Goal: Task Accomplishment & Management: Manage account settings

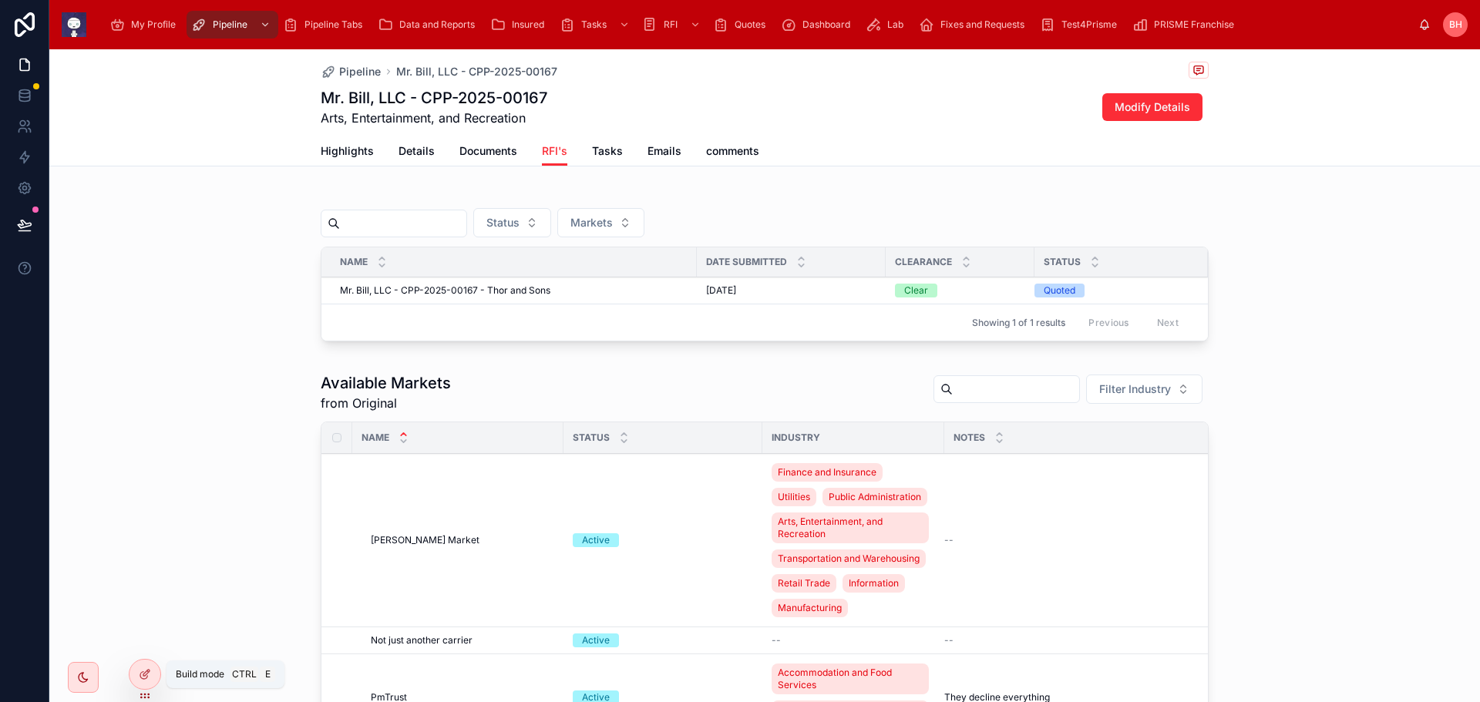
click at [142, 678] on icon at bounding box center [145, 674] width 12 height 12
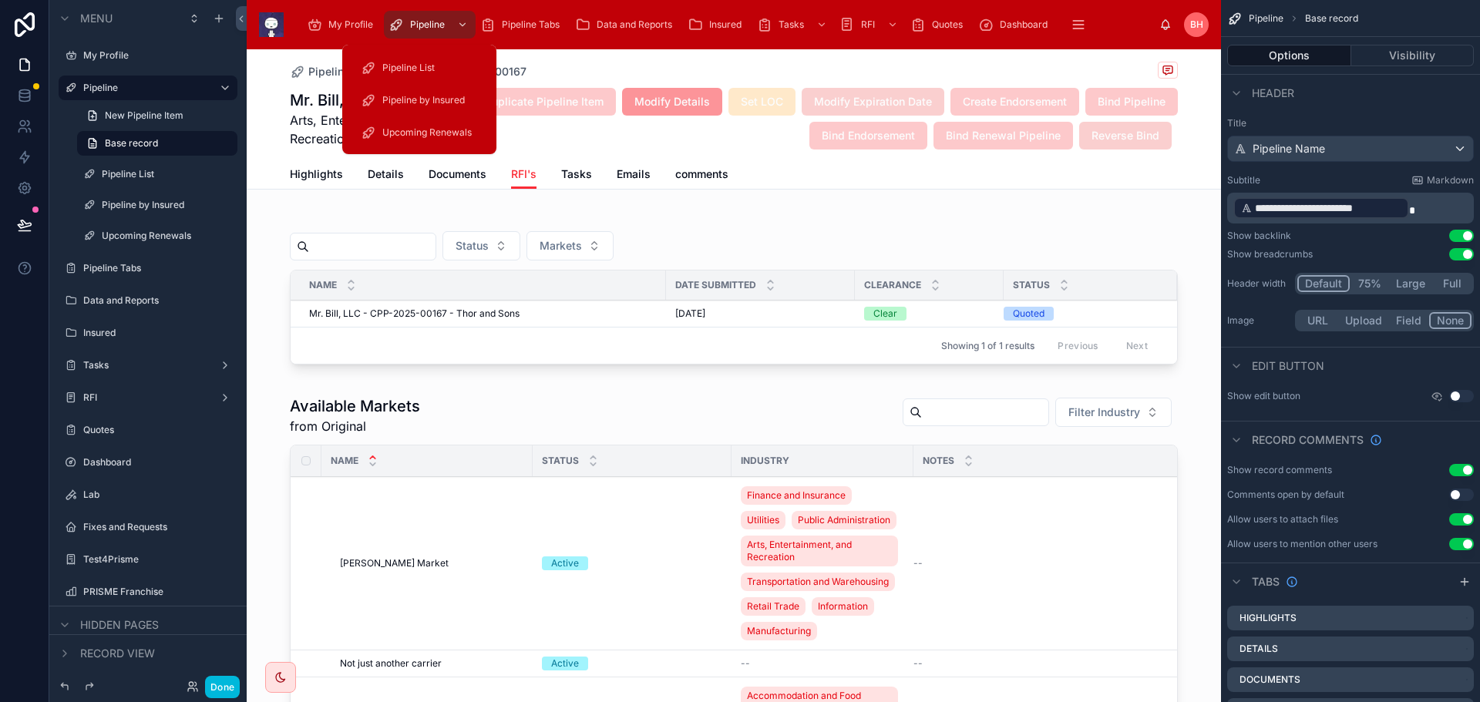
click at [408, 132] on span "Upcoming Renewals" at bounding box center [426, 132] width 89 height 12
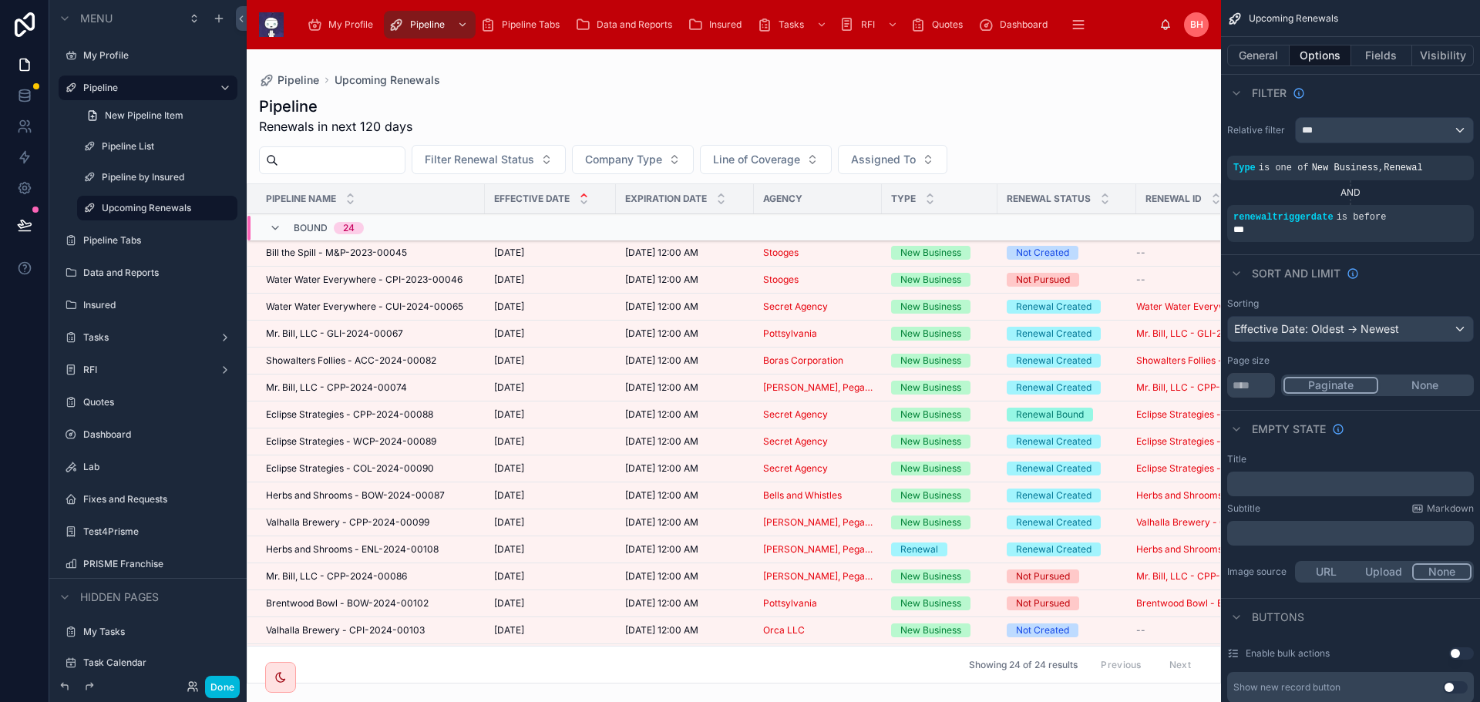
drag, startPoint x: 1028, startPoint y: 677, endPoint x: 1060, endPoint y: 689, distance: 33.9
click at [1060, 689] on div at bounding box center [734, 375] width 974 height 653
click at [677, 72] on div "Pipeline Upcoming Renewals Pipeline Renewals in next 120 days Filter Renewal St…" at bounding box center [734, 366] width 974 height 634
click at [825, 91] on div "Pipeline Renewals in next 120 days Filter Renewal Status Company Type Line of C…" at bounding box center [734, 384] width 974 height 597
click at [1259, 60] on button "General" at bounding box center [1258, 56] width 62 height 22
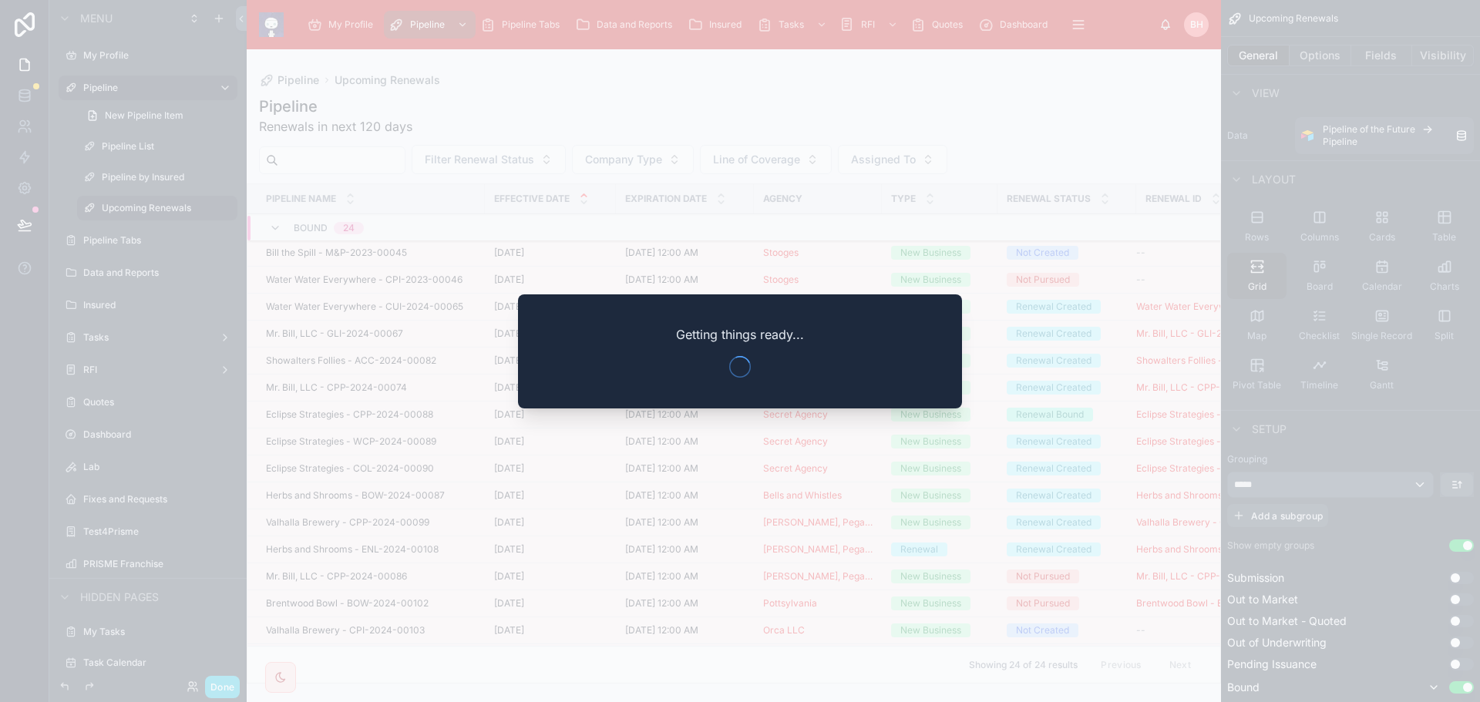
click at [654, 93] on div at bounding box center [740, 351] width 1480 height 702
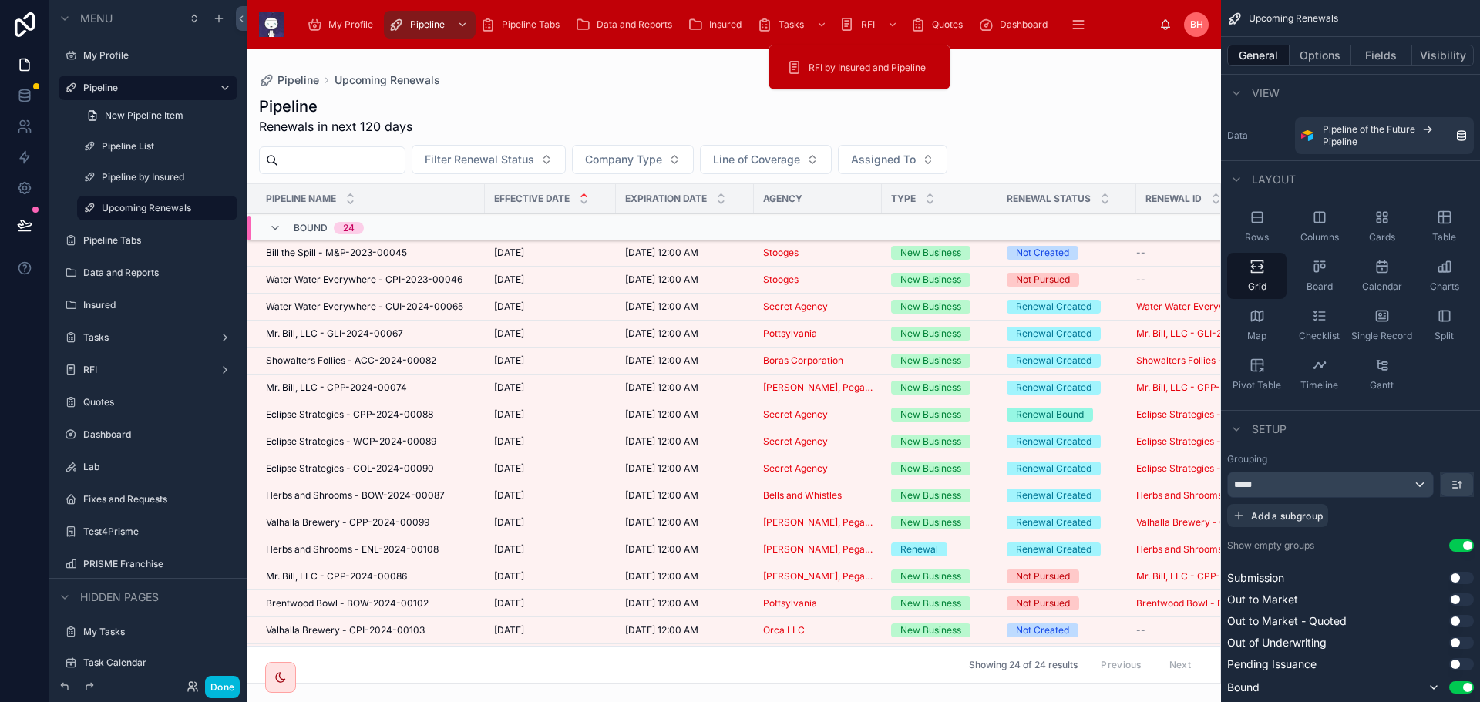
click at [867, 31] on div "RFI" at bounding box center [871, 24] width 62 height 25
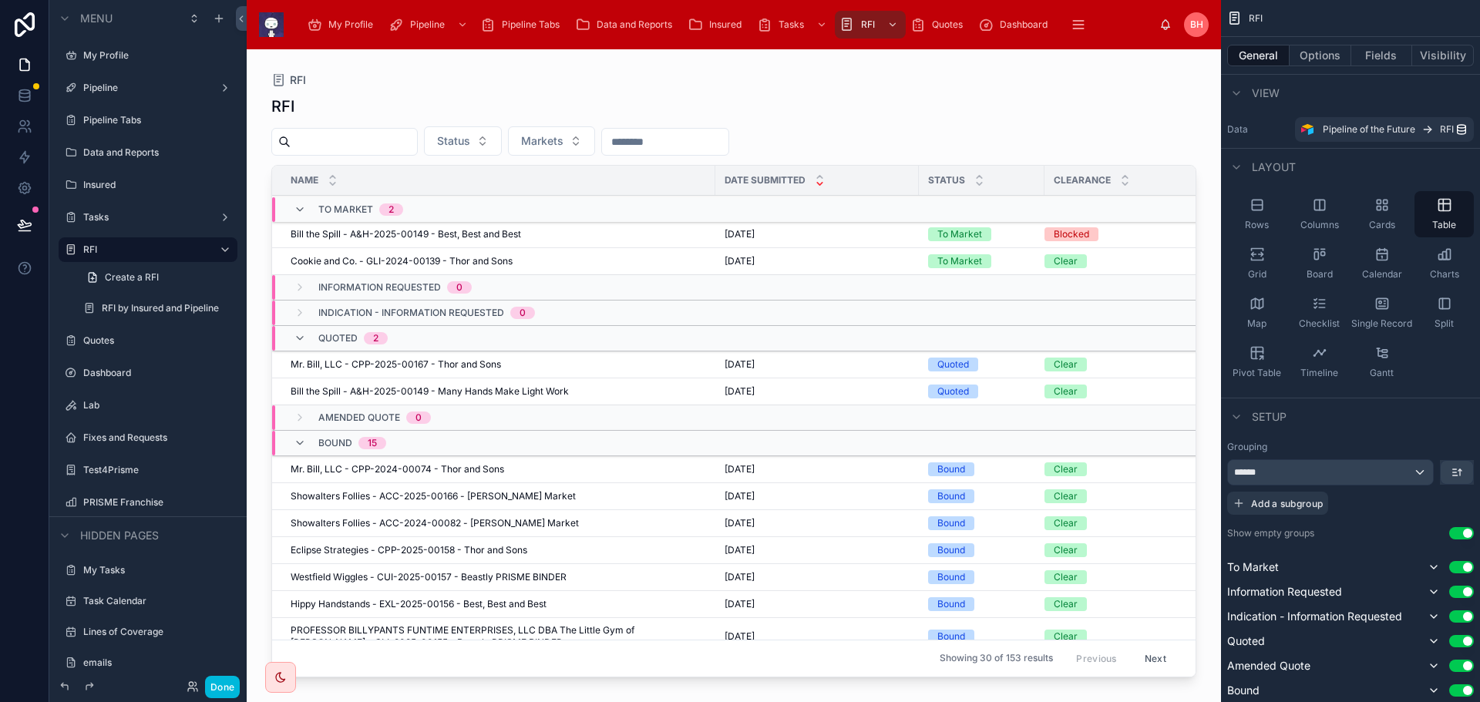
drag, startPoint x: 1190, startPoint y: 366, endPoint x: 1201, endPoint y: 385, distance: 22.1
click at [1201, 385] on div at bounding box center [734, 366] width 974 height 634
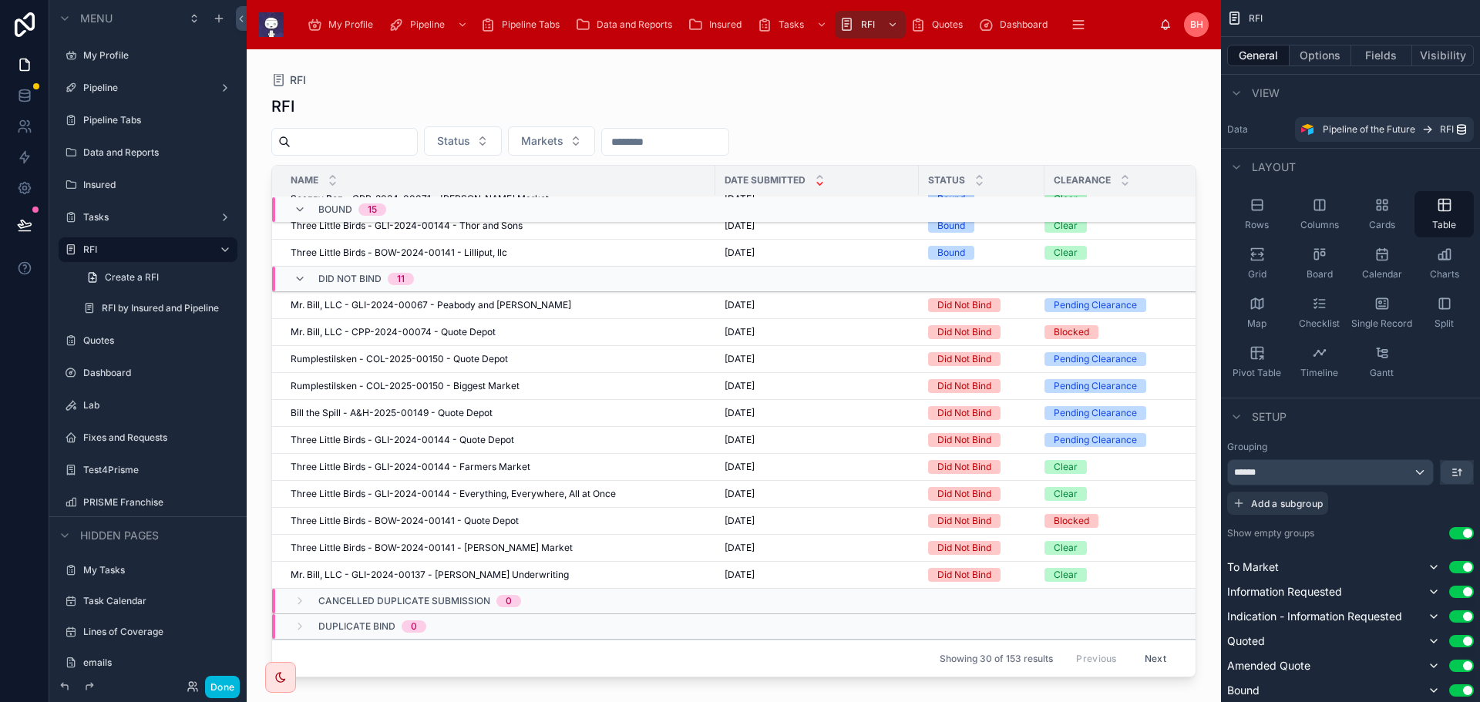
scroll to position [641, 0]
click at [623, 14] on div "Data and Reports" at bounding box center [626, 24] width 103 height 25
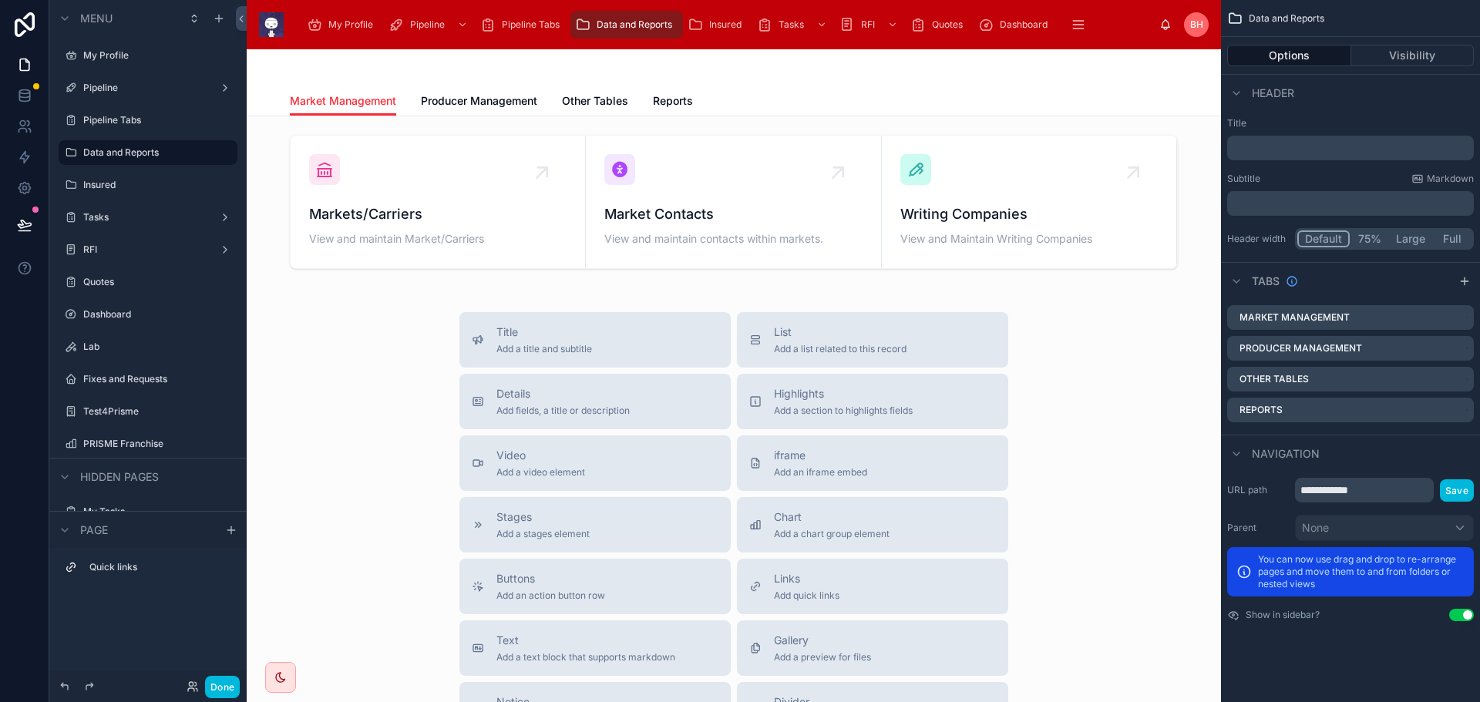
click at [678, 101] on span "Reports" at bounding box center [673, 100] width 40 height 15
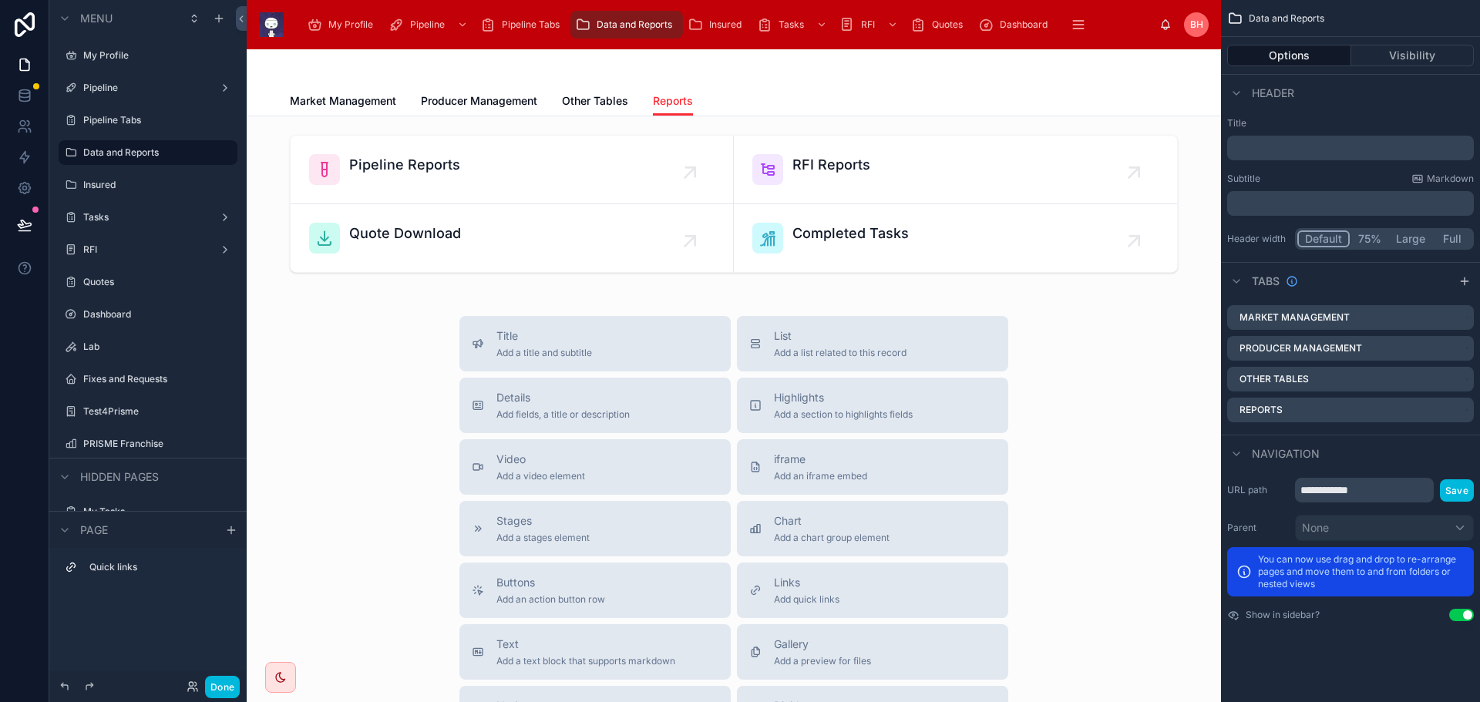
click at [843, 170] on div at bounding box center [734, 204] width 950 height 150
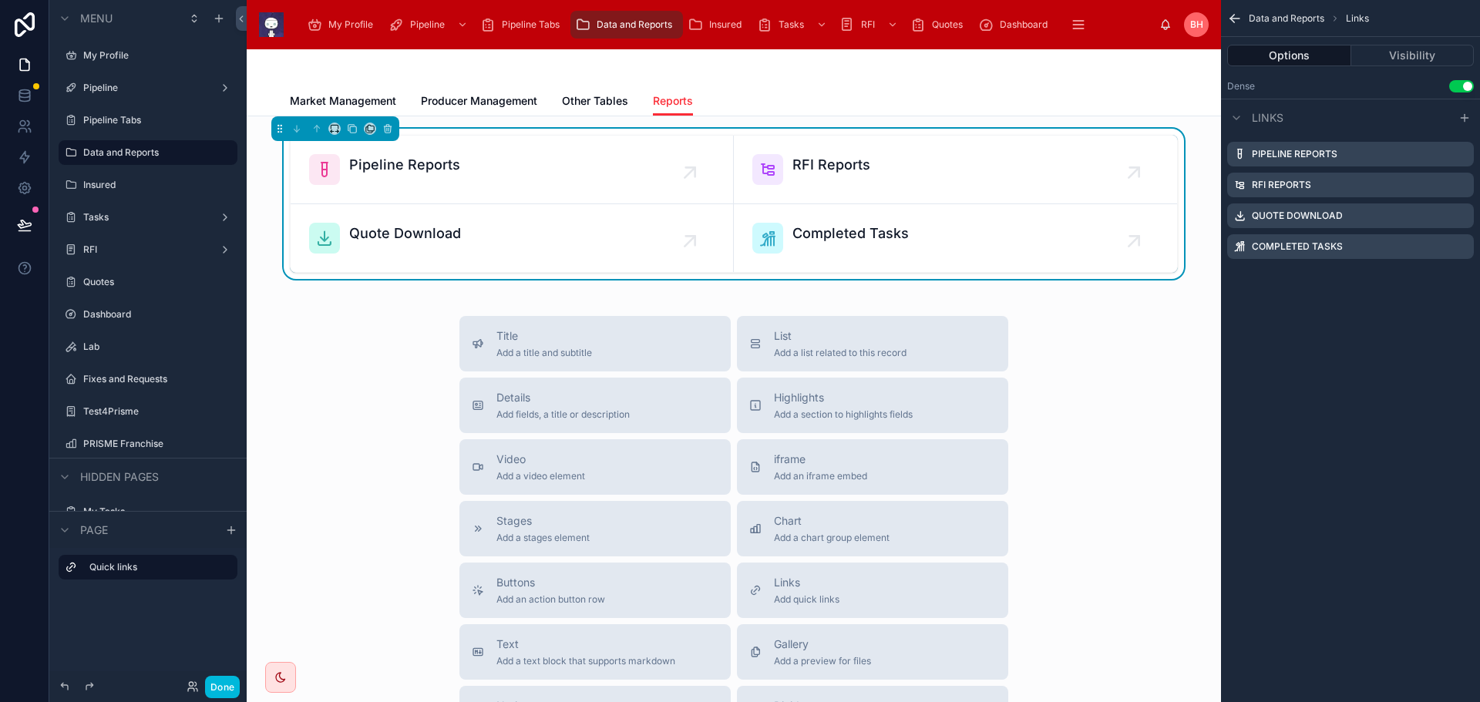
click at [840, 170] on span "RFI Reports" at bounding box center [832, 165] width 78 height 22
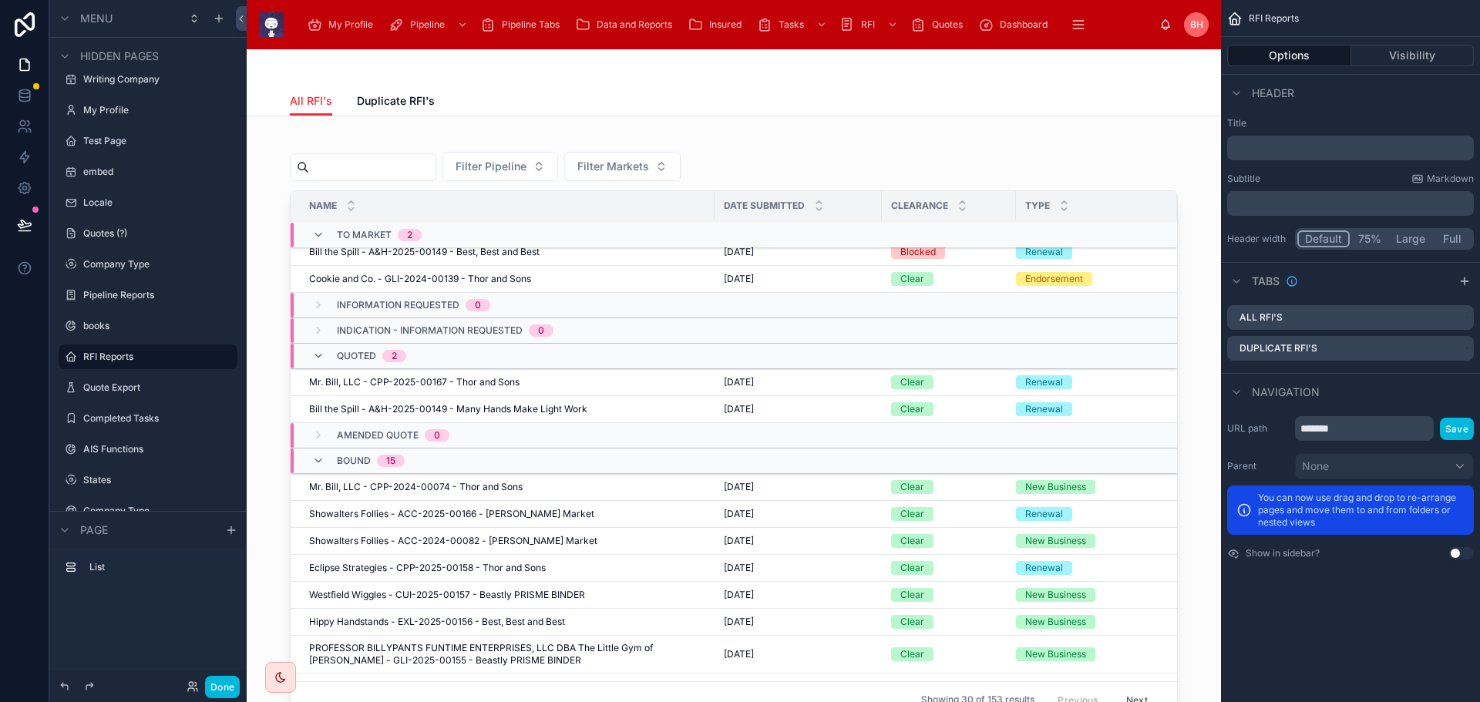
click at [625, 21] on span "Data and Reports" at bounding box center [635, 25] width 76 height 12
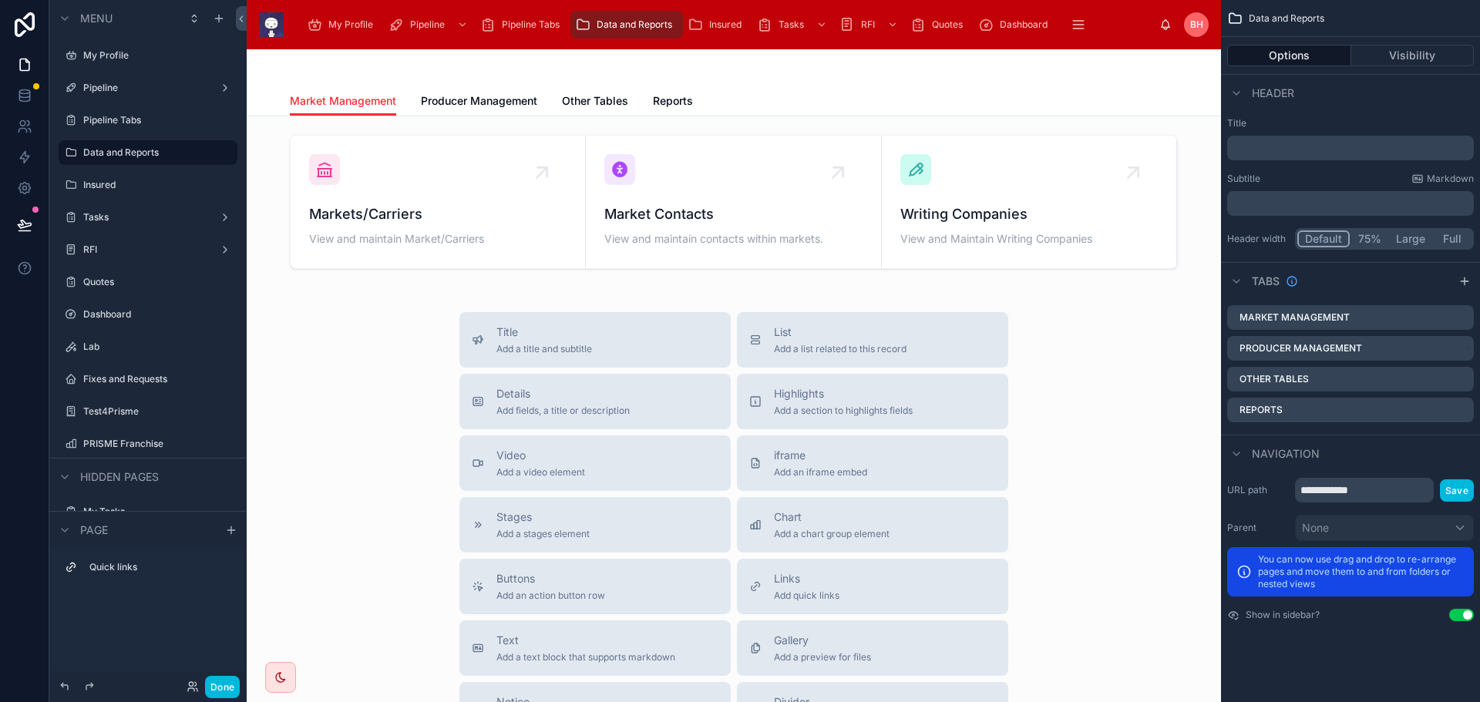
click at [539, 180] on div at bounding box center [734, 202] width 950 height 146
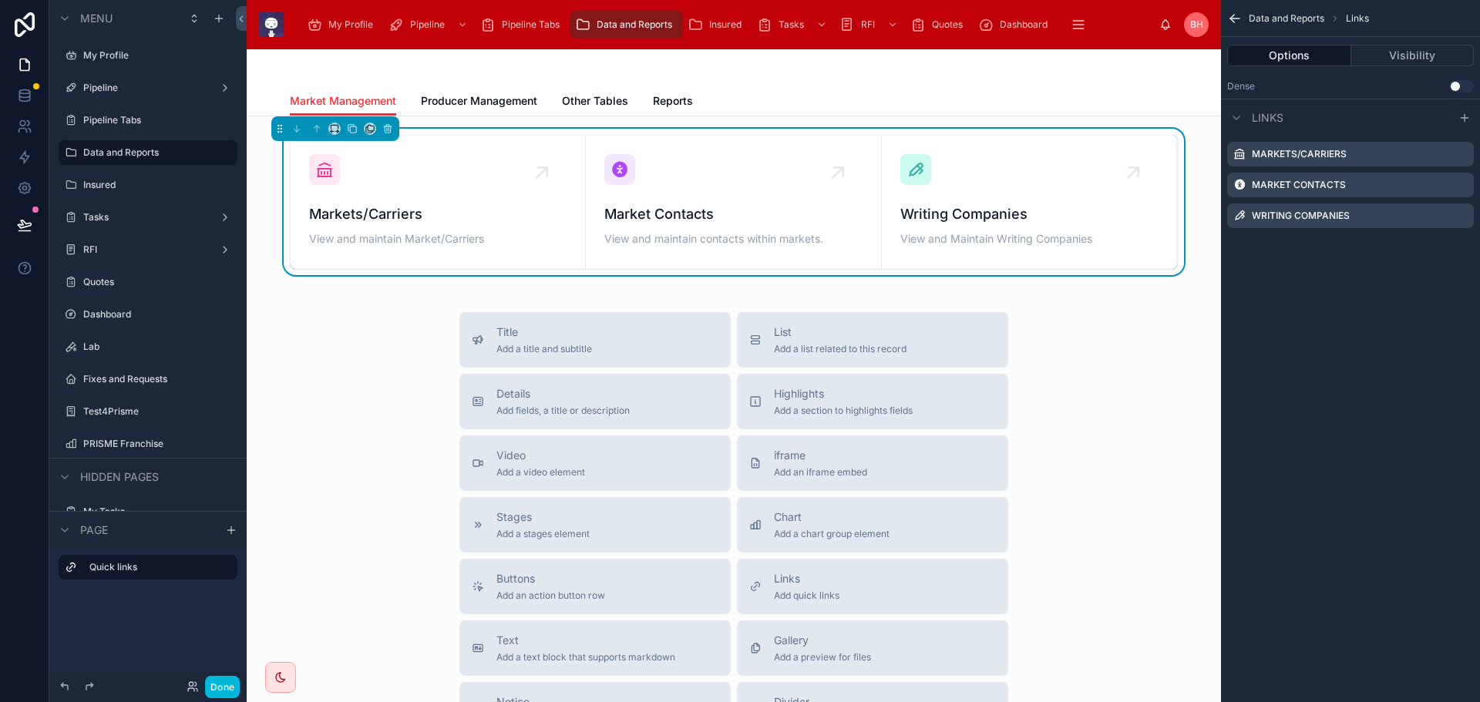
click at [400, 194] on div "Markets/Carriers View and maintain Market/Carriers" at bounding box center [437, 202] width 257 height 96
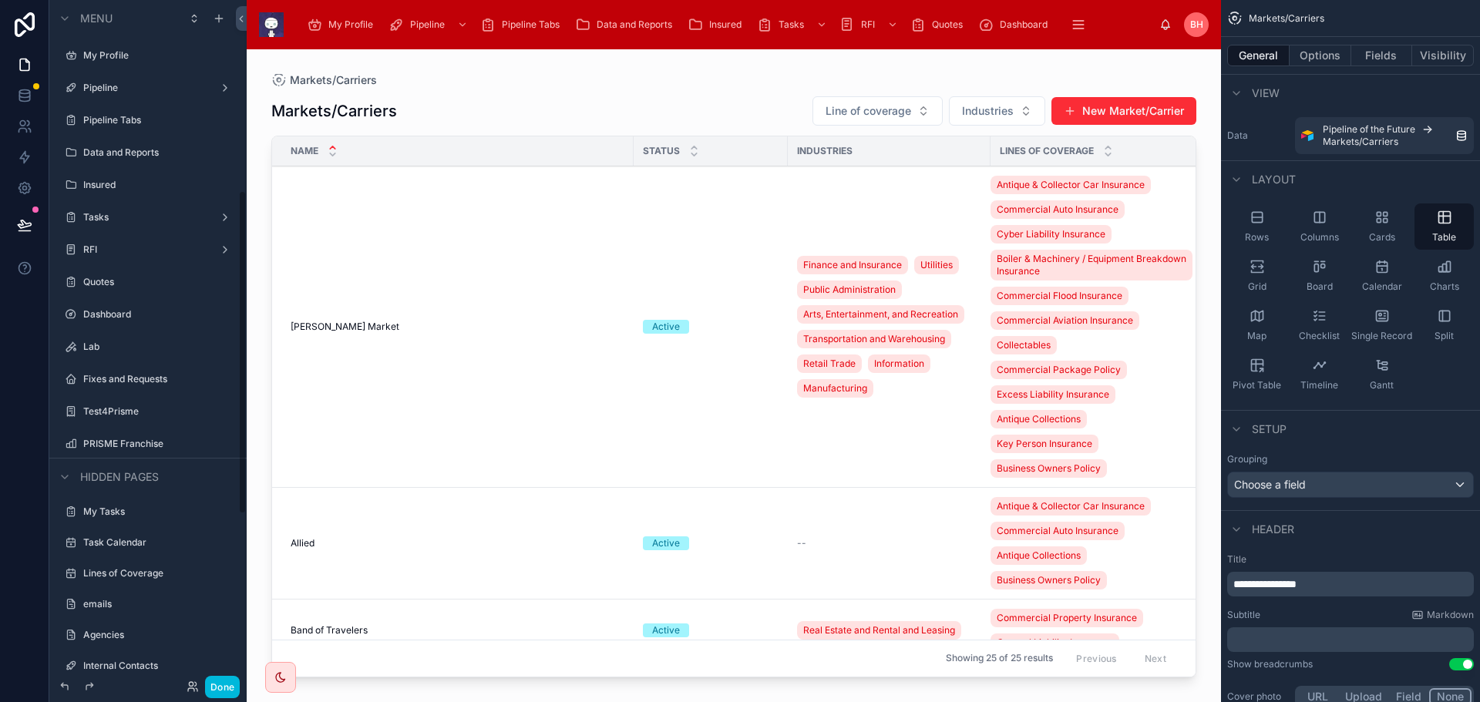
scroll to position [402, 0]
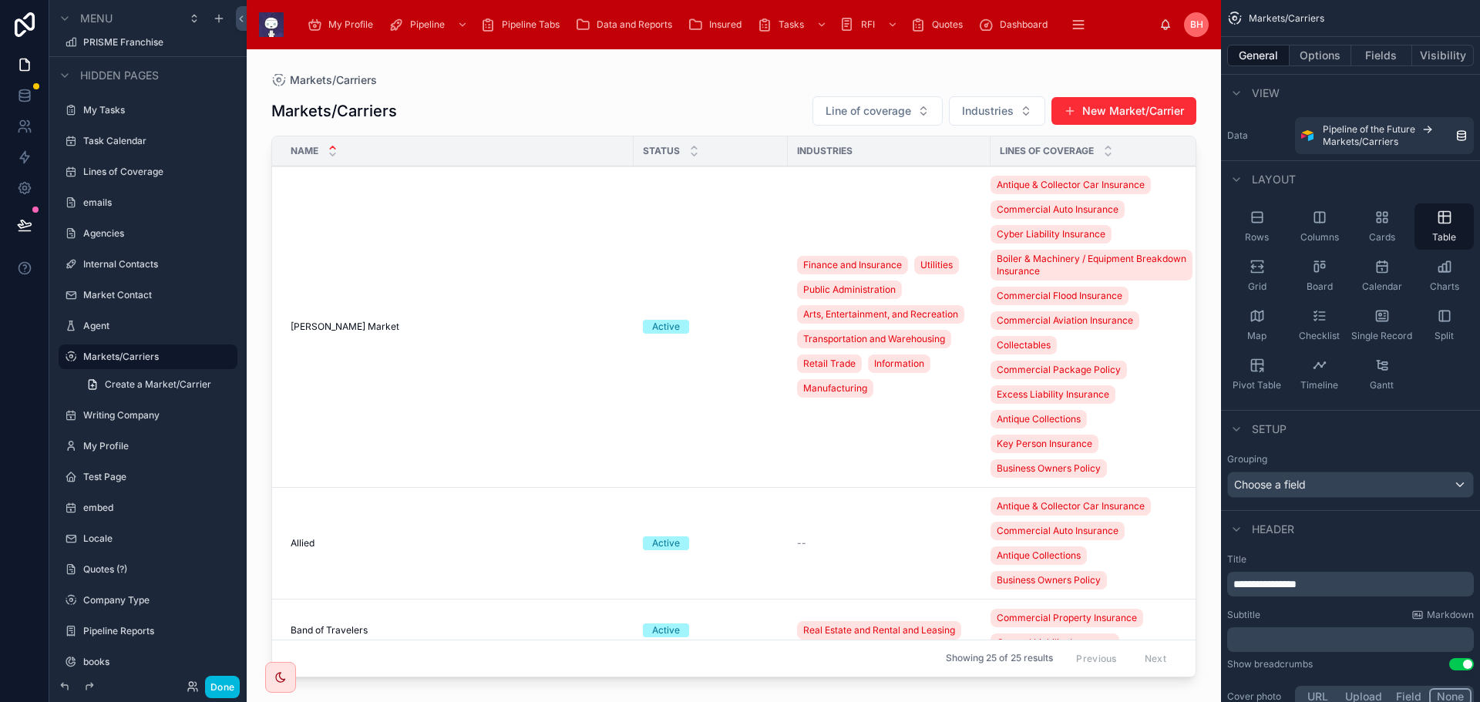
click at [362, 321] on div at bounding box center [734, 366] width 974 height 634
click at [362, 321] on span "[PERSON_NAME] Market" at bounding box center [345, 327] width 109 height 12
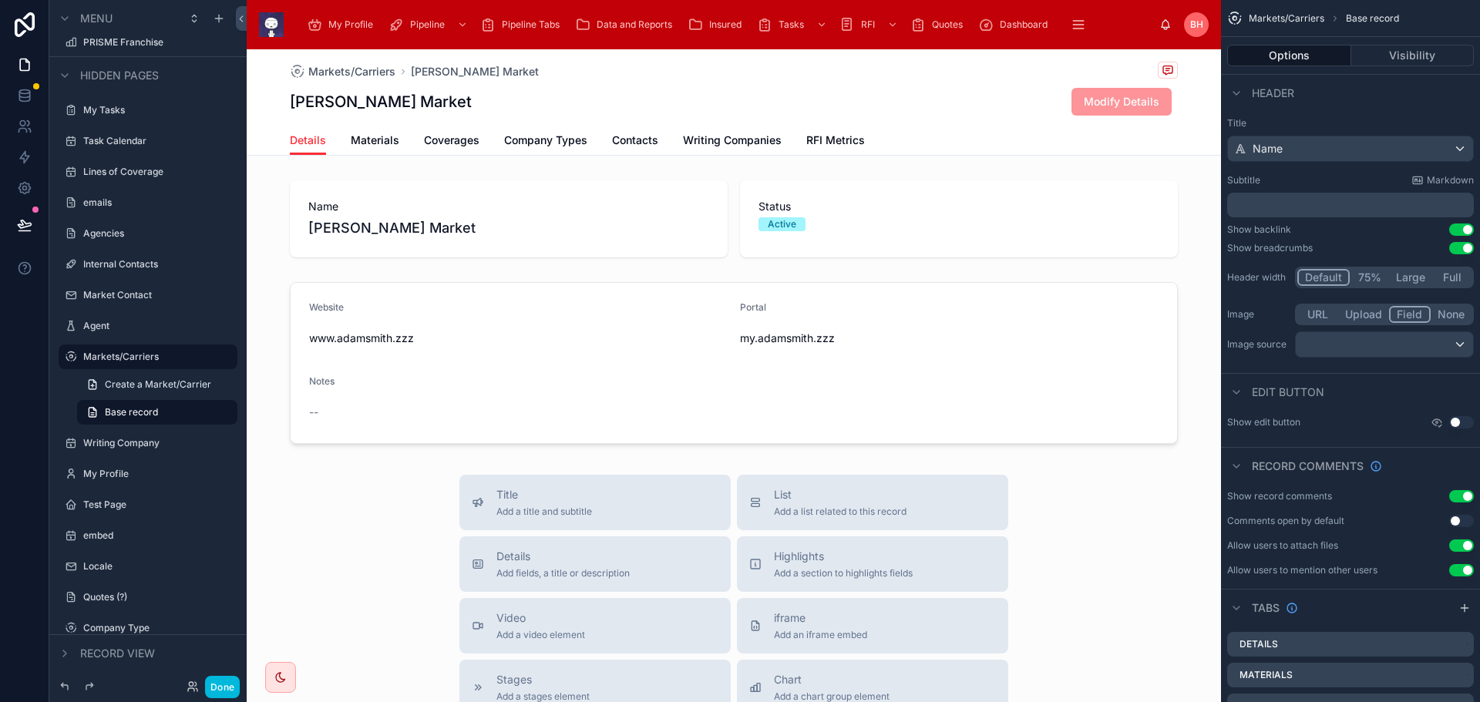
click at [847, 140] on span "RFI Metrics" at bounding box center [835, 140] width 59 height 15
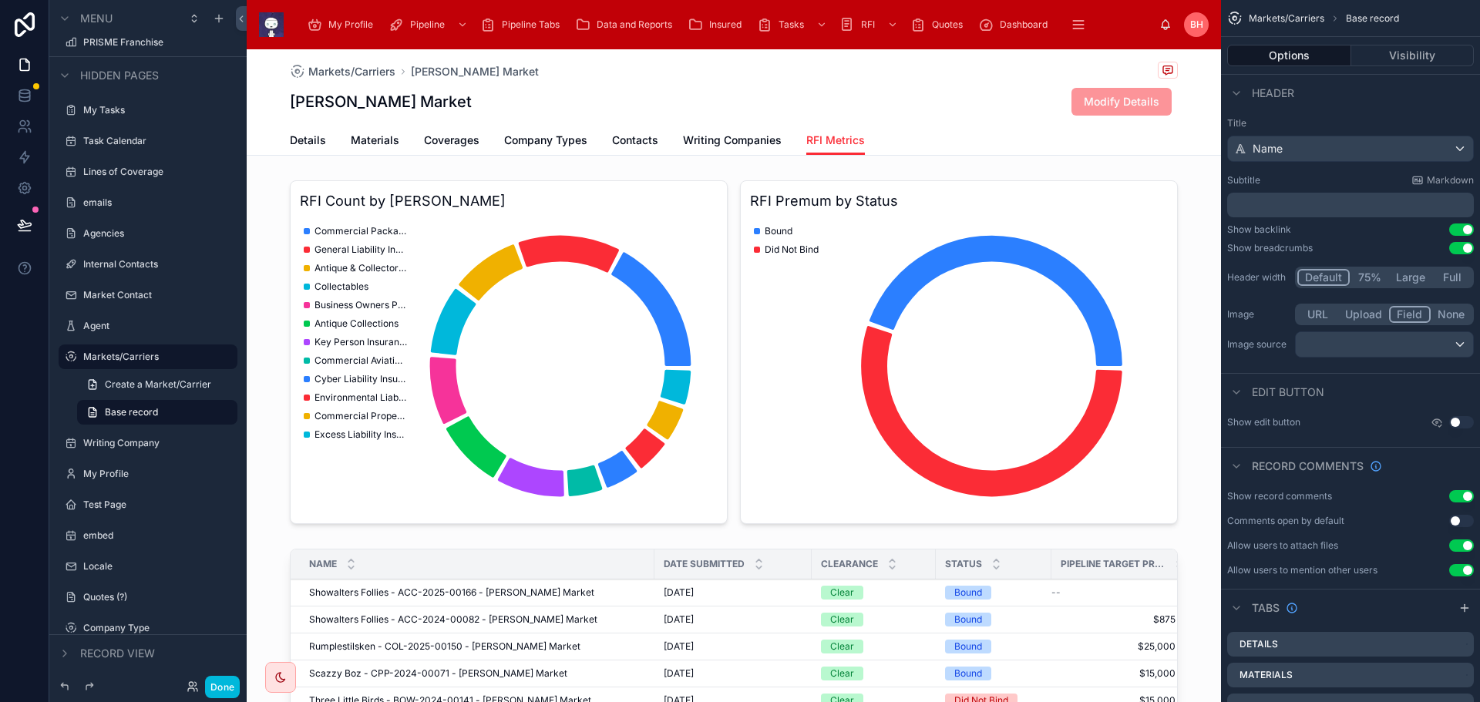
click at [968, 346] on div at bounding box center [734, 352] width 974 height 356
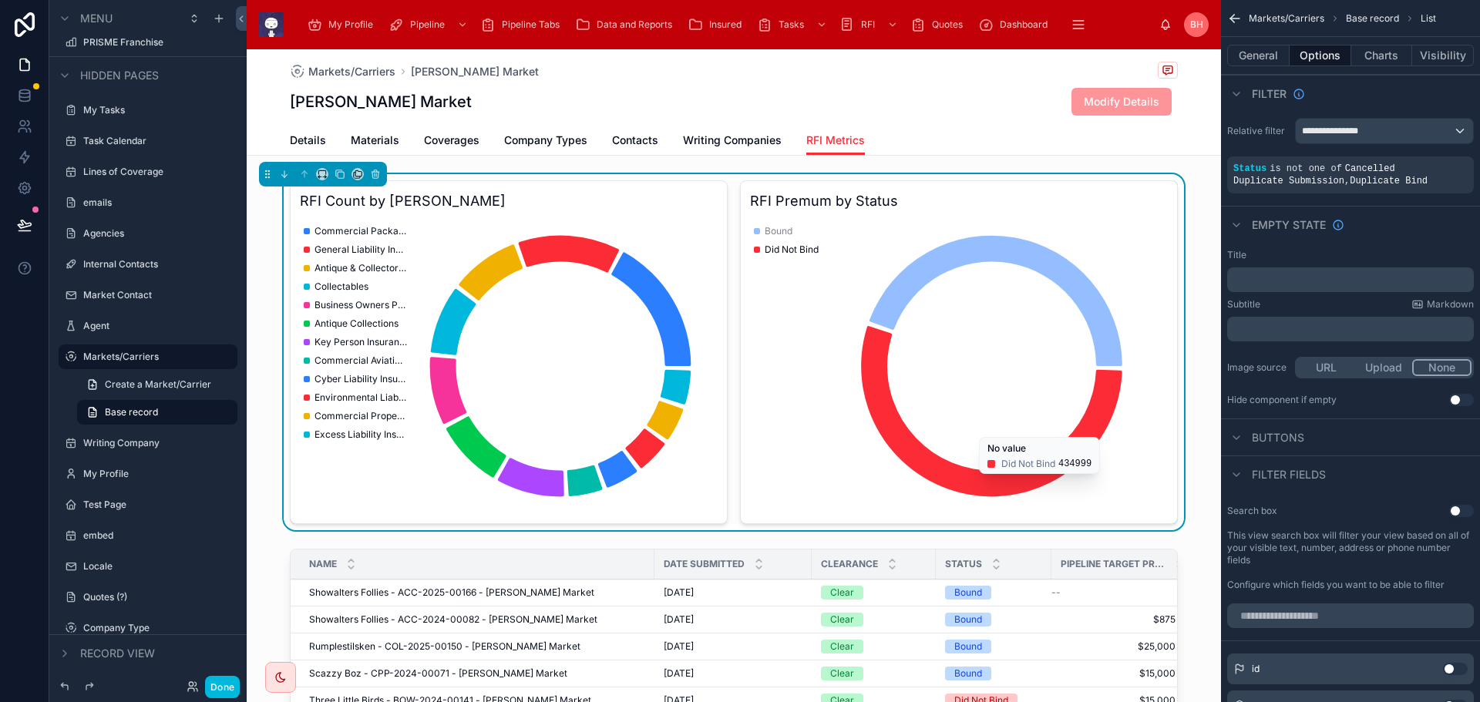
click at [348, 17] on div "My Profile" at bounding box center [343, 24] width 72 height 25
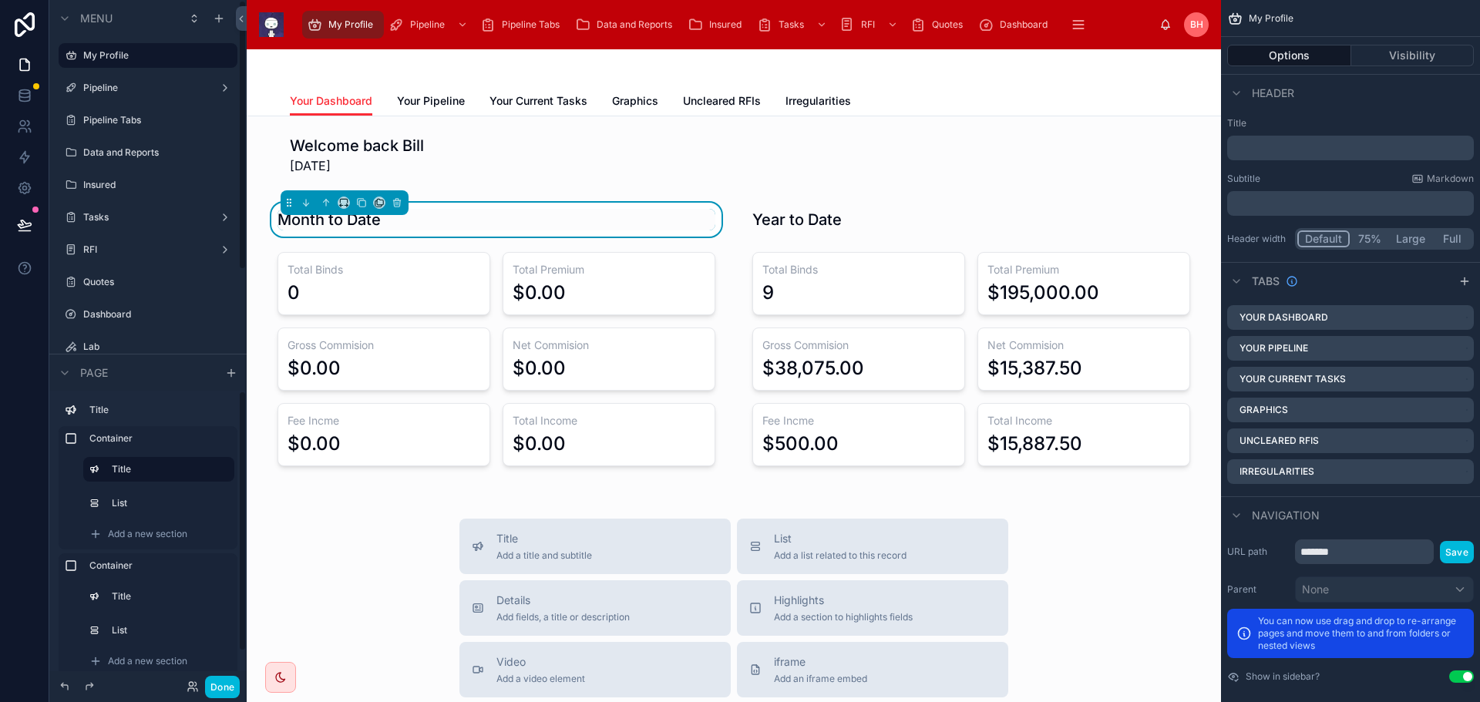
click at [219, 692] on button "Done" at bounding box center [222, 687] width 35 height 22
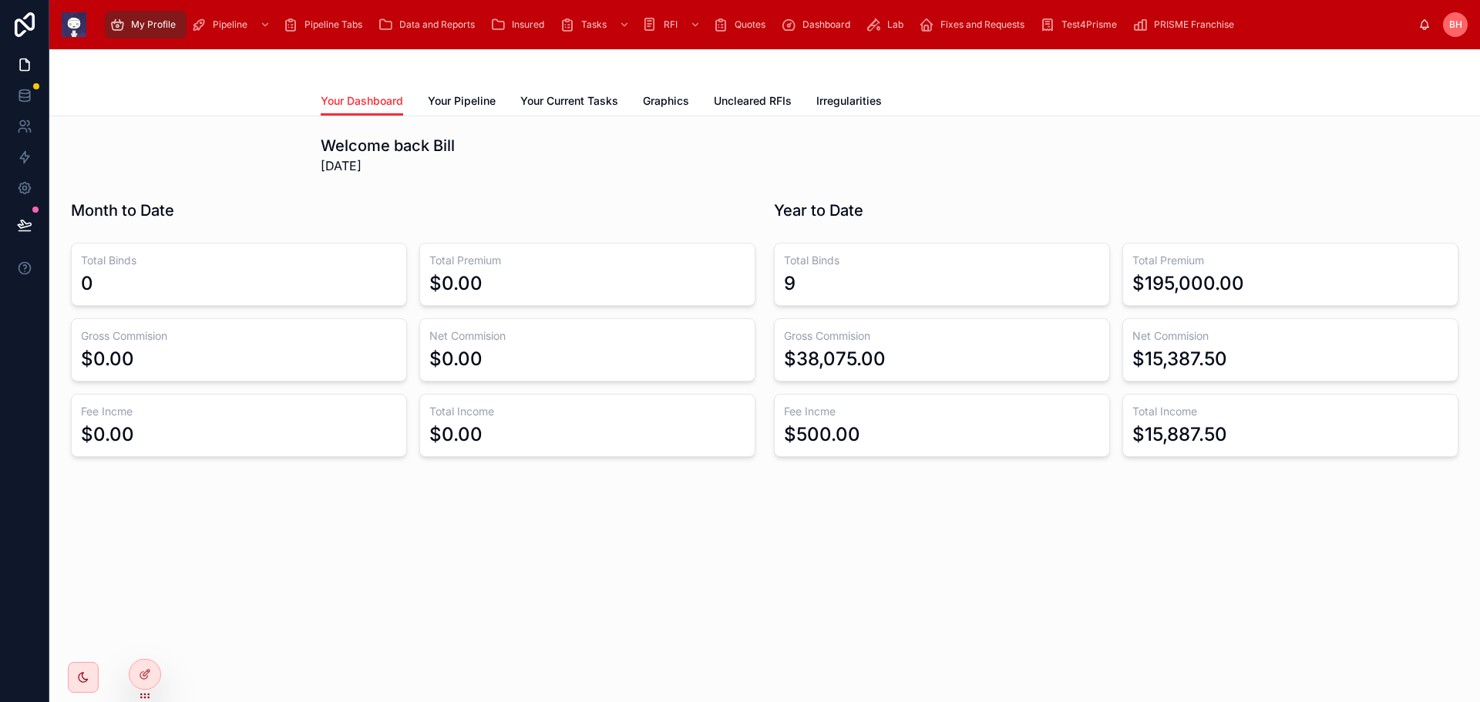
click at [842, 103] on span "Irregularities" at bounding box center [849, 100] width 66 height 15
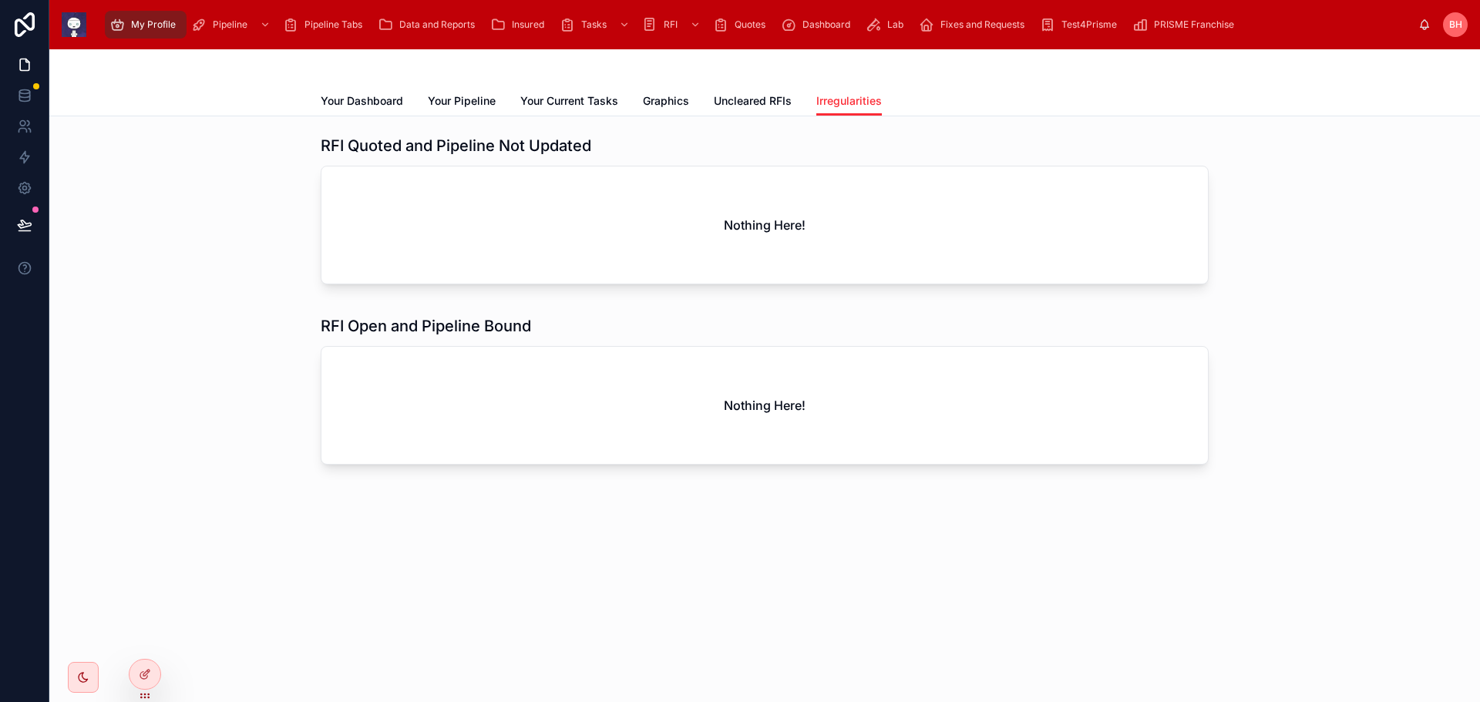
click at [655, 104] on span "Graphics" at bounding box center [666, 100] width 46 height 15
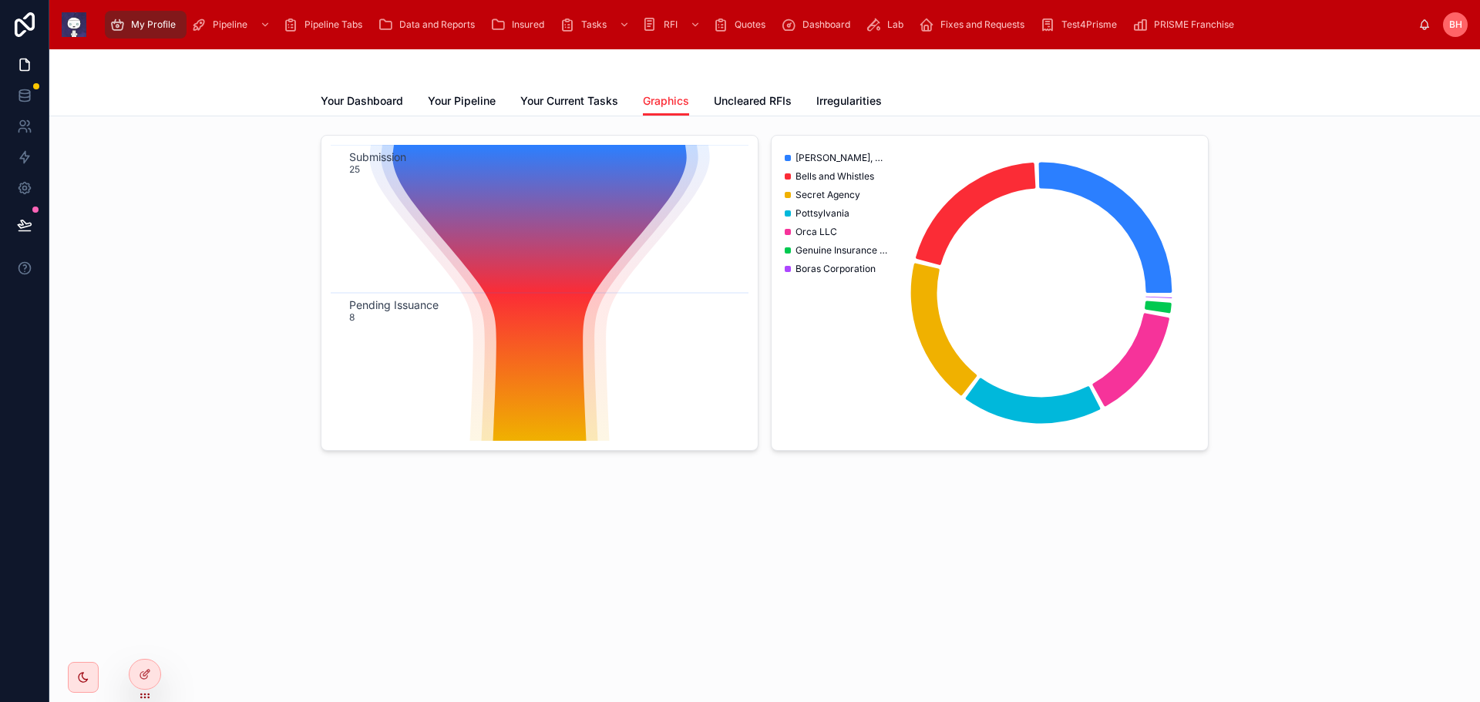
click at [767, 104] on span "Uncleared RFIs" at bounding box center [753, 100] width 78 height 15
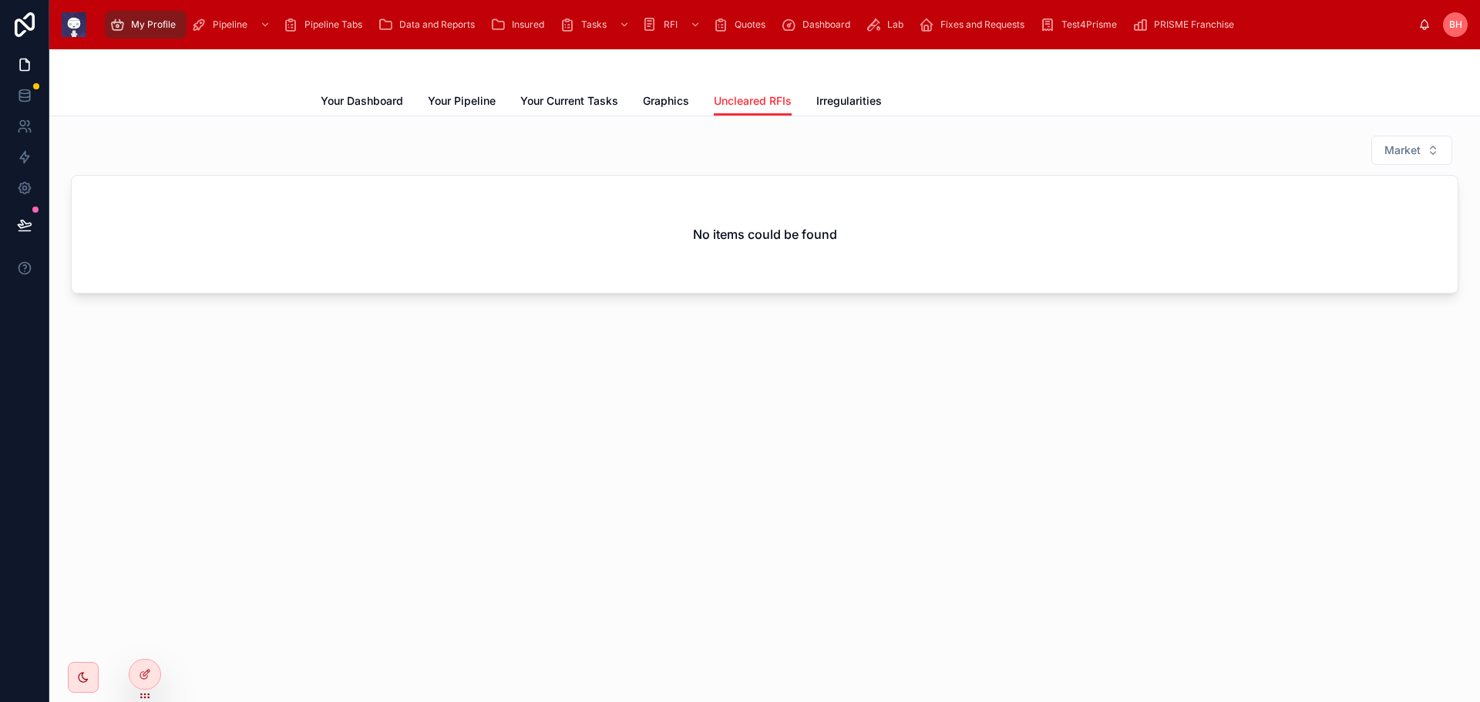
click at [685, 99] on span "Graphics" at bounding box center [666, 100] width 46 height 15
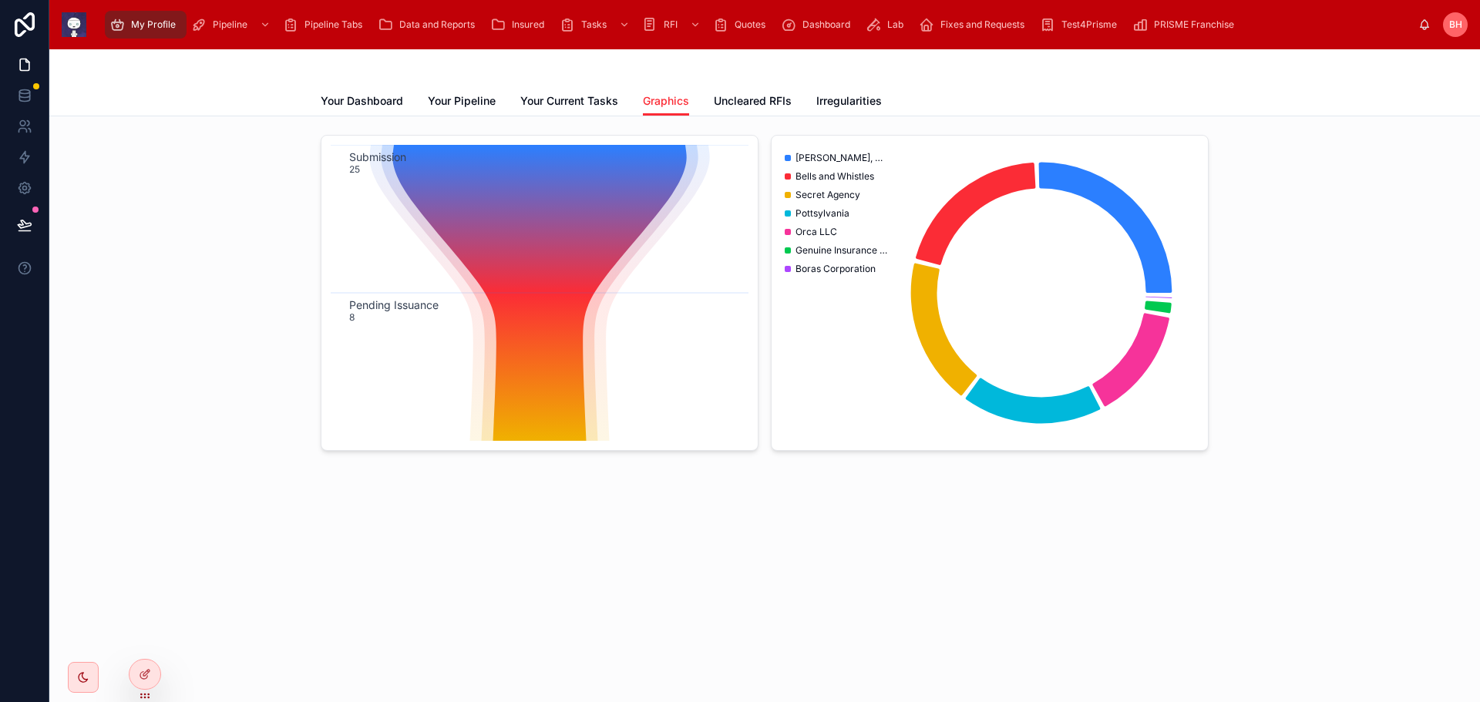
click at [456, 99] on span "Your Pipeline" at bounding box center [462, 100] width 68 height 15
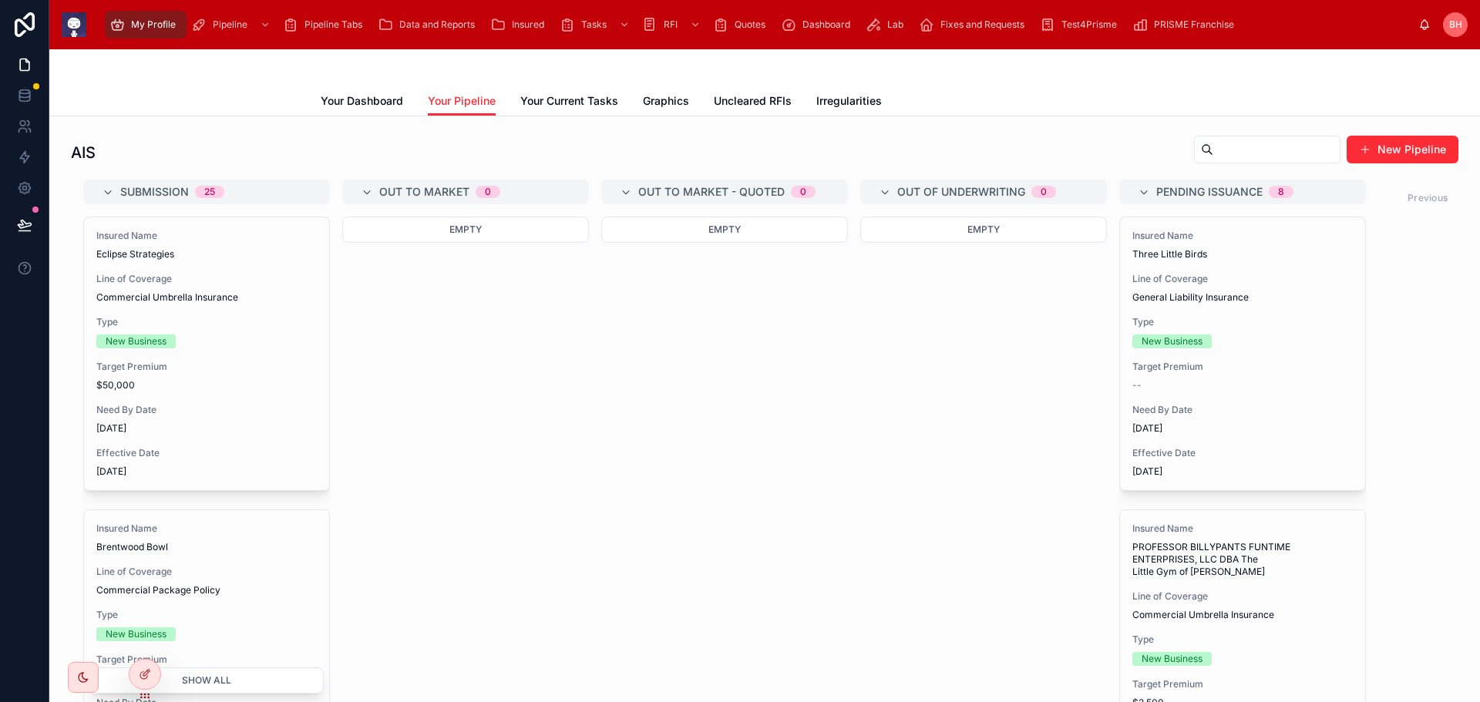
click at [367, 99] on span "Your Dashboard" at bounding box center [362, 100] width 82 height 15
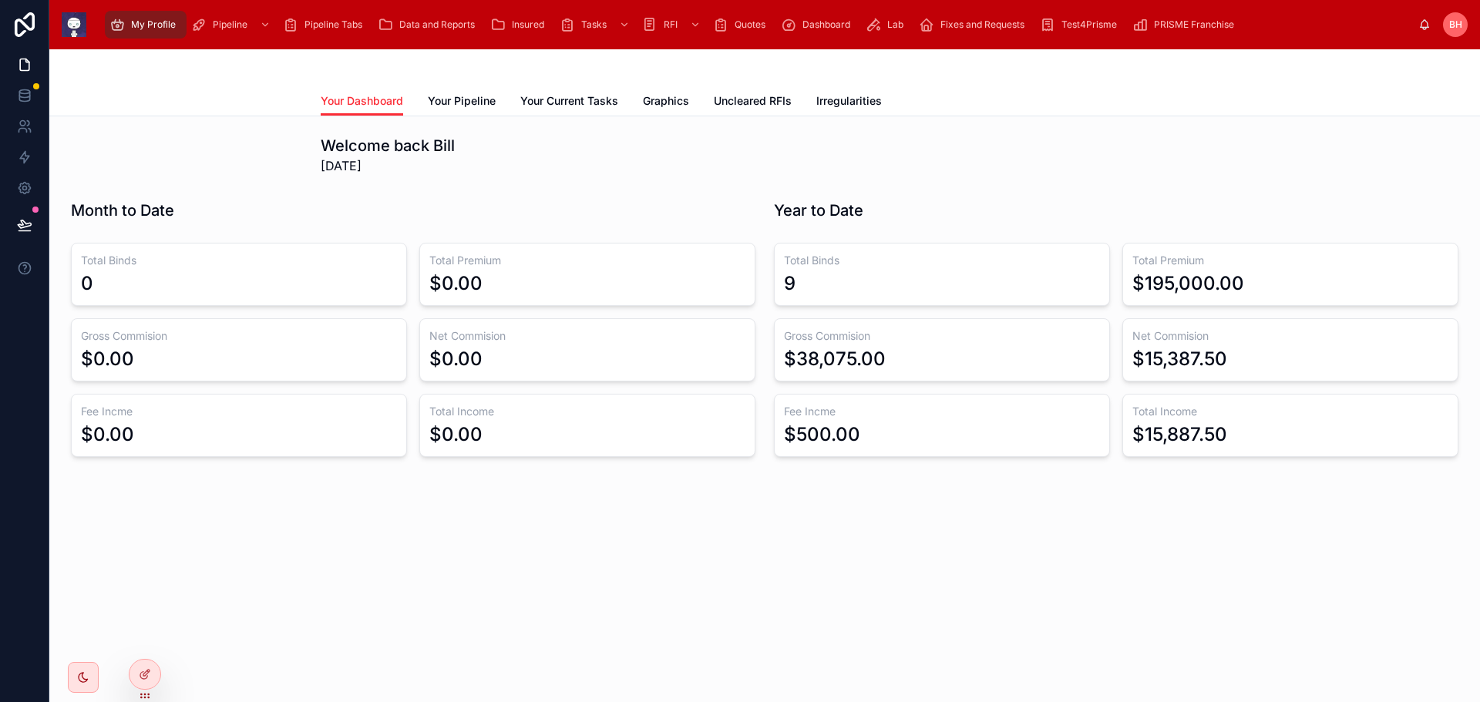
click at [574, 96] on span "Your Current Tasks" at bounding box center [569, 100] width 98 height 15
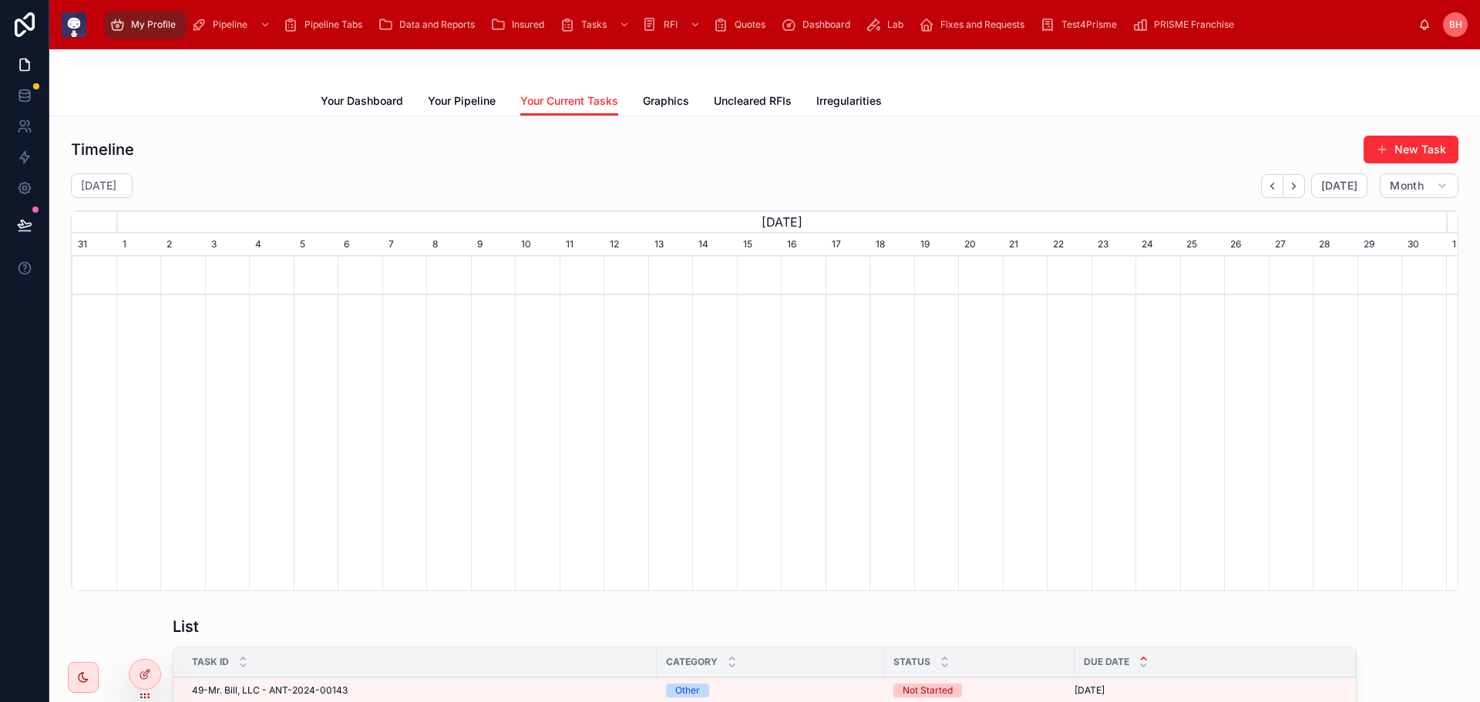
scroll to position [0, 1375]
click at [662, 66] on span "RFI by Insured and Pipeline" at bounding box center [679, 66] width 117 height 12
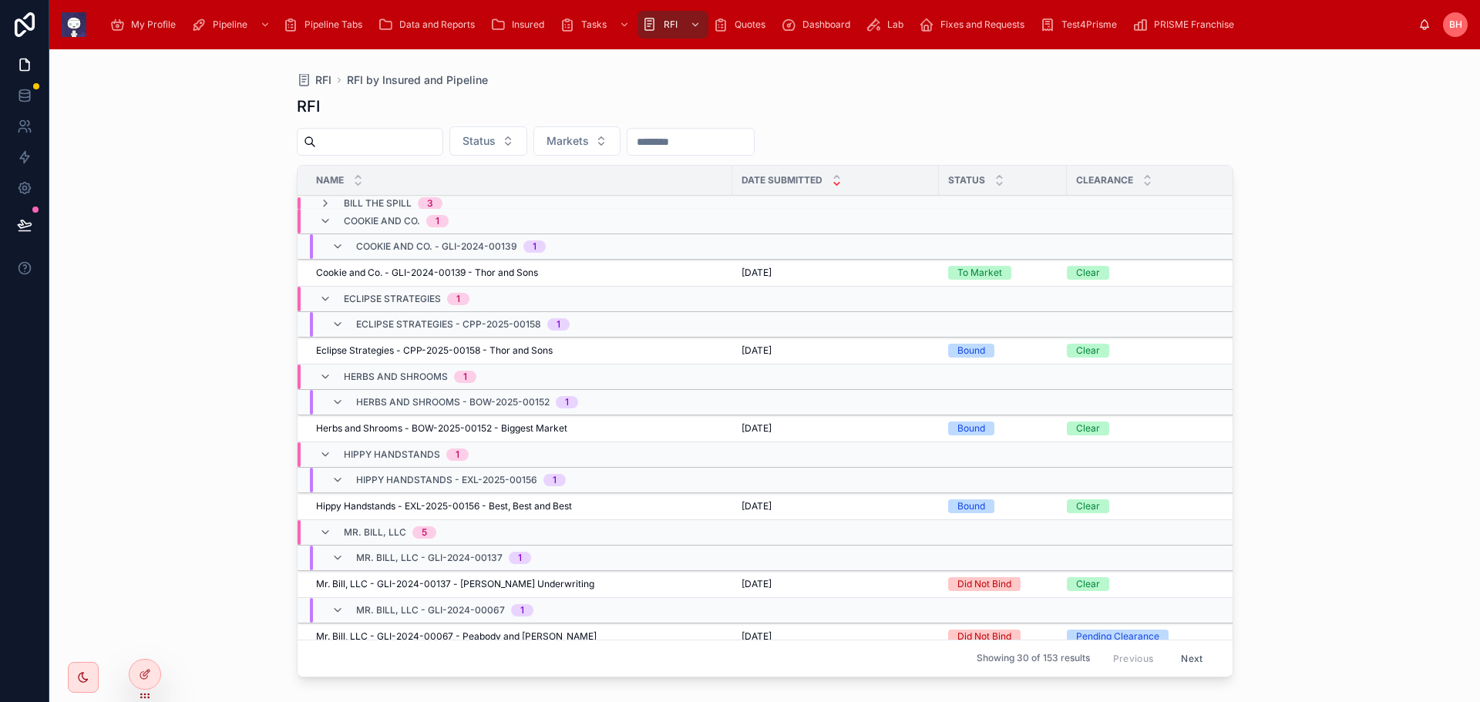
click at [621, 143] on button "Markets" at bounding box center [576, 140] width 87 height 29
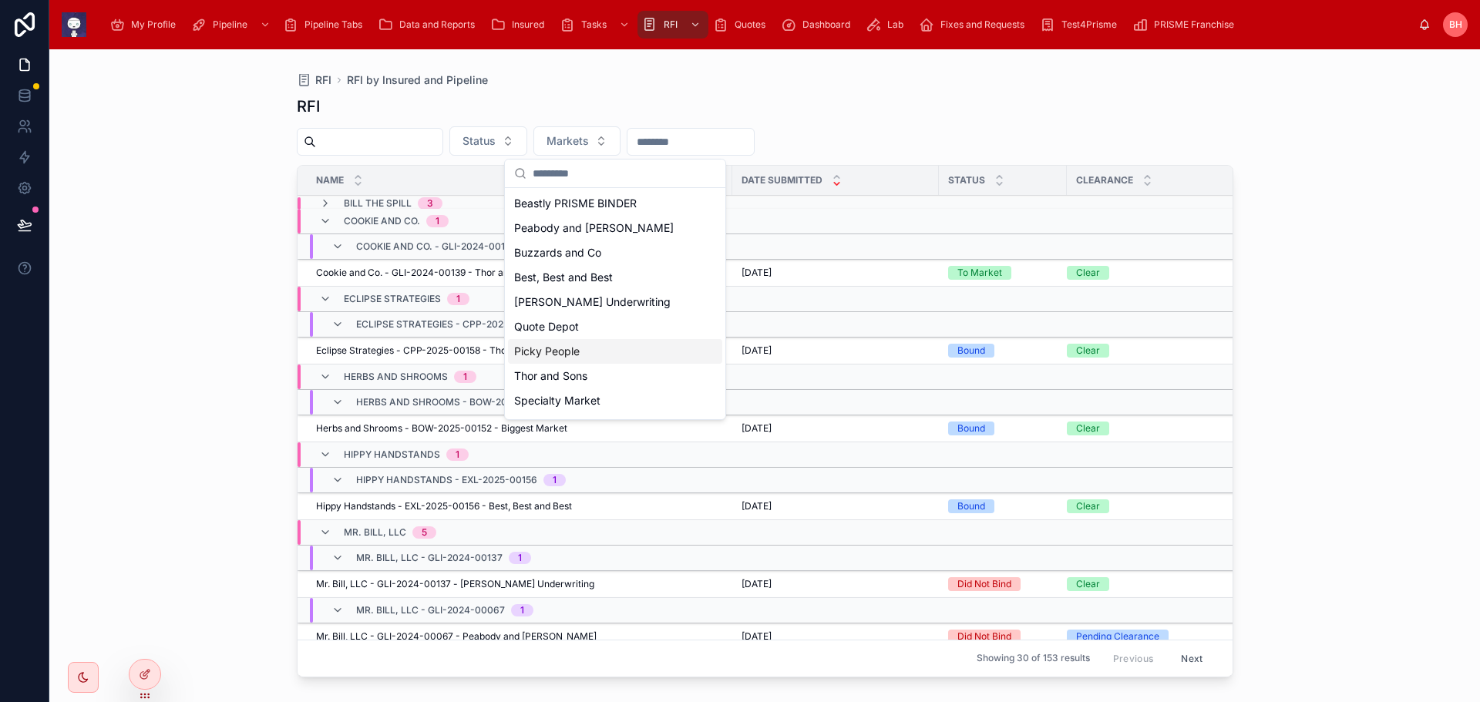
click at [591, 348] on div "Picky People" at bounding box center [615, 351] width 214 height 25
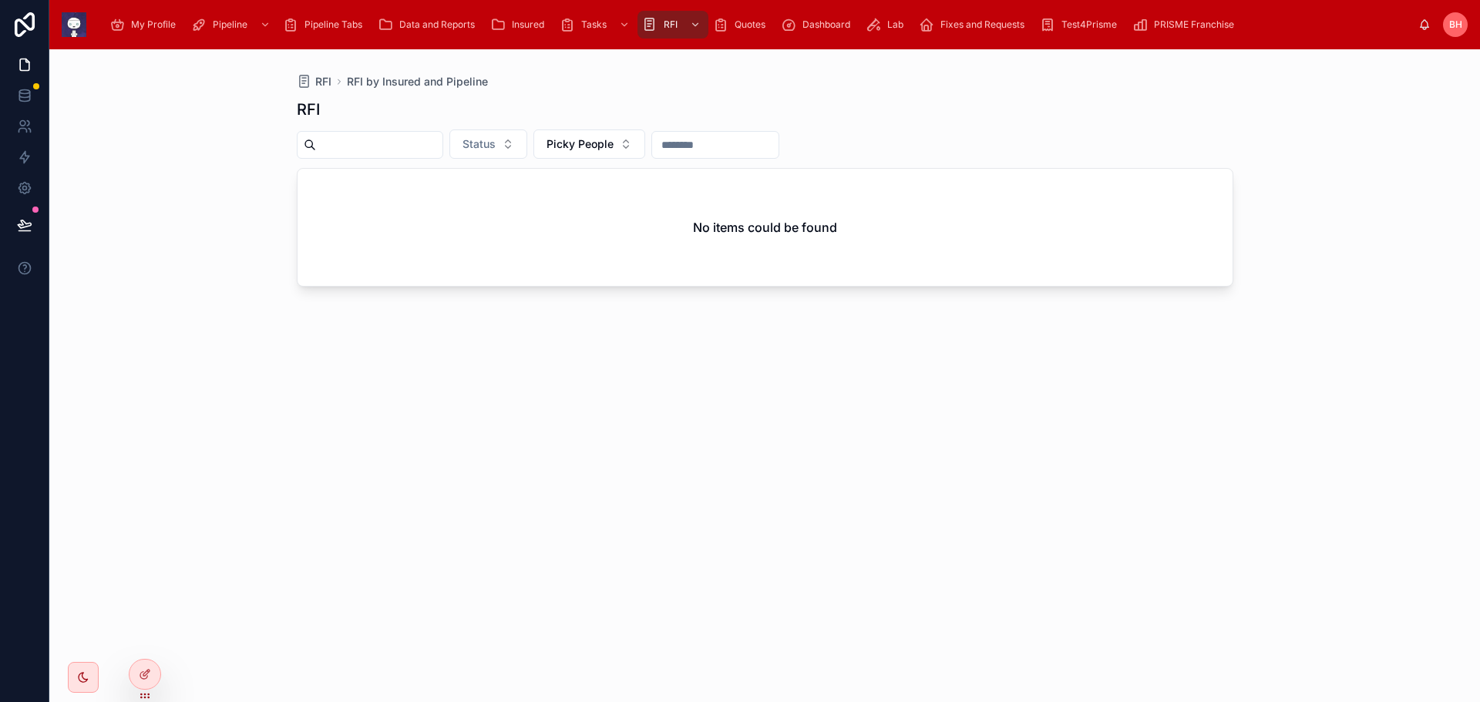
click at [645, 147] on button "Picky People" at bounding box center [589, 144] width 112 height 29
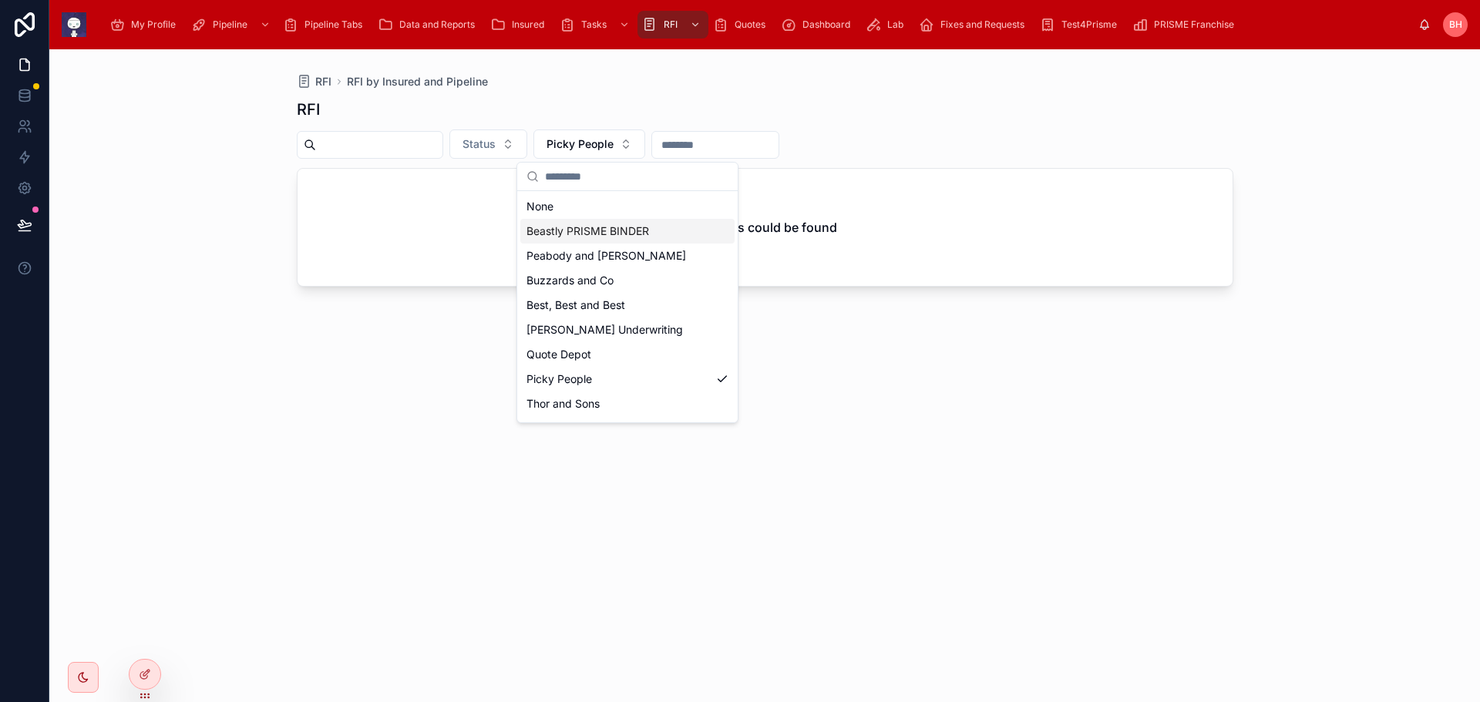
click at [647, 232] on span "Beastly PRISME BINDER" at bounding box center [588, 231] width 123 height 15
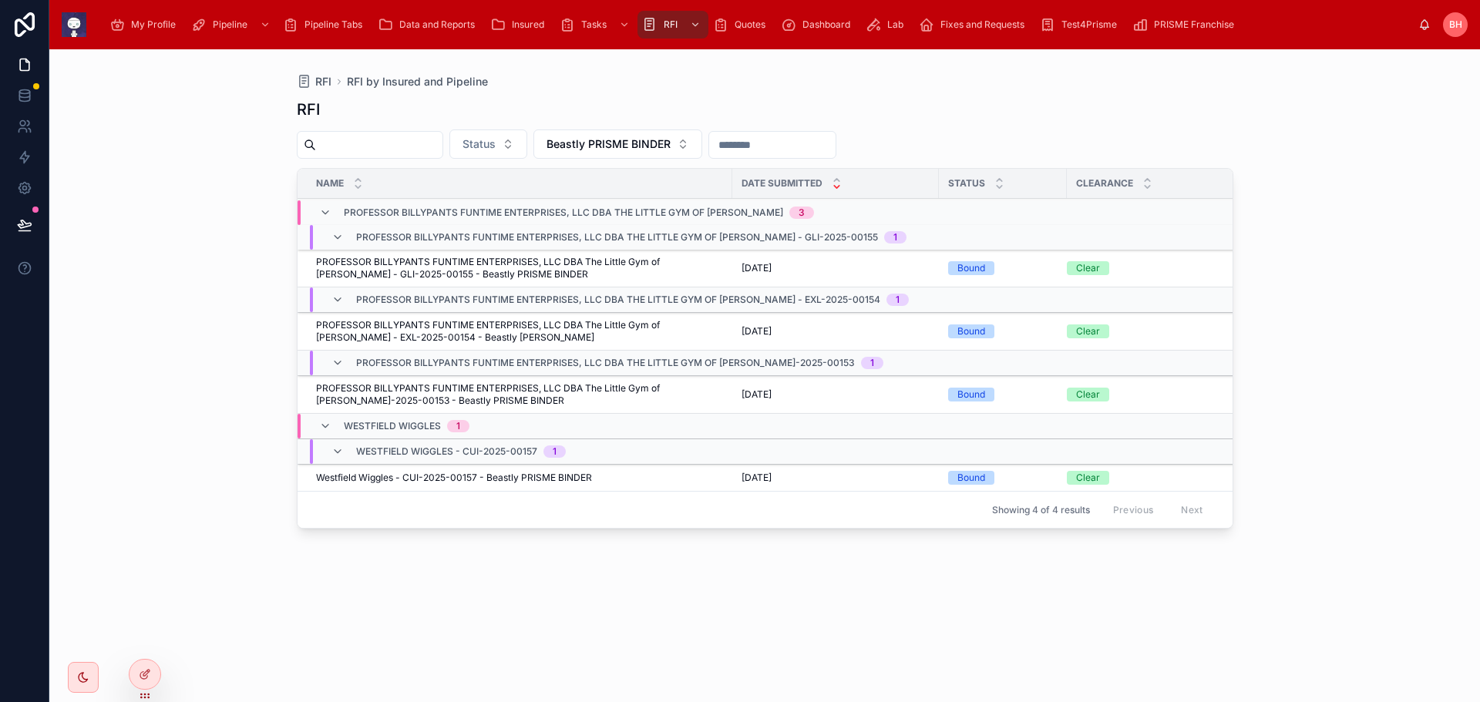
click at [702, 140] on button "Beastly PRISME BINDER" at bounding box center [617, 144] width 169 height 29
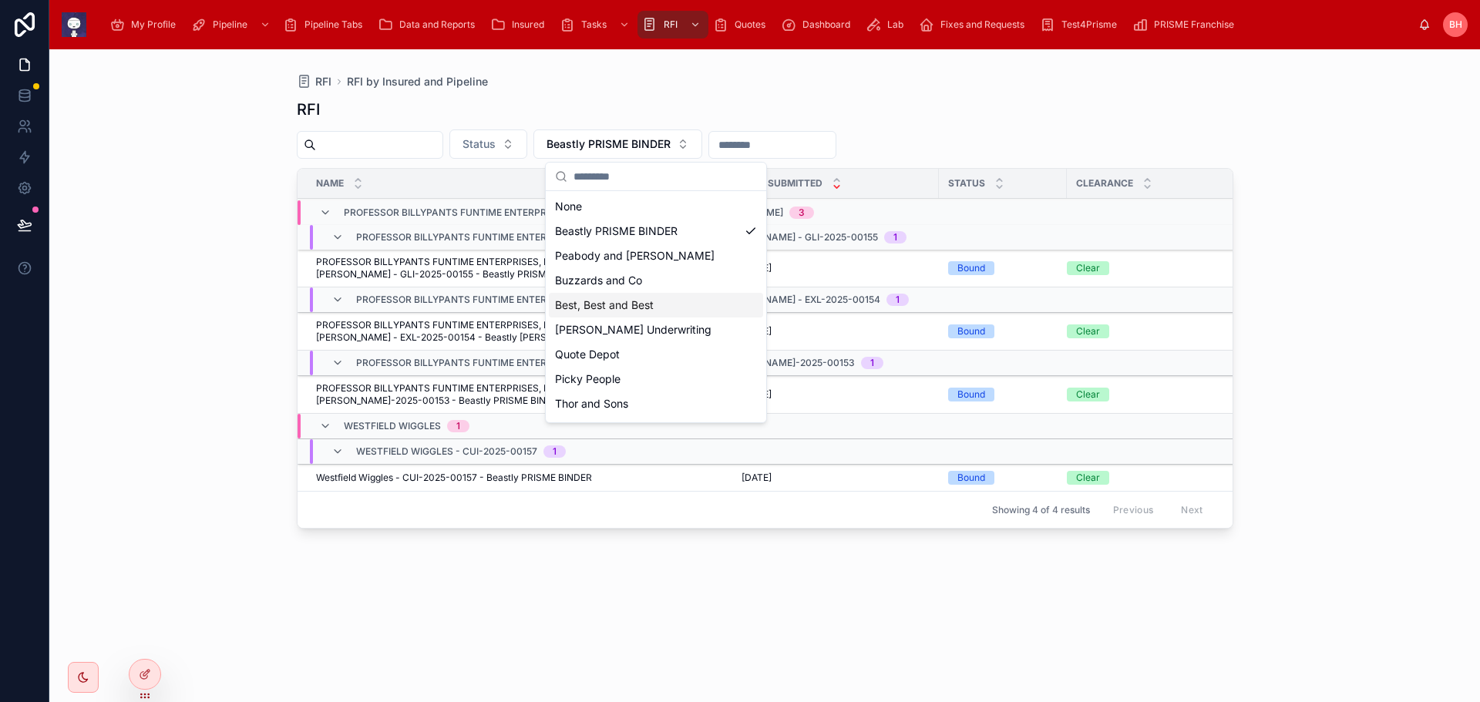
click at [651, 305] on span "Best, Best and Best" at bounding box center [604, 305] width 99 height 15
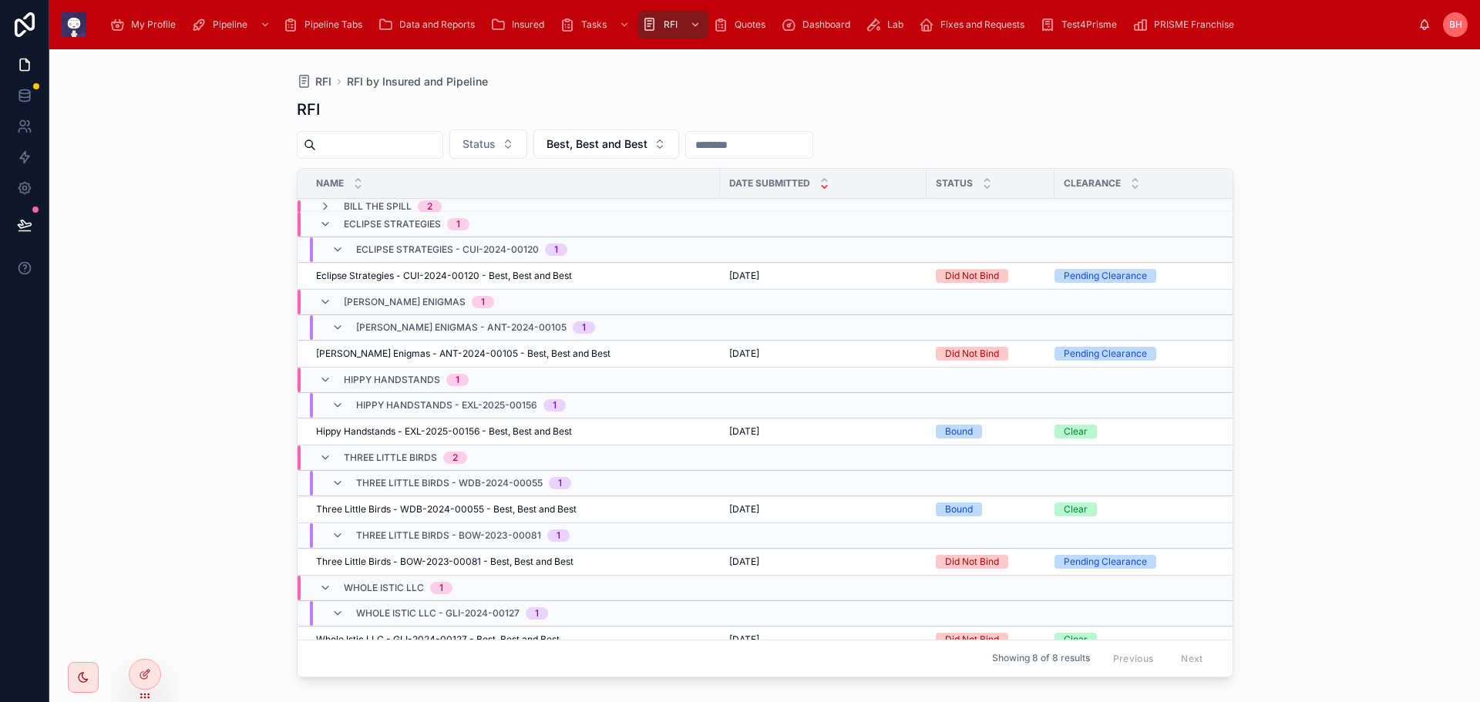
click at [403, 247] on span "Eclipse Strategies - CUI-2024-00120" at bounding box center [447, 250] width 183 height 12
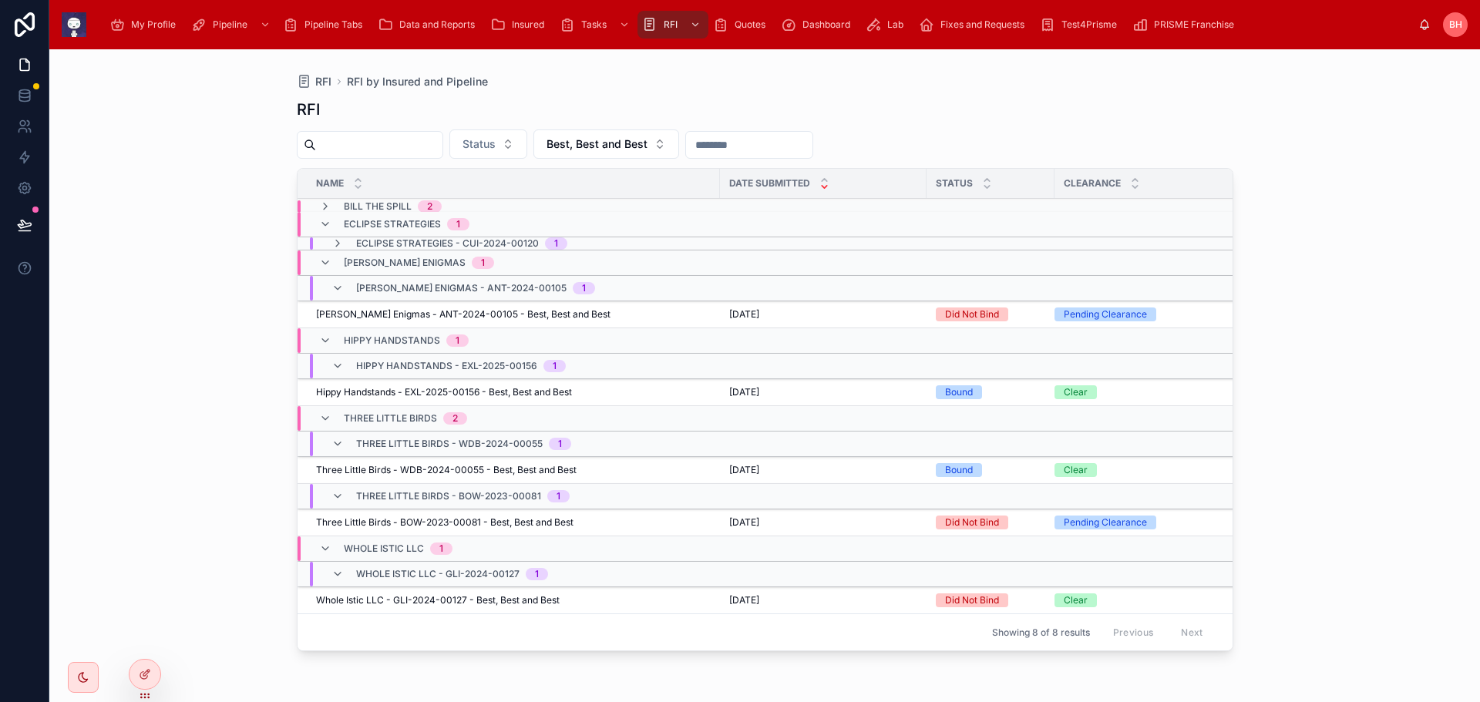
click at [399, 244] on span "Eclipse Strategies - CUI-2024-00120" at bounding box center [447, 243] width 183 height 12
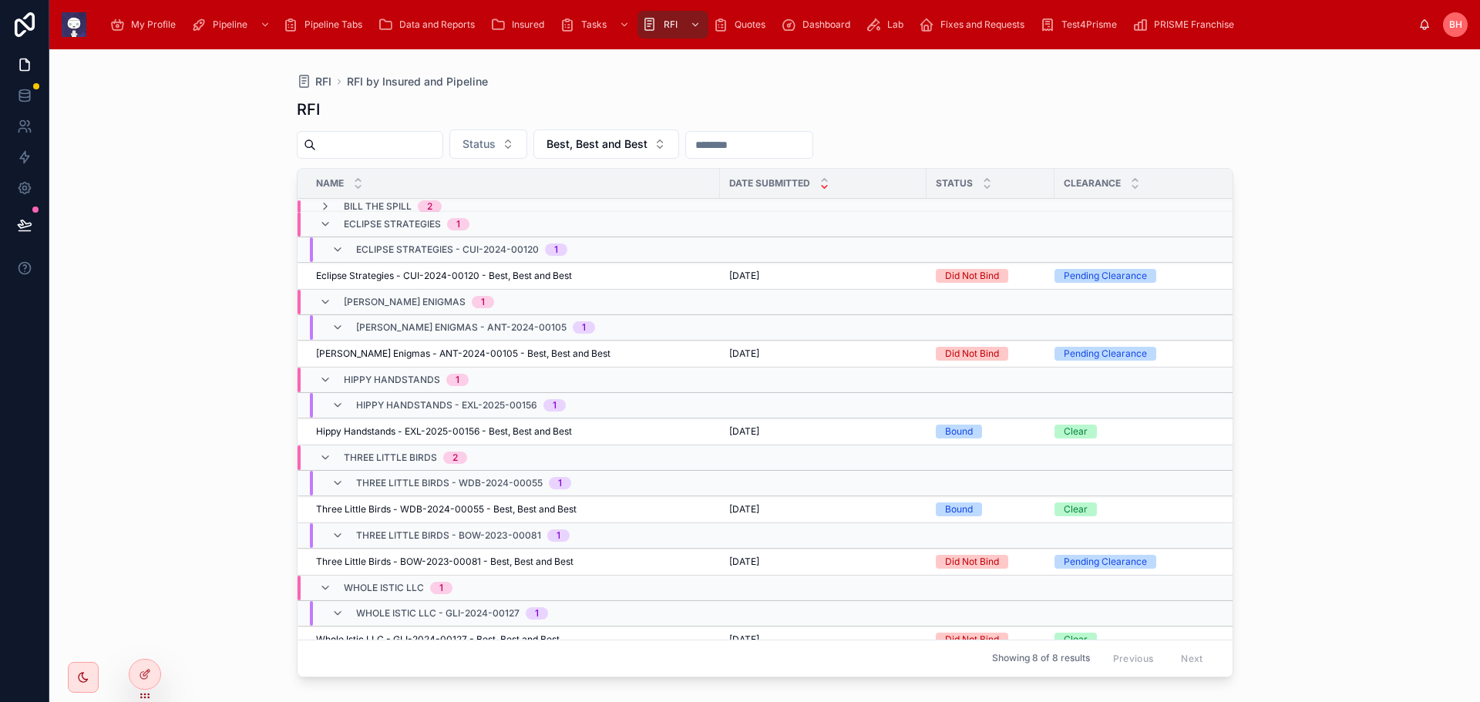
click at [368, 278] on span "Eclipse Strategies - CUI-2024-00120 - Best, Best and Best" at bounding box center [444, 276] width 256 height 12
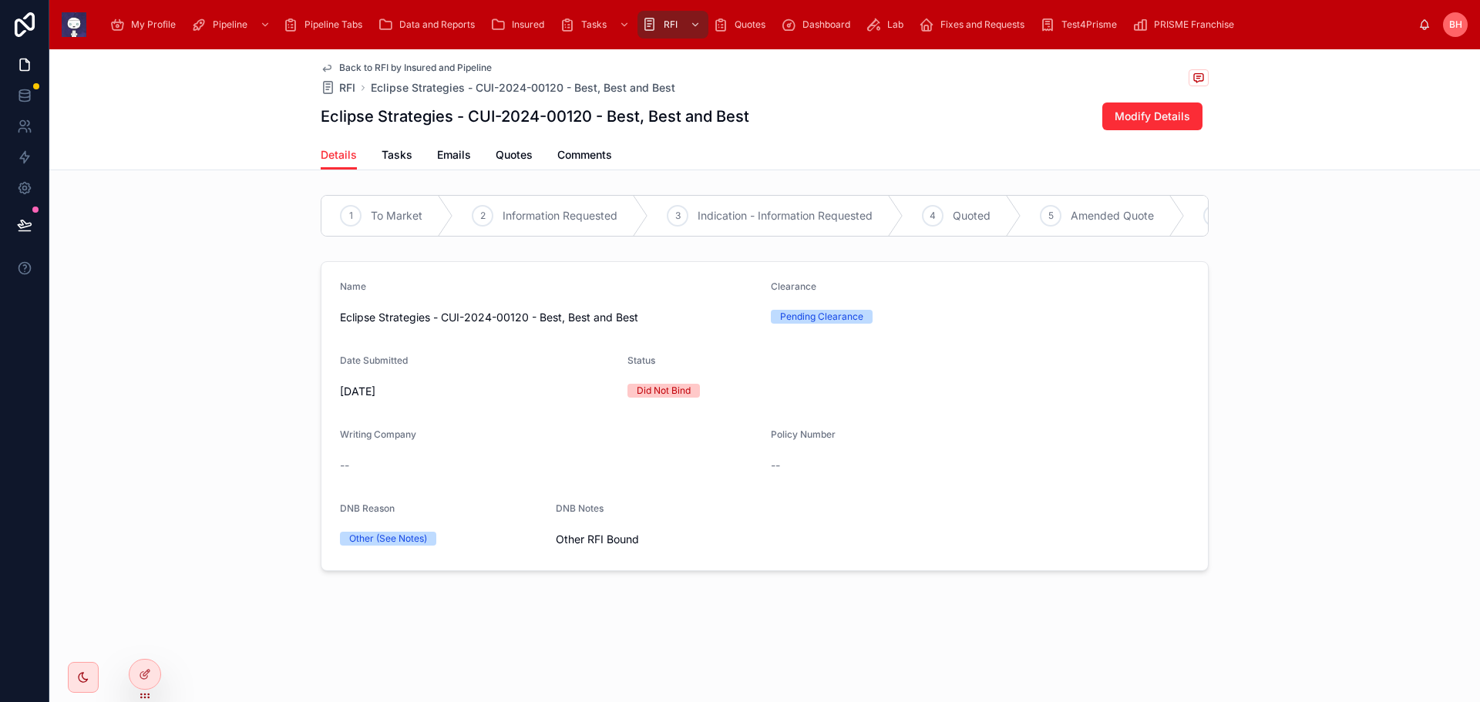
click at [527, 19] on span "Insured" at bounding box center [528, 25] width 32 height 12
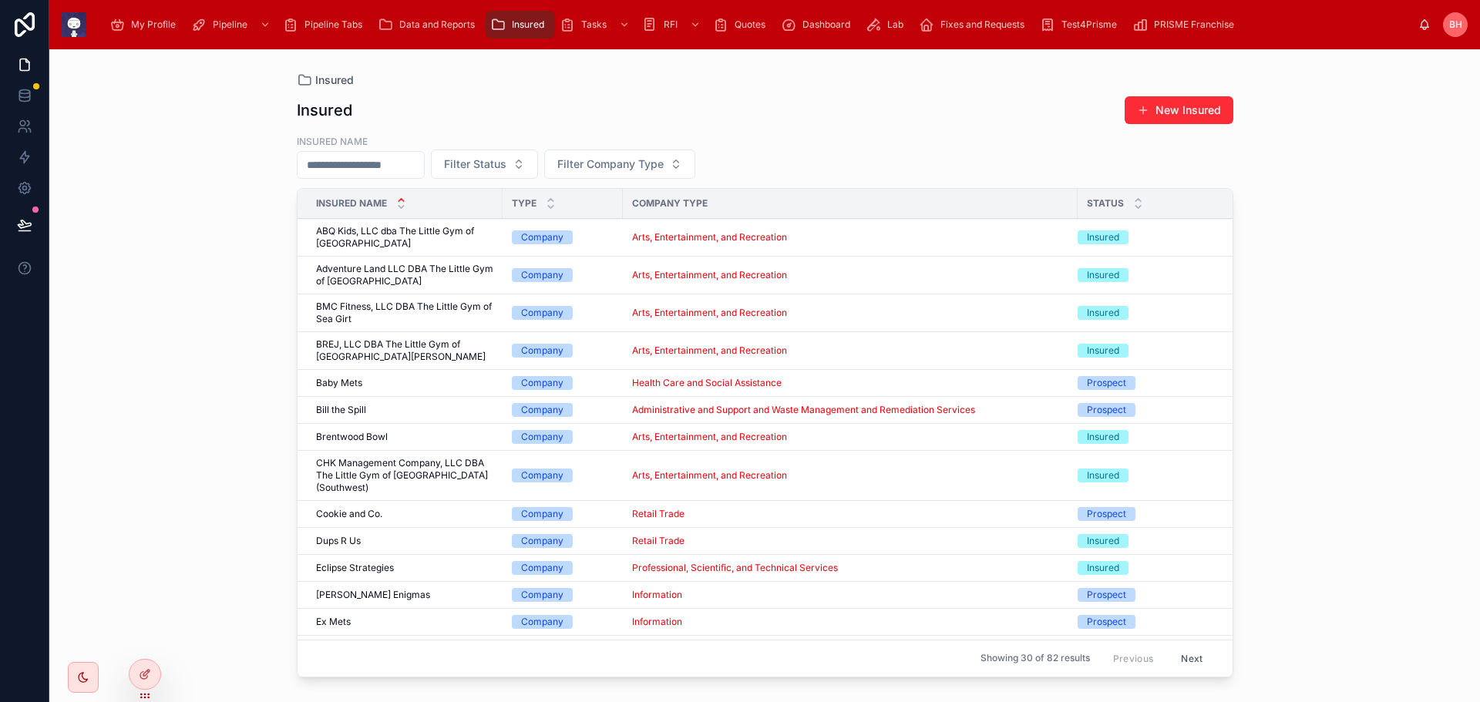
click at [338, 565] on span "Eclipse Strategies" at bounding box center [355, 568] width 78 height 12
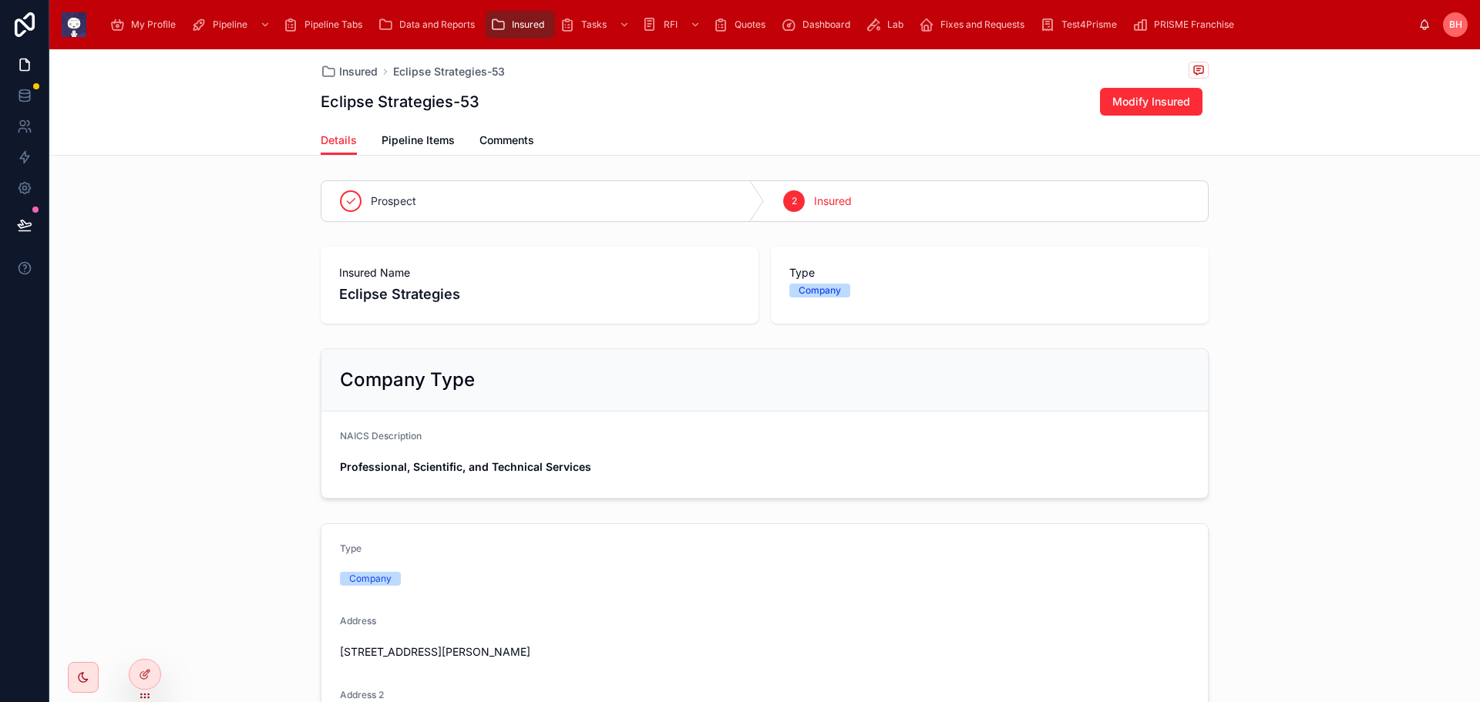
click at [413, 133] on span "Pipeline Items" at bounding box center [418, 140] width 73 height 15
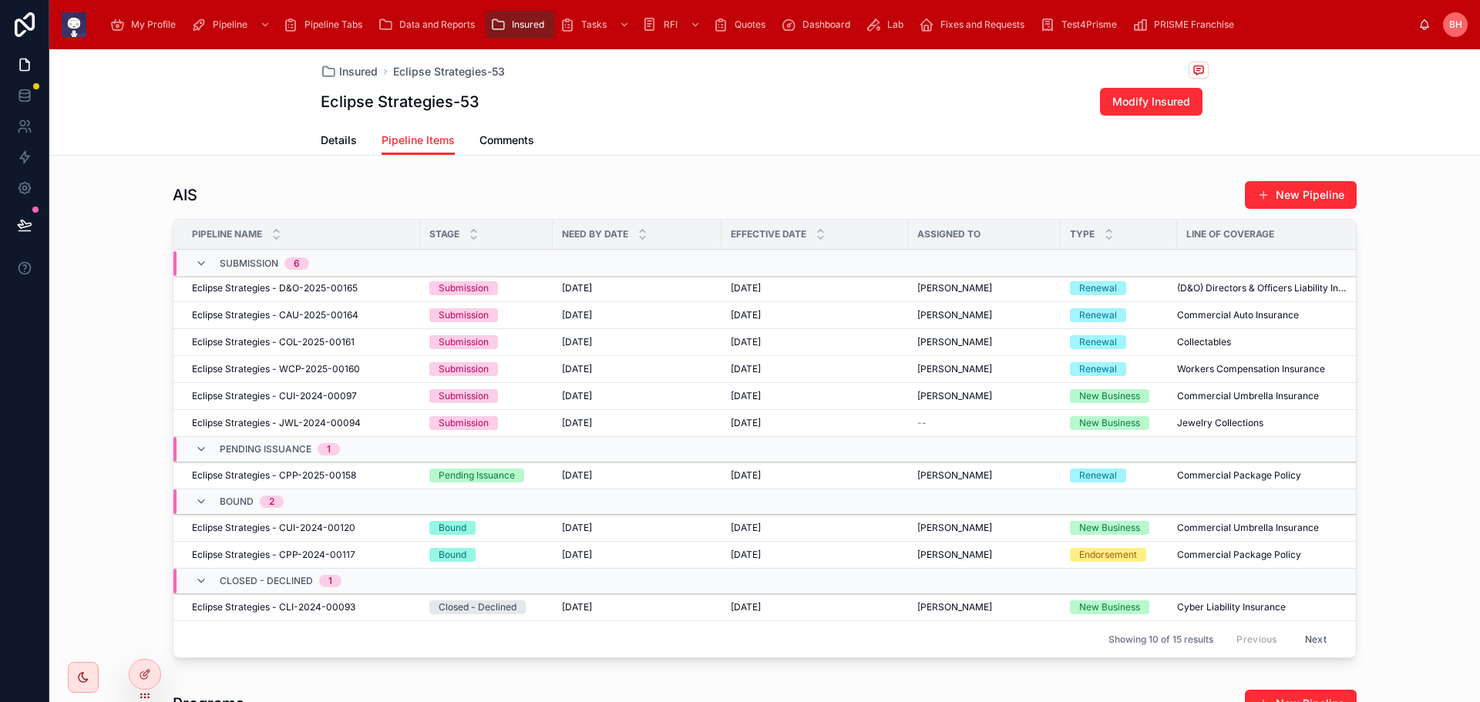
click at [286, 526] on span "Eclipse Strategies - CUI-2024-00120" at bounding box center [273, 528] width 163 height 12
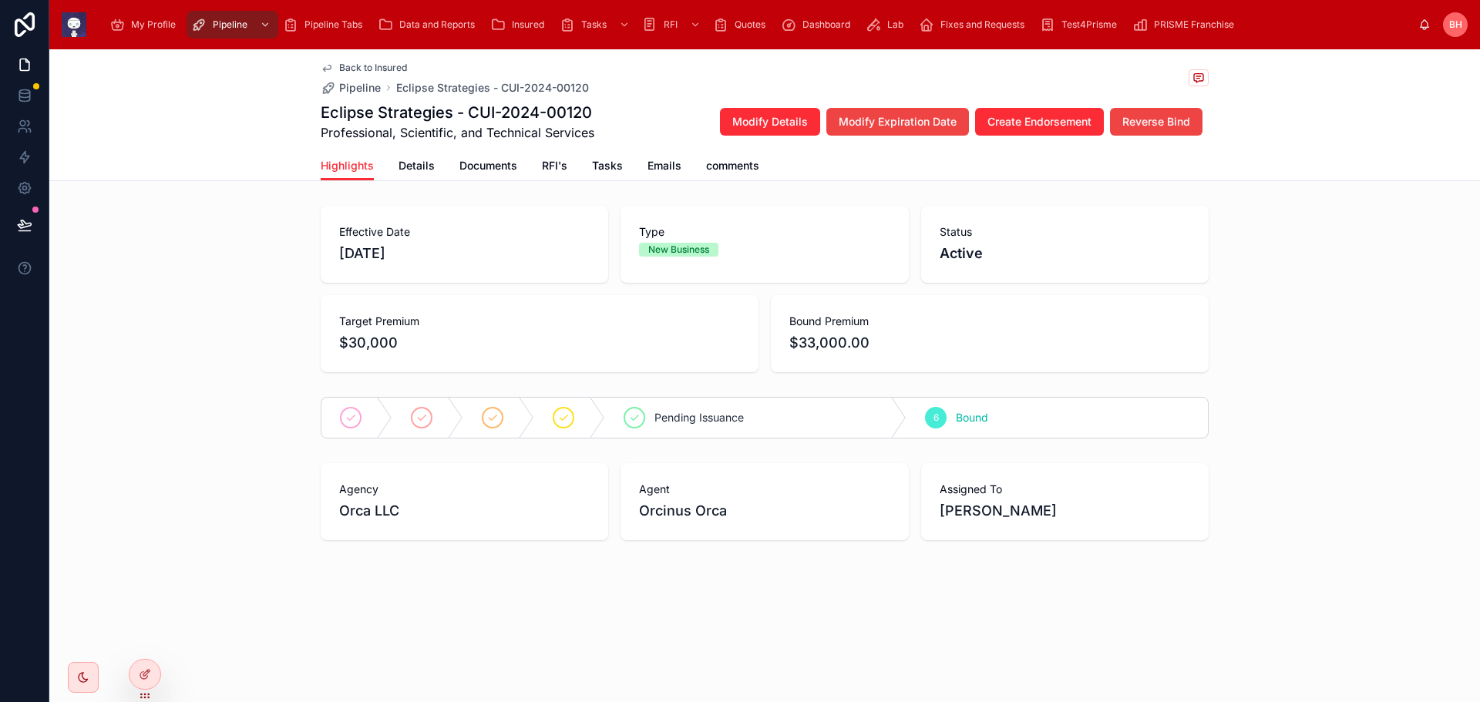
click at [554, 170] on span "RFI's" at bounding box center [554, 165] width 25 height 15
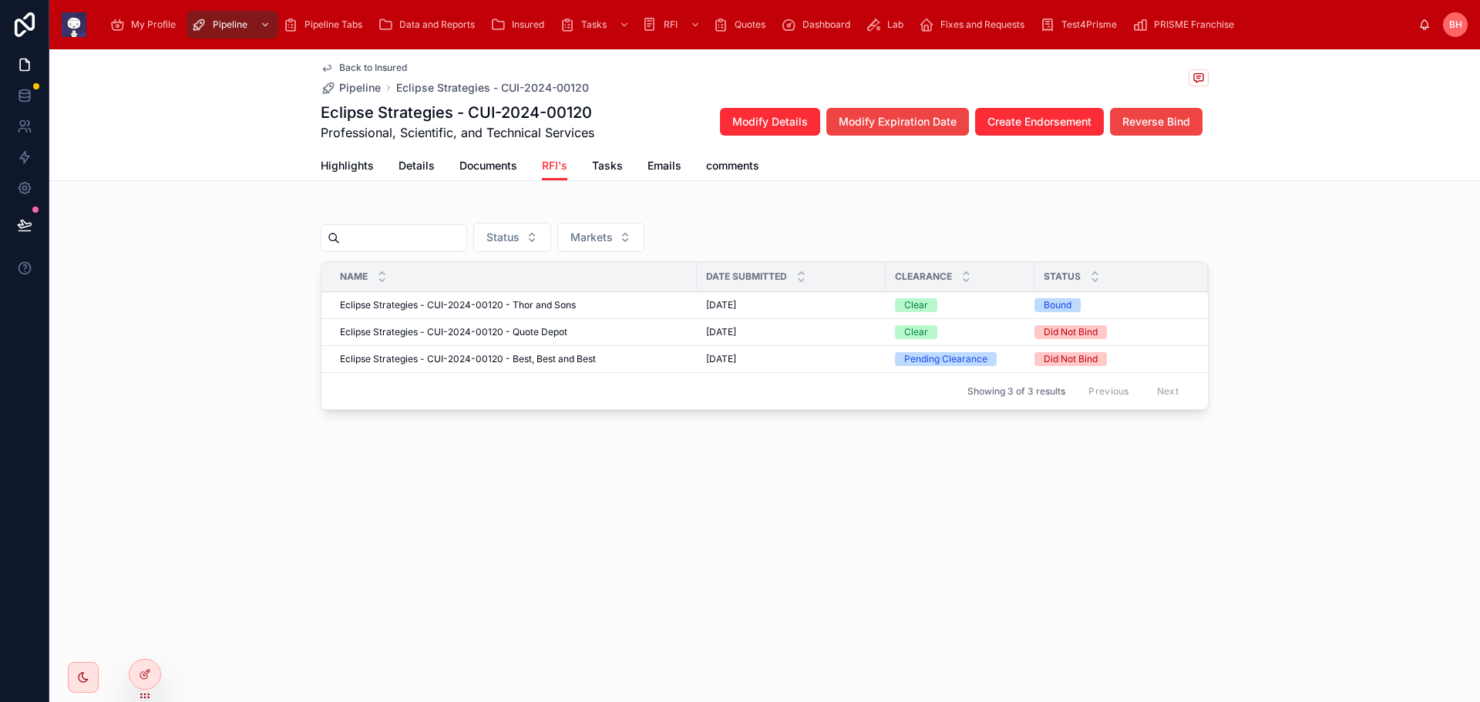
click at [389, 355] on span "Eclipse Strategies - CUI-2024-00120 - Best, Best and Best" at bounding box center [468, 359] width 256 height 12
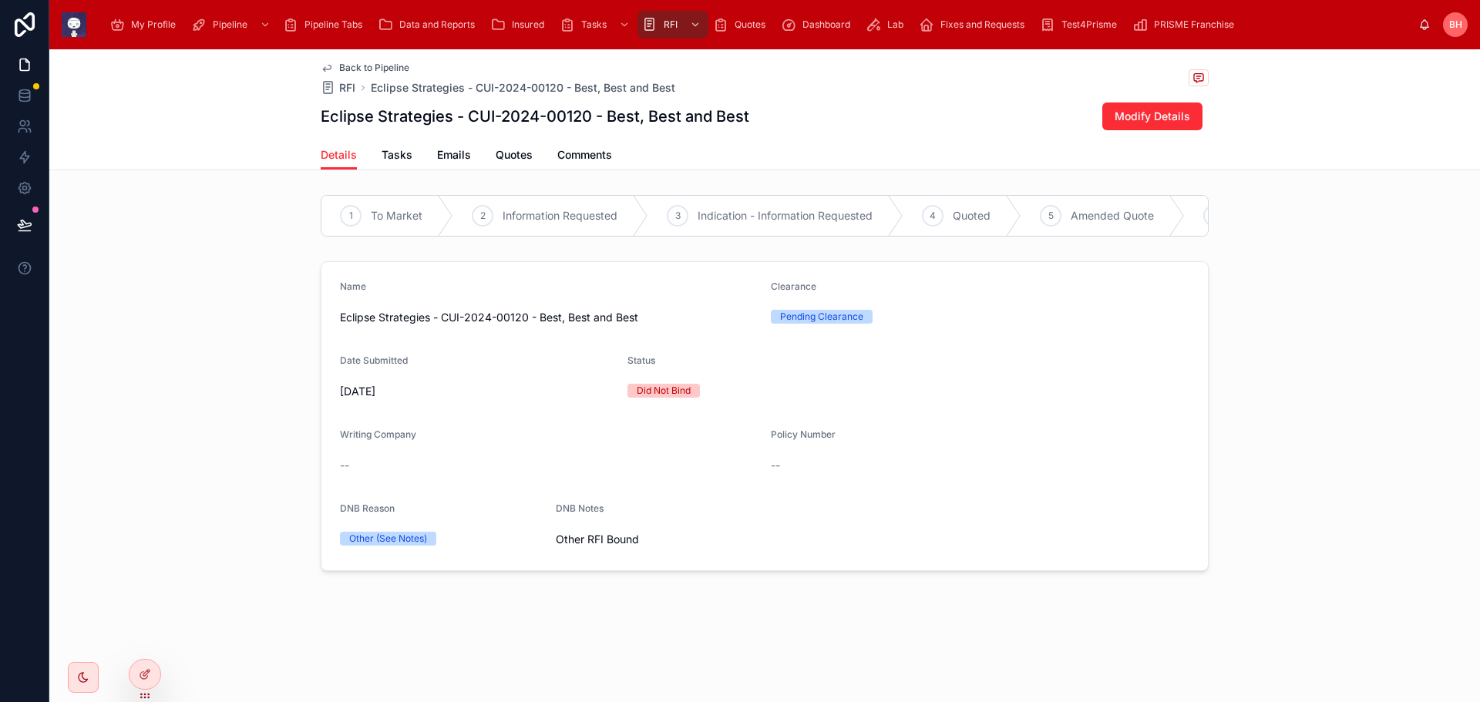
click at [360, 67] on span "Back to Pipeline" at bounding box center [374, 68] width 70 height 12
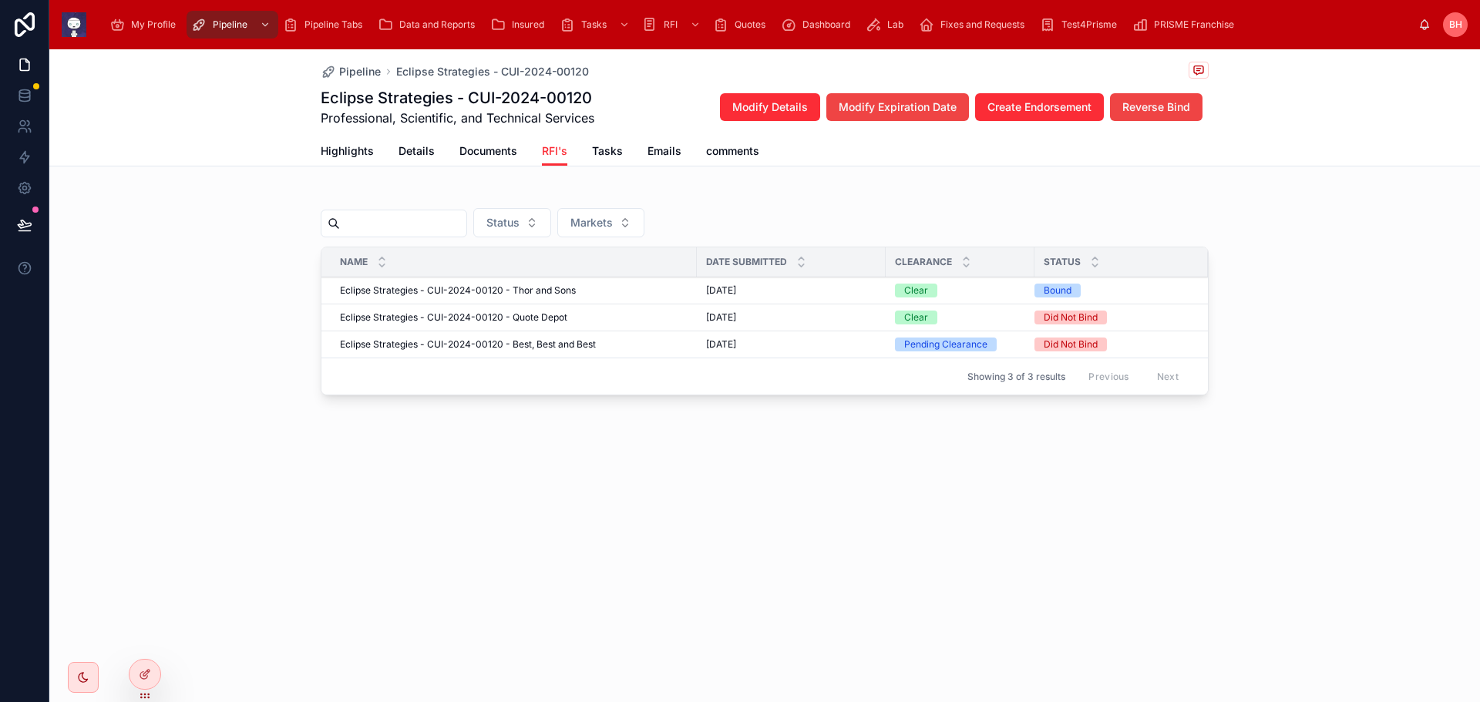
click at [348, 152] on span "Highlights" at bounding box center [347, 150] width 53 height 15
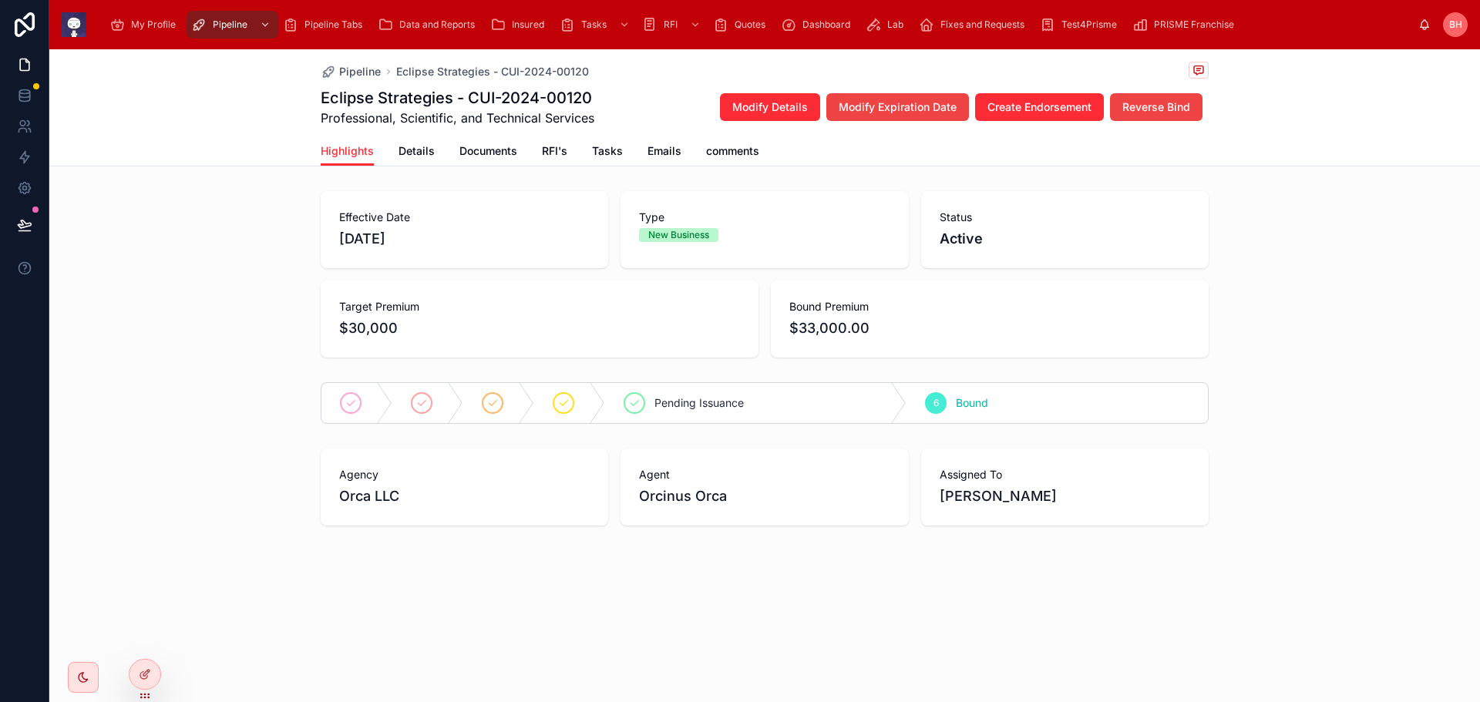
click at [528, 22] on span "Insured" at bounding box center [528, 25] width 32 height 12
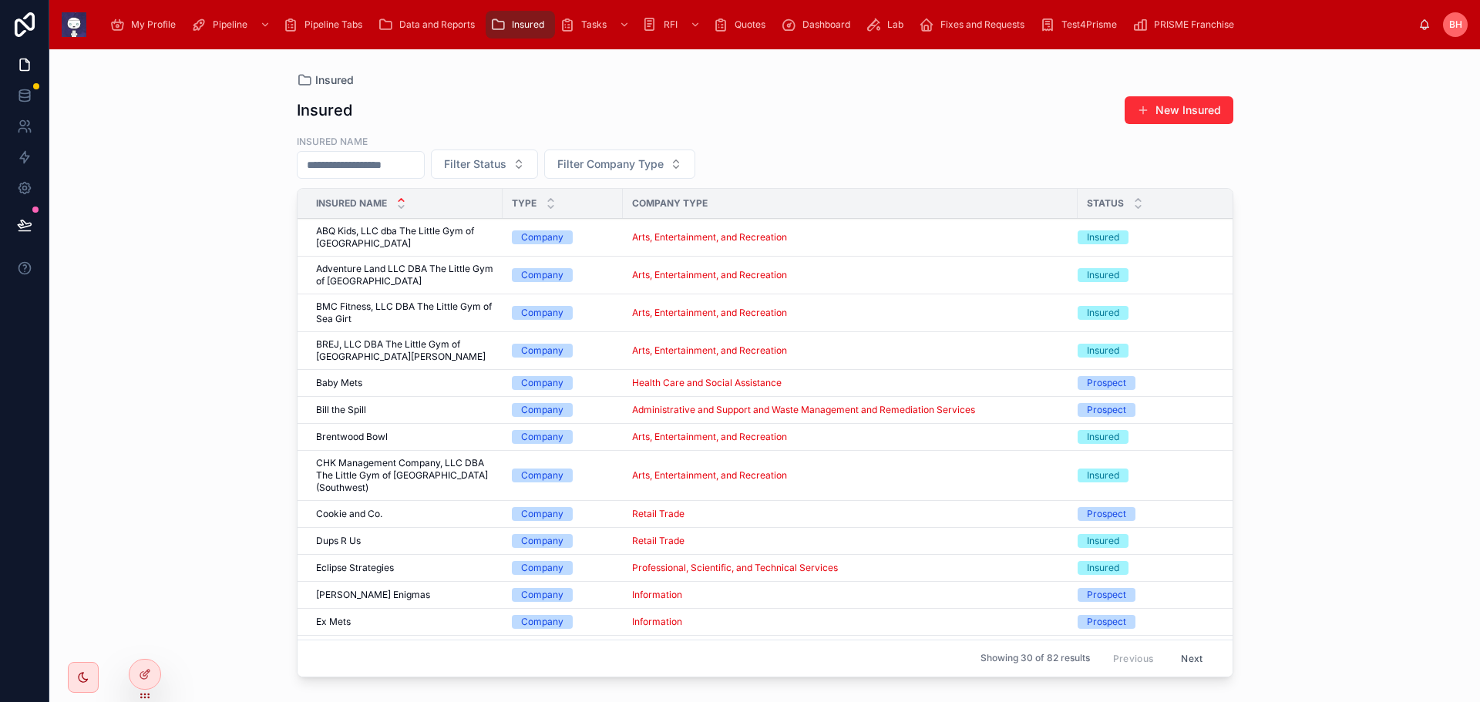
click at [137, 29] on span "My Profile" at bounding box center [153, 25] width 45 height 12
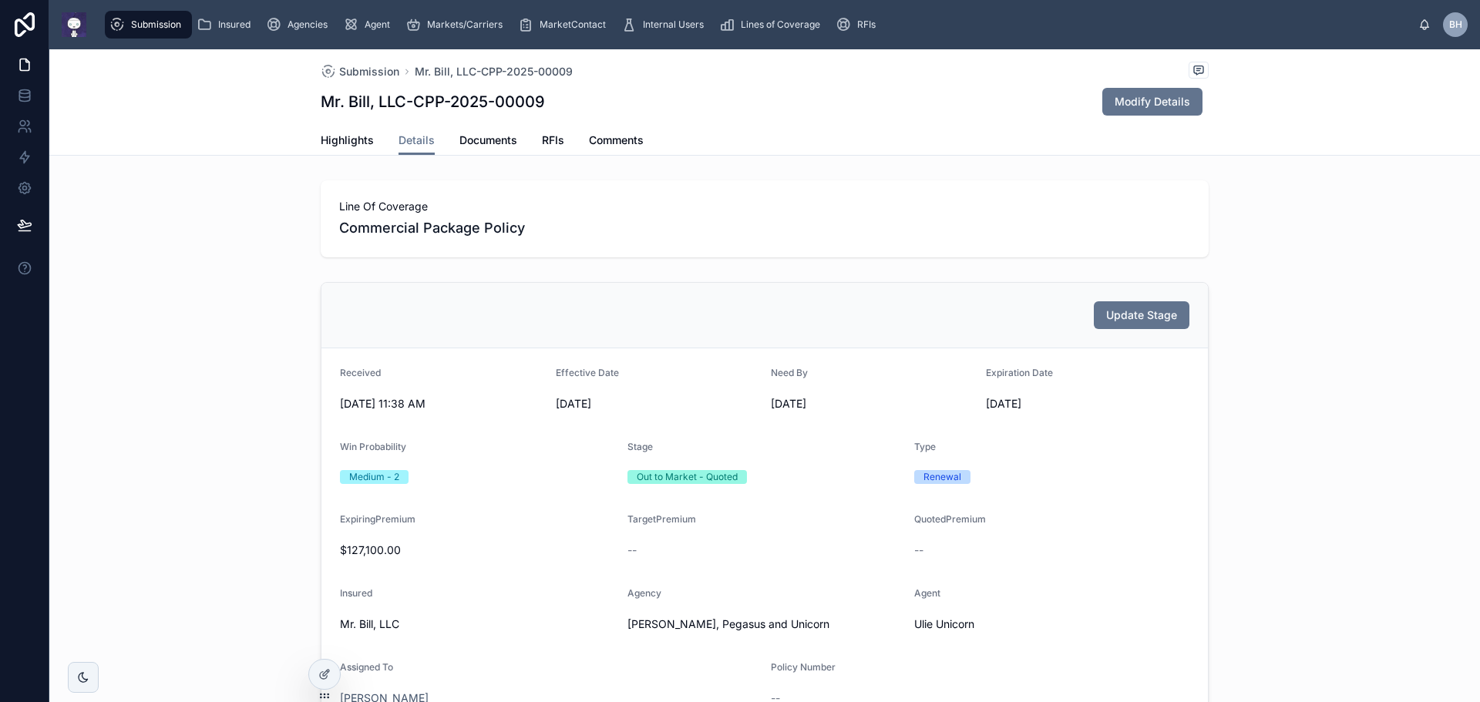
click at [550, 142] on span "RFIs" at bounding box center [553, 140] width 22 height 15
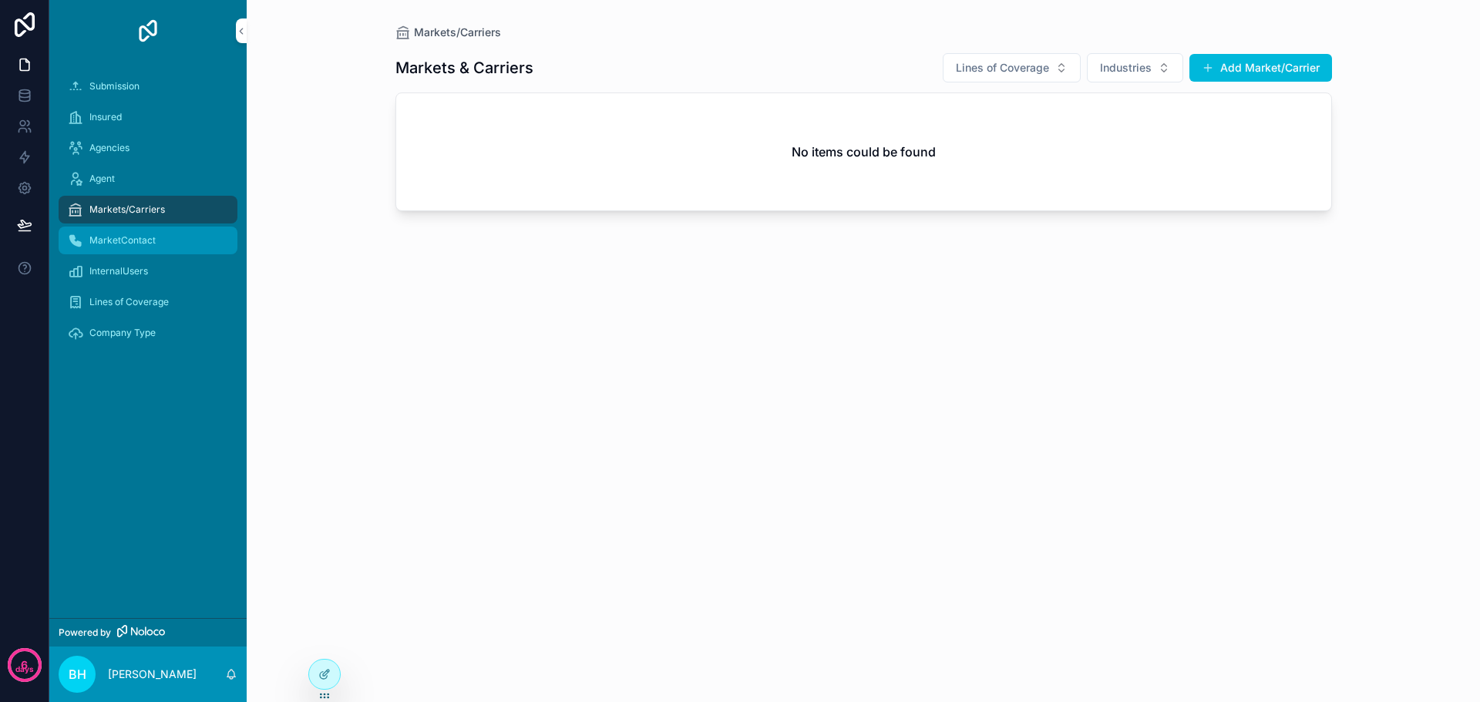
click at [130, 241] on span "MarketContact" at bounding box center [122, 240] width 66 height 12
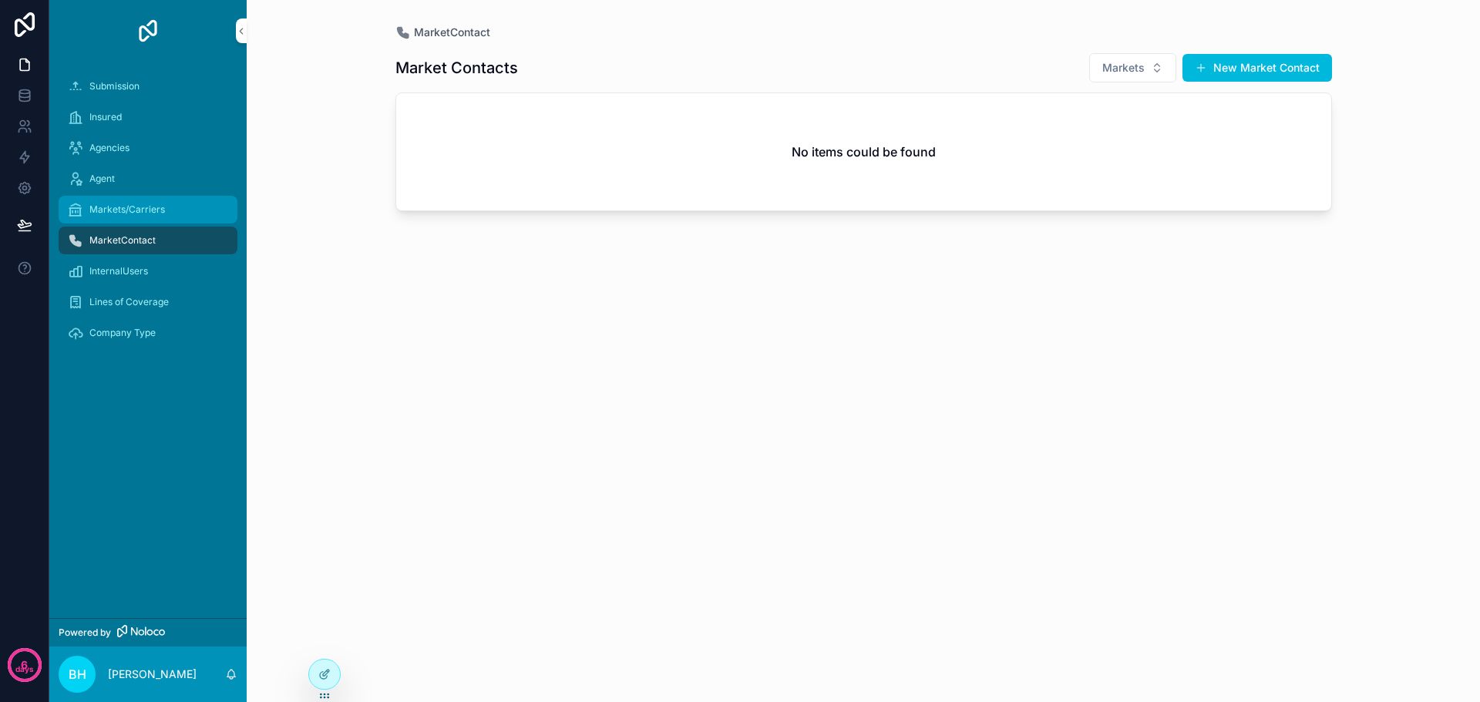
click at [143, 213] on span "Markets/Carriers" at bounding box center [127, 210] width 76 height 12
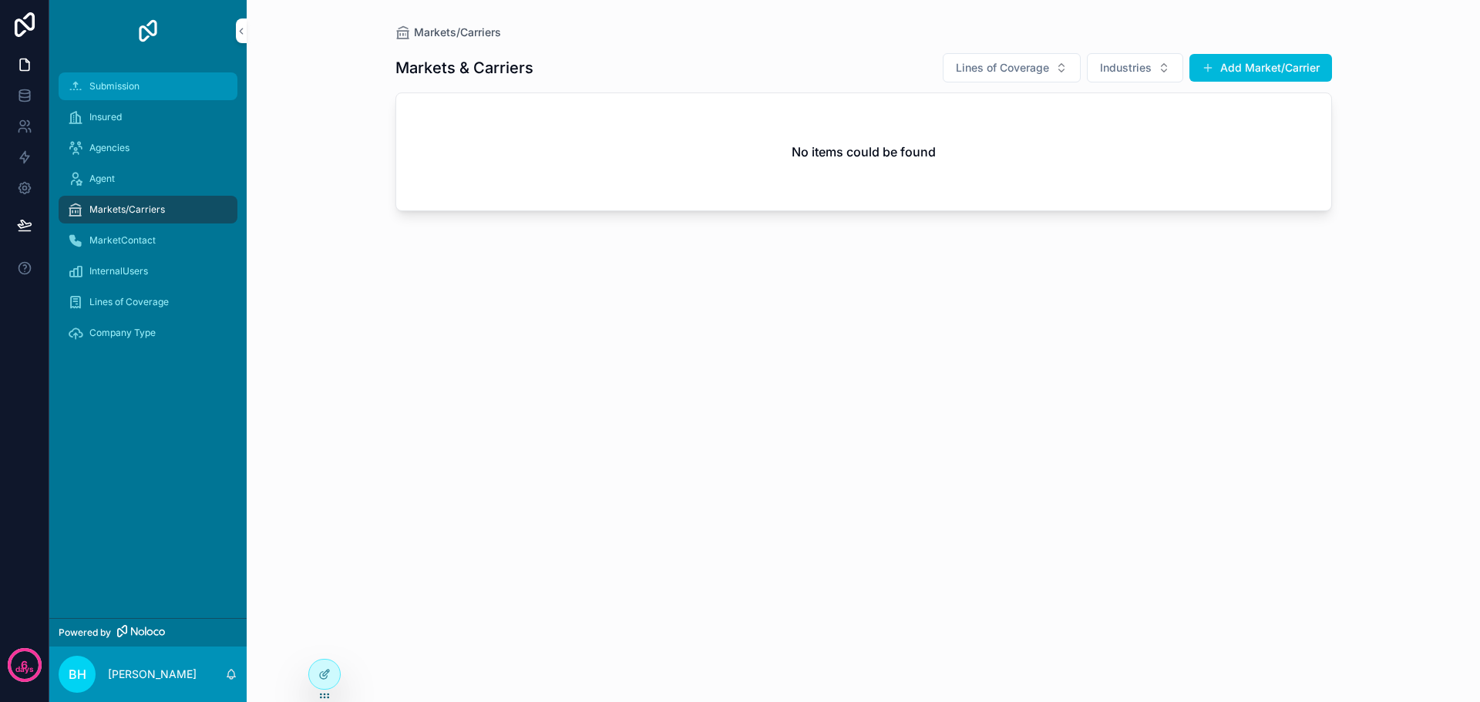
click at [123, 82] on span "Submission" at bounding box center [114, 86] width 50 height 12
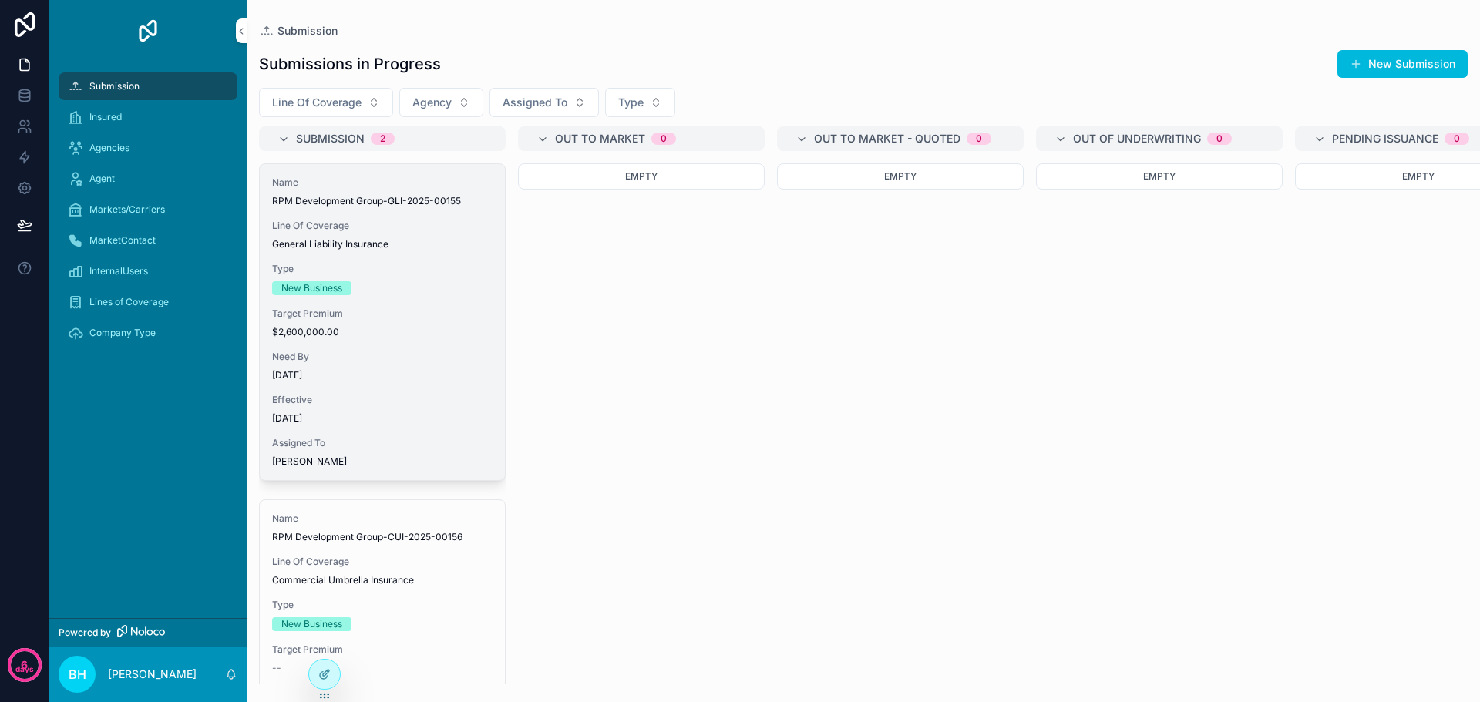
click at [428, 296] on div "Name RPM Development Group-GLI-2025-00155 Line Of Coverage General Liability In…" at bounding box center [382, 322] width 245 height 316
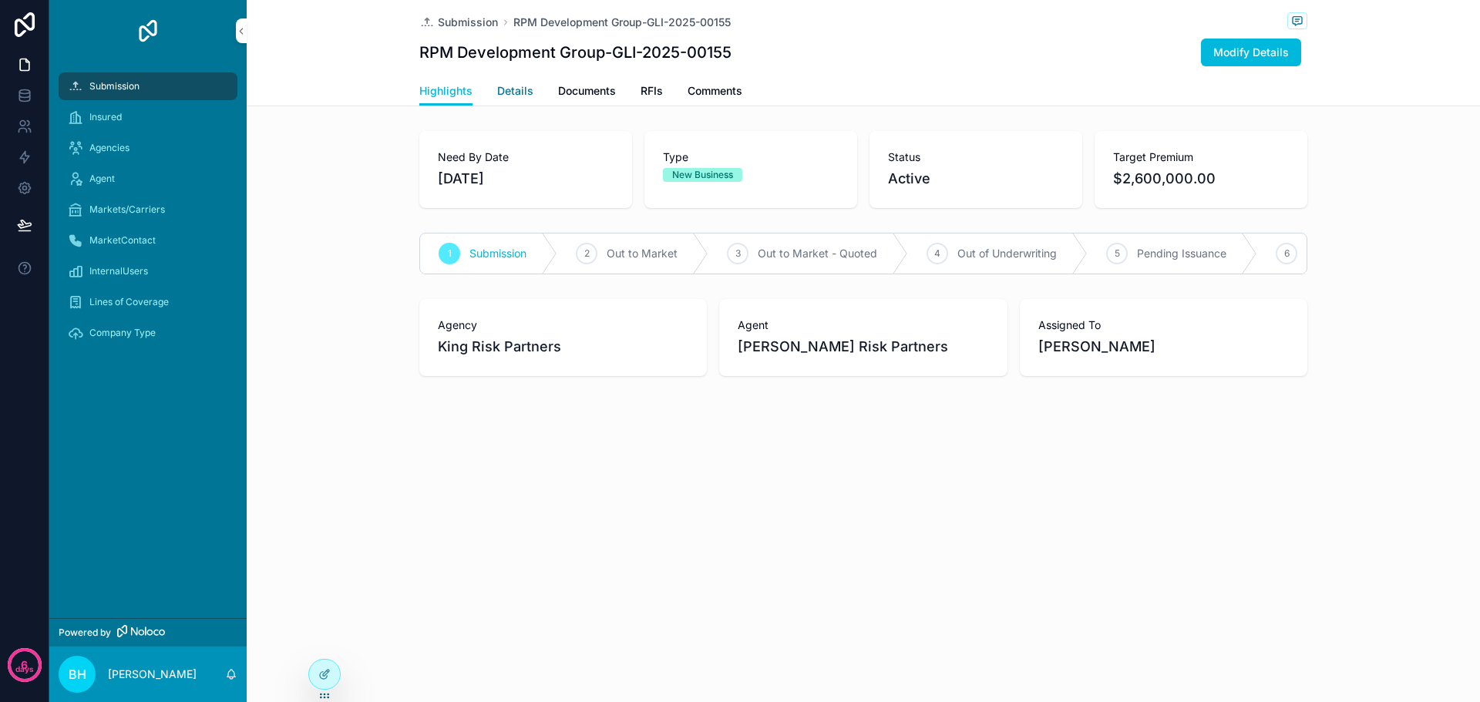
click at [521, 87] on span "Details" at bounding box center [515, 90] width 36 height 15
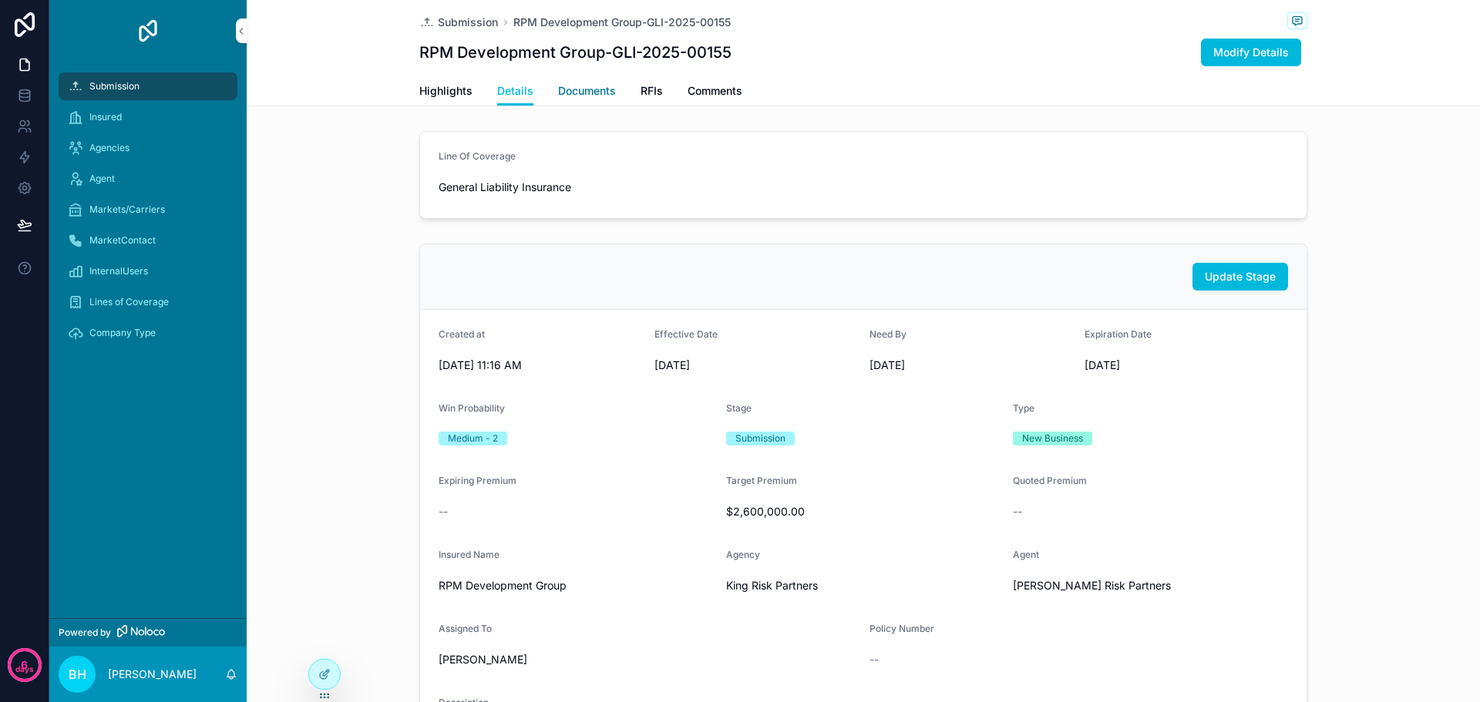
click at [598, 90] on span "Documents" at bounding box center [587, 90] width 58 height 15
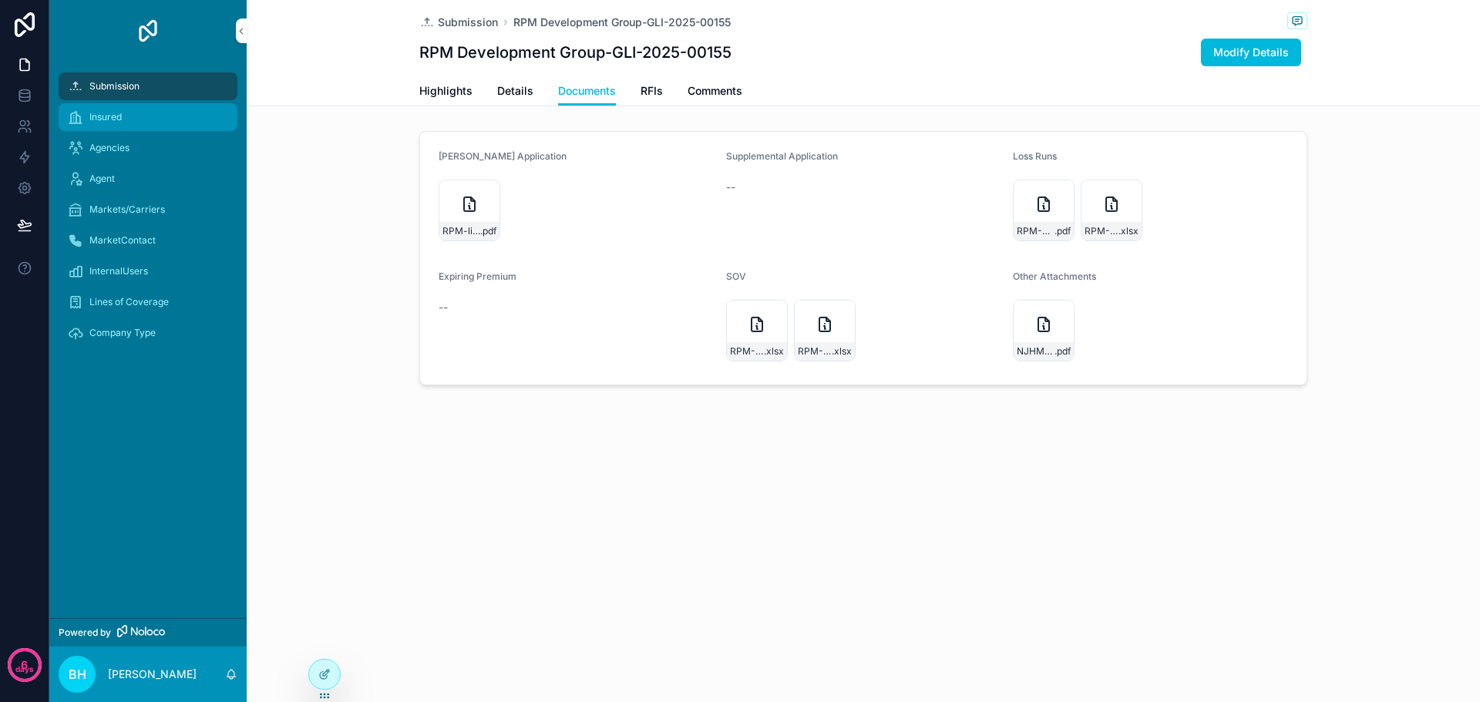
click at [96, 119] on span "Insured" at bounding box center [105, 117] width 32 height 12
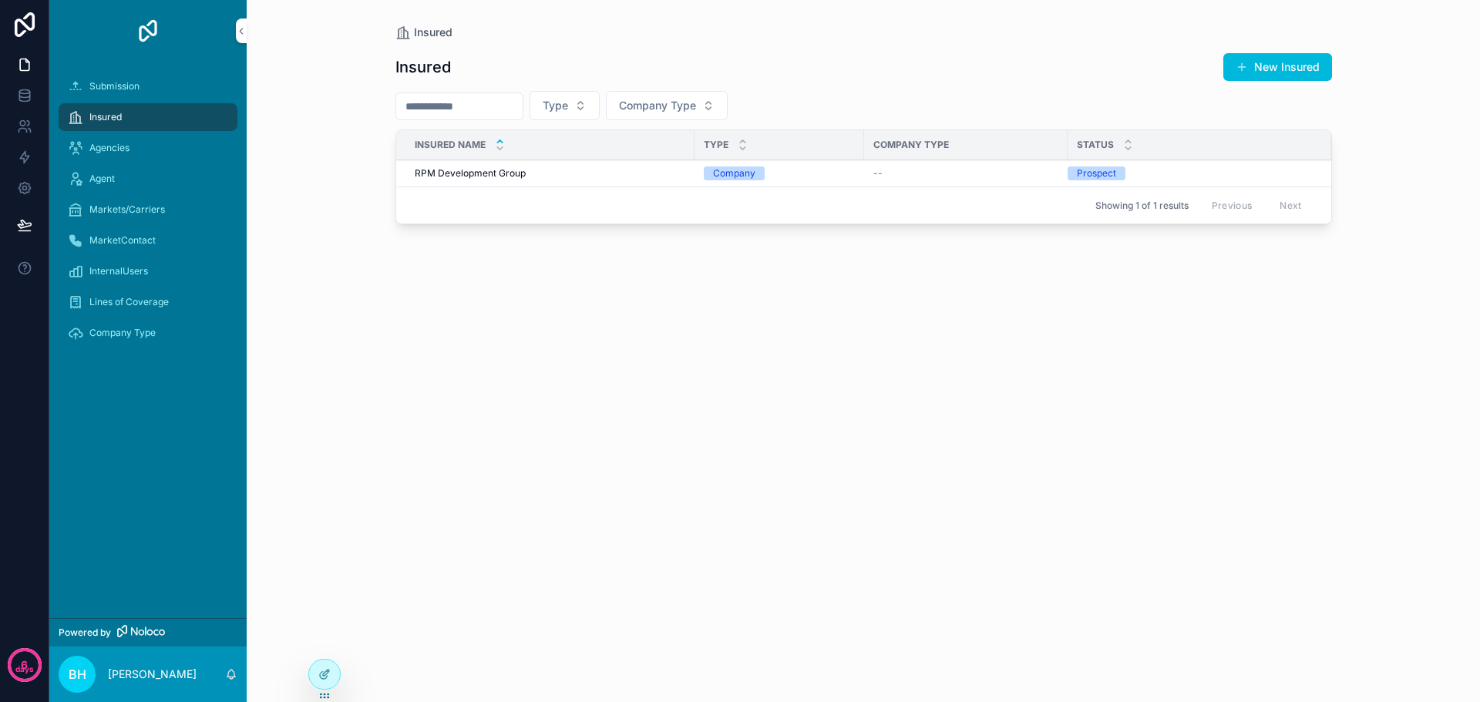
click at [429, 172] on span "RPM Development Group" at bounding box center [470, 173] width 111 height 12
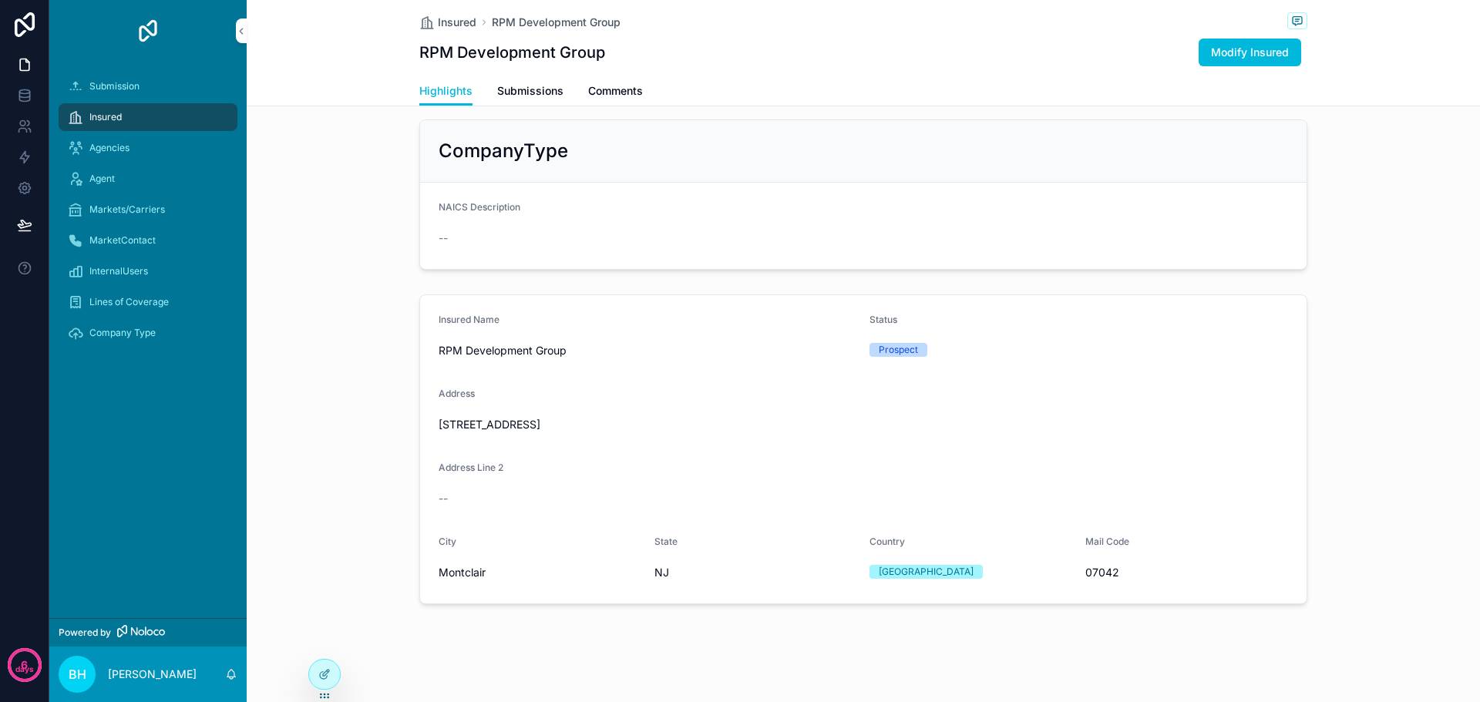
scroll to position [187, 0]
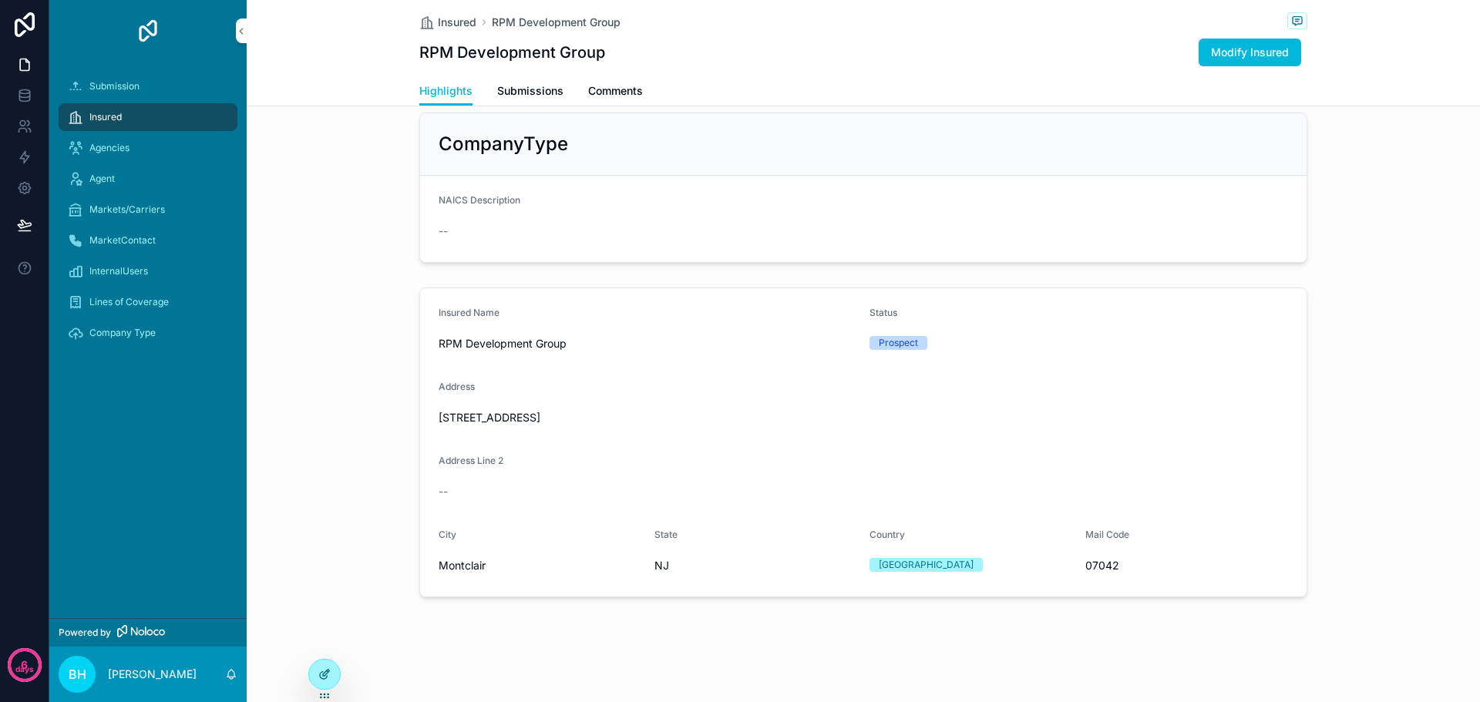
click at [329, 678] on icon at bounding box center [324, 674] width 12 height 12
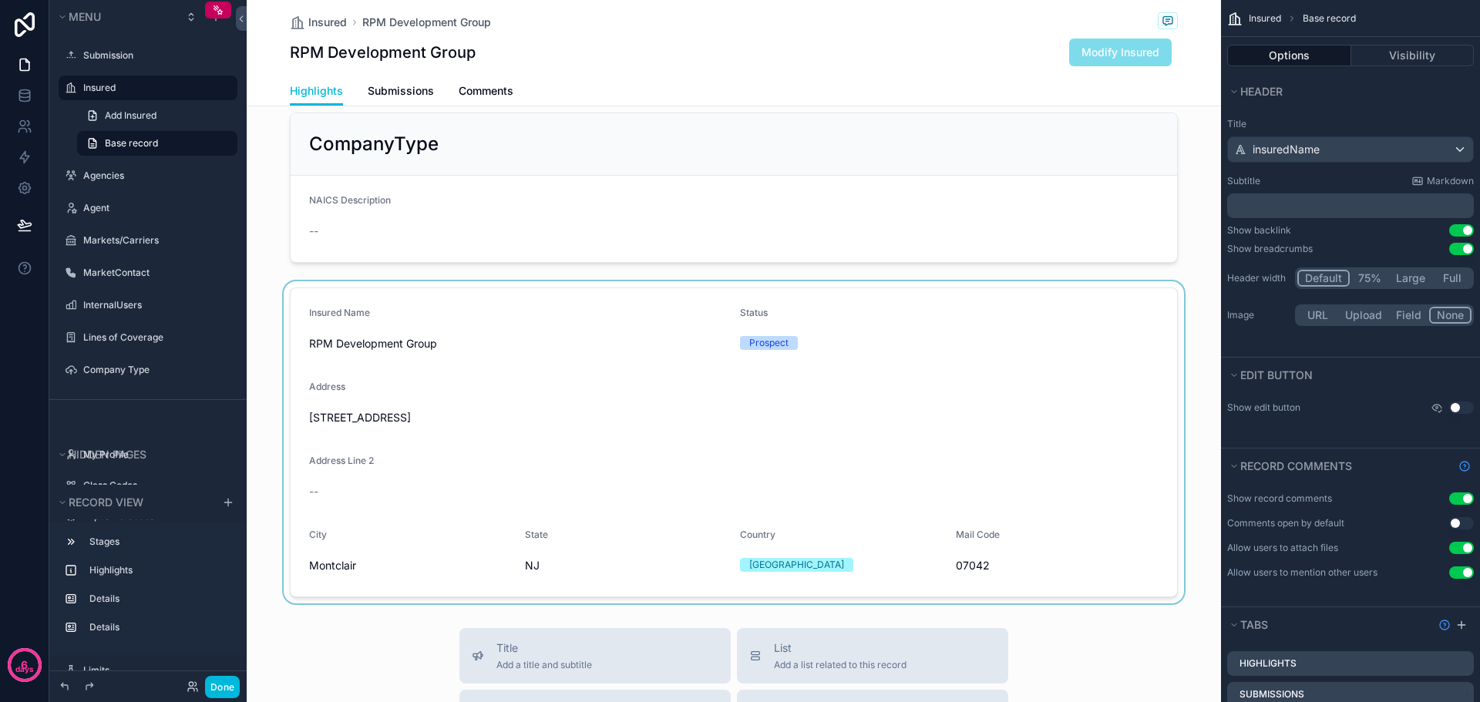
click at [1074, 318] on div "scrollable content" at bounding box center [734, 442] width 974 height 322
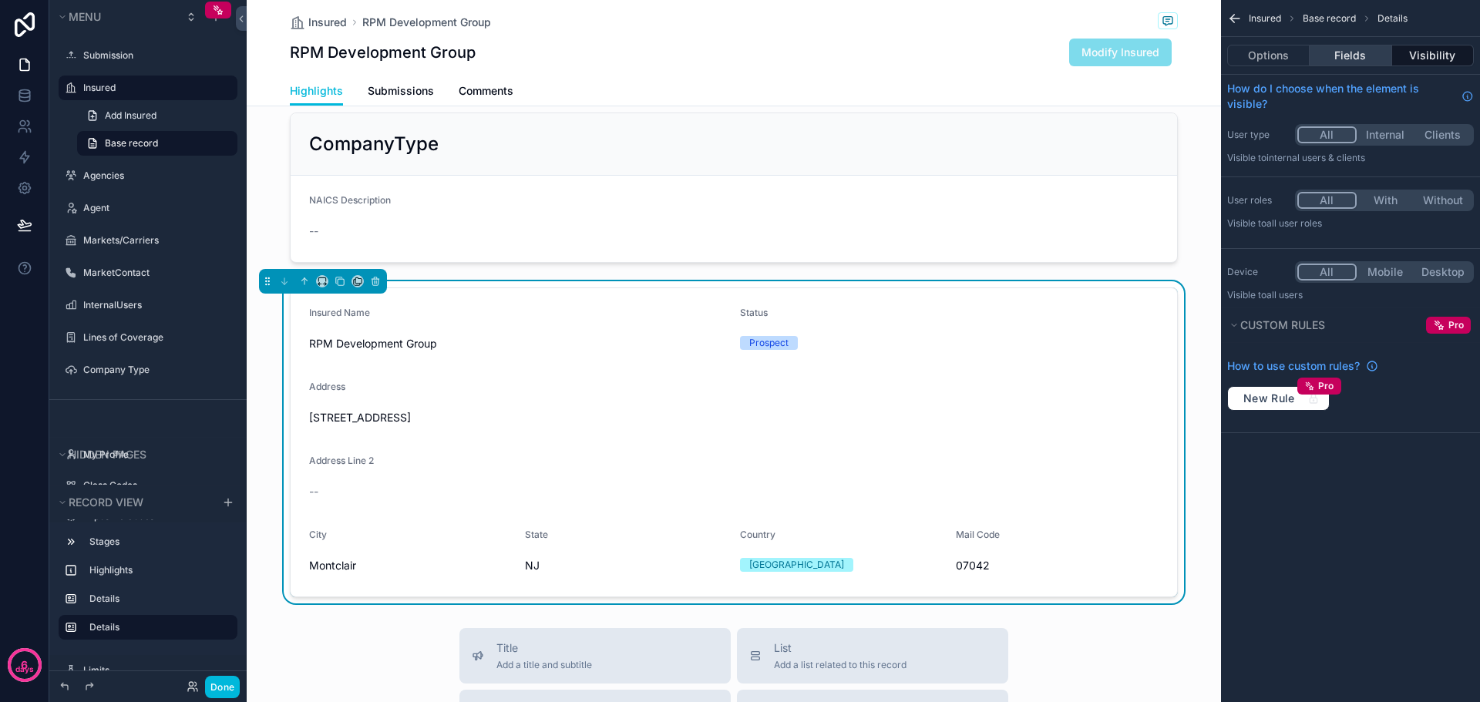
click at [1354, 53] on button "Fields" at bounding box center [1351, 56] width 82 height 22
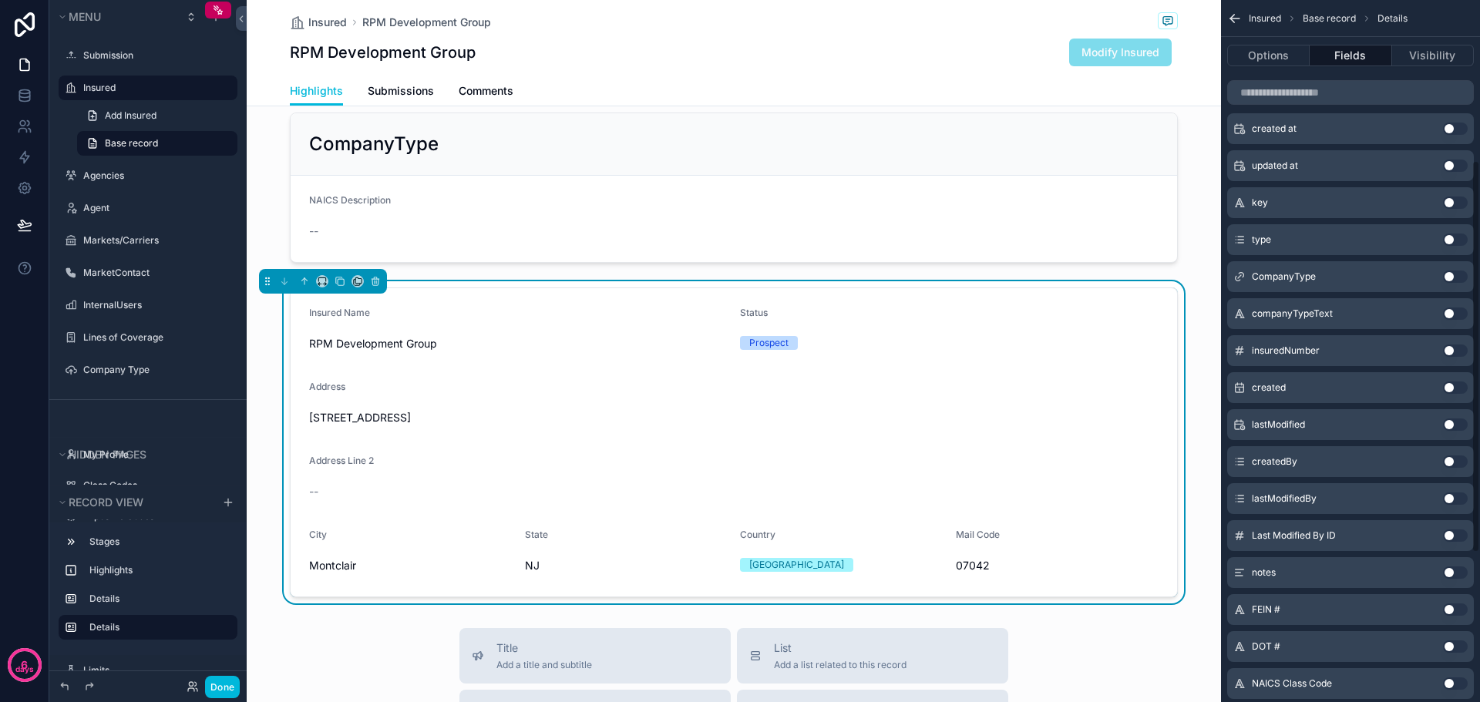
scroll to position [463, 0]
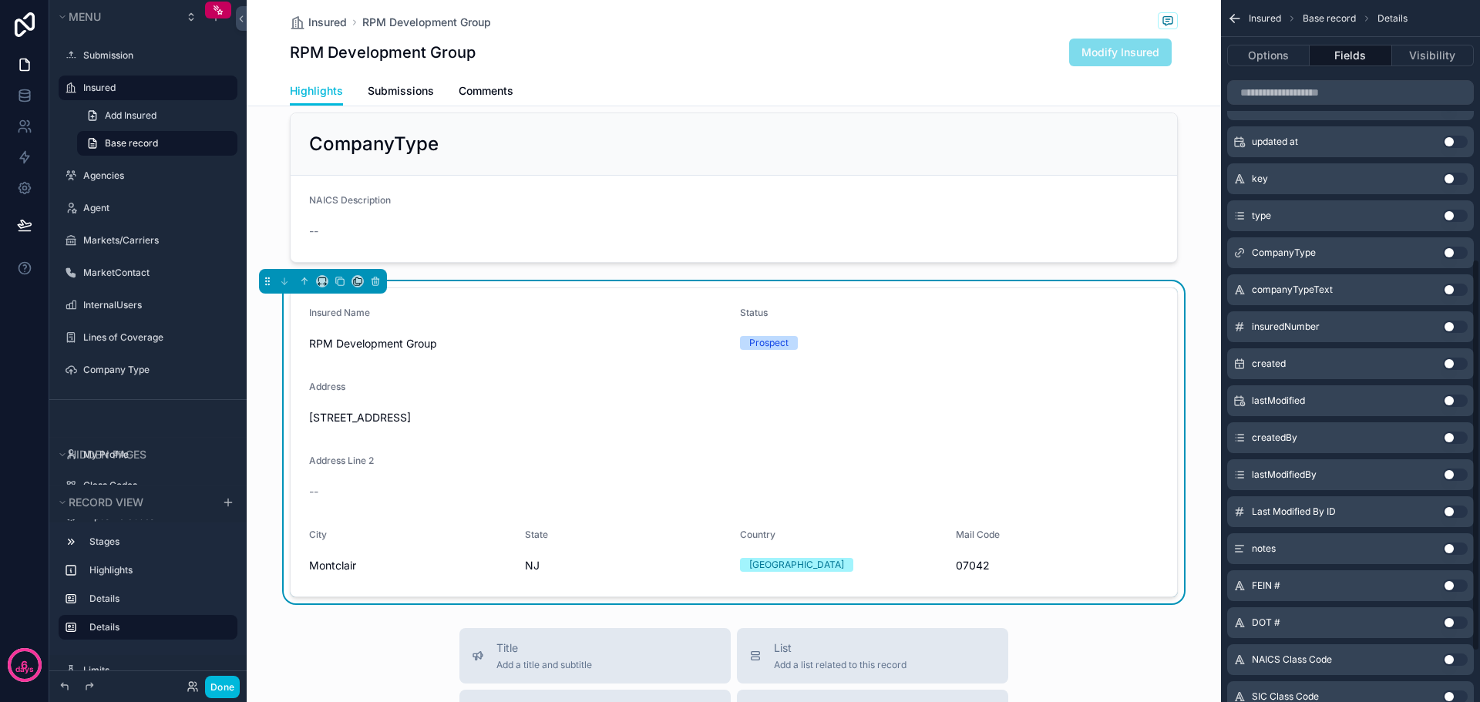
click at [1464, 550] on button "Use setting" at bounding box center [1455, 549] width 25 height 12
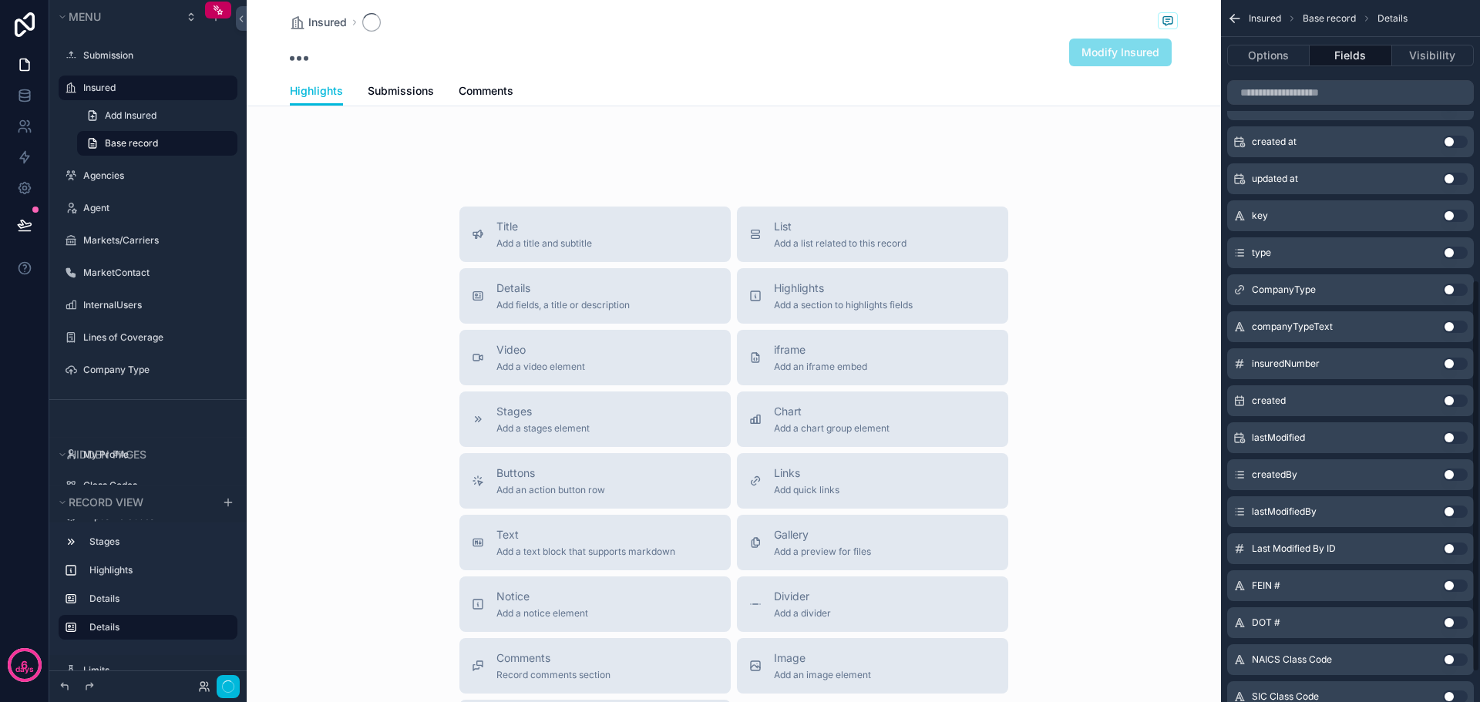
scroll to position [500, 0]
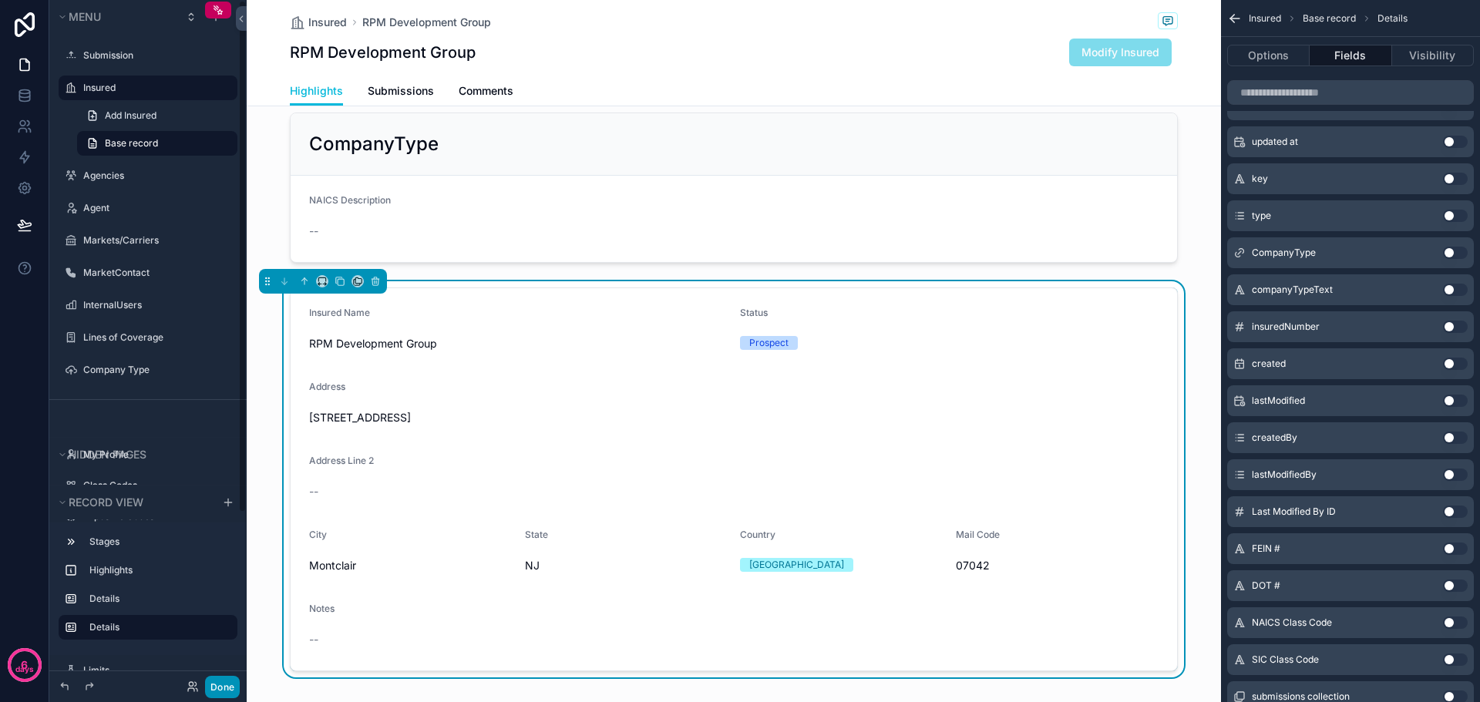
click at [221, 698] on button "Done" at bounding box center [222, 687] width 35 height 22
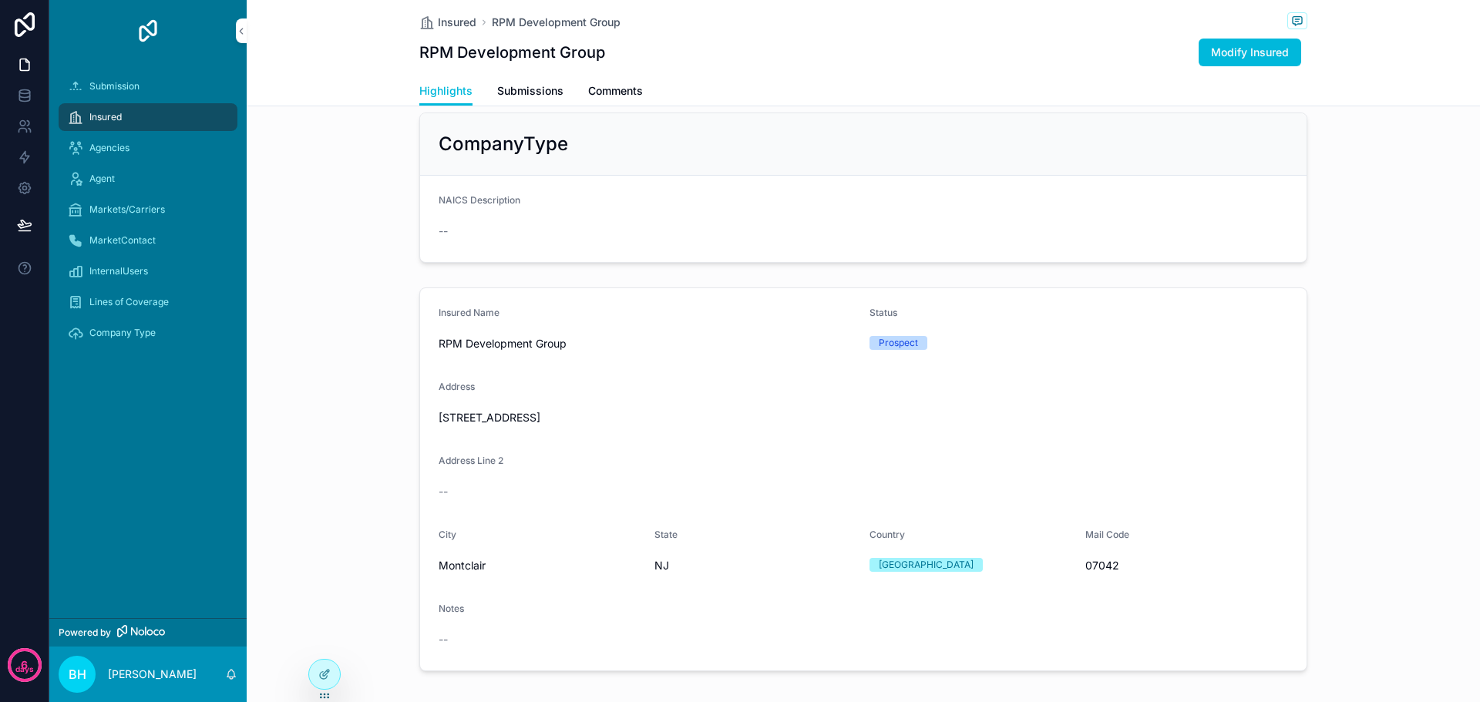
click at [335, 284] on div "Insured Name RPM Development Group Status Prospect Address 77 Park Street Addre…" at bounding box center [863, 479] width 1233 height 396
click at [1247, 49] on span "Modify Insured" at bounding box center [1250, 52] width 78 height 15
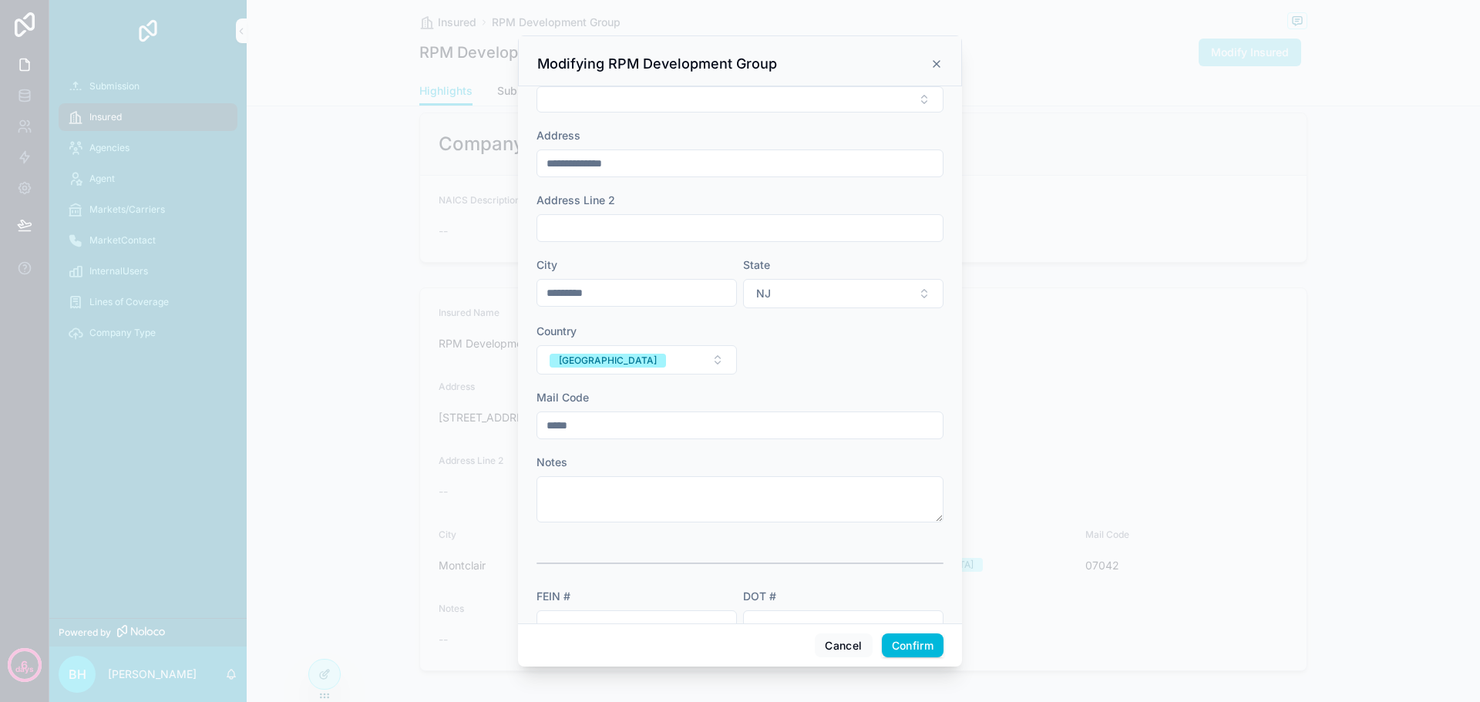
scroll to position [266, 0]
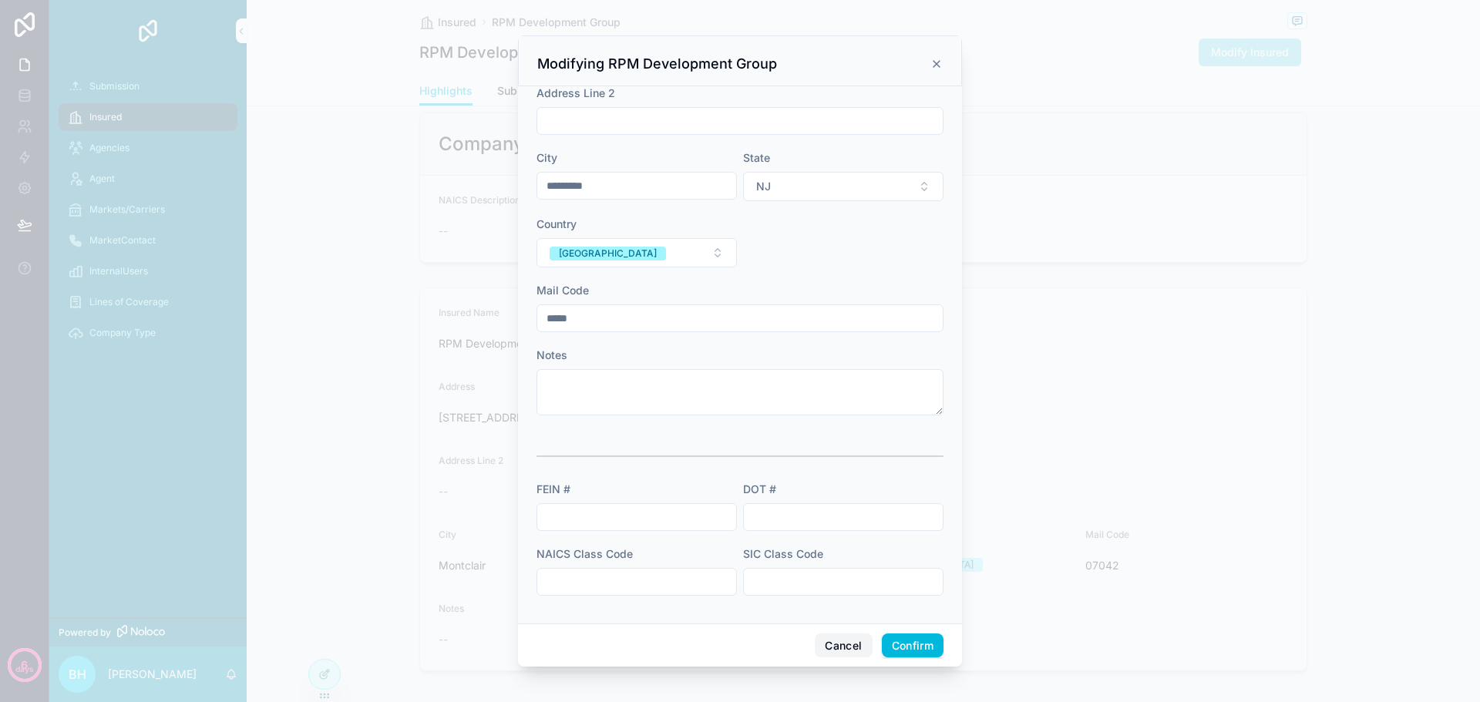
click at [846, 655] on button "Cancel" at bounding box center [843, 646] width 57 height 25
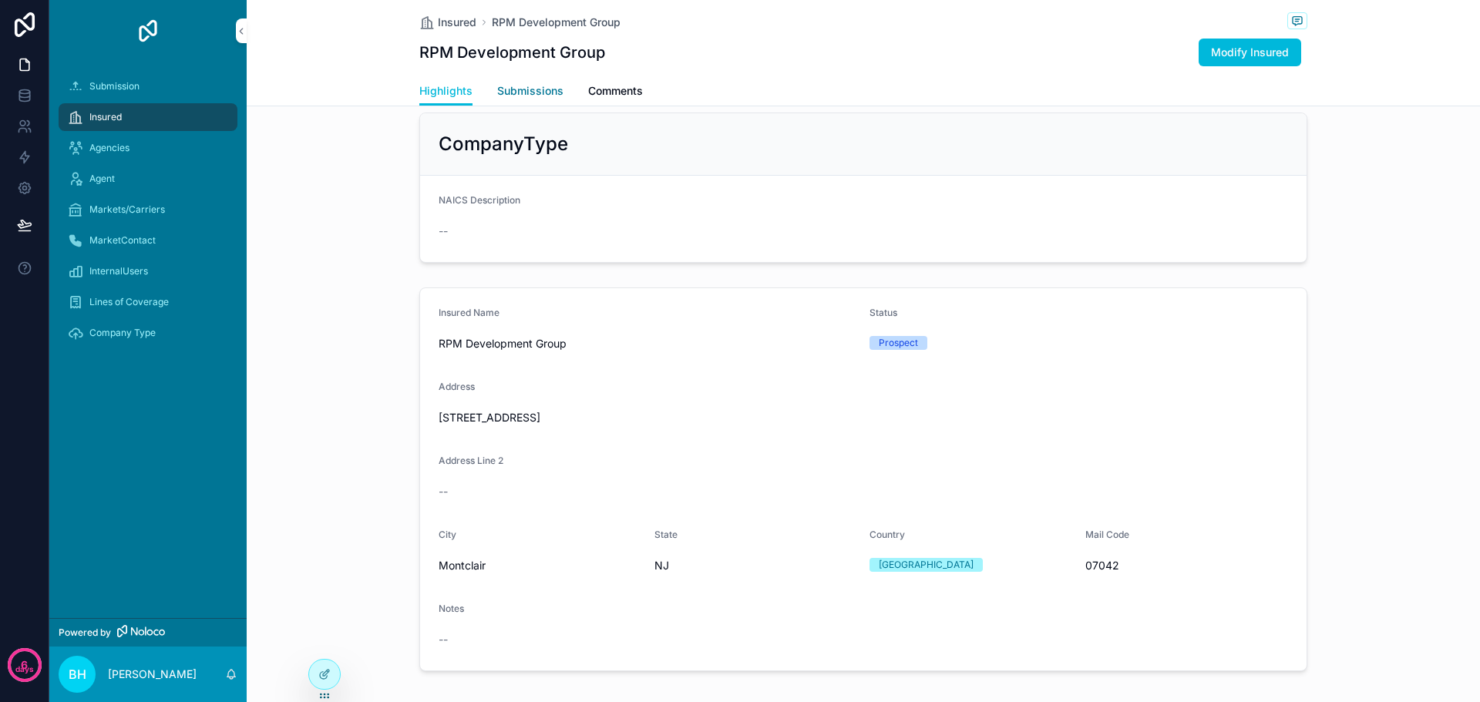
click at [520, 90] on span "Submissions" at bounding box center [530, 90] width 66 height 15
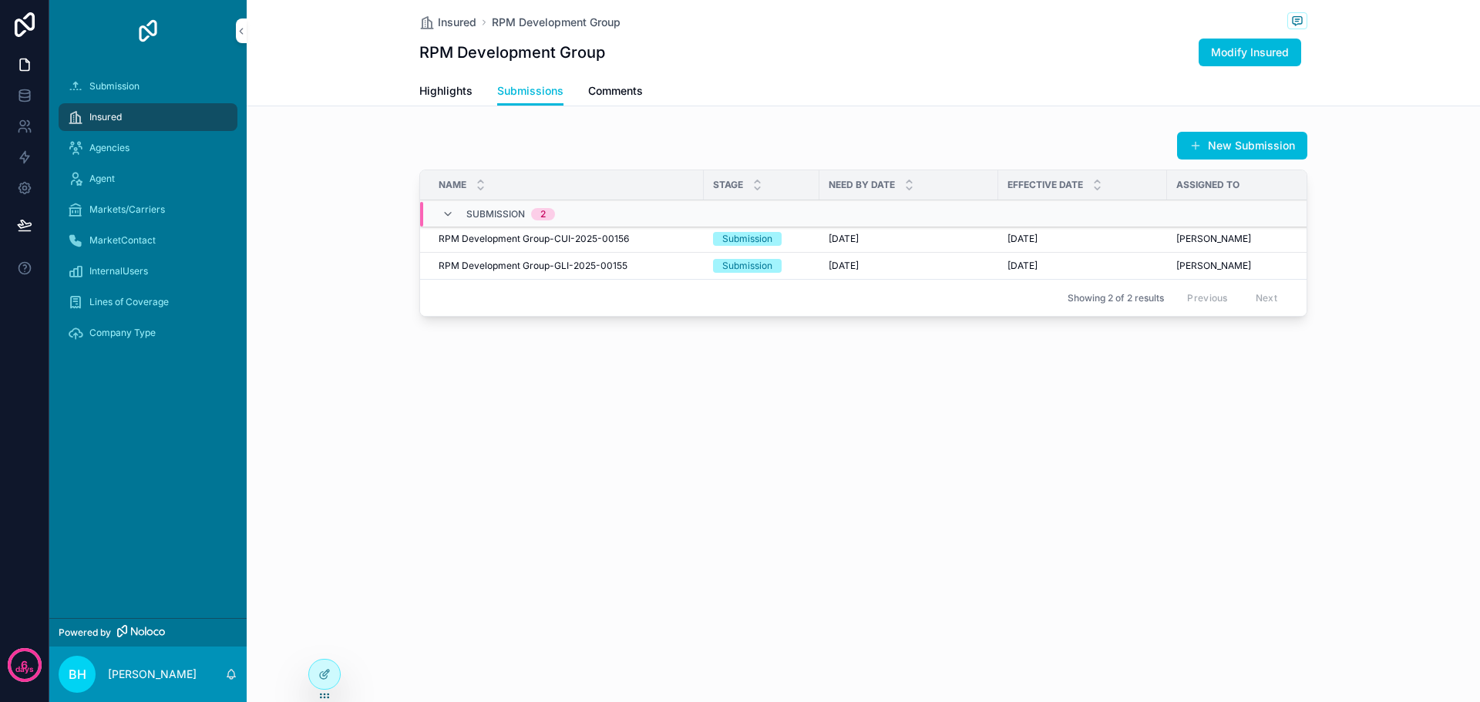
click at [476, 241] on span "RPM Development Group-CUI-2025-00156" at bounding box center [534, 239] width 190 height 12
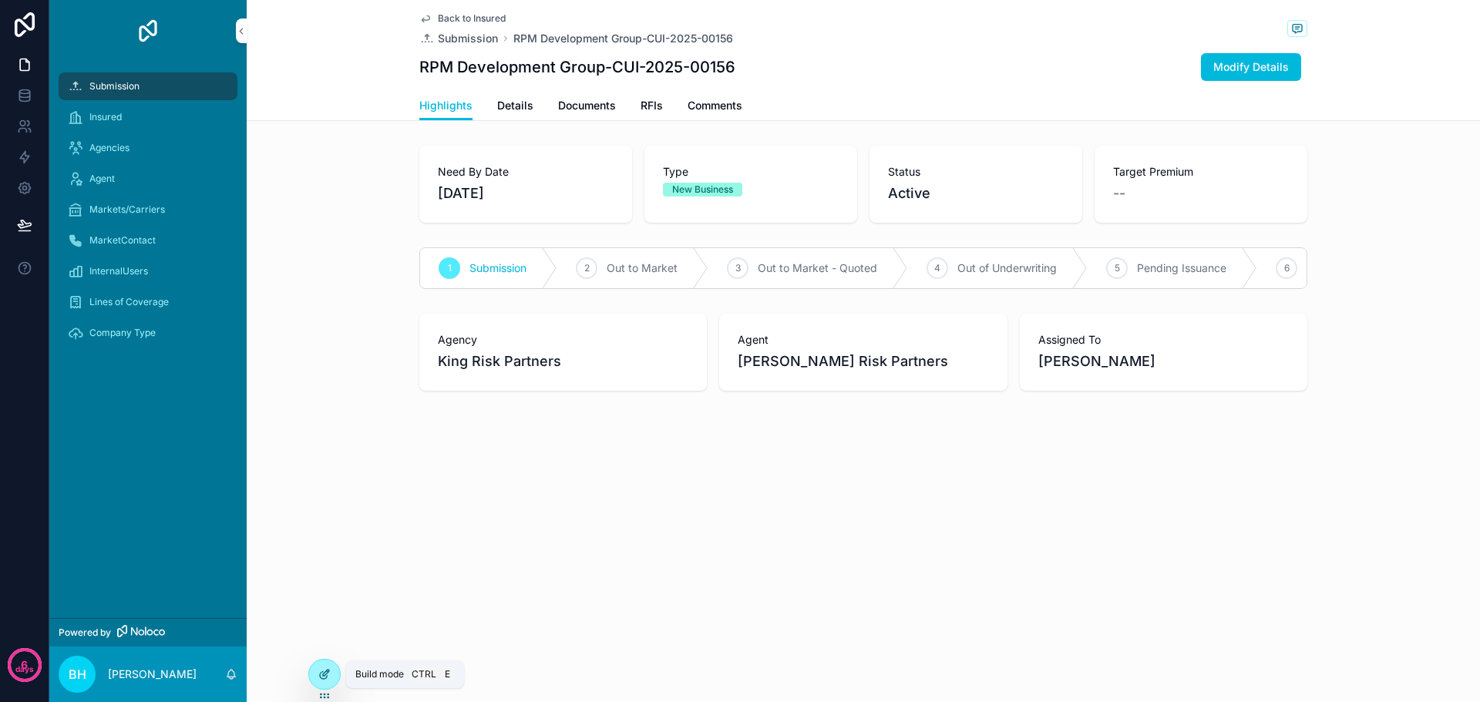
click at [328, 675] on icon at bounding box center [324, 674] width 12 height 12
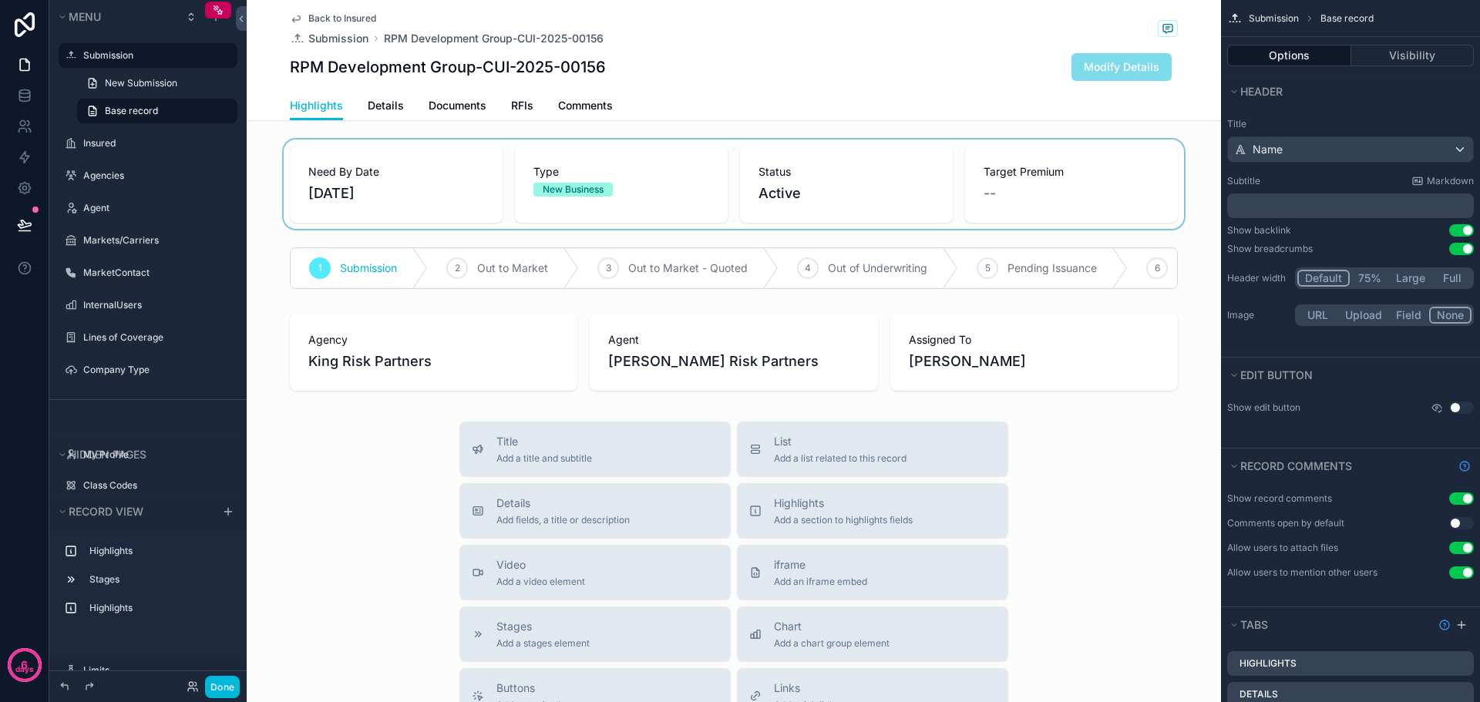
click at [951, 150] on div "scrollable content" at bounding box center [734, 184] width 974 height 89
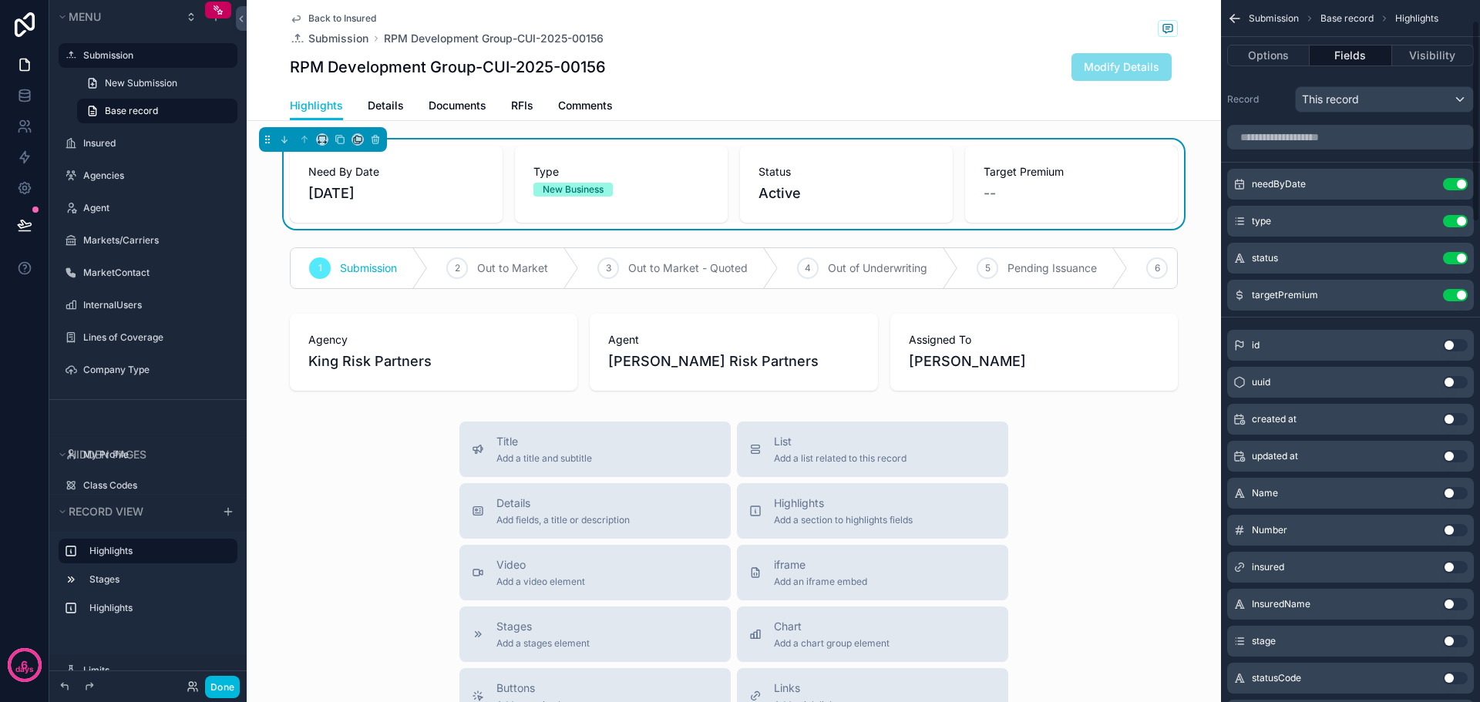
scroll to position [231, 0]
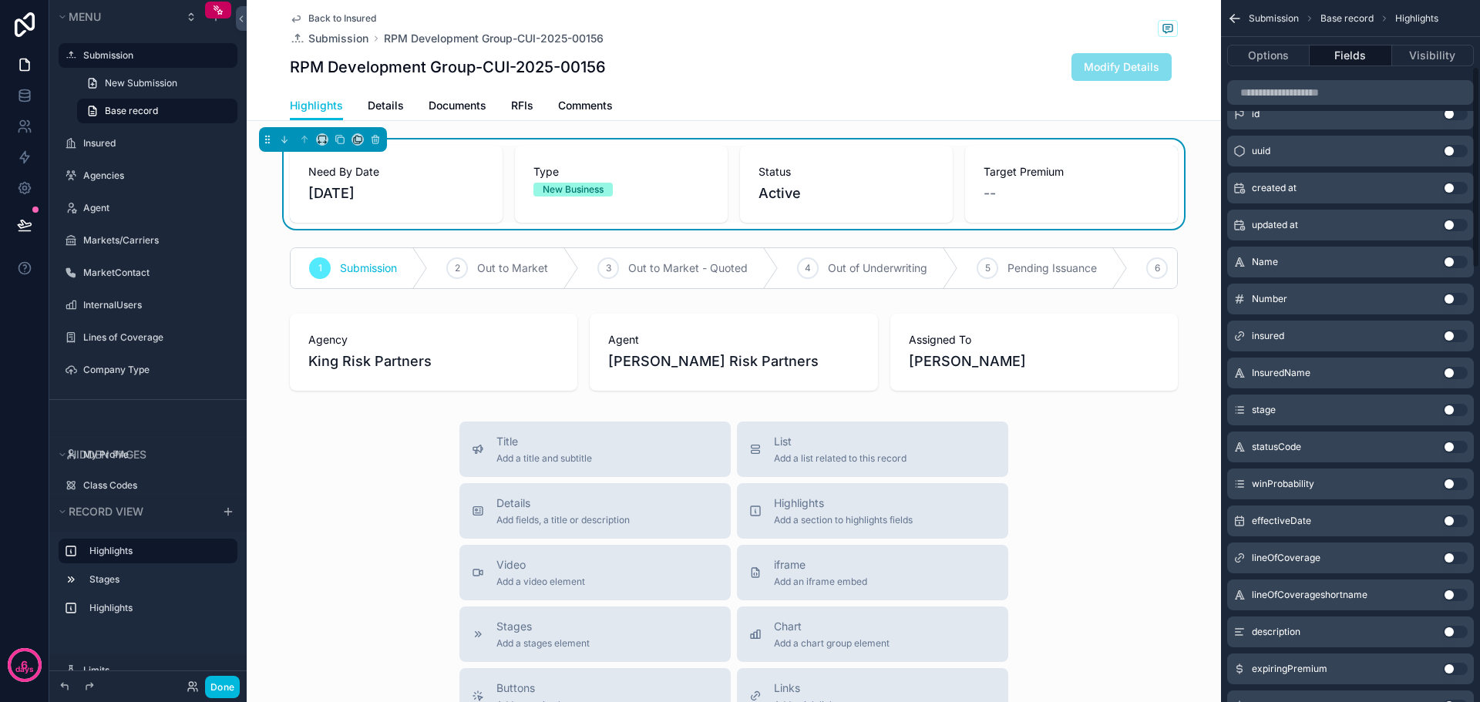
click at [1456, 523] on button "Use setting" at bounding box center [1455, 521] width 25 height 12
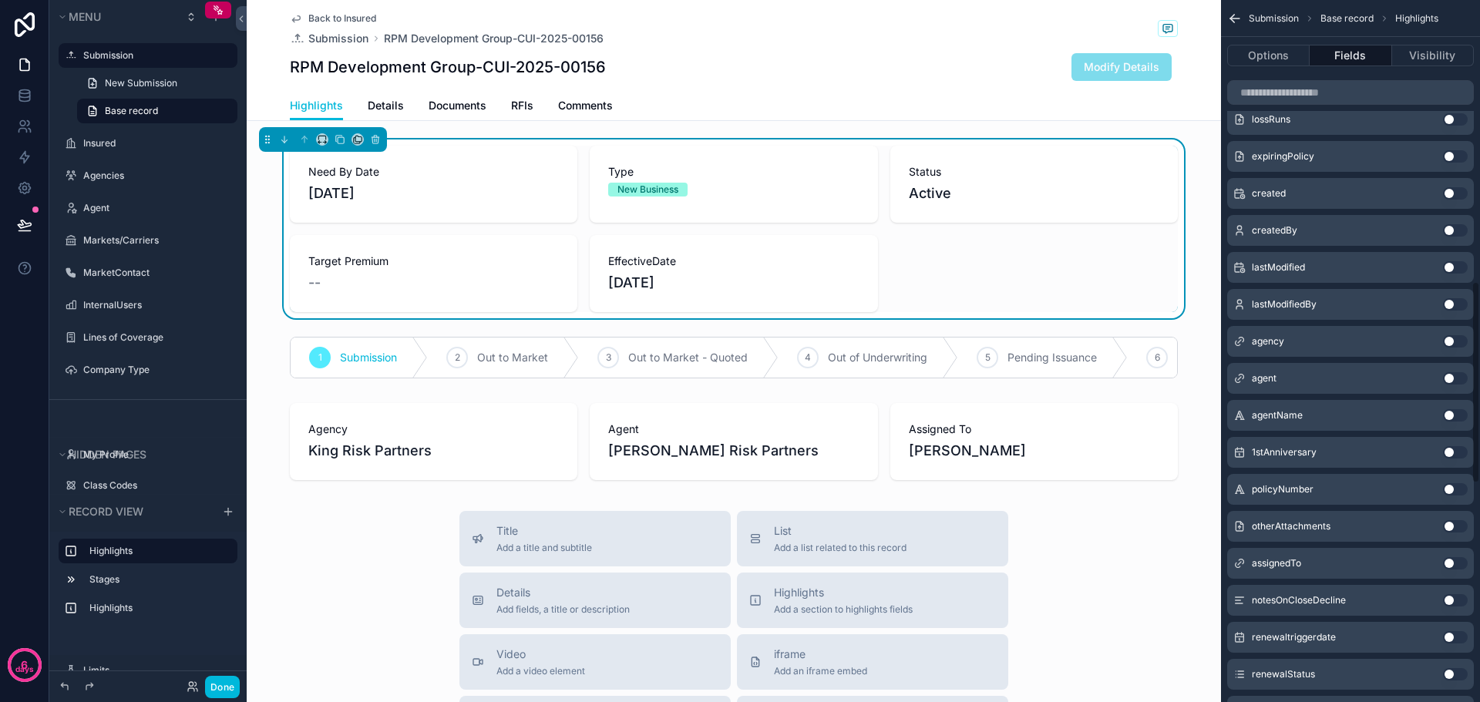
scroll to position [1506, 0]
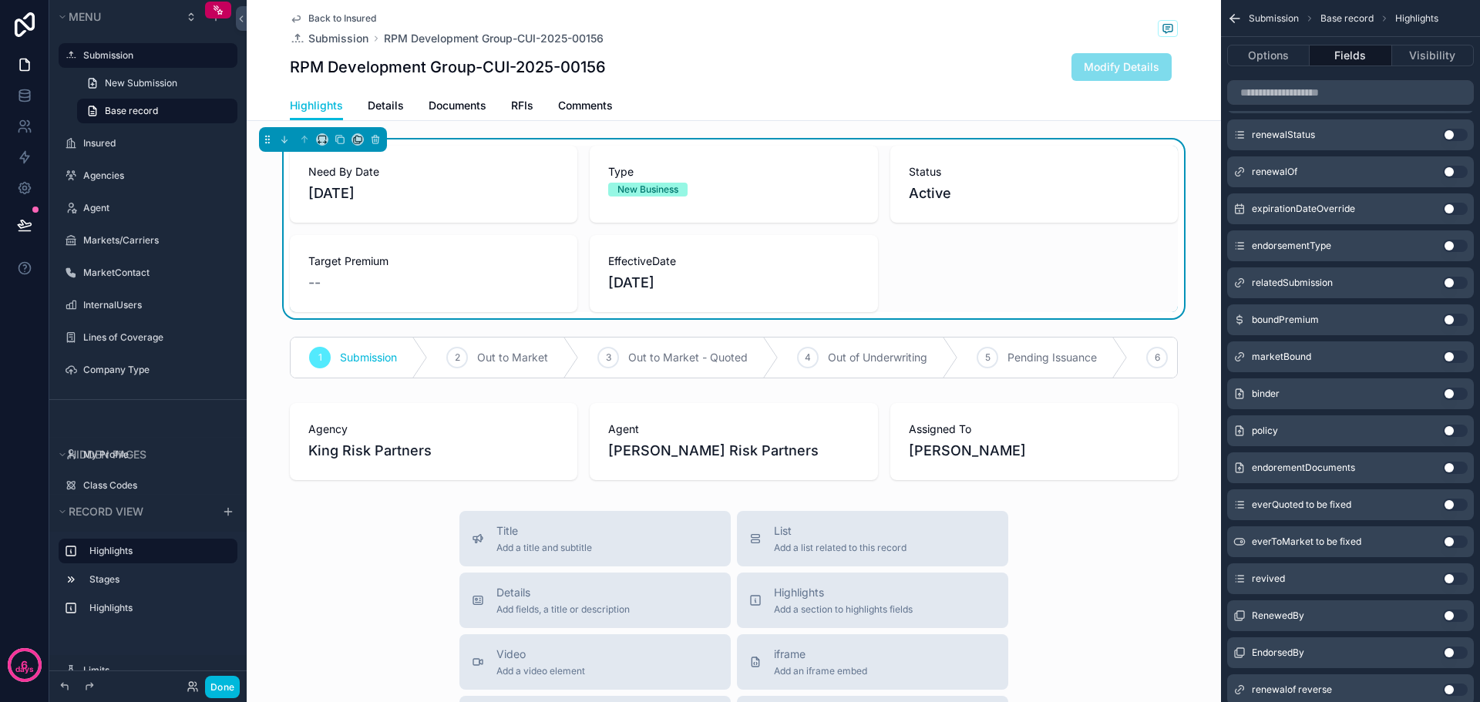
click at [1466, 319] on button "Use setting" at bounding box center [1455, 320] width 25 height 12
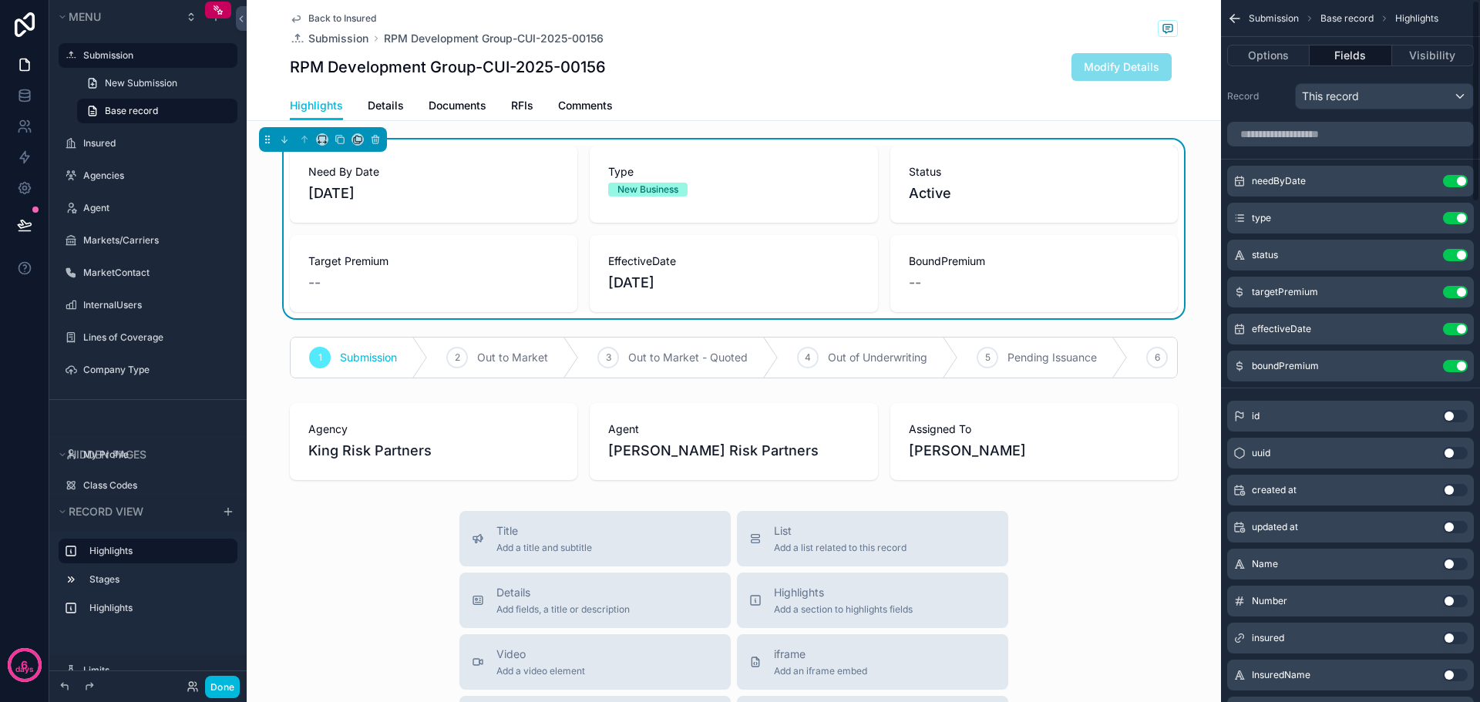
scroll to position [0, 0]
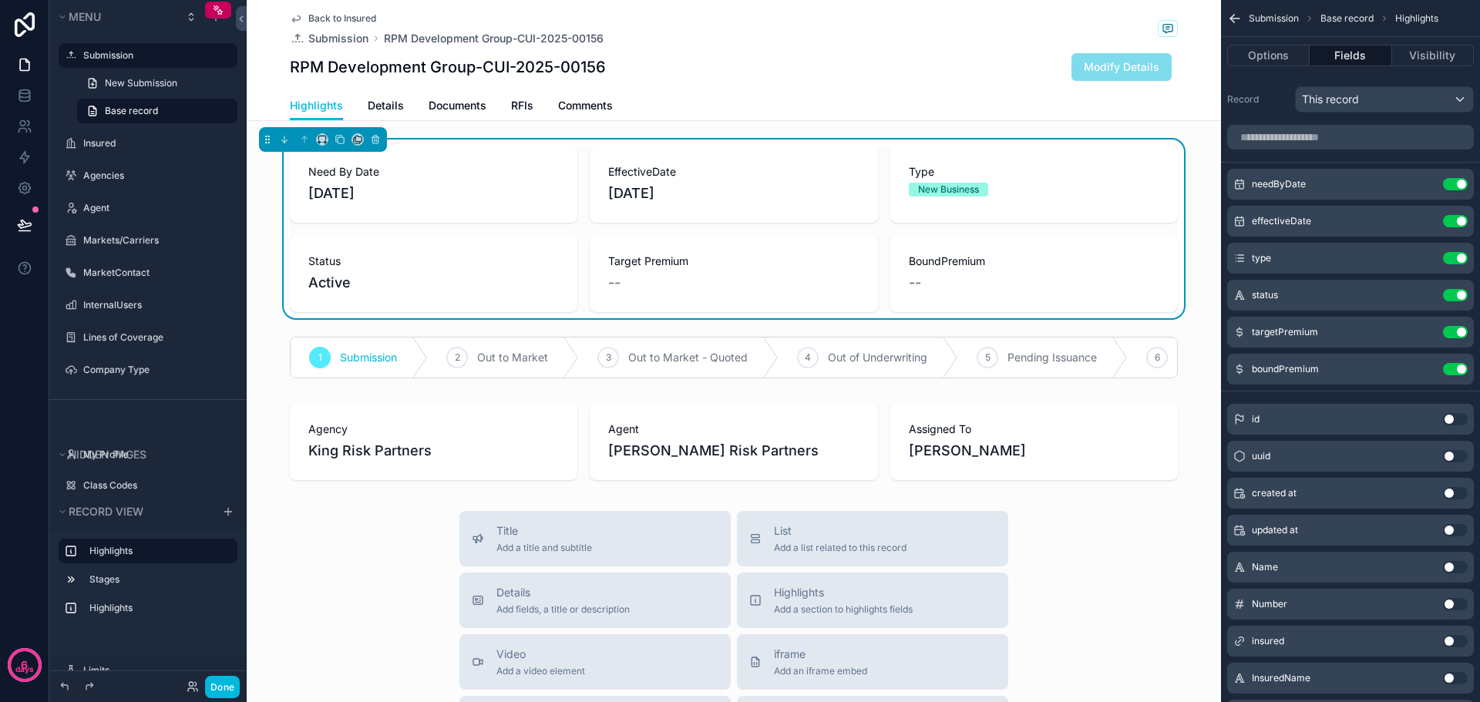
click at [1448, 187] on button "Use setting" at bounding box center [1455, 184] width 25 height 12
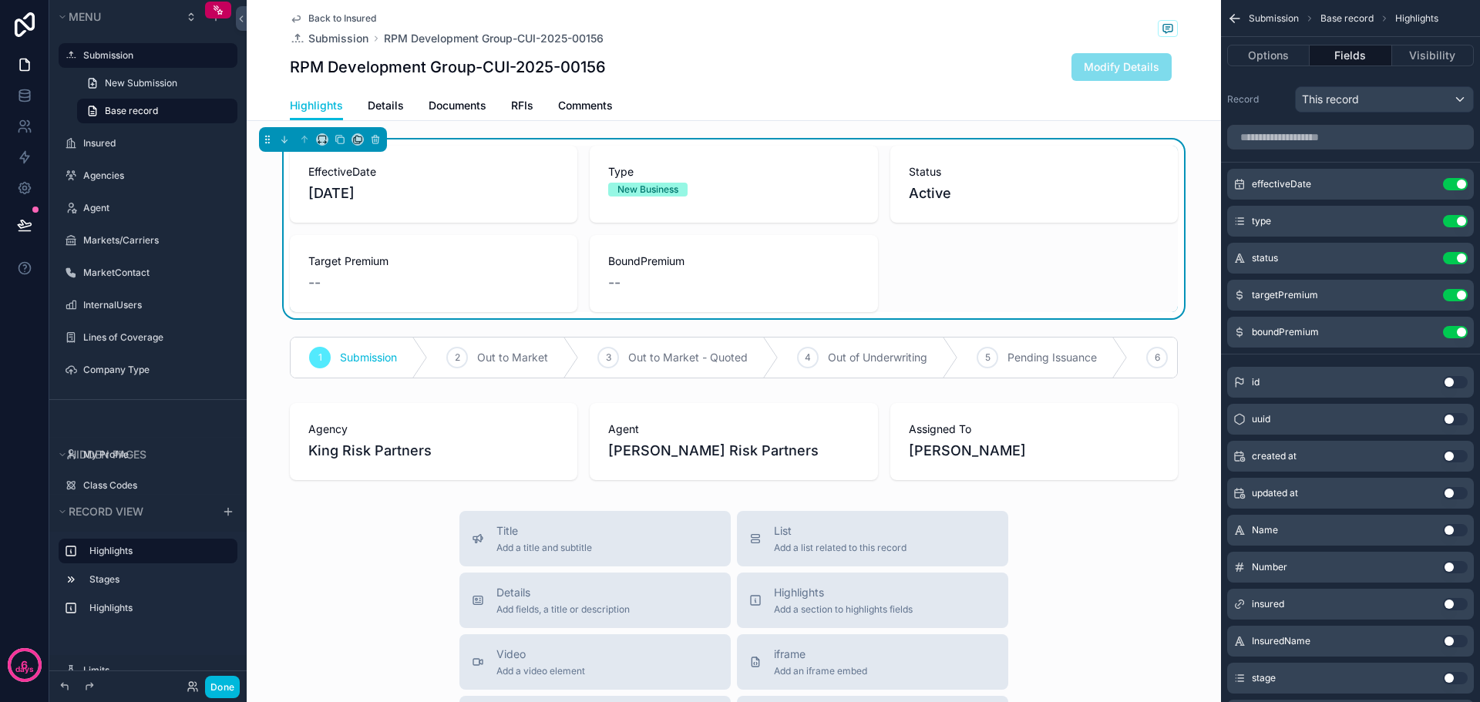
click at [0, 0] on icon "scrollable content" at bounding box center [0, 0] width 0 height 0
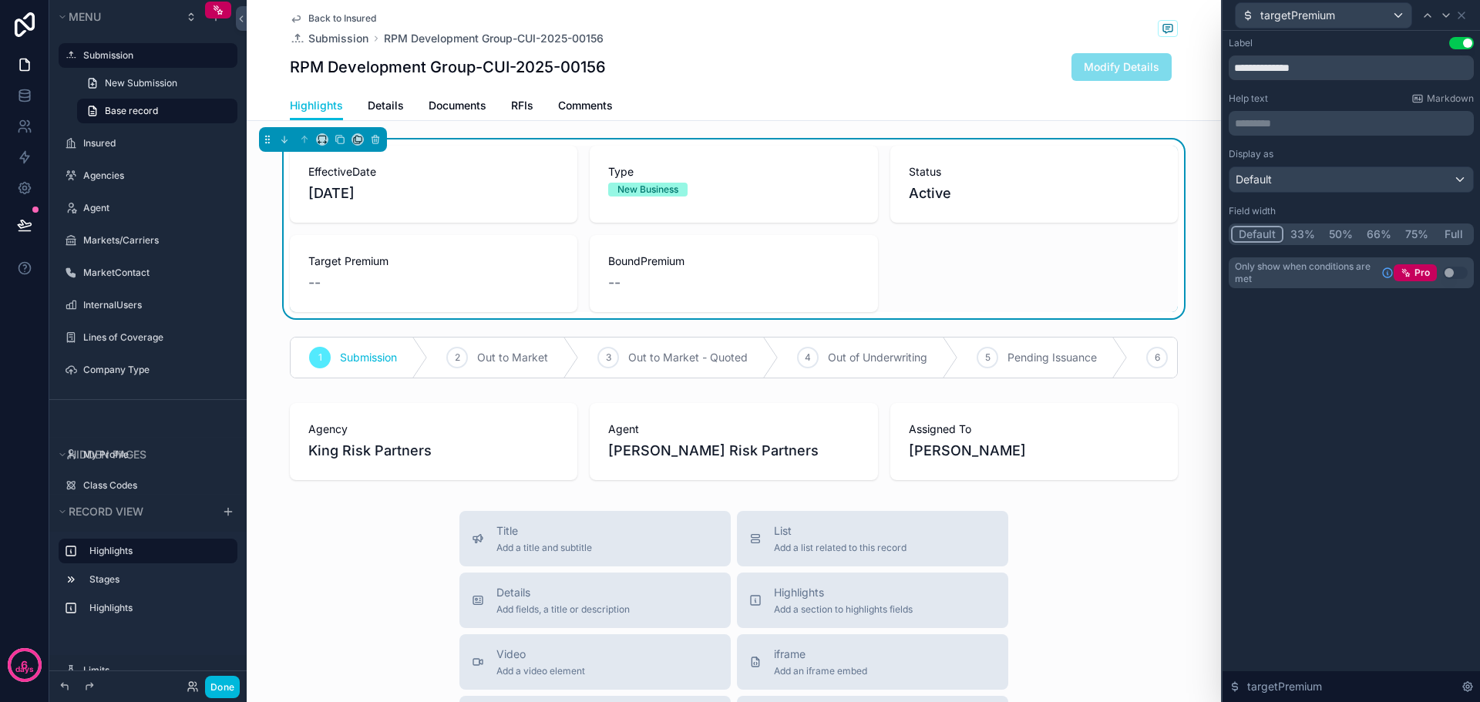
click at [1341, 231] on button "50%" at bounding box center [1341, 234] width 38 height 17
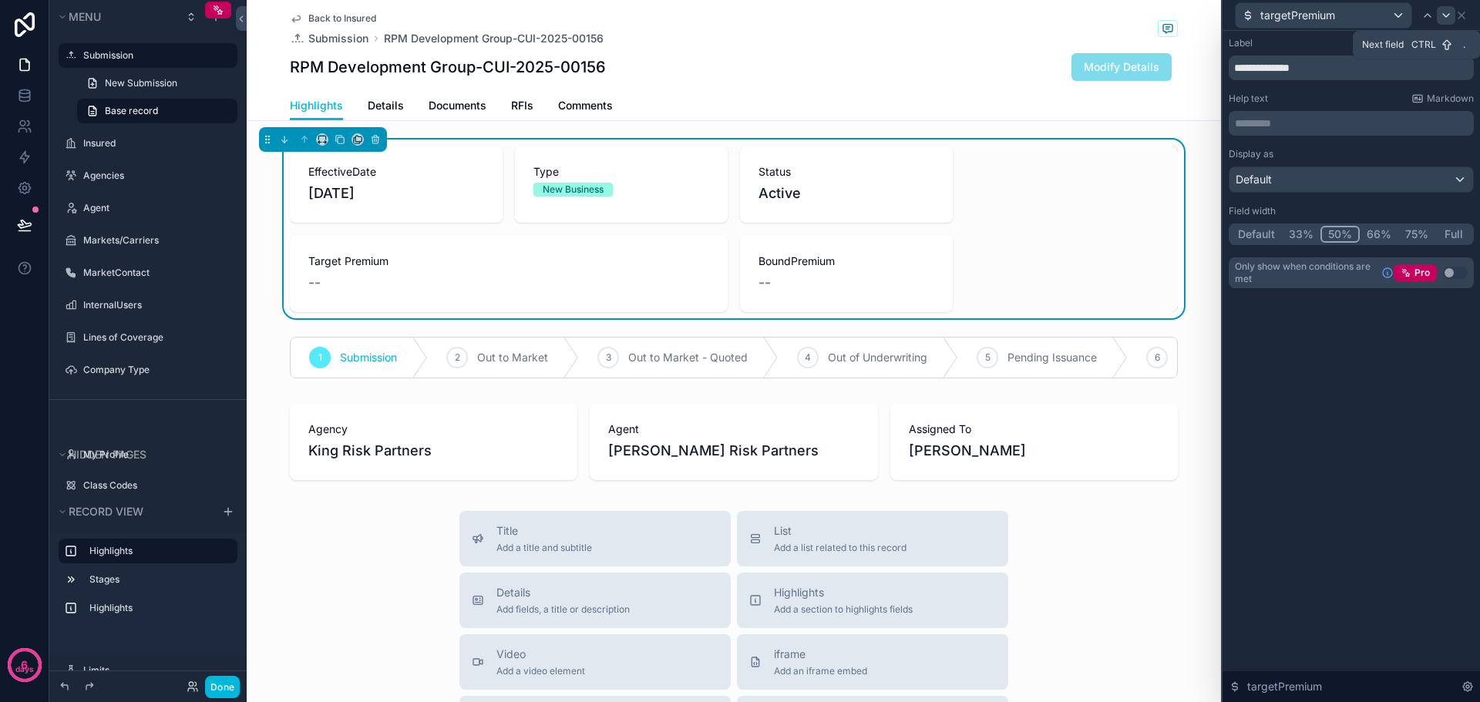
click at [1446, 17] on icon at bounding box center [1446, 15] width 6 height 3
click at [1341, 231] on button "50%" at bounding box center [1341, 234] width 38 height 17
click at [1356, 391] on div "**********" at bounding box center [1351, 366] width 257 height 671
click at [1425, 16] on icon at bounding box center [1428, 15] width 6 height 3
click at [1428, 15] on icon at bounding box center [1428, 15] width 12 height 12
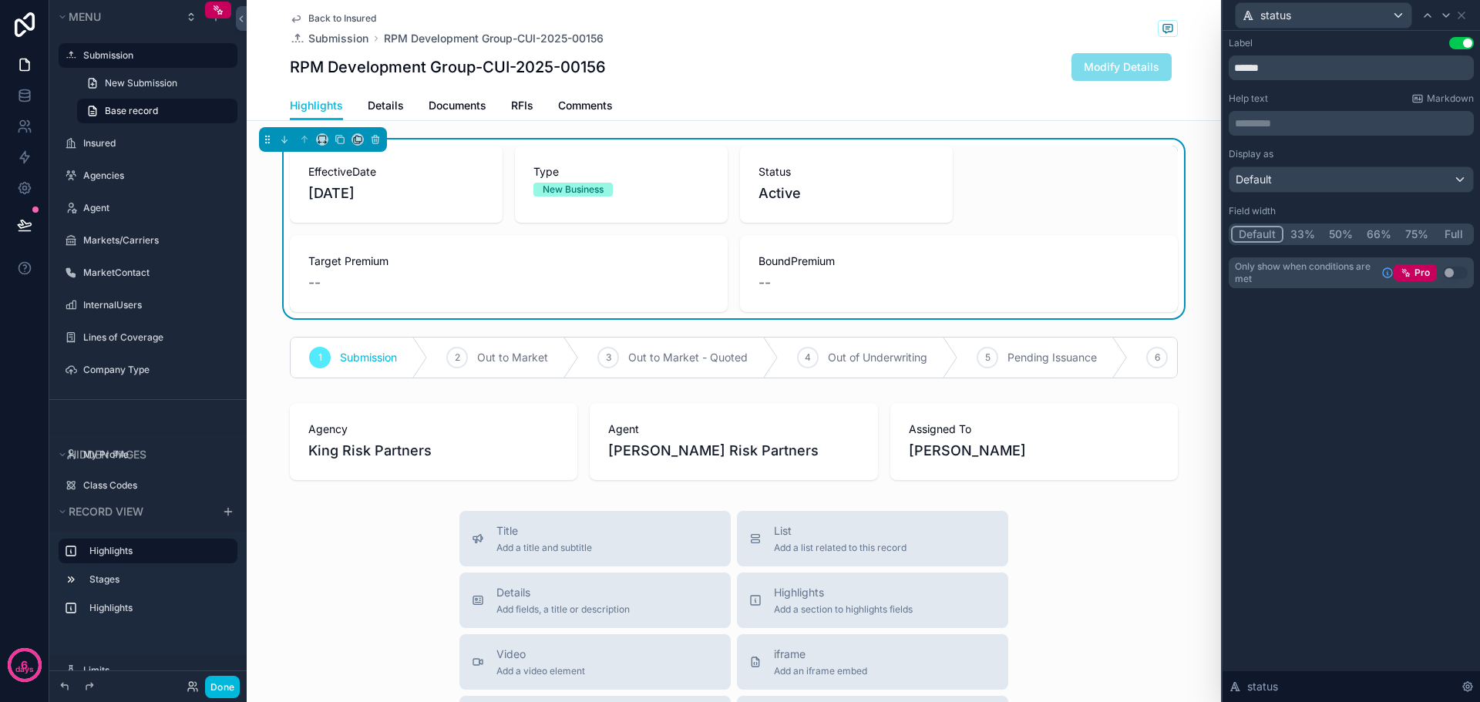
click at [1300, 230] on button "33%" at bounding box center [1303, 234] width 39 height 17
click at [1429, 15] on icon at bounding box center [1428, 15] width 12 height 12
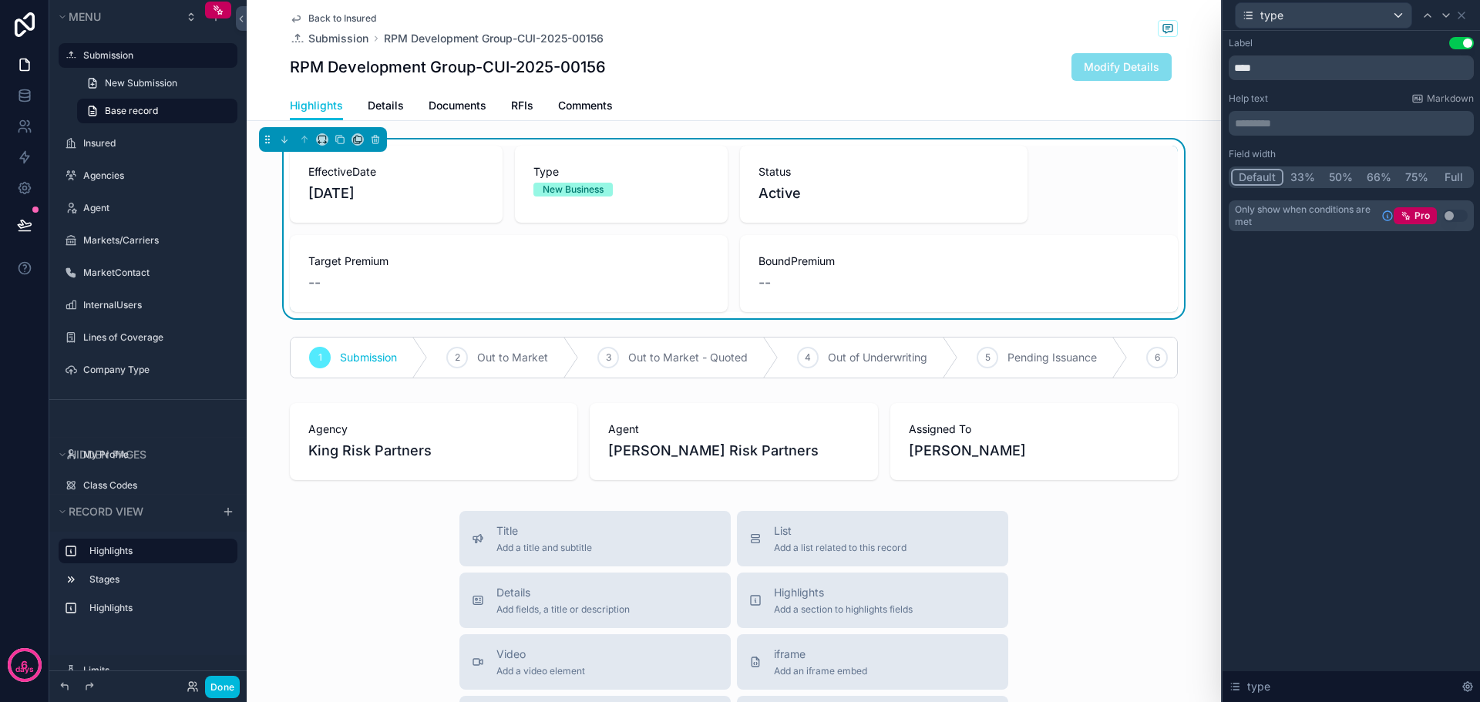
click at [1303, 177] on button "33%" at bounding box center [1303, 177] width 39 height 17
click at [1432, 17] on icon at bounding box center [1428, 15] width 12 height 12
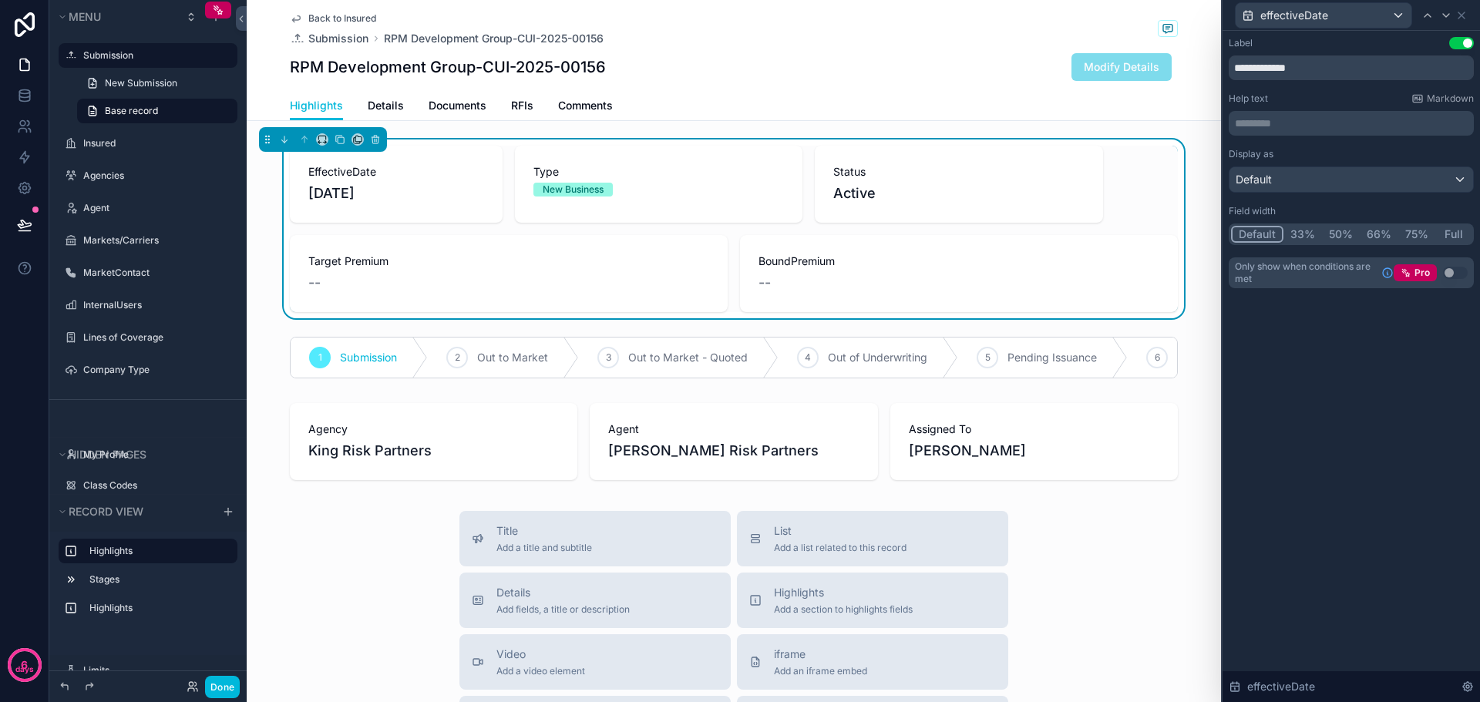
click at [1305, 232] on button "33%" at bounding box center [1303, 234] width 39 height 17
click at [1396, 392] on div "**********" at bounding box center [1351, 366] width 257 height 671
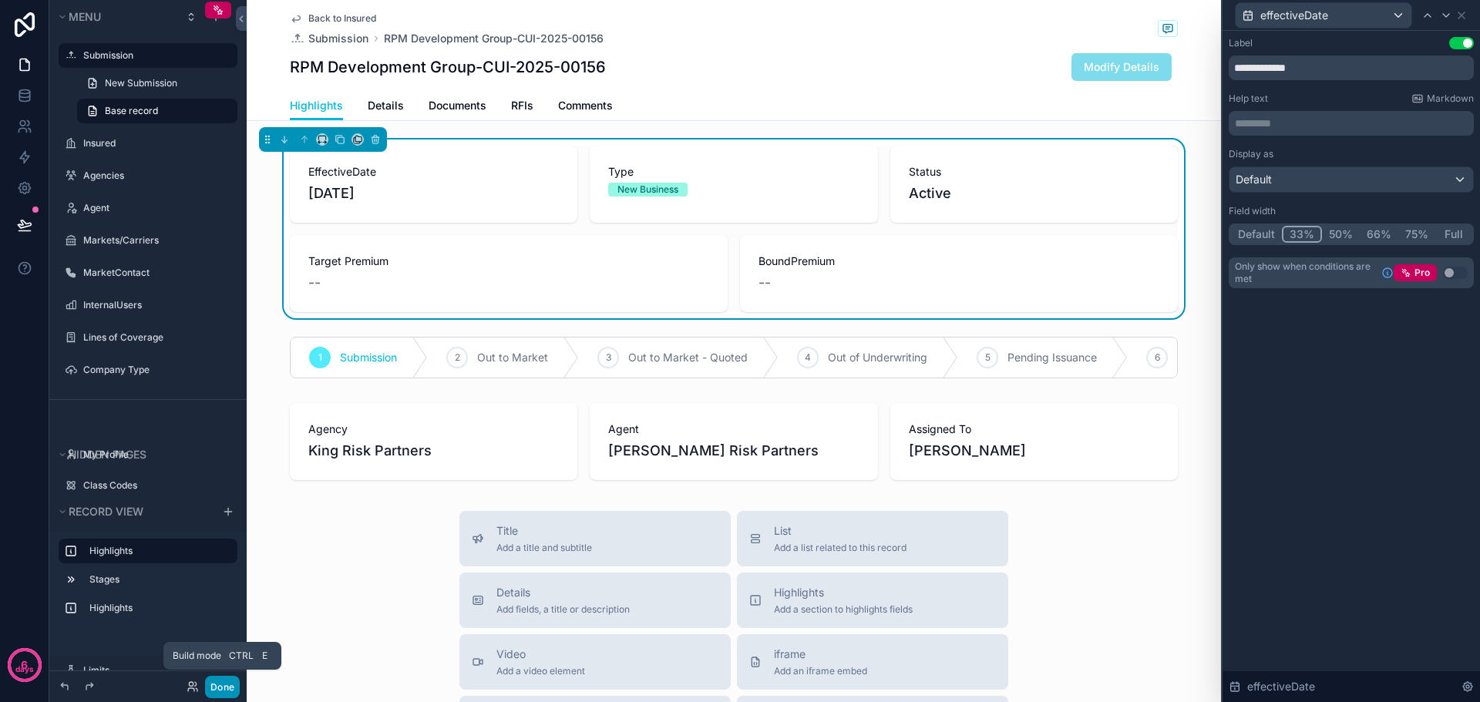
click at [221, 688] on button "Done" at bounding box center [222, 687] width 35 height 22
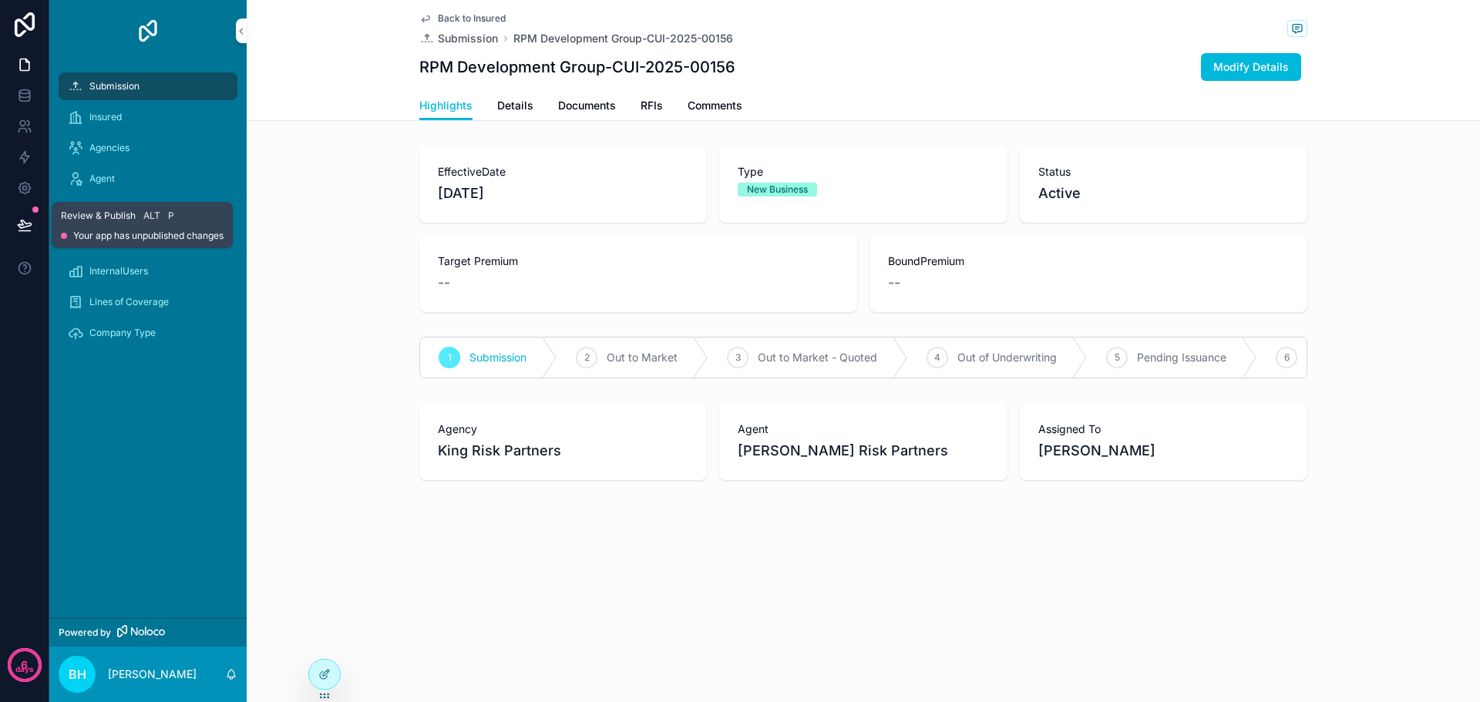
click at [20, 222] on icon at bounding box center [24, 224] width 15 height 15
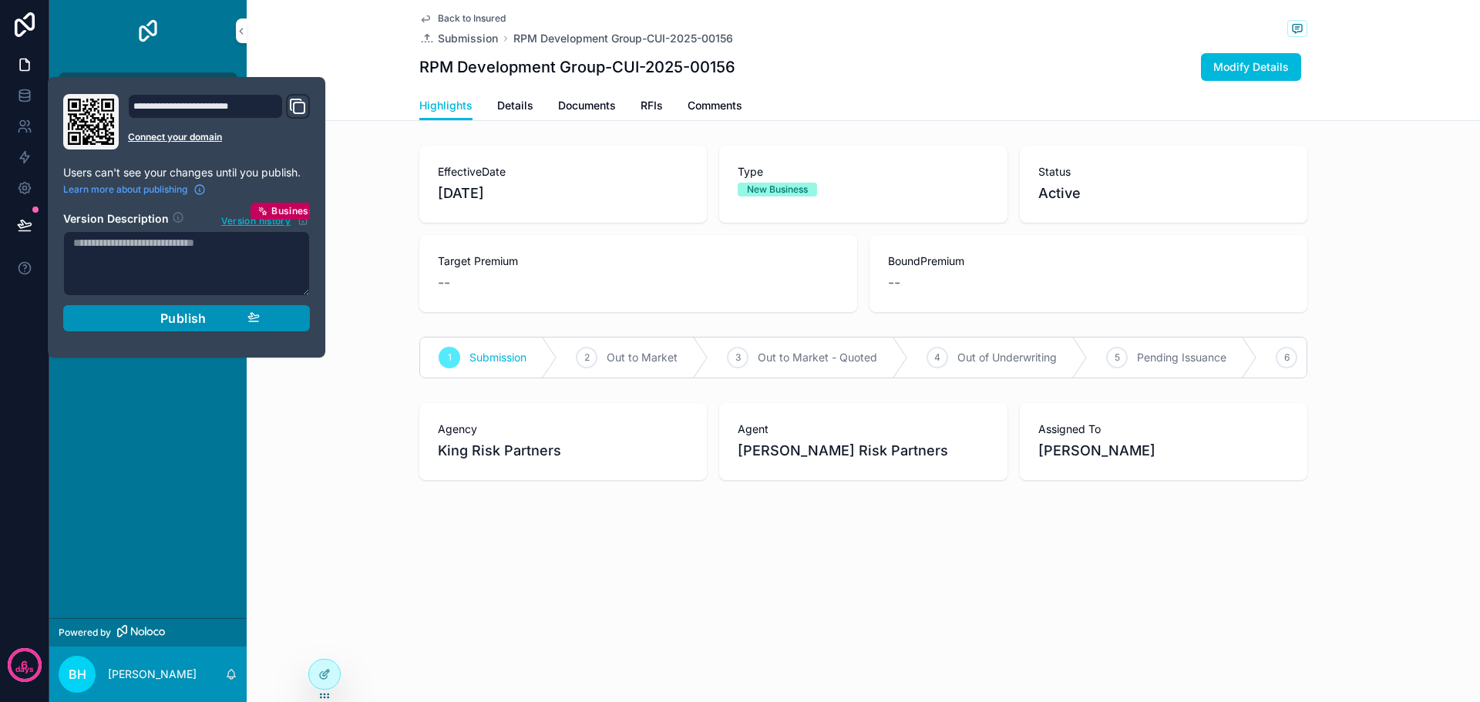
click at [164, 320] on span "Publish" at bounding box center [183, 318] width 46 height 15
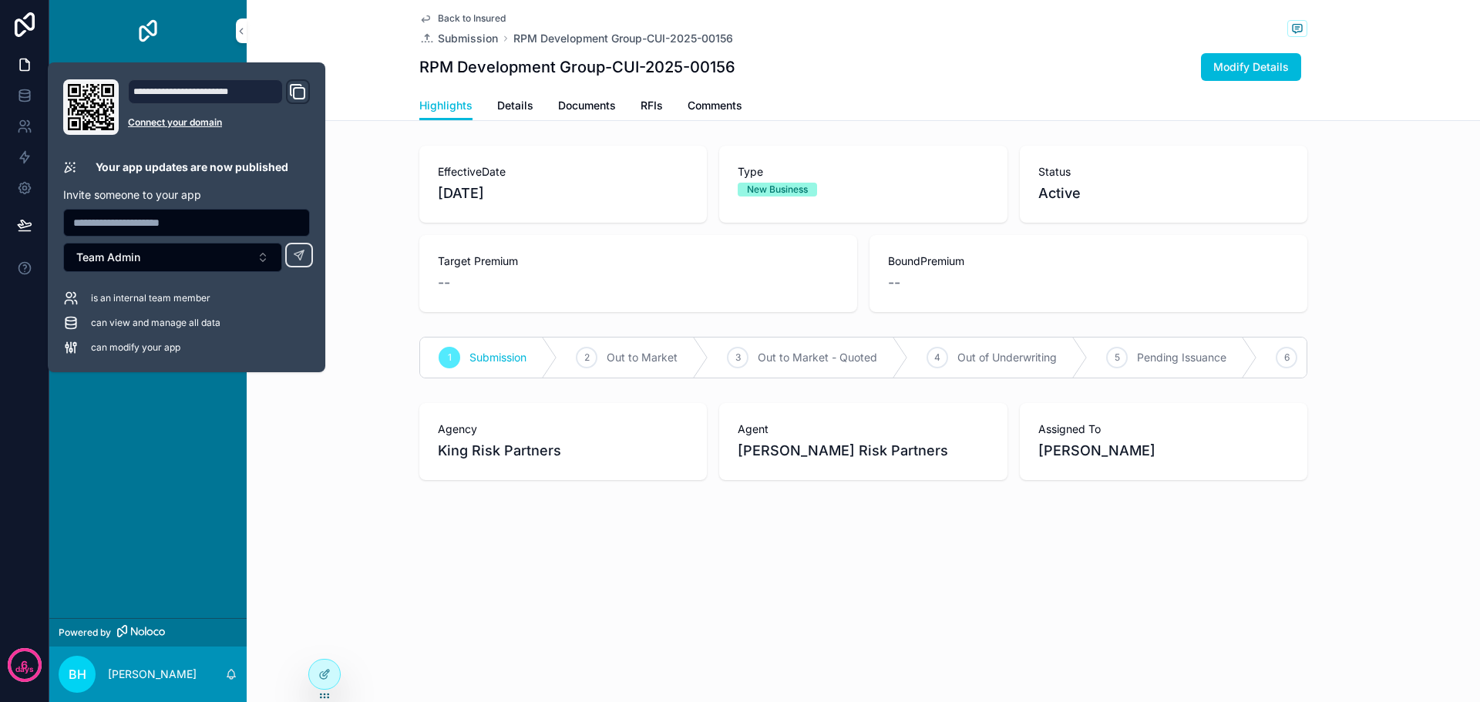
drag, startPoint x: 109, startPoint y: 521, endPoint x: 126, endPoint y: 482, distance: 42.8
click at [110, 519] on div "Submission Insured Agencies Agent Markets/Carriers MarketContact InternalUsers …" at bounding box center [147, 340] width 197 height 557
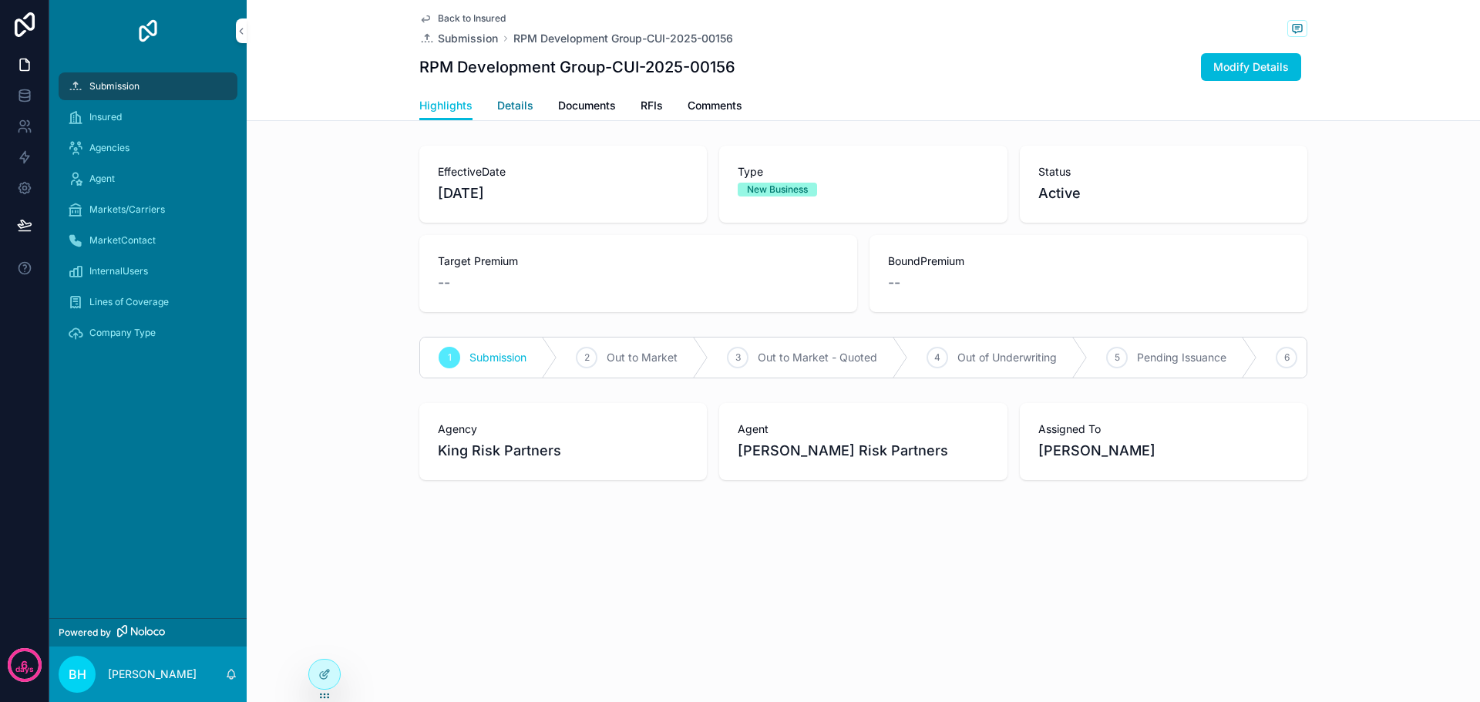
click at [512, 104] on span "Details" at bounding box center [515, 105] width 36 height 15
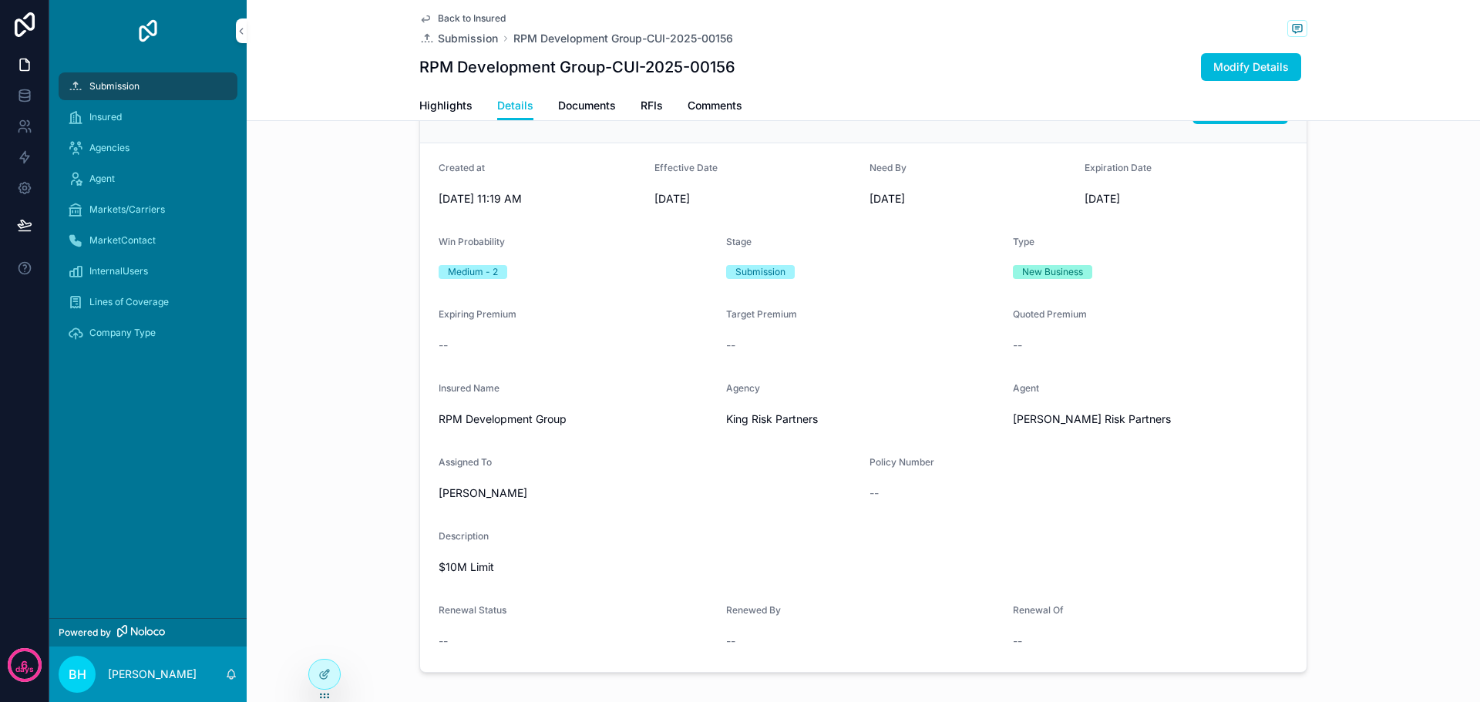
scroll to position [154, 0]
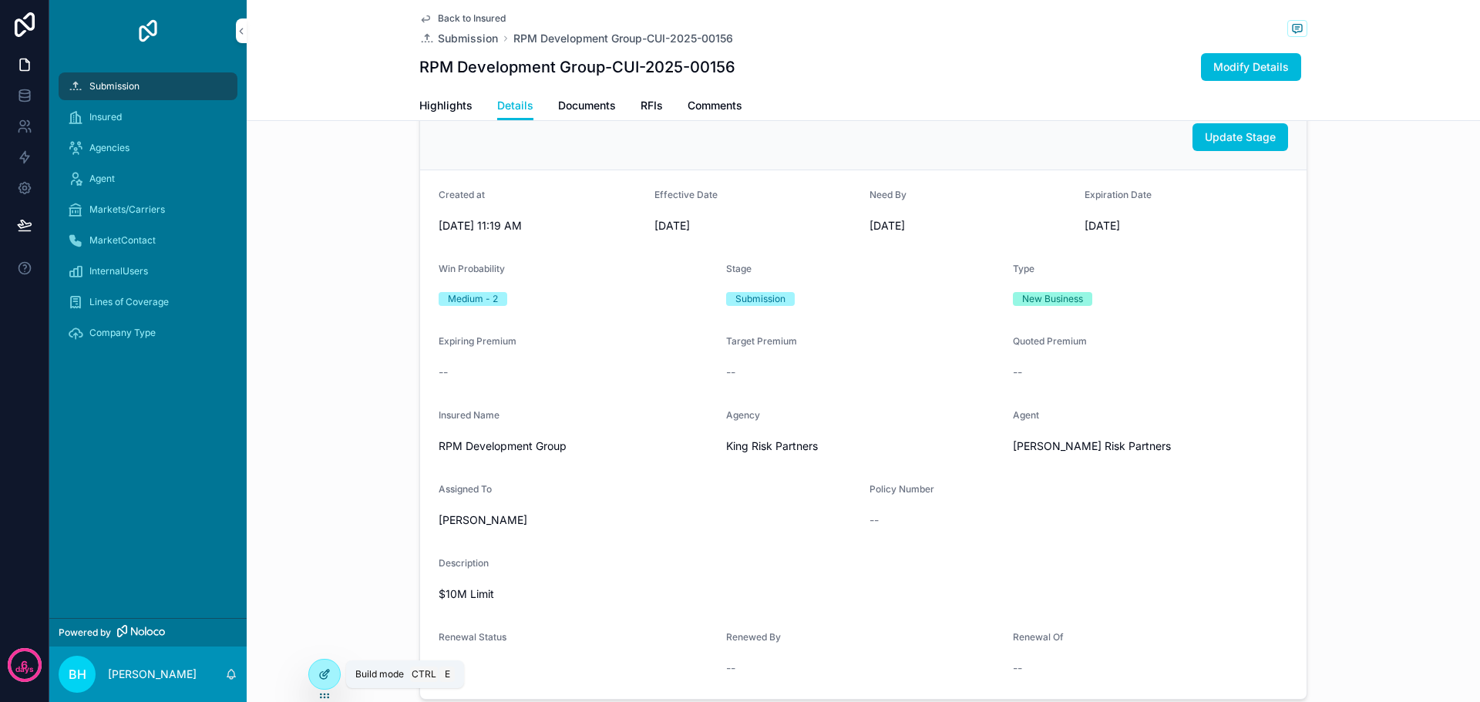
click at [324, 677] on icon at bounding box center [324, 674] width 12 height 12
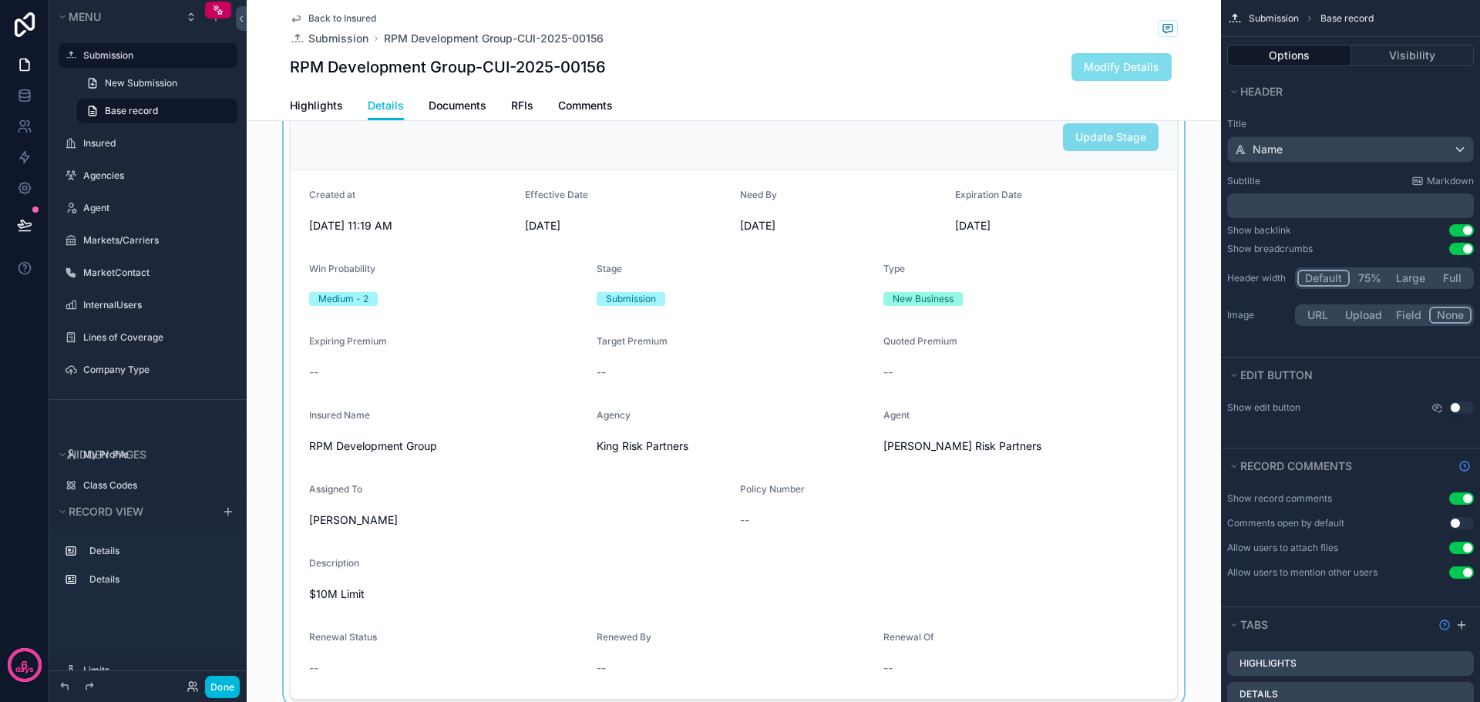
click at [437, 195] on div "scrollable content" at bounding box center [734, 402] width 974 height 608
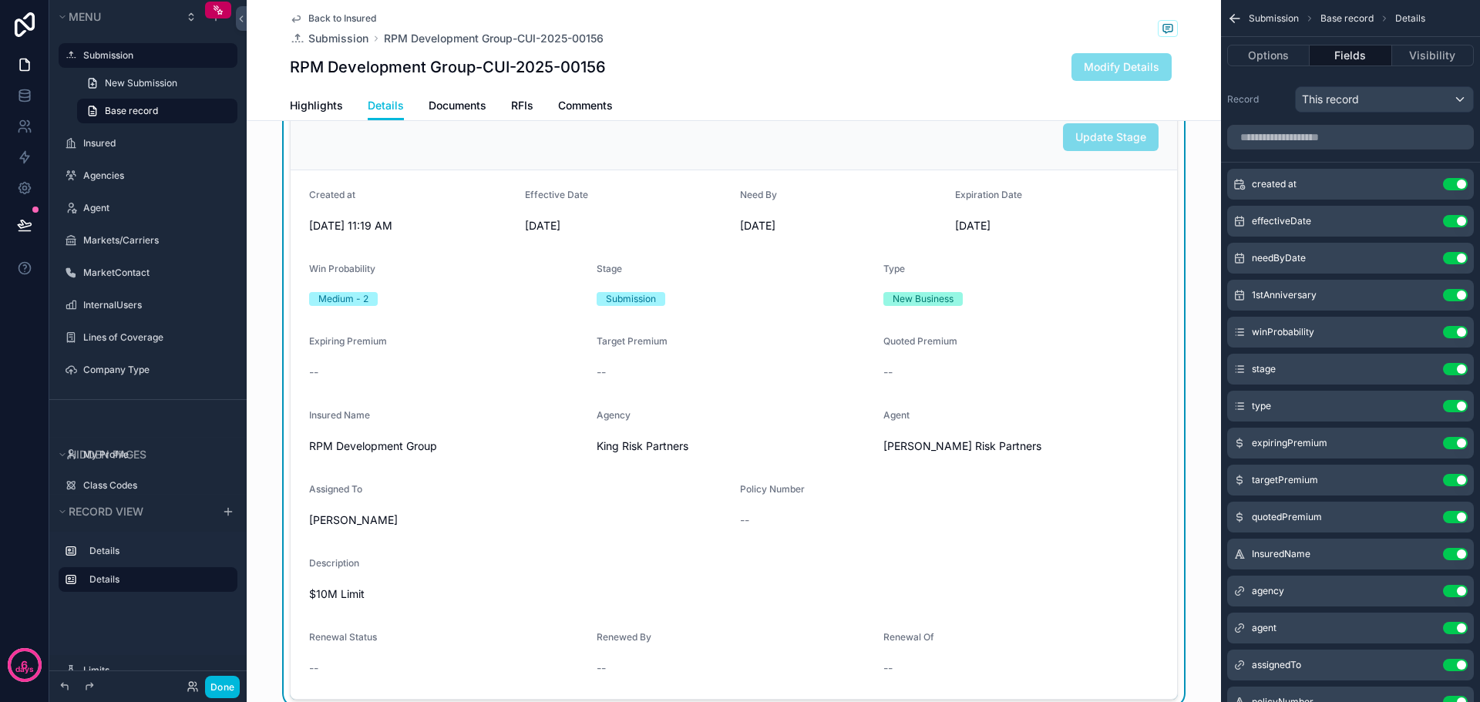
click at [0, 0] on icon "scrollable content" at bounding box center [0, 0] width 0 height 0
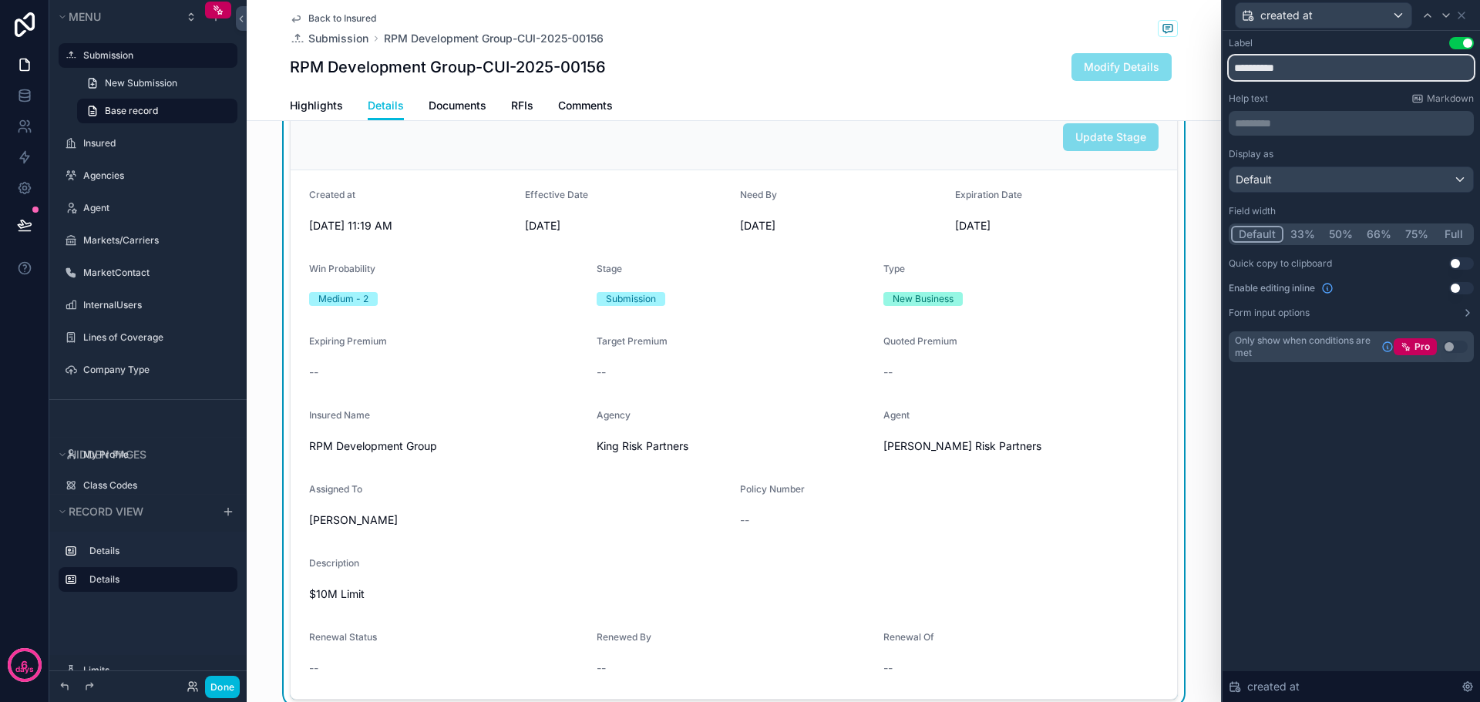
drag, startPoint x: 1292, startPoint y: 67, endPoint x: 1170, endPoint y: 52, distance: 122.7
click at [1170, 52] on div "**********" at bounding box center [740, 351] width 1480 height 702
type input "********"
click at [1388, 177] on div "Default" at bounding box center [1352, 179] width 244 height 25
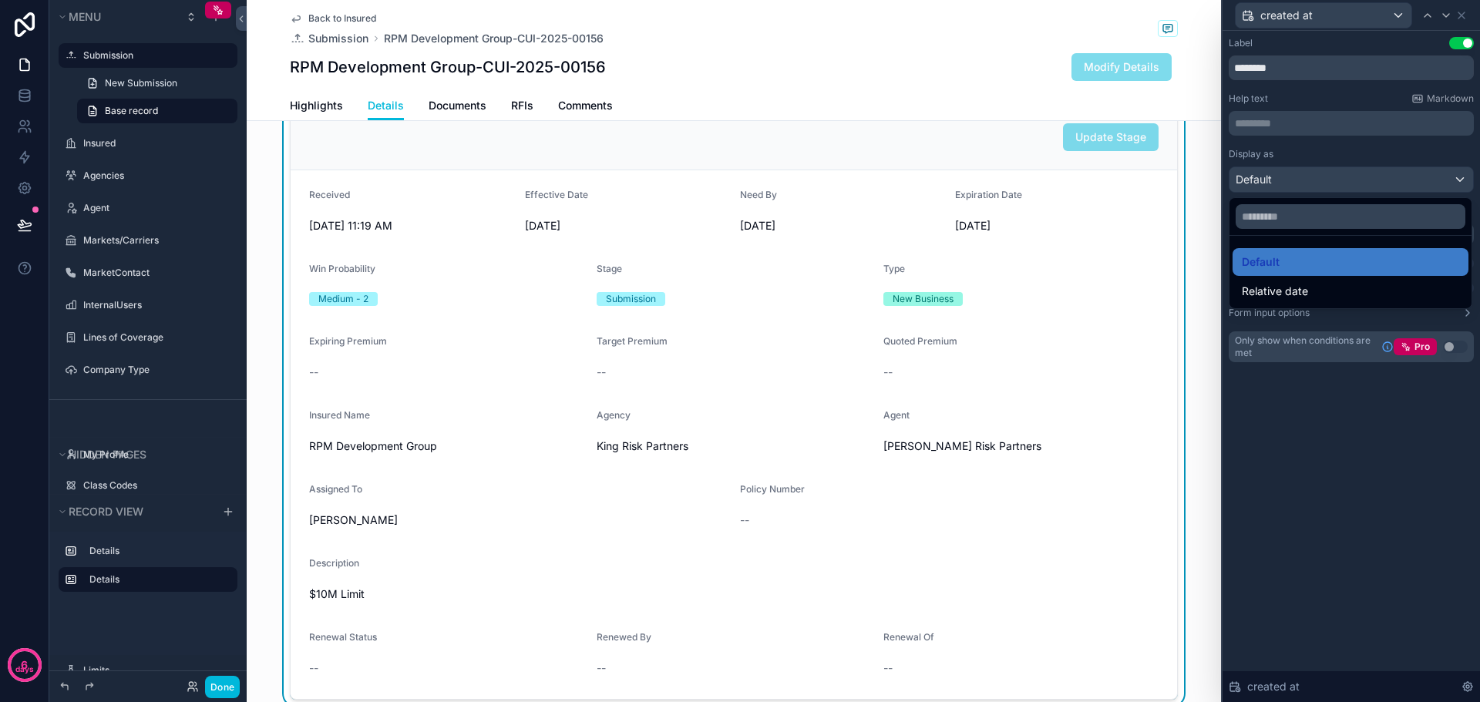
click at [1388, 177] on div at bounding box center [1351, 351] width 257 height 702
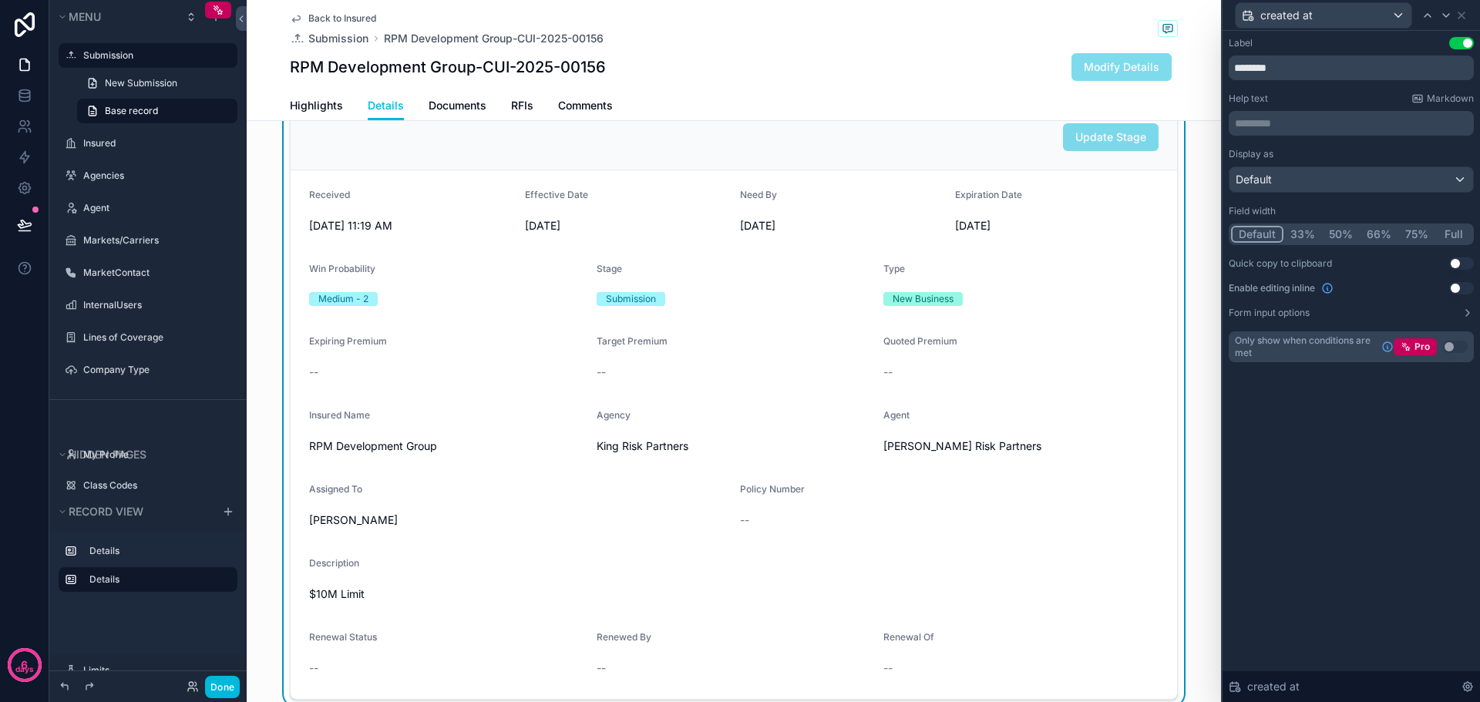
click at [1364, 490] on div "Label Use setting ******** Help text Markdown ********* ﻿ Display as Default Fi…" at bounding box center [1351, 366] width 257 height 671
click at [456, 150] on div "Update Stage" at bounding box center [734, 137] width 850 height 28
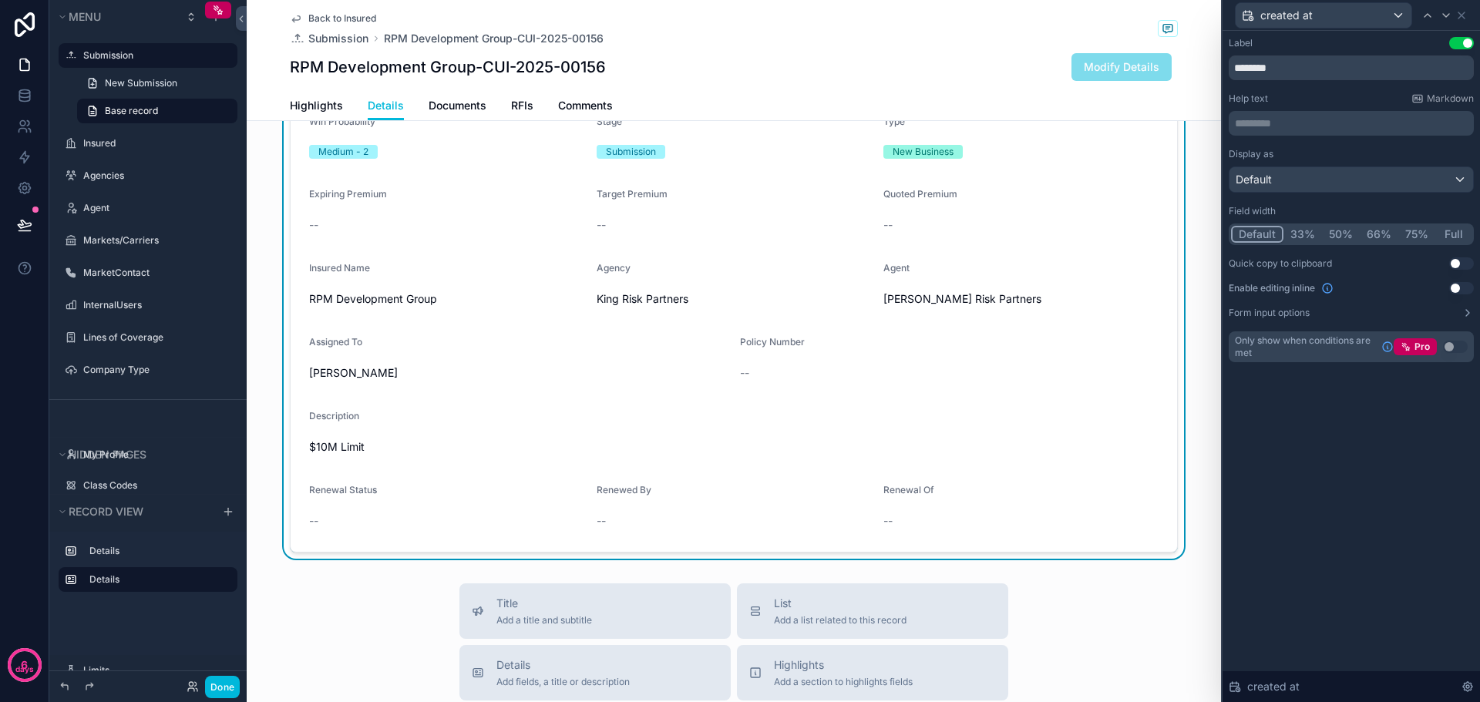
scroll to position [308, 0]
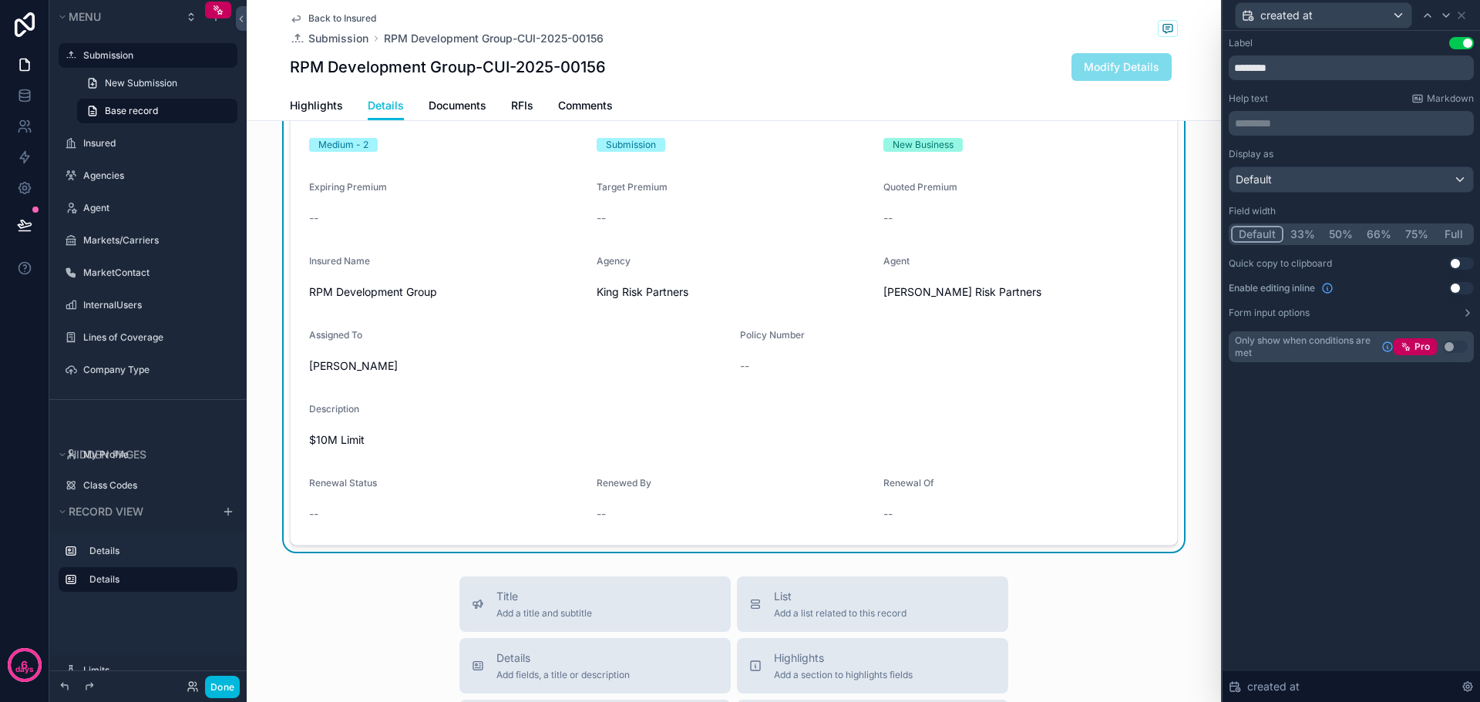
click at [458, 106] on span "Documents" at bounding box center [458, 105] width 58 height 15
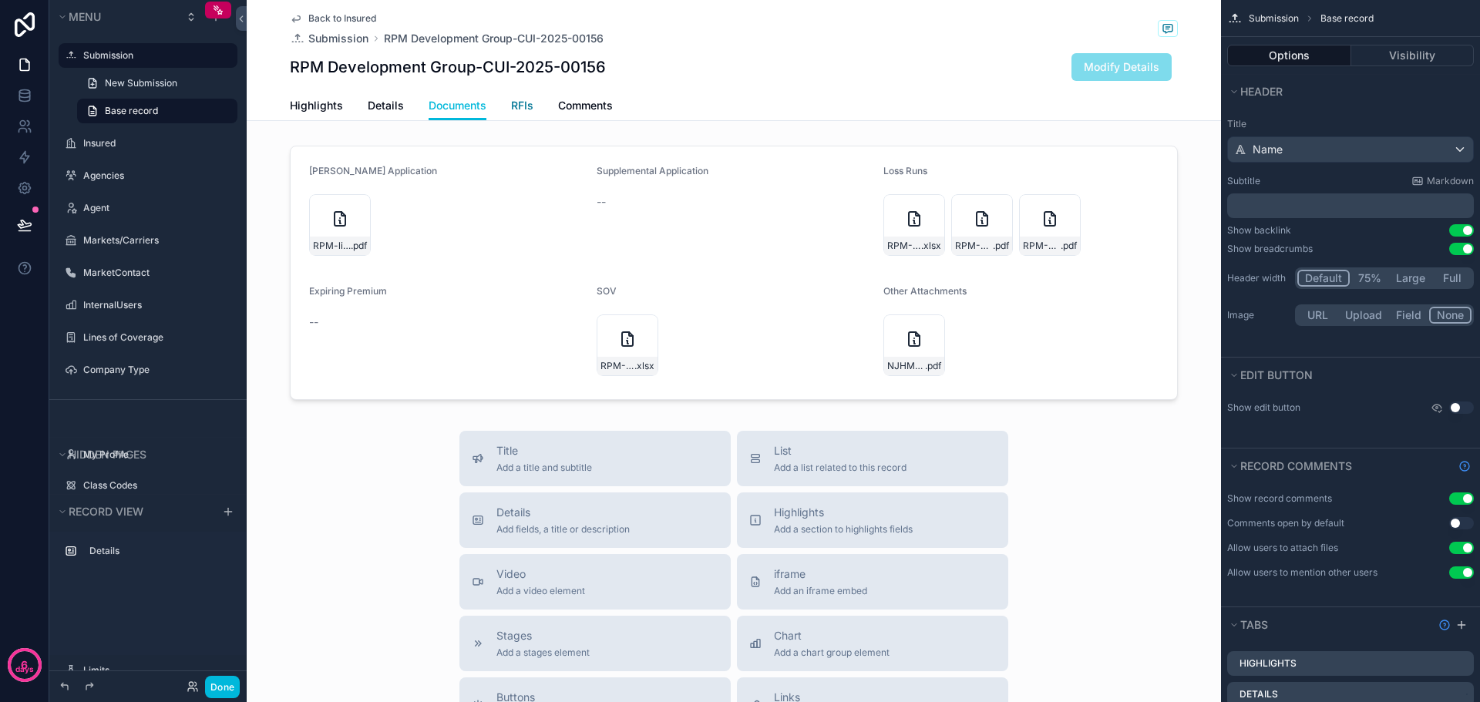
click at [518, 109] on span "RFIs" at bounding box center [522, 105] width 22 height 15
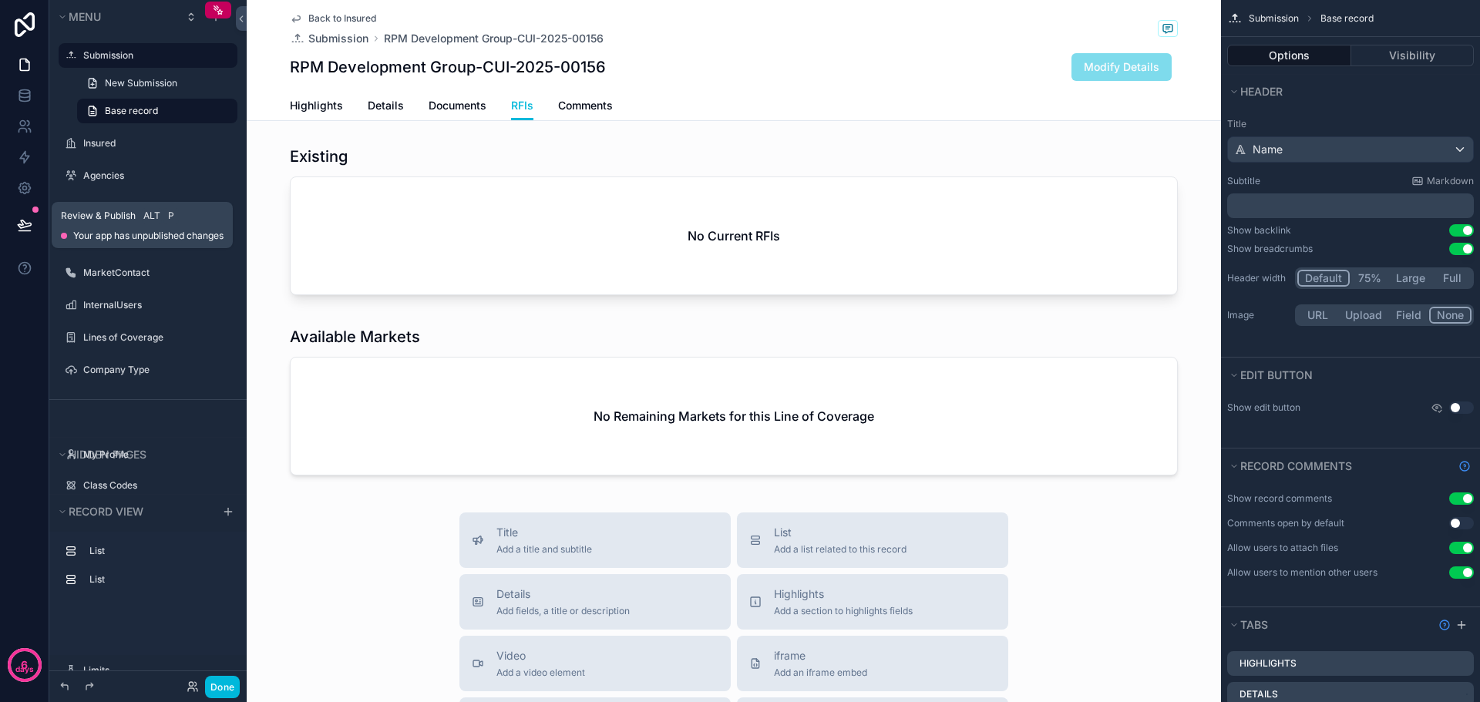
click at [22, 231] on icon at bounding box center [25, 231] width 12 height 0
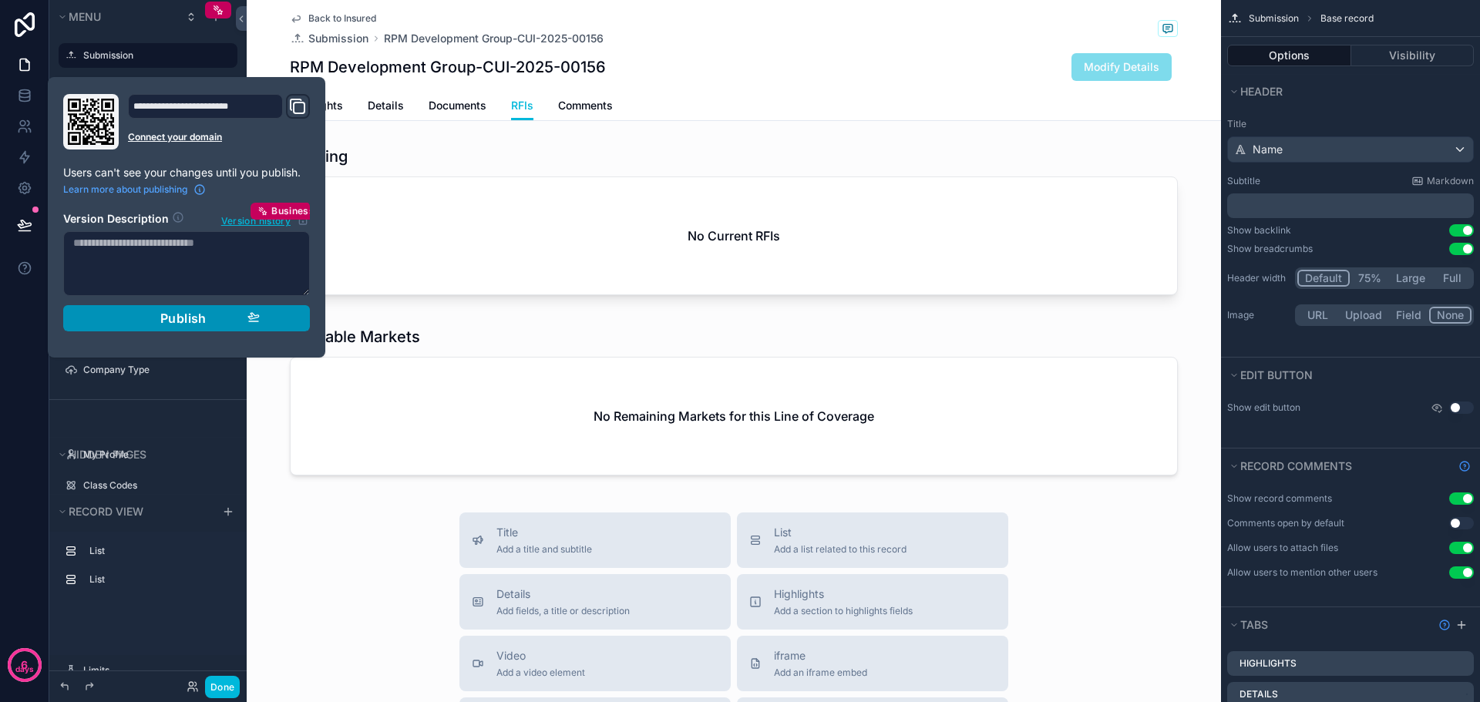
click at [180, 319] on span "Publish" at bounding box center [183, 318] width 46 height 15
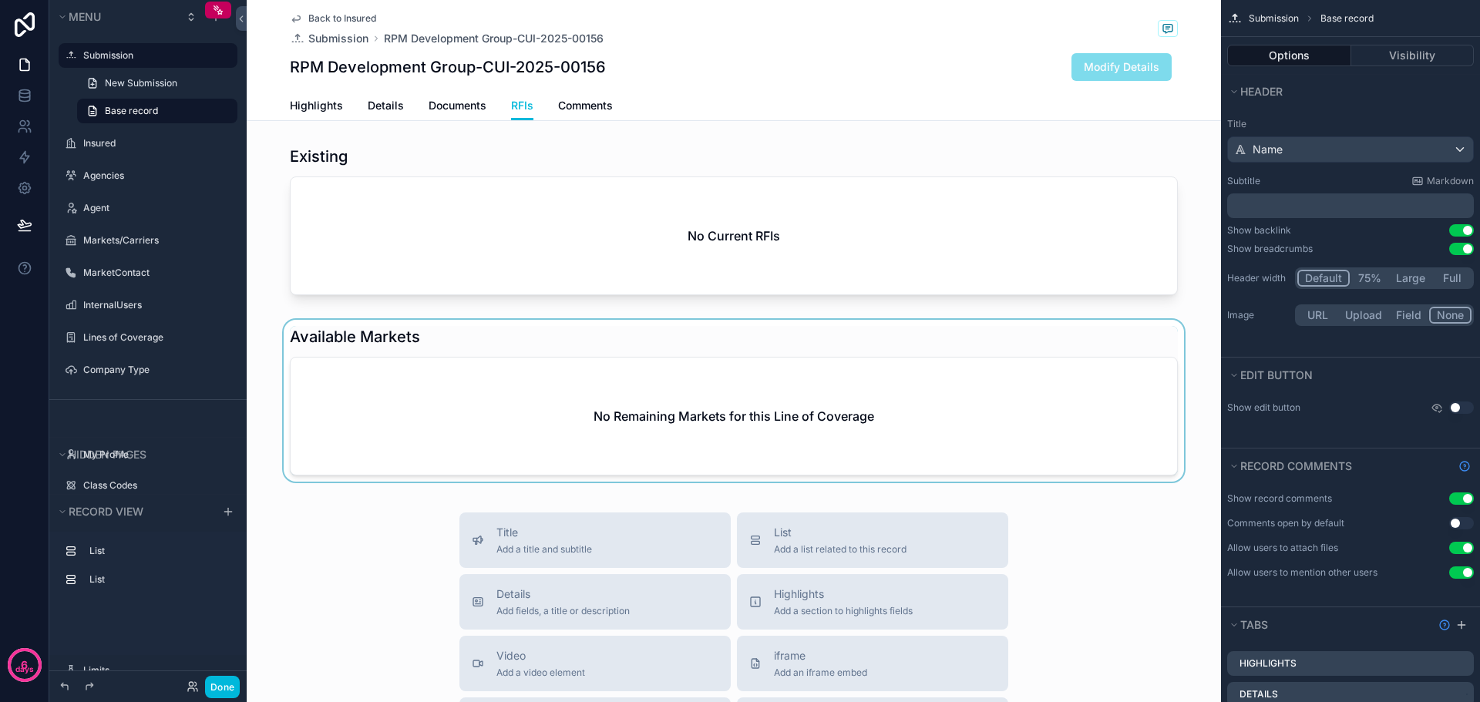
click at [484, 325] on div "scrollable content" at bounding box center [734, 404] width 974 height 168
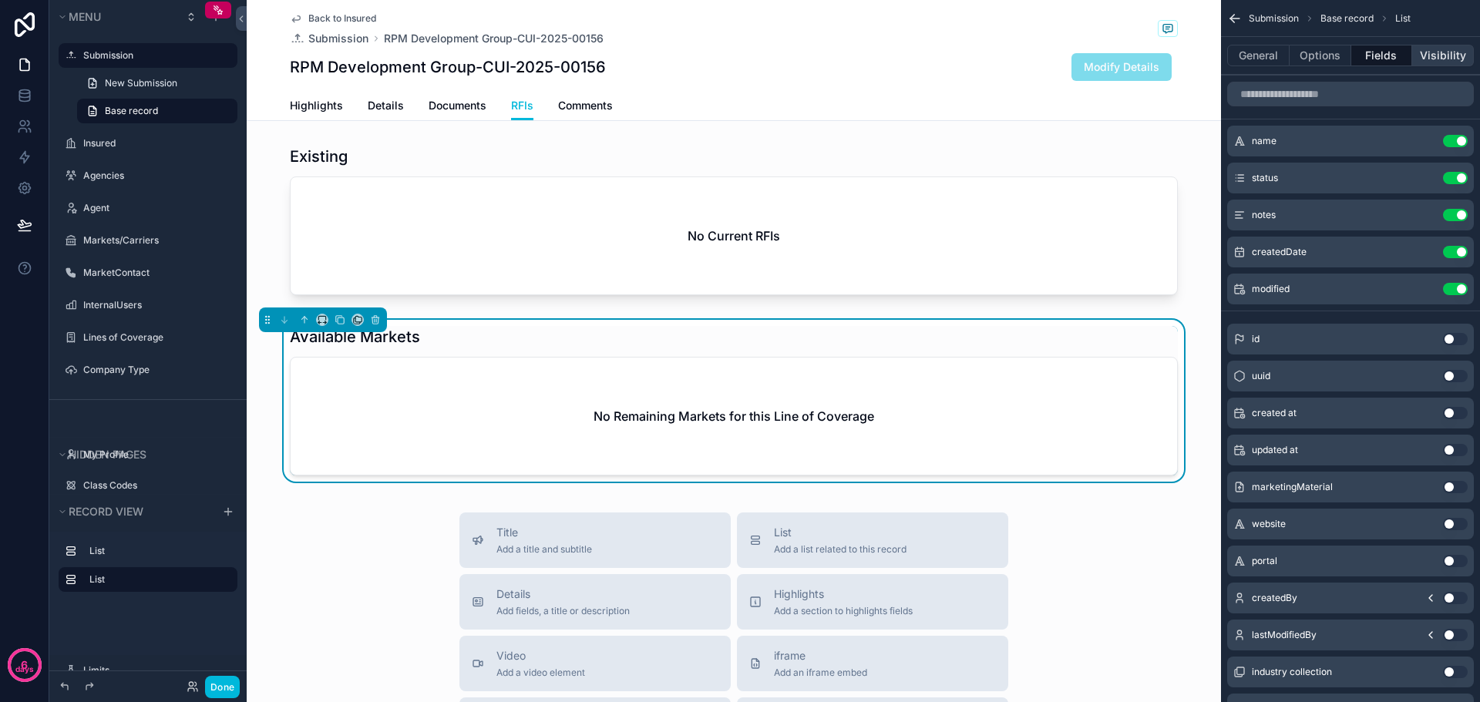
click at [1439, 59] on button "Visibility" at bounding box center [1443, 56] width 62 height 22
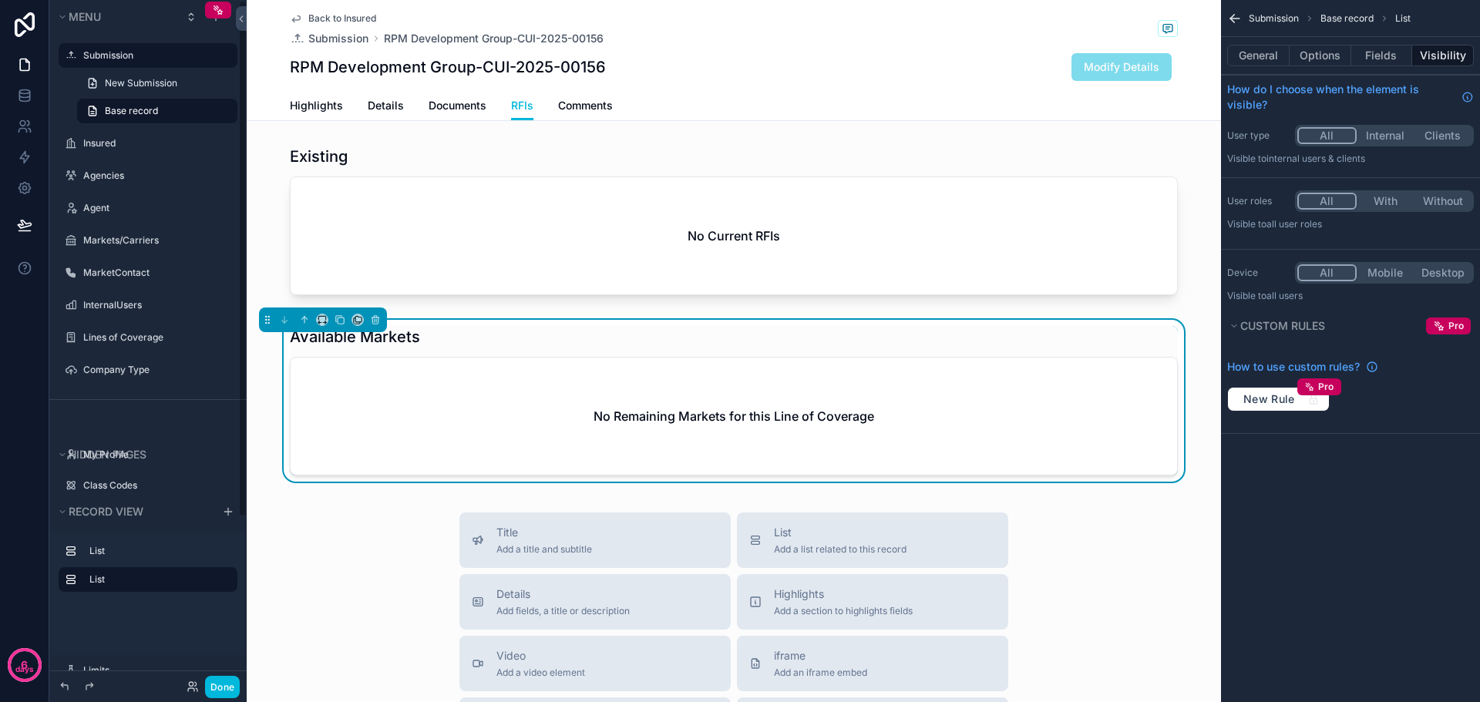
click at [623, 331] on div "Available Markets" at bounding box center [734, 337] width 888 height 22
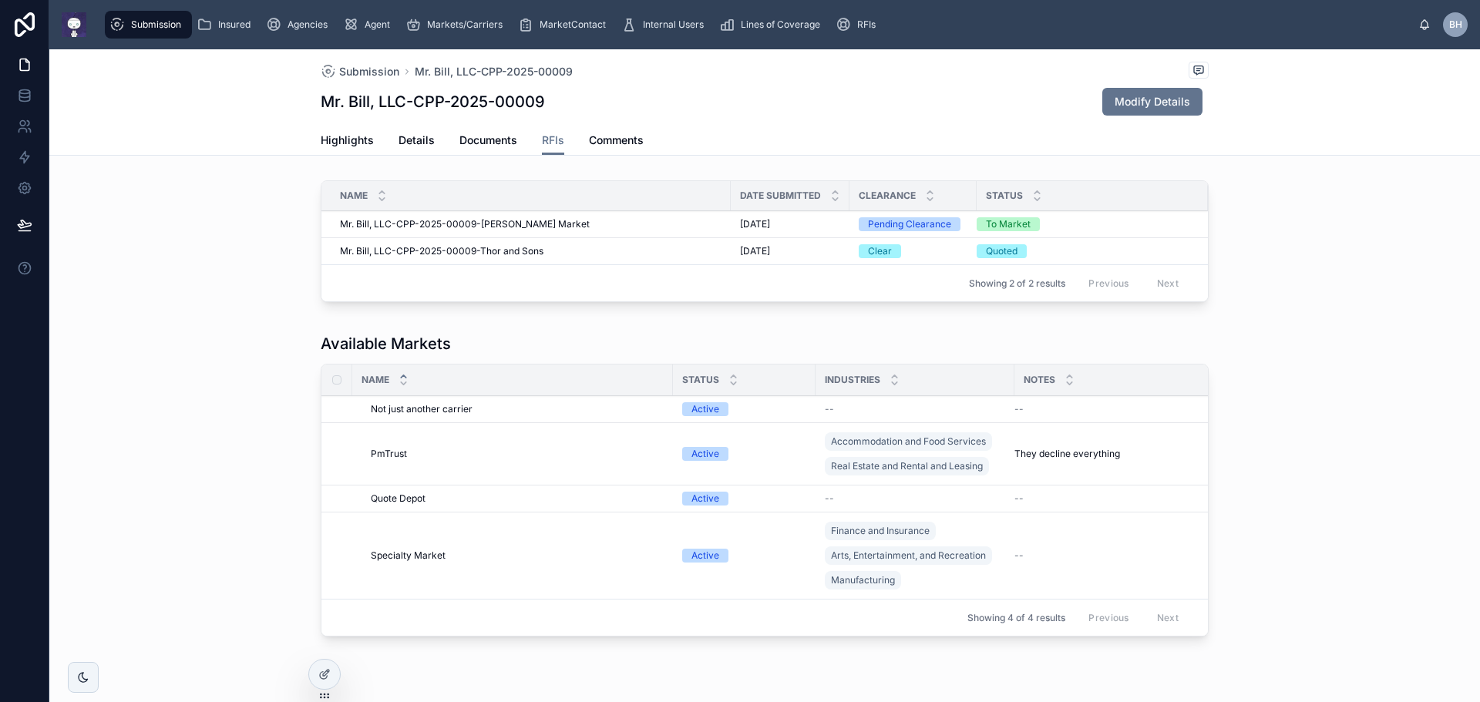
click at [227, 21] on span "Insured" at bounding box center [234, 25] width 32 height 12
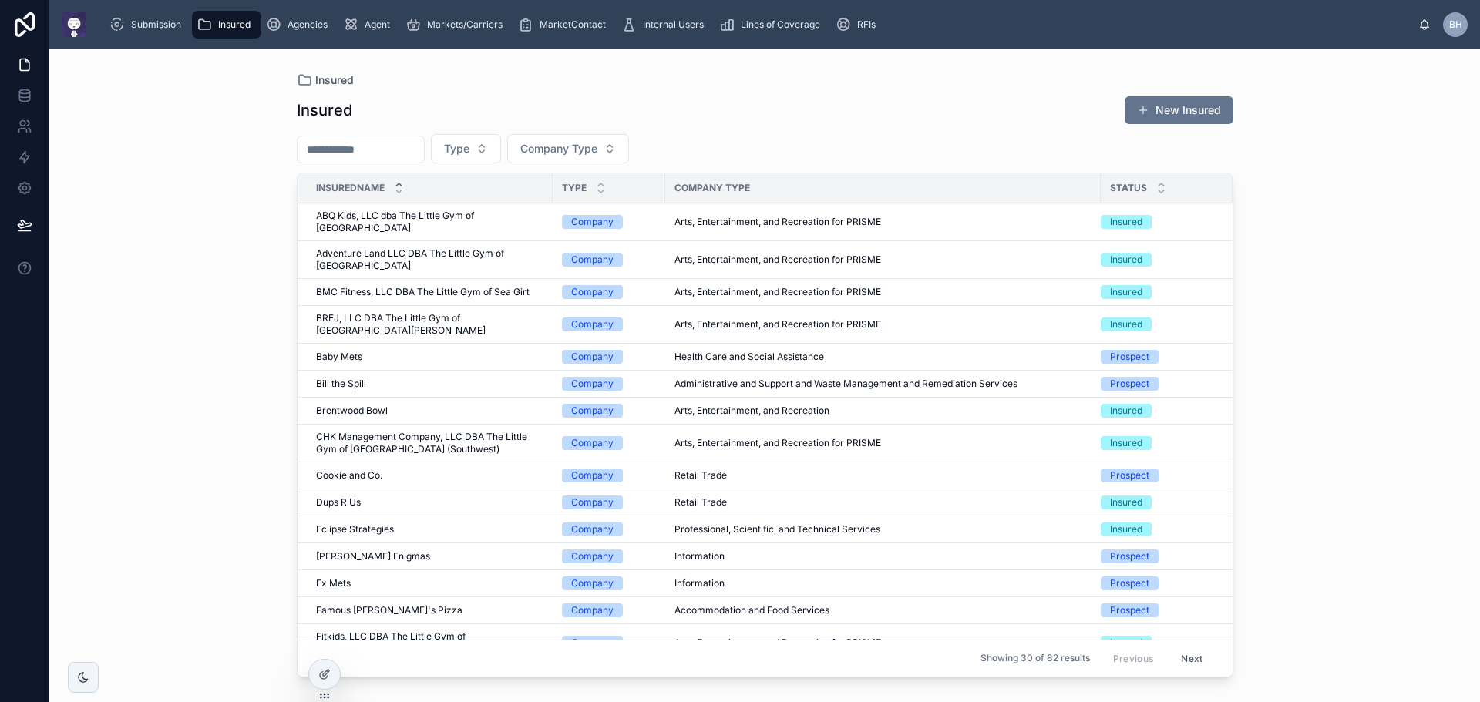
click at [382, 142] on input "text" at bounding box center [361, 150] width 126 height 22
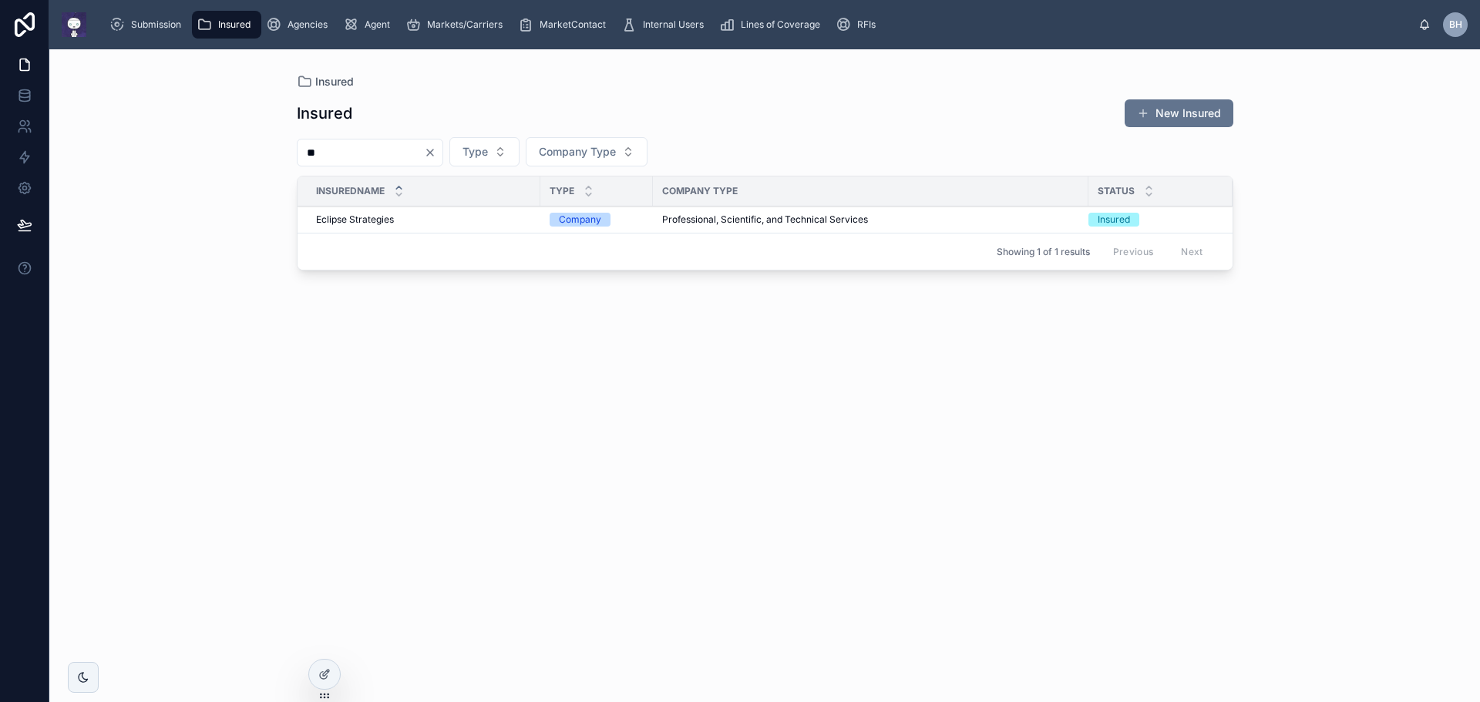
type input "**"
click at [347, 217] on span "Eclipse Strategies" at bounding box center [355, 220] width 78 height 12
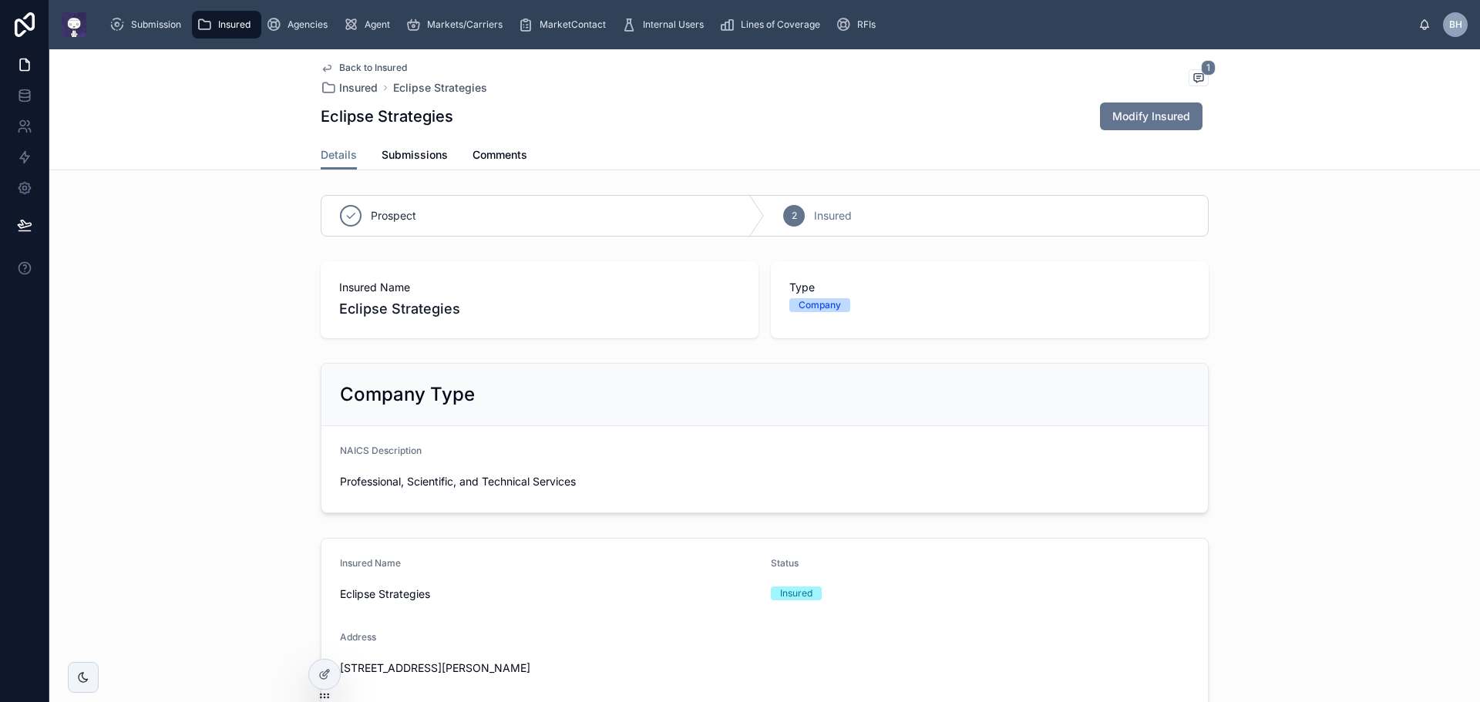
click at [397, 156] on span "Submissions" at bounding box center [415, 154] width 66 height 15
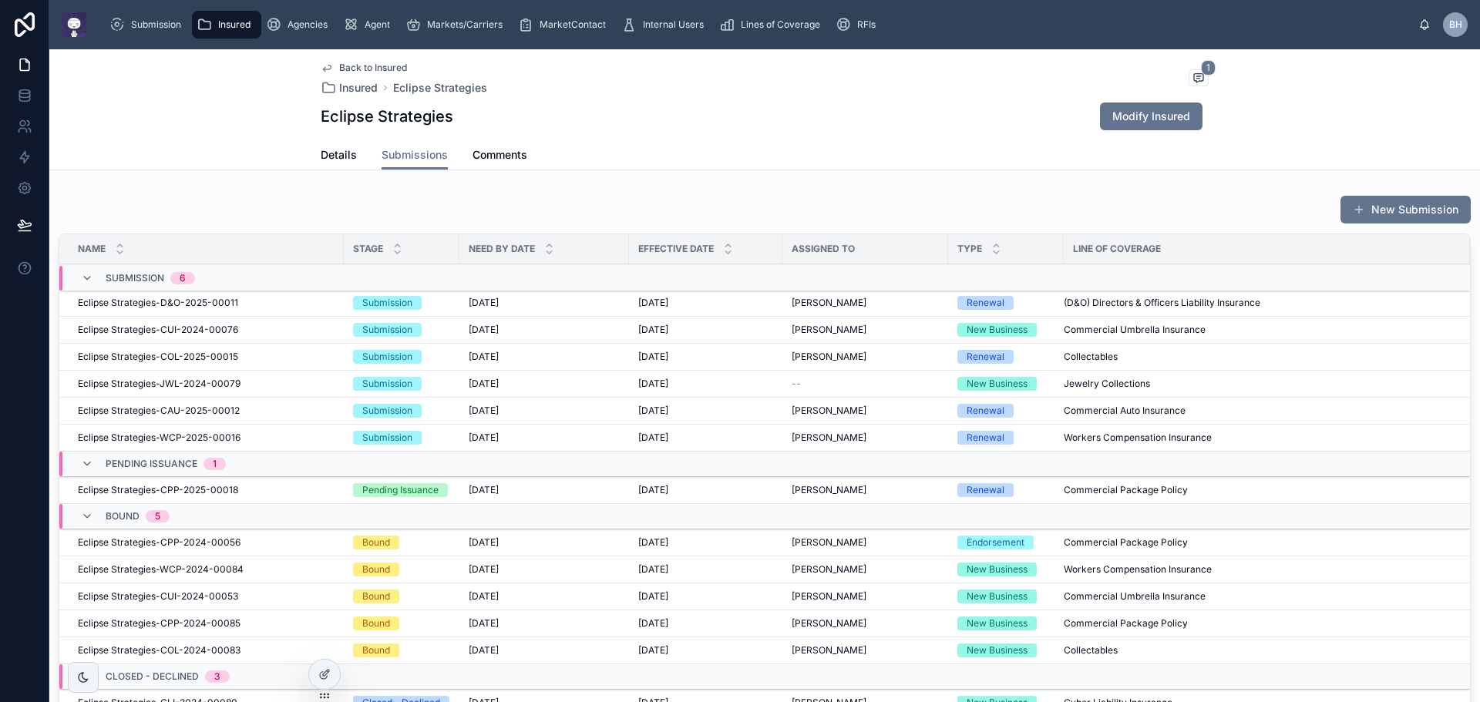
click at [104, 328] on span "Eclipse Strategies-CUI-2024-00076" at bounding box center [158, 330] width 160 height 12
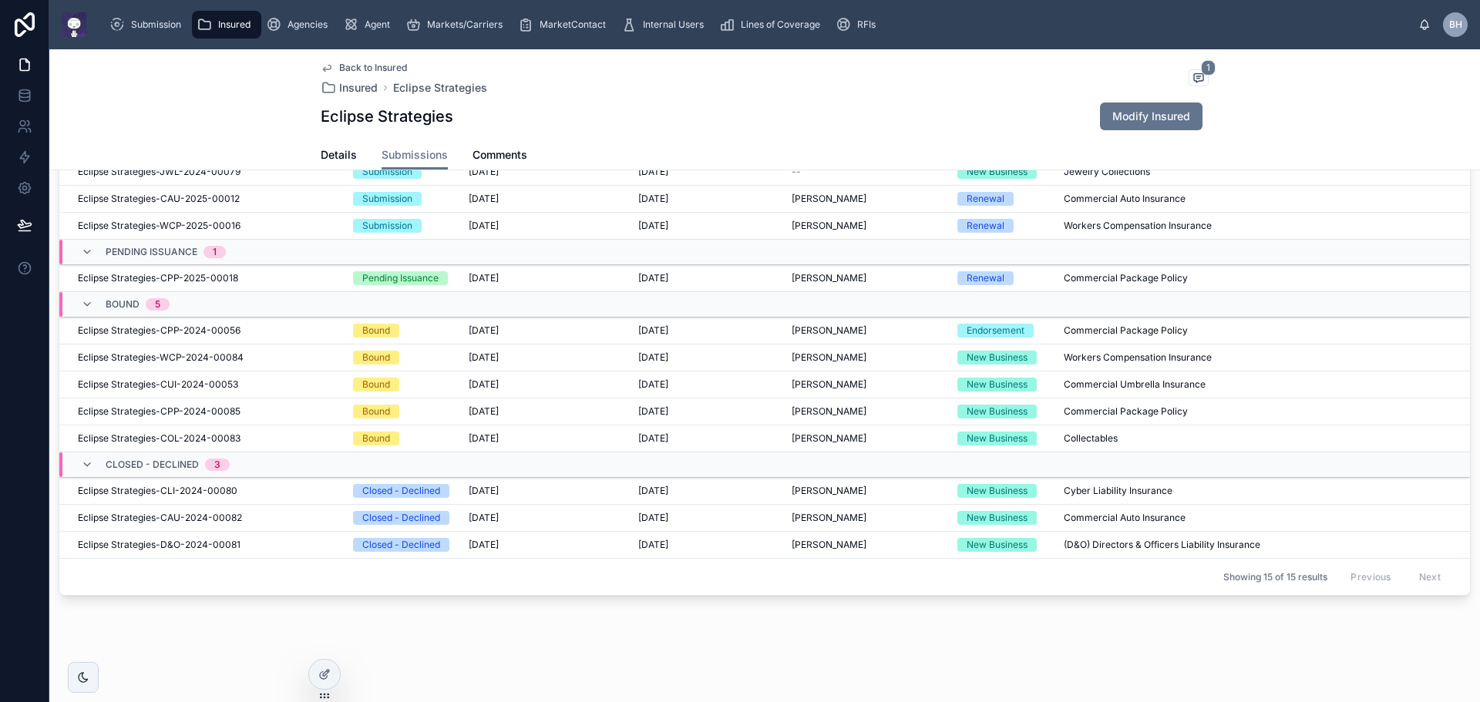
scroll to position [170, 0]
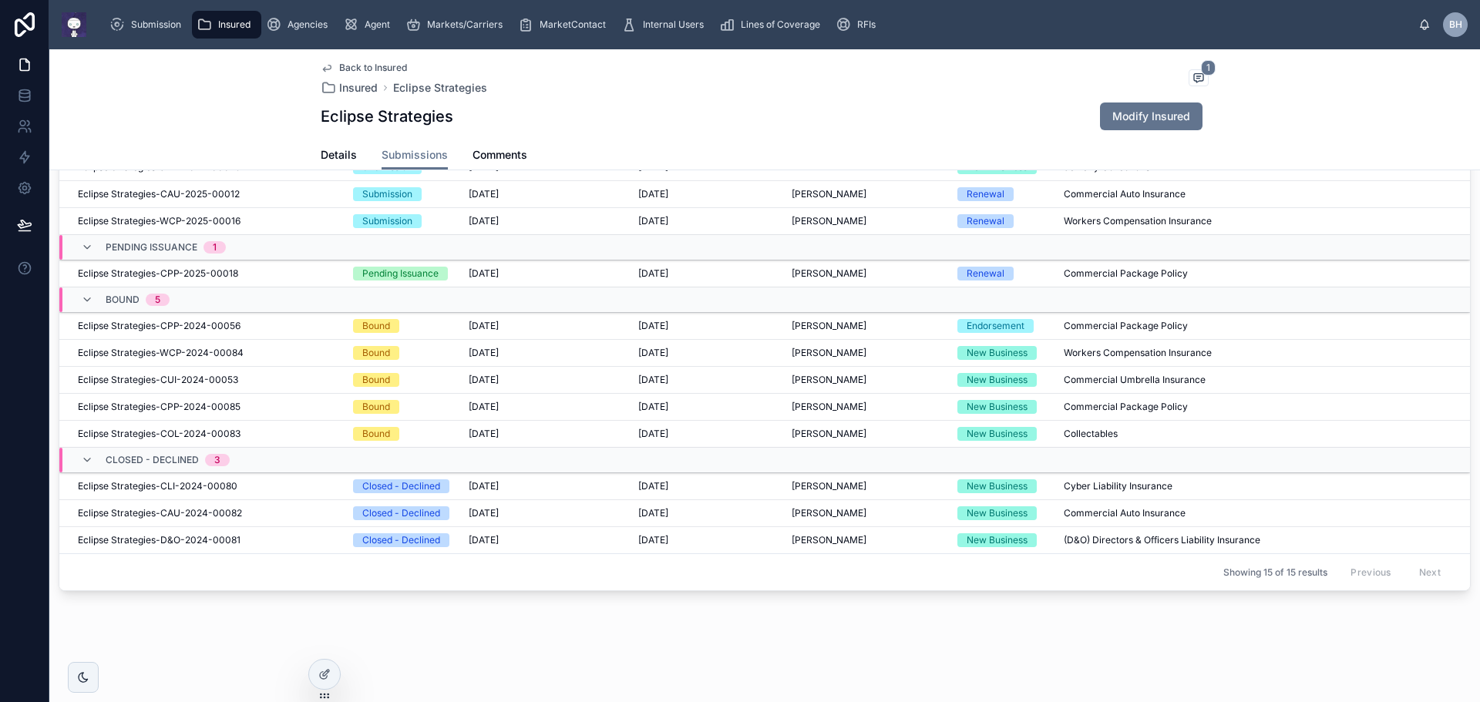
click at [122, 382] on span "Eclipse Strategies-CUI-2024-00053" at bounding box center [158, 380] width 160 height 12
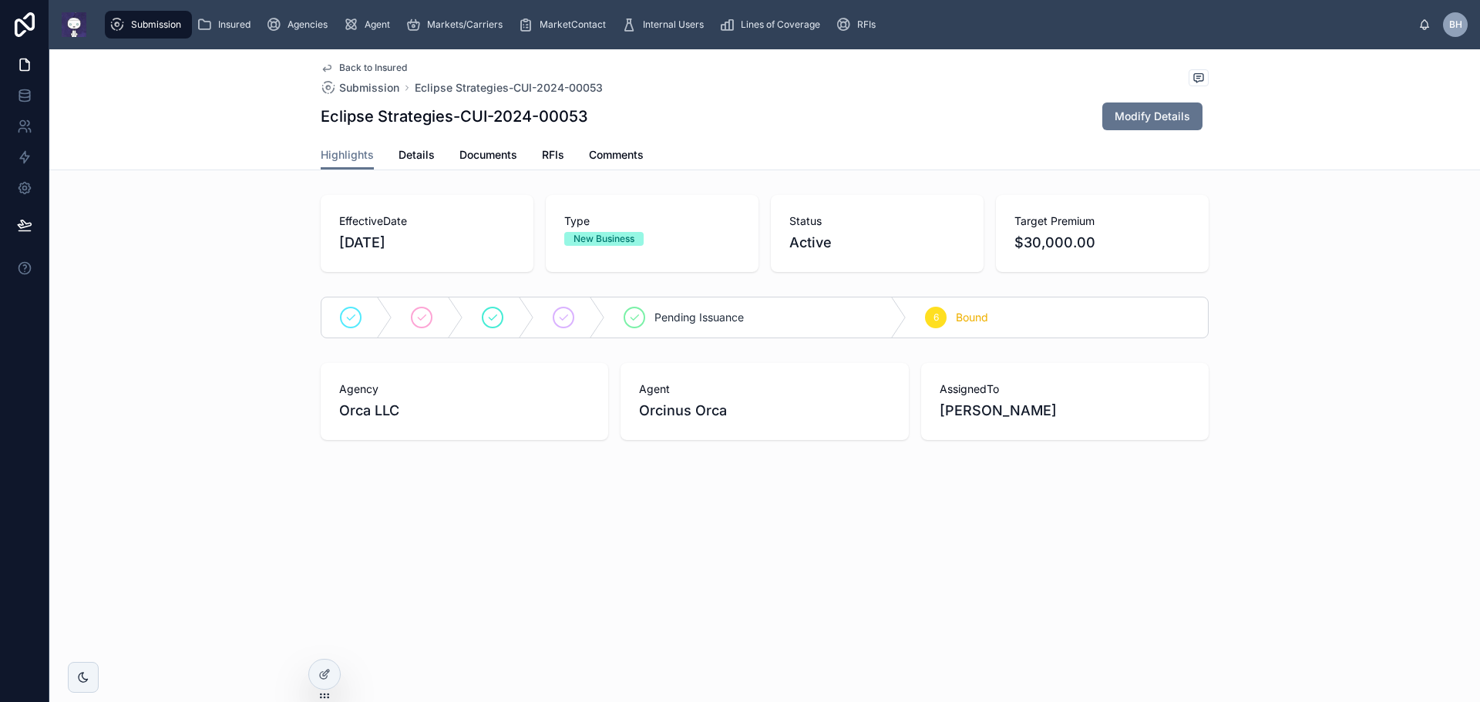
click at [550, 159] on span "RFIs" at bounding box center [553, 154] width 22 height 15
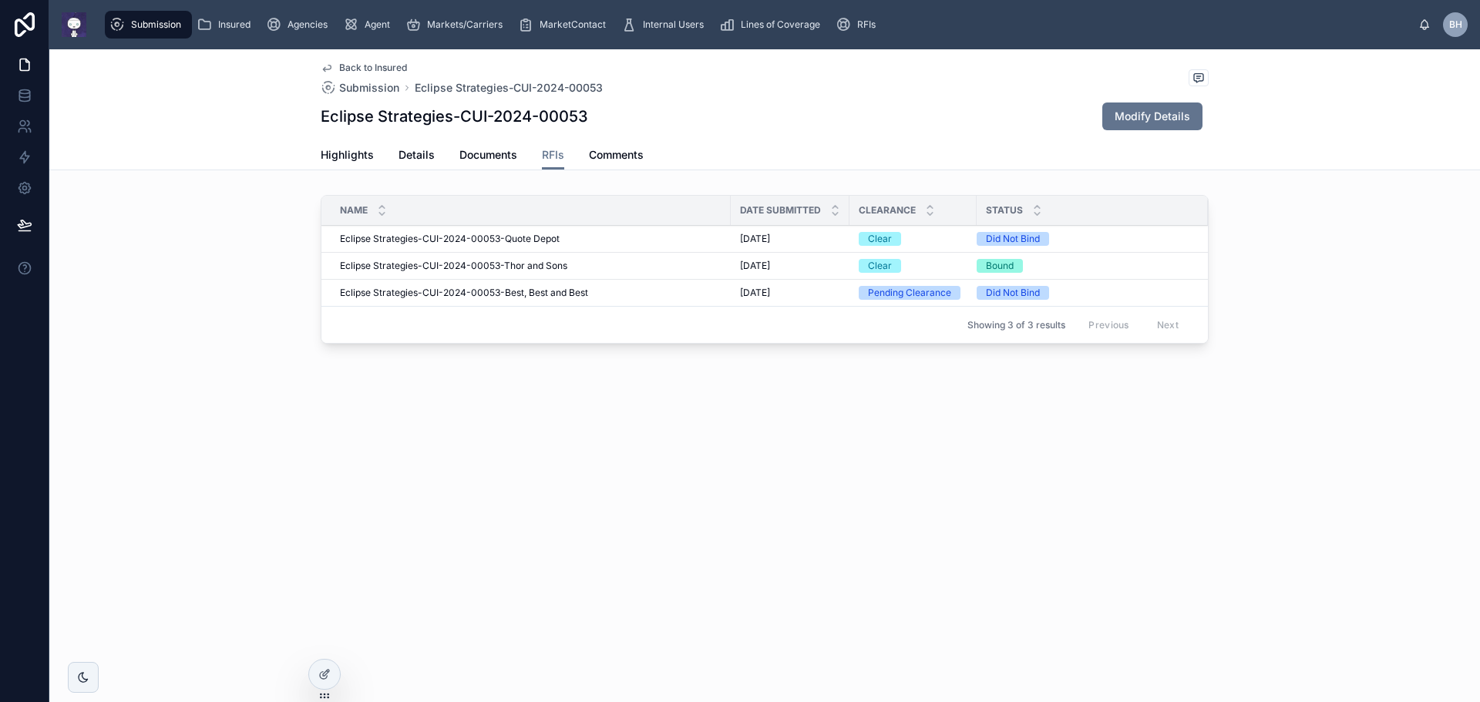
click at [550, 290] on span "Eclipse Strategies-CUI-2024-00053-Best, Best and Best" at bounding box center [464, 293] width 248 height 12
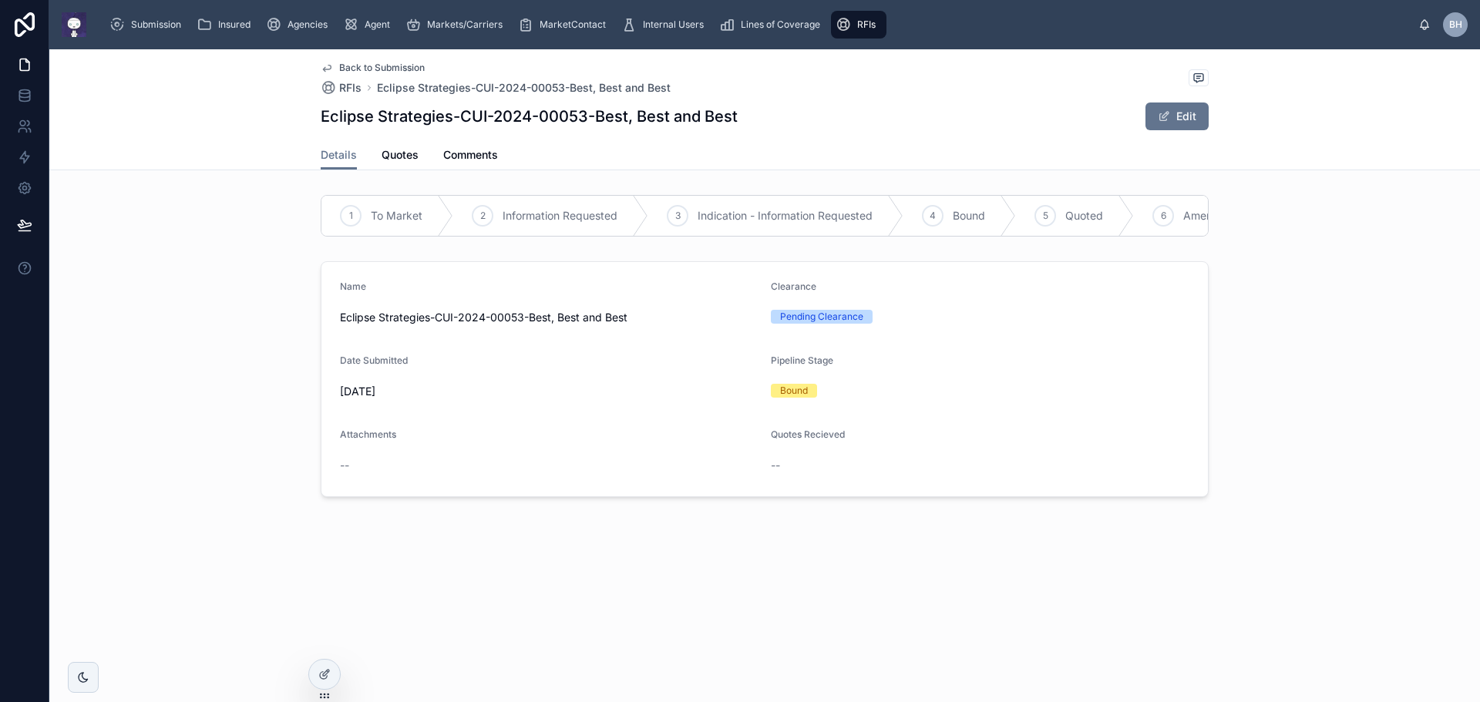
click at [381, 69] on span "Back to Submission" at bounding box center [382, 68] width 86 height 12
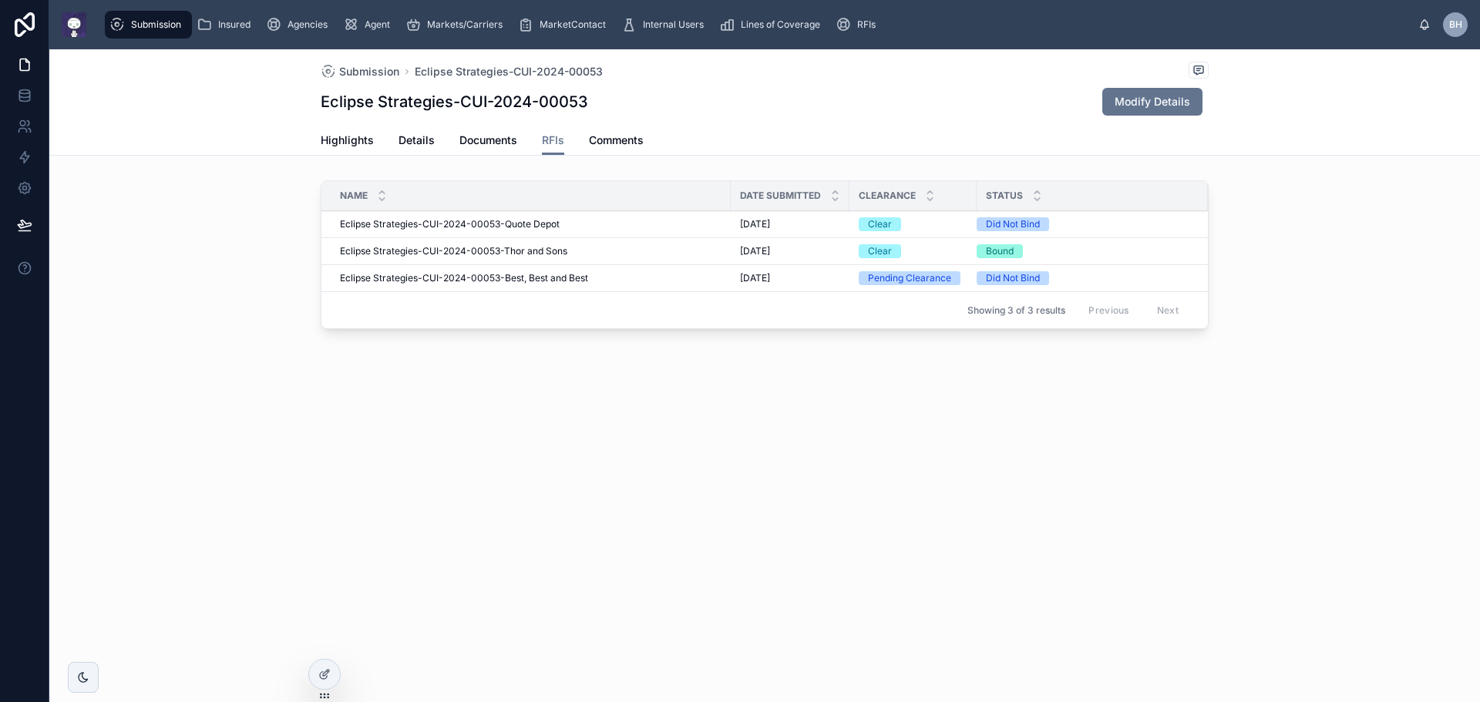
click at [340, 139] on span "Highlights" at bounding box center [347, 140] width 53 height 15
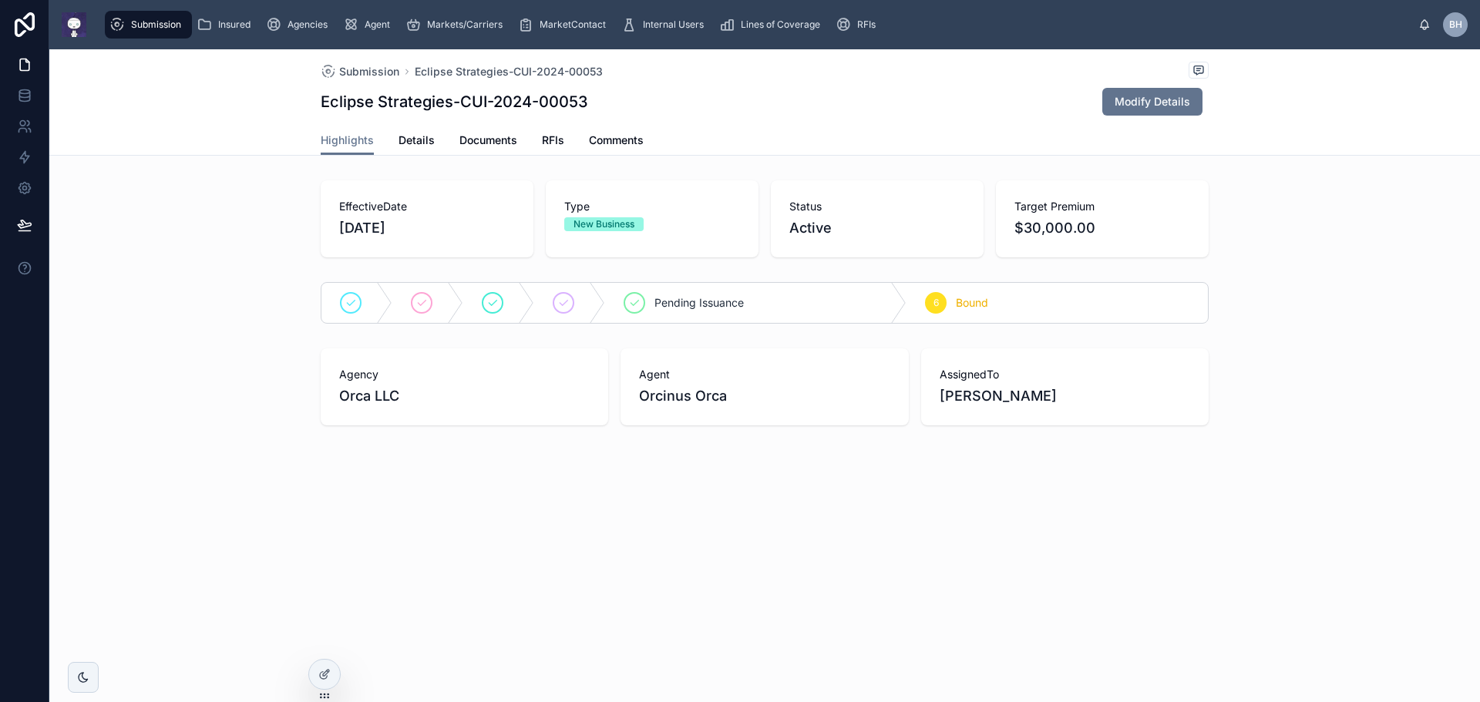
click at [232, 15] on div "Insured" at bounding box center [227, 24] width 60 height 25
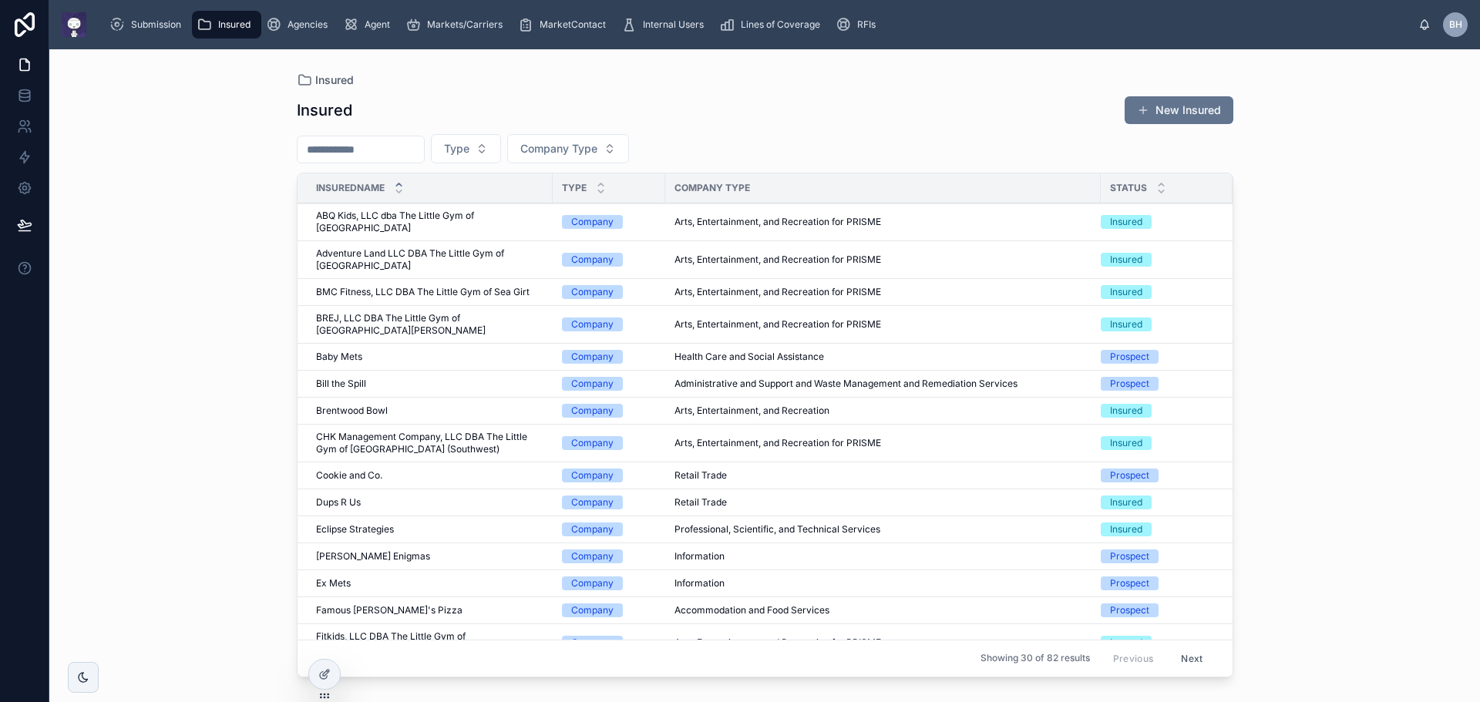
click at [372, 523] on span "Eclipse Strategies" at bounding box center [355, 529] width 78 height 12
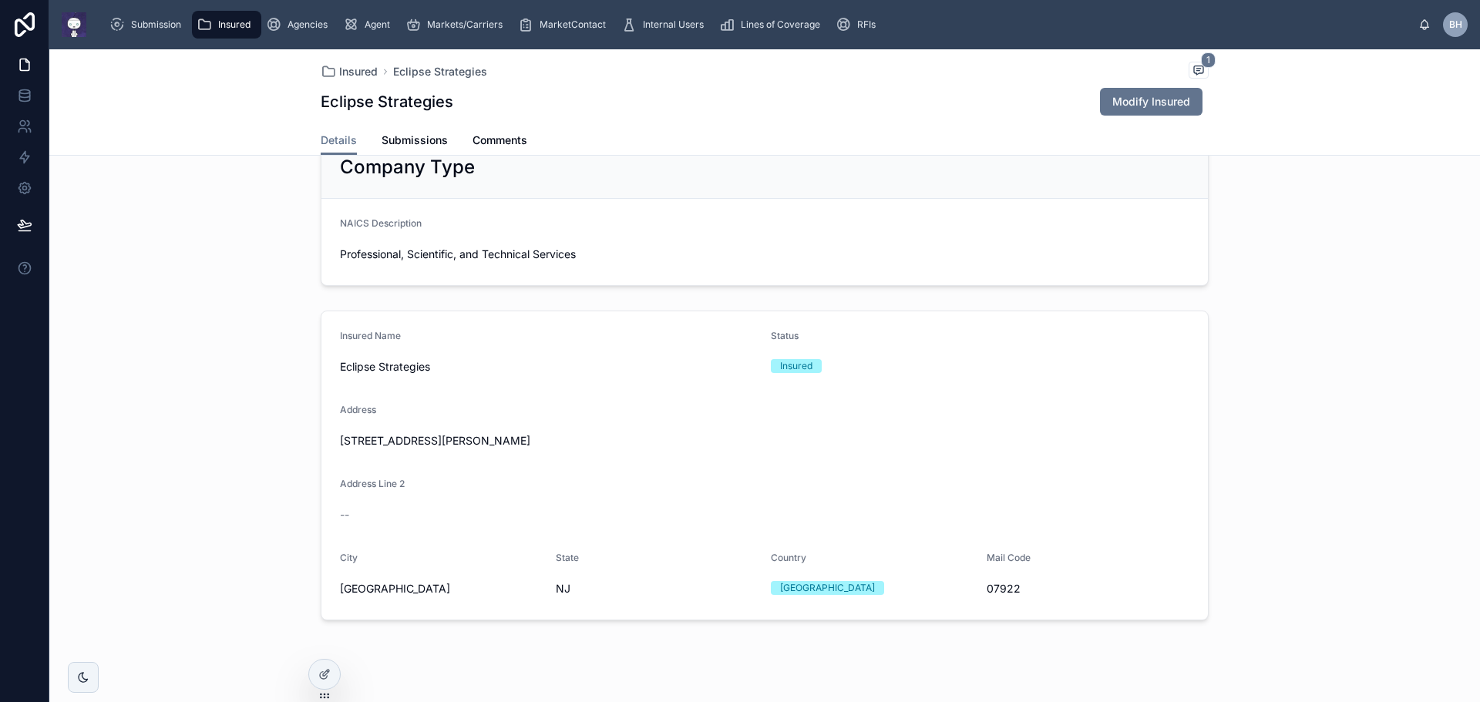
scroll to position [231, 0]
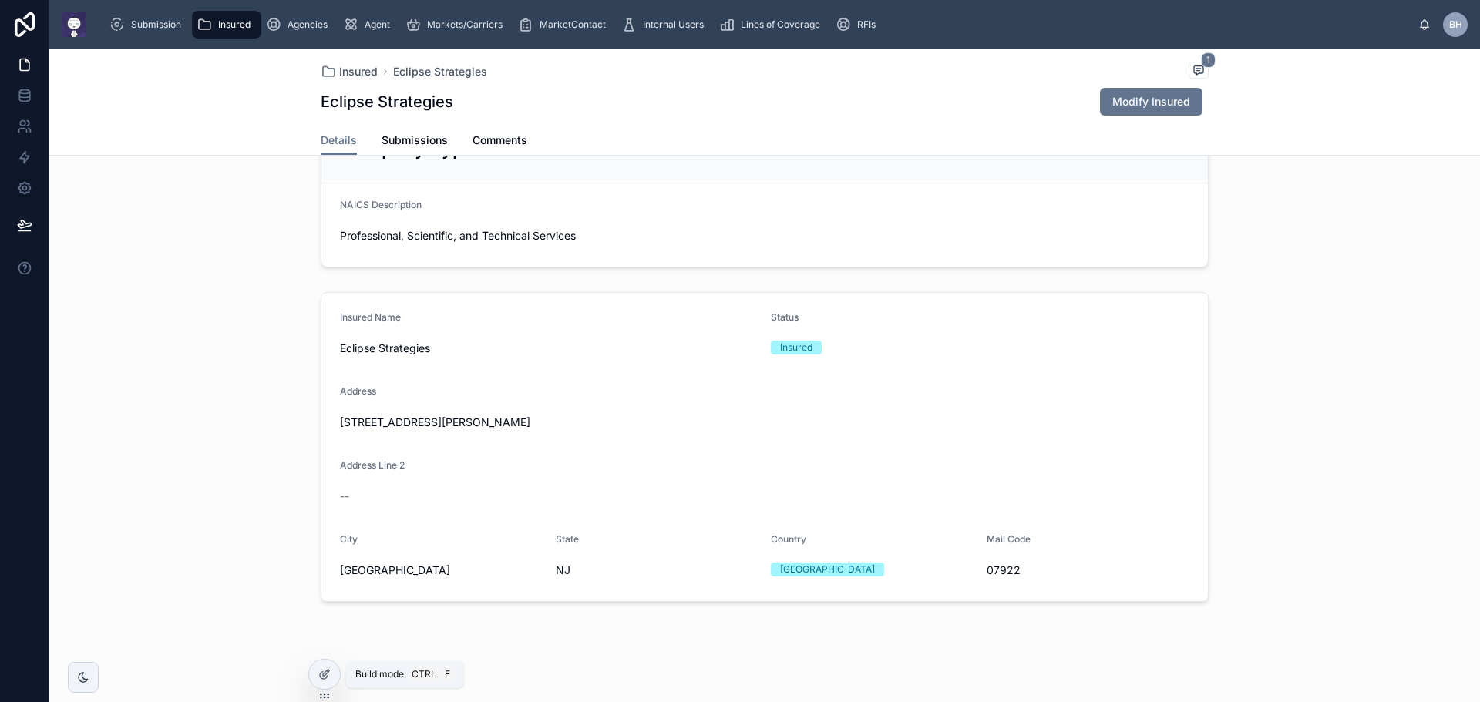
click at [323, 678] on icon at bounding box center [324, 674] width 12 height 12
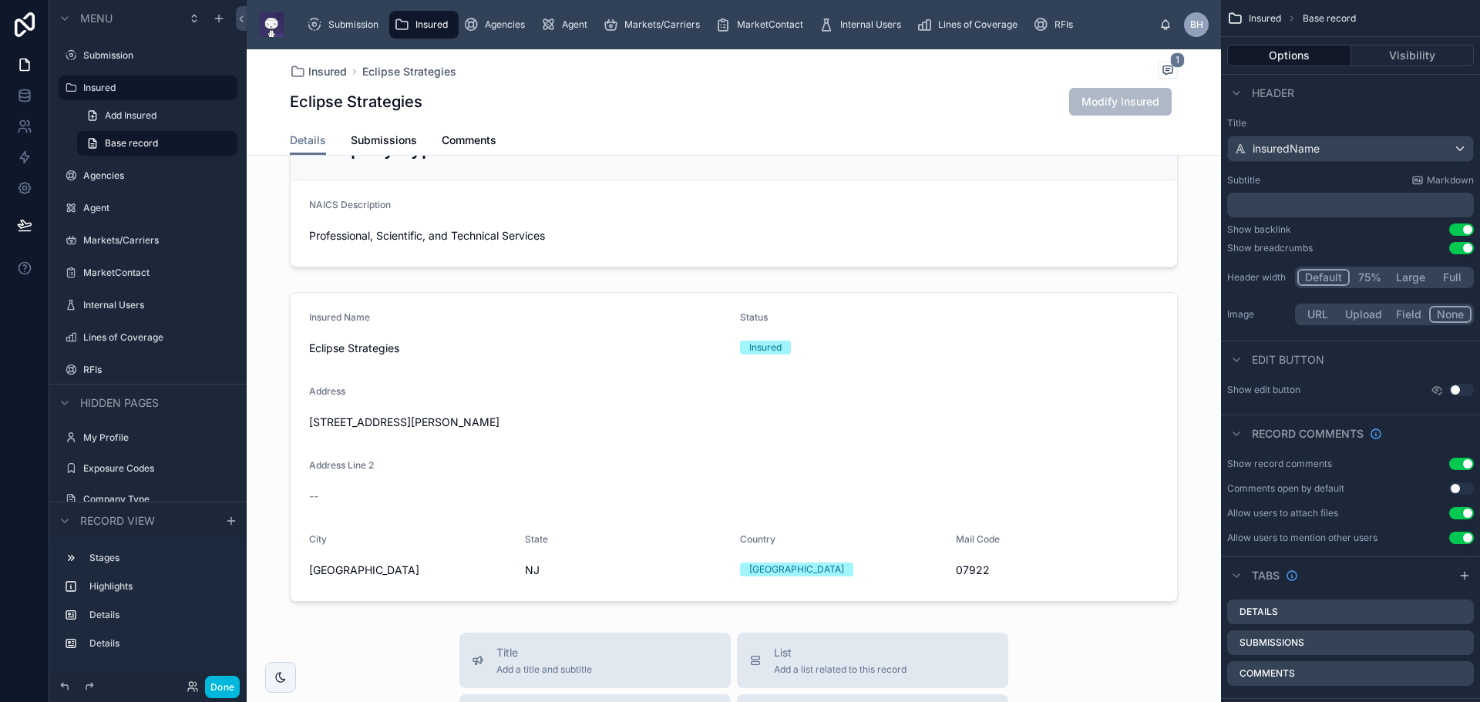
click at [911, 372] on div at bounding box center [734, 447] width 974 height 322
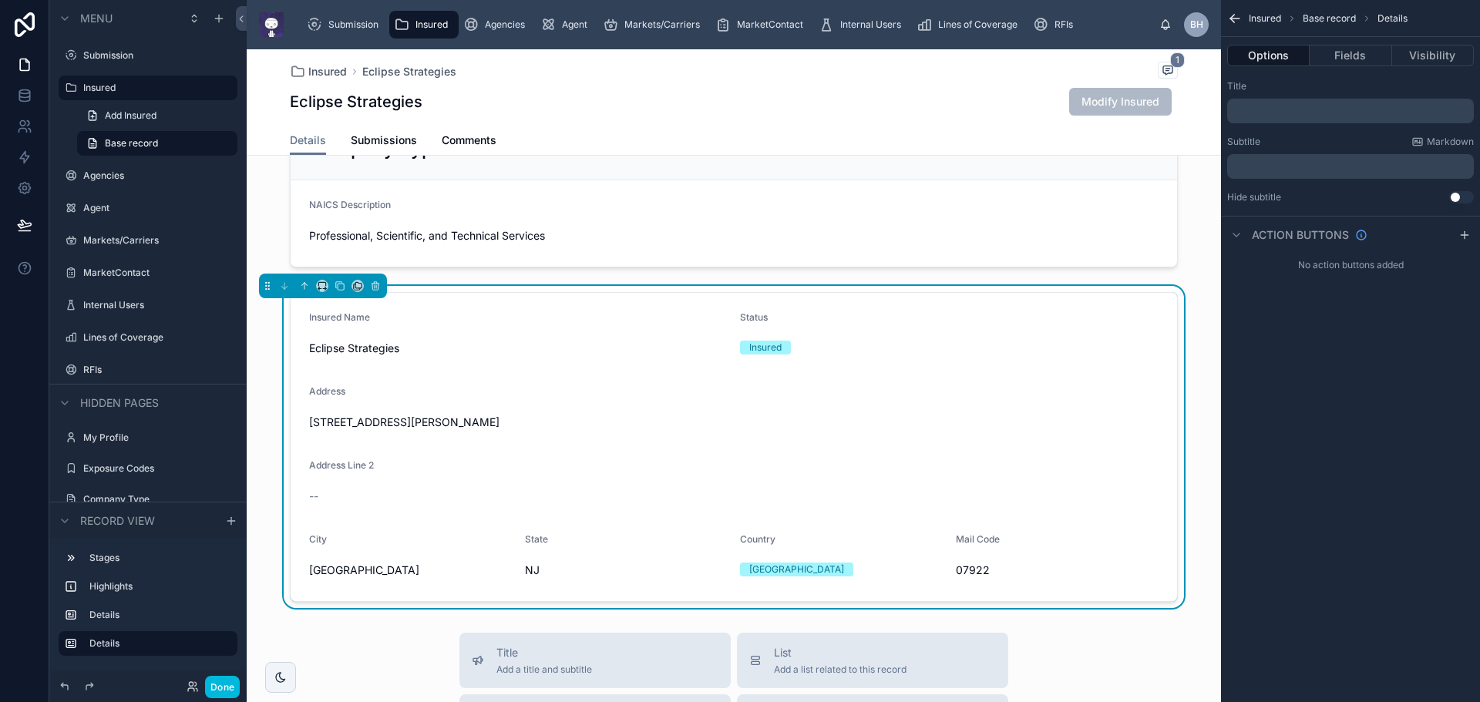
click at [1353, 52] on button "Fields" at bounding box center [1351, 56] width 82 height 22
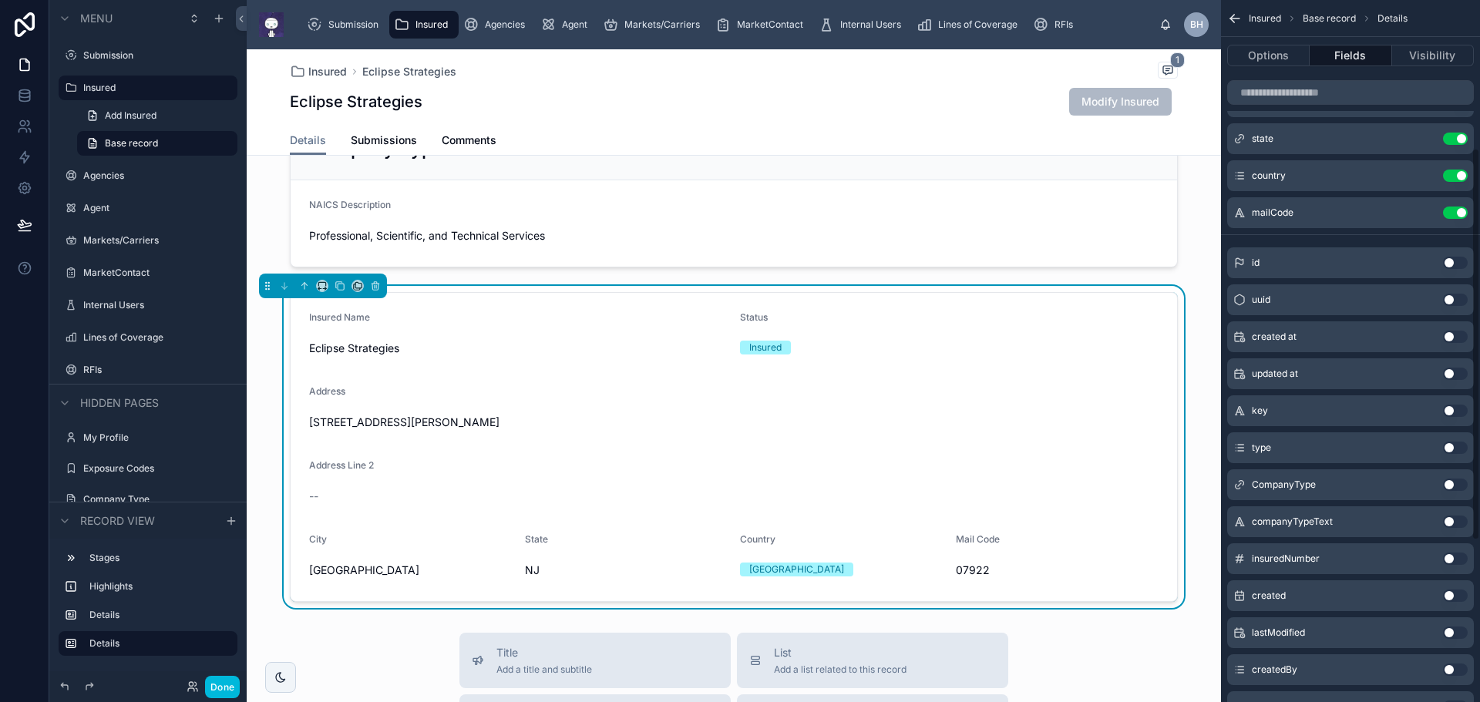
scroll to position [554, 0]
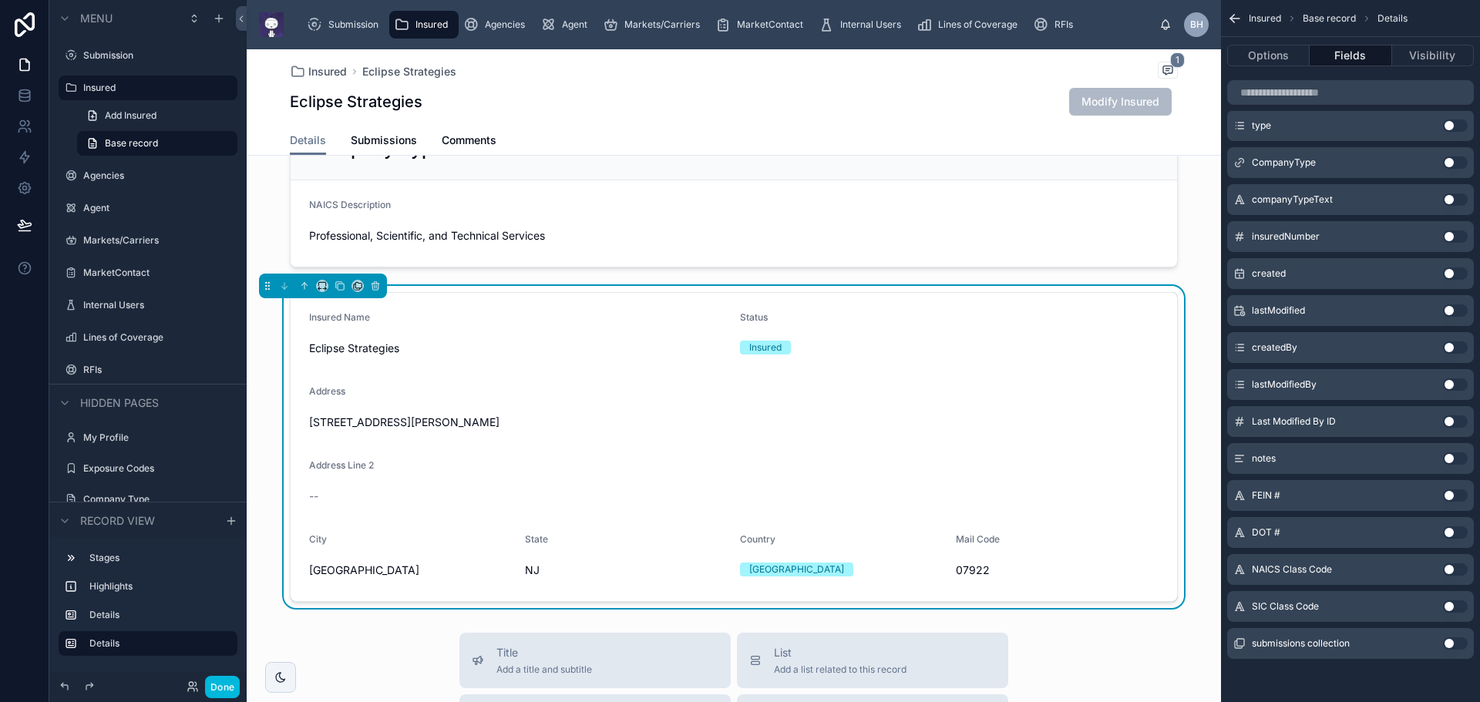
click at [1462, 459] on button "Use setting" at bounding box center [1455, 459] width 25 height 12
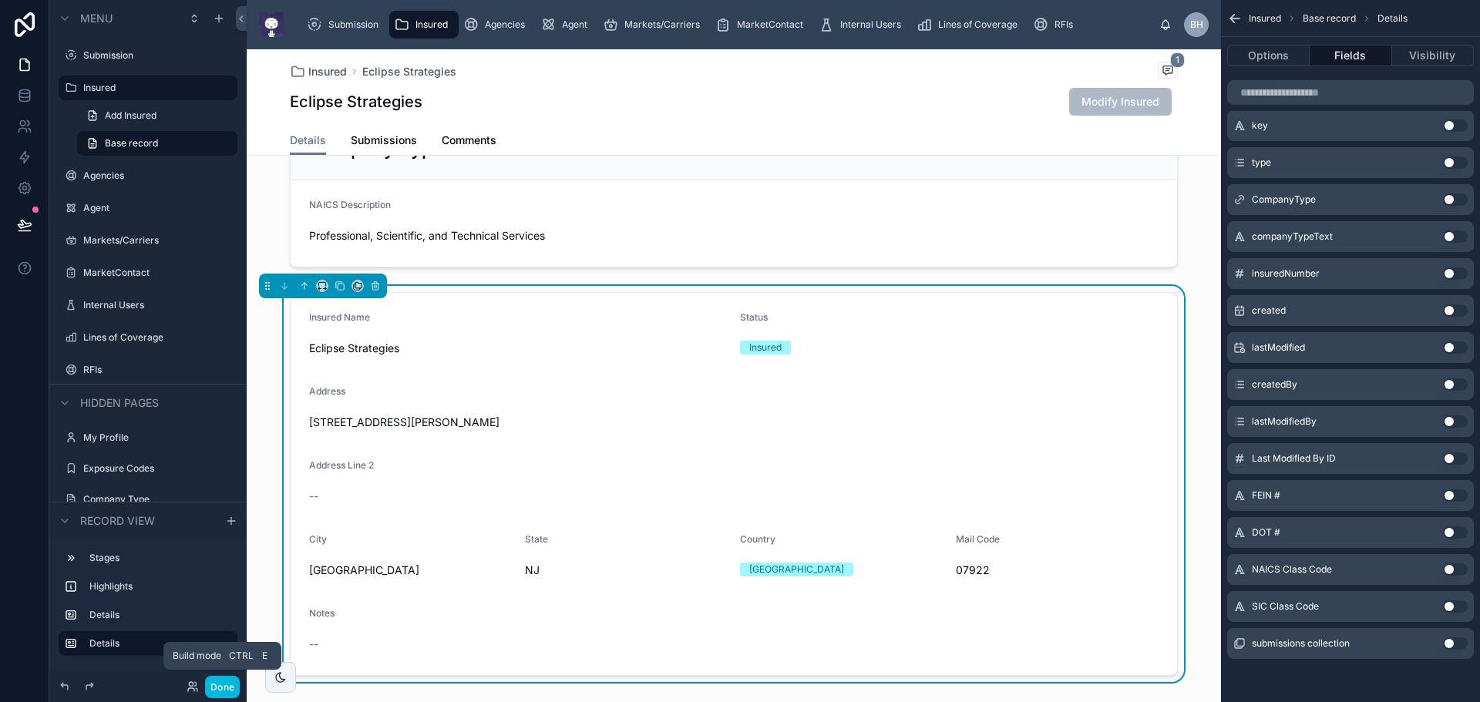
click at [222, 692] on button "Done" at bounding box center [222, 687] width 35 height 22
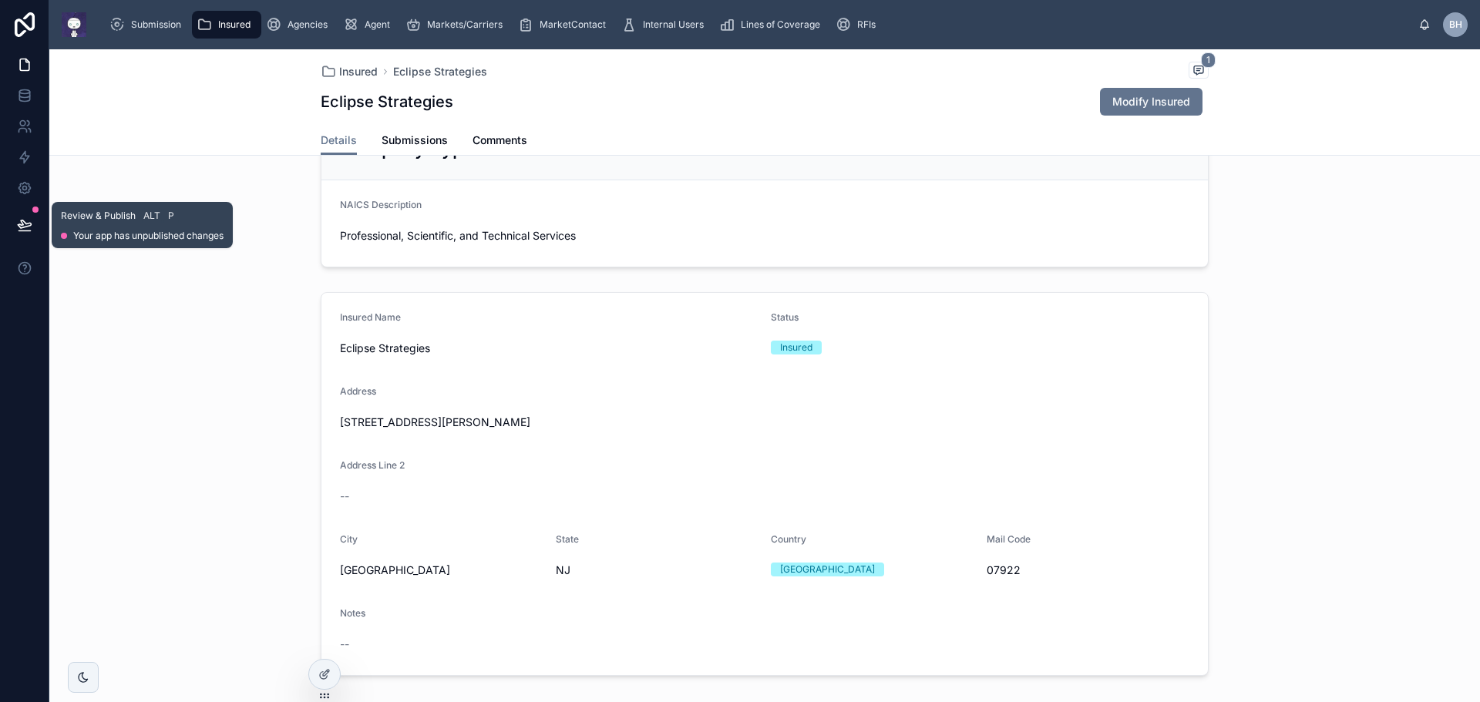
click at [26, 214] on button at bounding box center [25, 225] width 34 height 43
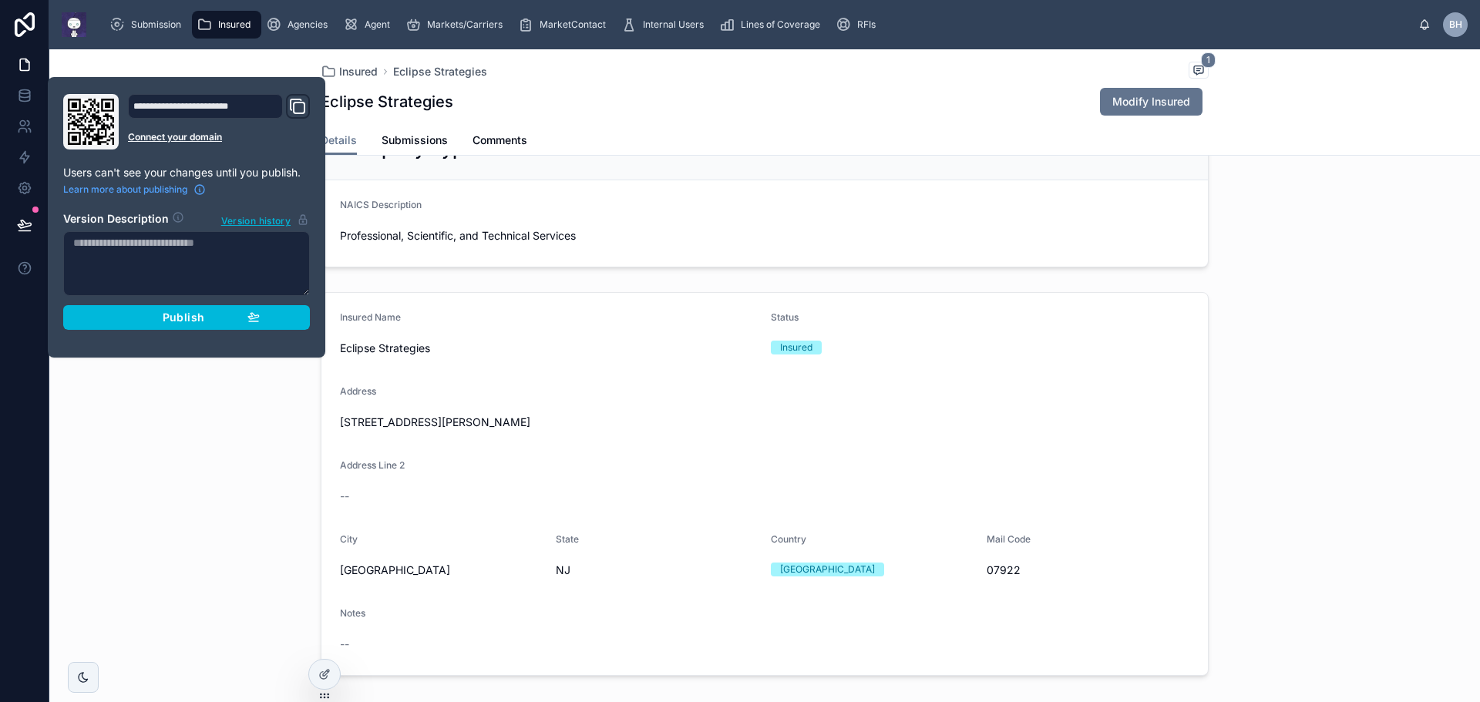
click at [150, 320] on div "Publish" at bounding box center [186, 318] width 146 height 14
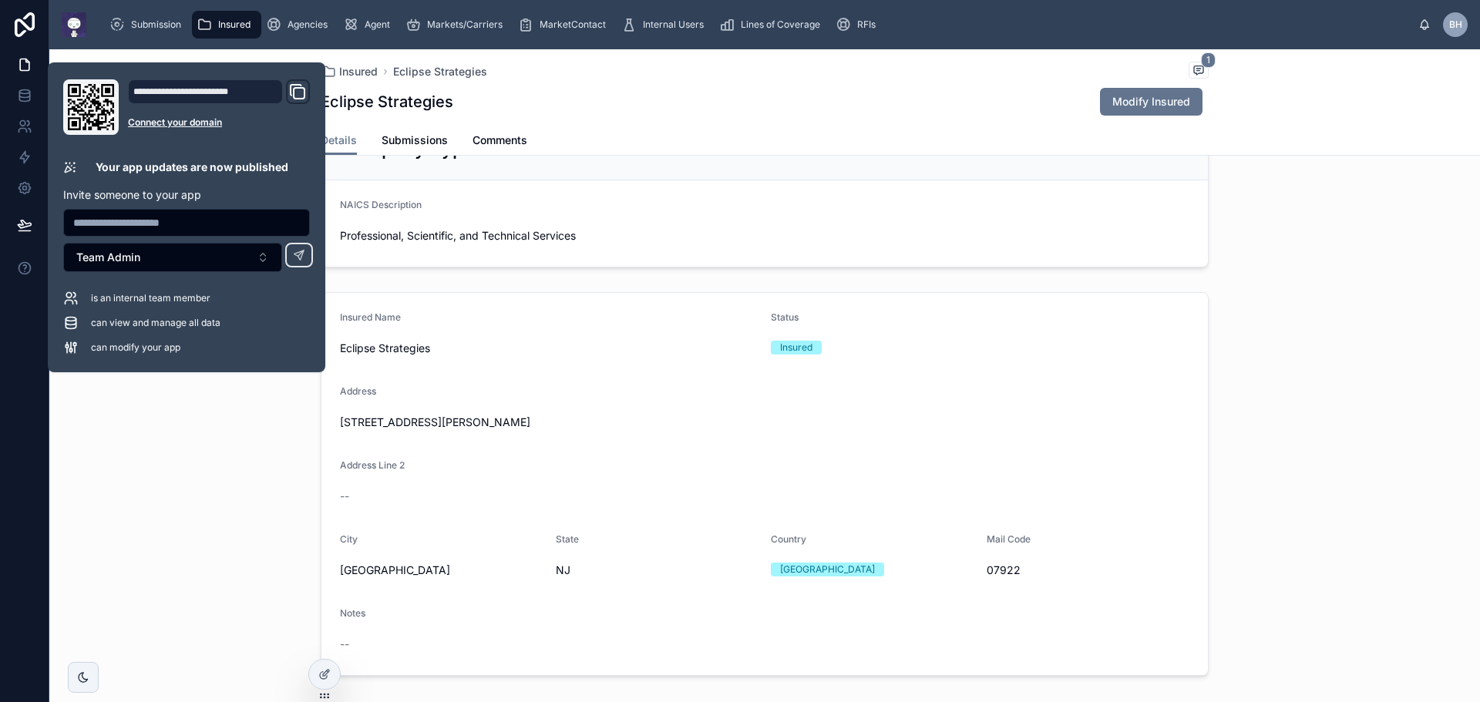
click at [144, 523] on div "Insured Name Eclipse Strategies Status Insured Address 200 Connell Dr. Address …" at bounding box center [764, 484] width 1431 height 396
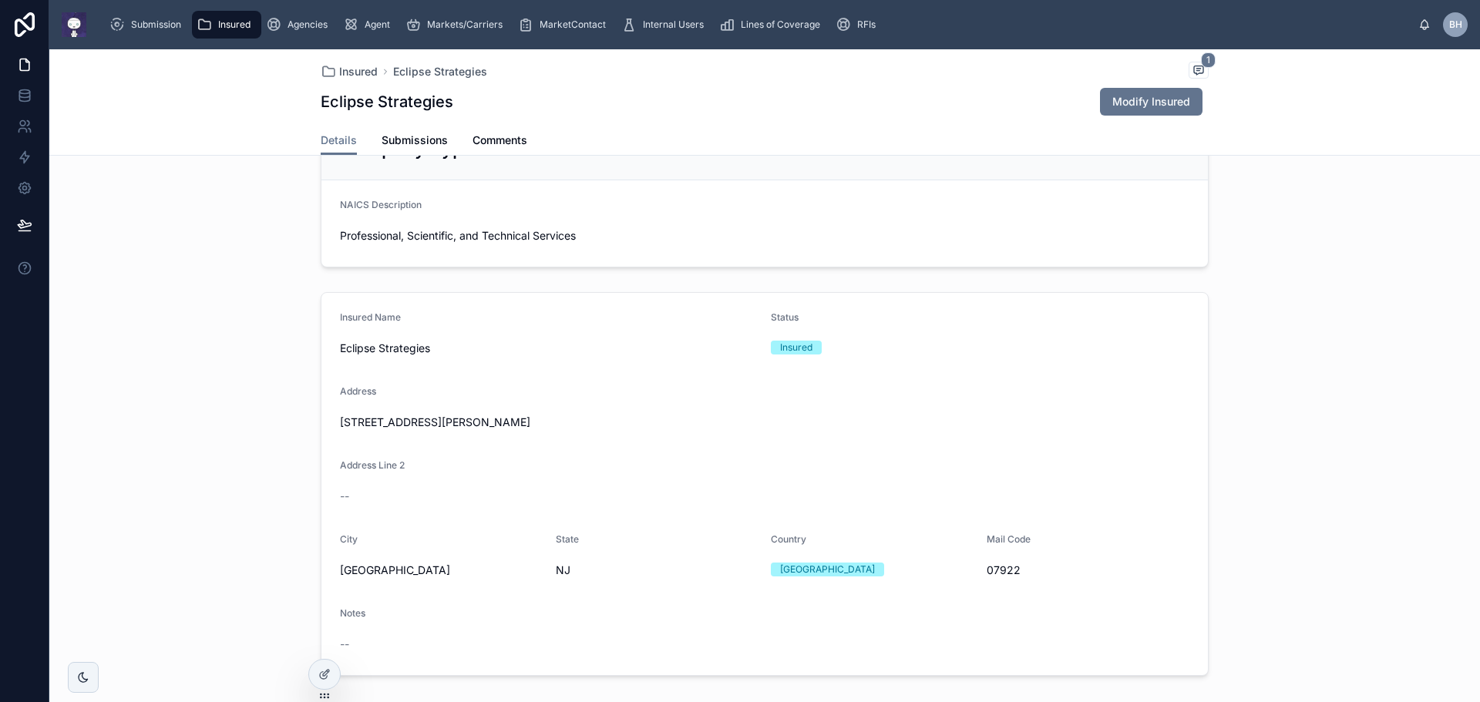
click at [1137, 108] on span "Modify Insured" at bounding box center [1151, 101] width 78 height 15
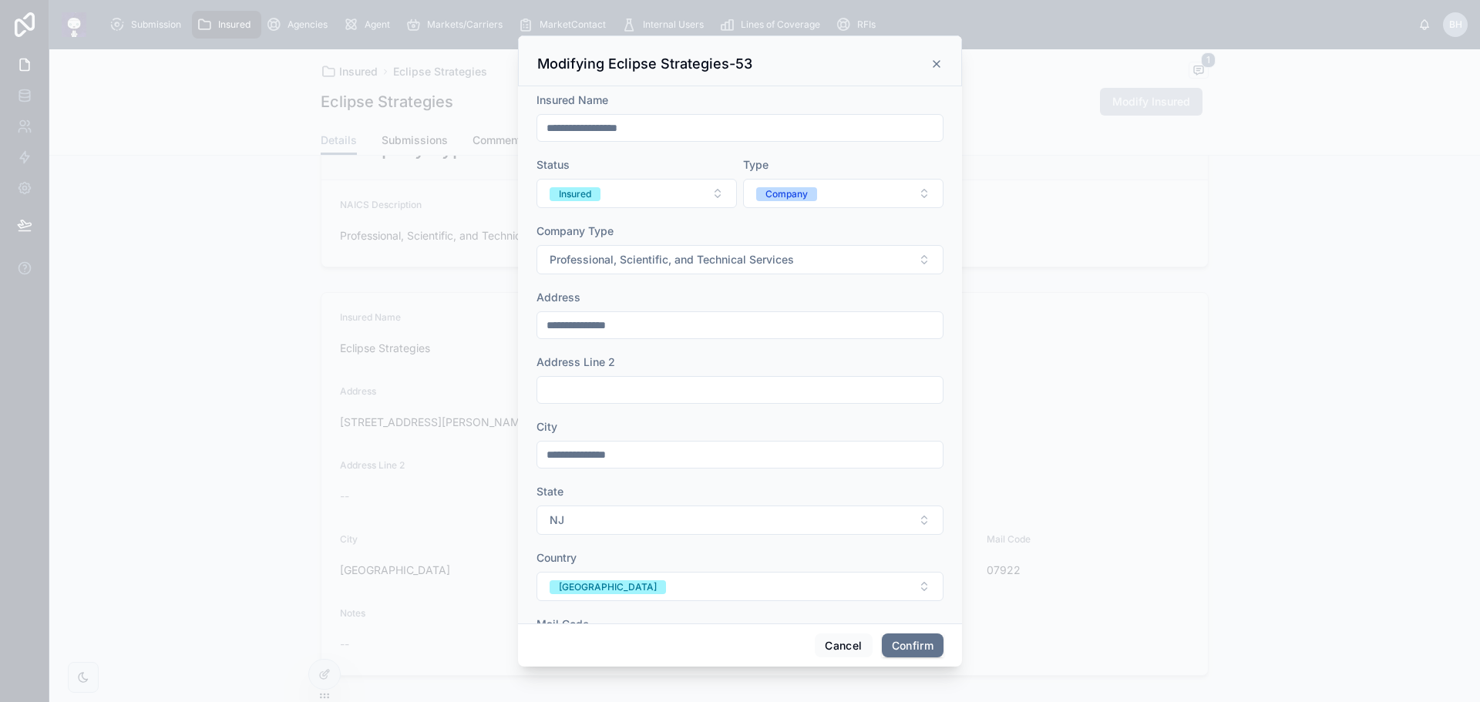
scroll to position [153, 0]
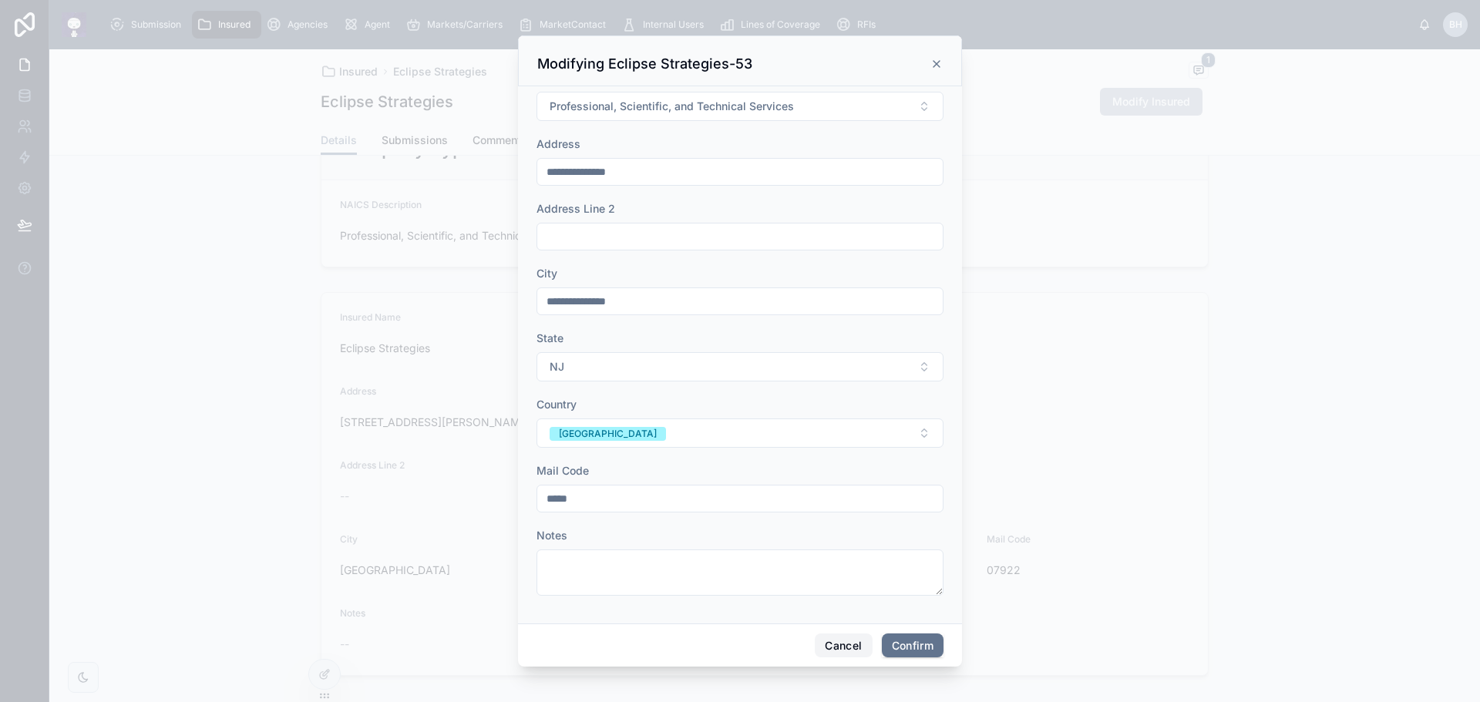
click at [844, 655] on button "Cancel" at bounding box center [843, 646] width 57 height 25
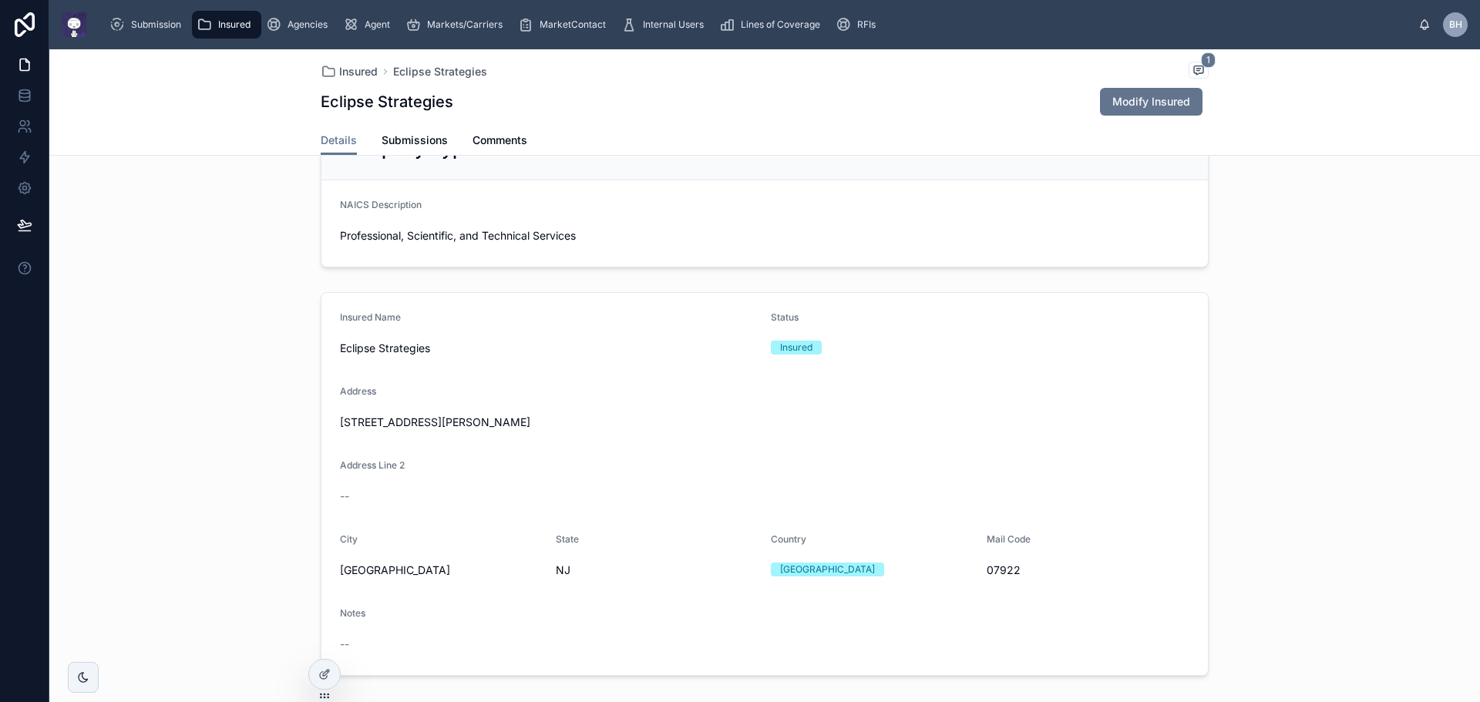
click at [399, 141] on span "Submissions" at bounding box center [415, 140] width 66 height 15
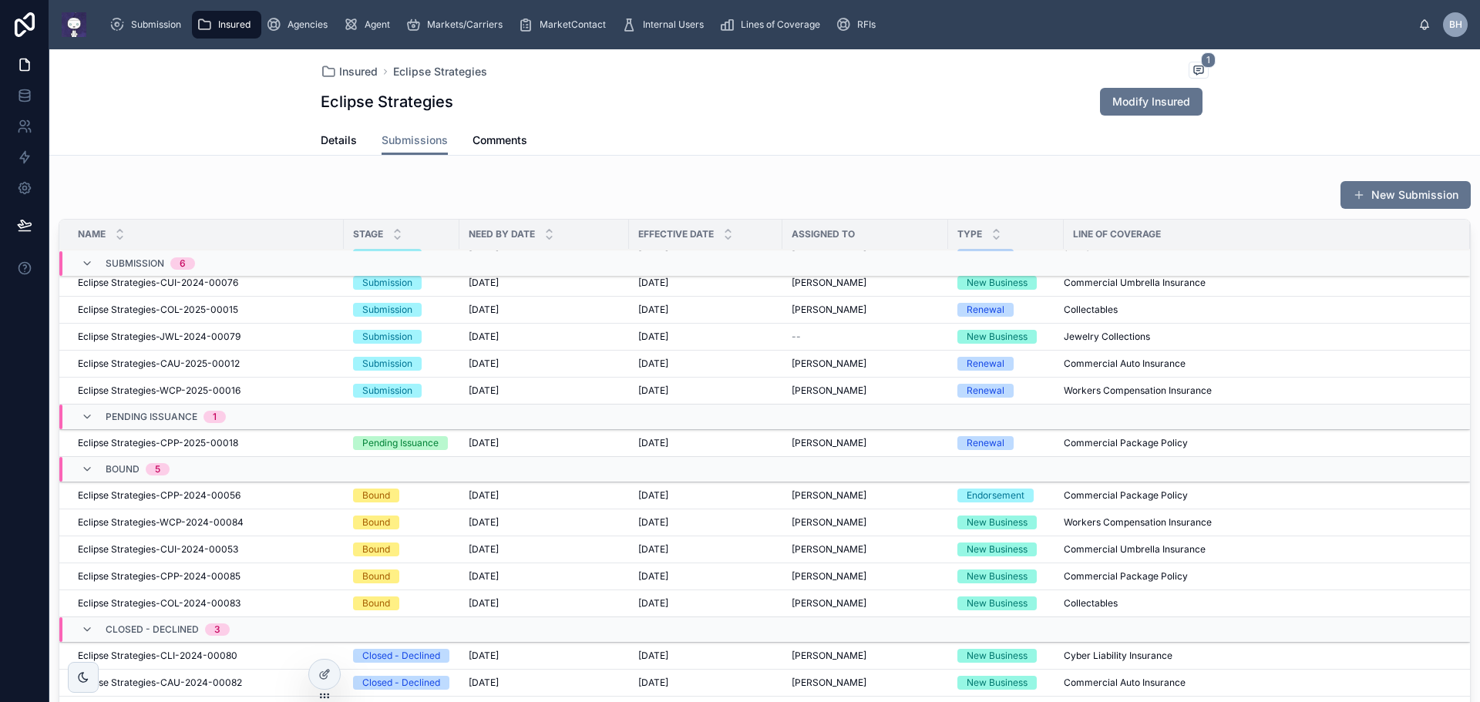
scroll to position [46, 0]
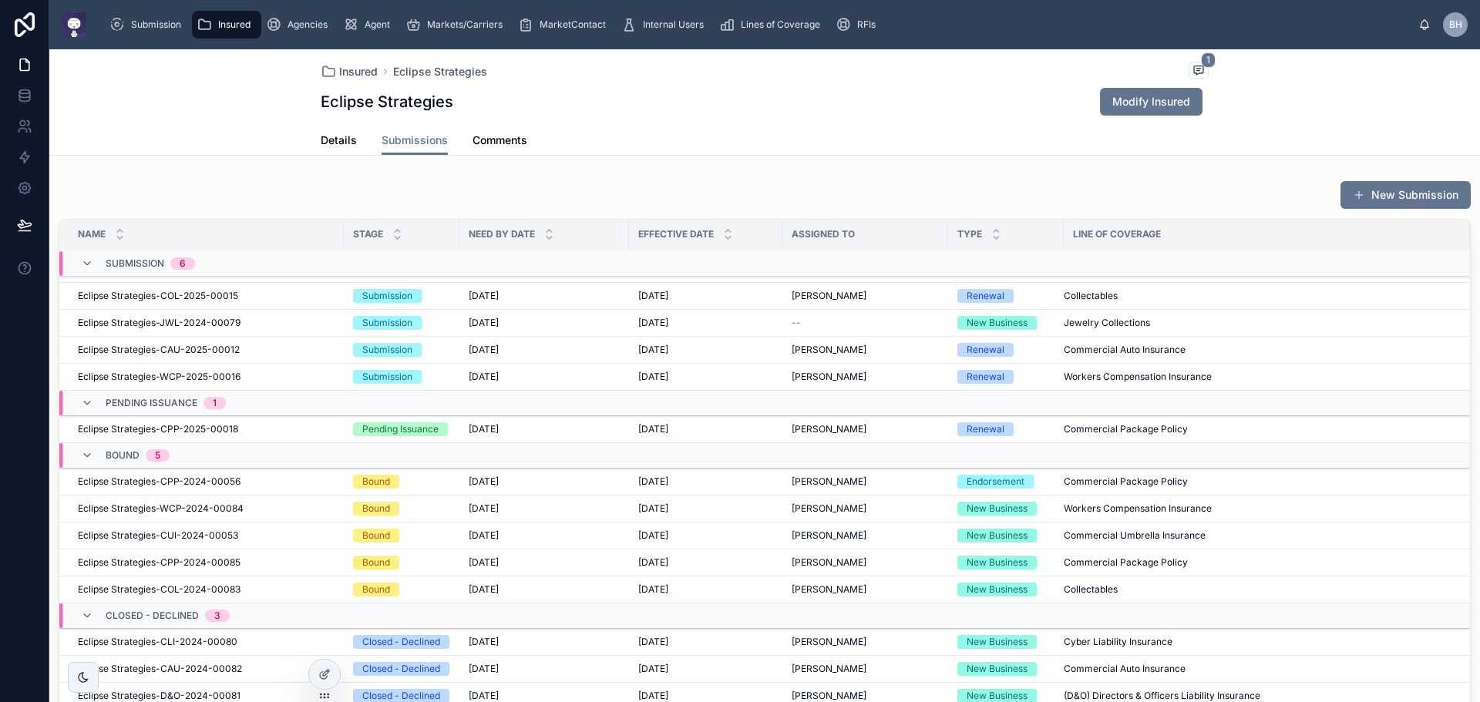
click at [109, 534] on span "Eclipse Strategies-CUI-2024-00053" at bounding box center [158, 536] width 160 height 12
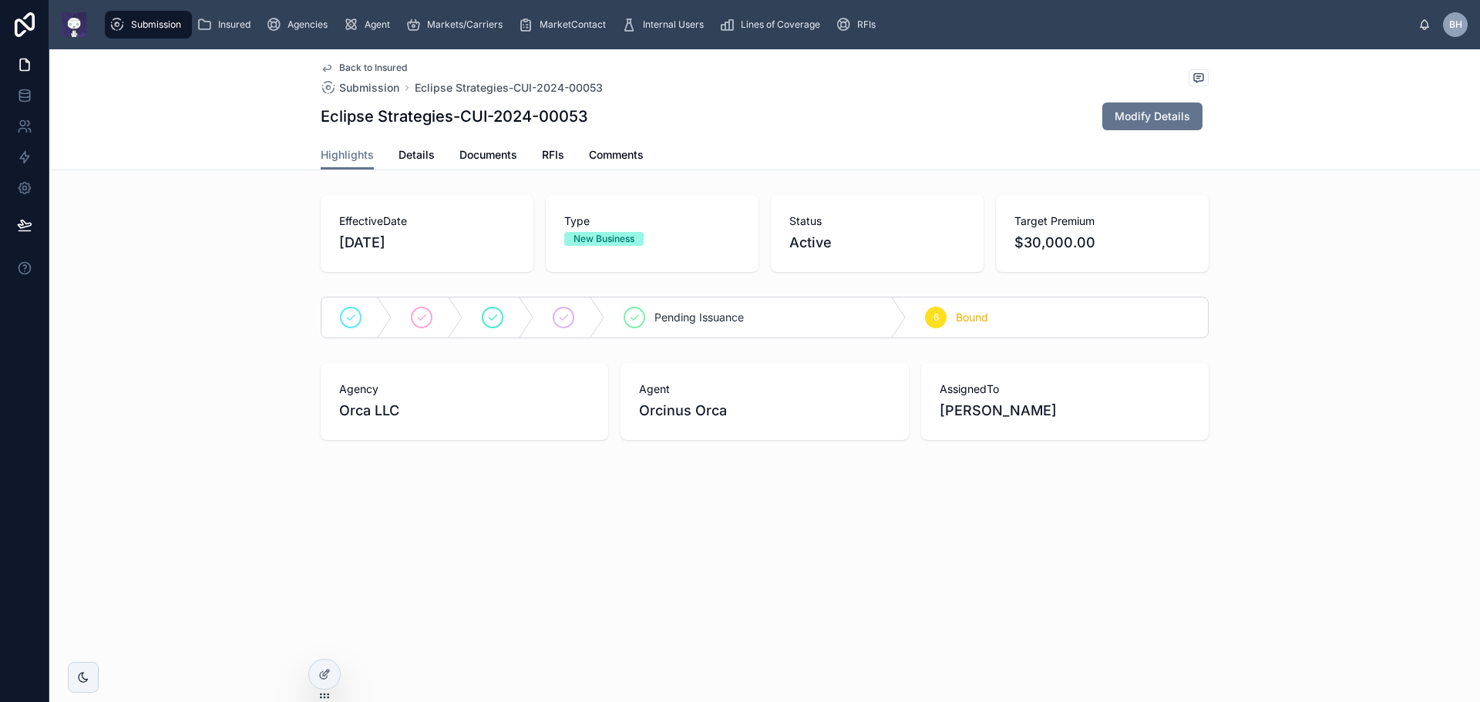
click at [379, 67] on span "Back to Insured" at bounding box center [373, 68] width 68 height 12
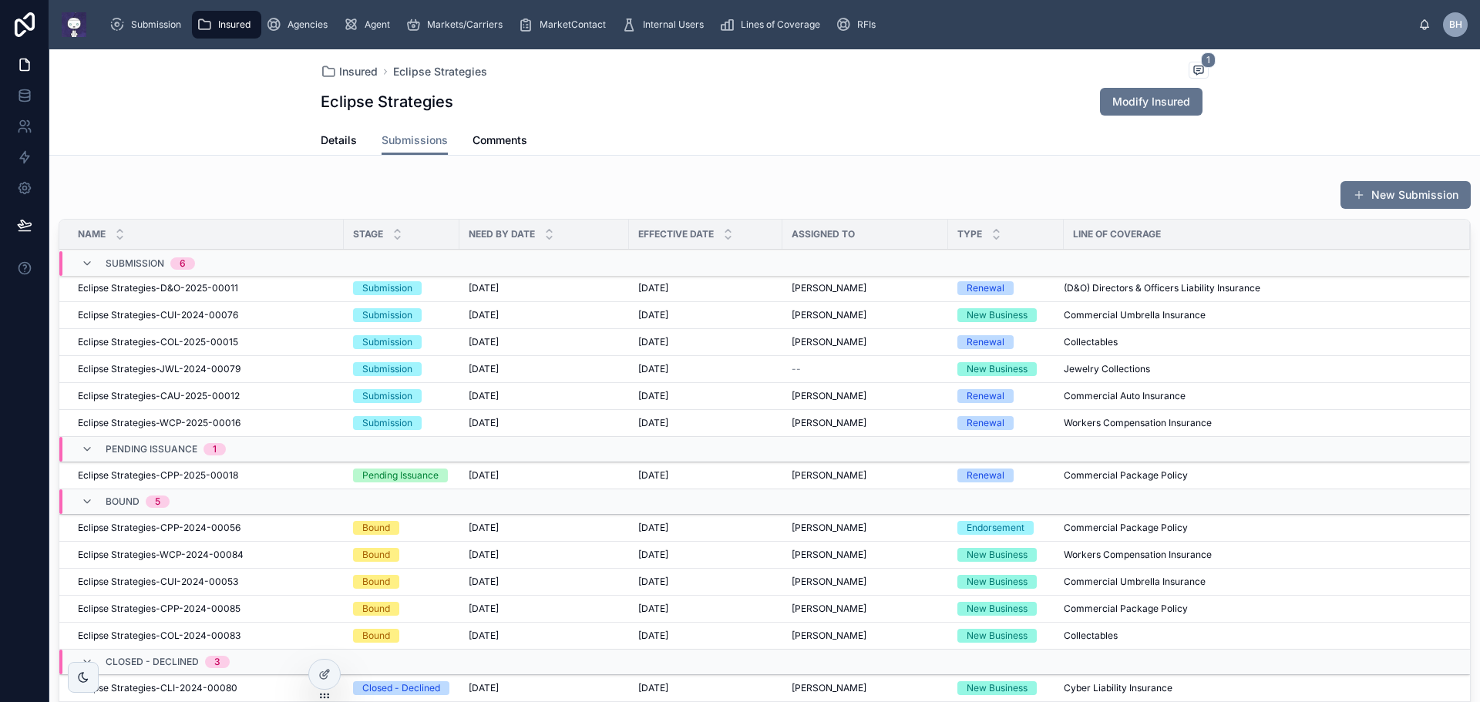
click at [128, 583] on span "Eclipse Strategies-CUI-2024-00053" at bounding box center [158, 582] width 160 height 12
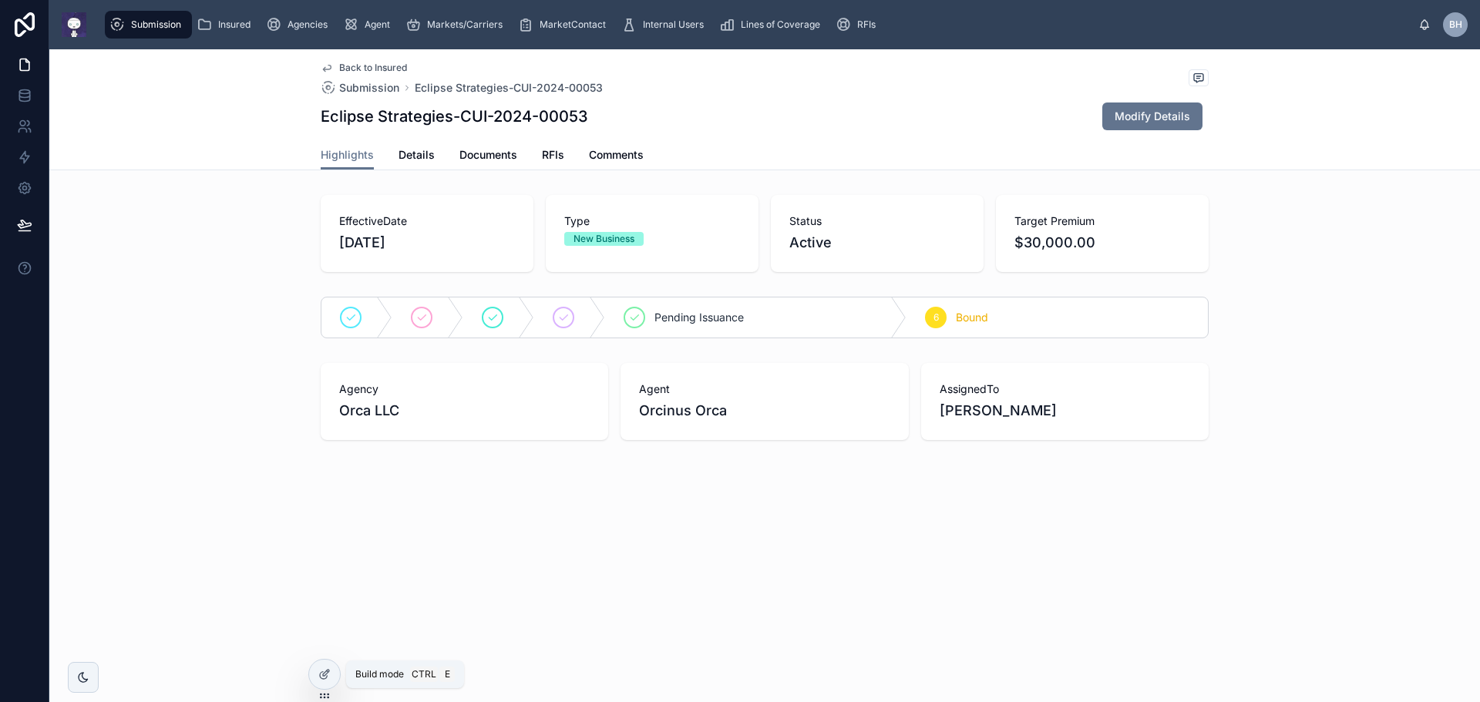
click at [321, 675] on icon at bounding box center [324, 674] width 12 height 12
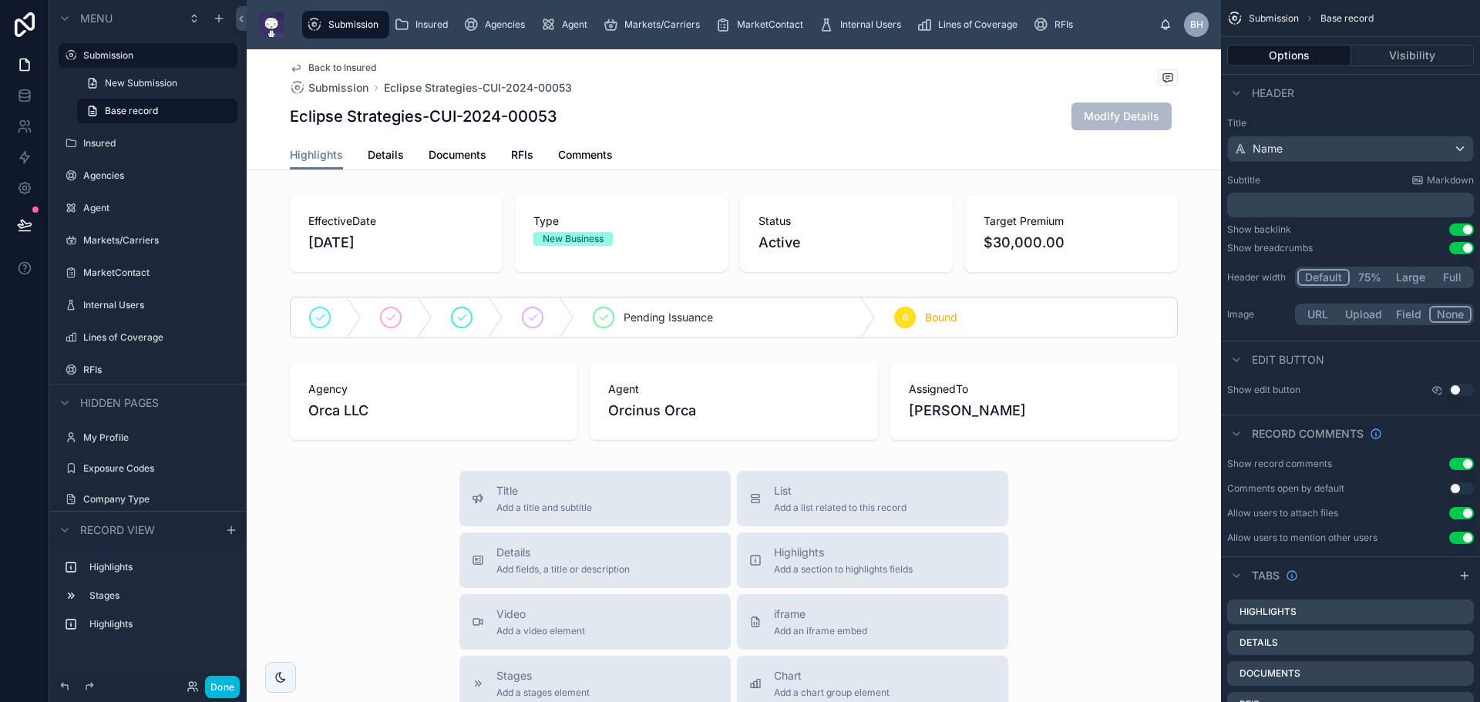
click at [1122, 189] on div at bounding box center [734, 233] width 974 height 89
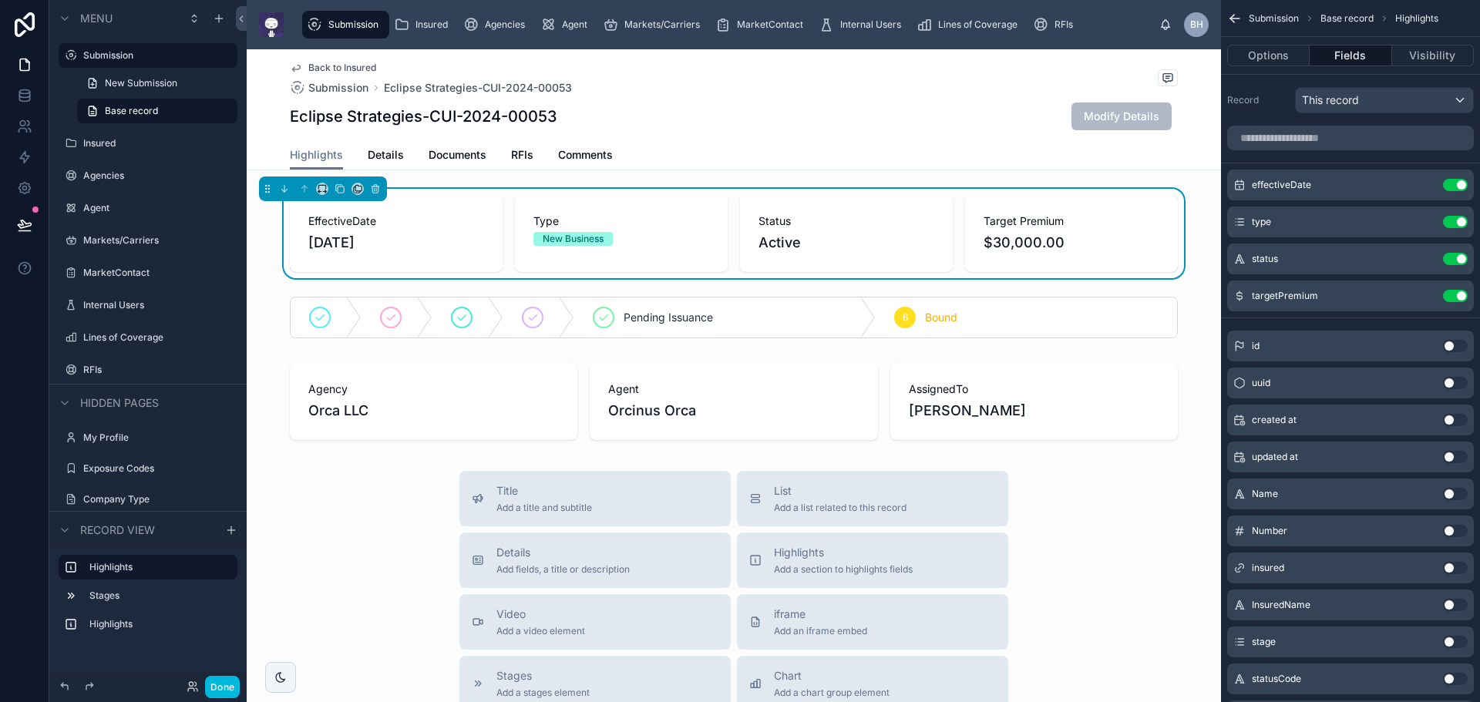
click at [824, 559] on span "Highlights" at bounding box center [843, 552] width 139 height 15
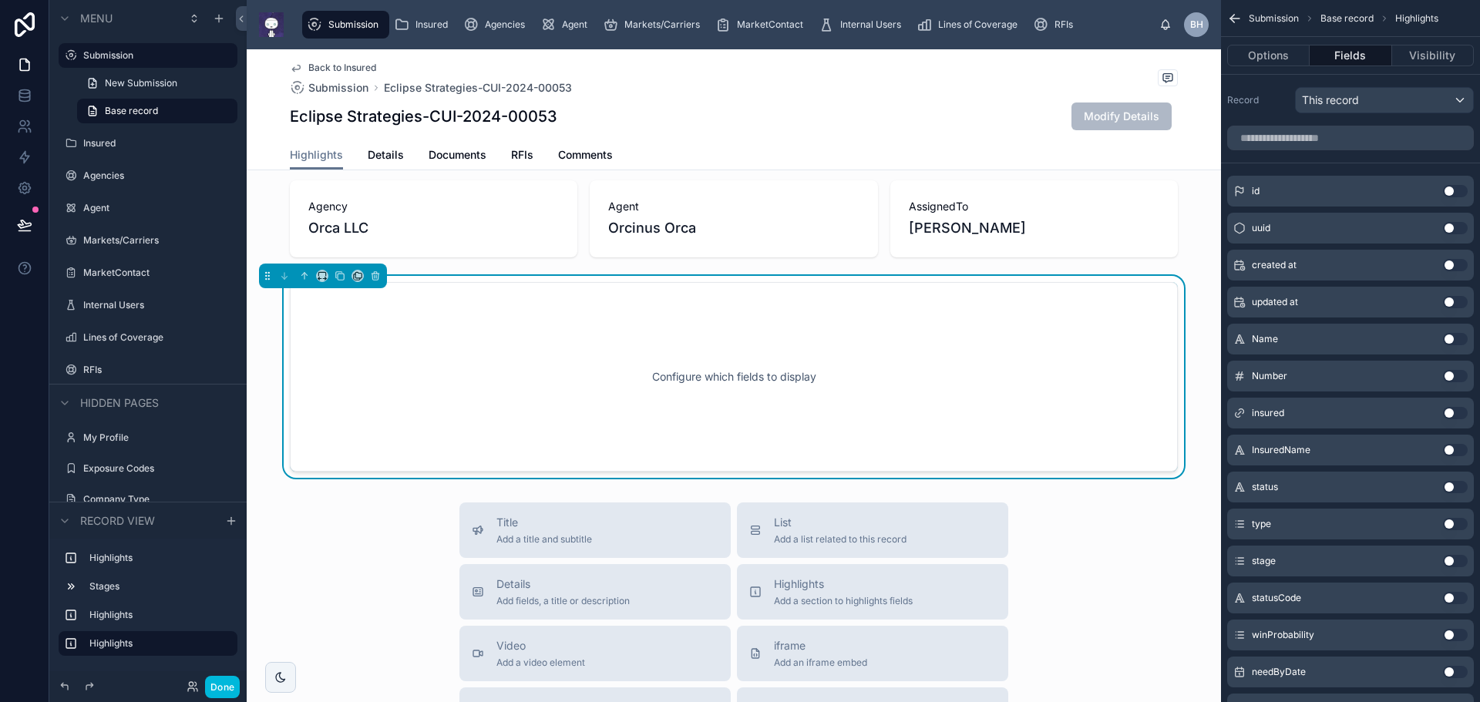
scroll to position [184, 0]
click at [304, 276] on icon at bounding box center [304, 274] width 11 height 11
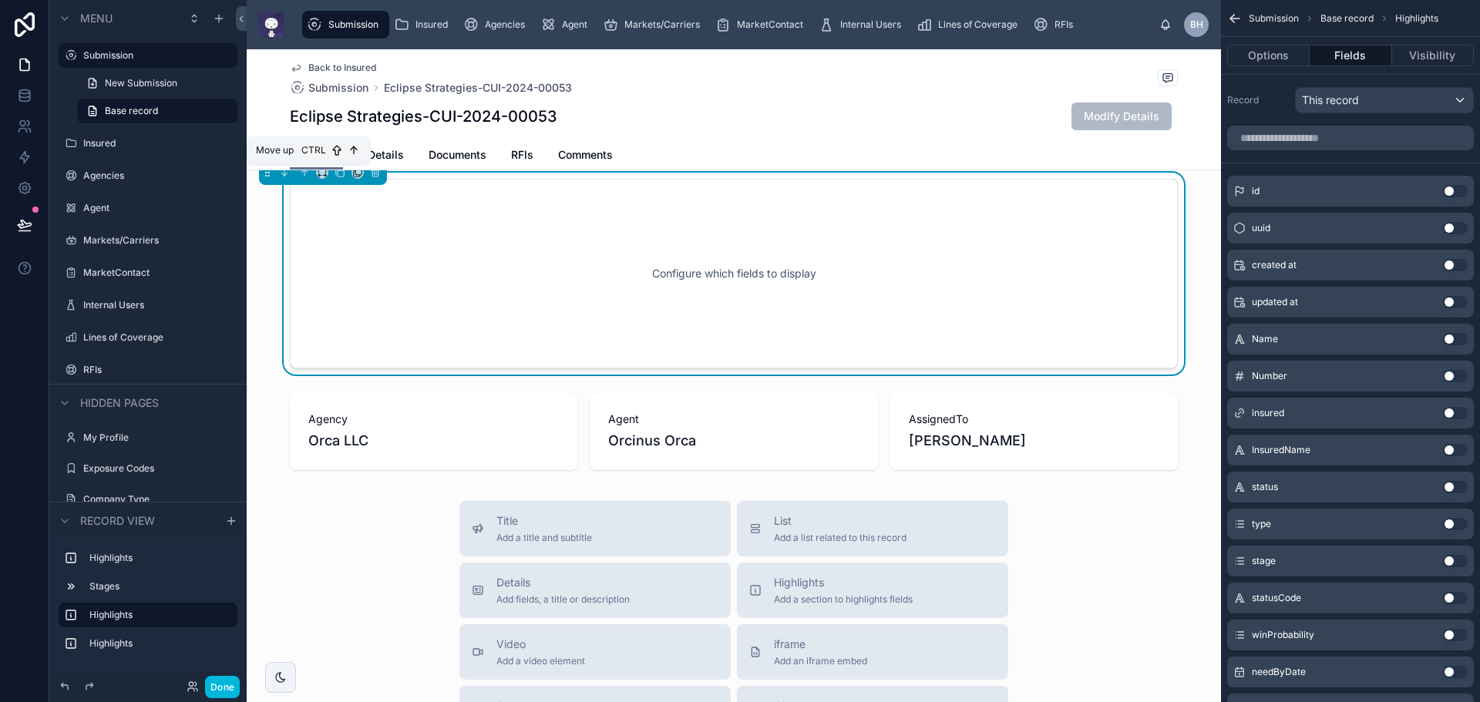
click at [305, 175] on icon at bounding box center [305, 173] width 0 height 6
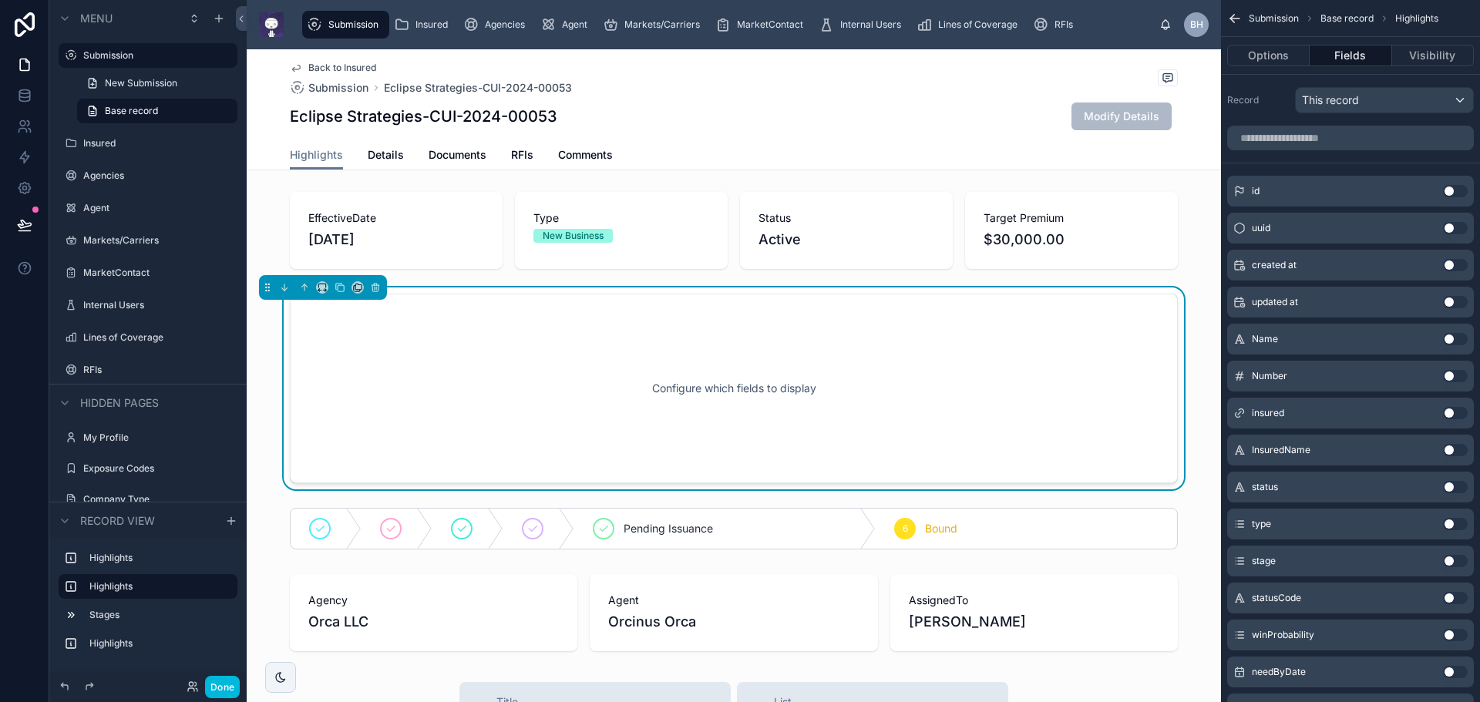
scroll to position [0, 0]
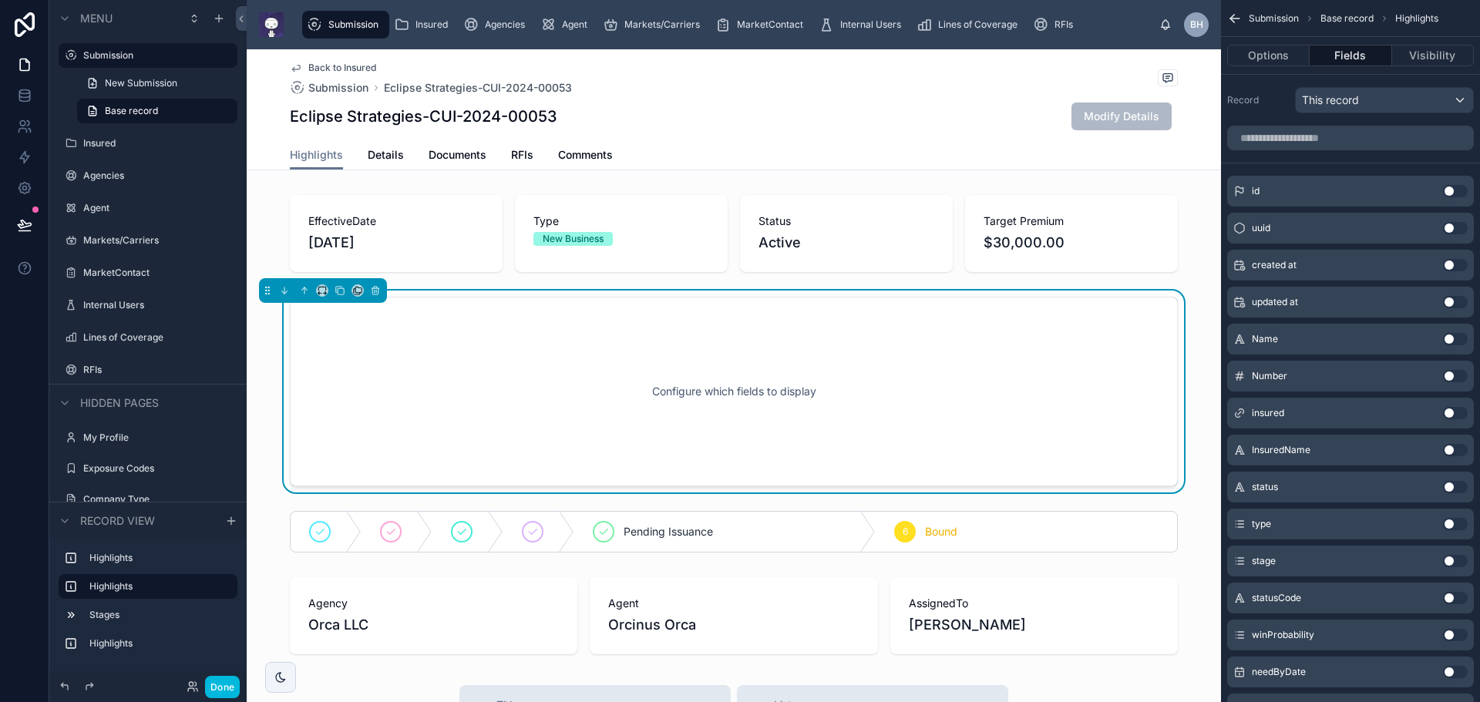
click at [1119, 197] on div at bounding box center [734, 233] width 974 height 89
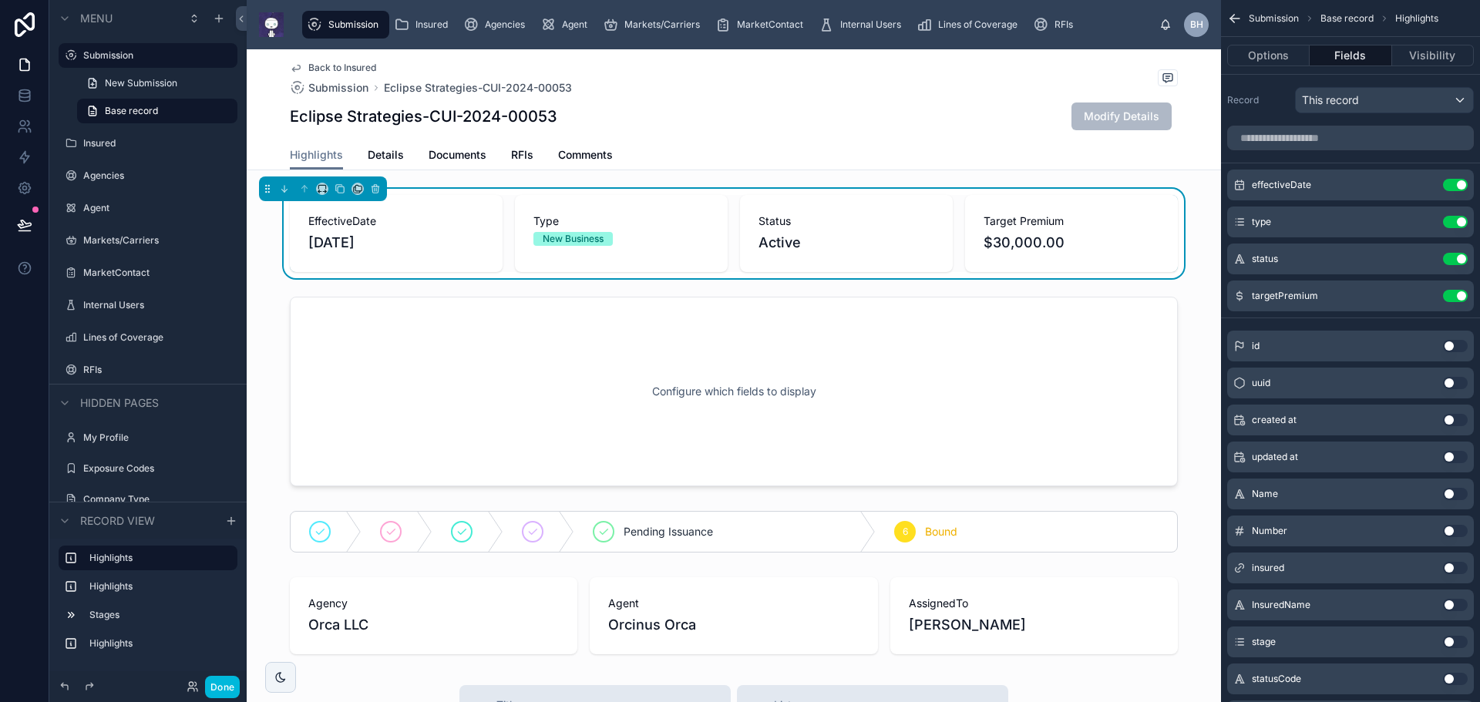
click at [1448, 298] on button "Use setting" at bounding box center [1455, 296] width 25 height 12
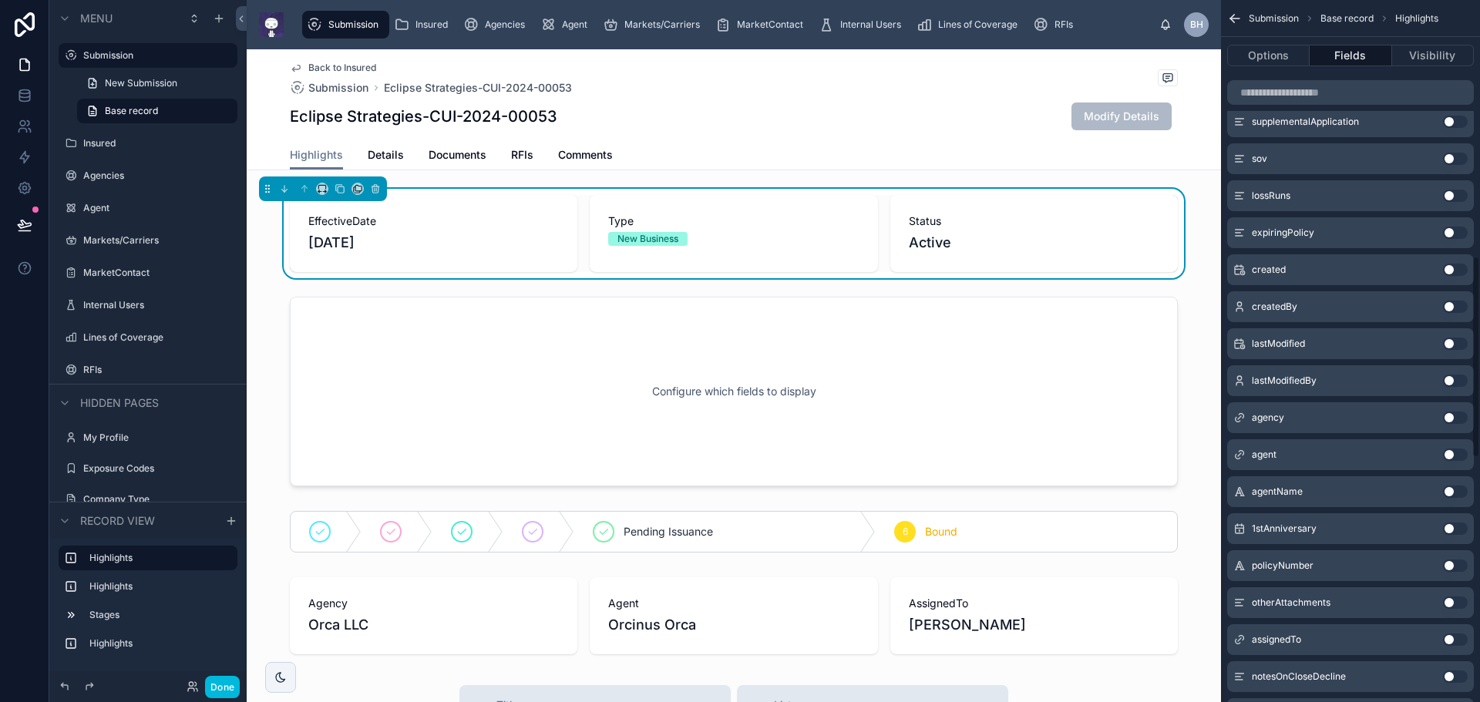
scroll to position [890, 0]
drag, startPoint x: 774, startPoint y: 348, endPoint x: 786, endPoint y: 335, distance: 18.0
click at [779, 344] on div at bounding box center [734, 392] width 974 height 202
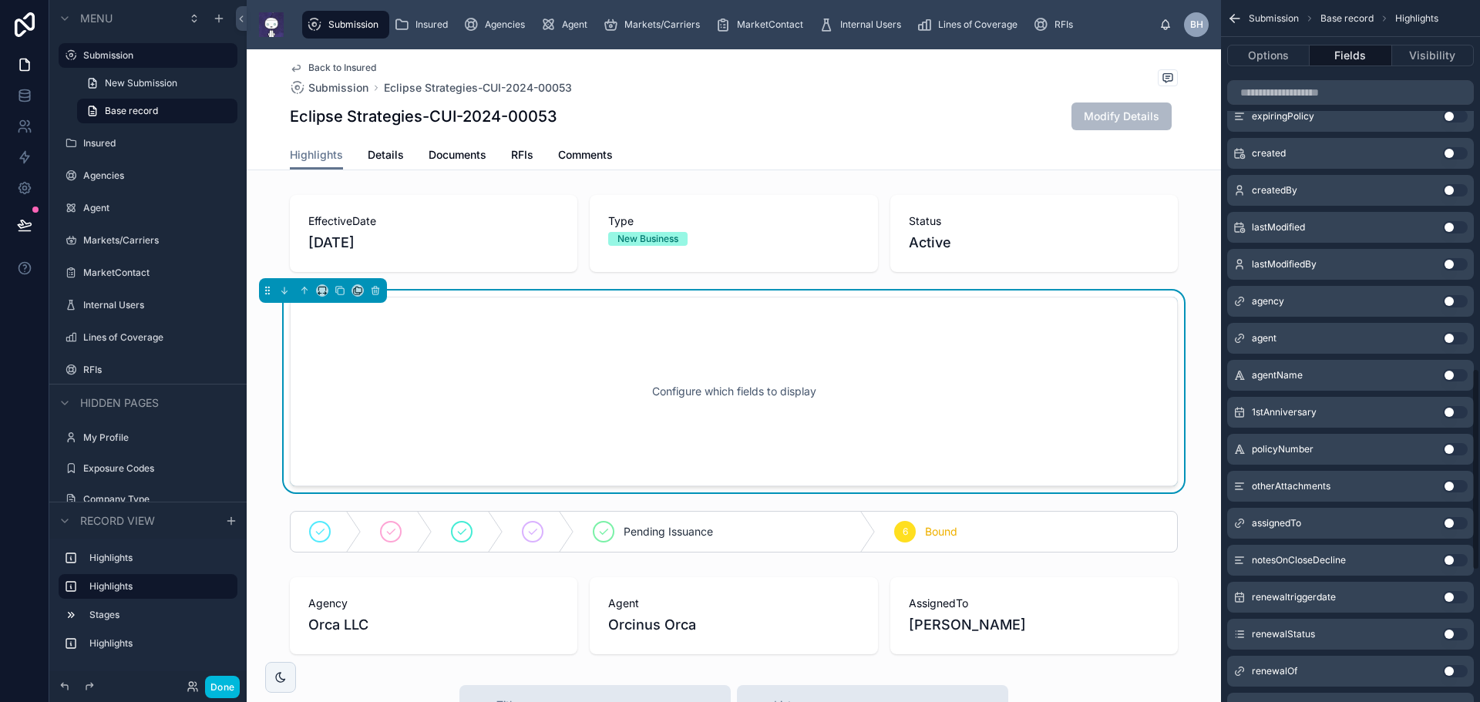
scroll to position [1275, 0]
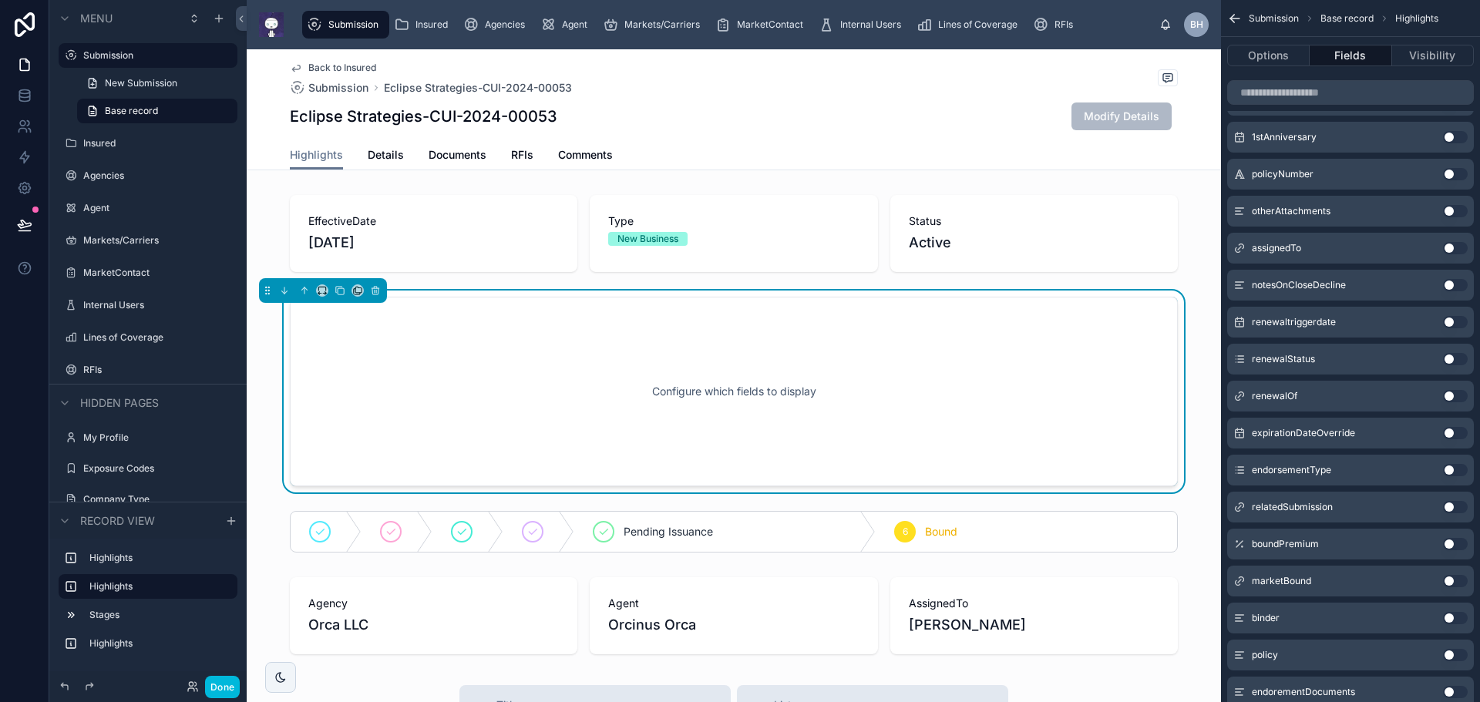
click at [1462, 545] on button "Use setting" at bounding box center [1455, 544] width 25 height 12
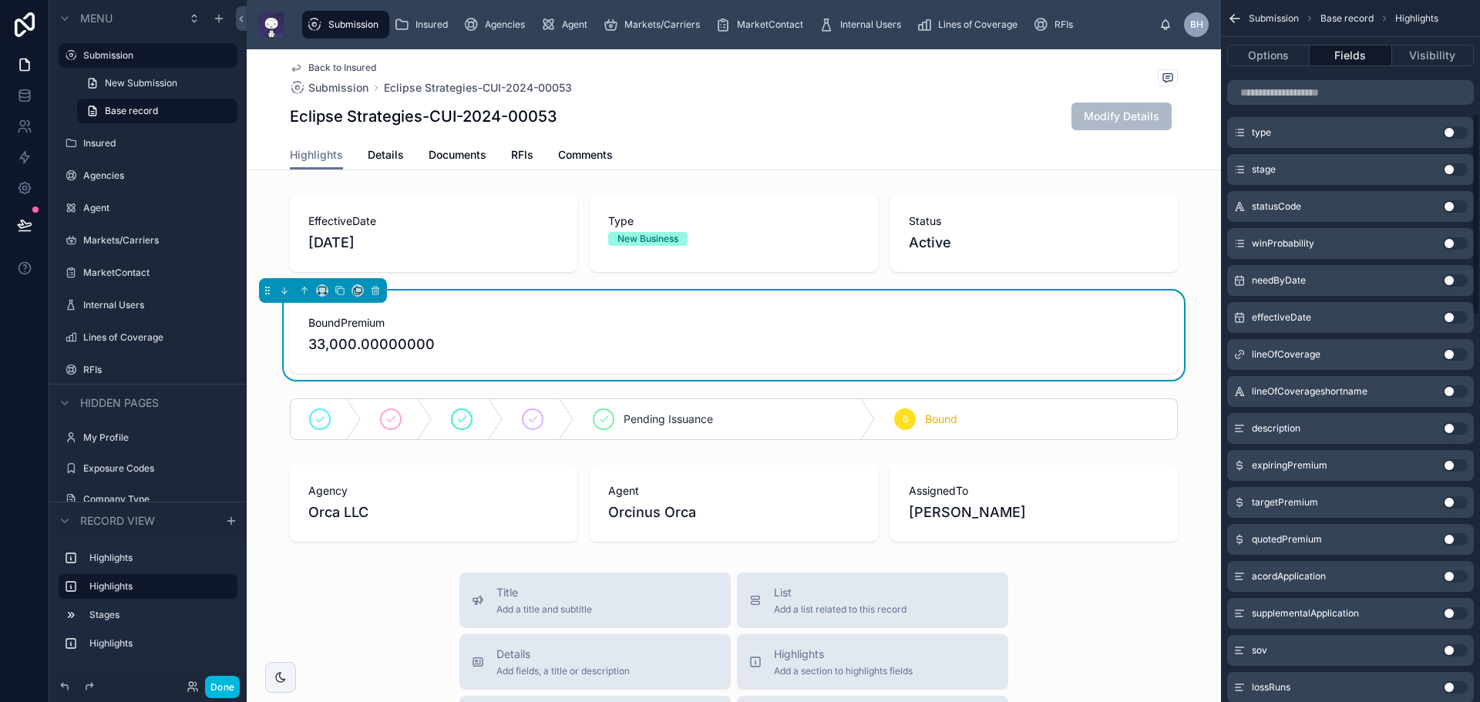
scroll to position [394, 0]
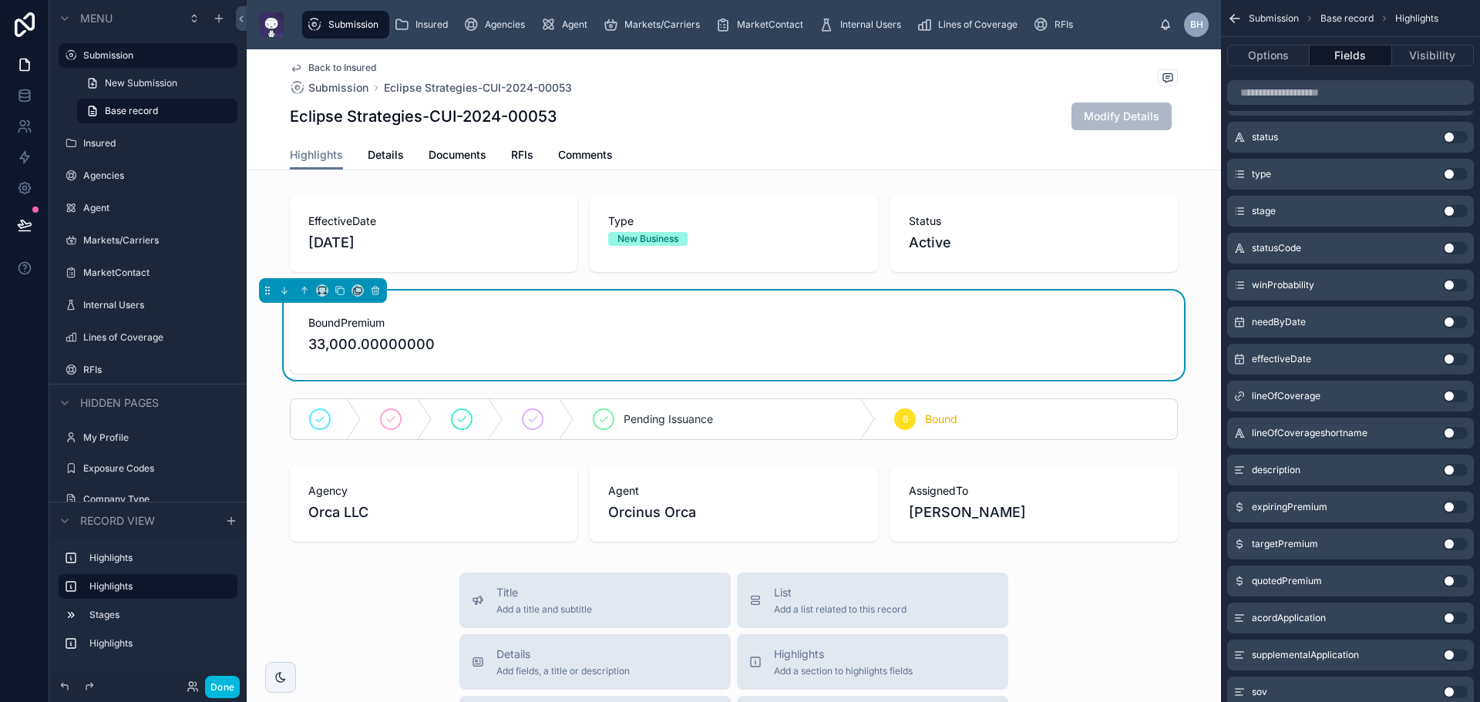
click at [1463, 544] on button "Use setting" at bounding box center [1455, 544] width 25 height 12
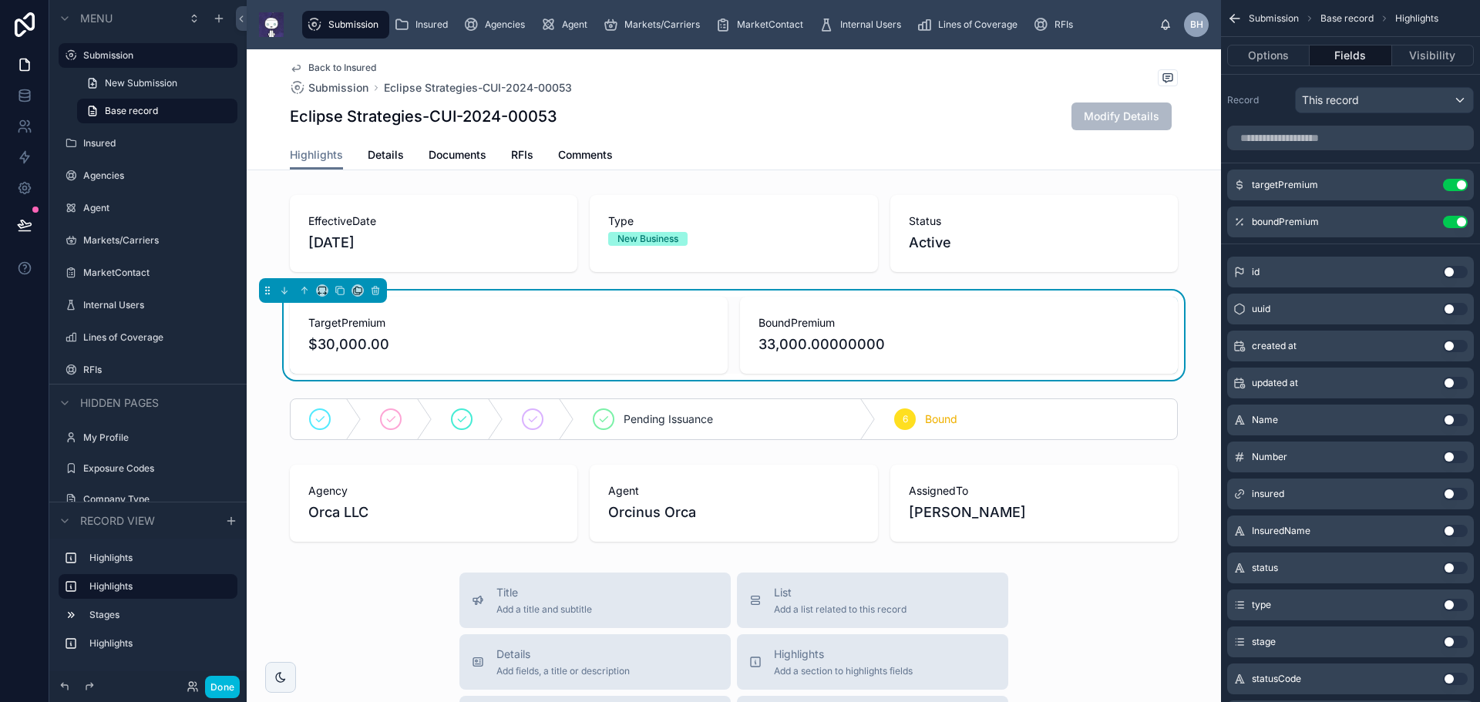
click at [0, 0] on icon "scrollable content" at bounding box center [0, 0] width 0 height 0
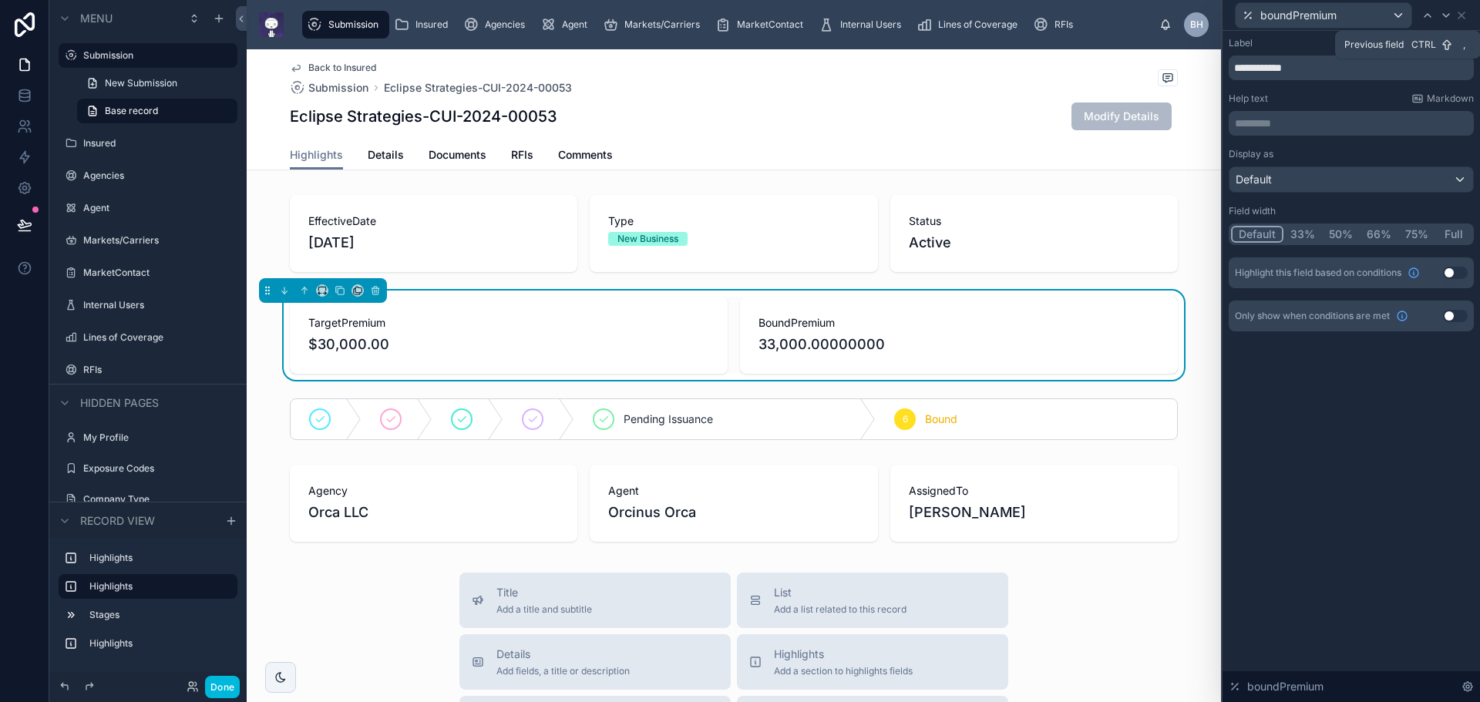
click at [1429, 14] on icon at bounding box center [1428, 15] width 6 height 3
click at [1338, 235] on button "50%" at bounding box center [1341, 234] width 38 height 17
click at [1449, 15] on icon at bounding box center [1446, 15] width 6 height 3
click at [1334, 236] on button "50%" at bounding box center [1341, 234] width 38 height 17
click at [1351, 456] on div "**********" at bounding box center [1351, 366] width 257 height 671
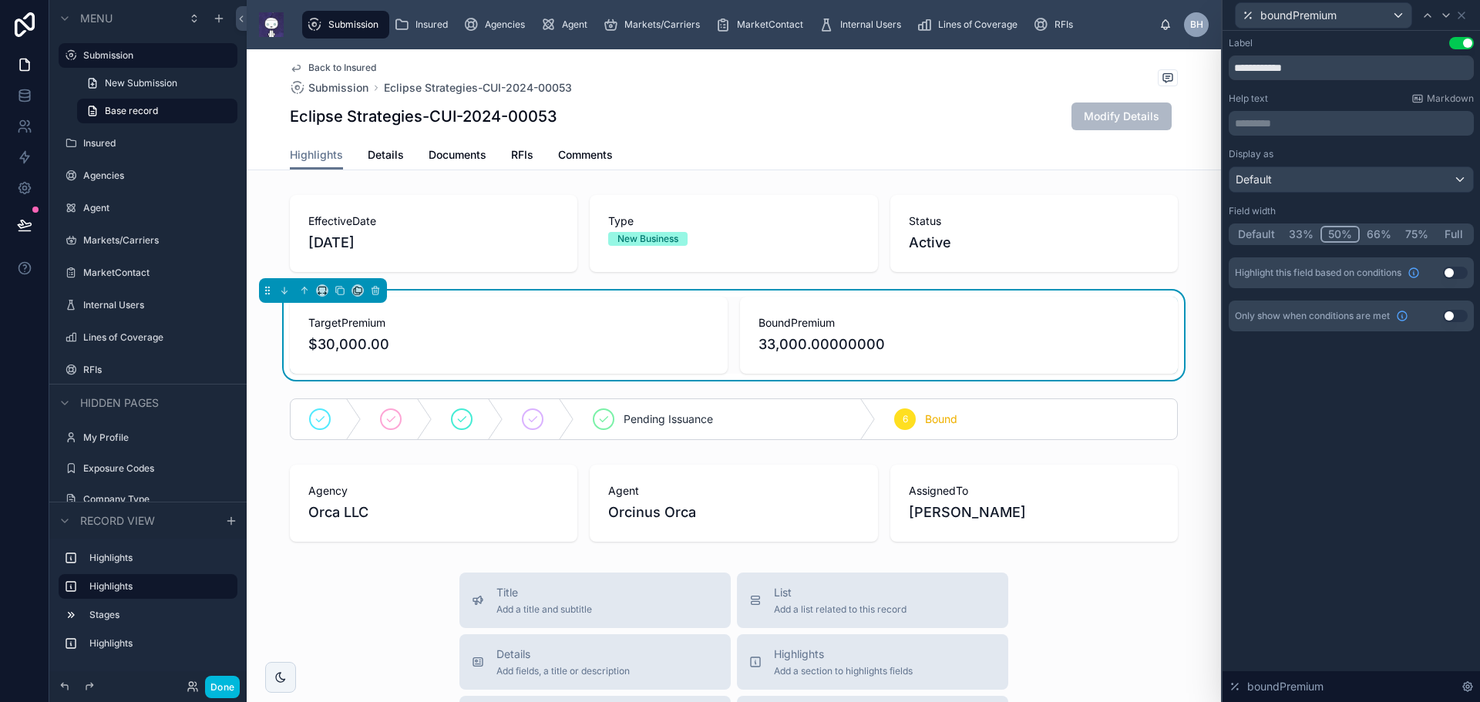
click at [226, 683] on button "Done" at bounding box center [222, 687] width 35 height 22
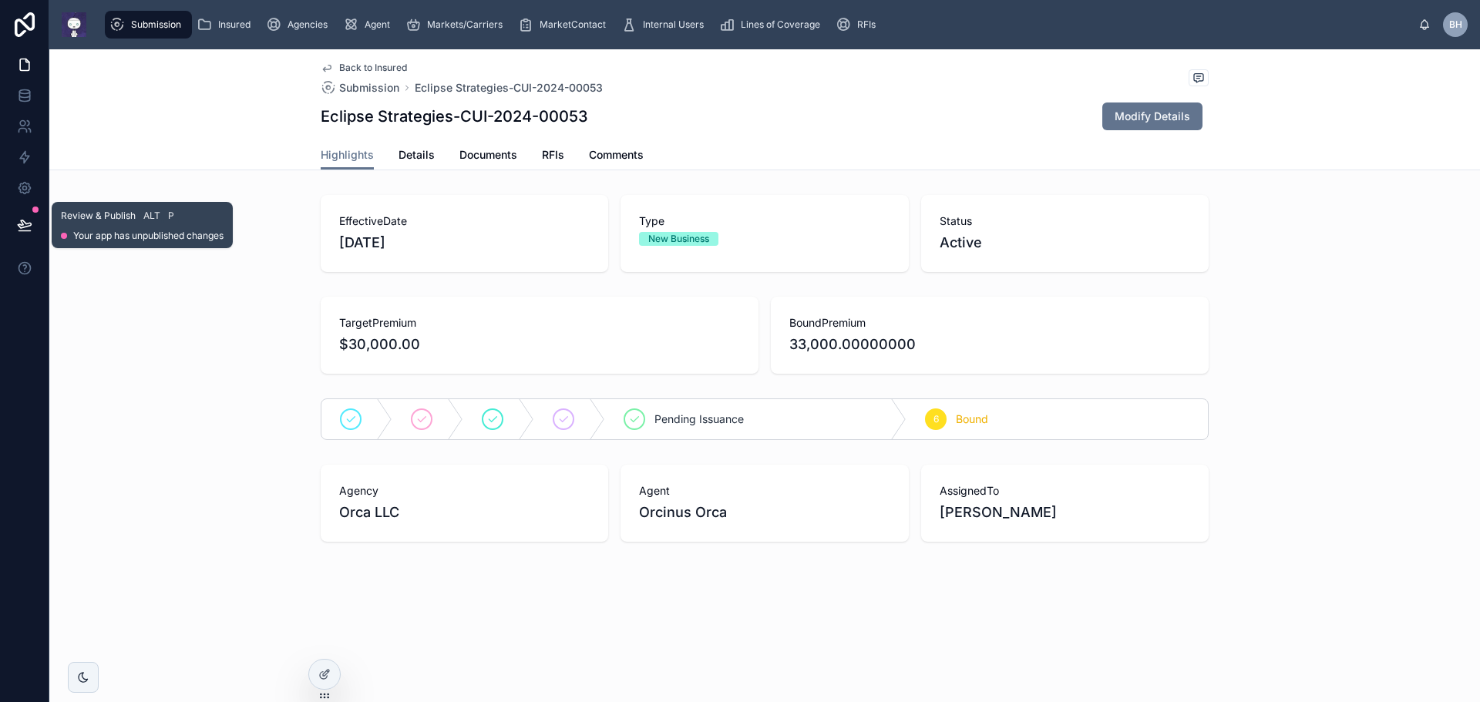
click at [24, 228] on icon at bounding box center [24, 224] width 15 height 15
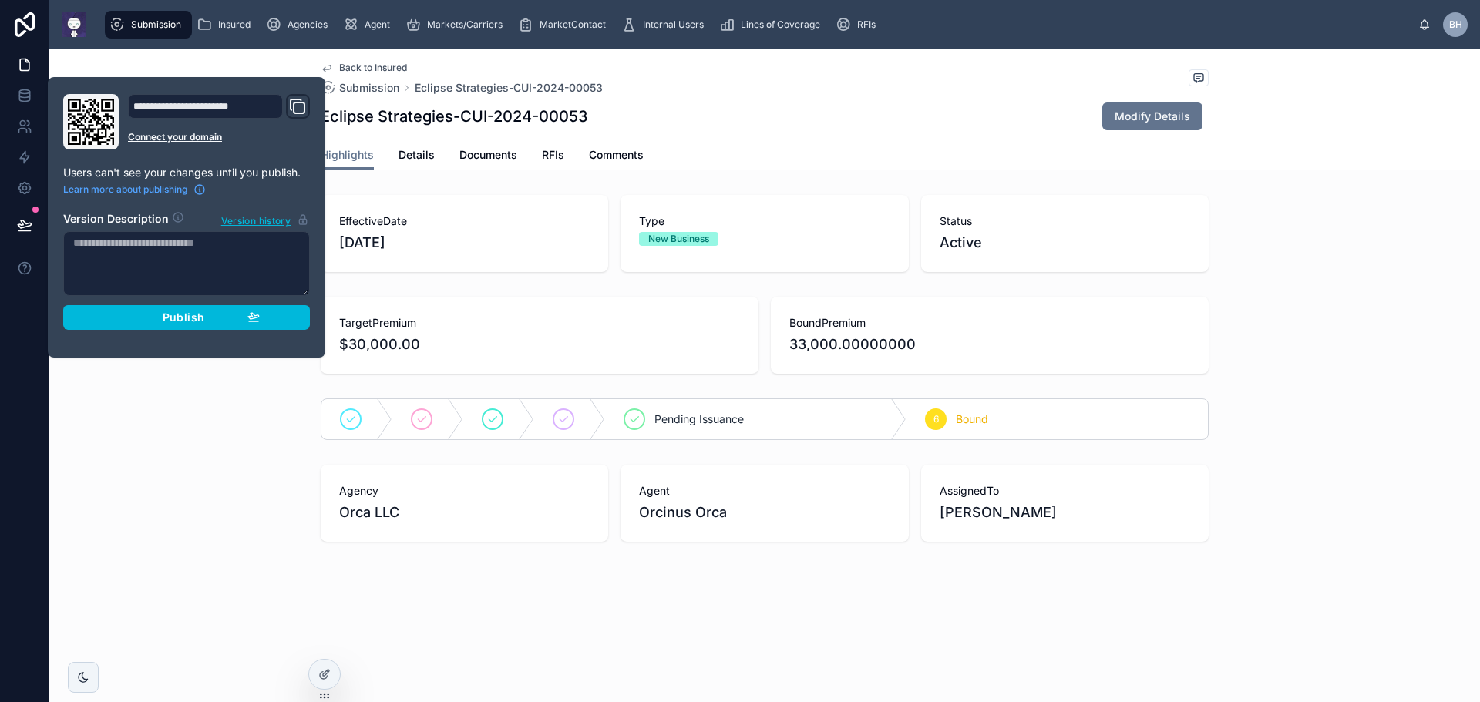
click at [207, 320] on div "Publish" at bounding box center [186, 318] width 146 height 14
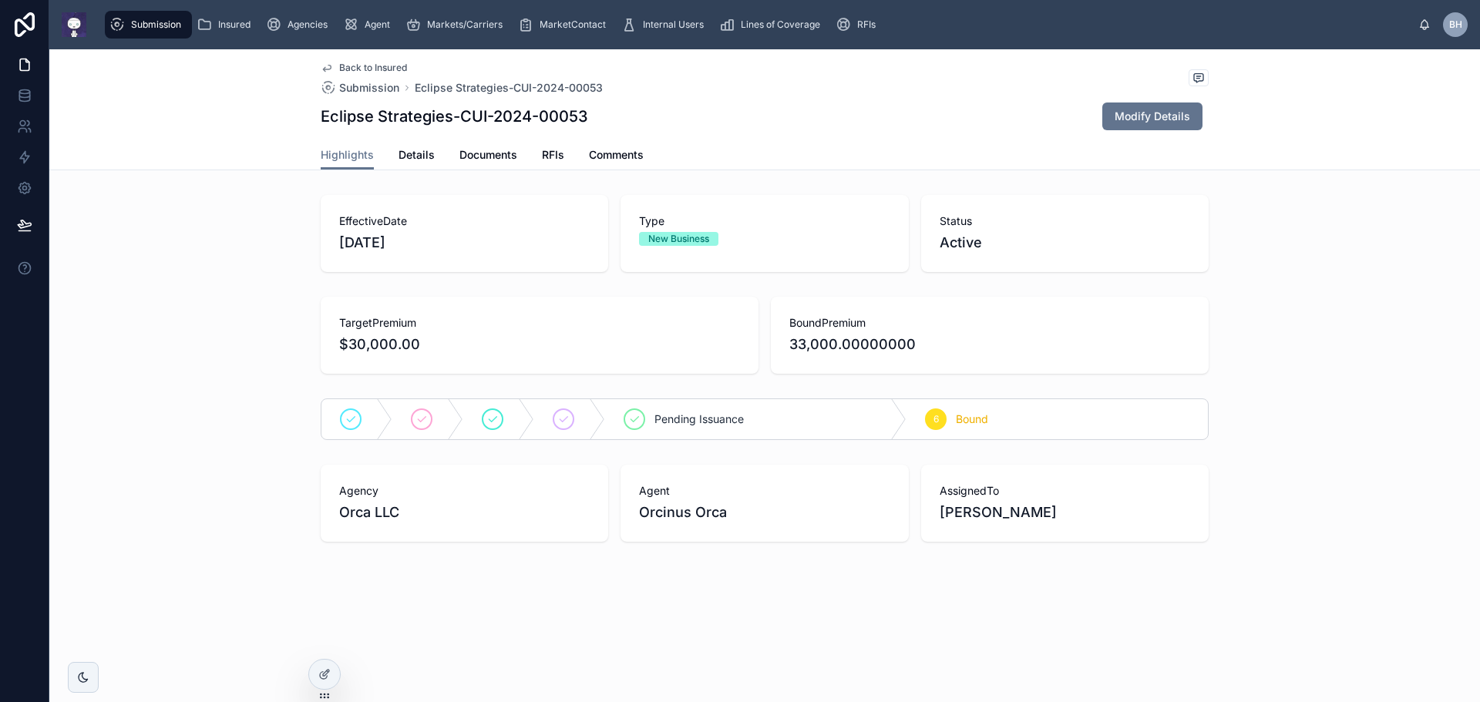
click at [195, 459] on div "Agency Orca LLC Agent Orcinus Orca AssignedTo Bill Hoare" at bounding box center [764, 503] width 1431 height 89
click at [381, 68] on span "Back to Insured" at bounding box center [373, 68] width 68 height 12
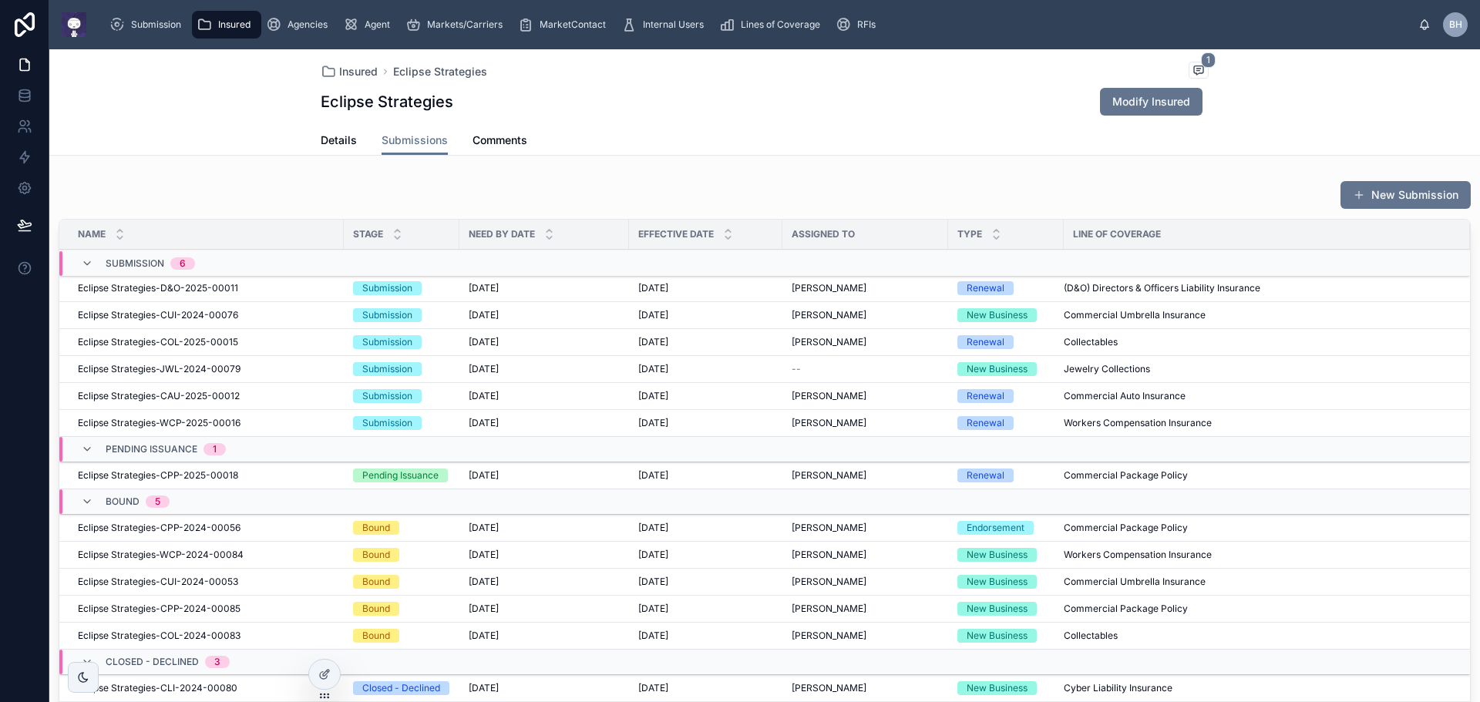
click at [113, 580] on span "Eclipse Strategies-CUI-2024-00053" at bounding box center [158, 582] width 160 height 12
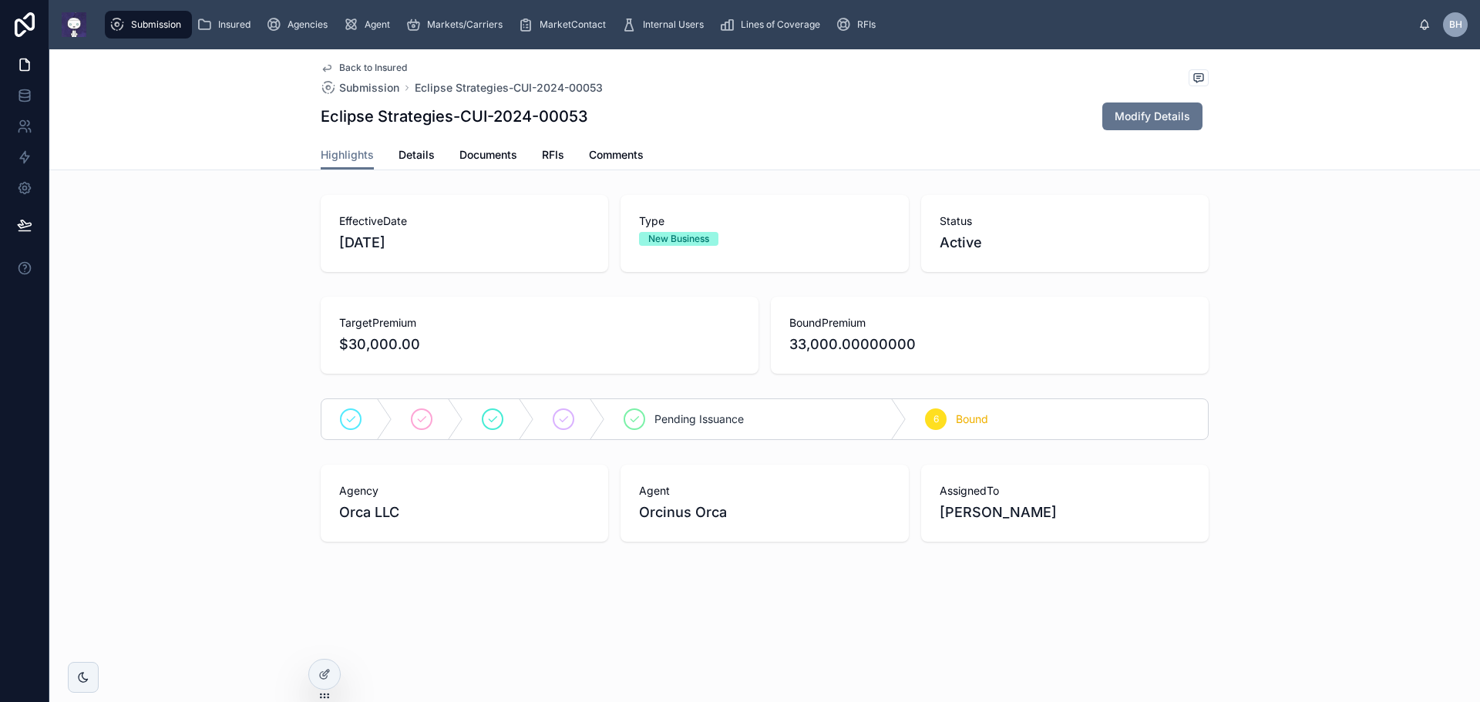
click at [418, 153] on span "Details" at bounding box center [417, 154] width 36 height 15
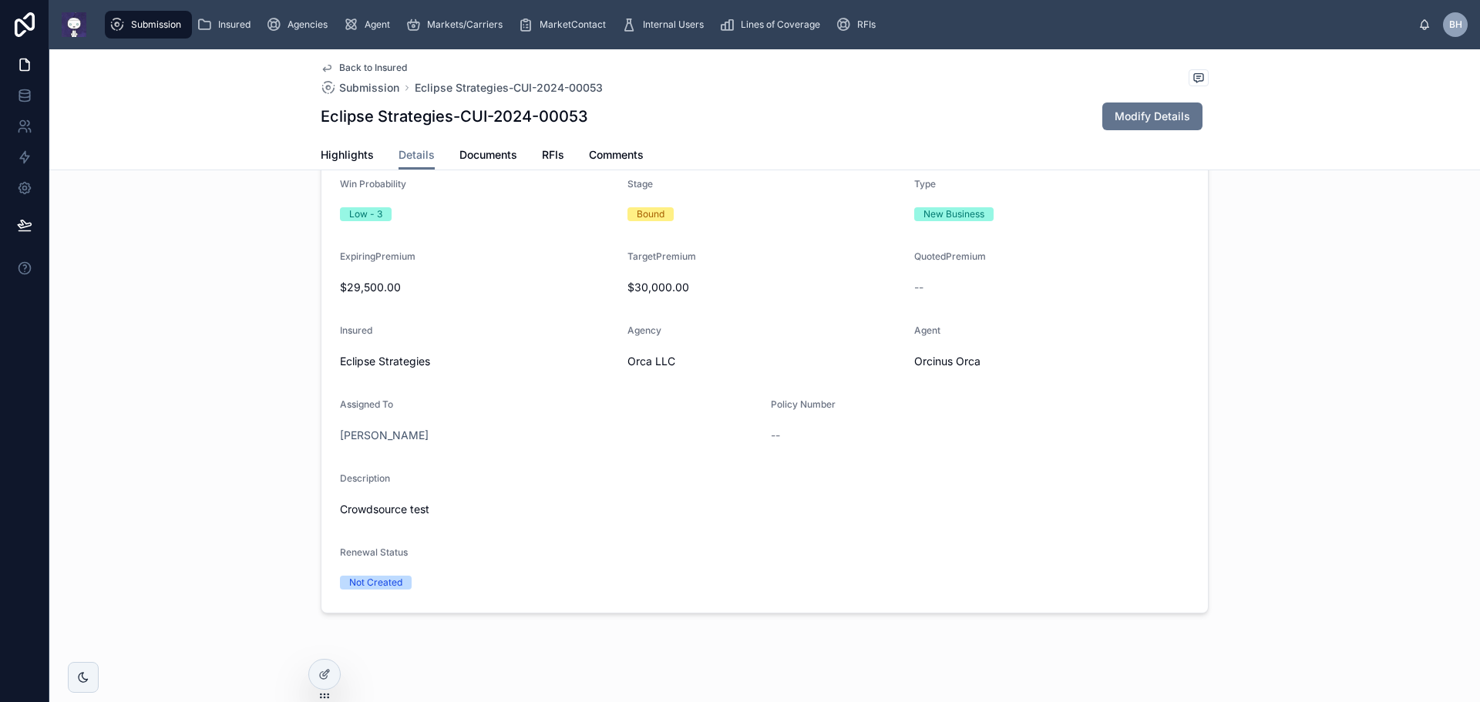
scroll to position [266, 0]
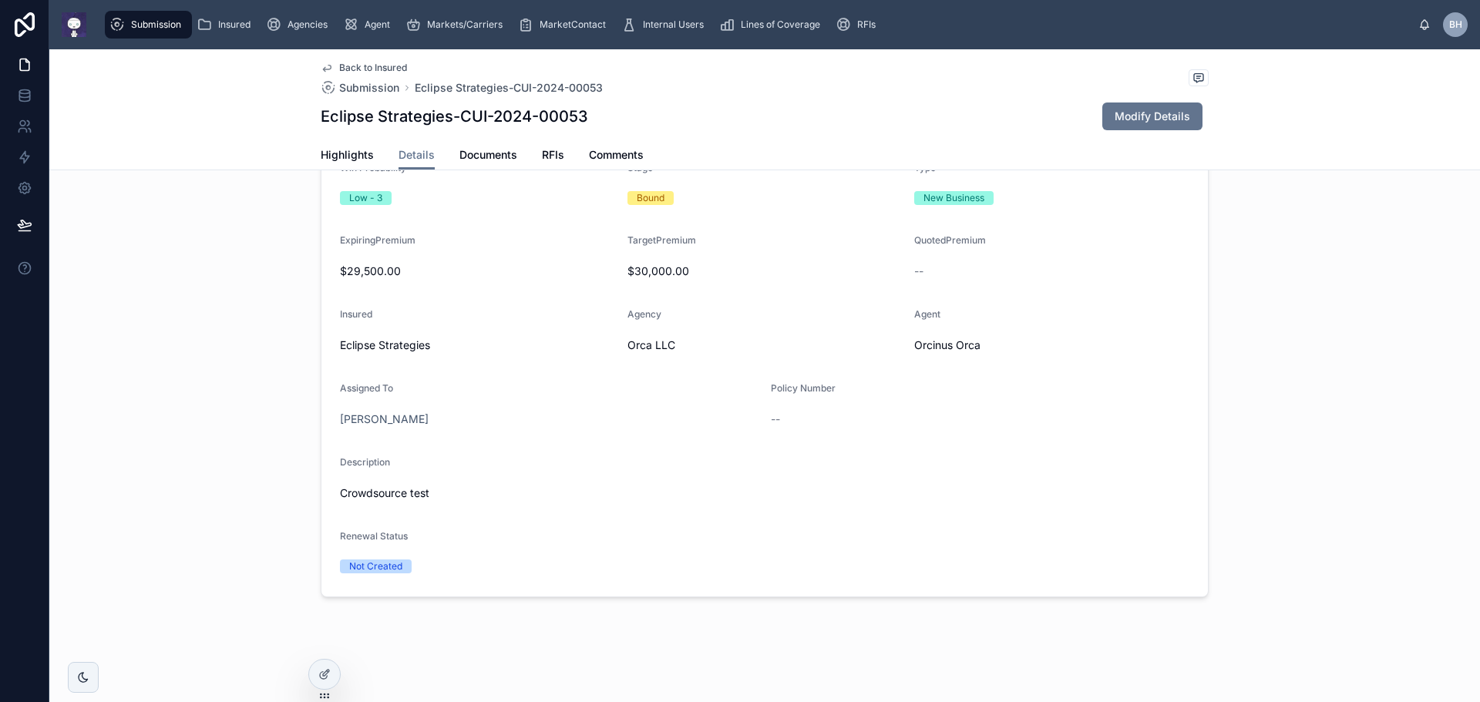
click at [471, 155] on span "Documents" at bounding box center [488, 154] width 58 height 15
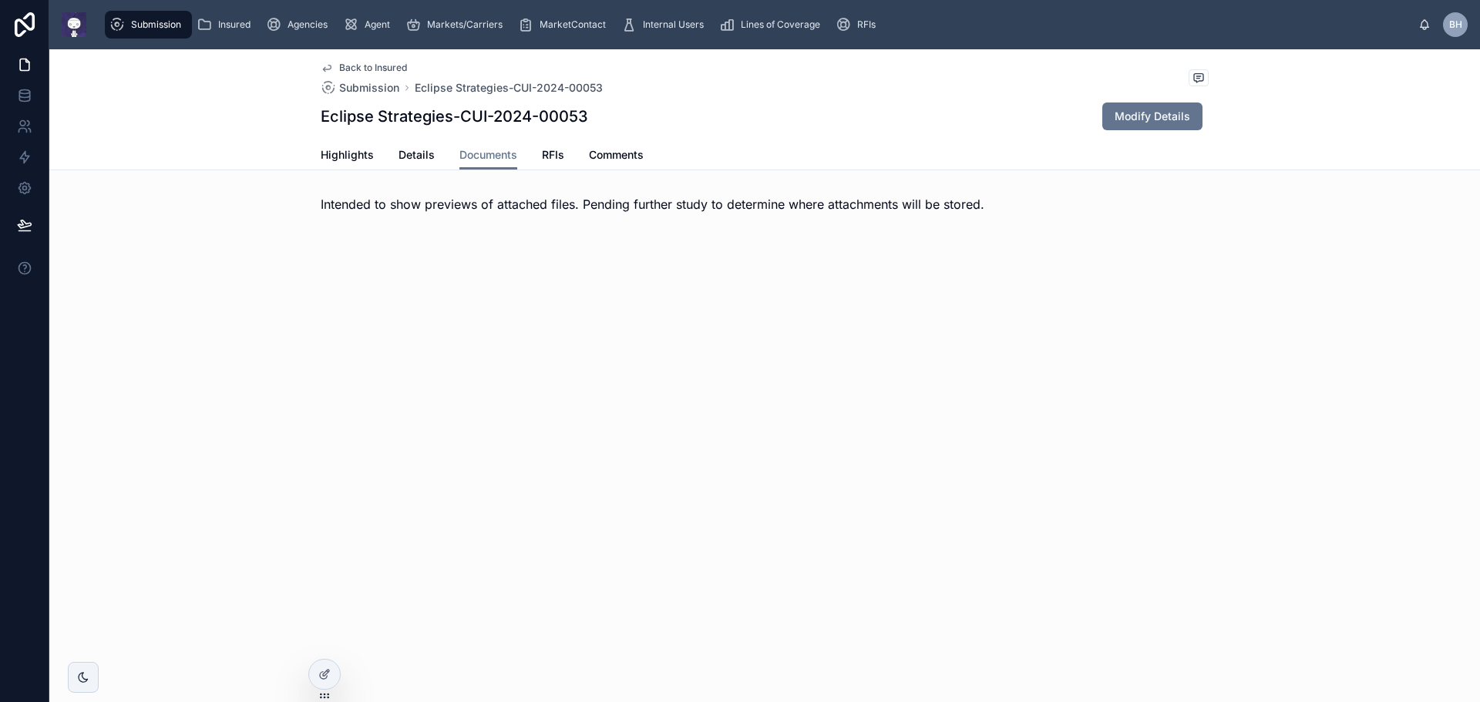
click at [559, 157] on span "RFIs" at bounding box center [553, 154] width 22 height 15
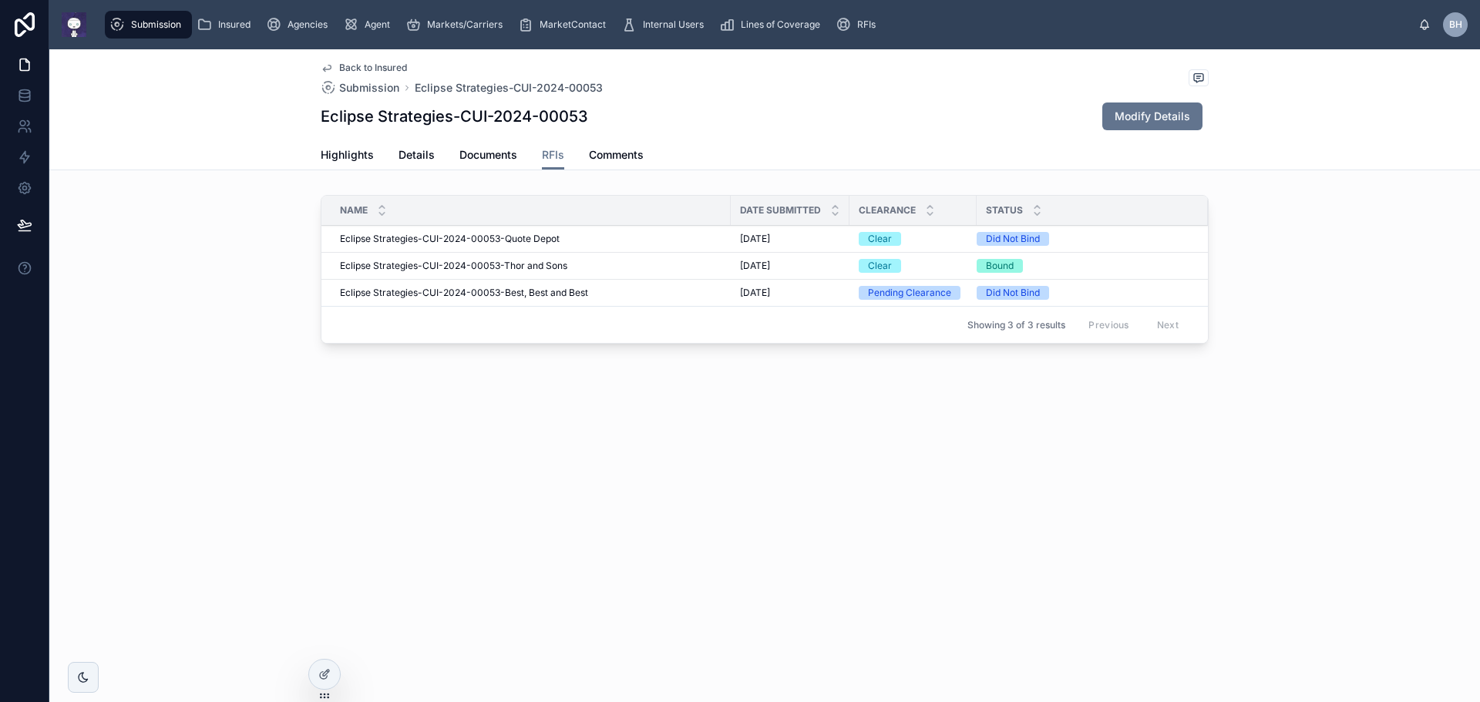
click at [363, 291] on span "Eclipse Strategies-CUI-2024-00053-Best, Best and Best" at bounding box center [464, 293] width 248 height 12
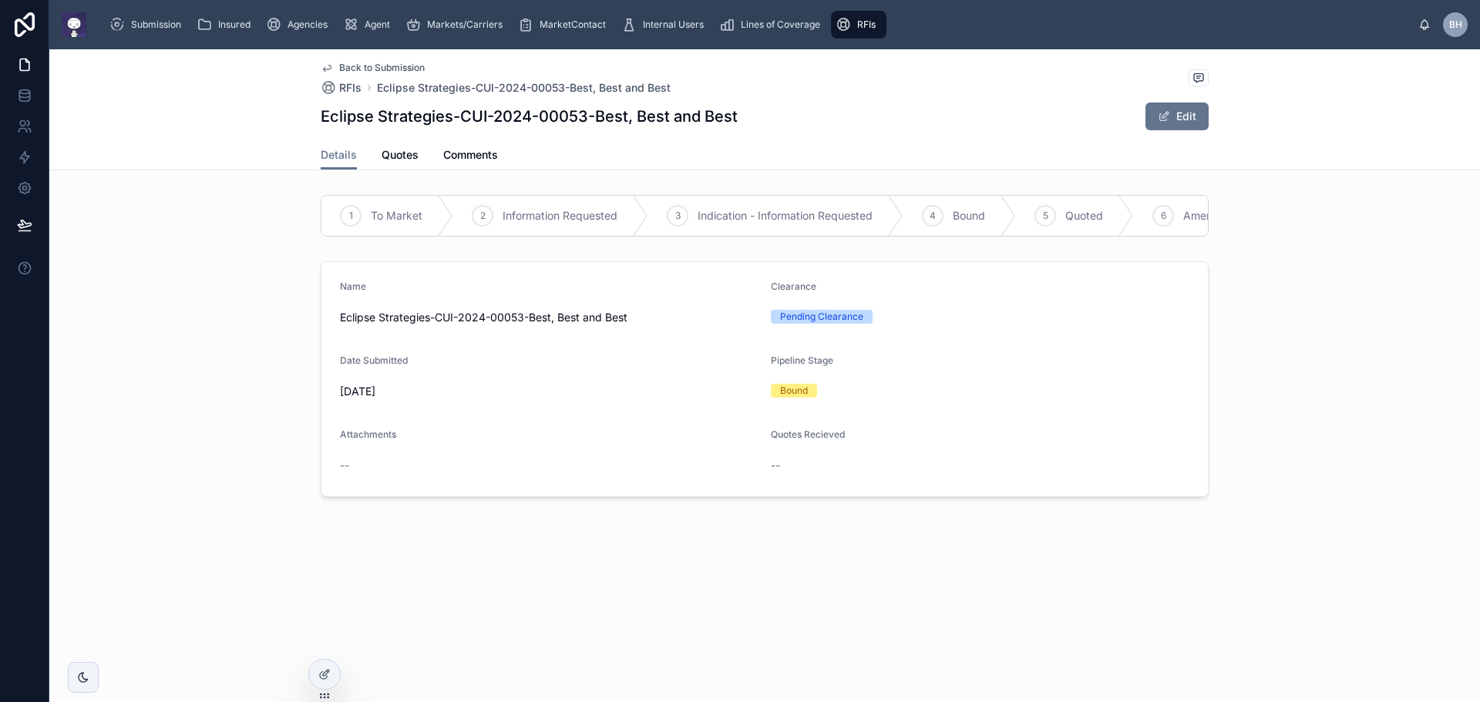
click at [319, 678] on icon at bounding box center [324, 674] width 12 height 12
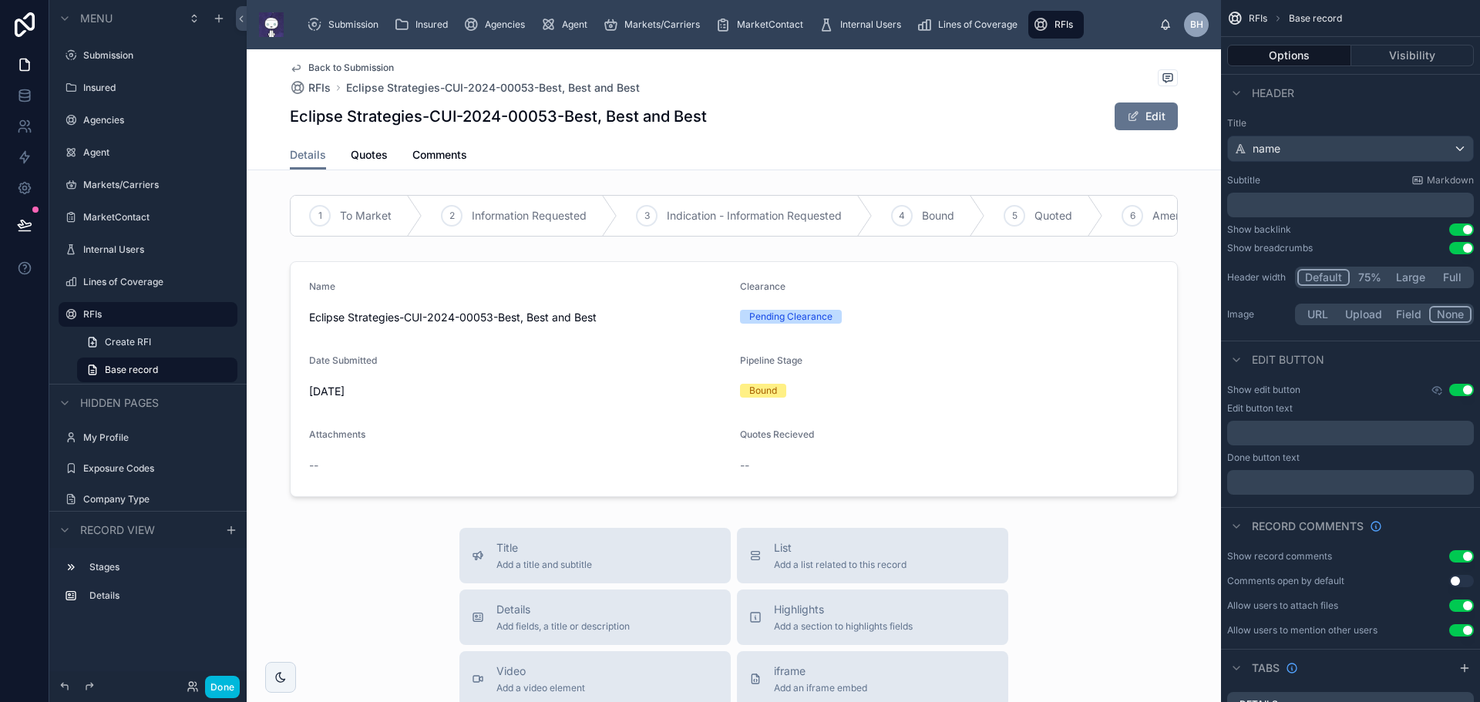
click at [911, 274] on div at bounding box center [734, 379] width 974 height 248
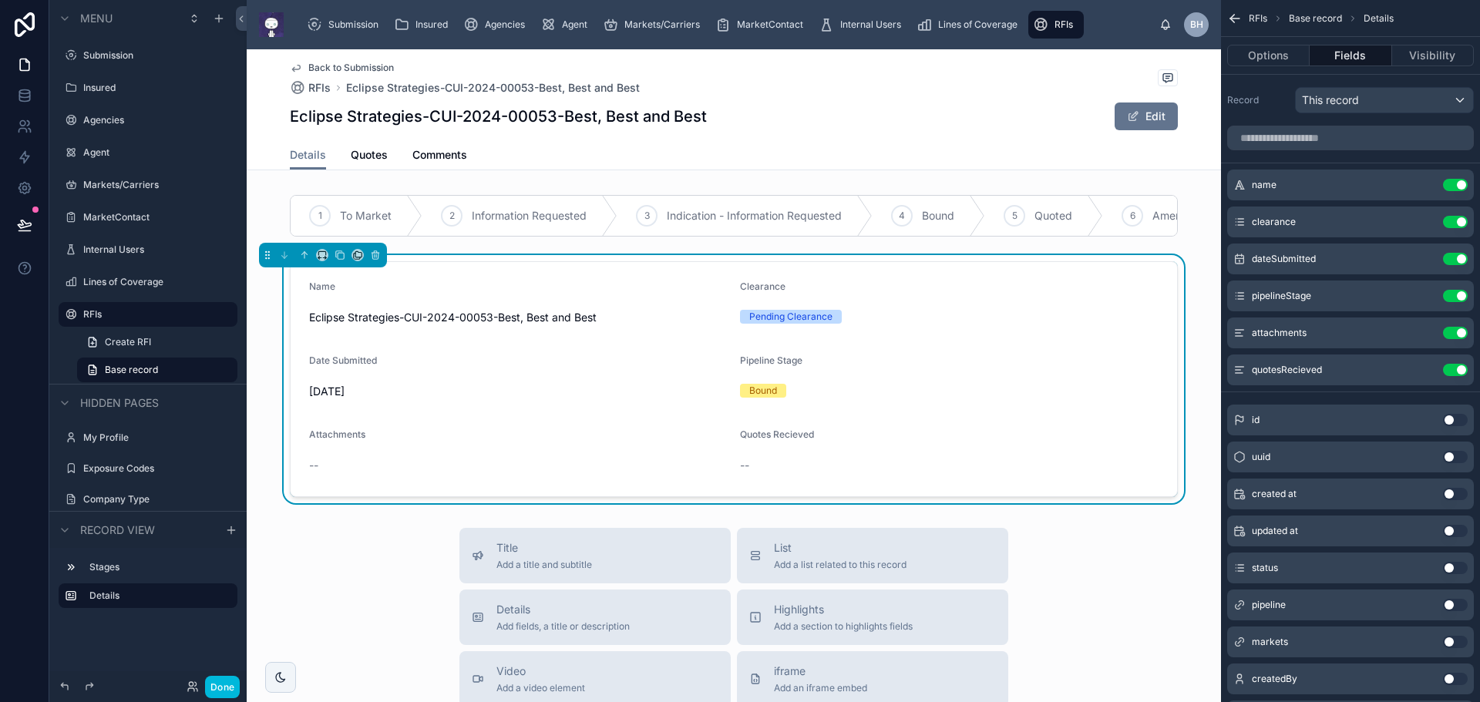
click at [1467, 570] on button "Use setting" at bounding box center [1455, 568] width 25 height 12
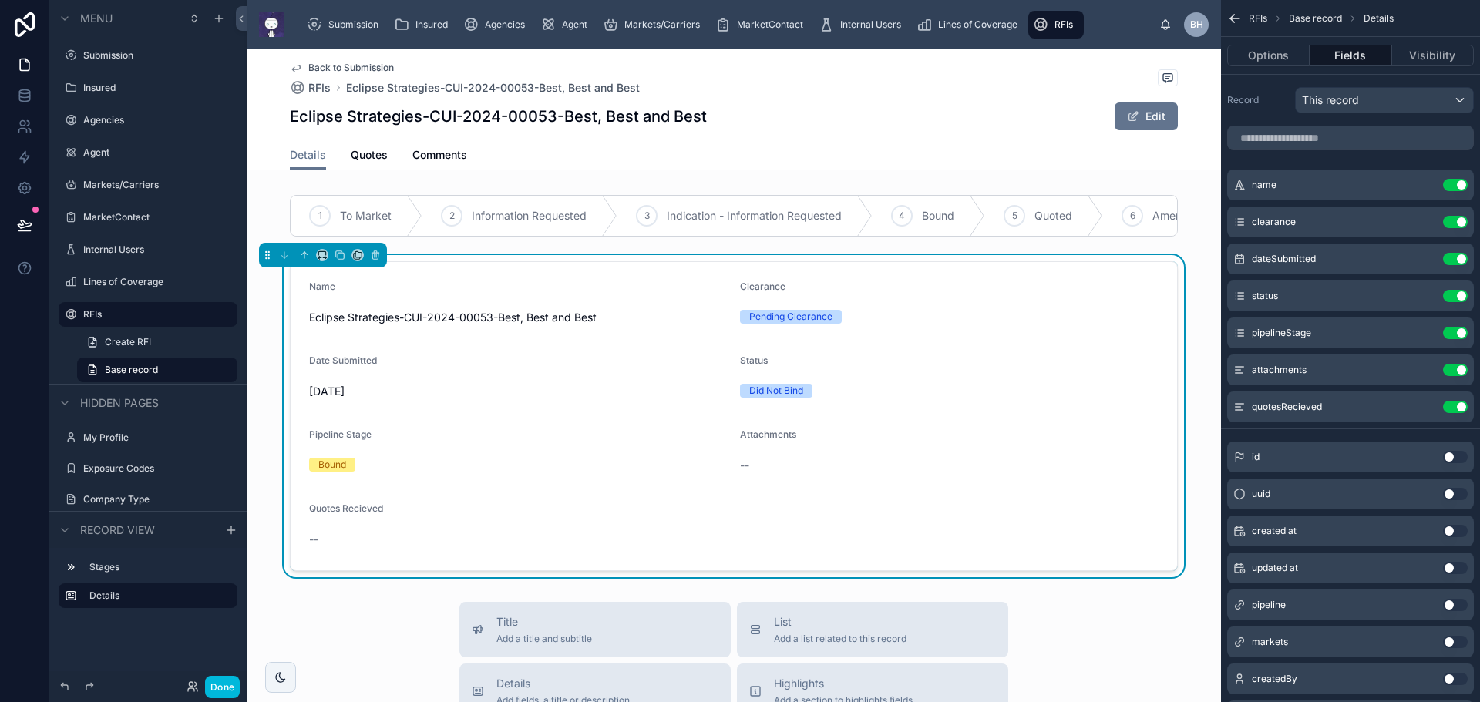
click at [0, 0] on icon "scrollable content" at bounding box center [0, 0] width 0 height 0
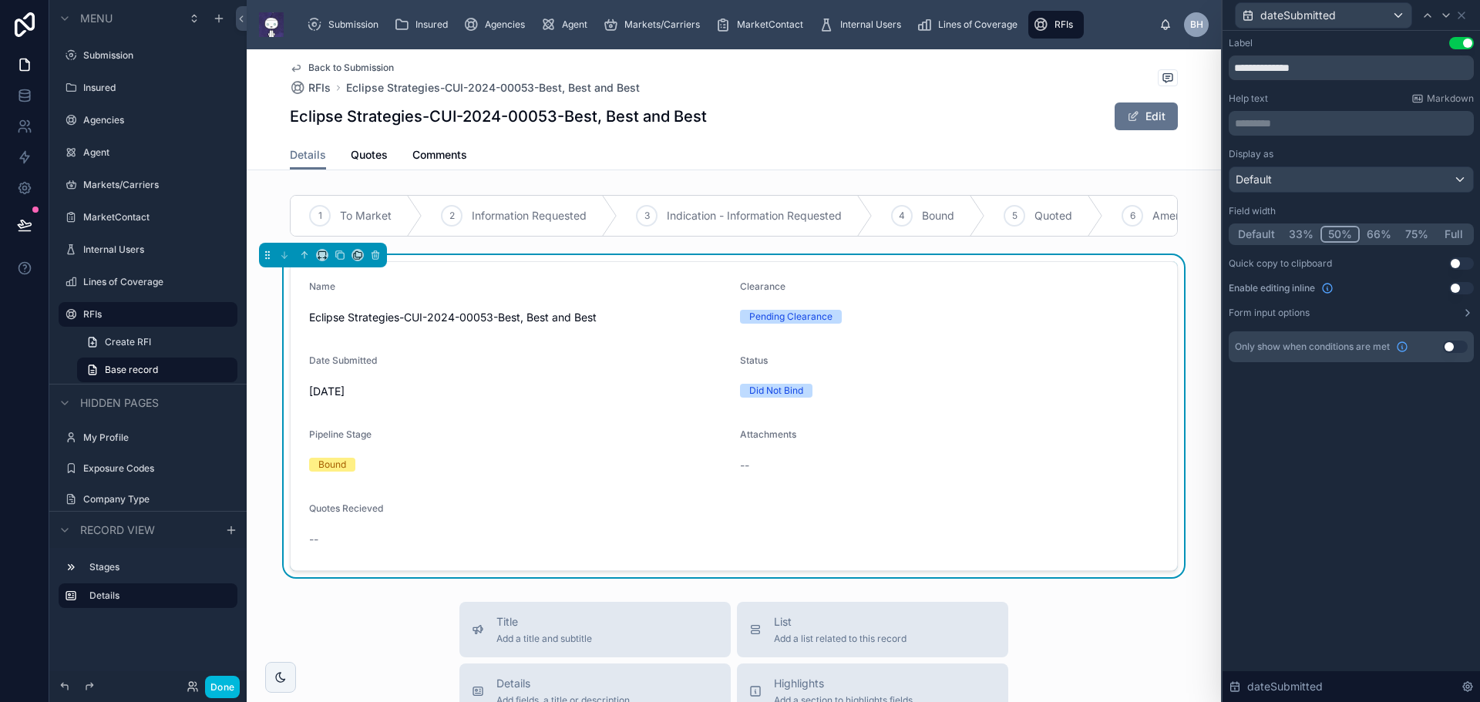
click at [1302, 233] on button "33%" at bounding box center [1301, 234] width 39 height 17
click at [1446, 15] on icon at bounding box center [1446, 15] width 12 height 12
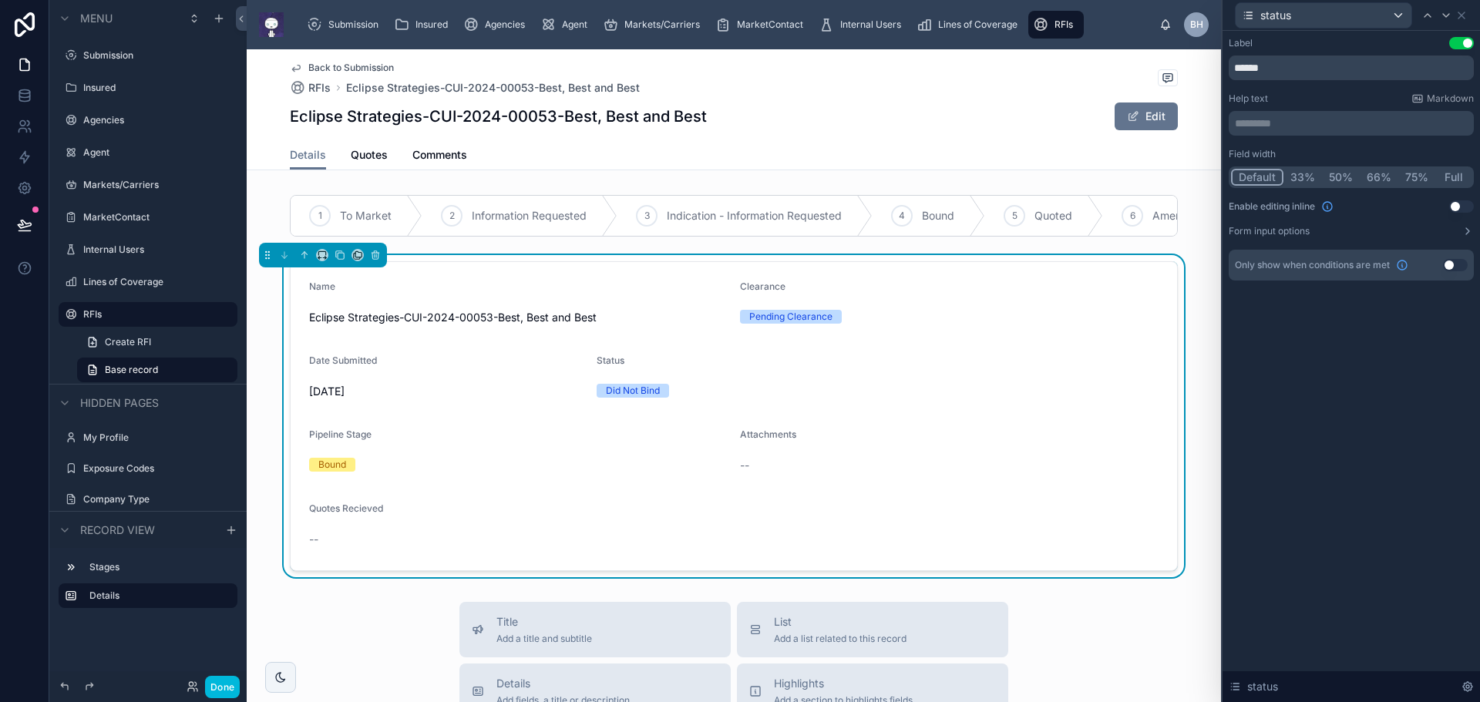
click at [1302, 180] on button "33%" at bounding box center [1303, 177] width 39 height 17
click at [1447, 15] on icon at bounding box center [1446, 15] width 6 height 3
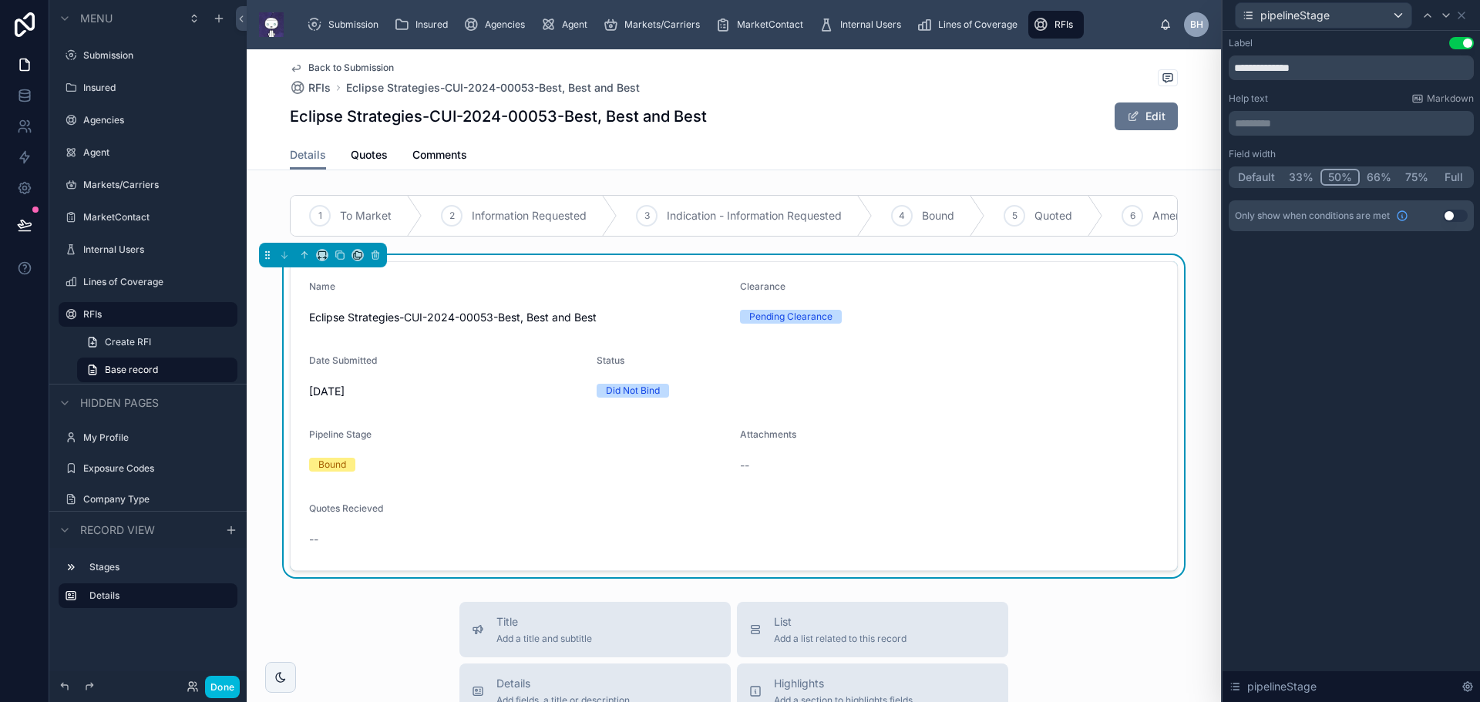
click at [1297, 180] on button "33%" at bounding box center [1301, 177] width 39 height 17
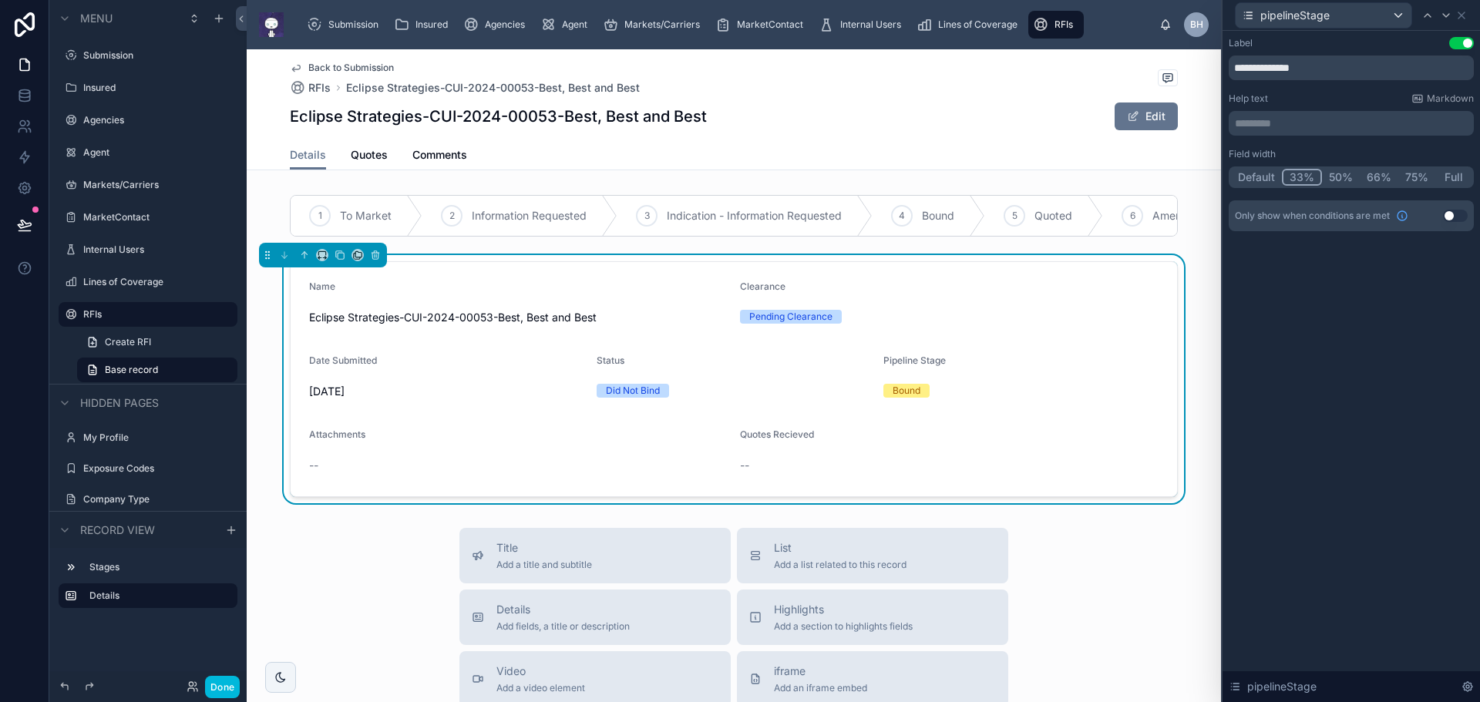
click at [1328, 385] on div "**********" at bounding box center [1351, 366] width 257 height 671
click at [1447, 13] on icon at bounding box center [1446, 15] width 12 height 12
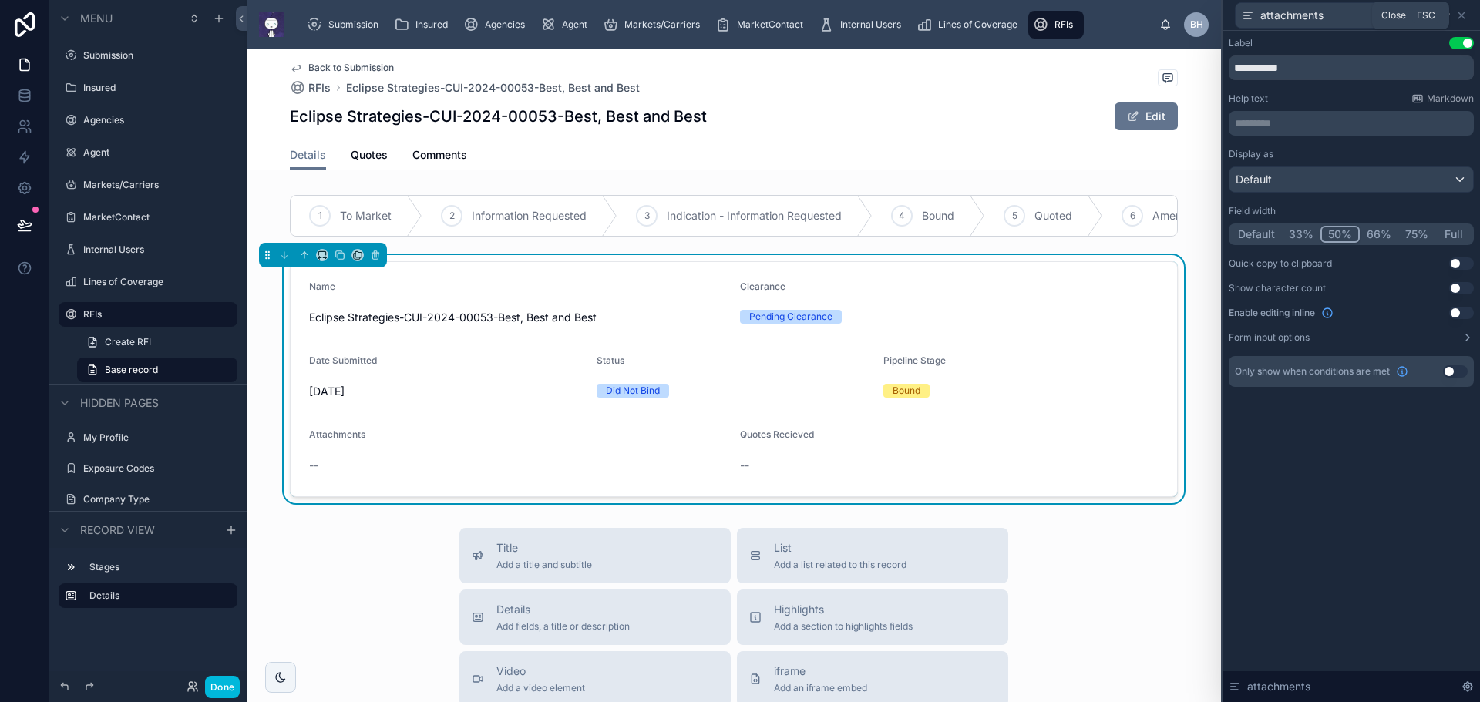
click at [1462, 18] on icon at bounding box center [1462, 15] width 12 height 12
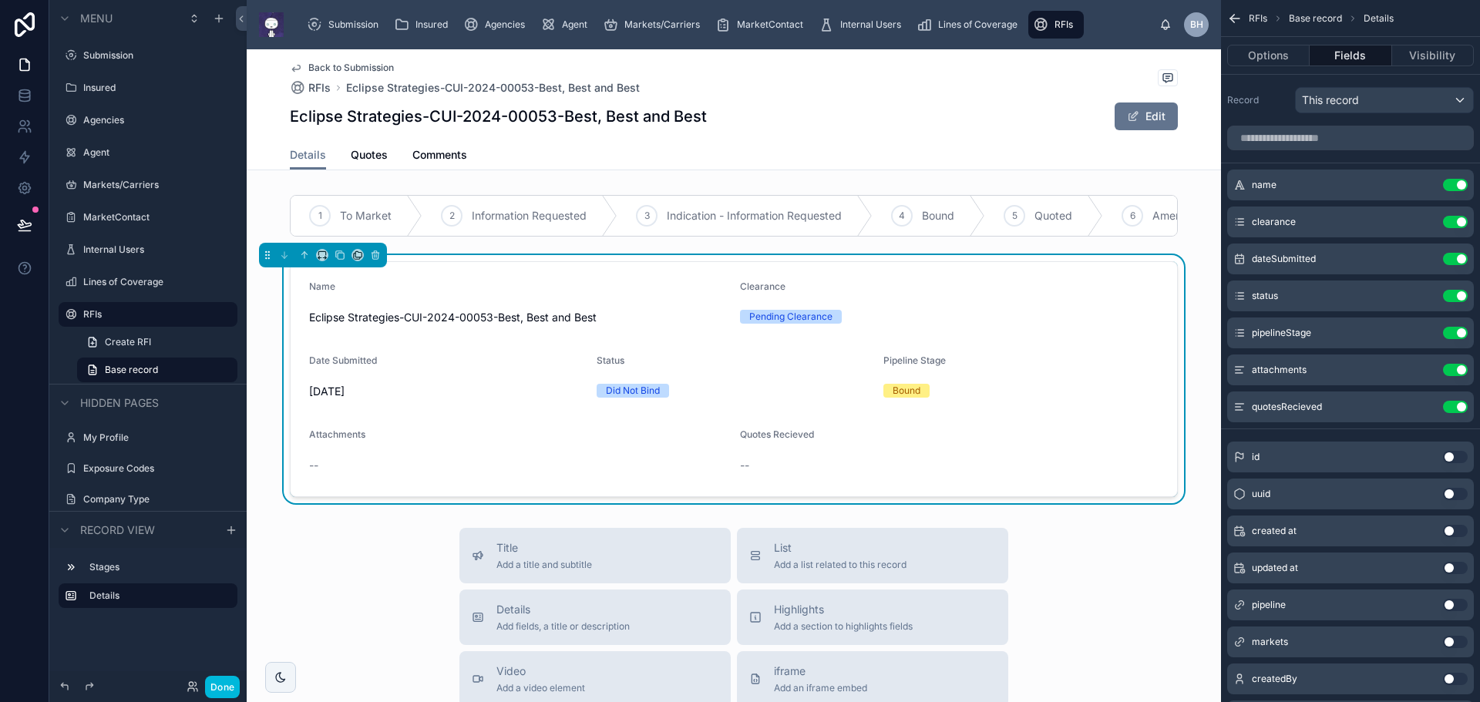
click at [1102, 534] on div "Back to Submission RFIs Eclipse Strategies-CUI-2024-00053-Best, Best and Best E…" at bounding box center [734, 624] width 974 height 1151
click at [1450, 372] on button "Use setting" at bounding box center [1455, 370] width 25 height 12
click at [1448, 370] on button "Use setting" at bounding box center [1455, 370] width 25 height 12
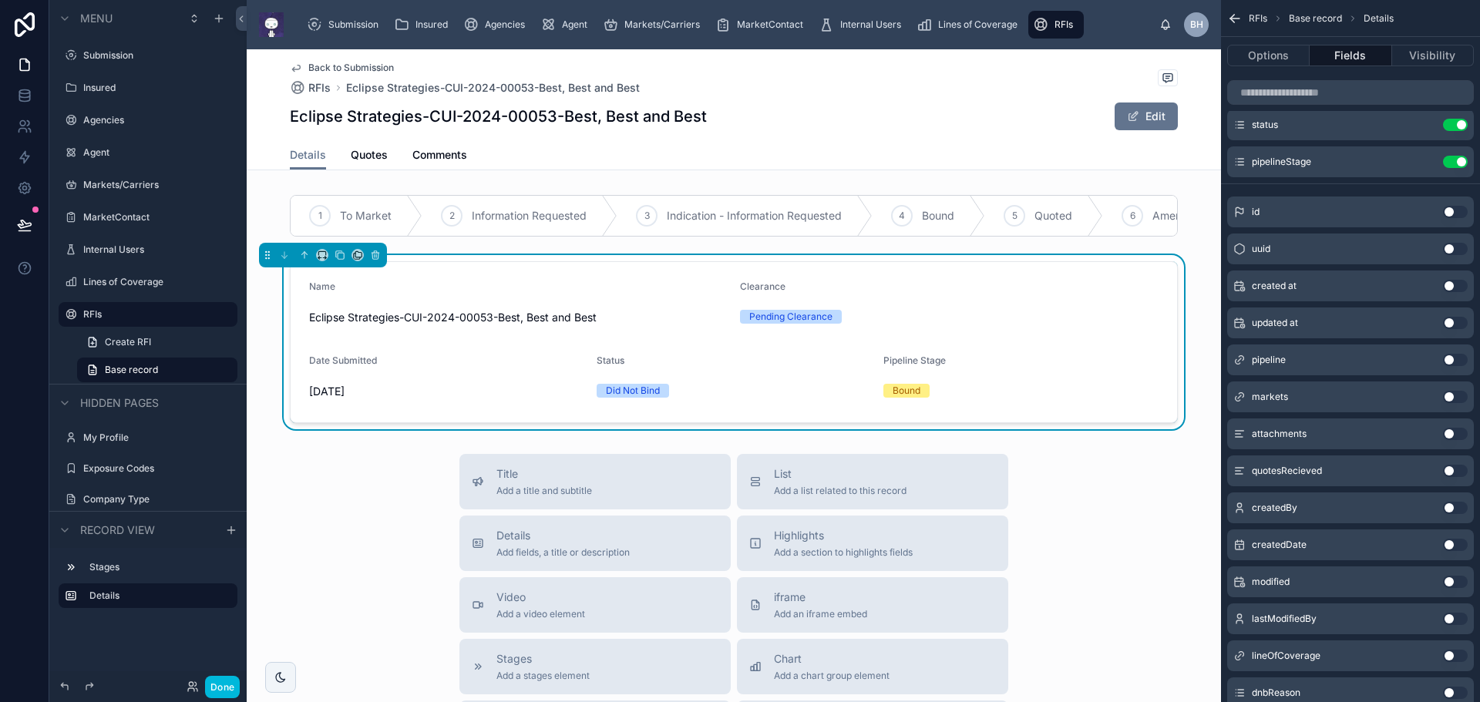
scroll to position [308, 0]
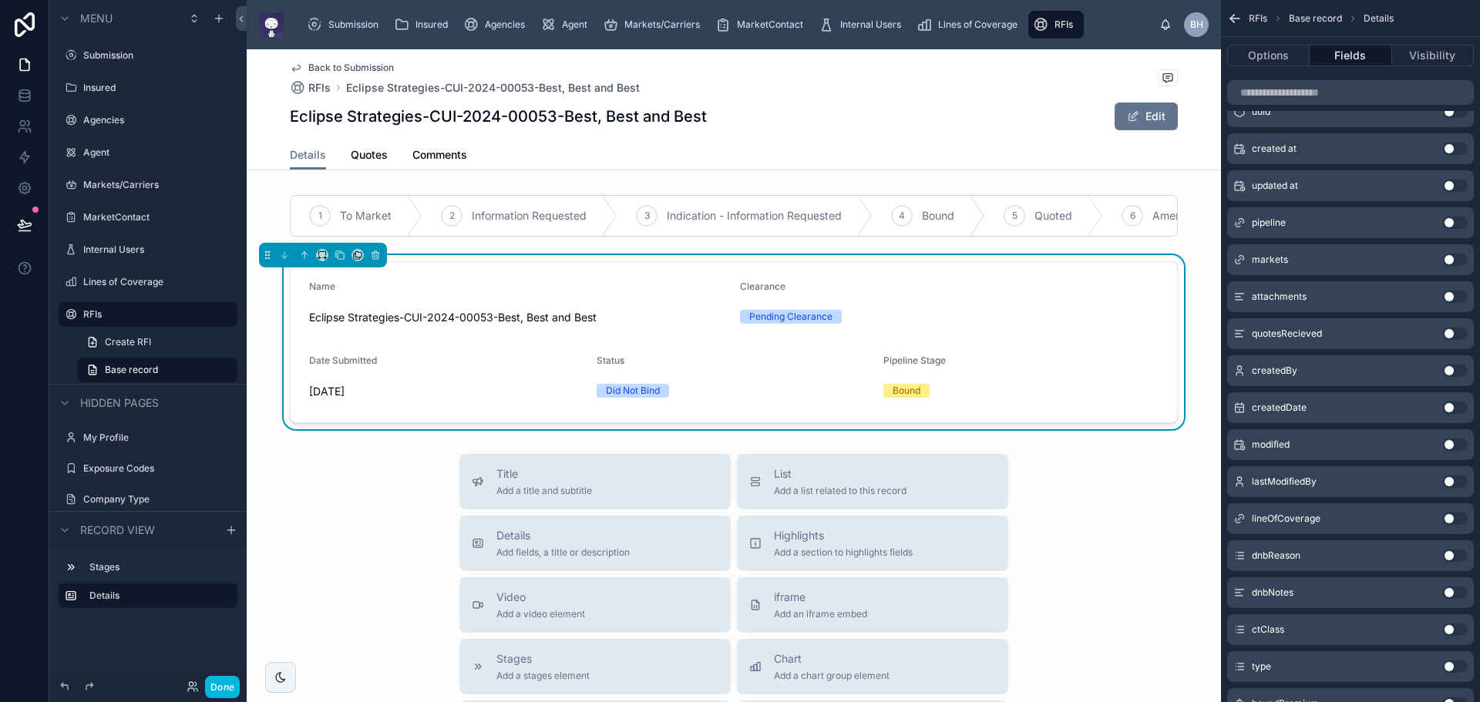
click at [1465, 557] on button "Use setting" at bounding box center [1455, 556] width 25 height 12
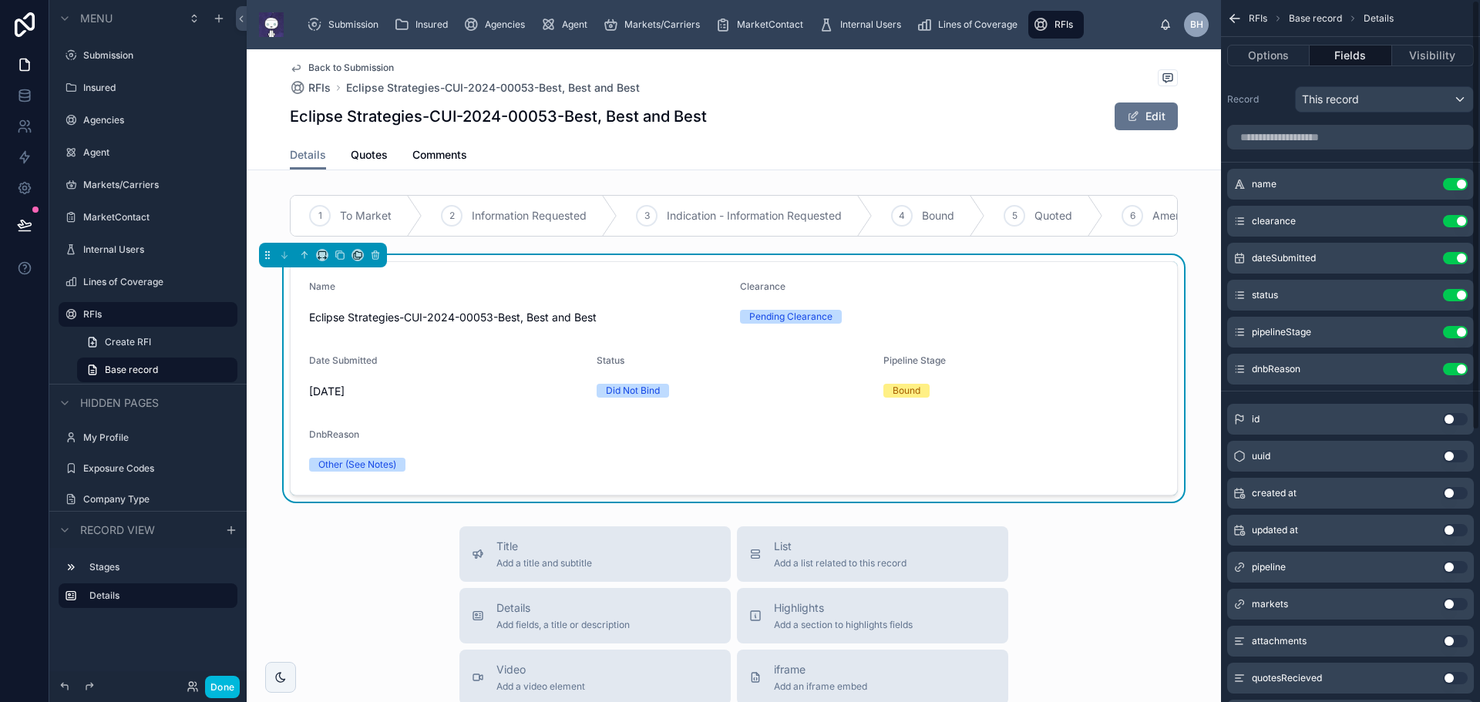
scroll to position [0, 0]
click at [0, 0] on icon "scrollable content" at bounding box center [0, 0] width 0 height 0
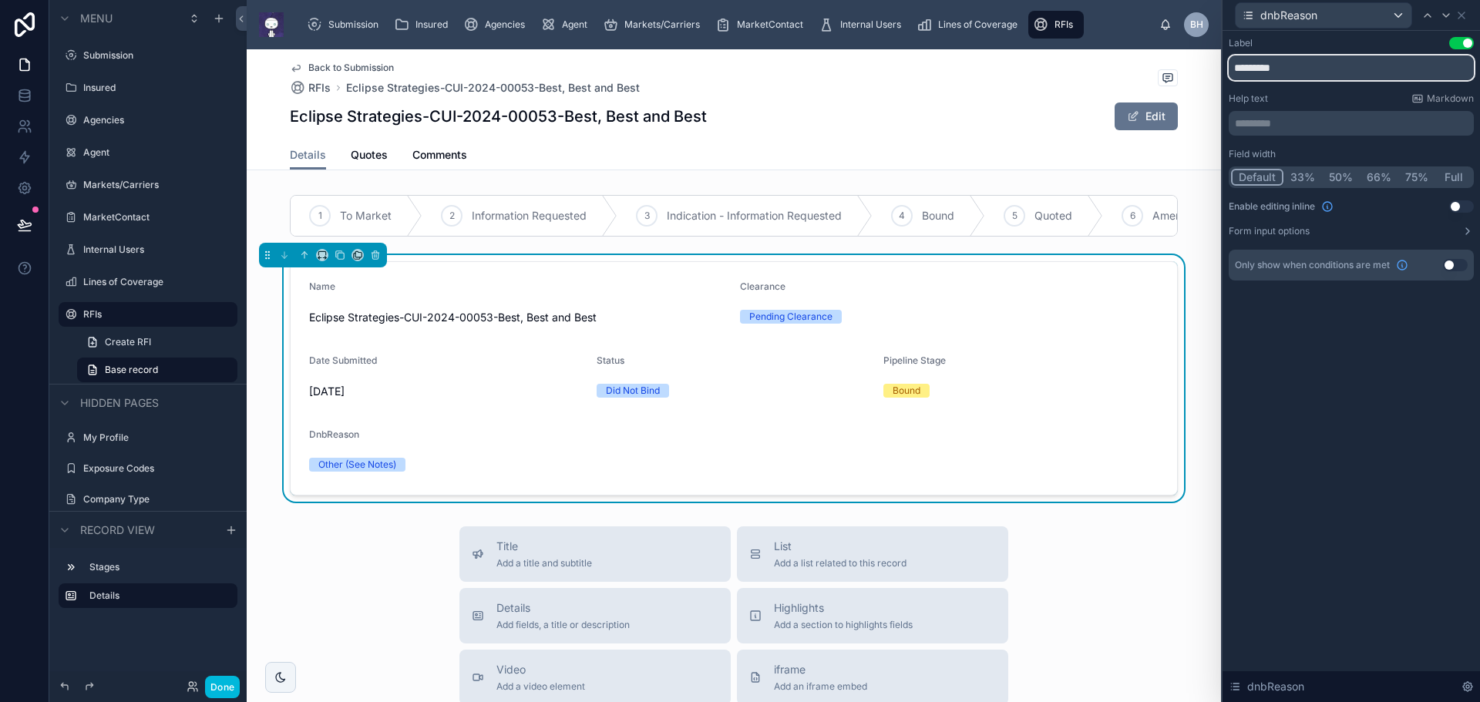
drag, startPoint x: 1257, startPoint y: 69, endPoint x: 1275, endPoint y: 69, distance: 17.7
click at [1258, 69] on input "*********" at bounding box center [1351, 68] width 245 height 25
type input "**********"
click at [1413, 431] on div "**********" at bounding box center [1351, 366] width 257 height 671
click at [1346, 173] on button "50%" at bounding box center [1341, 177] width 38 height 17
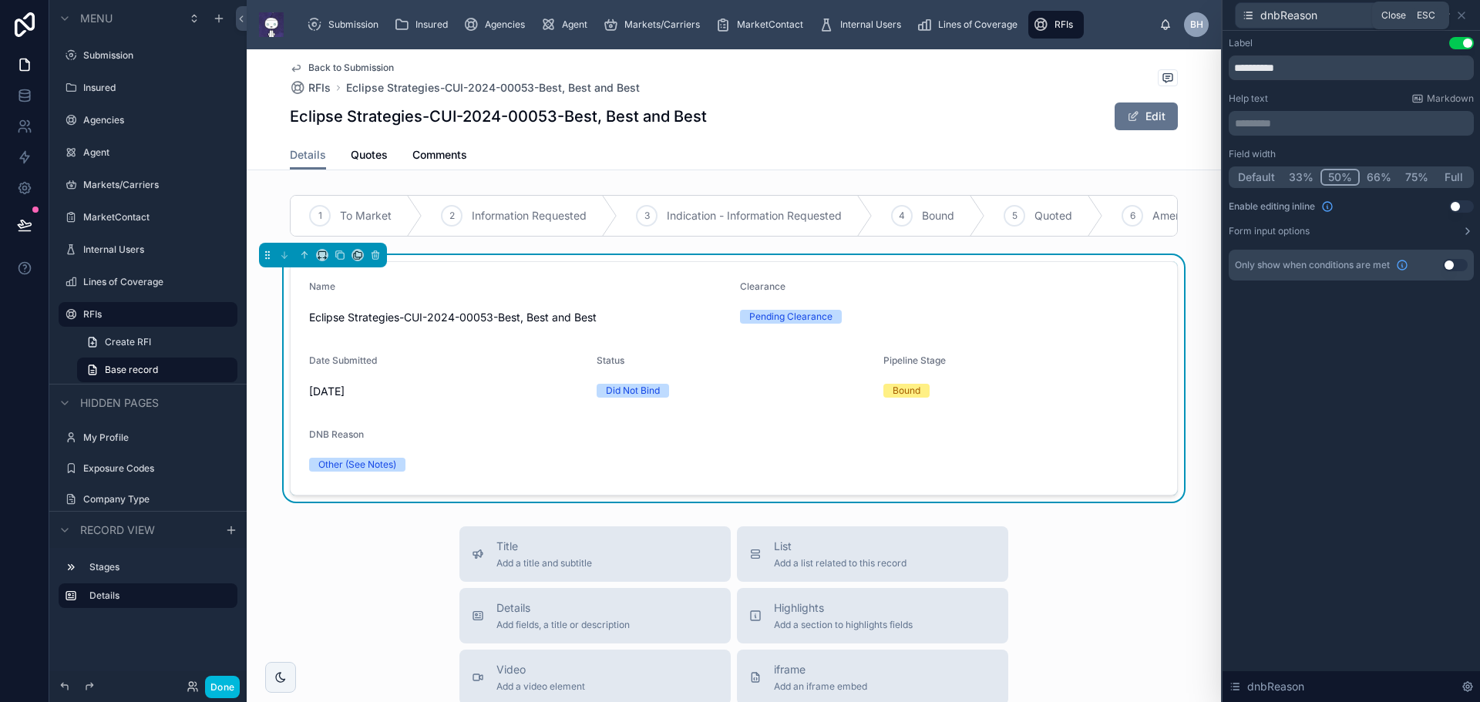
click at [1466, 13] on icon at bounding box center [1462, 15] width 12 height 12
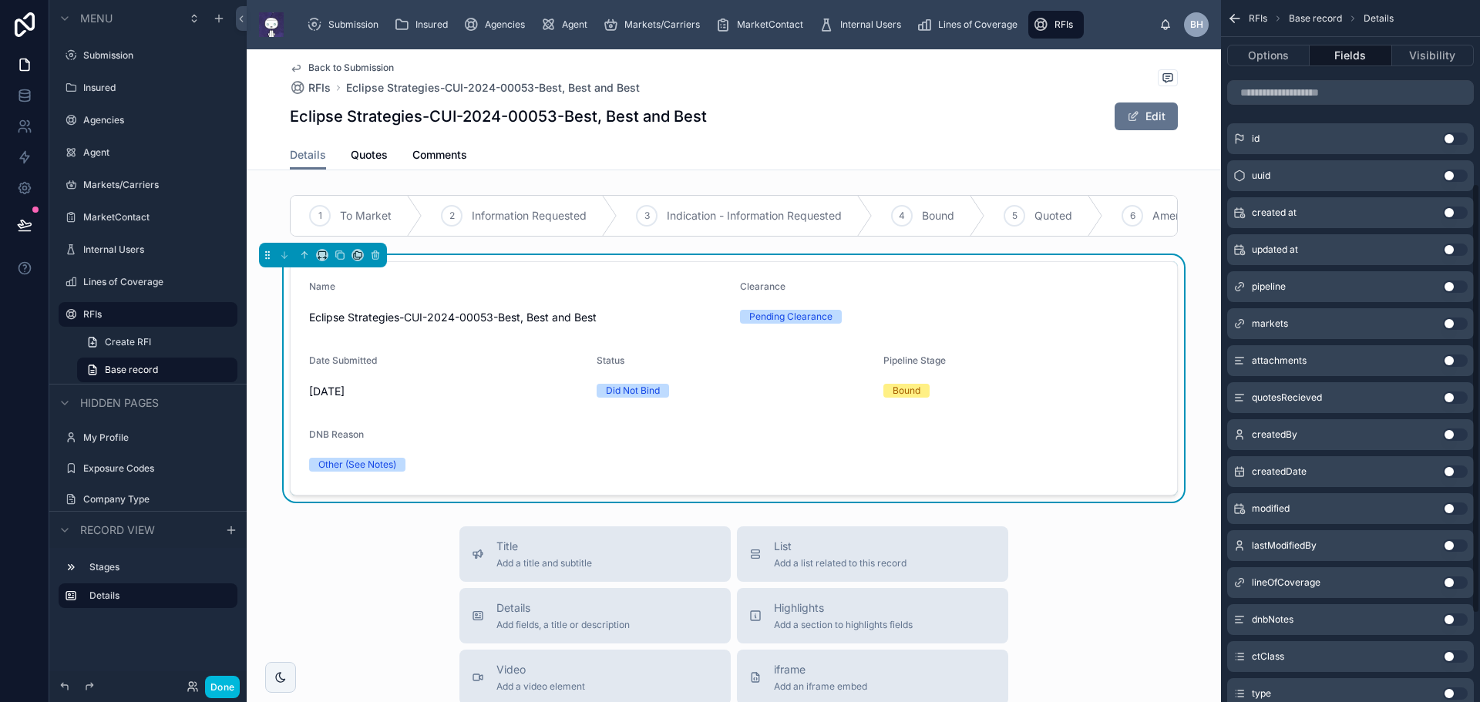
scroll to position [308, 0]
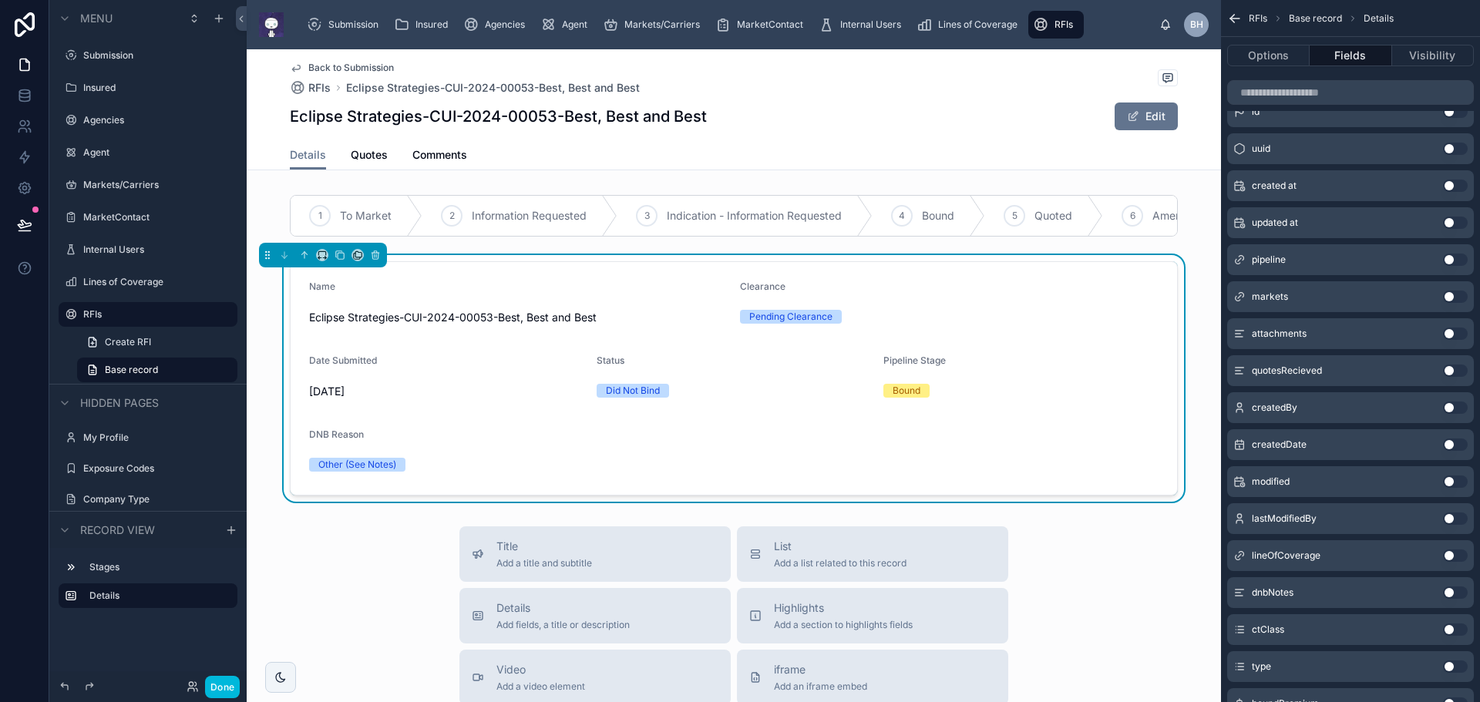
click at [1466, 594] on button "Use setting" at bounding box center [1455, 593] width 25 height 12
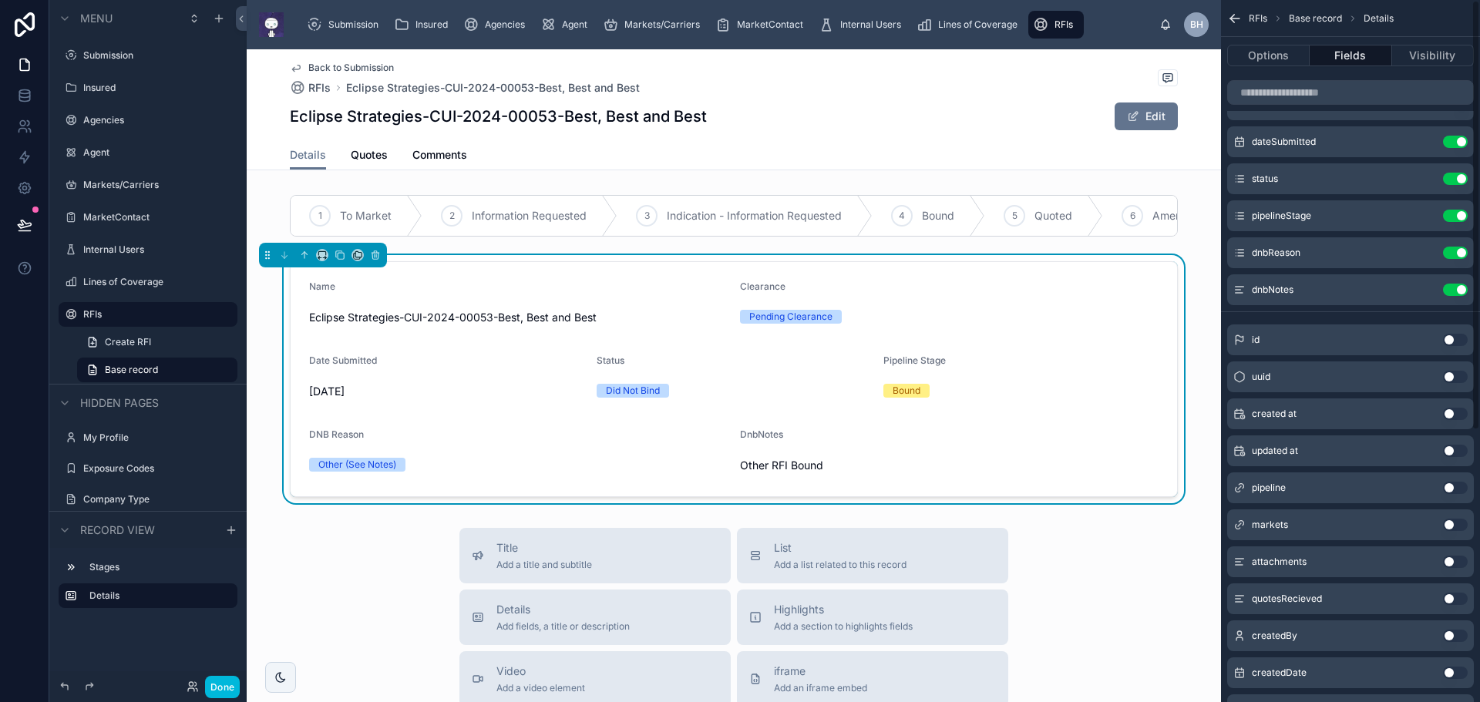
scroll to position [0, 0]
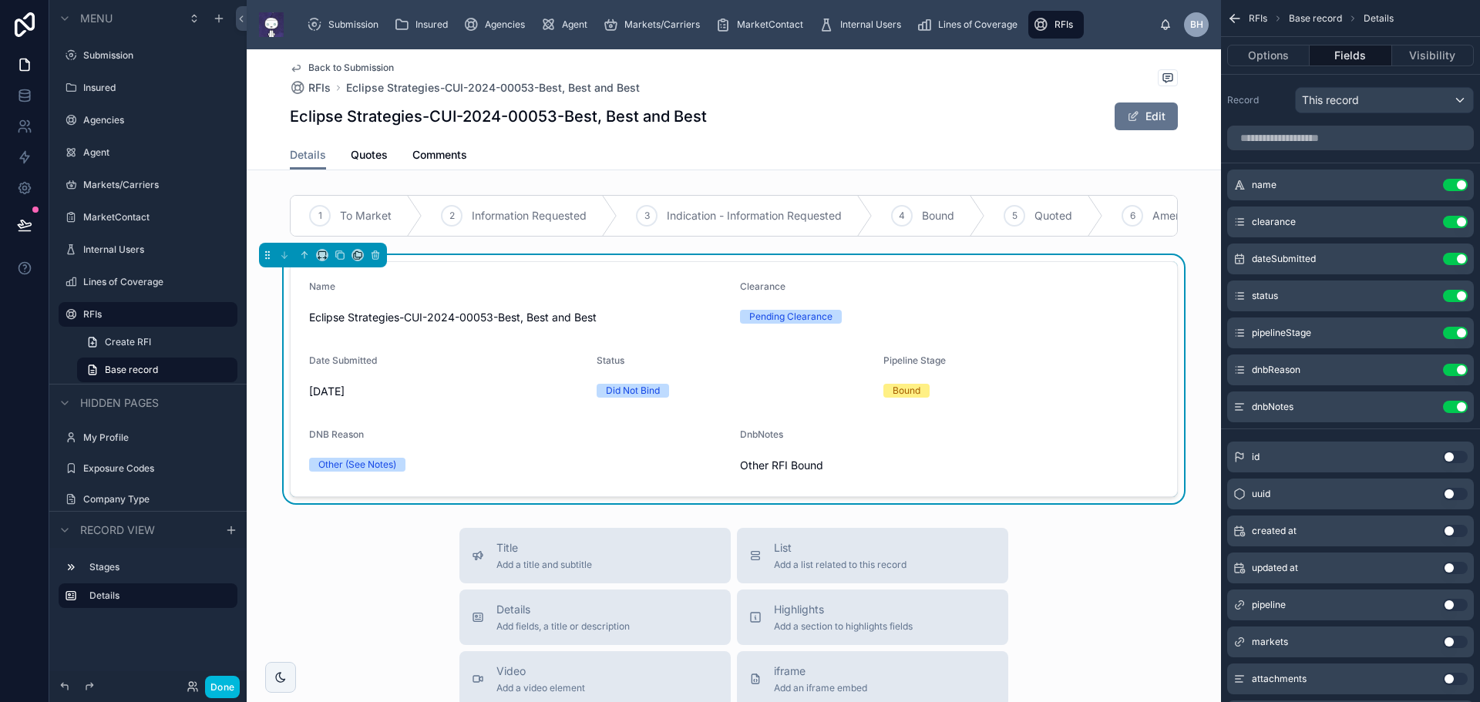
click at [0, 0] on icon "scrollable content" at bounding box center [0, 0] width 0 height 0
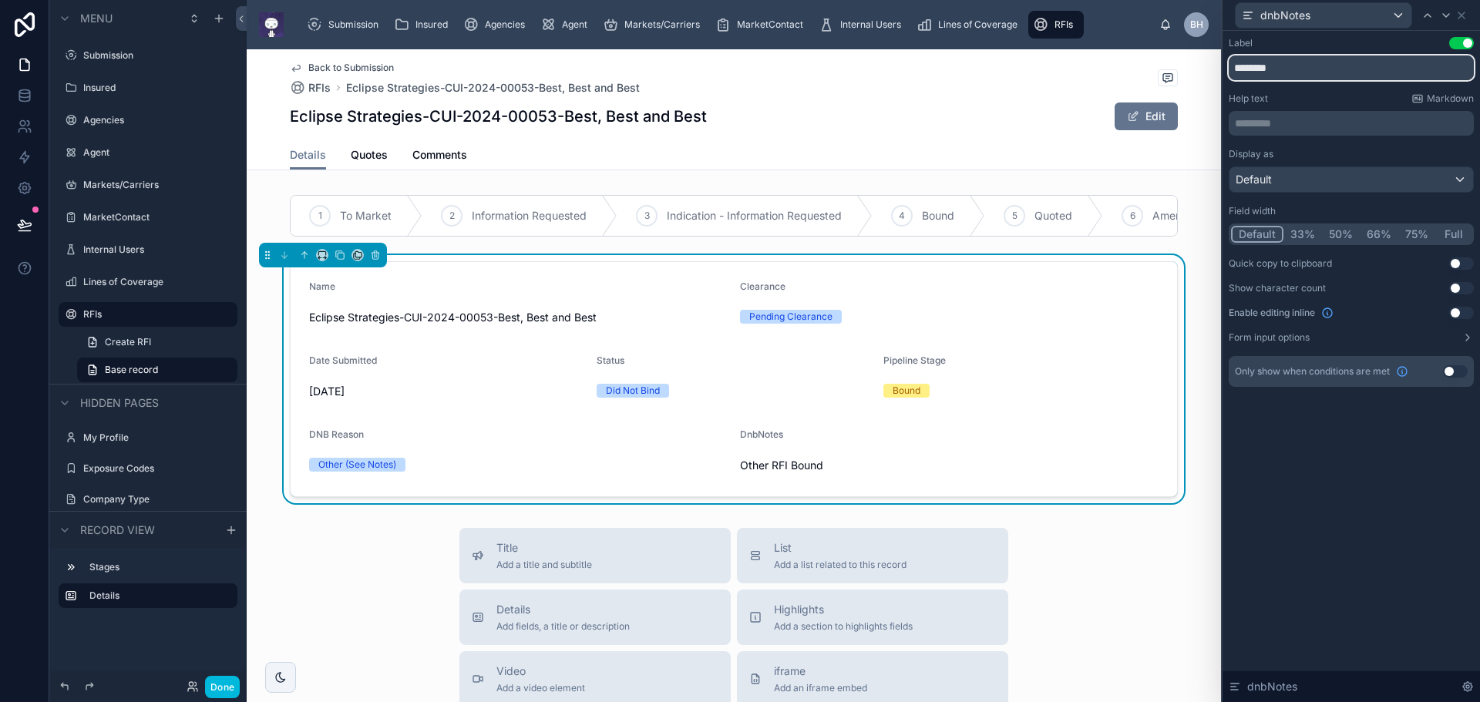
click at [1255, 66] on input "********" at bounding box center [1351, 68] width 245 height 25
type input "*********"
click at [1338, 231] on button "50%" at bounding box center [1341, 234] width 38 height 17
click at [1353, 514] on div "Label Use setting ********* Help text Markdown ********* ﻿ Display as Default F…" at bounding box center [1351, 366] width 257 height 671
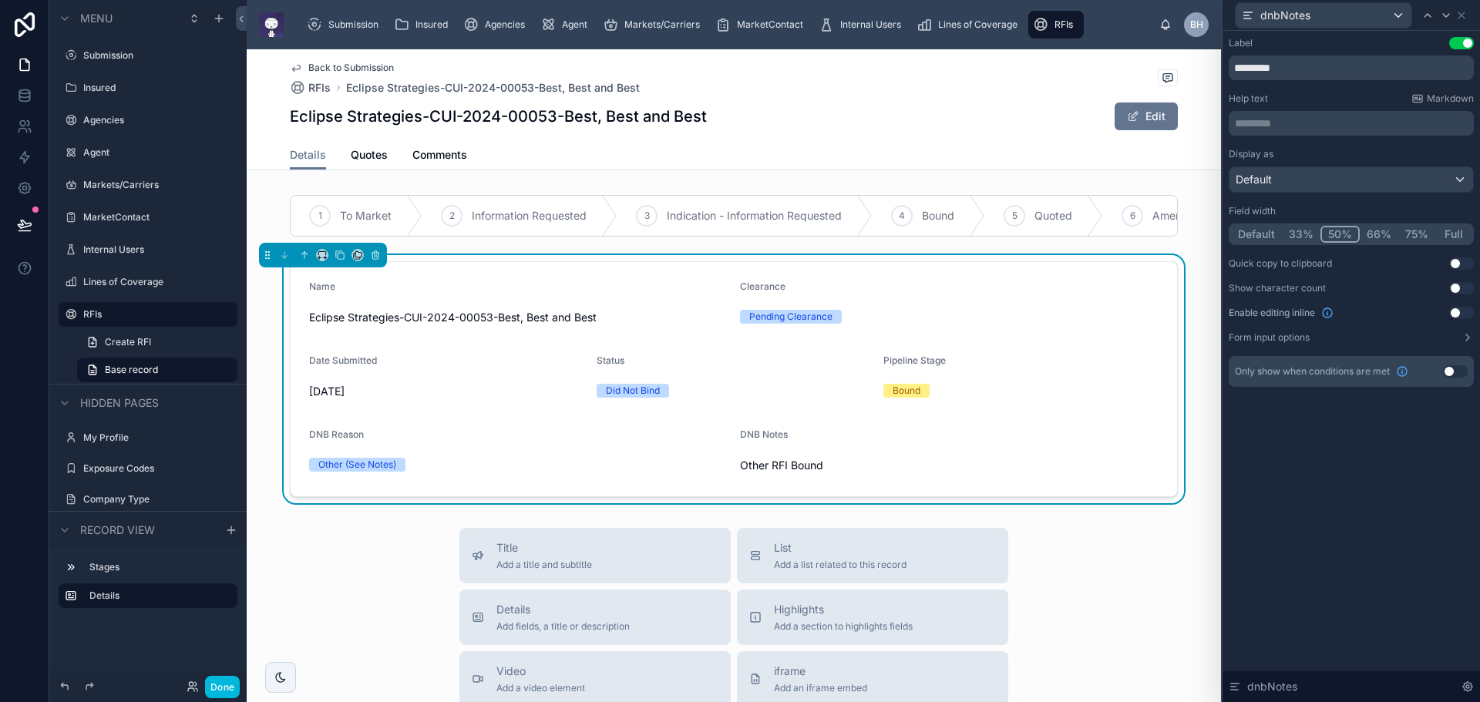
click at [364, 157] on span "Quotes" at bounding box center [369, 154] width 37 height 15
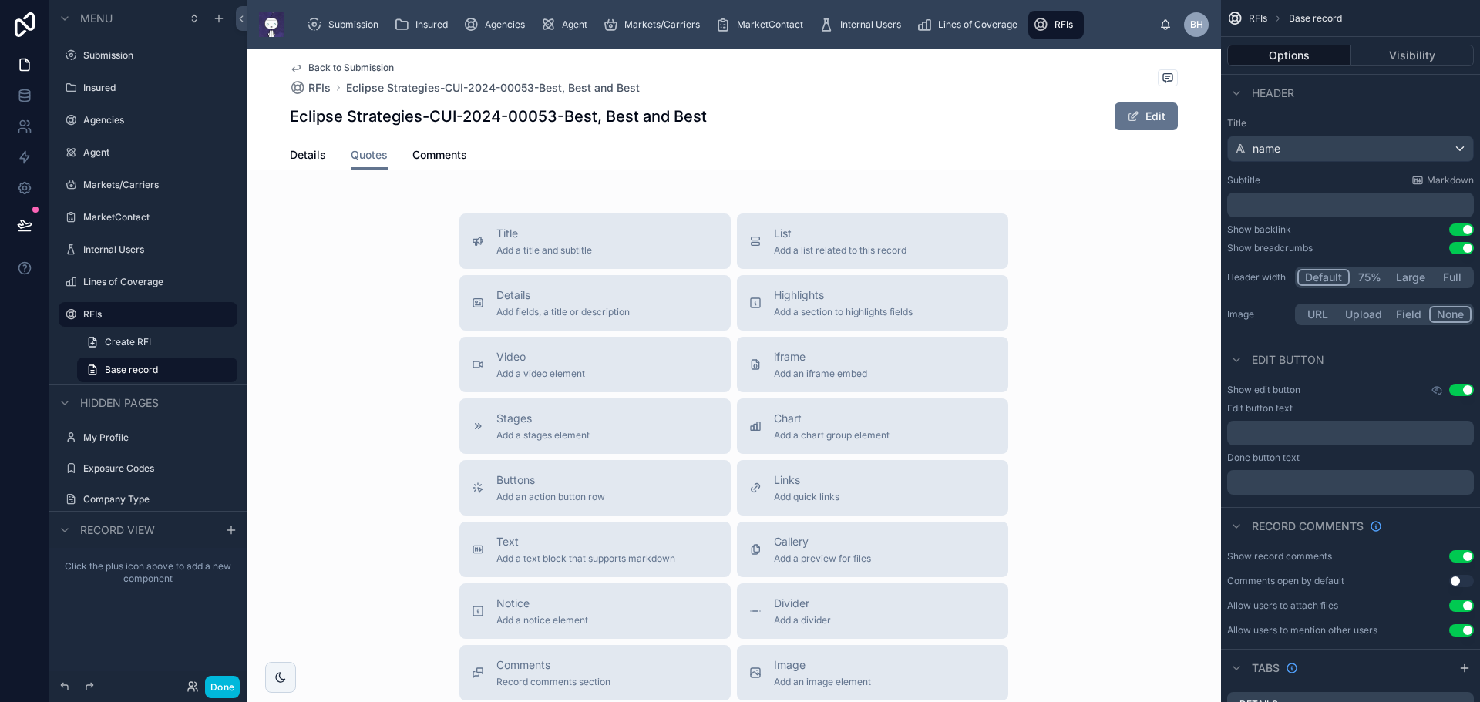
click at [299, 155] on span "Details" at bounding box center [308, 154] width 36 height 15
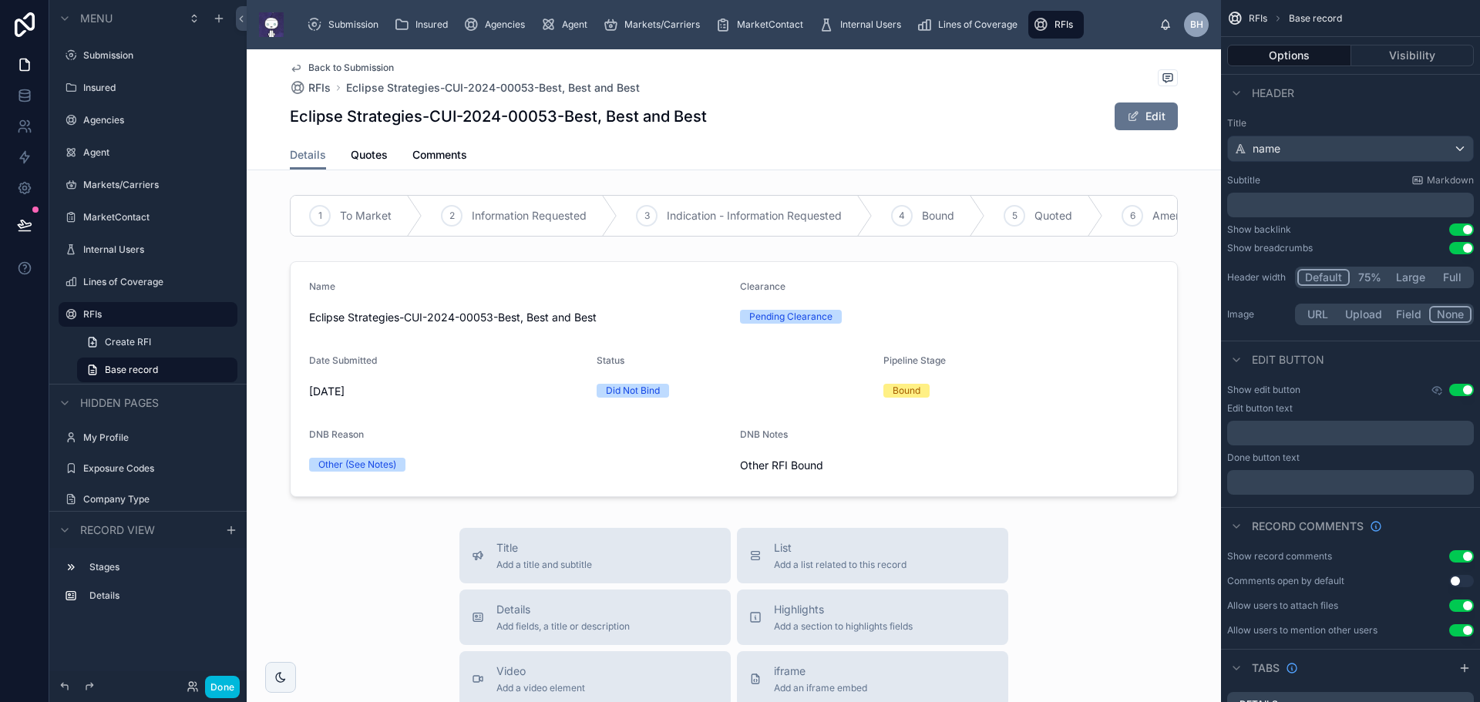
click at [426, 157] on span "Comments" at bounding box center [439, 154] width 55 height 15
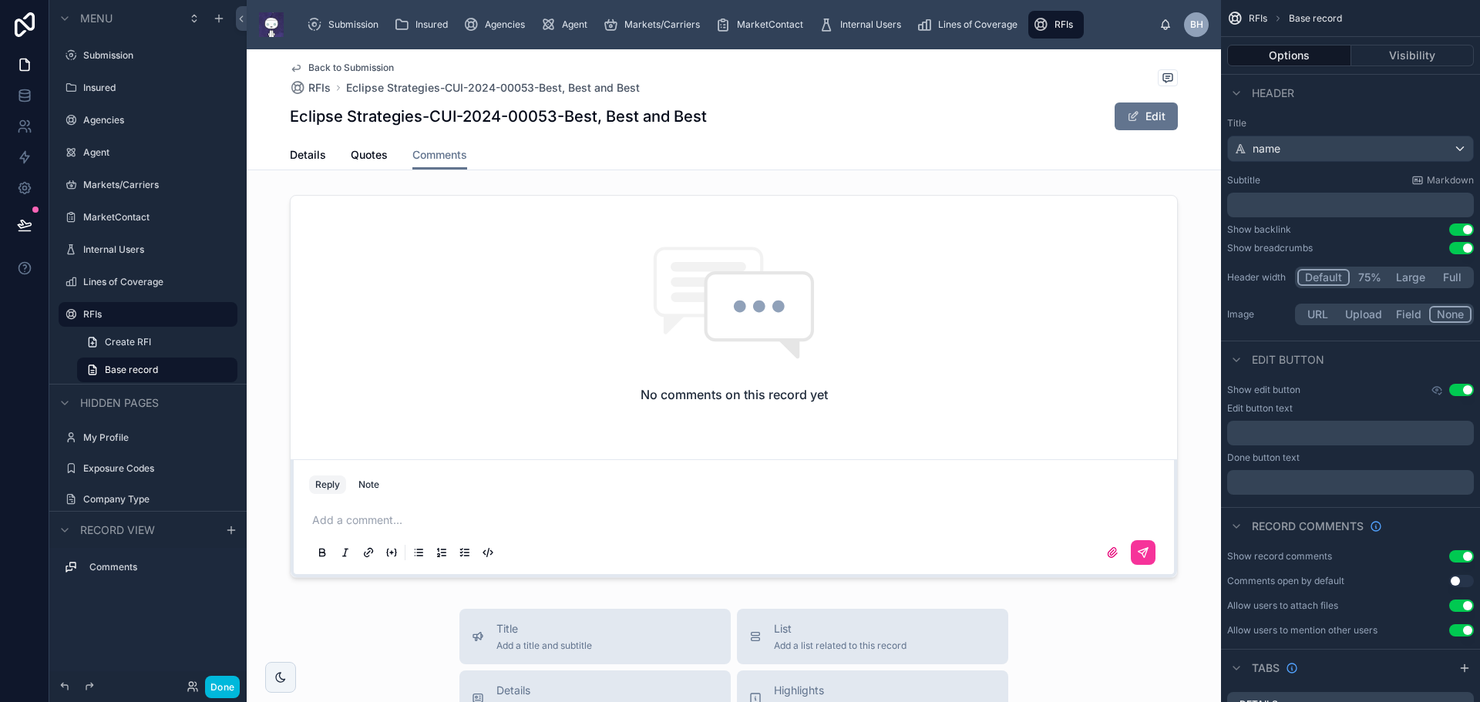
click at [291, 156] on span "Details" at bounding box center [308, 154] width 36 height 15
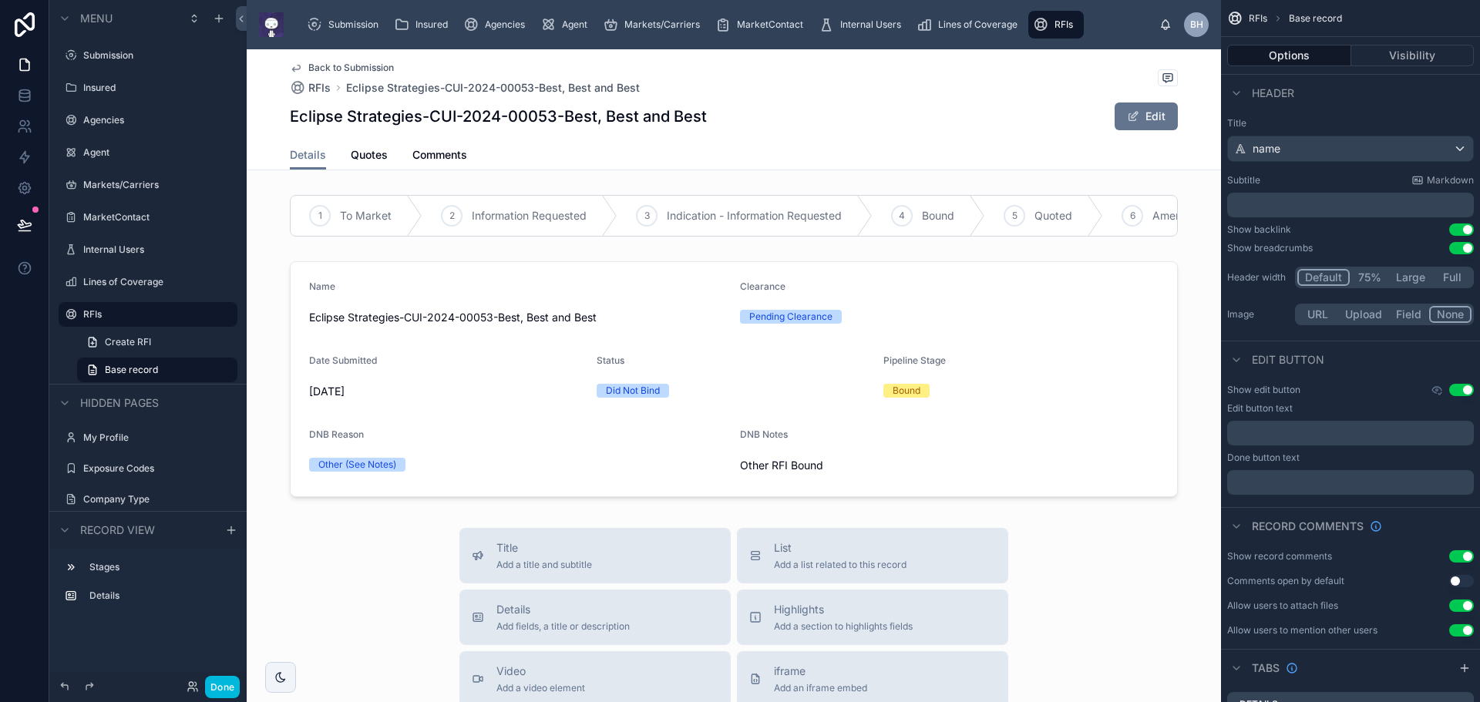
click at [1077, 461] on div at bounding box center [734, 379] width 974 height 248
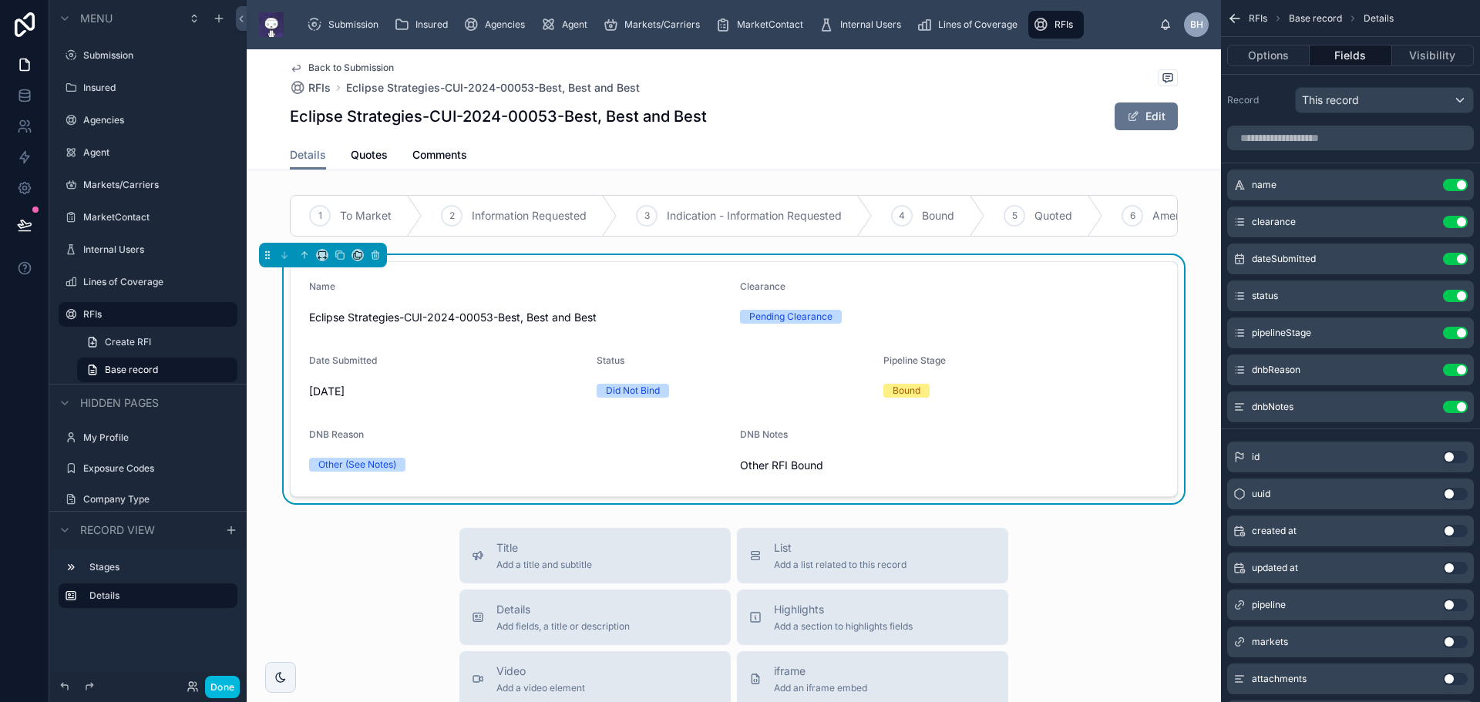
click at [0, 0] on icon "scrollable content" at bounding box center [0, 0] width 0 height 0
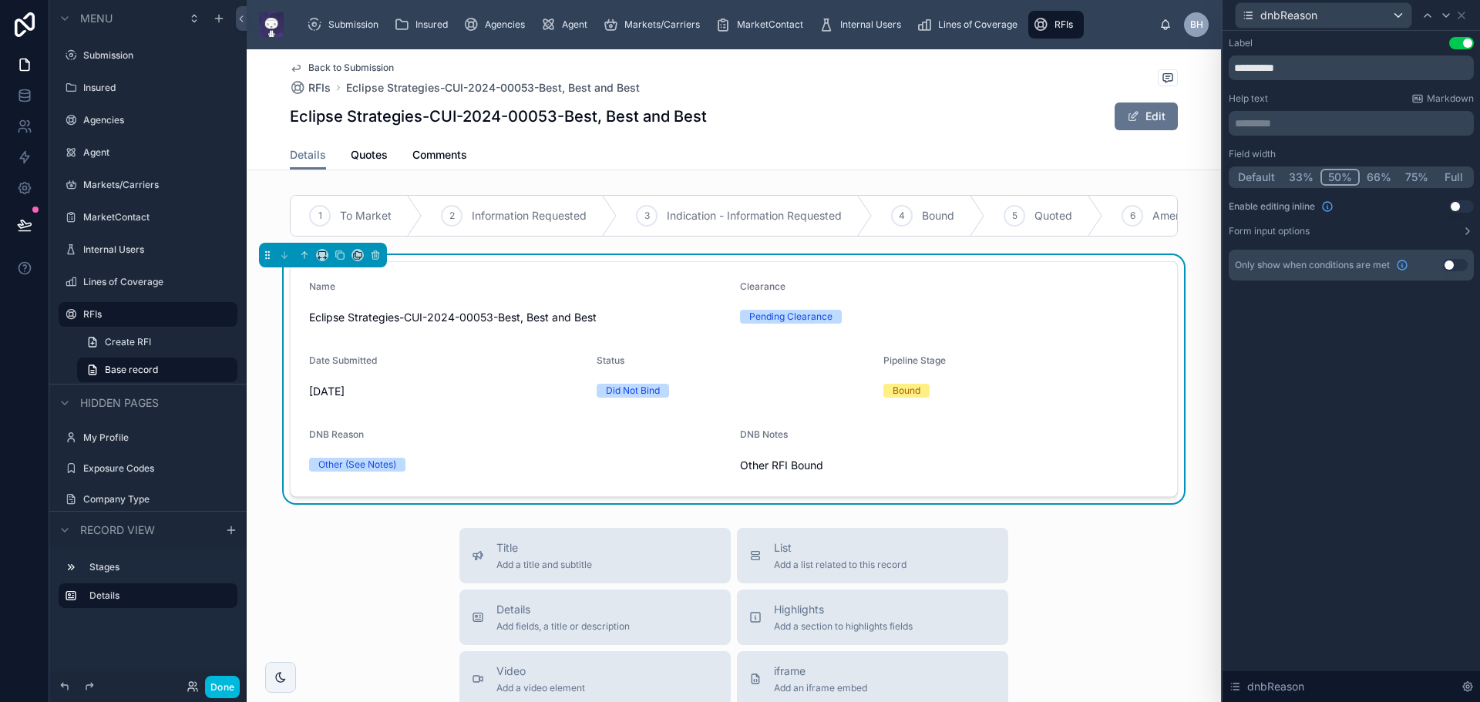
click at [552, 471] on div "Other (See Notes)" at bounding box center [518, 465] width 419 height 14
click at [1429, 15] on icon at bounding box center [1428, 15] width 12 height 12
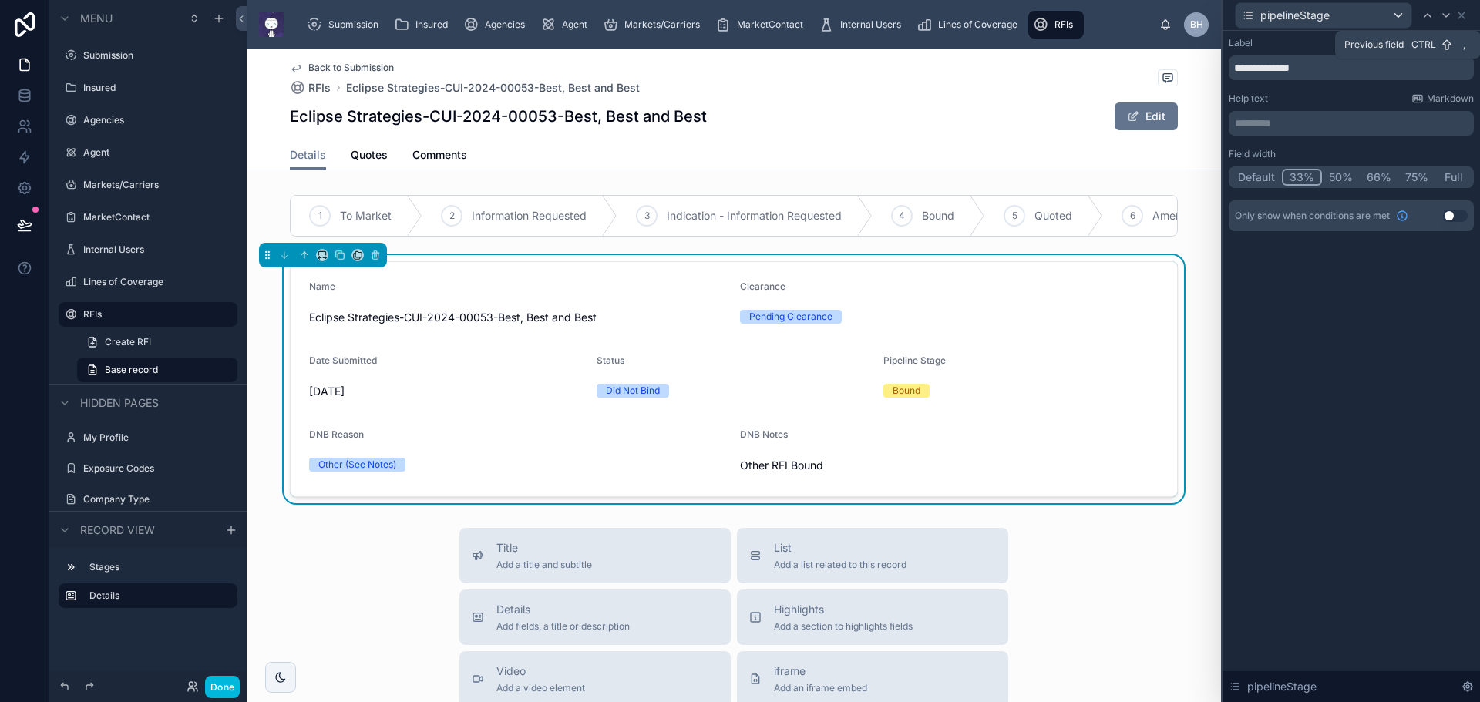
click at [1431, 13] on icon at bounding box center [1428, 15] width 12 height 12
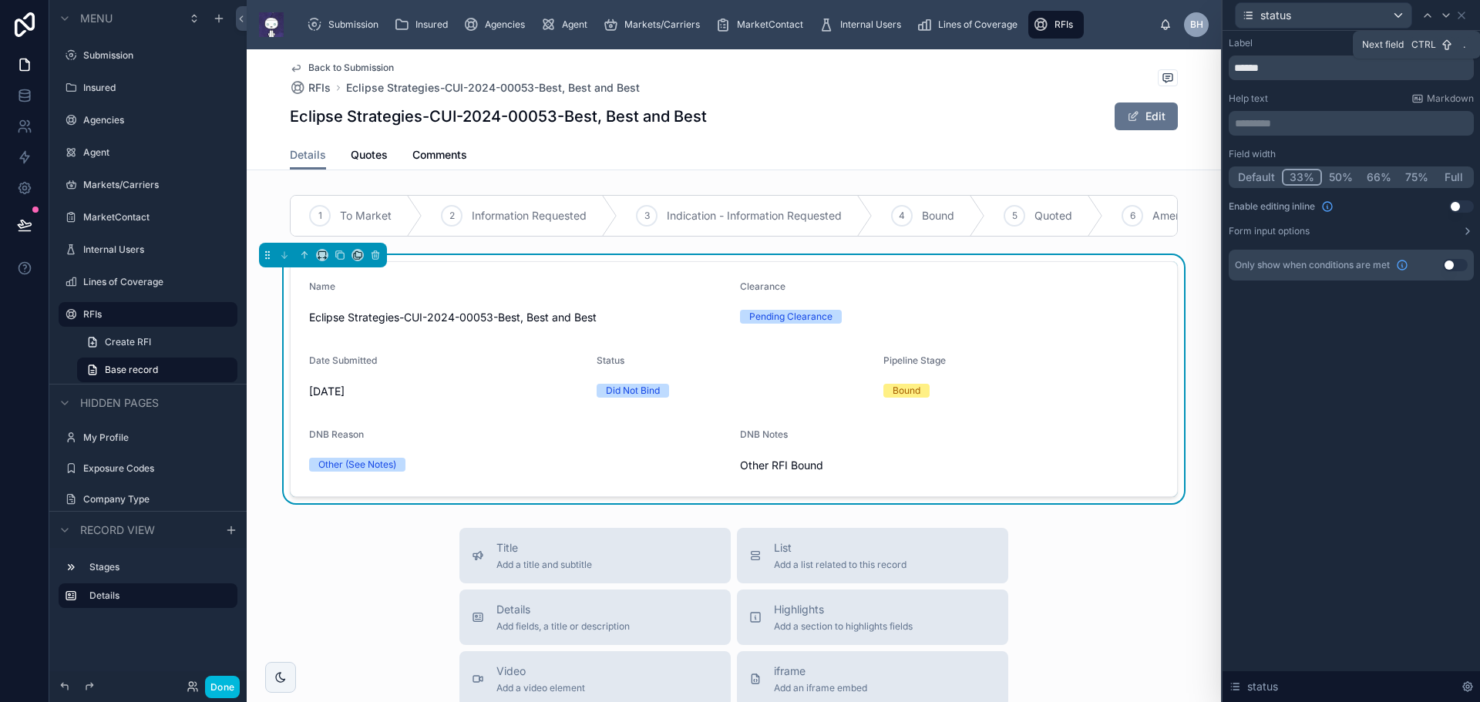
click at [1447, 17] on icon at bounding box center [1446, 15] width 12 height 12
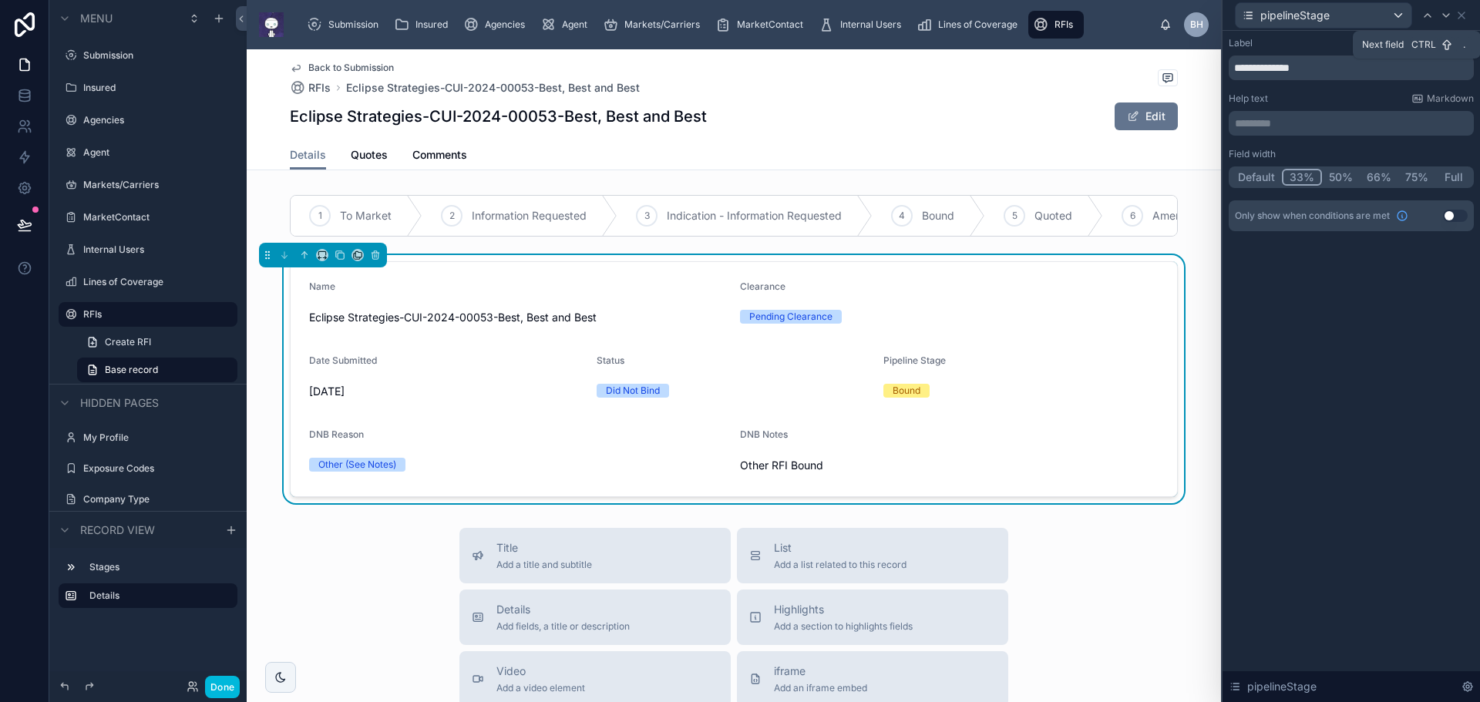
click at [1446, 16] on icon at bounding box center [1446, 15] width 6 height 3
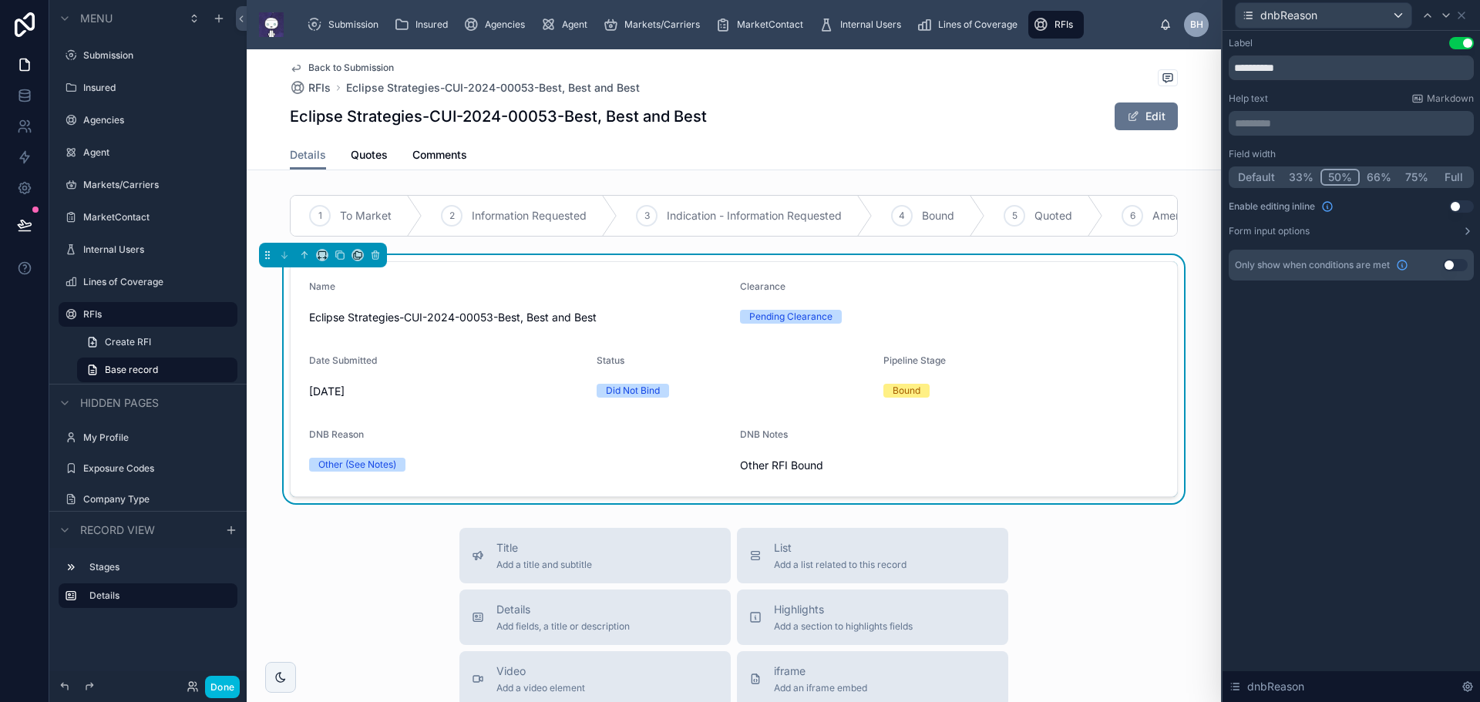
click at [1462, 264] on button "Use setting" at bounding box center [1455, 265] width 25 height 12
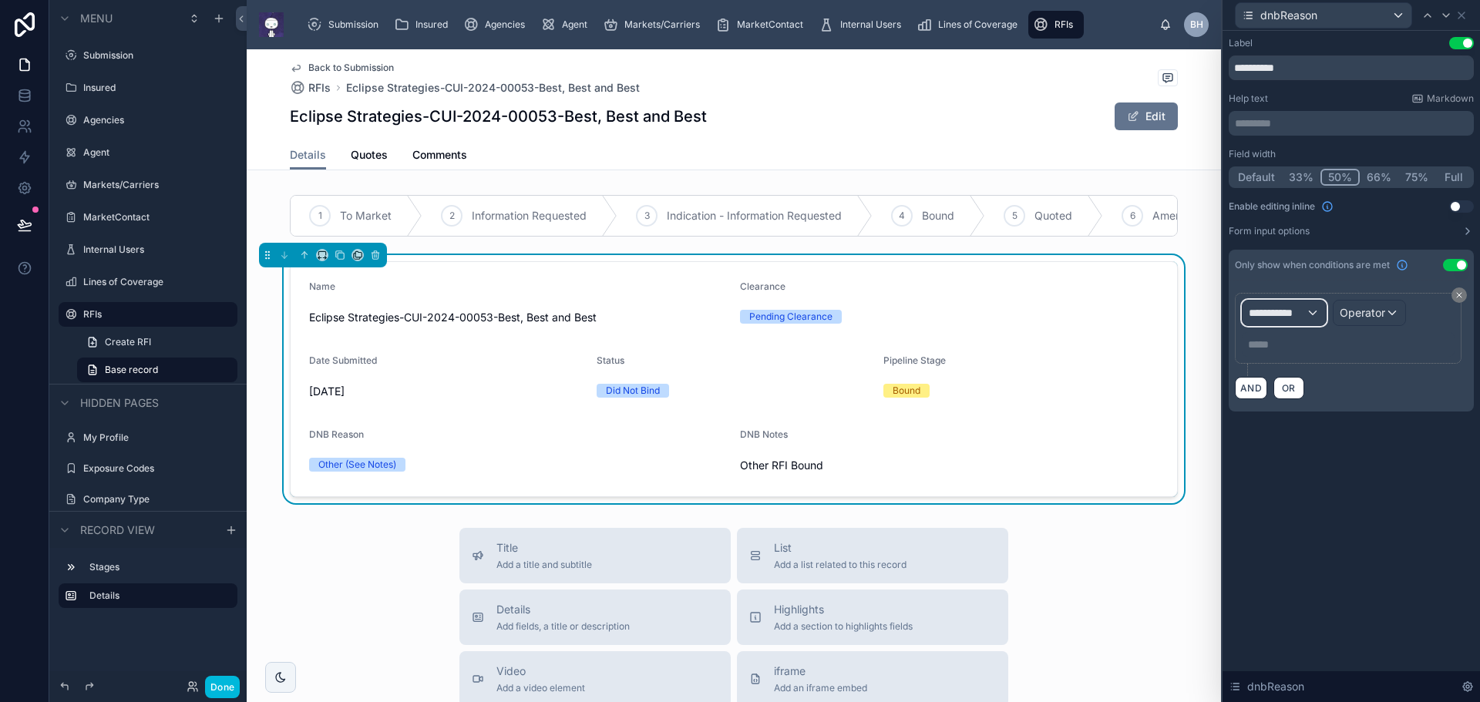
click at [1307, 310] on div "**********" at bounding box center [1284, 313] width 83 height 25
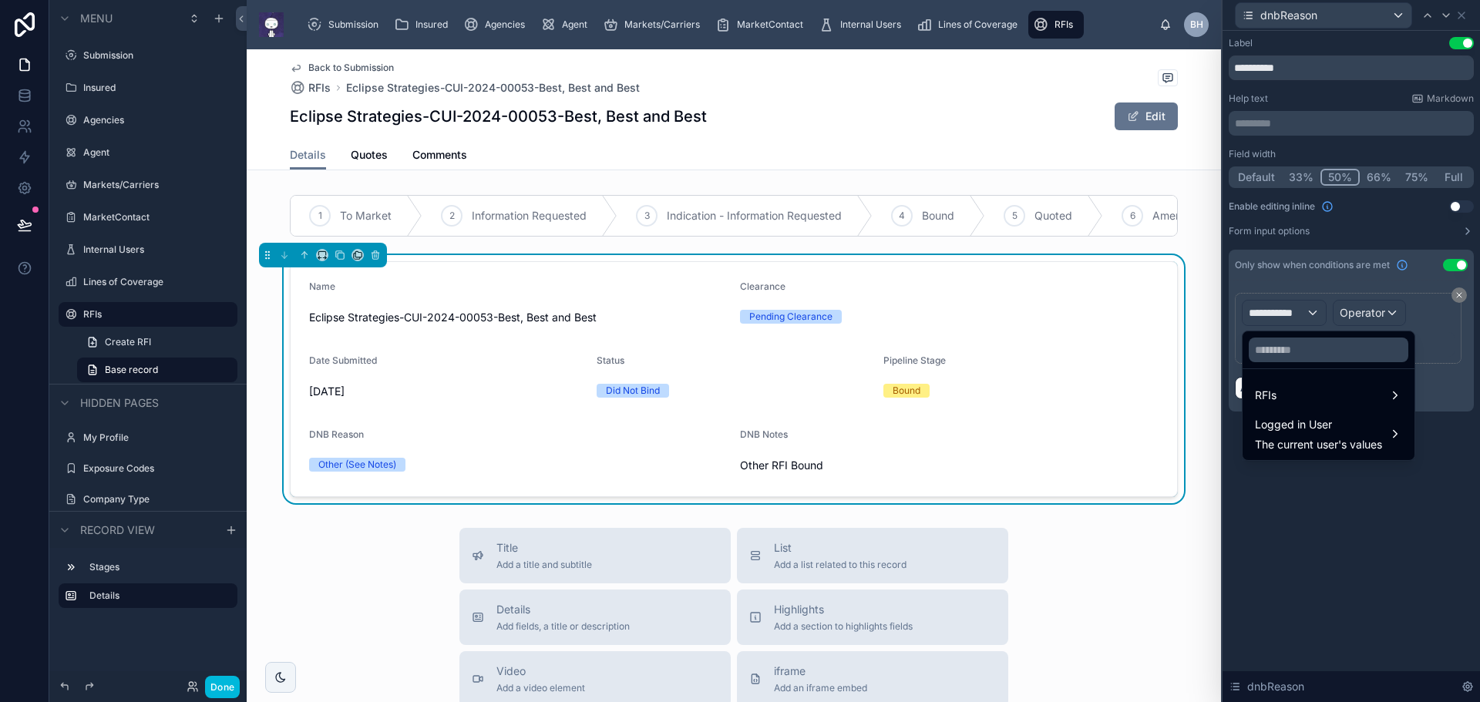
click at [1328, 391] on div "RFIs" at bounding box center [1328, 395] width 147 height 19
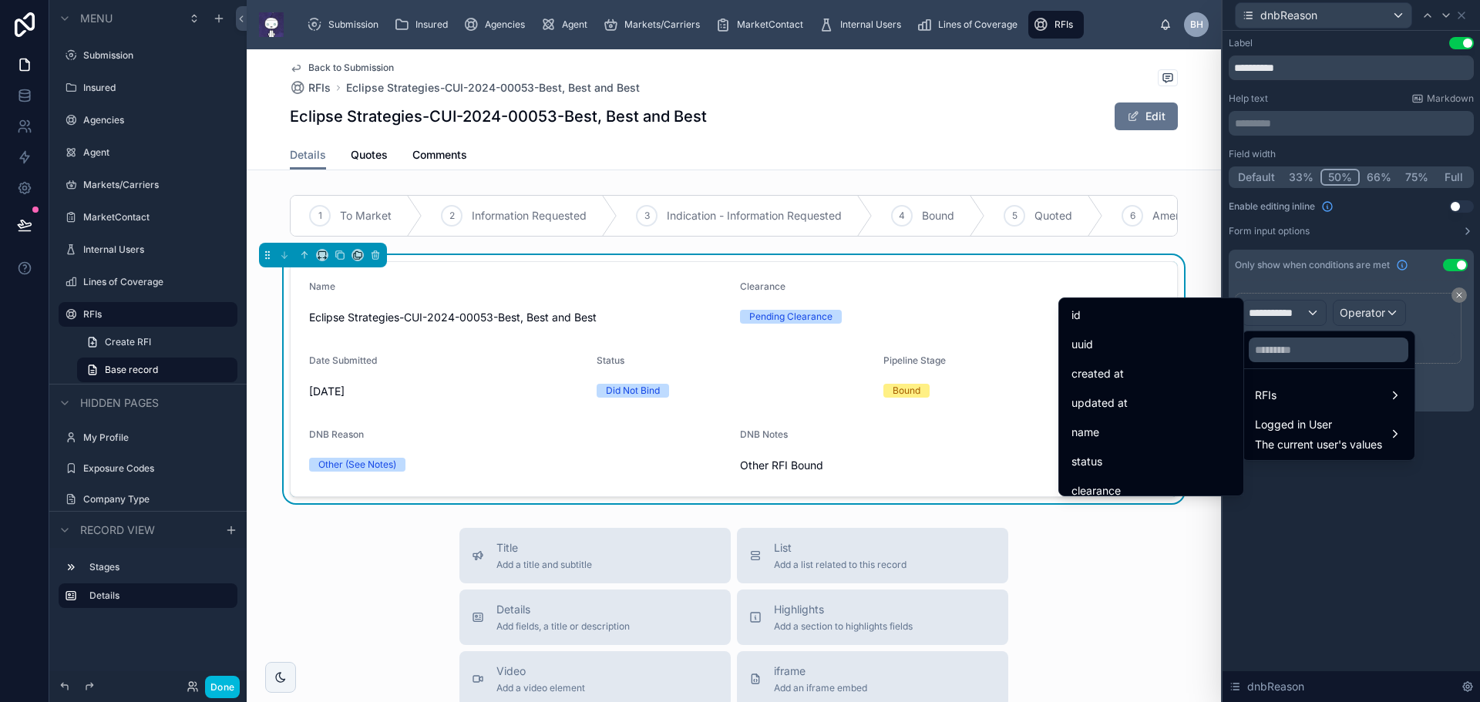
click at [1072, 459] on span "status" at bounding box center [1087, 462] width 31 height 19
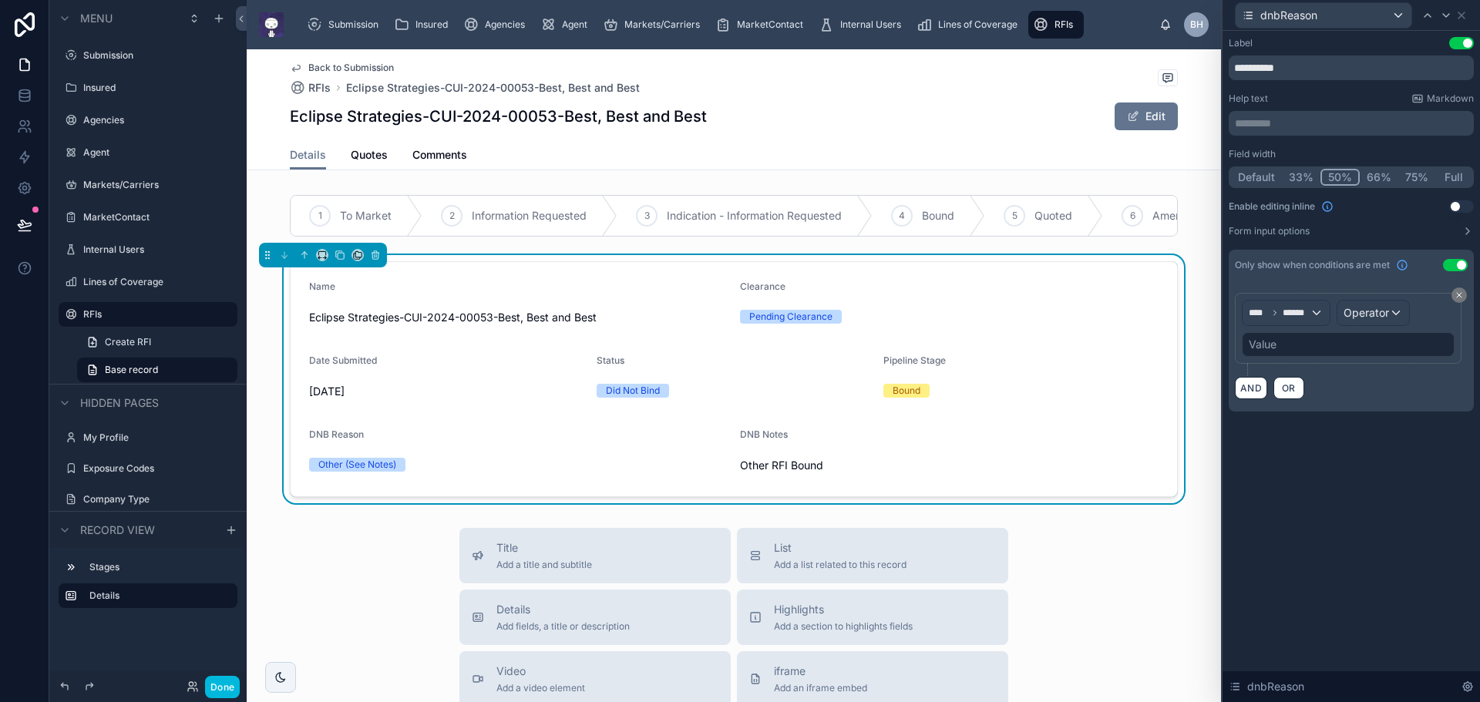
click at [1298, 338] on div "Value" at bounding box center [1348, 344] width 213 height 25
click at [1395, 311] on div "Operator" at bounding box center [1374, 313] width 72 height 25
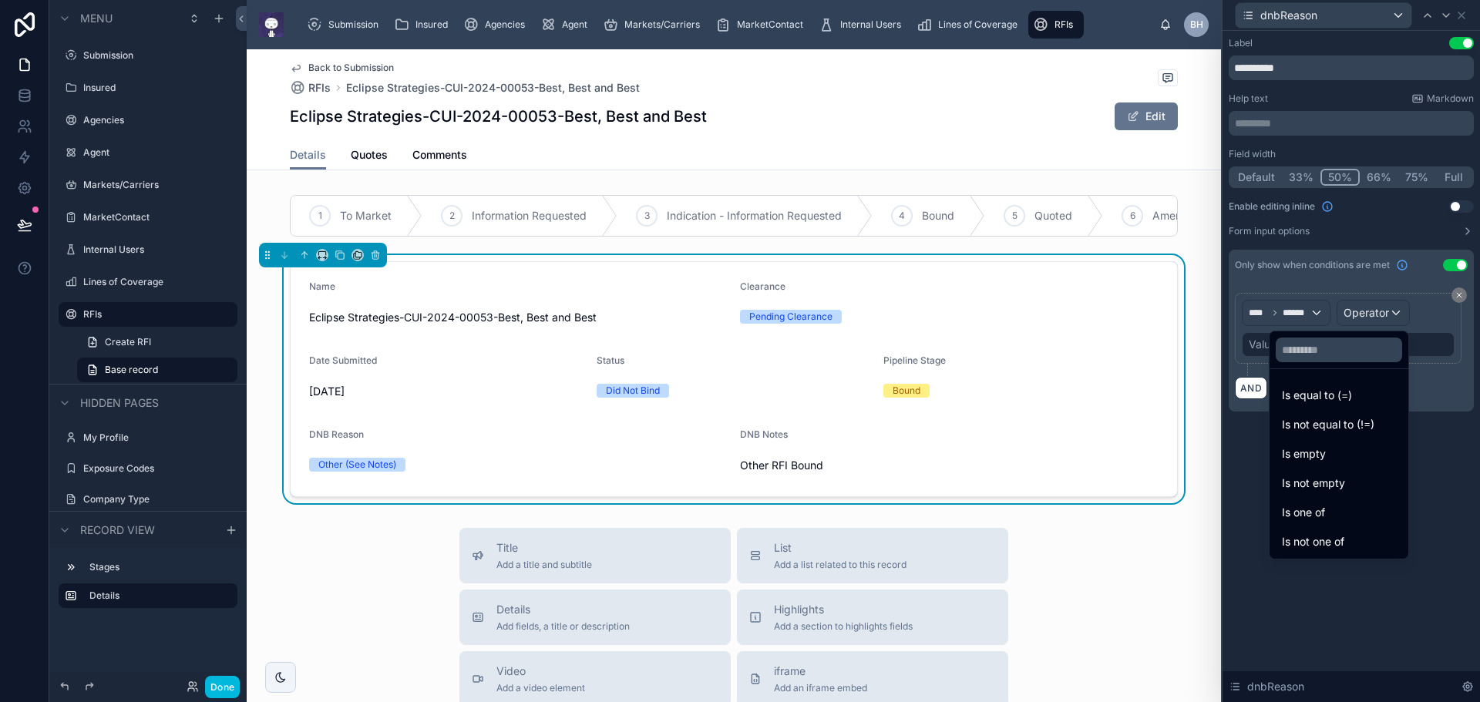
click at [1309, 398] on span "Is equal to (=)" at bounding box center [1317, 395] width 70 height 19
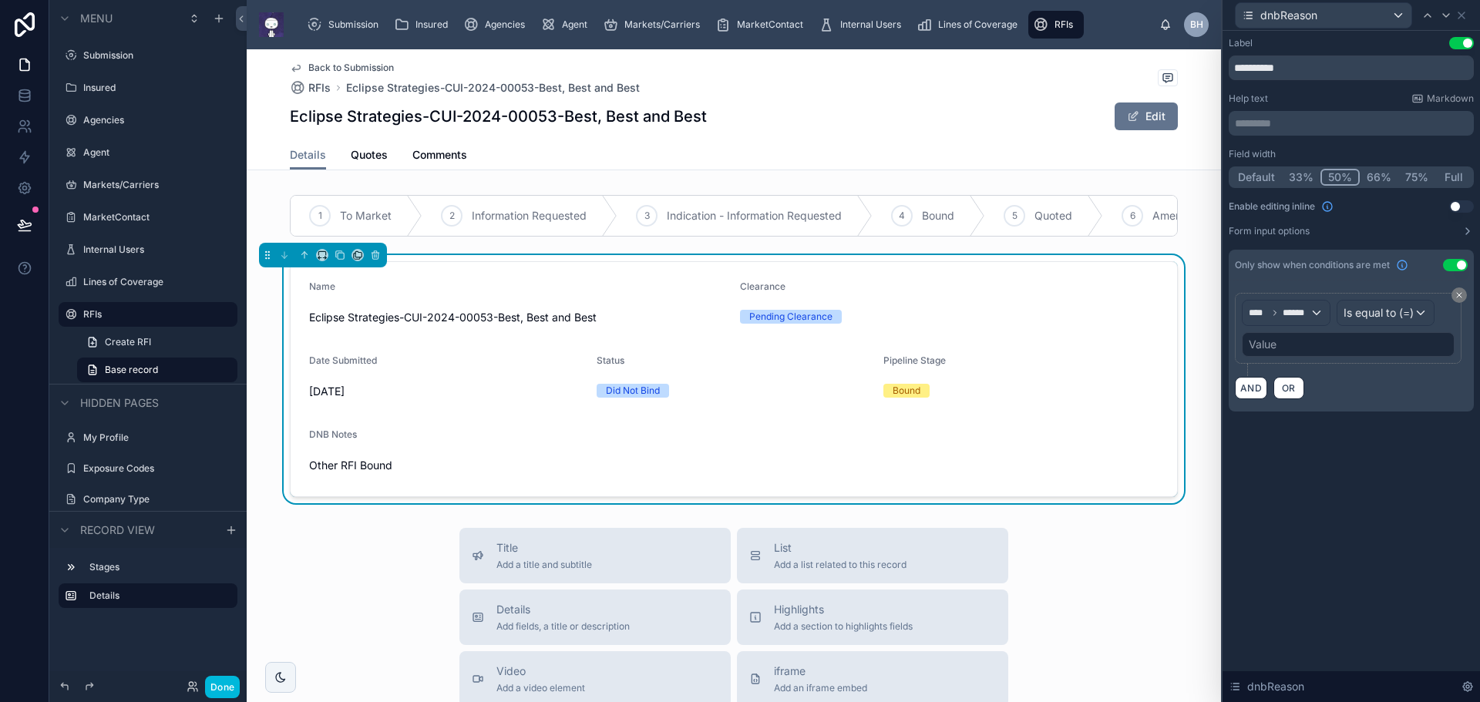
click at [1328, 335] on div "Value" at bounding box center [1348, 344] width 213 height 25
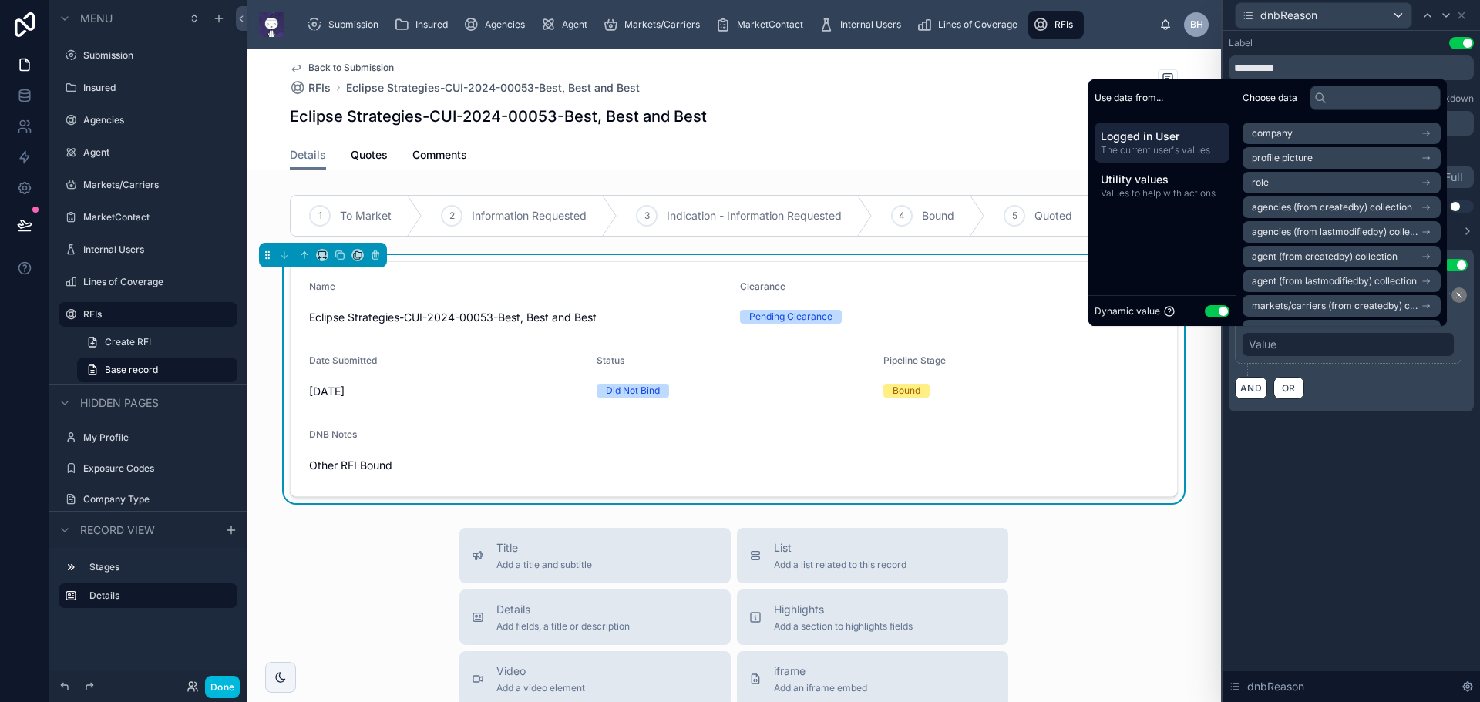
click at [1205, 311] on button "Use setting" at bounding box center [1217, 311] width 25 height 12
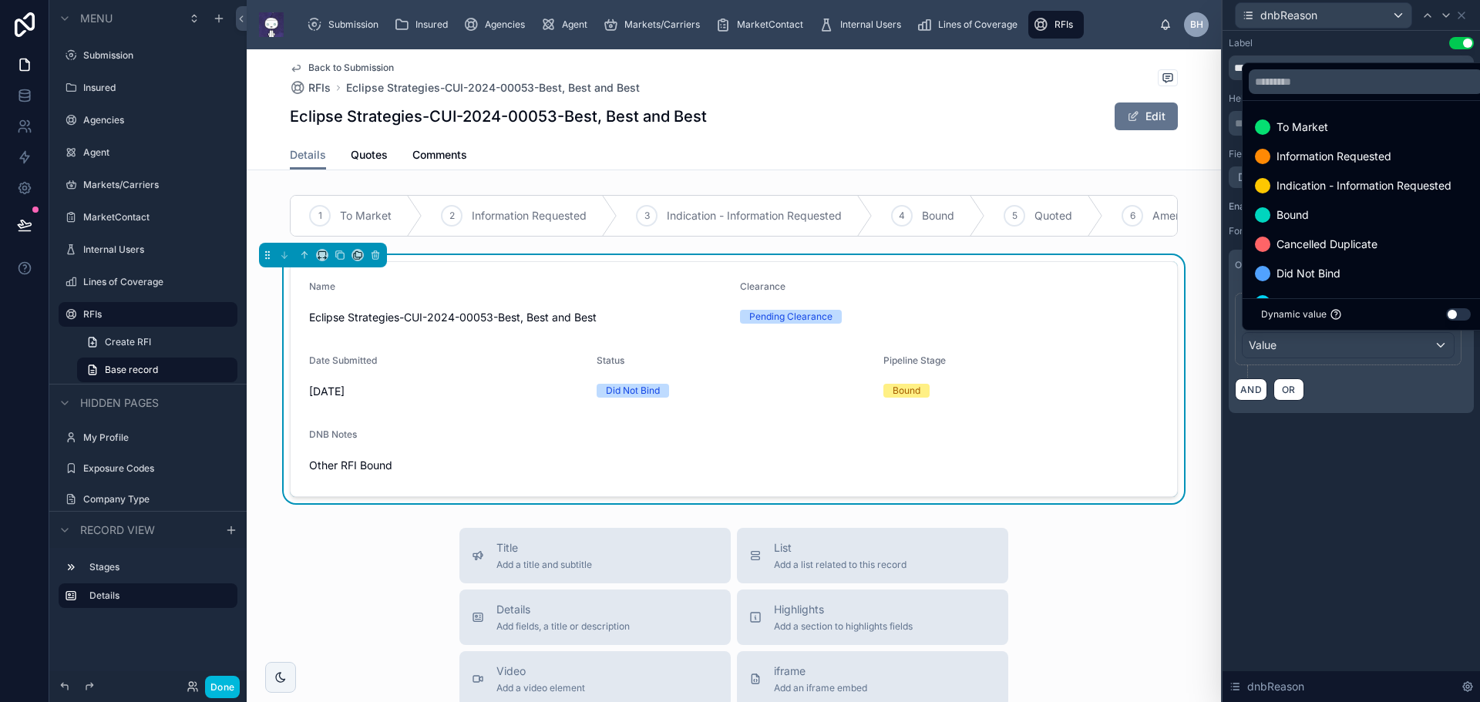
click at [1294, 274] on span "Did Not Bind" at bounding box center [1309, 273] width 64 height 19
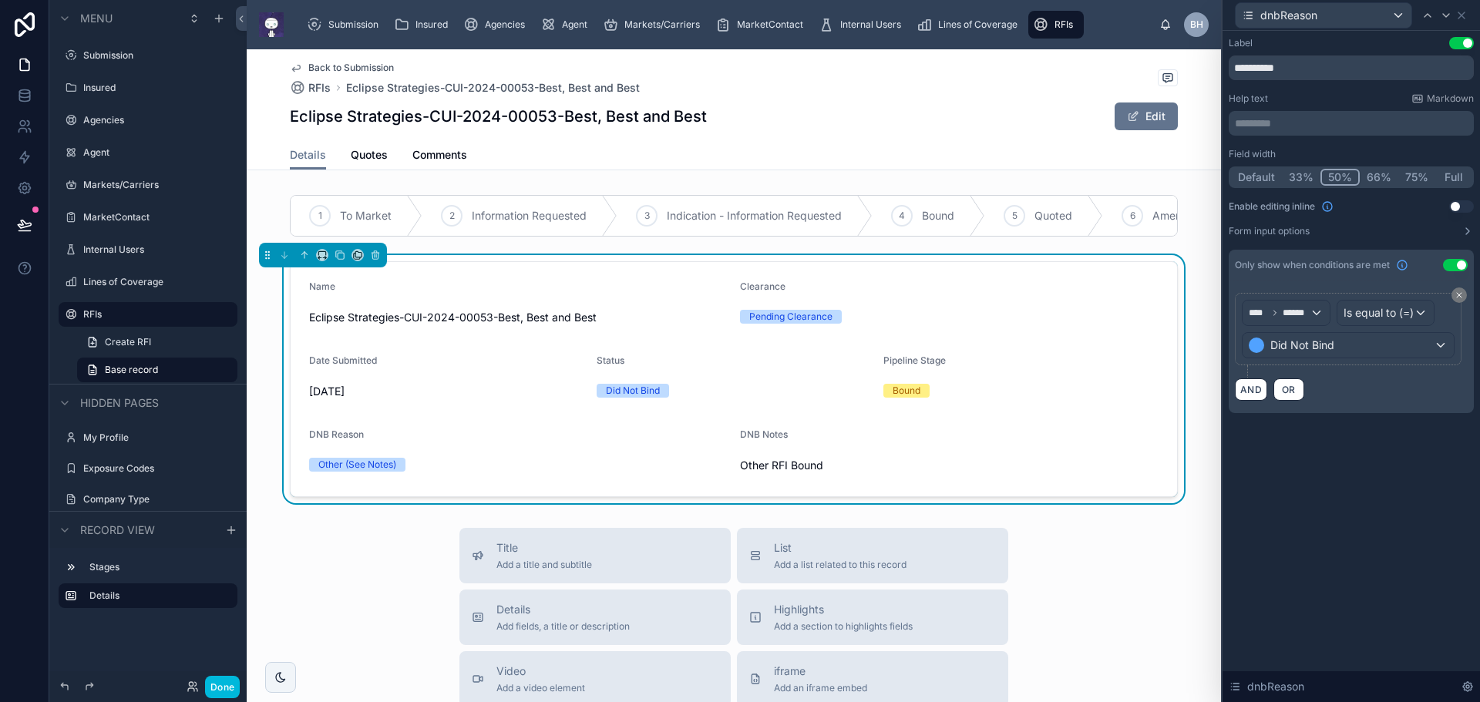
click at [1340, 500] on div "**********" at bounding box center [1351, 366] width 257 height 671
click at [1452, 13] on icon at bounding box center [1446, 15] width 12 height 12
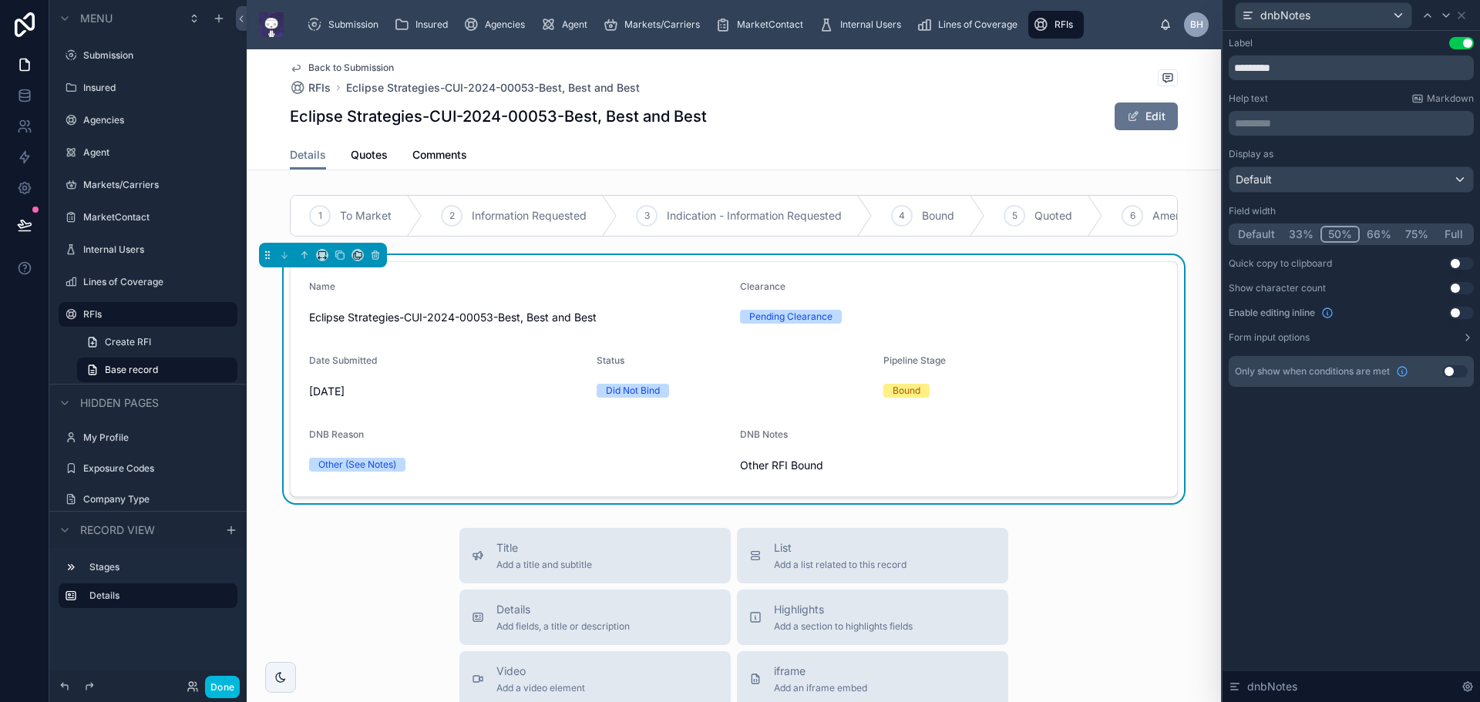
click at [1456, 373] on button "Use setting" at bounding box center [1455, 371] width 25 height 12
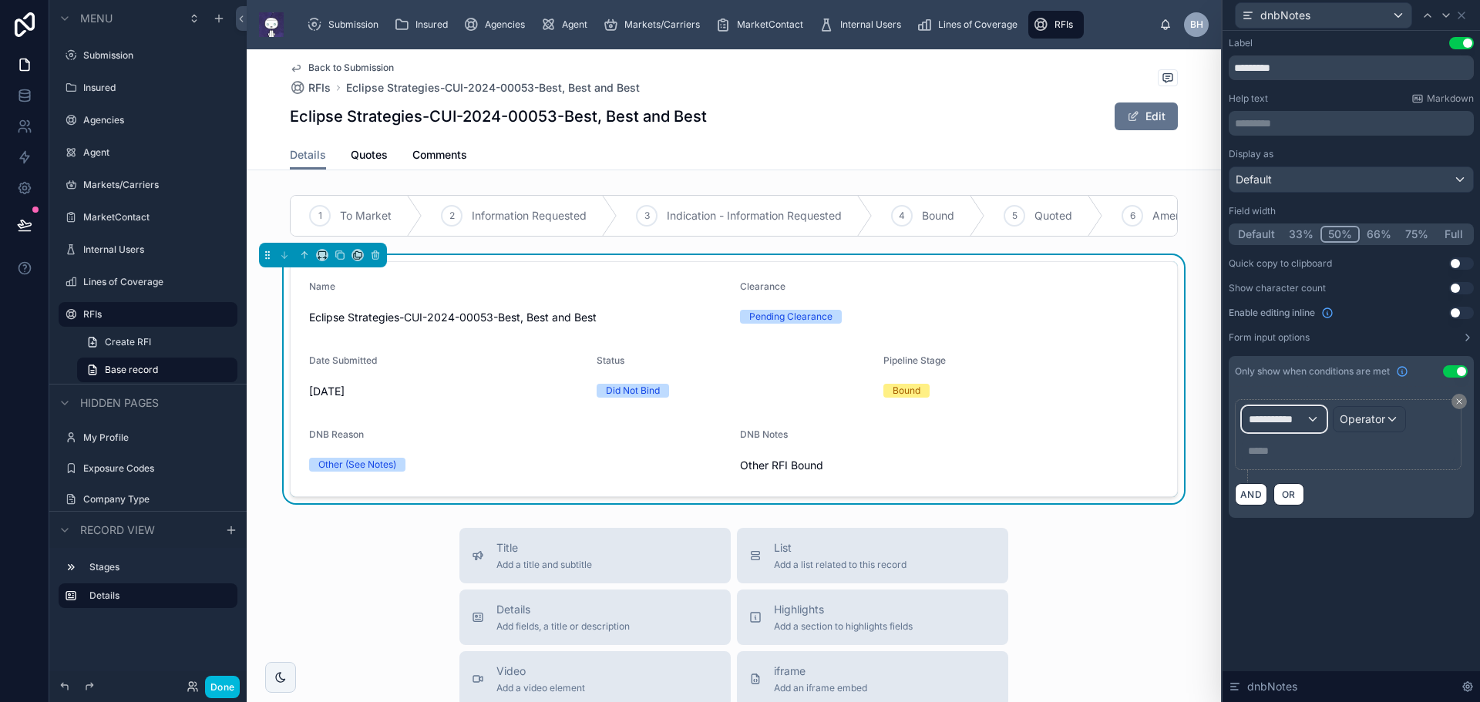
click at [1315, 415] on div "**********" at bounding box center [1284, 419] width 83 height 25
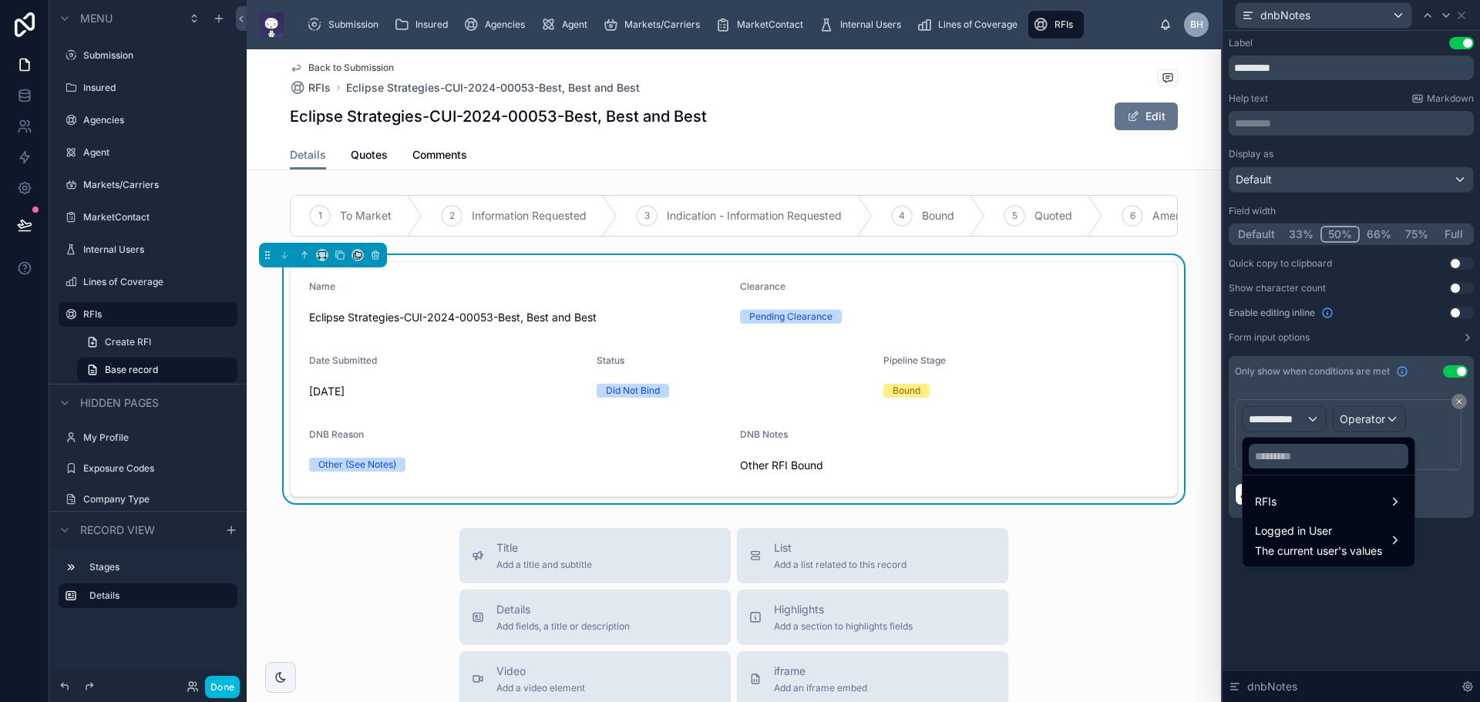
click at [1300, 506] on div "RFIs" at bounding box center [1328, 502] width 147 height 19
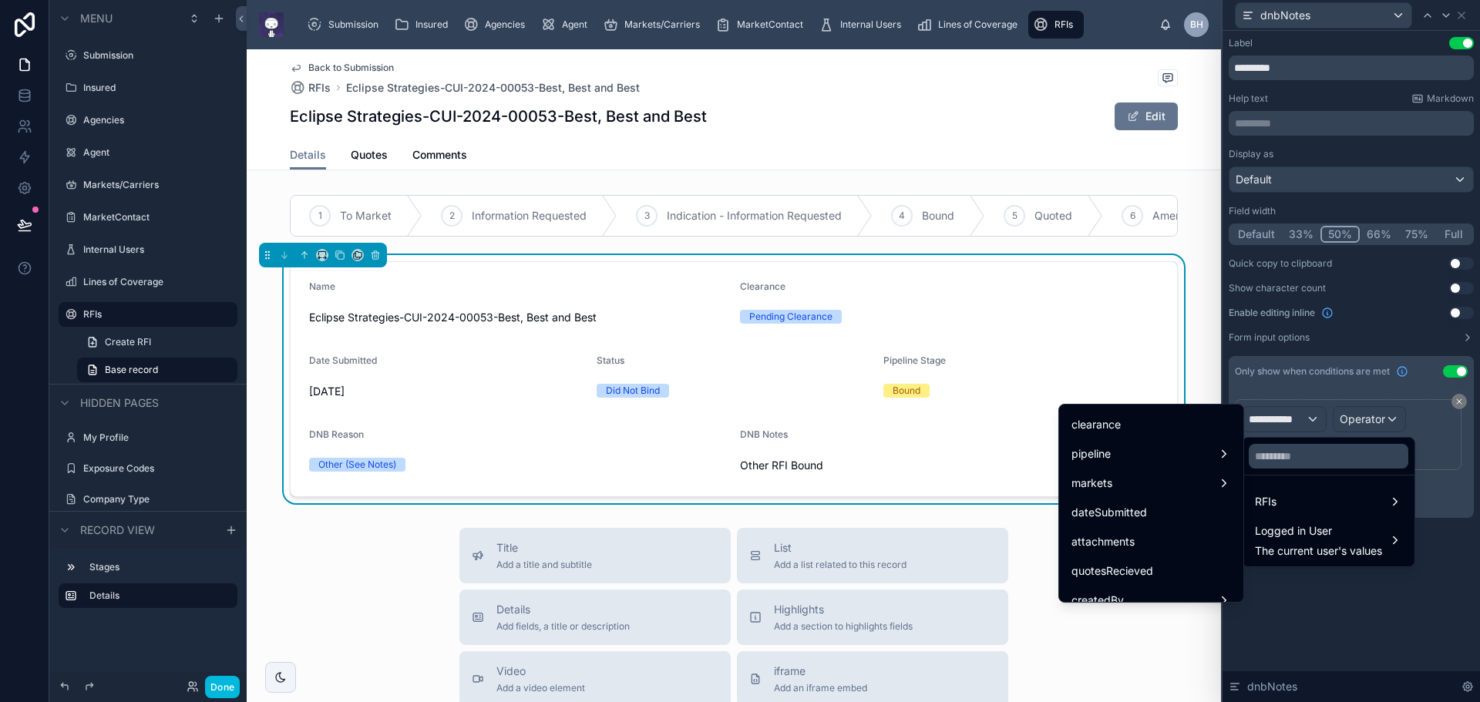
scroll to position [404, 0]
click at [1112, 543] on span "dnbReason" at bounding box center [1100, 545] width 57 height 19
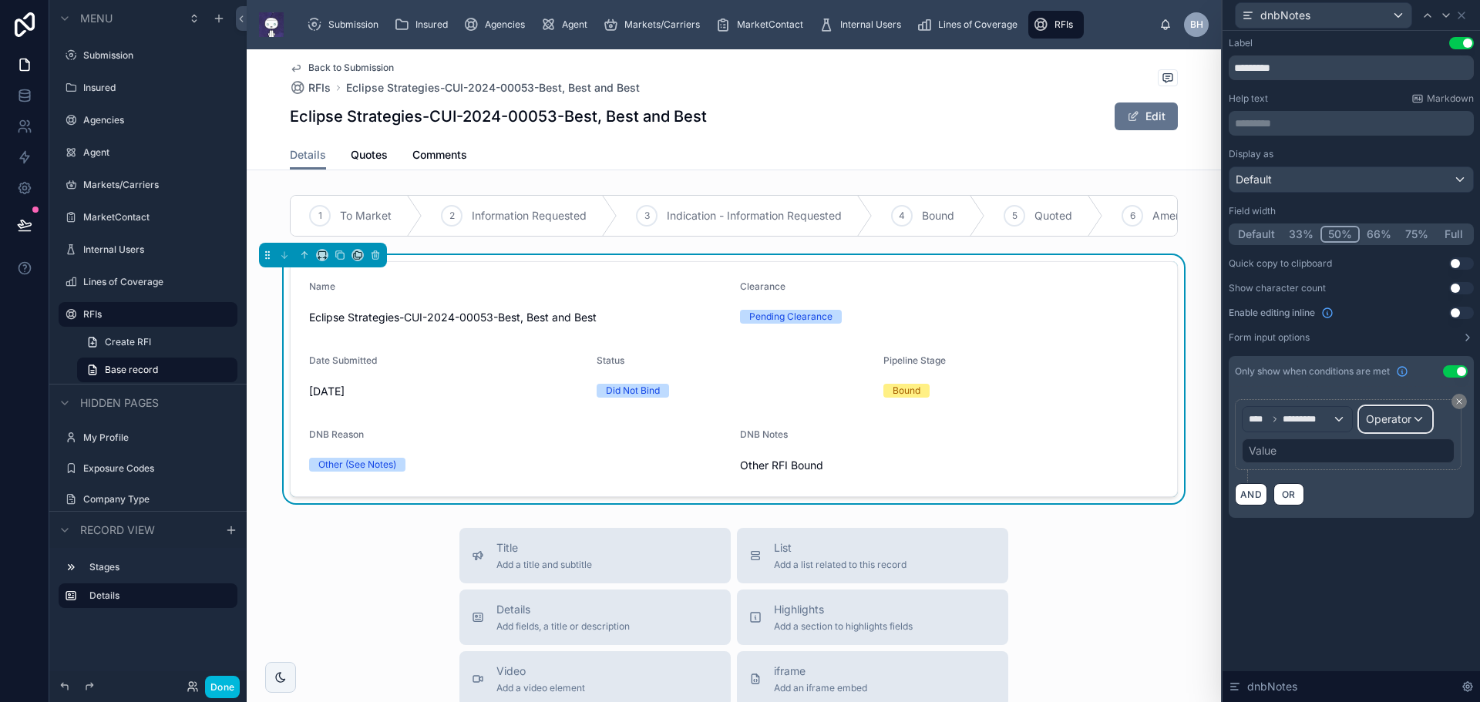
click at [1418, 423] on div "Operator" at bounding box center [1396, 419] width 72 height 25
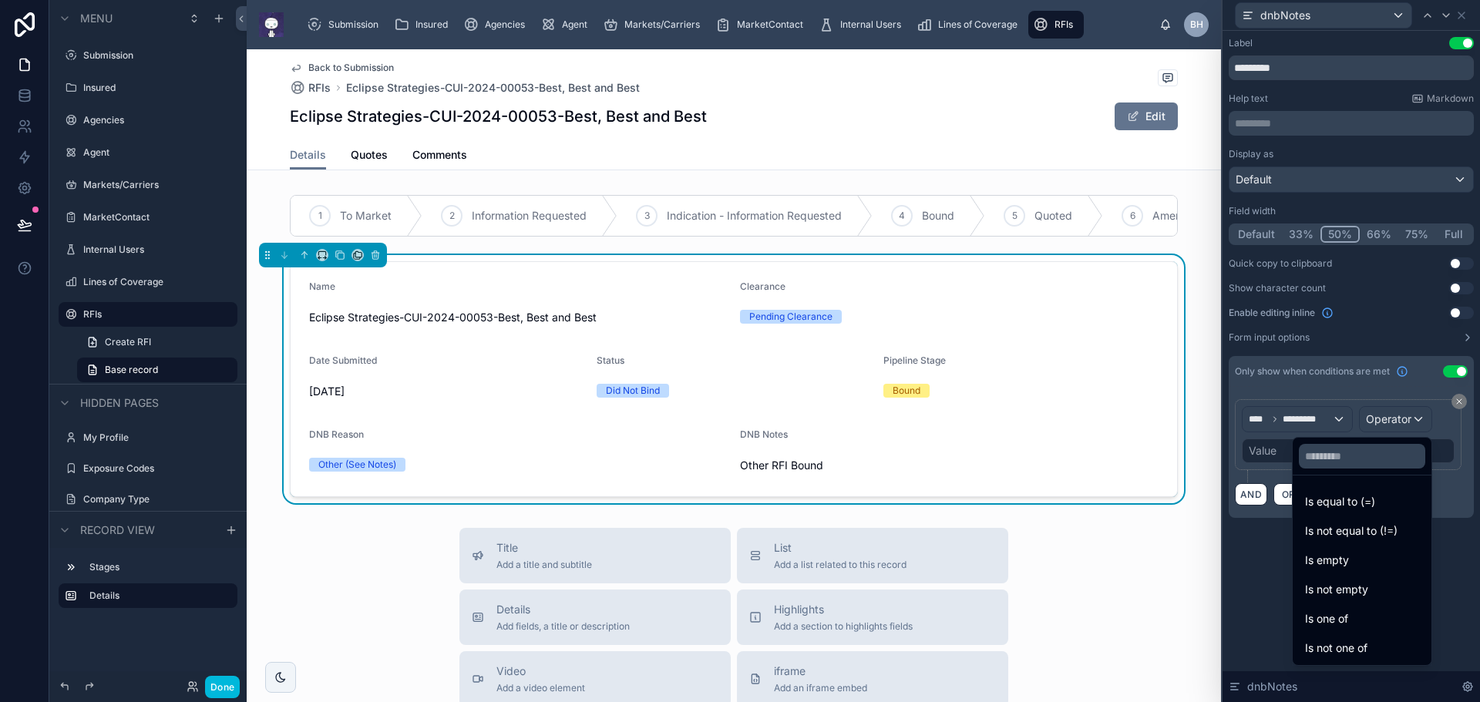
click at [1353, 503] on div "Is equal to (=)" at bounding box center [1362, 502] width 114 height 19
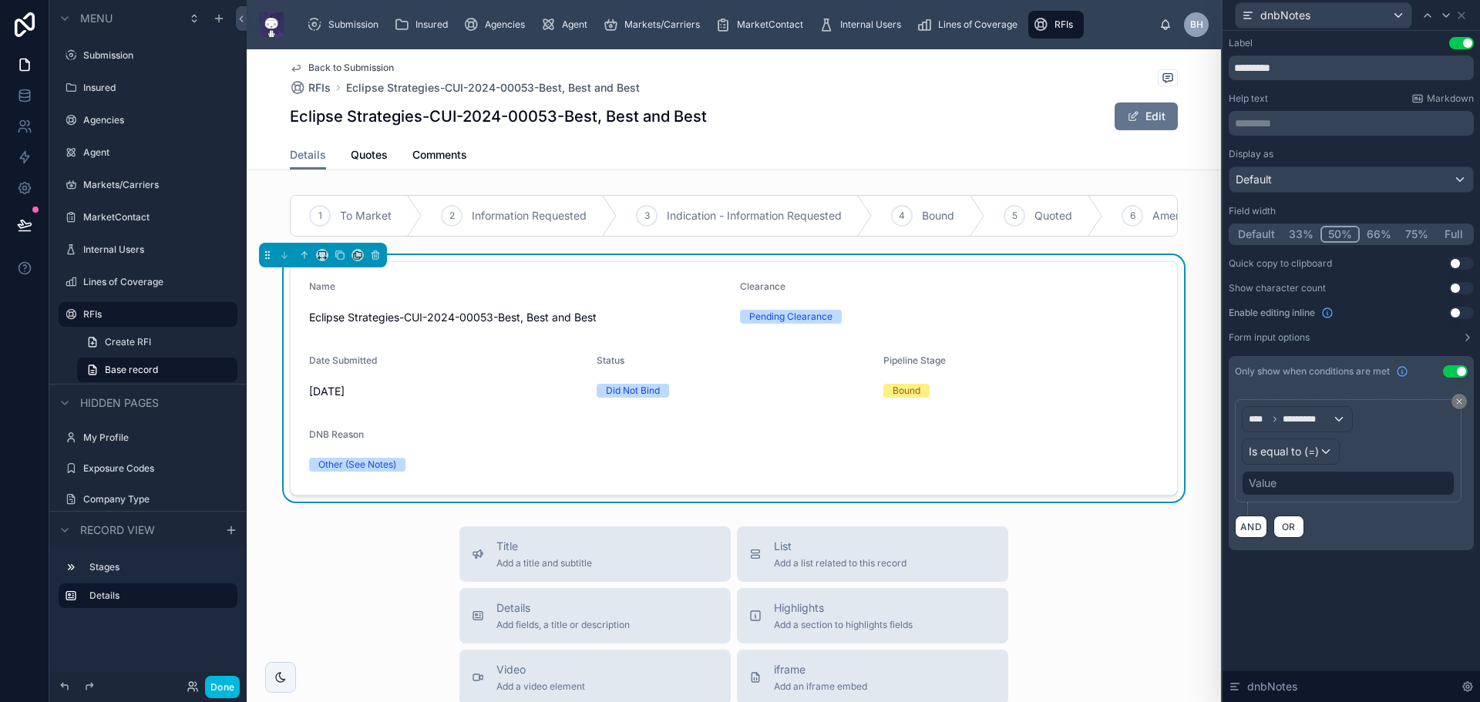
click at [1324, 478] on div "Value" at bounding box center [1348, 483] width 213 height 25
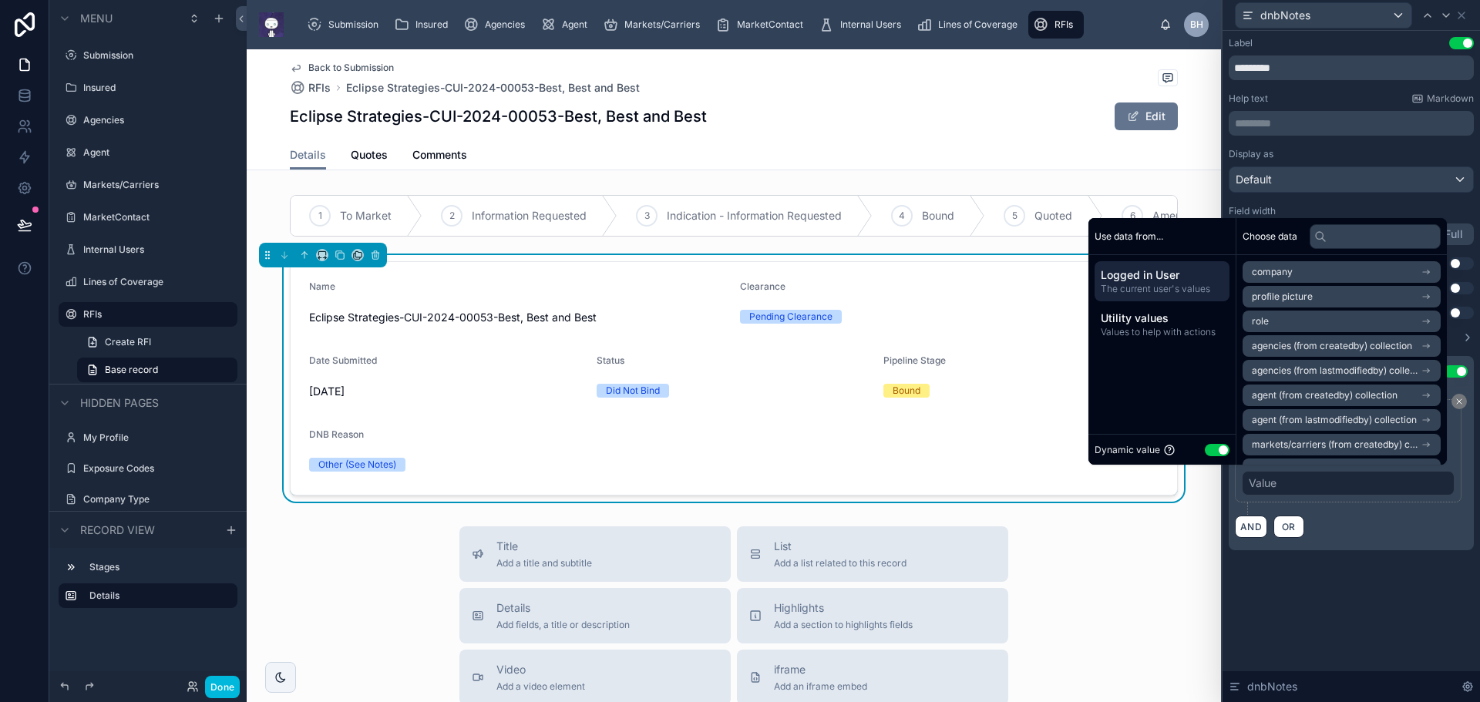
click at [1205, 452] on button "Use setting" at bounding box center [1217, 450] width 25 height 12
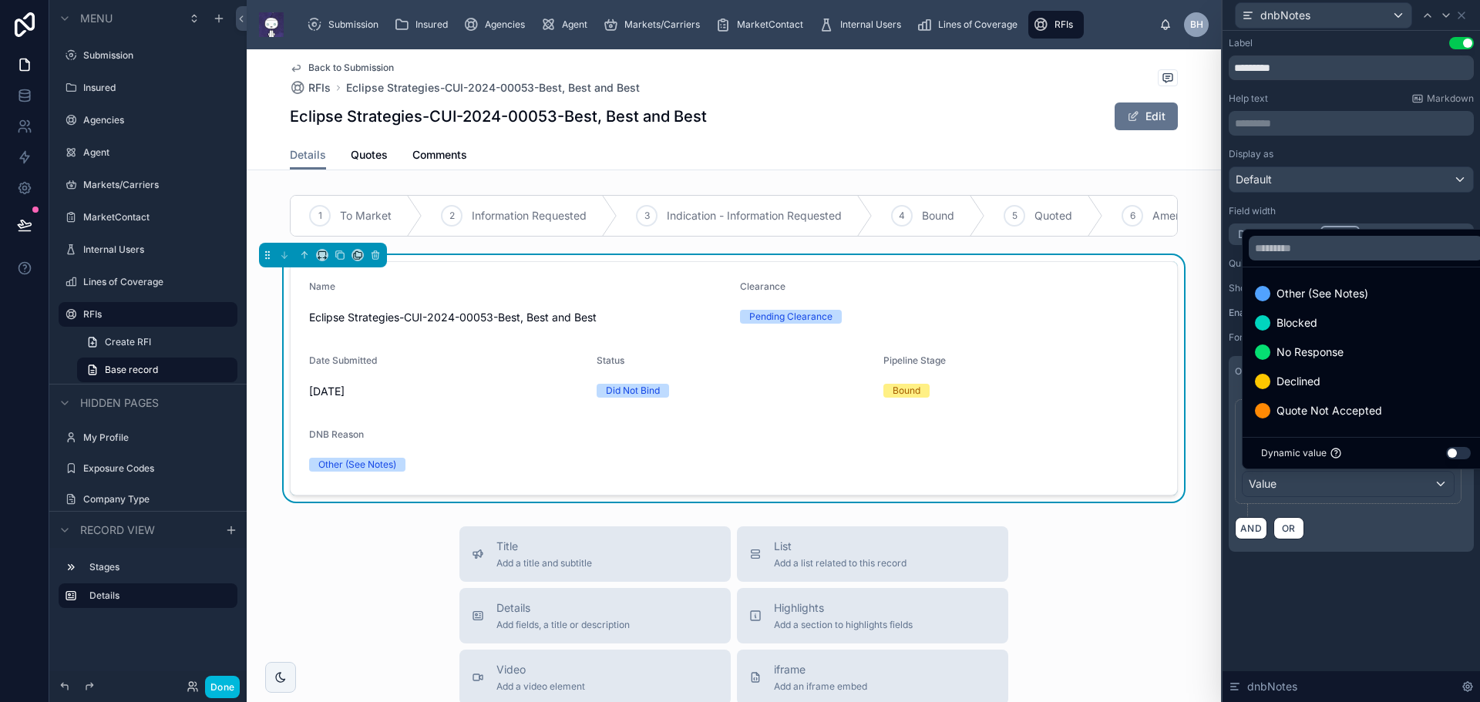
click at [1327, 289] on span "Other (See Notes)" at bounding box center [1323, 293] width 92 height 19
click at [1395, 621] on div "Label Use setting ********* Help text Markdown ********* ﻿ Display as Default F…" at bounding box center [1351, 366] width 257 height 671
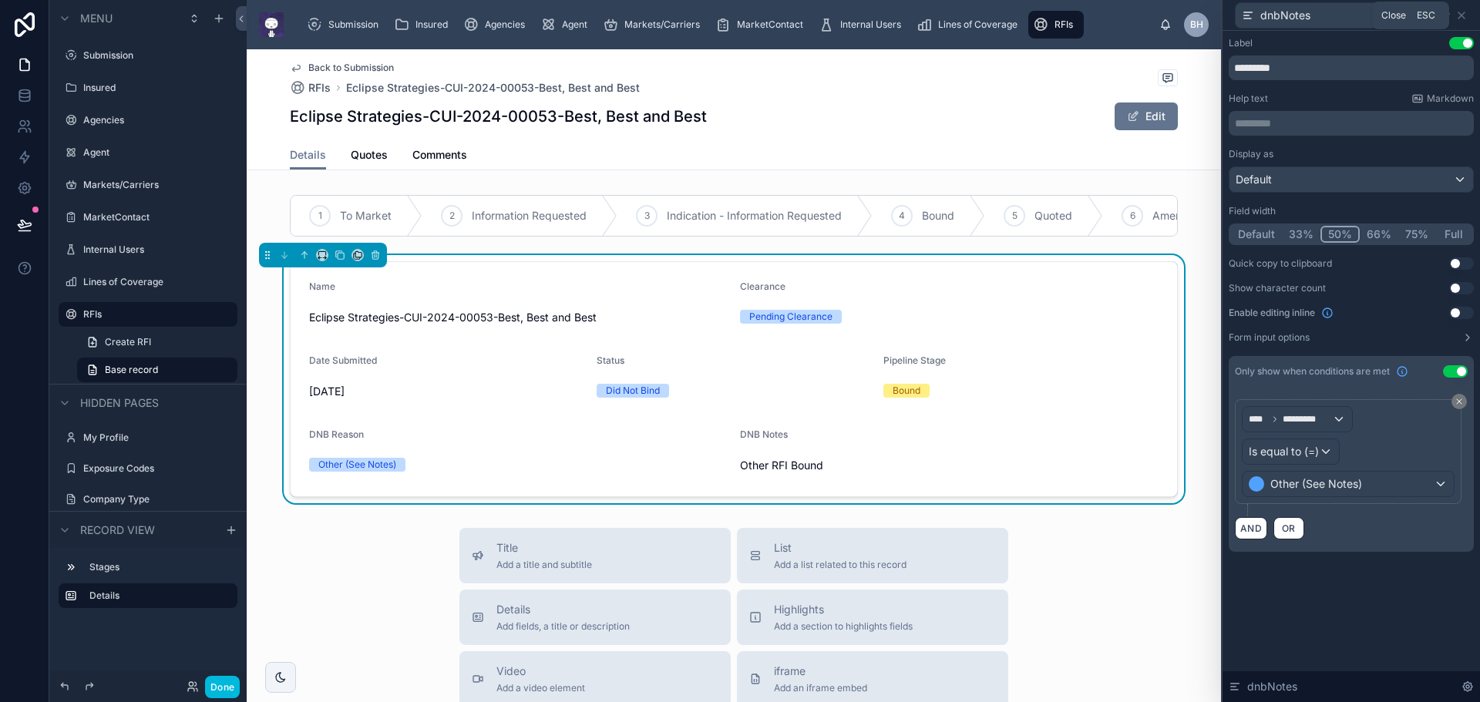
click at [1463, 15] on icon at bounding box center [1462, 15] width 12 height 12
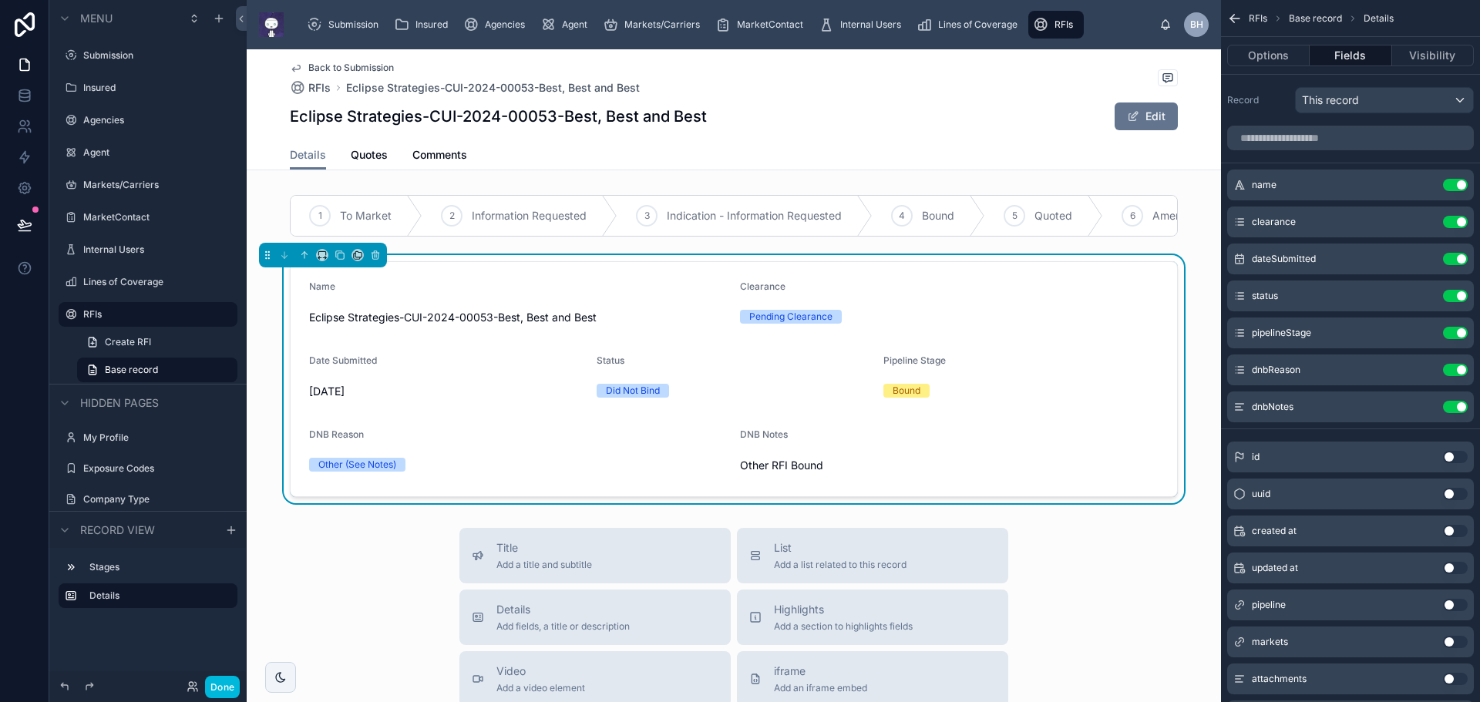
click at [220, 692] on button "Done" at bounding box center [222, 687] width 35 height 22
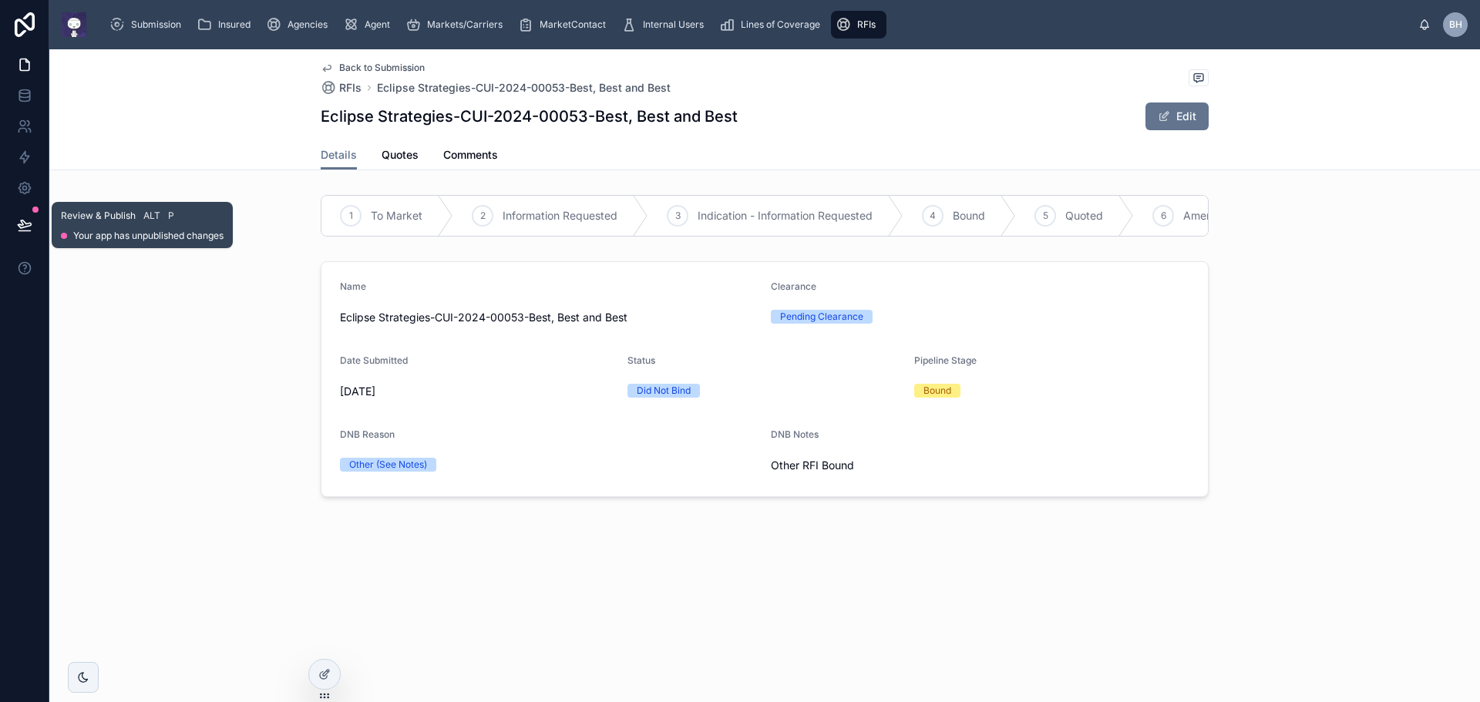
click at [22, 219] on icon at bounding box center [24, 224] width 15 height 15
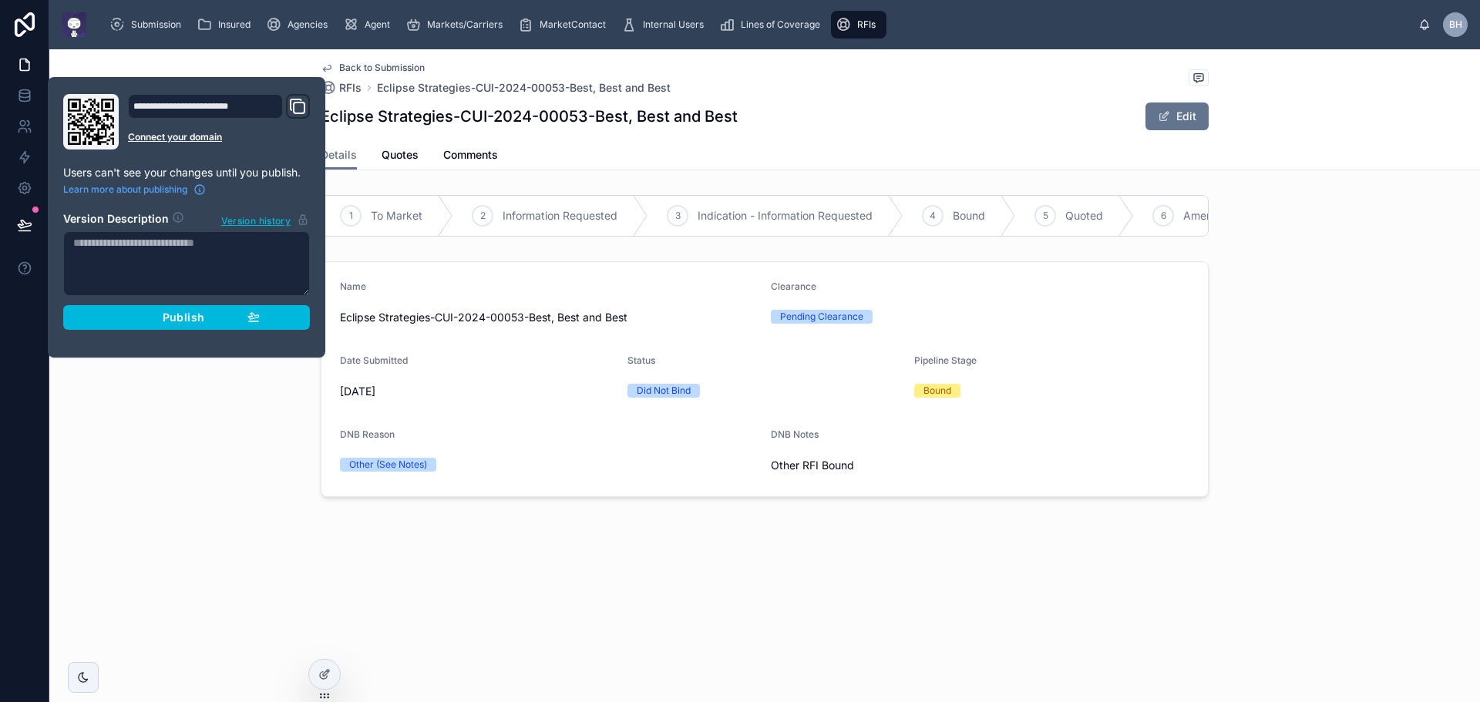
click at [183, 325] on button "Publish" at bounding box center [186, 317] width 247 height 25
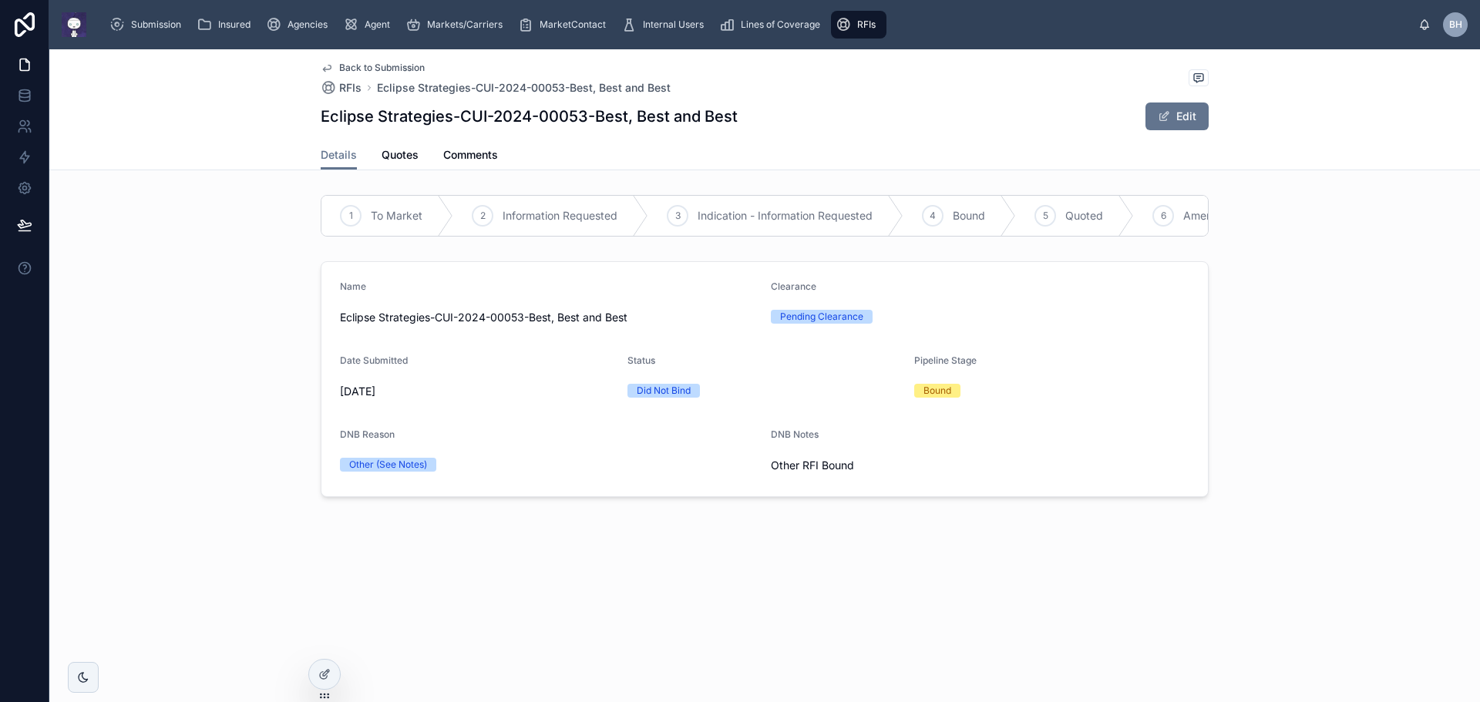
click at [914, 596] on div "Back to Submission RFIs Eclipse Strategies-CUI-2024-00053-Best, Best and Best E…" at bounding box center [764, 325] width 1431 height 553
click at [401, 160] on span "Quotes" at bounding box center [400, 154] width 37 height 15
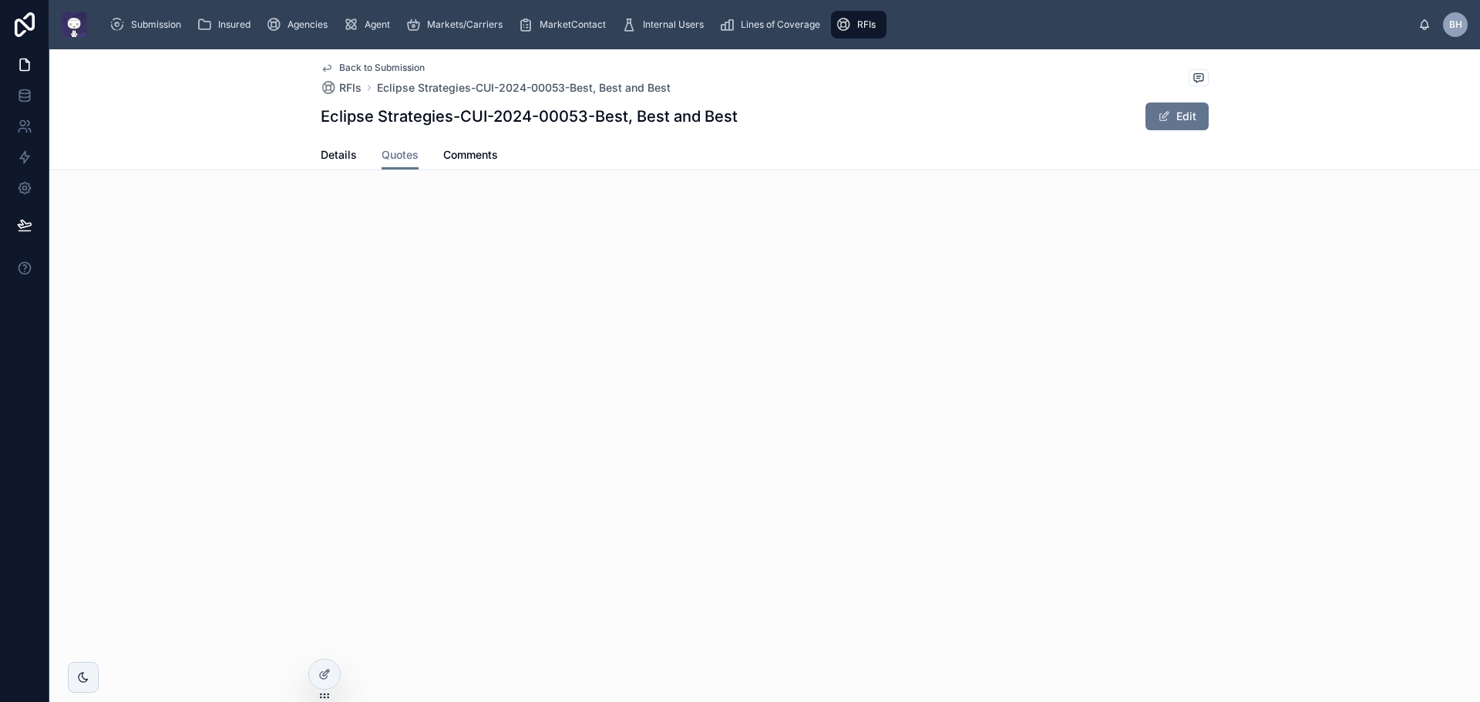
click at [337, 153] on span "Details" at bounding box center [339, 154] width 36 height 15
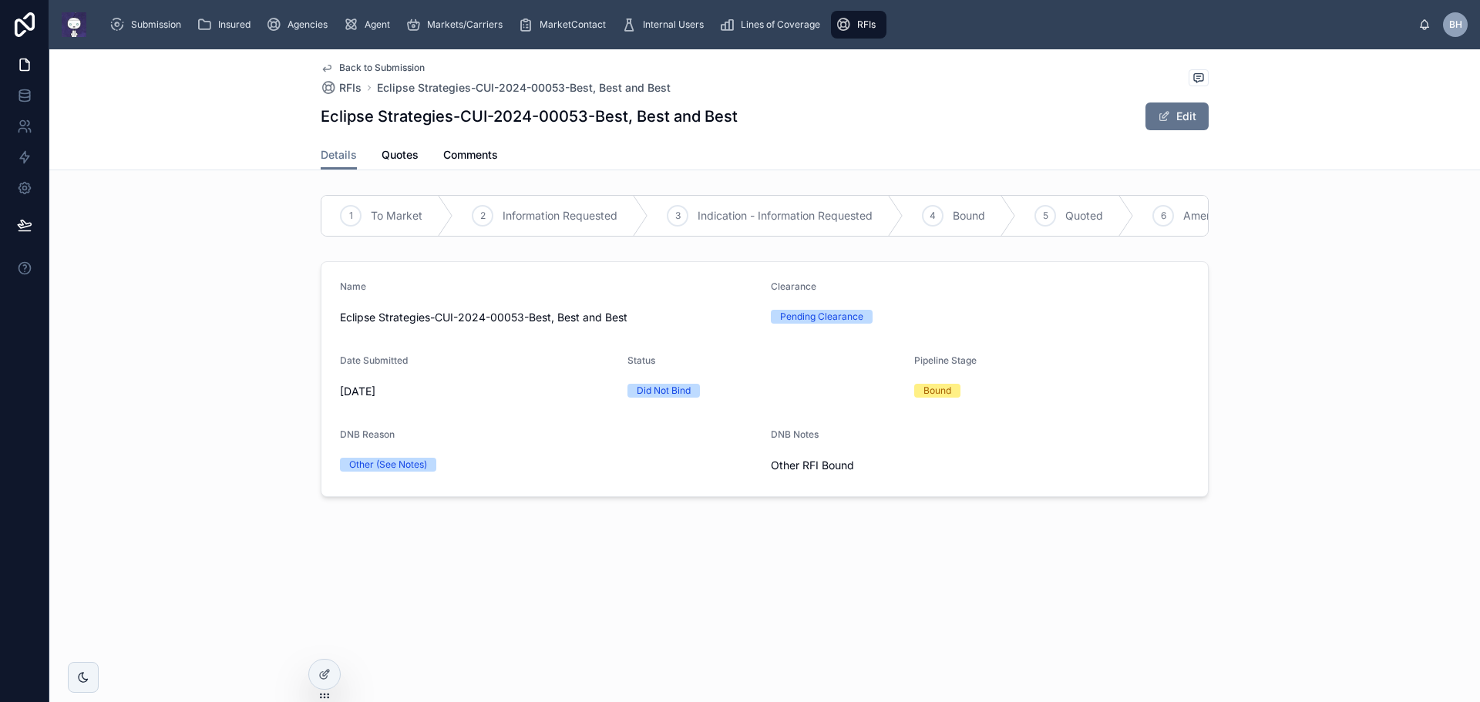
click at [402, 71] on span "Back to Submission" at bounding box center [382, 68] width 86 height 12
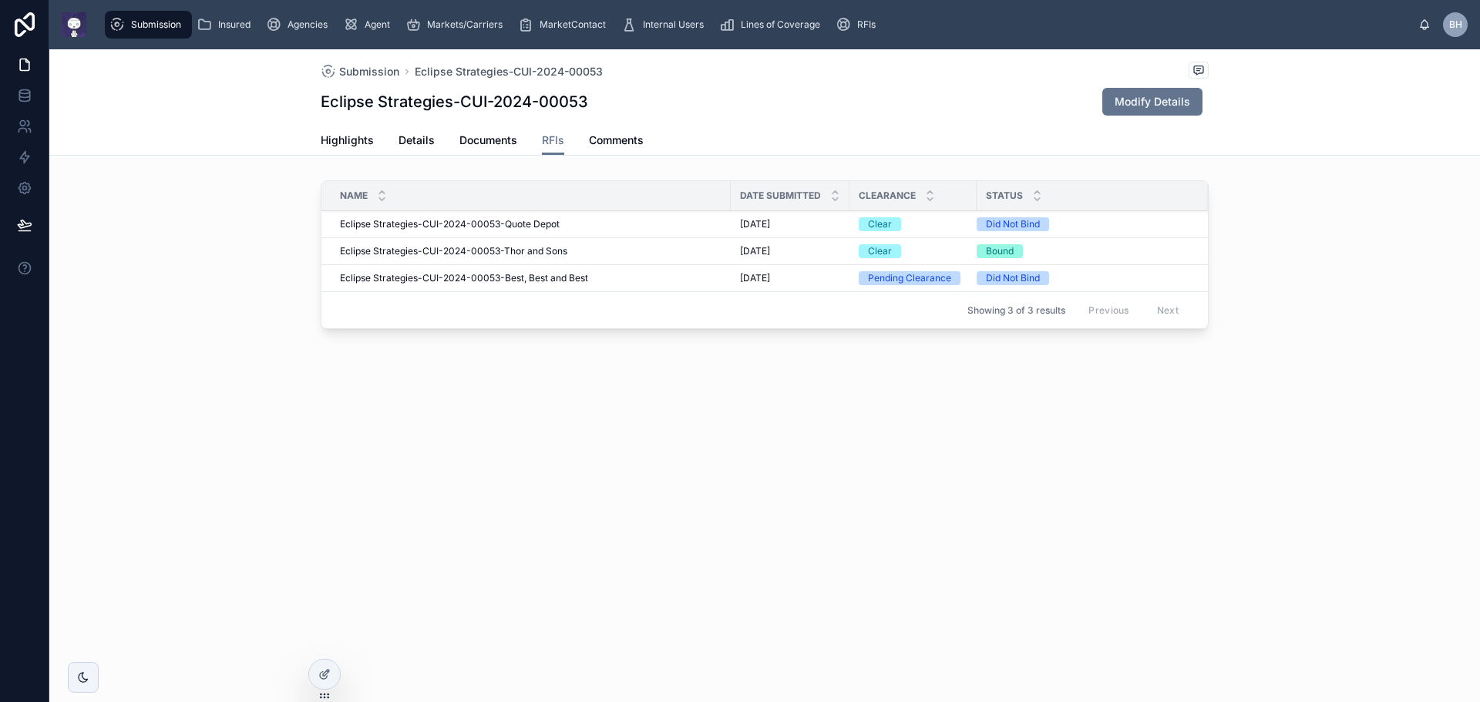
click at [433, 255] on span "Eclipse Strategies-CUI-2024-00053-Thor and Sons" at bounding box center [453, 251] width 227 height 12
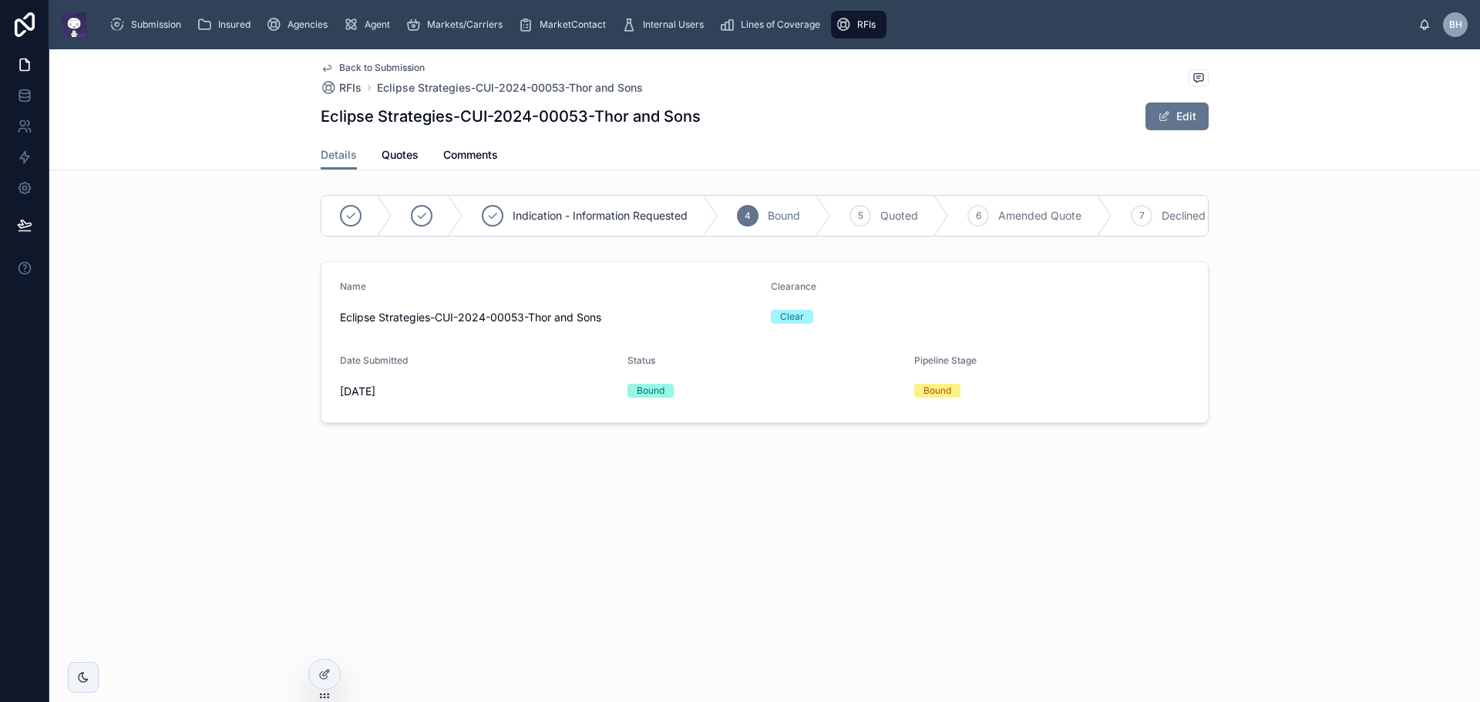
click at [372, 72] on span "Back to Submission" at bounding box center [382, 68] width 86 height 12
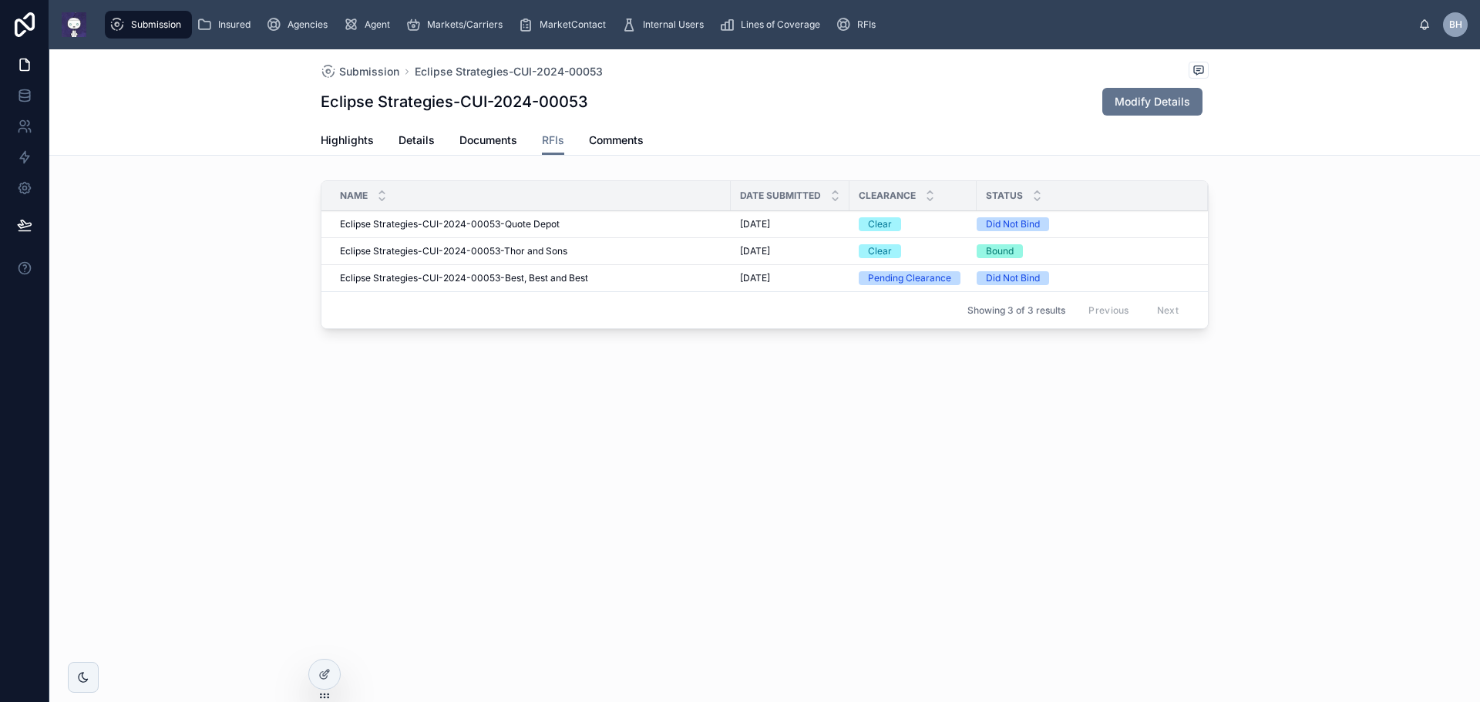
drag, startPoint x: 186, startPoint y: 247, endPoint x: 181, endPoint y: 240, distance: 8.3
click at [184, 244] on div "Name Date Submitted Clearance Status Eclipse Strategies-CUI-2024-00053-Quote De…" at bounding box center [764, 257] width 1431 height 167
click at [426, 220] on span "Eclipse Strategies-CUI-2024-00053-Quote Depot" at bounding box center [450, 224] width 220 height 12
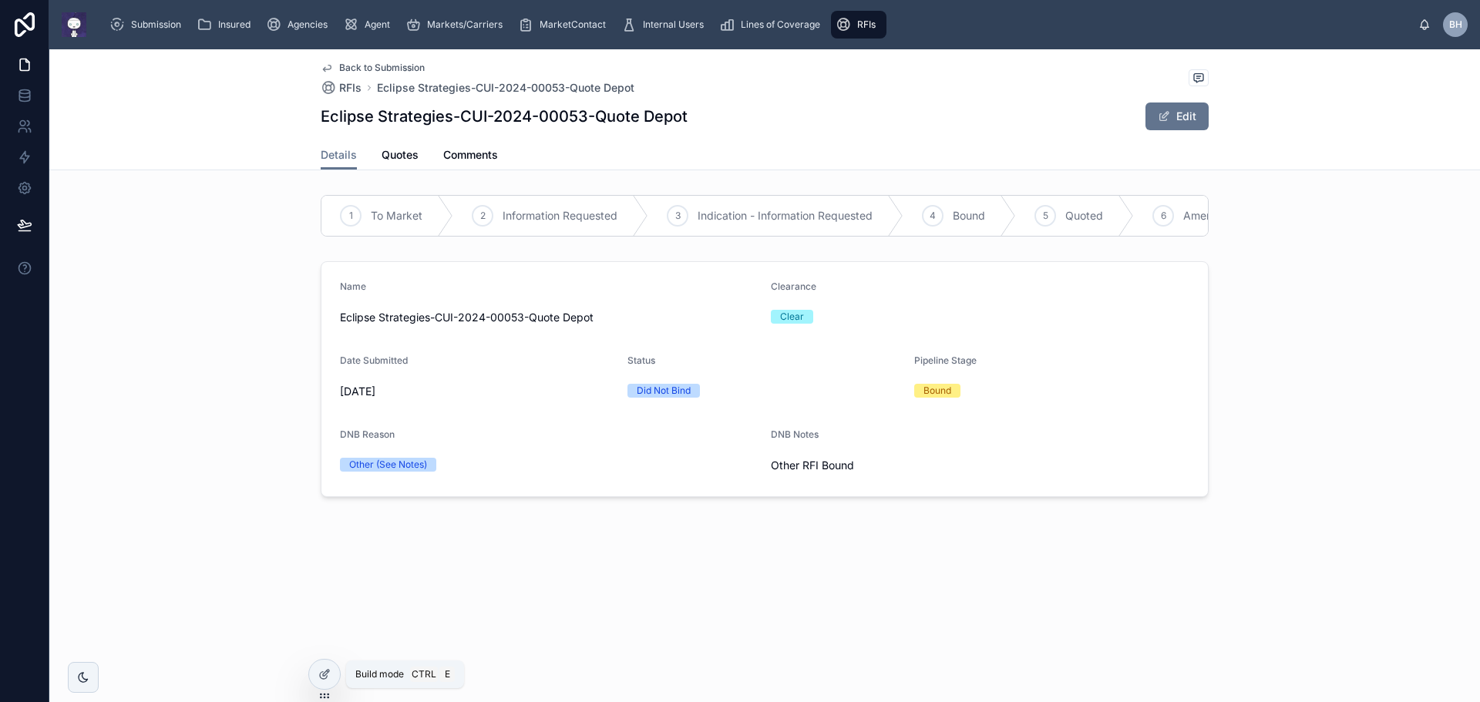
click at [325, 677] on icon at bounding box center [324, 674] width 12 height 12
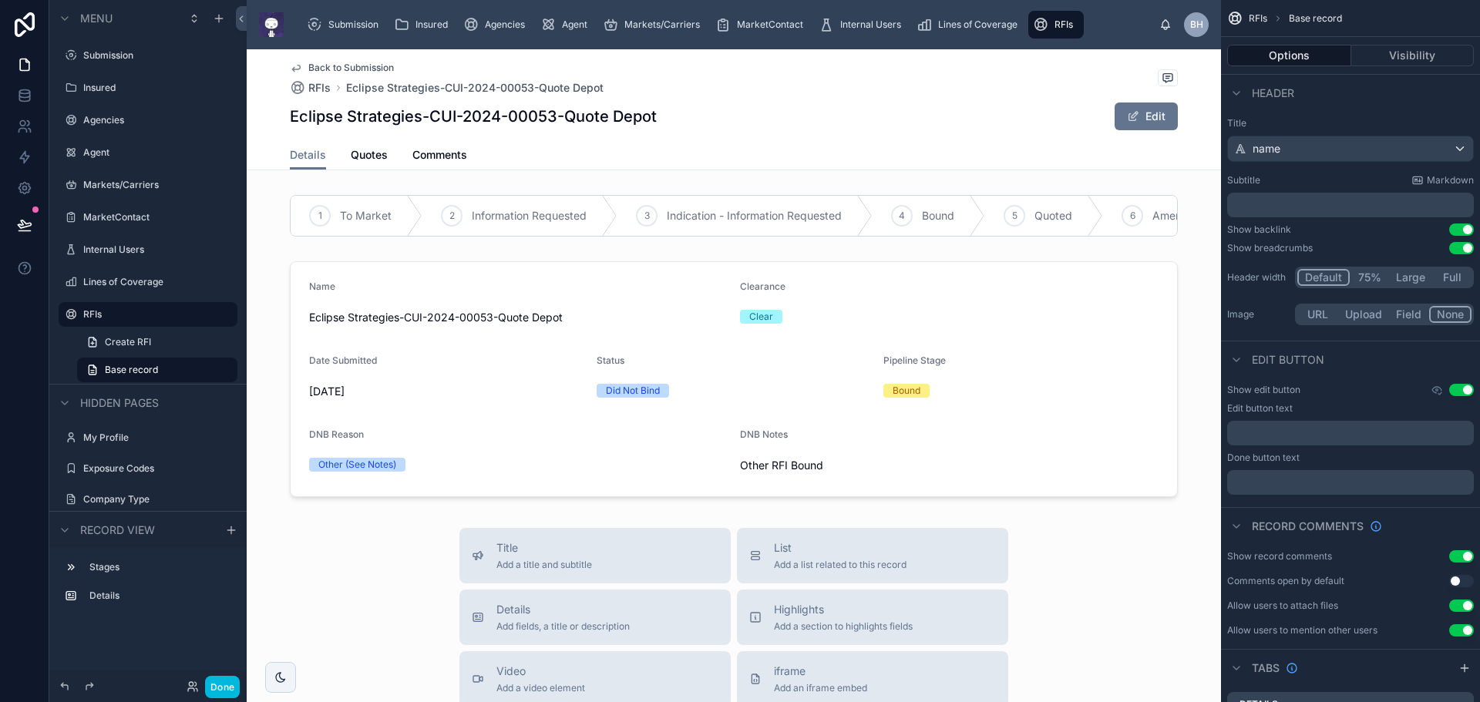
click at [1453, 390] on button "Use setting" at bounding box center [1461, 390] width 25 height 12
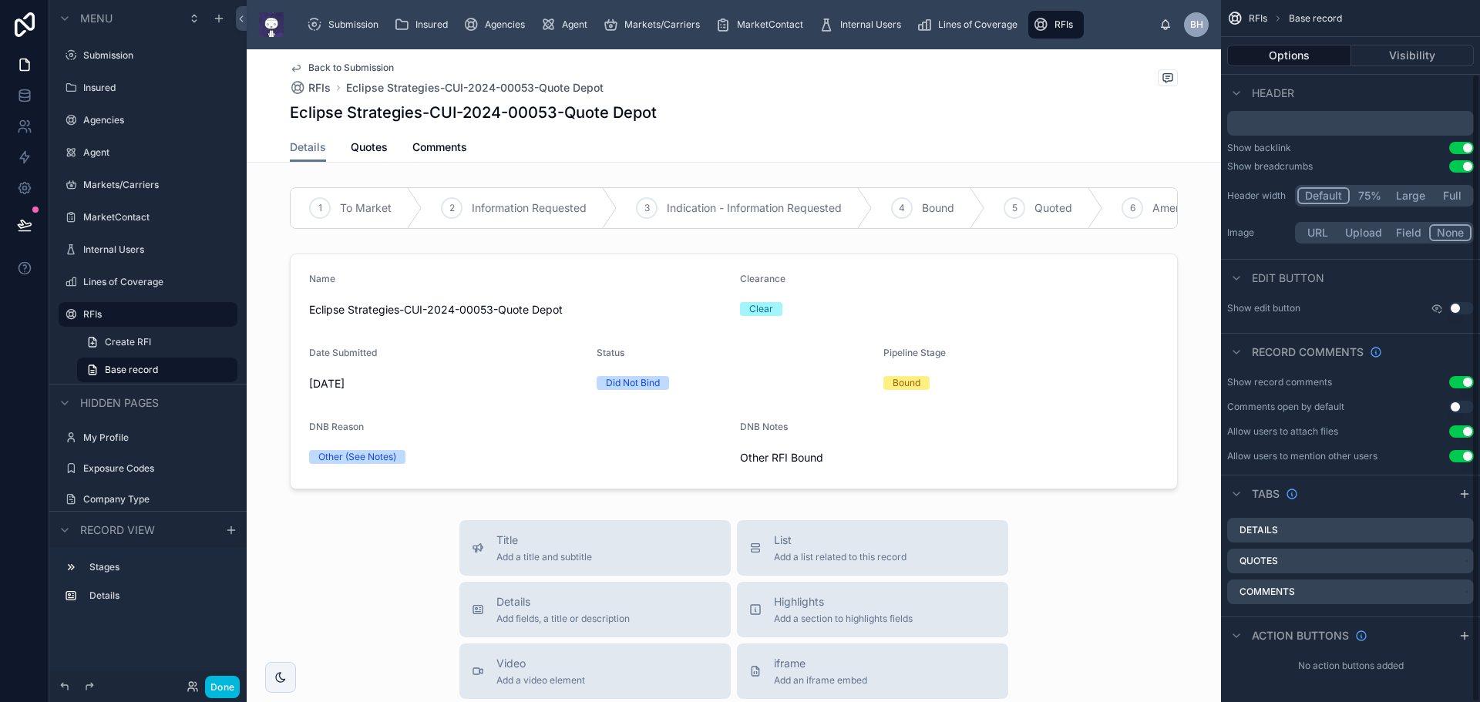
scroll to position [82, 0]
click at [1466, 637] on icon "scrollable content" at bounding box center [1465, 635] width 12 height 12
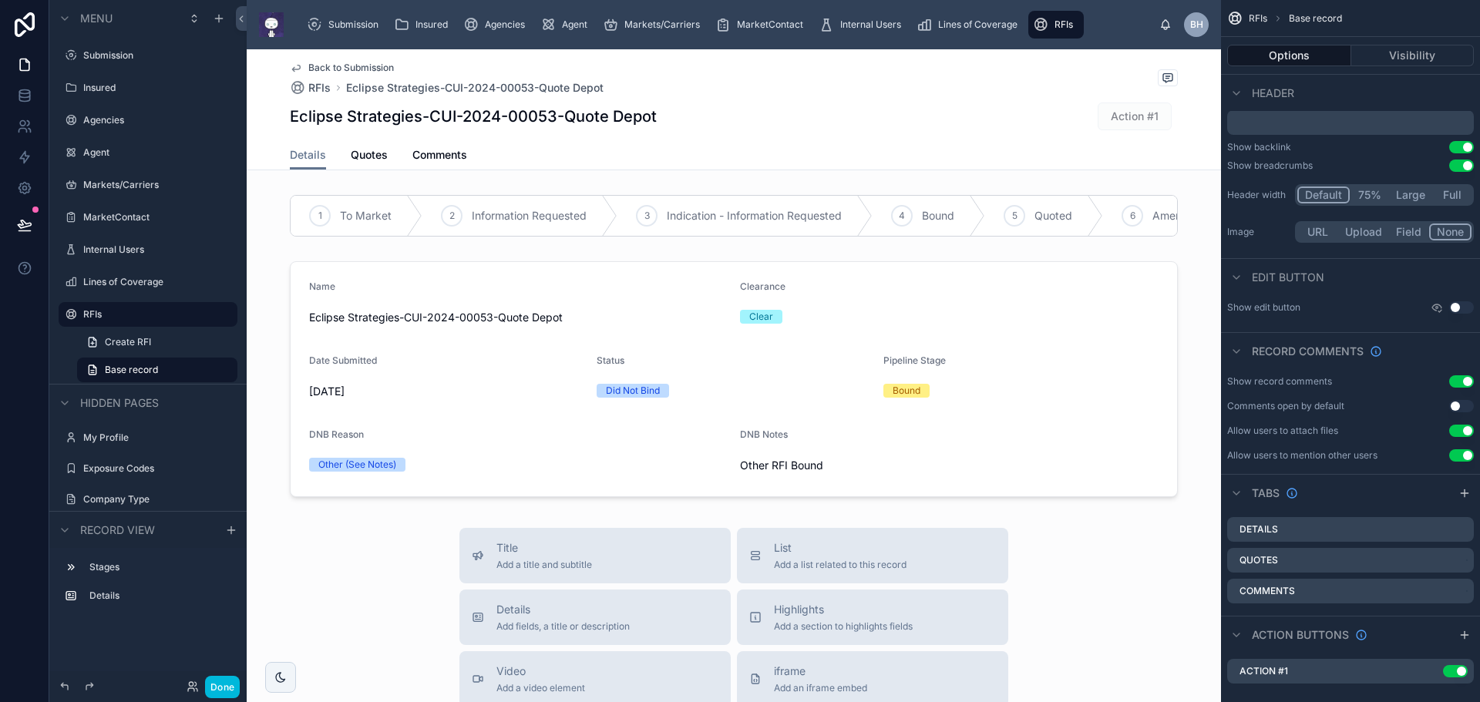
click at [0, 0] on icon "scrollable content" at bounding box center [0, 0] width 0 height 0
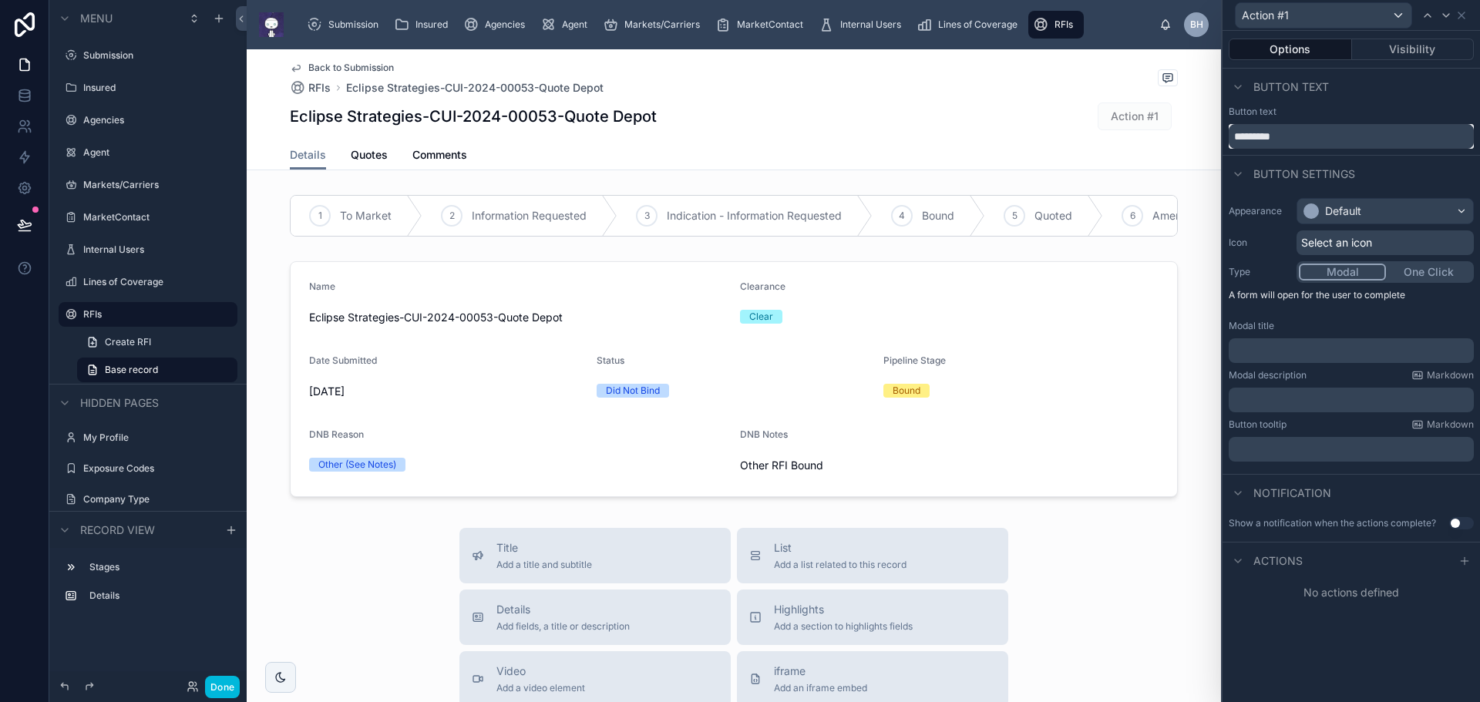
drag, startPoint x: 1303, startPoint y: 139, endPoint x: 1287, endPoint y: 134, distance: 16.1
click at [1287, 134] on input "*********" at bounding box center [1351, 136] width 245 height 25
type input "*"
type input "**********"
click at [1398, 211] on div "Default" at bounding box center [1385, 211] width 176 height 25
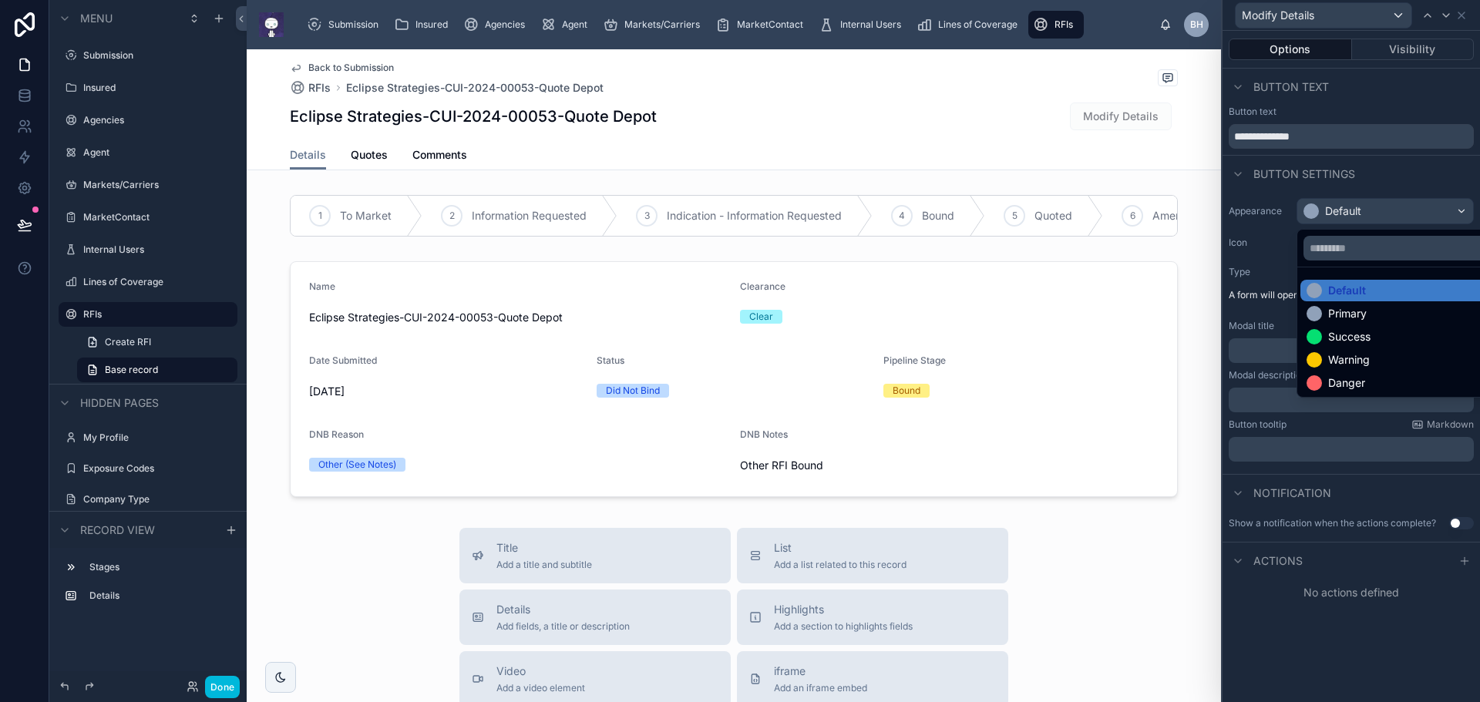
click at [1378, 315] on div "Primary" at bounding box center [1403, 313] width 193 height 15
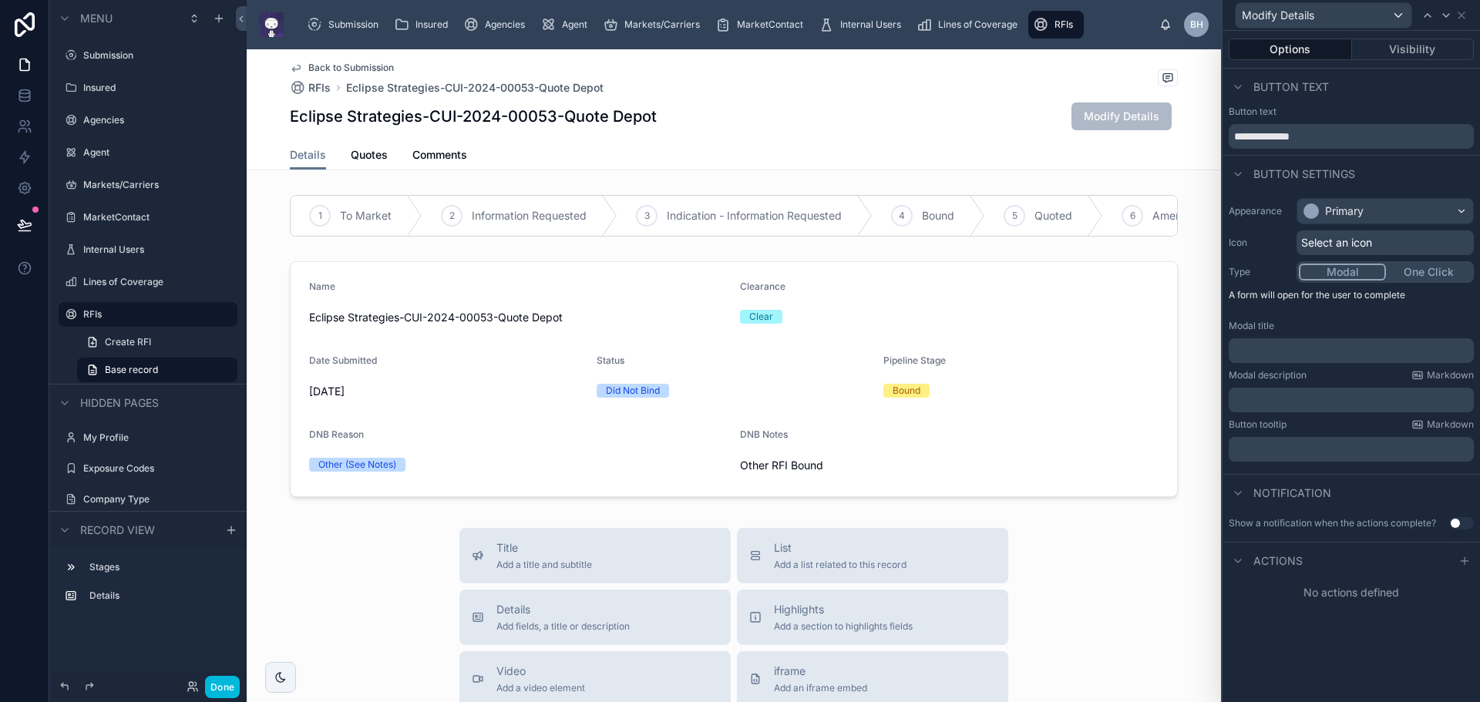
click at [1285, 345] on p "﻿" at bounding box center [1353, 350] width 236 height 15
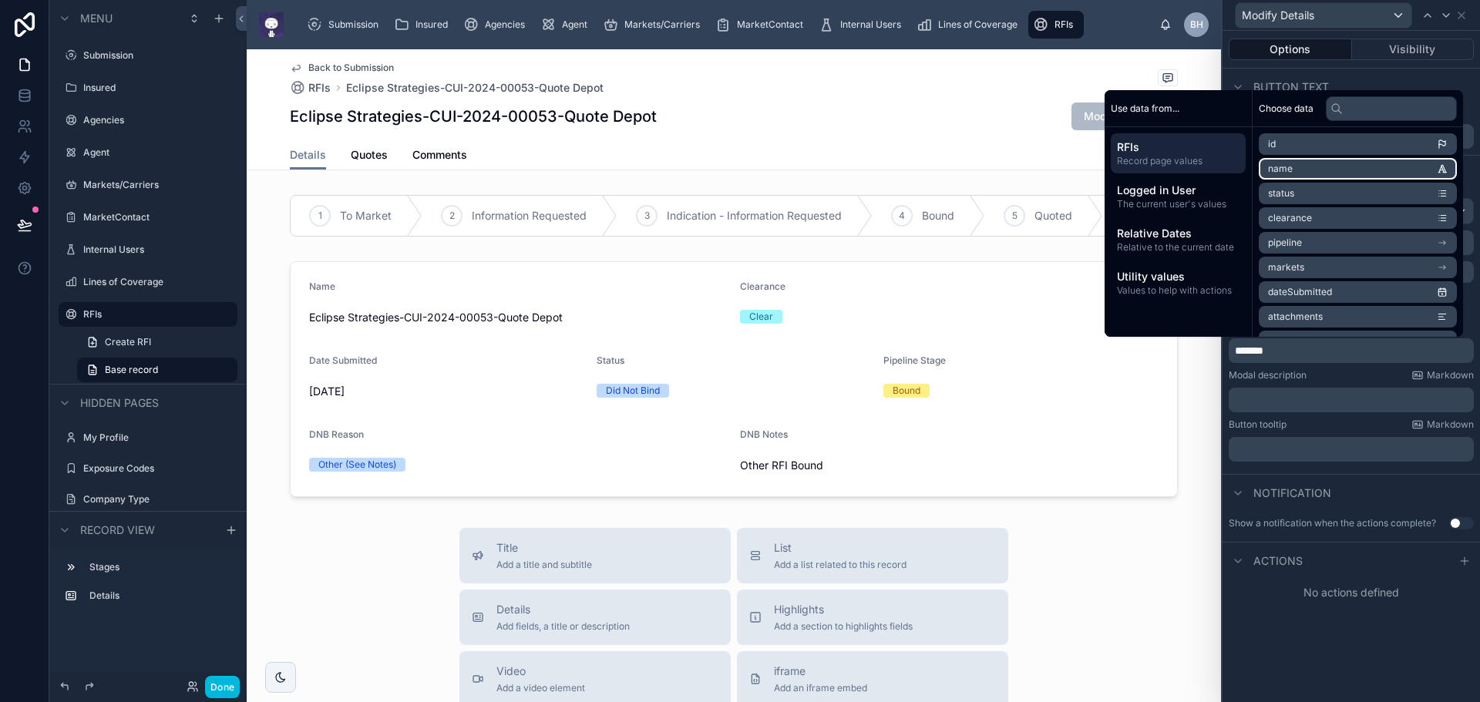
click at [1365, 167] on li "name" at bounding box center [1358, 169] width 198 height 22
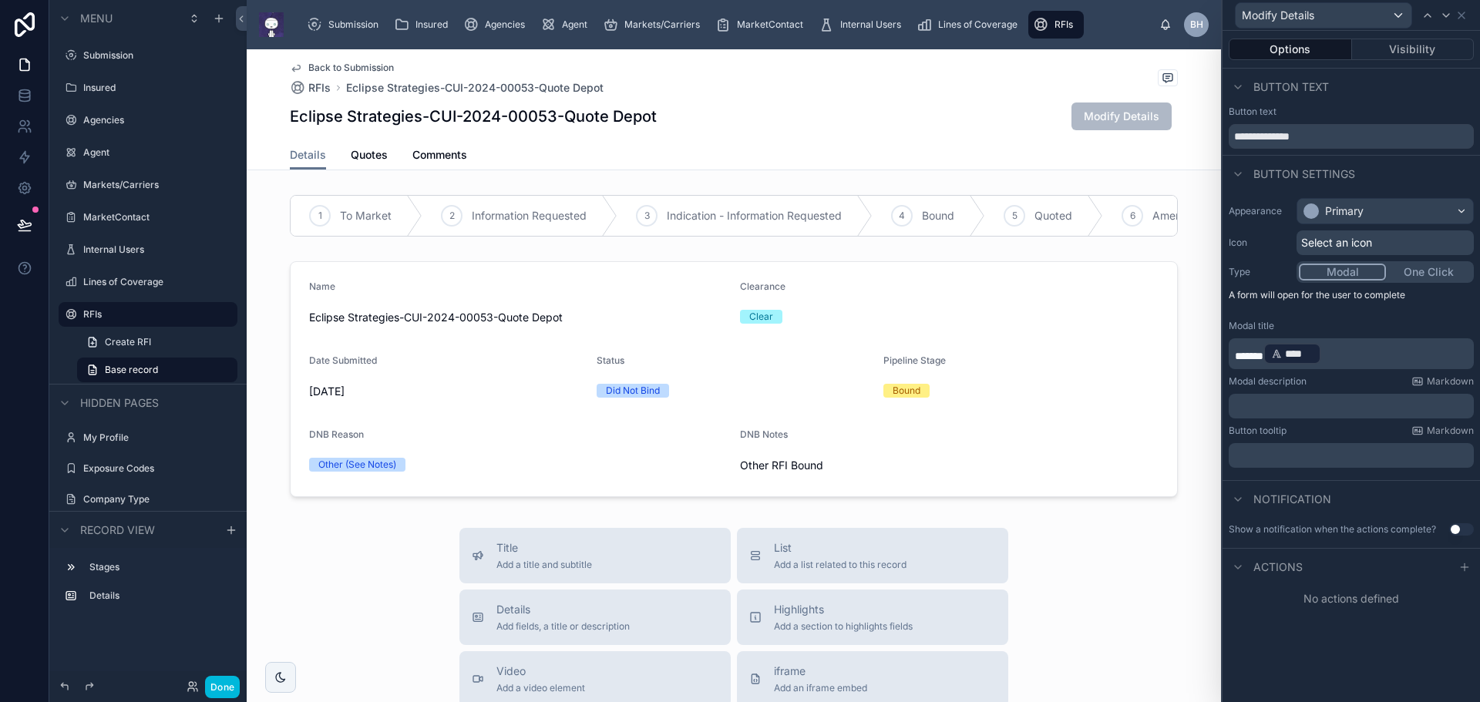
click at [1467, 528] on button "Use setting" at bounding box center [1461, 529] width 25 height 12
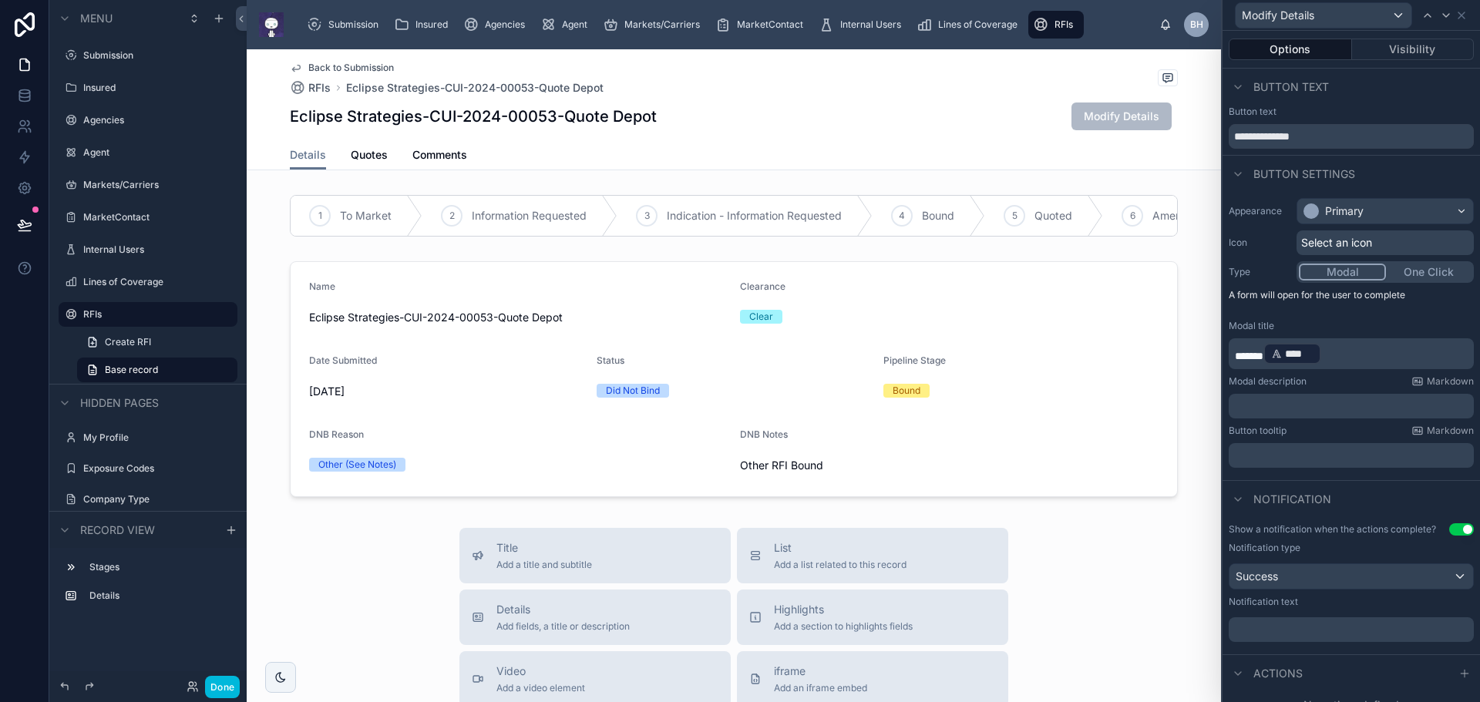
click at [1319, 628] on p "﻿" at bounding box center [1353, 629] width 236 height 15
click at [1237, 628] on span "**********" at bounding box center [1278, 629] width 86 height 11
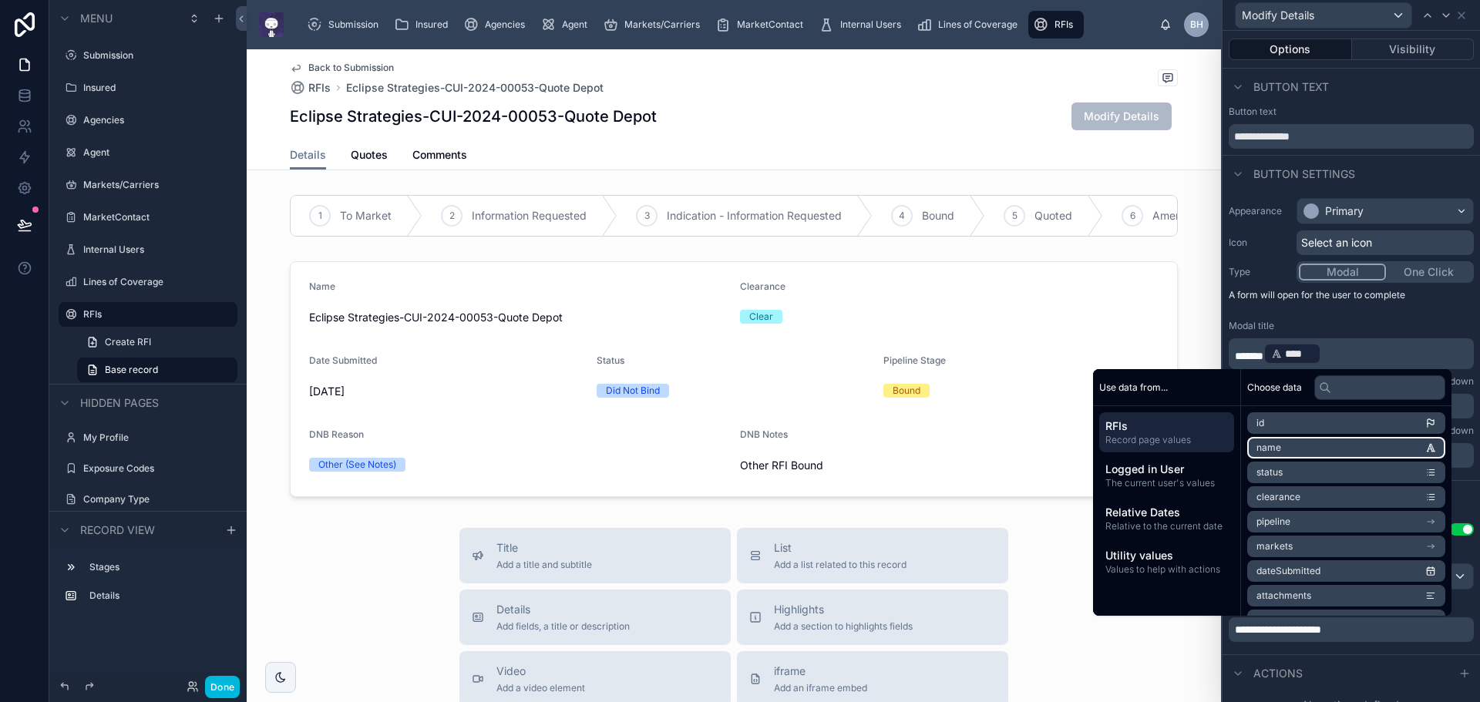
click at [1312, 445] on li "name" at bounding box center [1346, 448] width 198 height 22
click at [1299, 633] on span "**********" at bounding box center [1336, 635] width 86 height 11
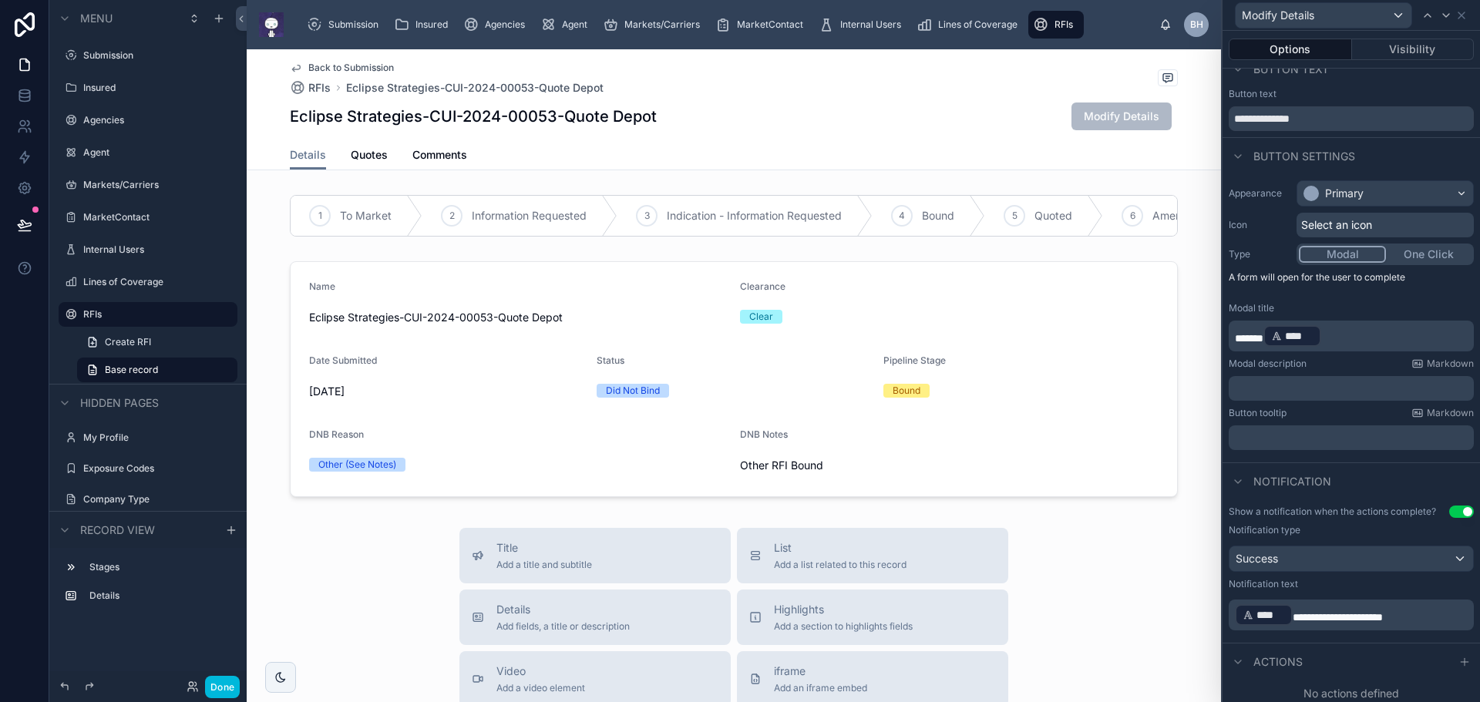
scroll to position [23, 0]
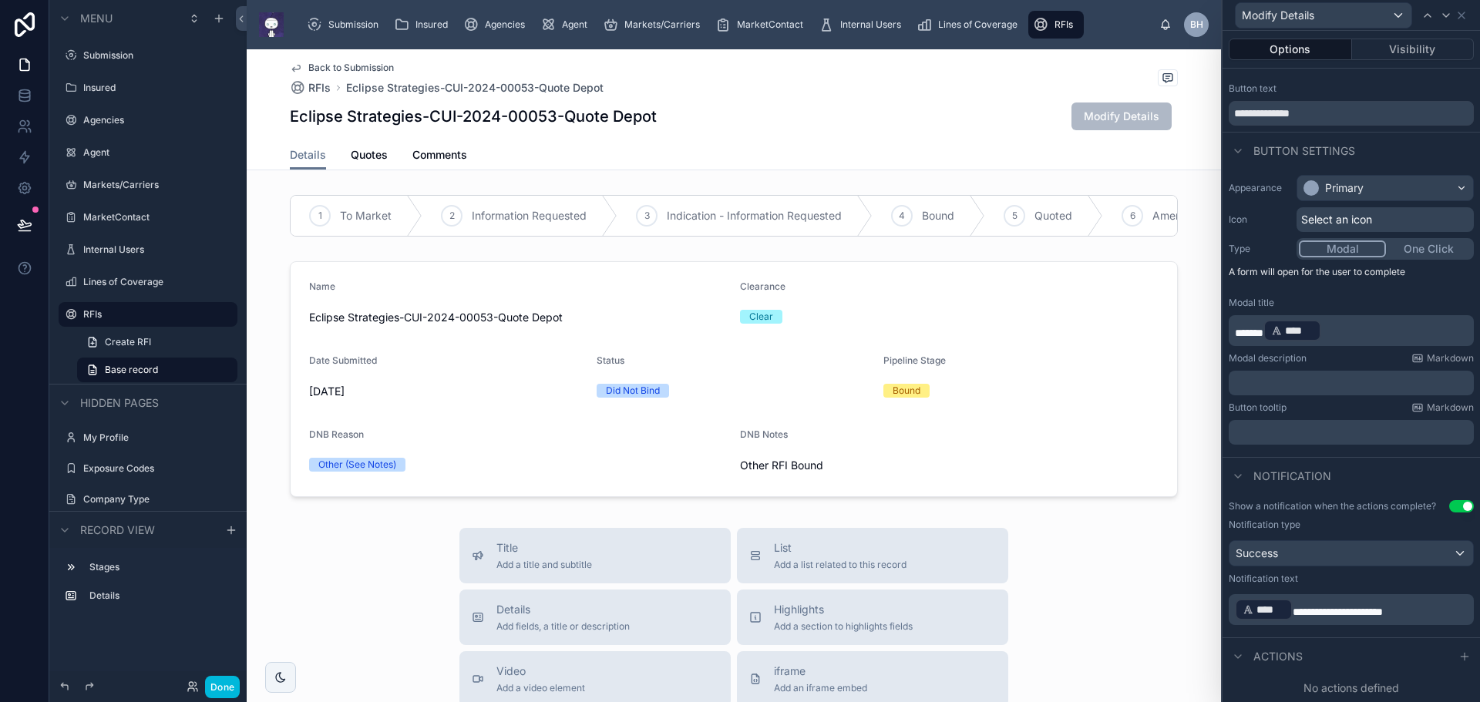
click at [1365, 657] on div "Actions" at bounding box center [1351, 656] width 257 height 37
click at [1459, 655] on icon at bounding box center [1465, 657] width 12 height 12
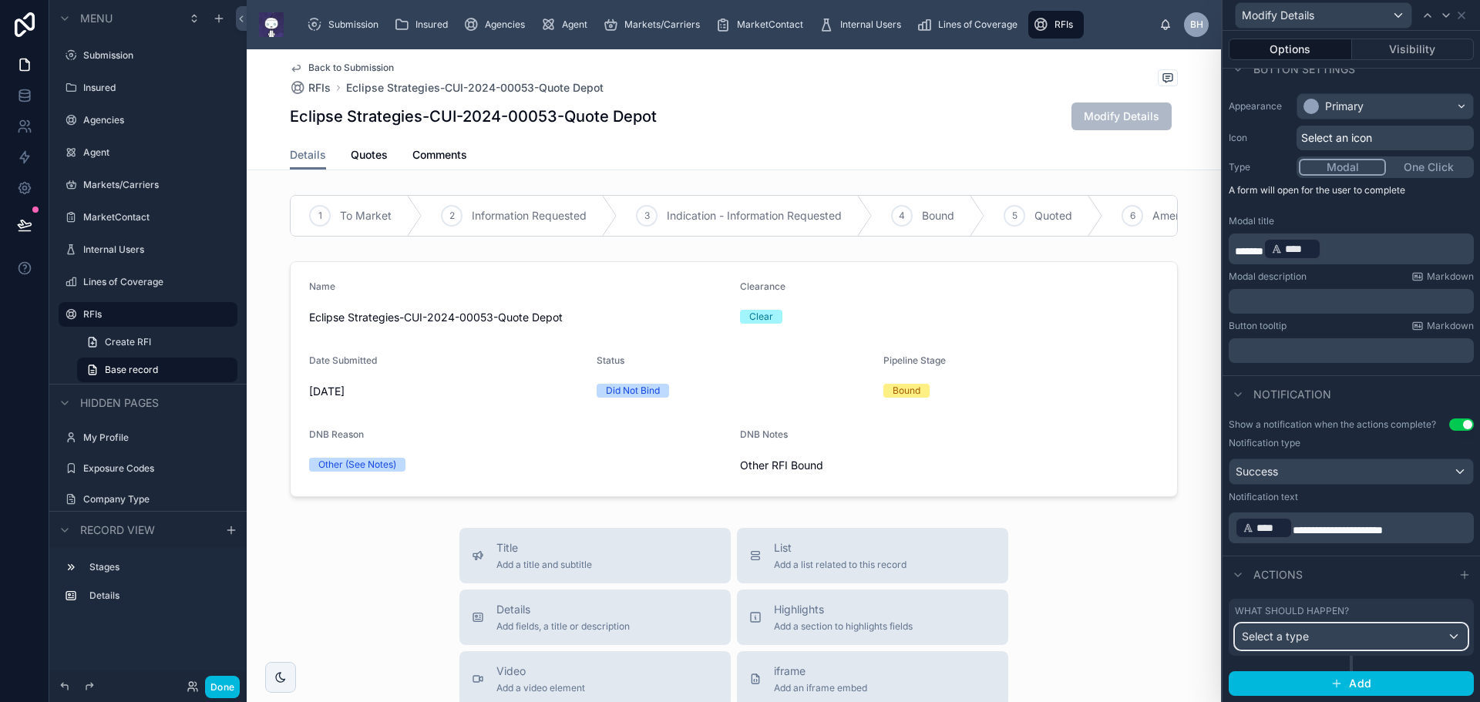
click at [1314, 637] on div "Select a type" at bounding box center [1351, 636] width 231 height 25
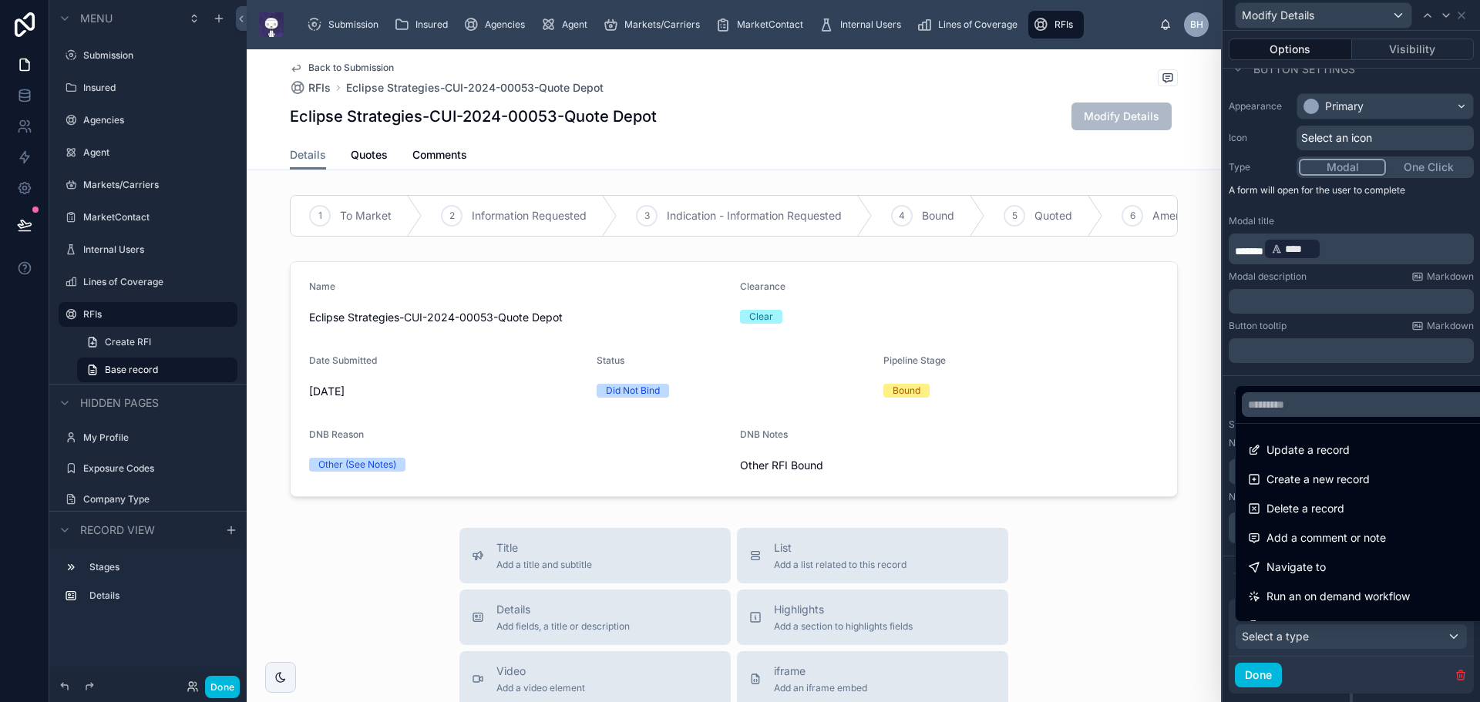
click at [1301, 450] on span "Update a record" at bounding box center [1308, 450] width 83 height 19
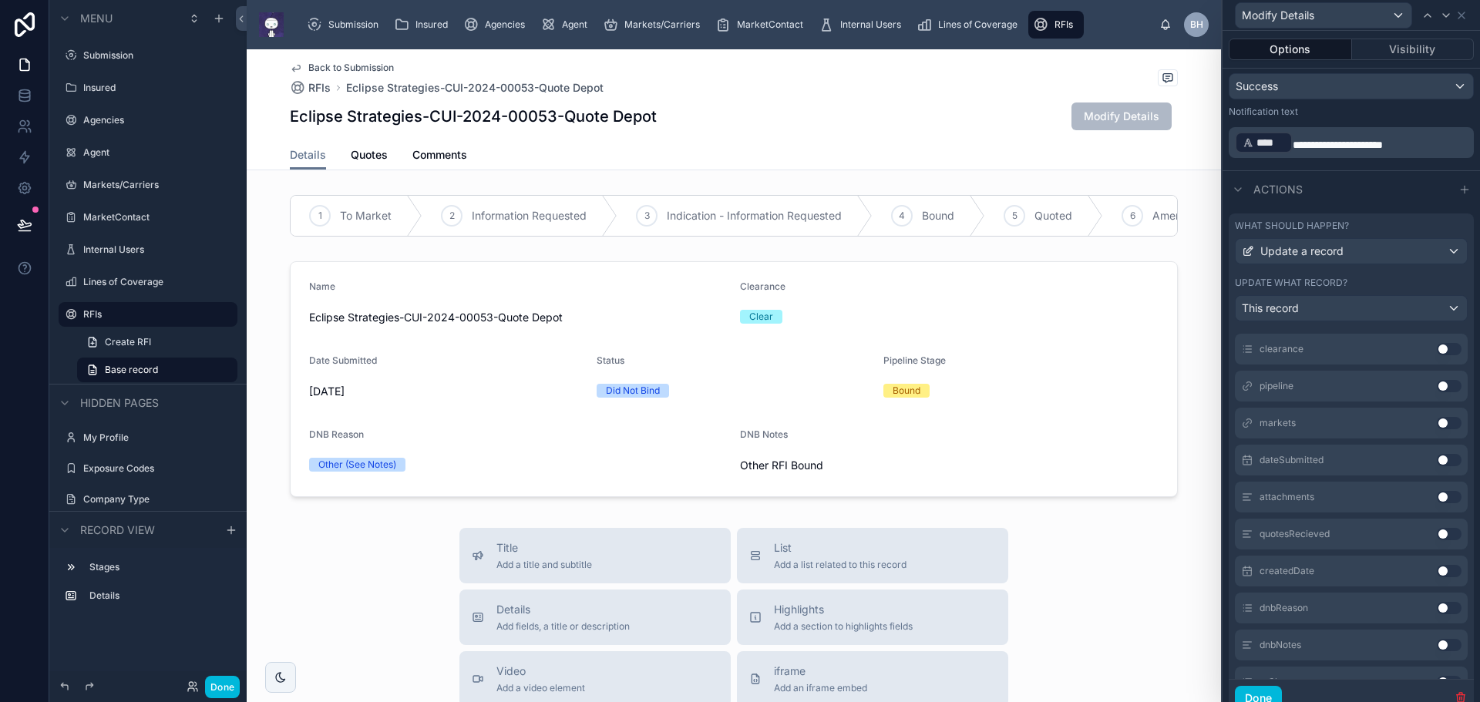
scroll to position [231, 0]
click at [1437, 348] on button "Use setting" at bounding box center [1449, 350] width 25 height 12
click at [1437, 346] on button "Use setting" at bounding box center [1449, 350] width 25 height 12
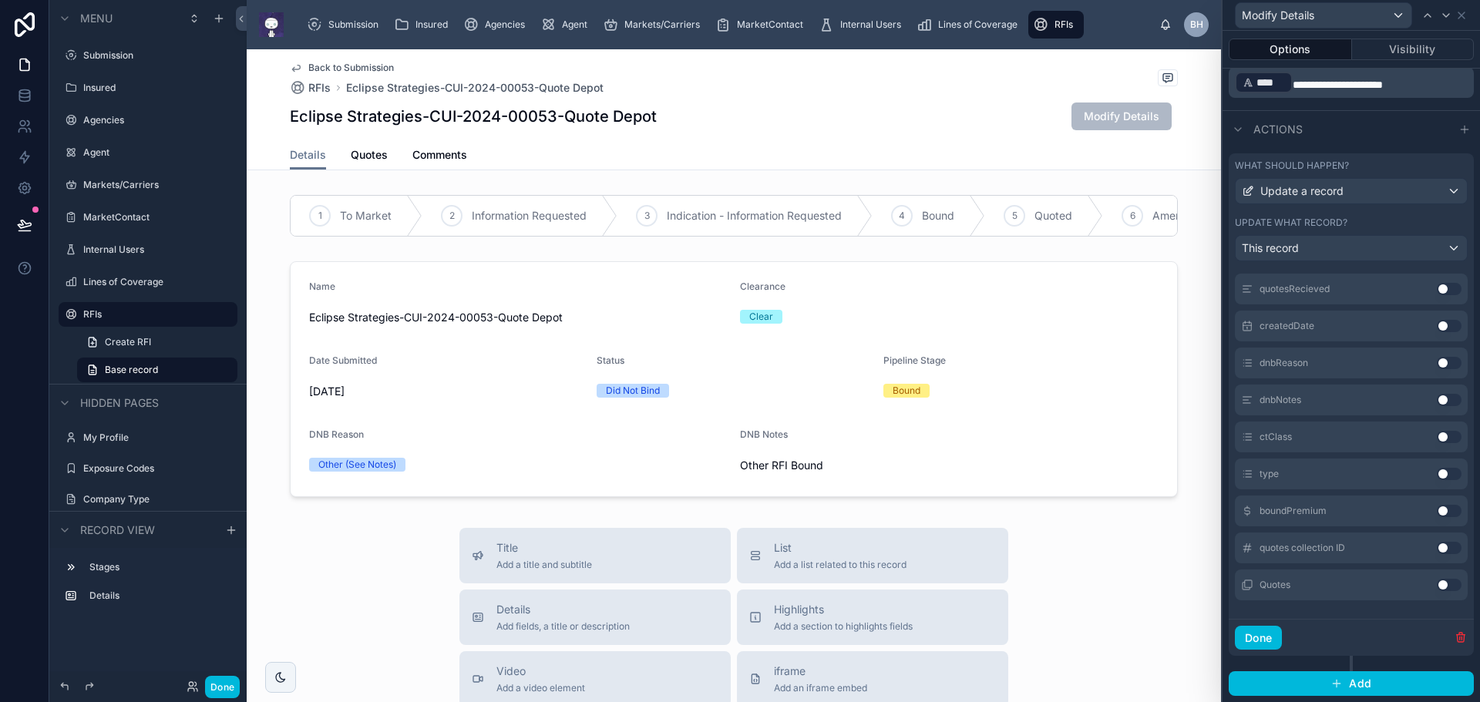
scroll to position [0, 0]
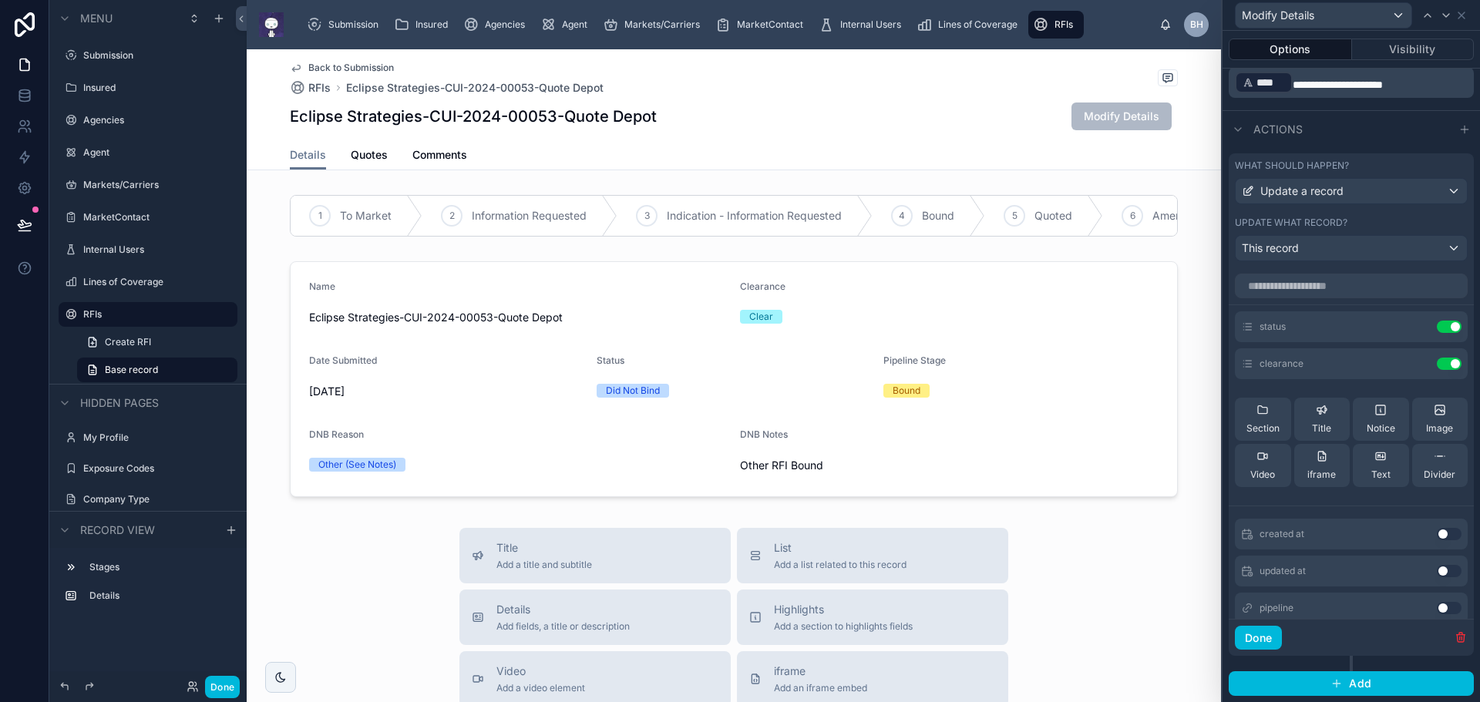
click at [1434, 459] on icon at bounding box center [1440, 456] width 12 height 12
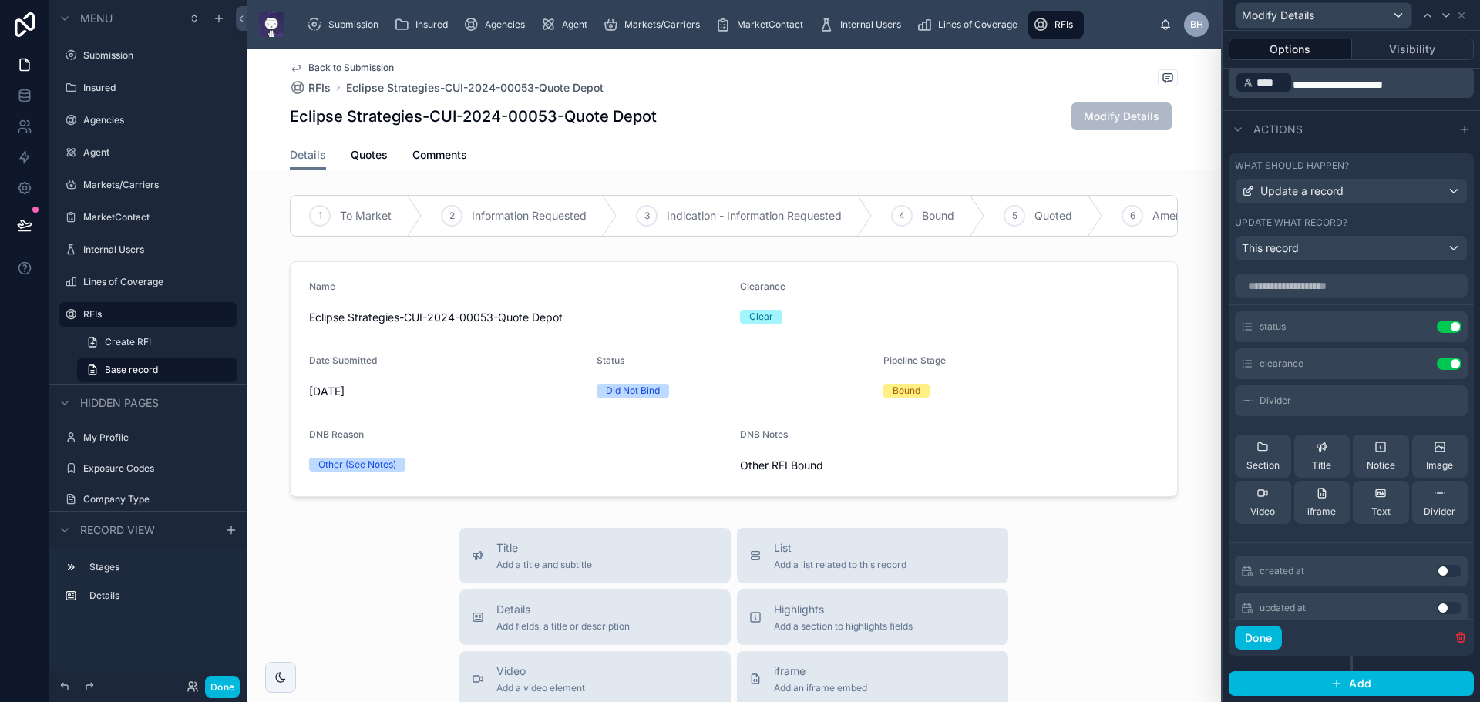
scroll to position [308, 0]
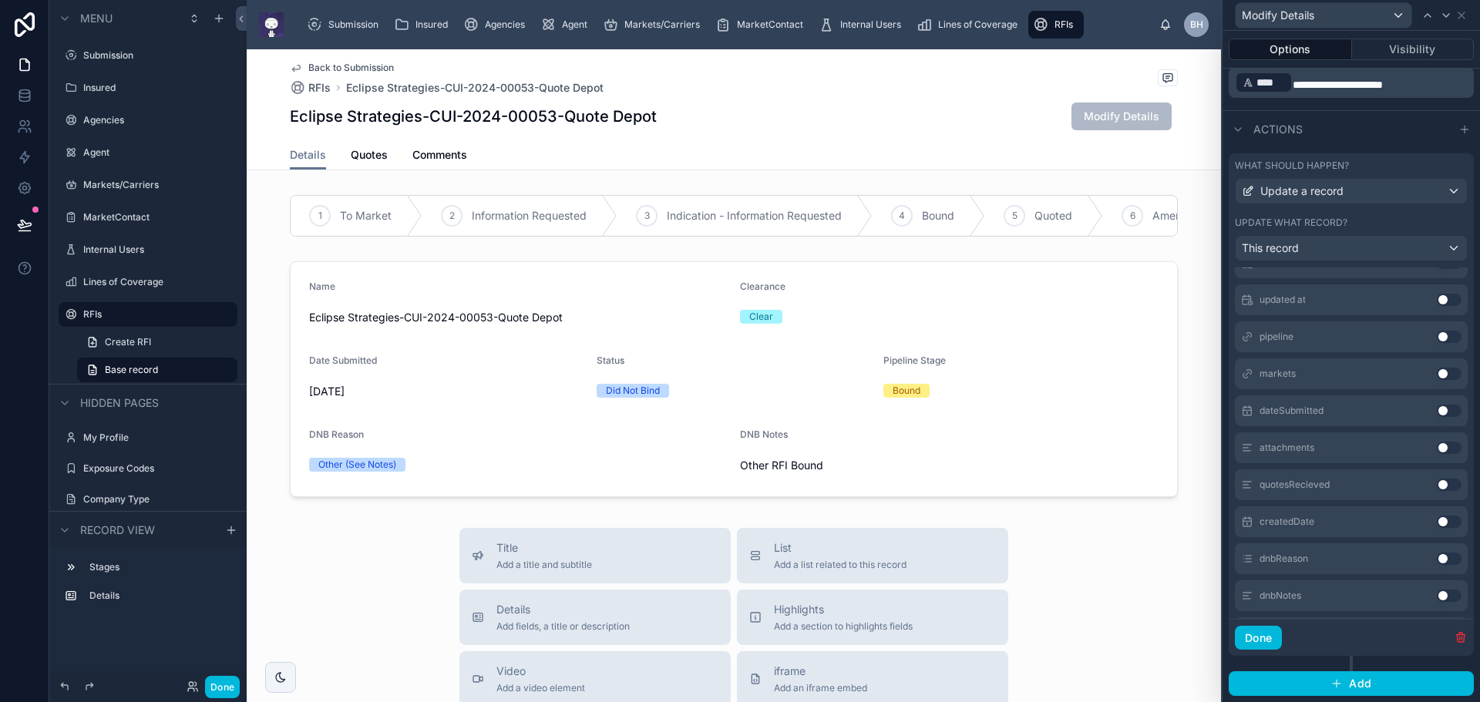
click at [1439, 449] on div "attachments Use setting" at bounding box center [1351, 447] width 233 height 31
click at [1437, 446] on button "Use setting" at bounding box center [1449, 448] width 25 height 12
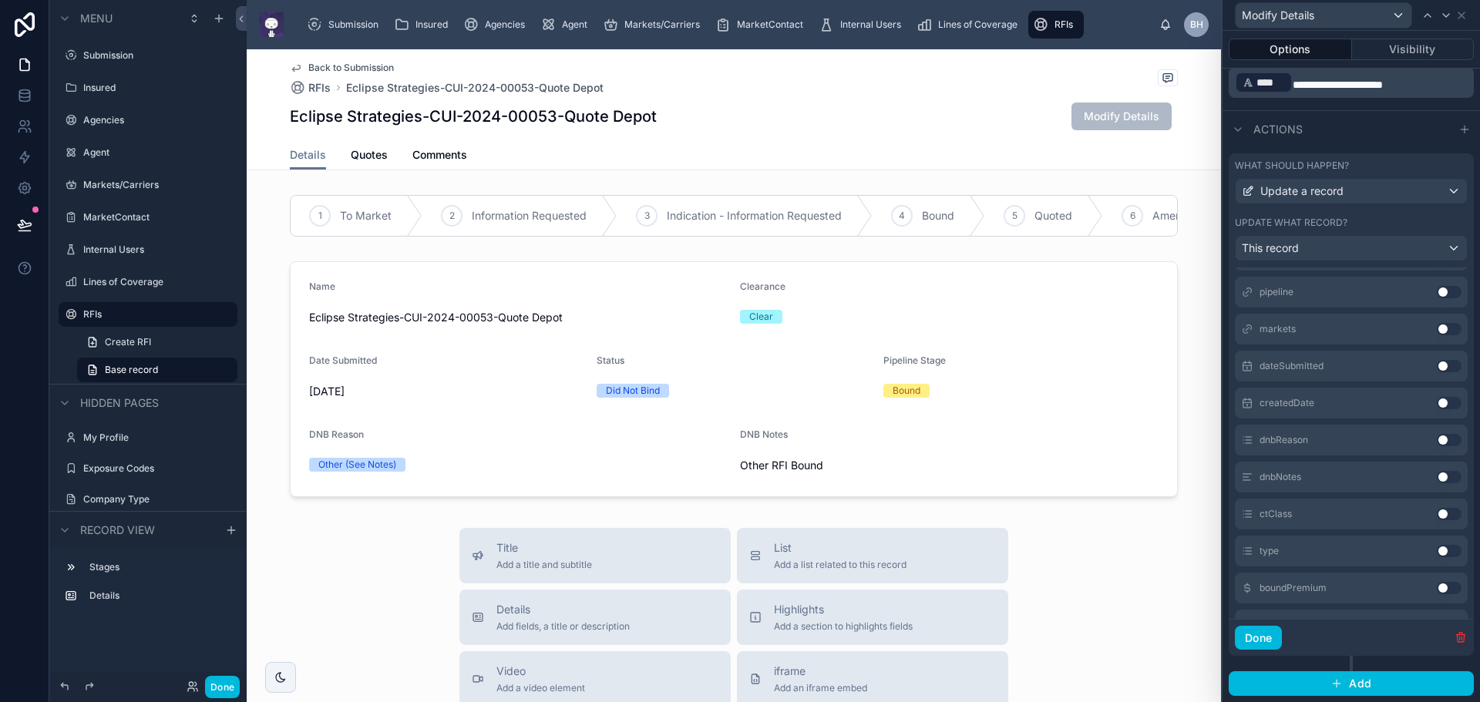
click at [1437, 440] on button "Use setting" at bounding box center [1449, 440] width 25 height 12
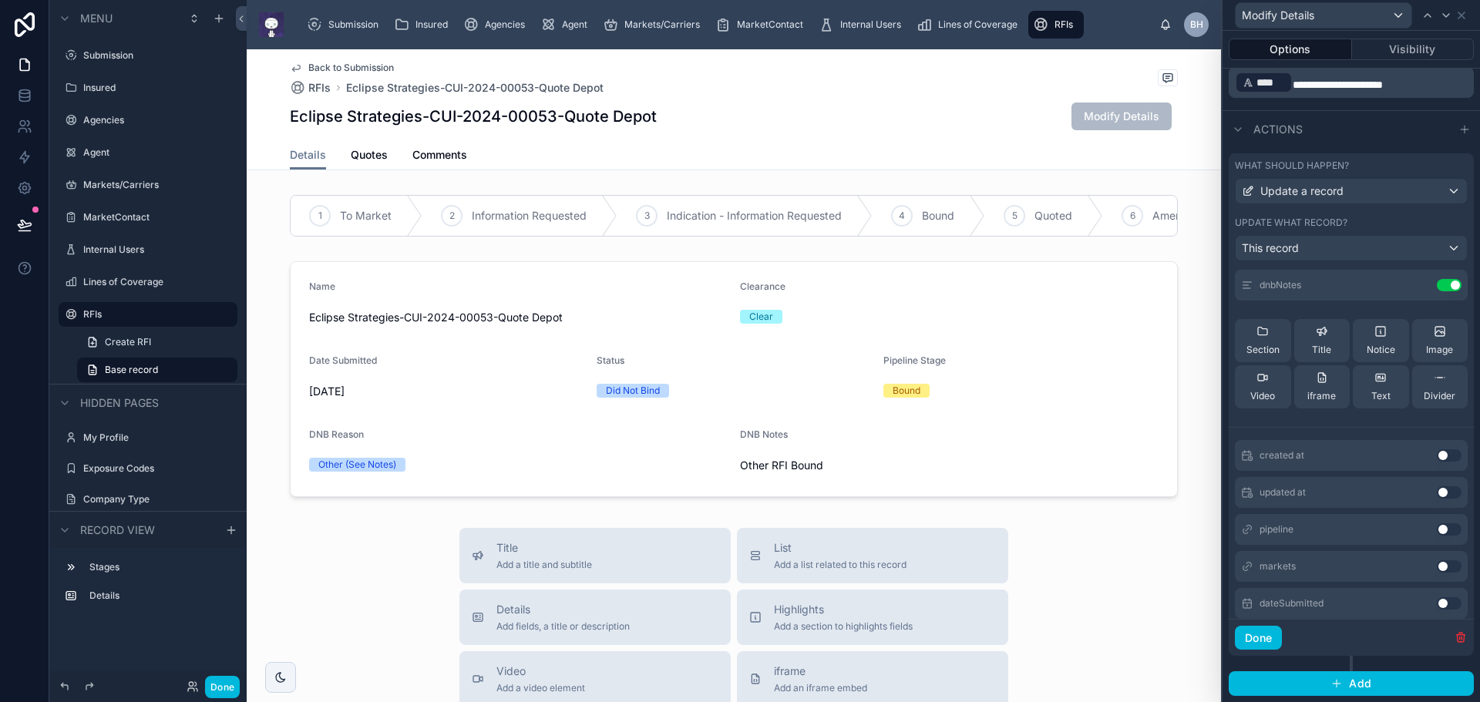
scroll to position [0, 0]
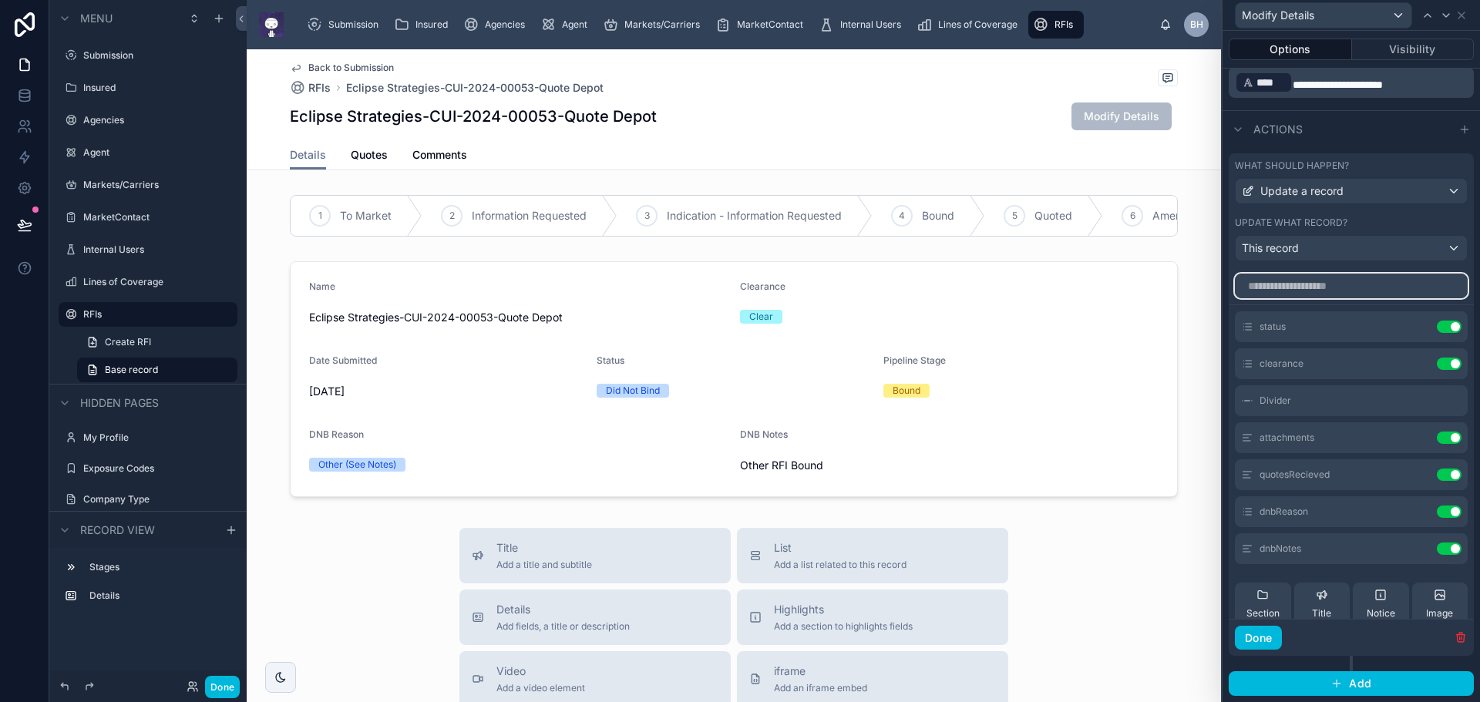
click at [1300, 288] on input "text" at bounding box center [1351, 286] width 233 height 25
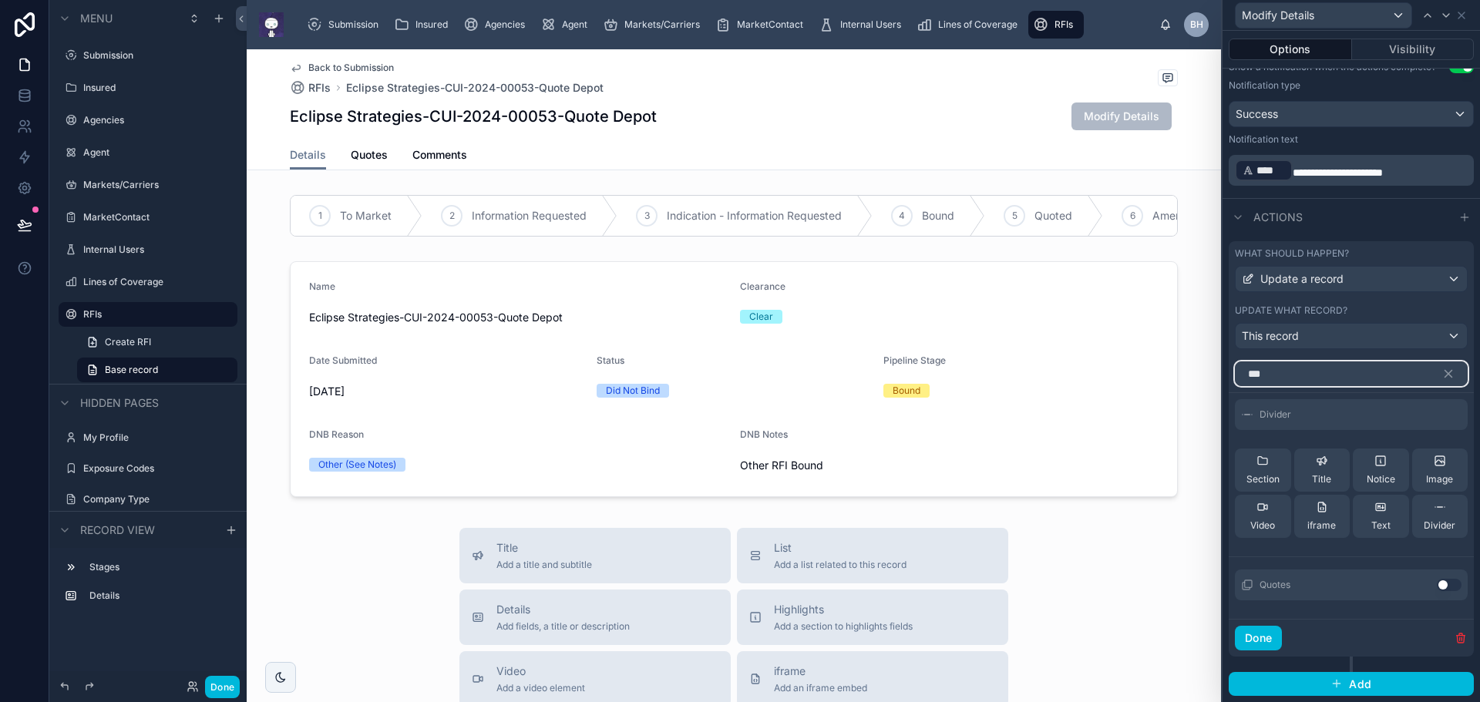
scroll to position [432, 0]
type input "*"
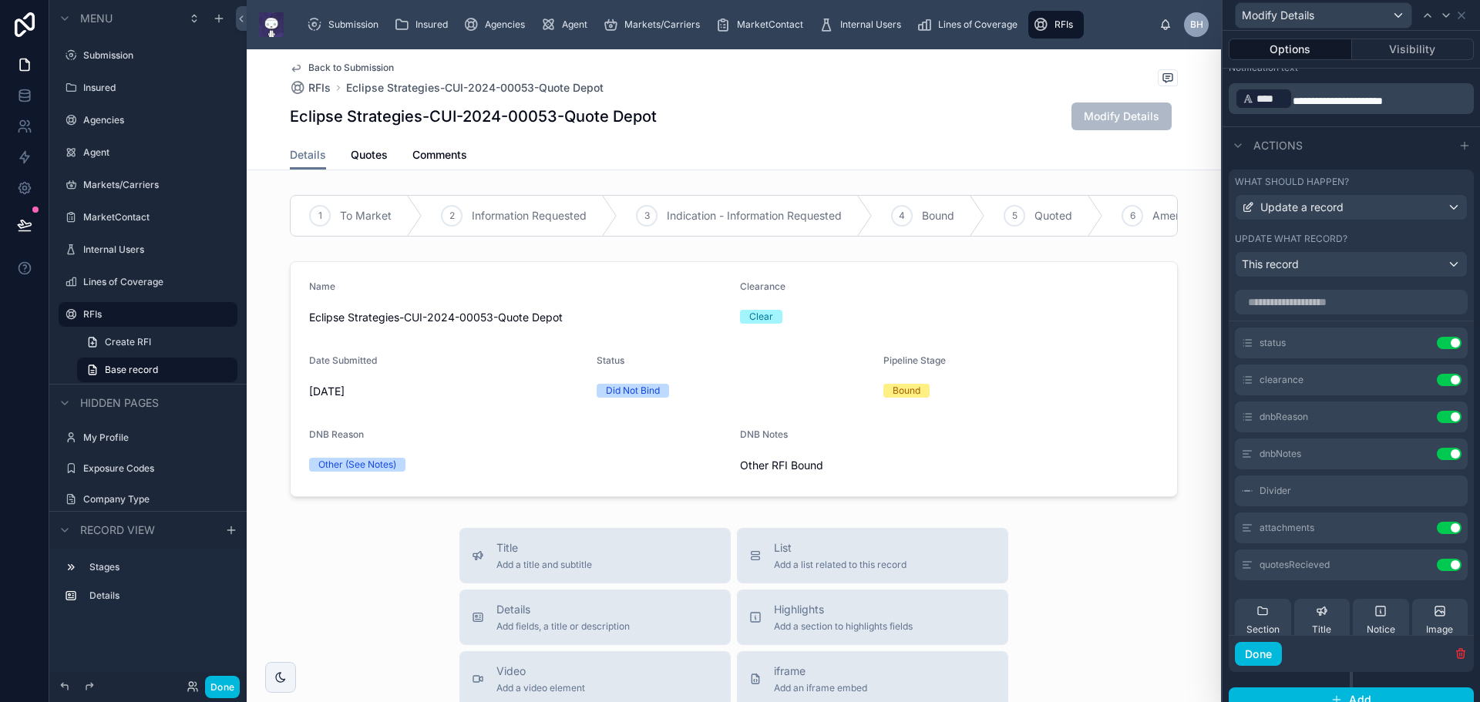
scroll to position [550, 0]
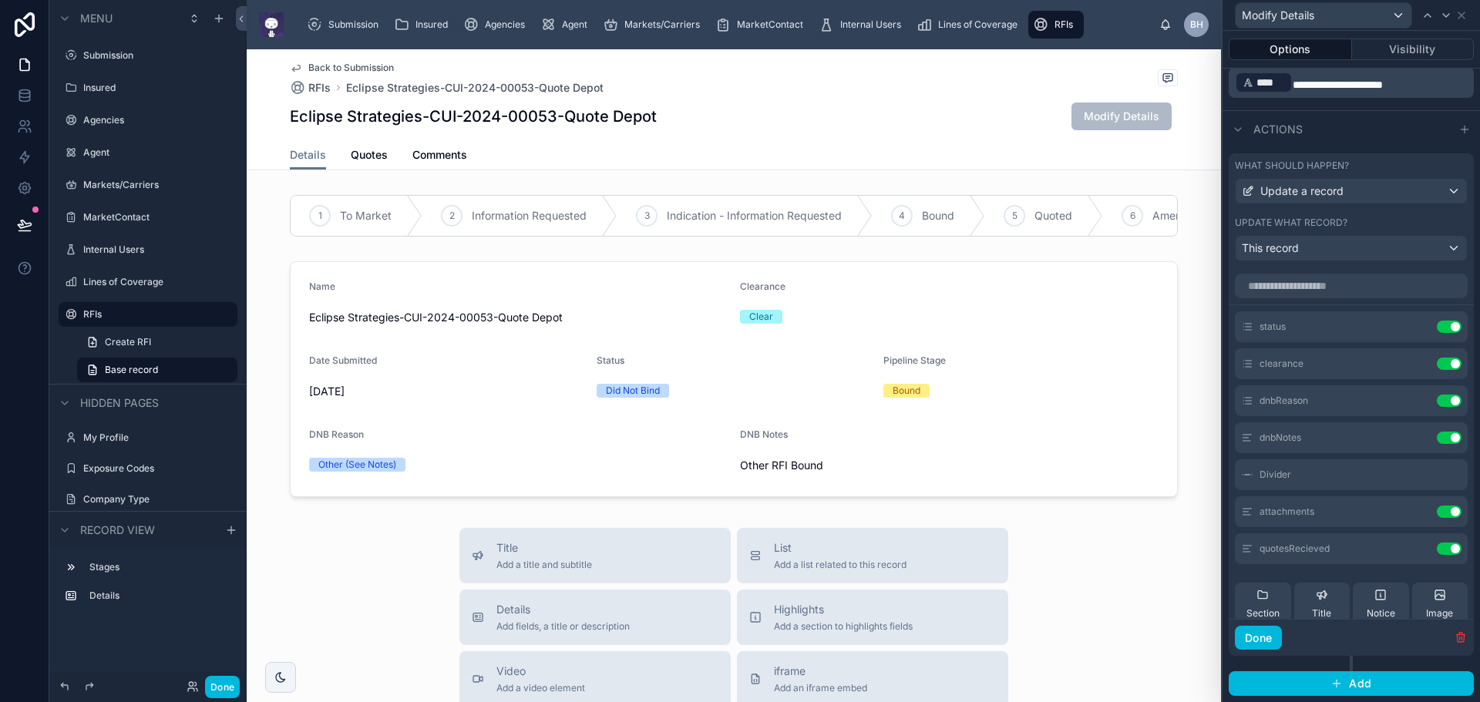
click at [0, 0] on icon at bounding box center [0, 0] width 0 height 0
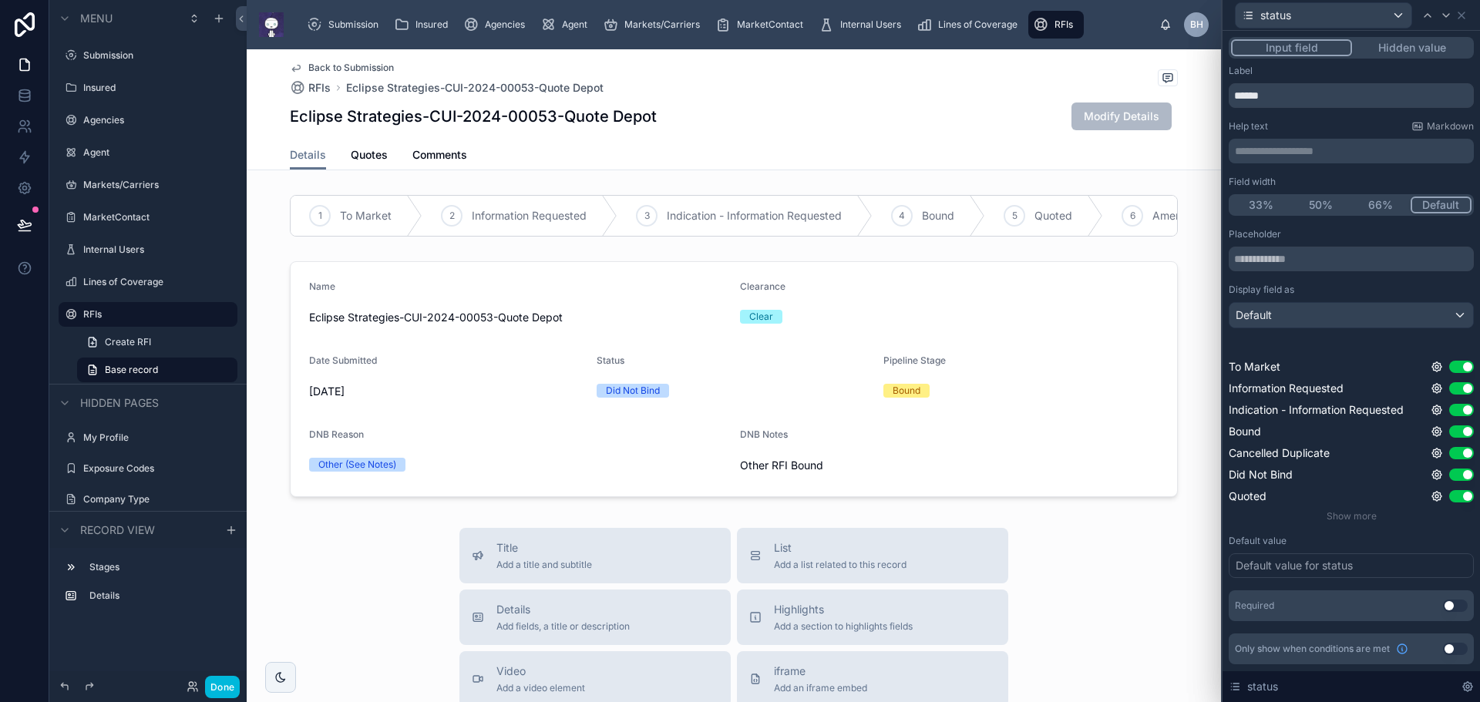
click at [1455, 429] on button "Use setting" at bounding box center [1461, 432] width 25 height 12
click at [1347, 519] on span "Show more" at bounding box center [1352, 516] width 50 height 12
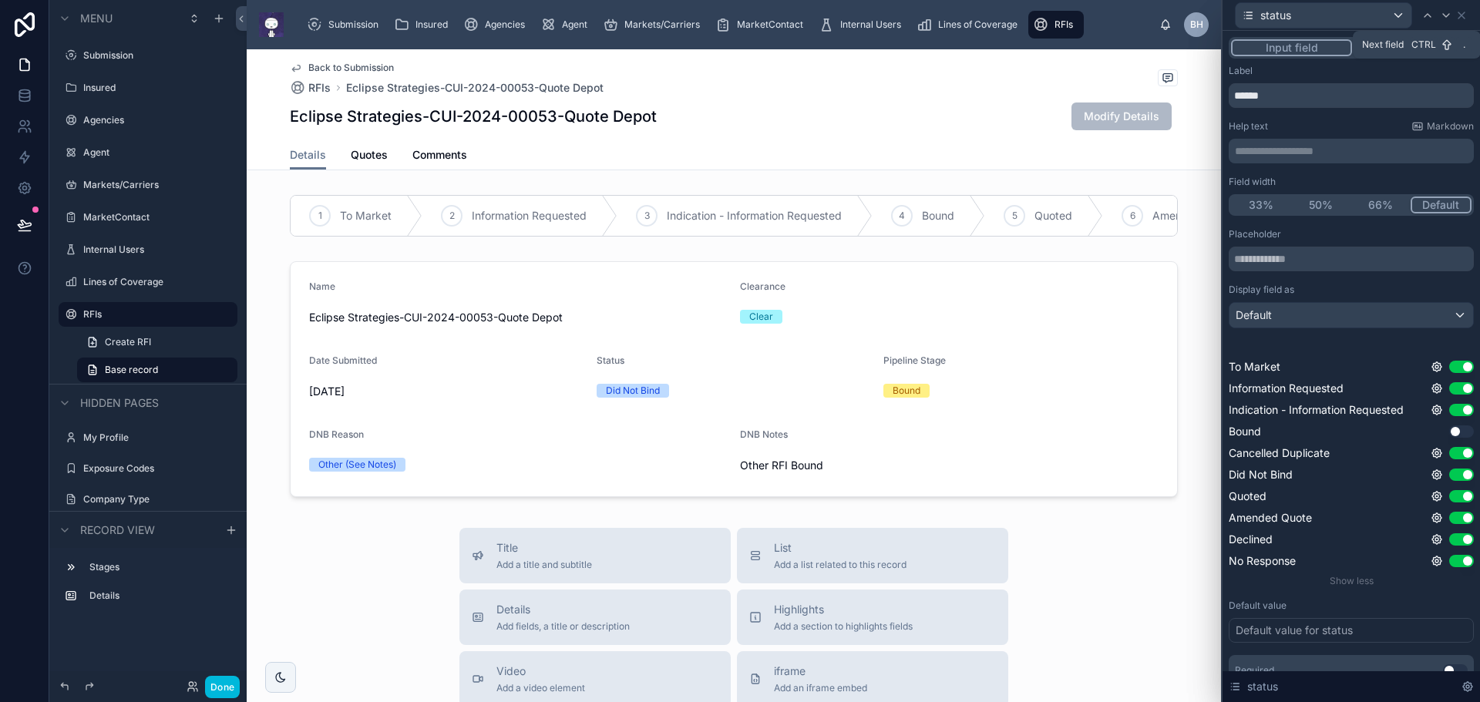
click at [1445, 16] on icon at bounding box center [1446, 15] width 12 height 12
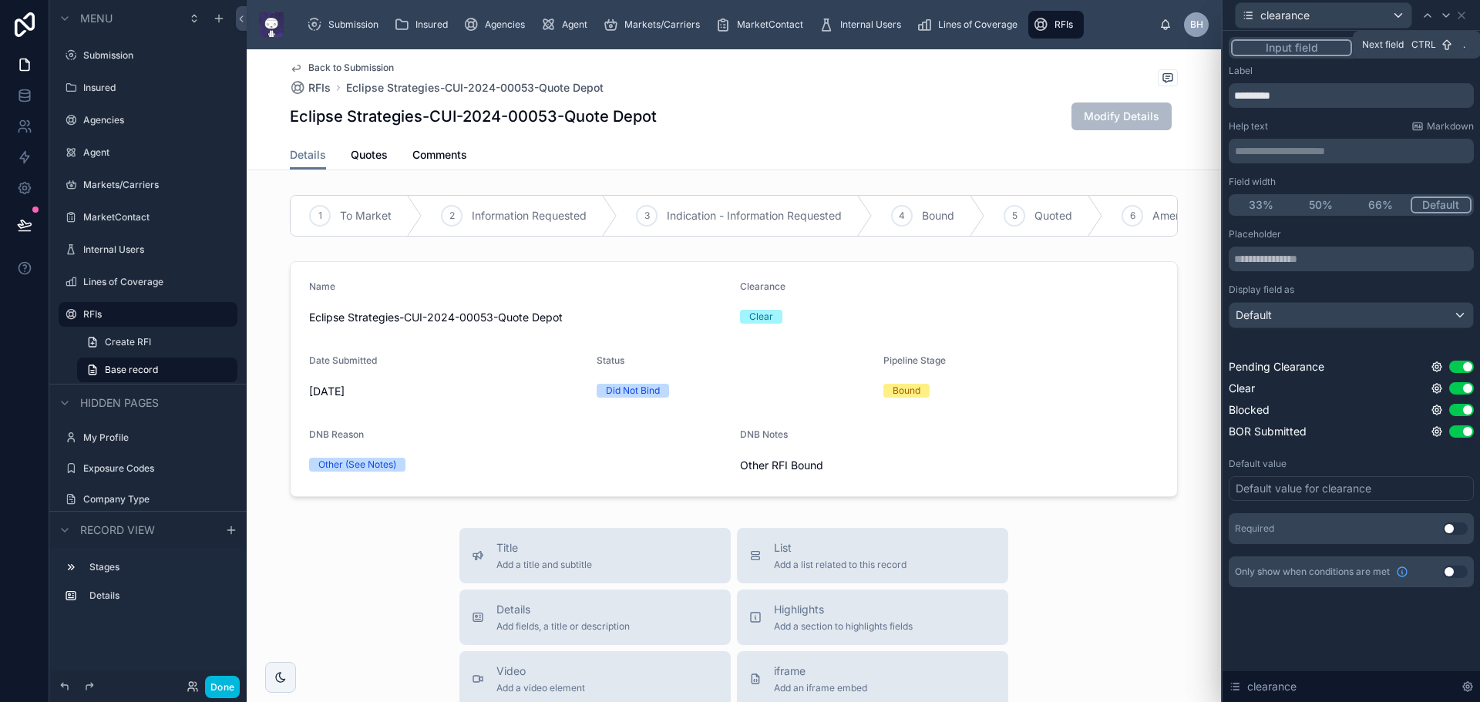
click at [1445, 15] on icon at bounding box center [1446, 15] width 12 height 12
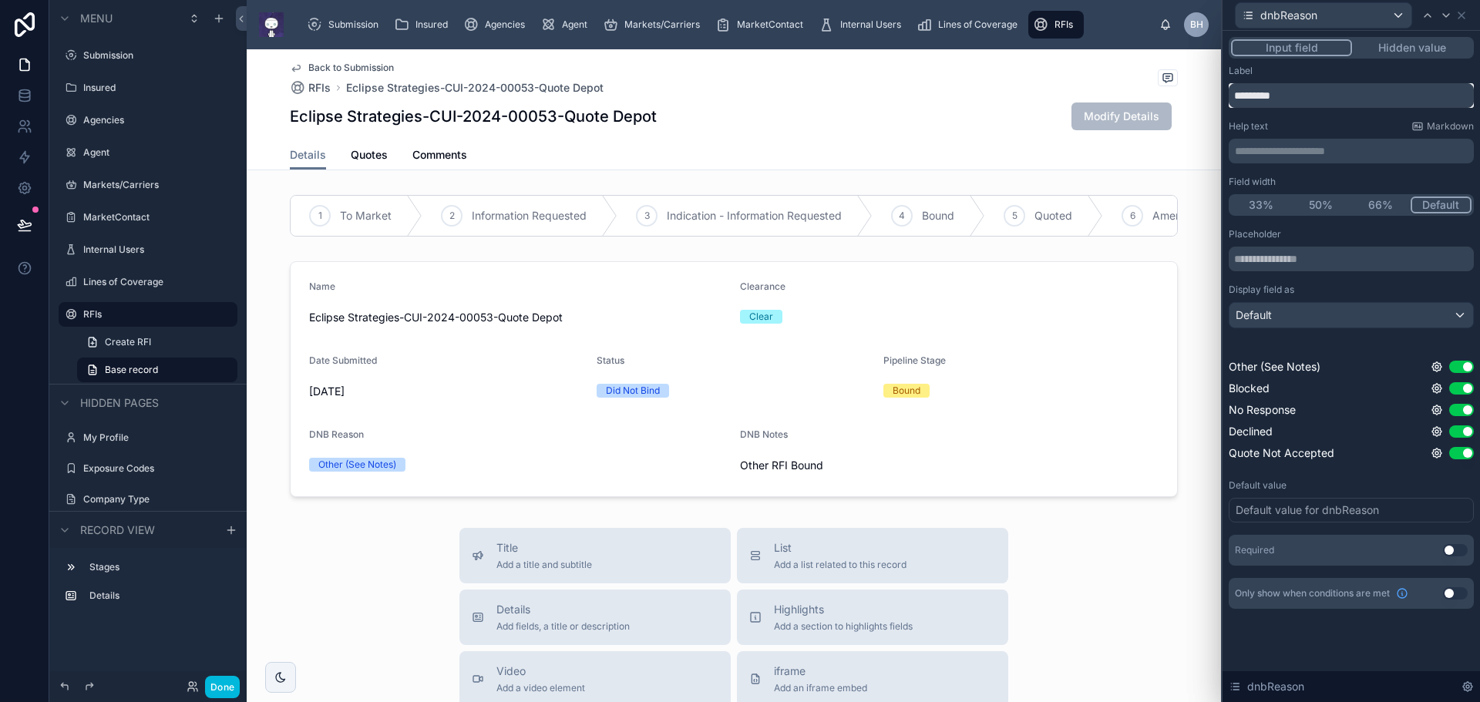
click at [1254, 98] on input "*********" at bounding box center [1351, 95] width 245 height 25
type input "**********"
click at [1464, 592] on button "Use setting" at bounding box center [1455, 593] width 25 height 12
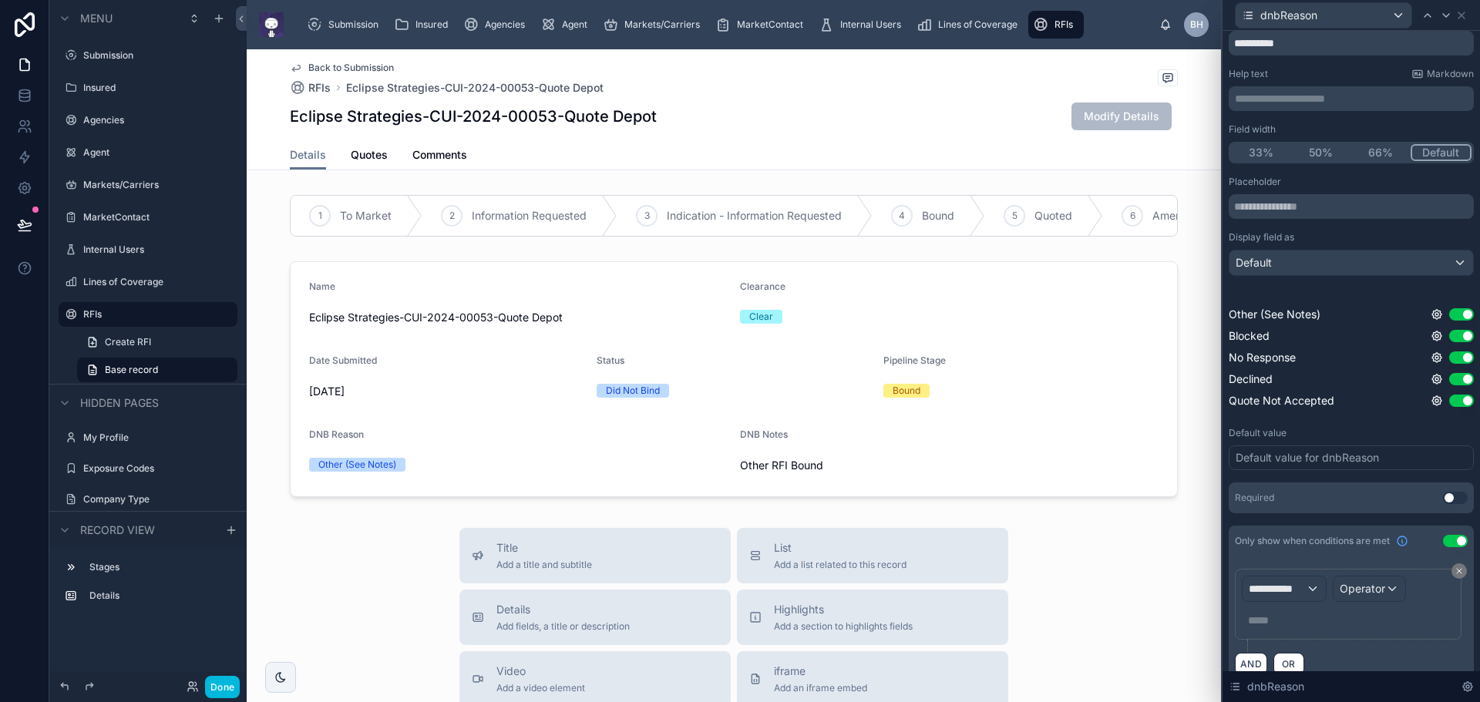
scroll to position [75, 0]
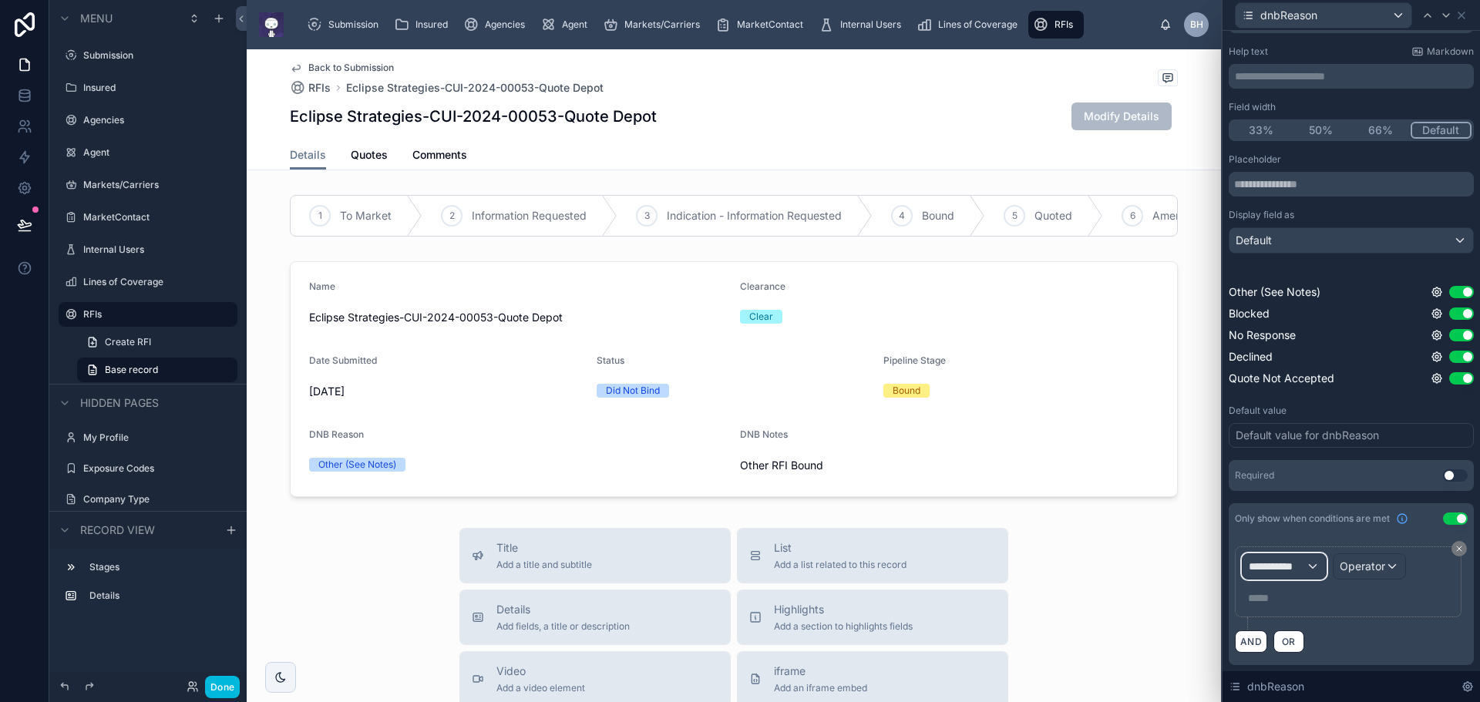
click at [1313, 563] on div "**********" at bounding box center [1284, 566] width 83 height 25
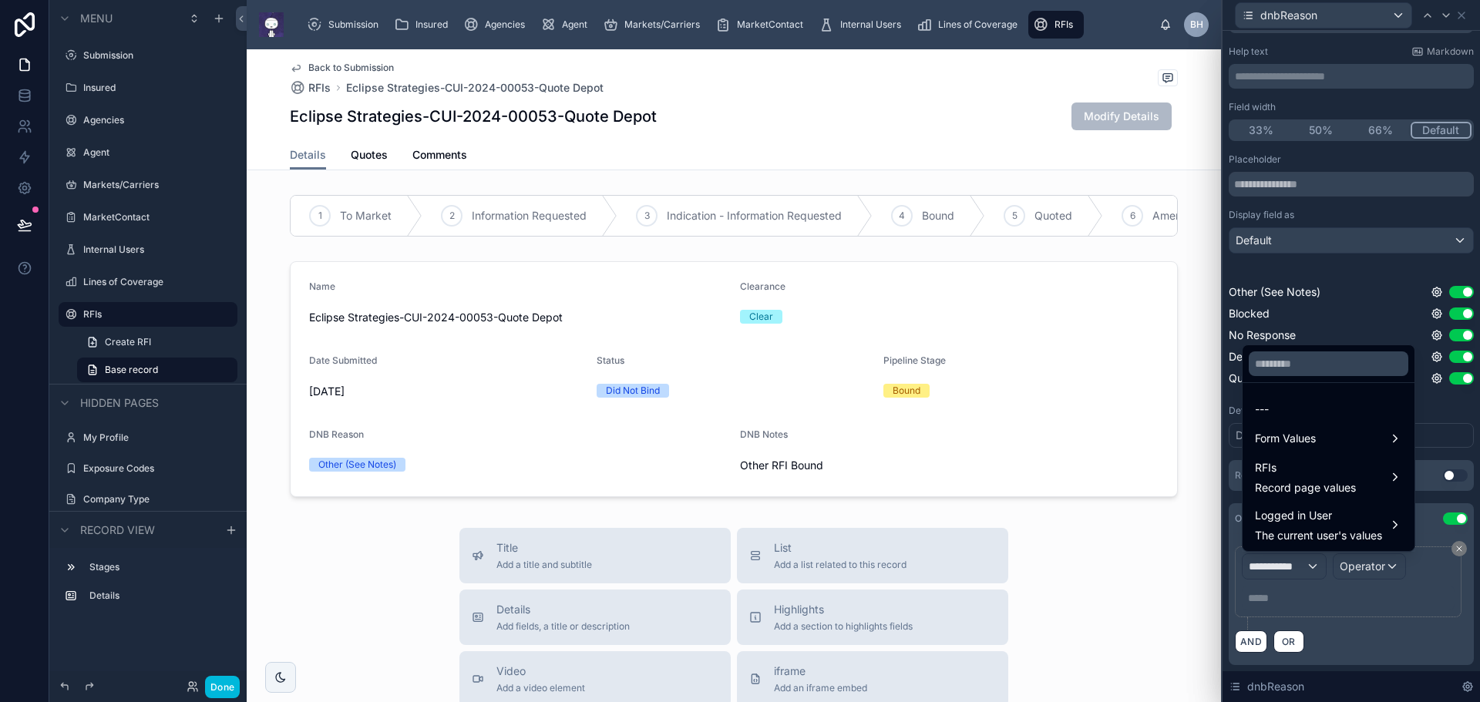
click at [1300, 441] on span "Form Values" at bounding box center [1285, 438] width 61 height 19
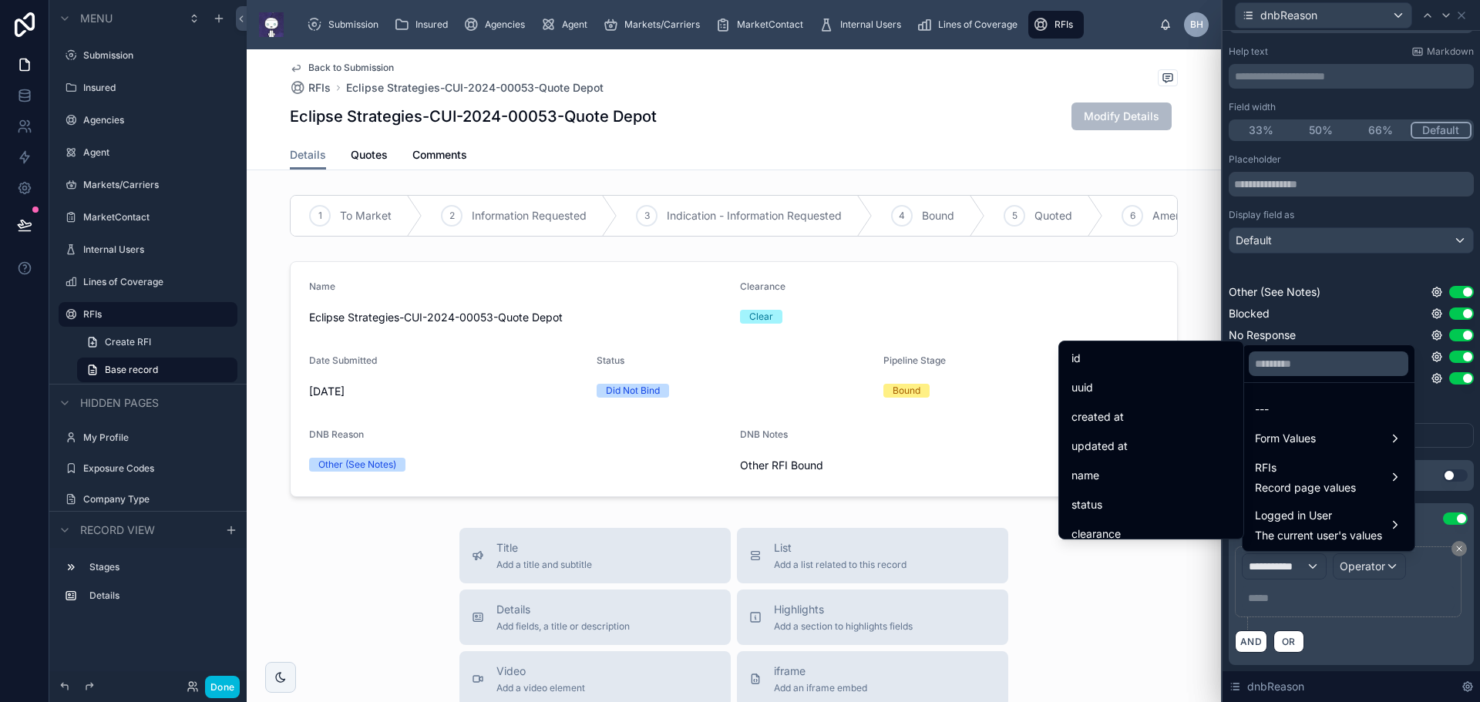
click at [1132, 503] on div "status" at bounding box center [1152, 505] width 160 height 19
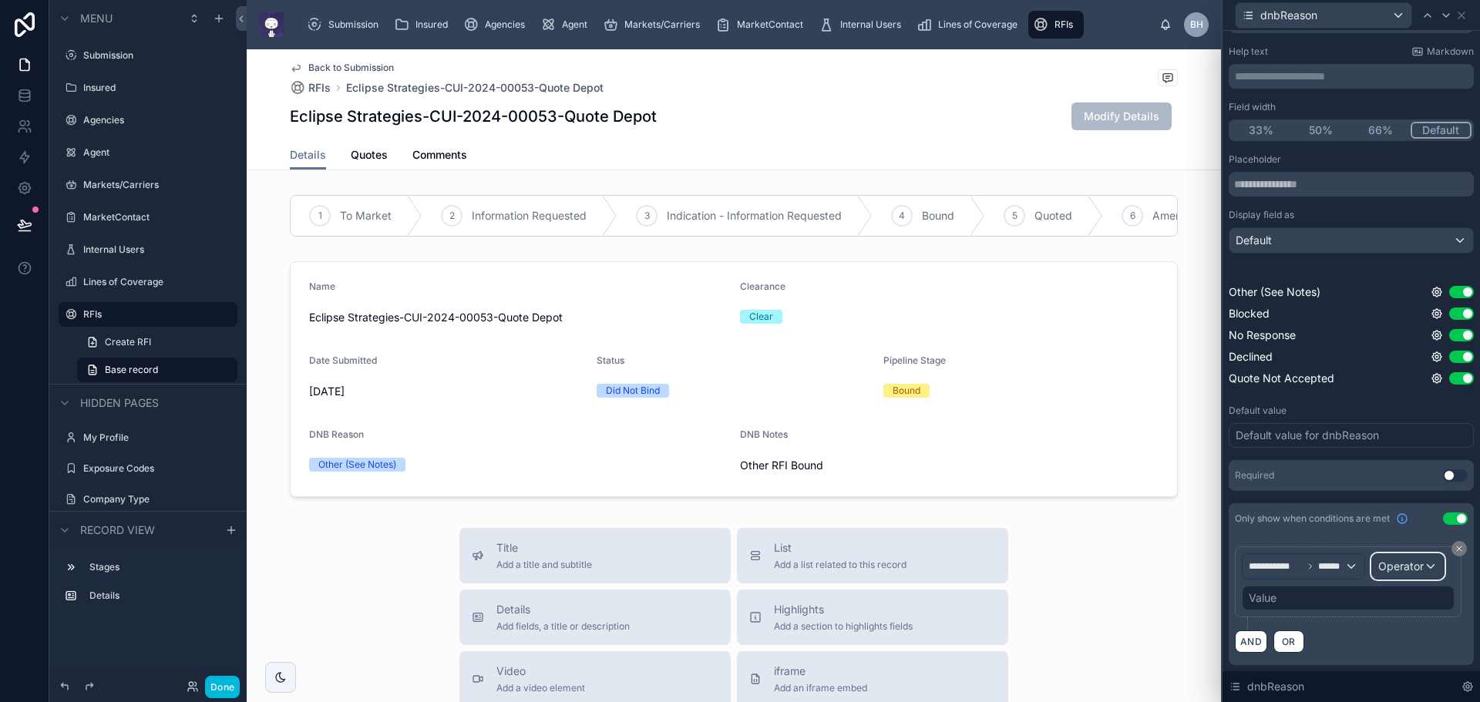
click at [1372, 579] on div "Operator" at bounding box center [1408, 566] width 72 height 25
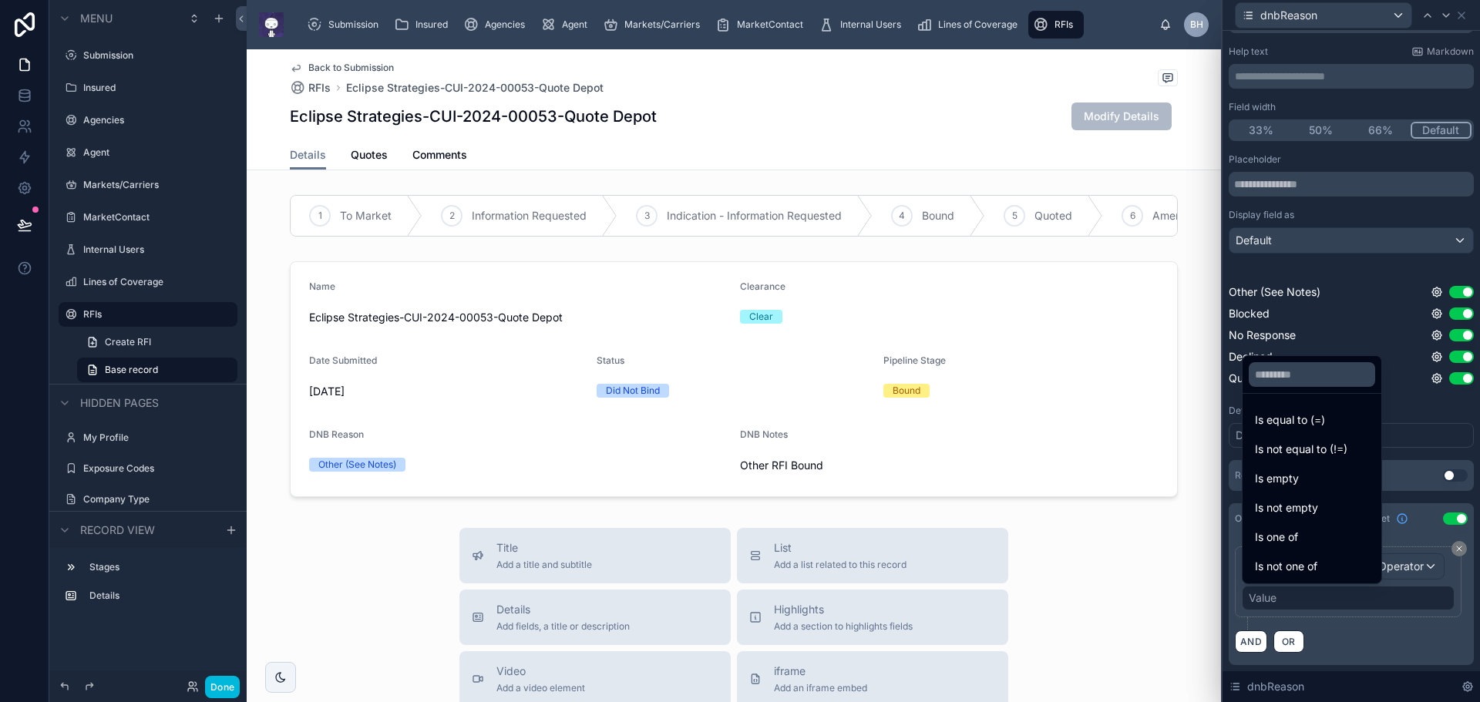
click at [1299, 419] on span "Is equal to (=)" at bounding box center [1290, 420] width 70 height 19
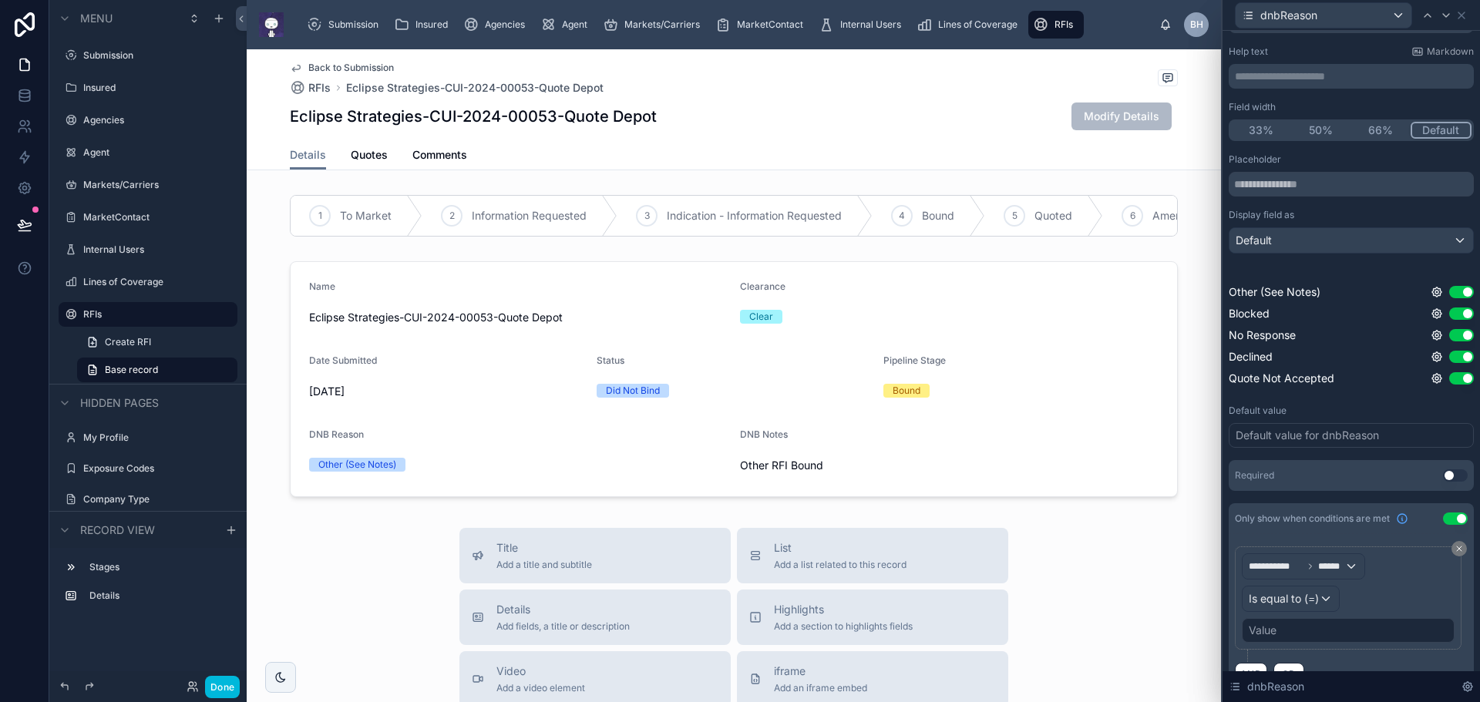
scroll to position [107, 0]
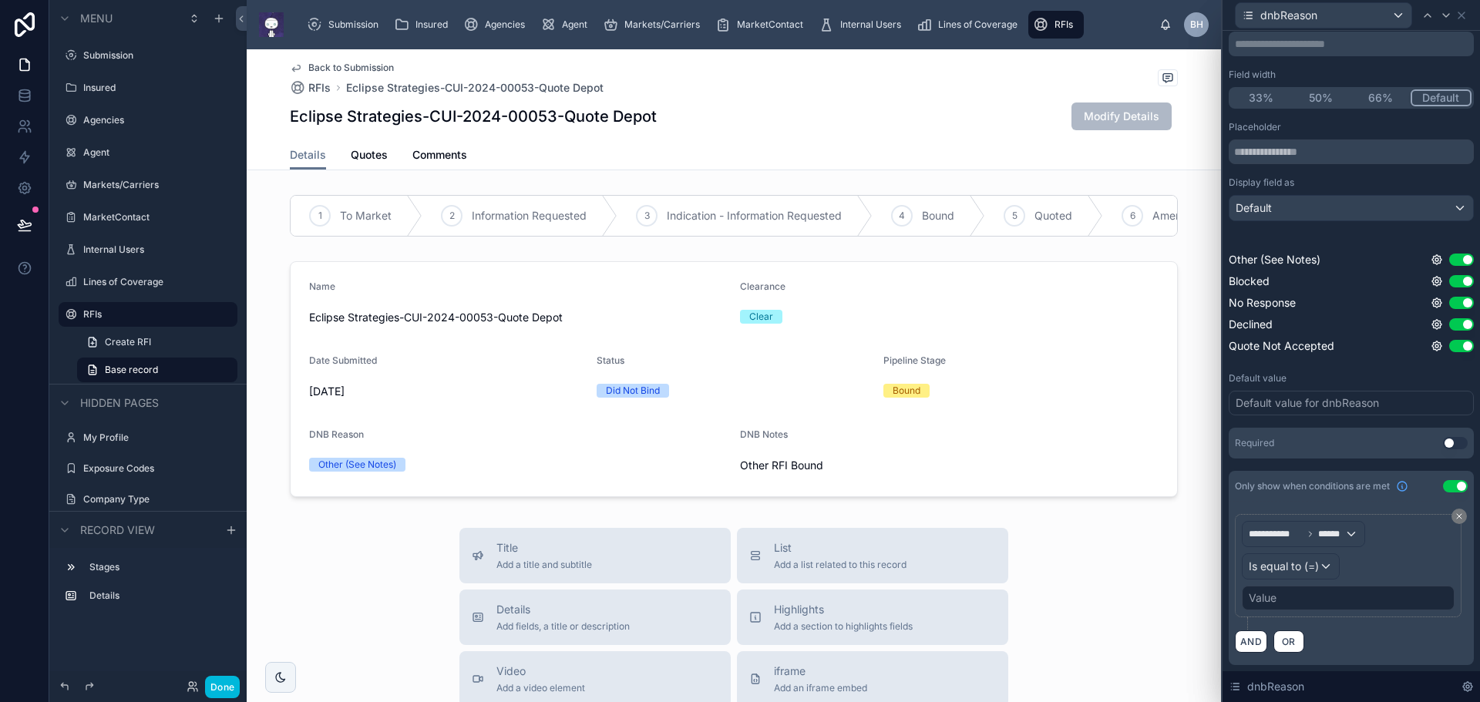
click at [1325, 599] on div "Value" at bounding box center [1348, 598] width 213 height 25
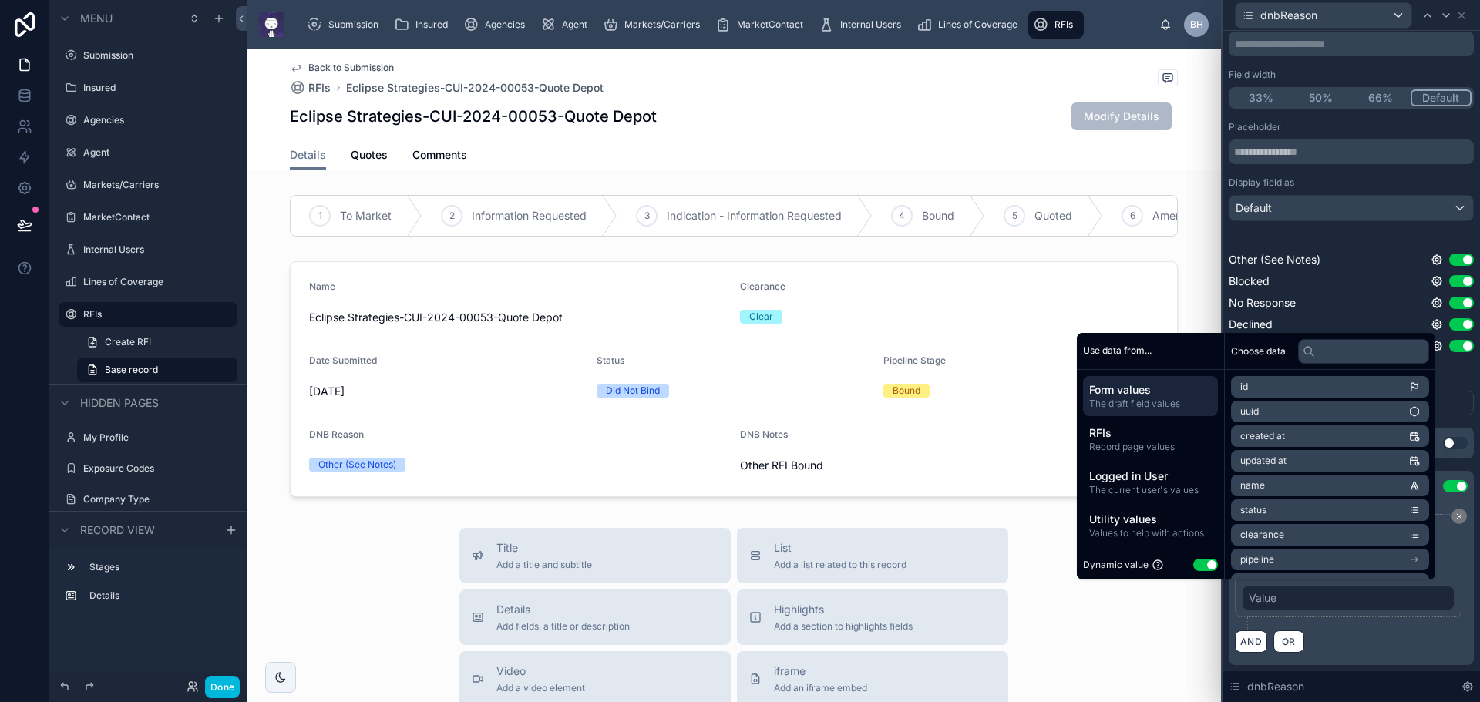
click at [1193, 570] on button "Use setting" at bounding box center [1205, 565] width 25 height 12
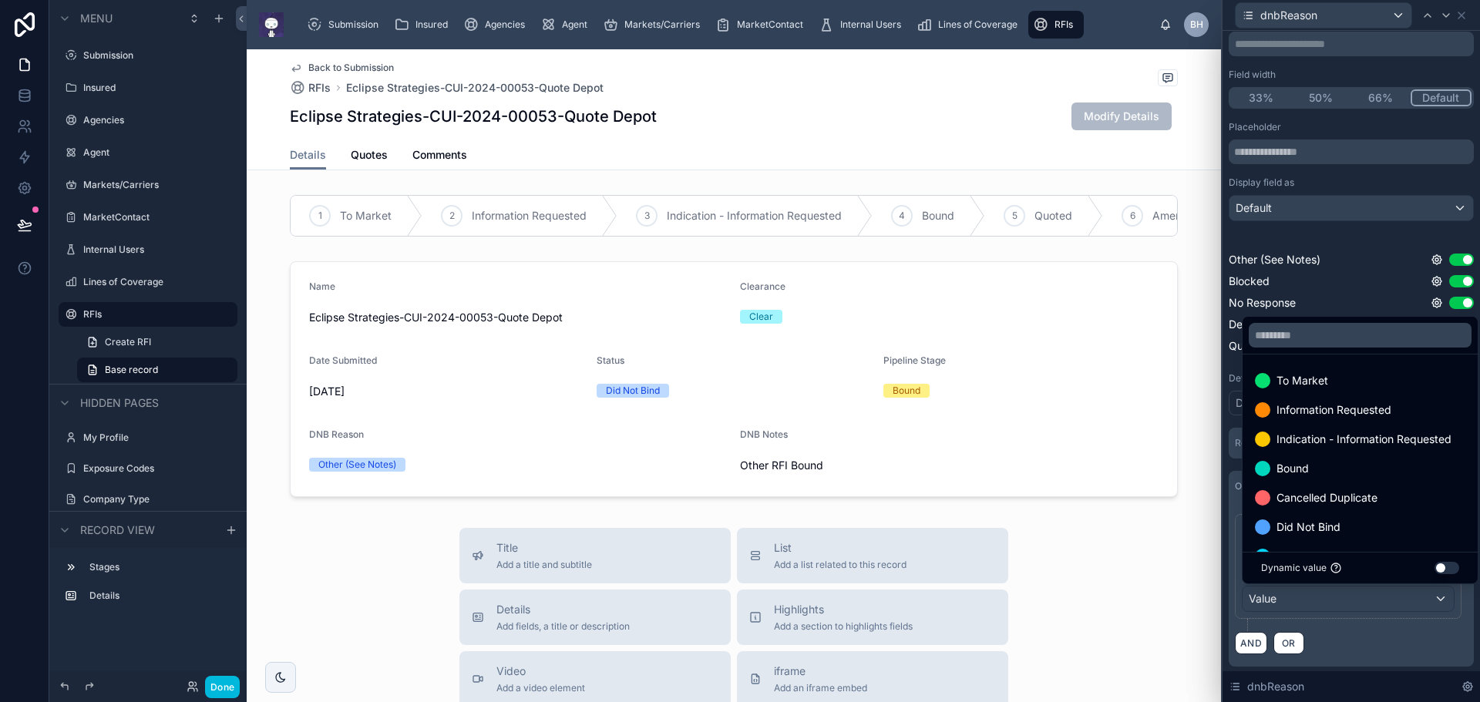
click at [1328, 525] on span "Did Not Bind" at bounding box center [1309, 527] width 64 height 19
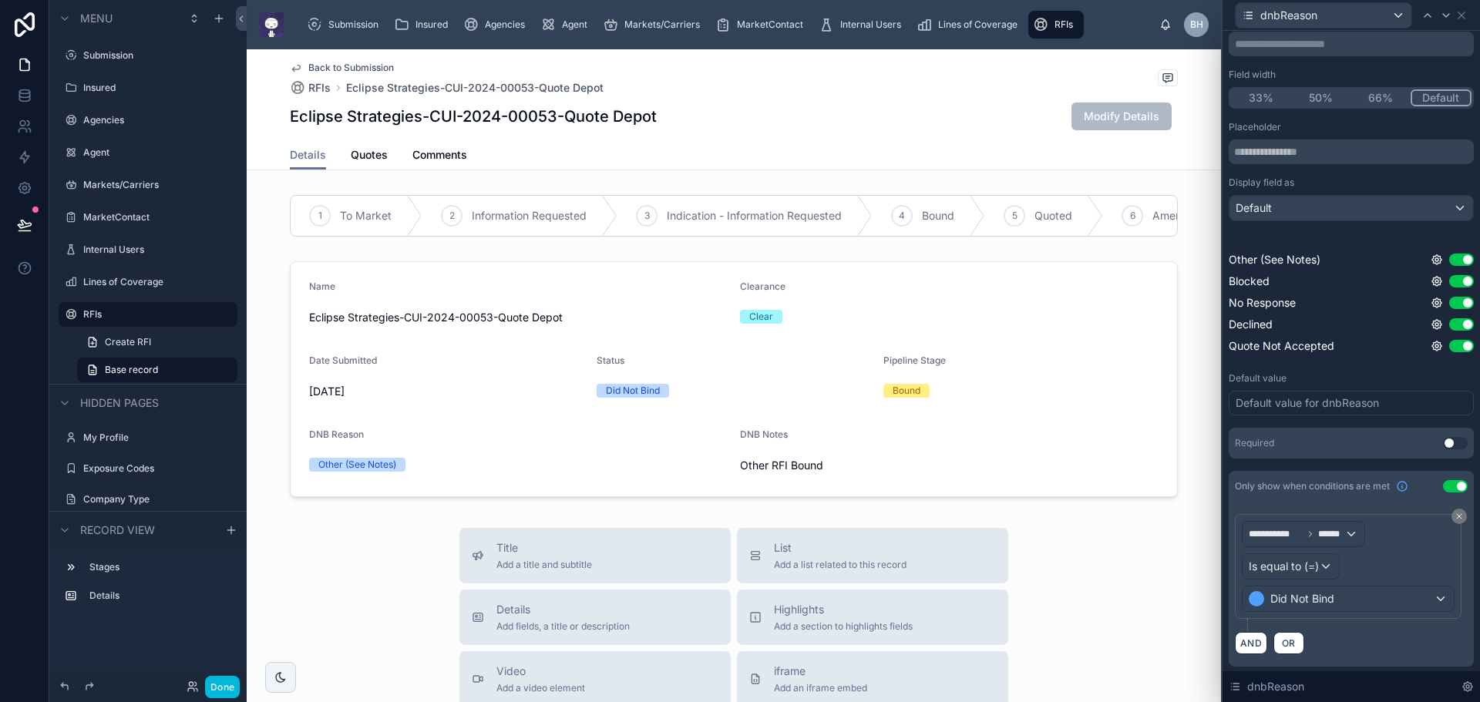
click at [1337, 237] on div "Placeholder Display field as Default Other (See Notes) Use setting Blocked Use …" at bounding box center [1351, 240] width 245 height 239
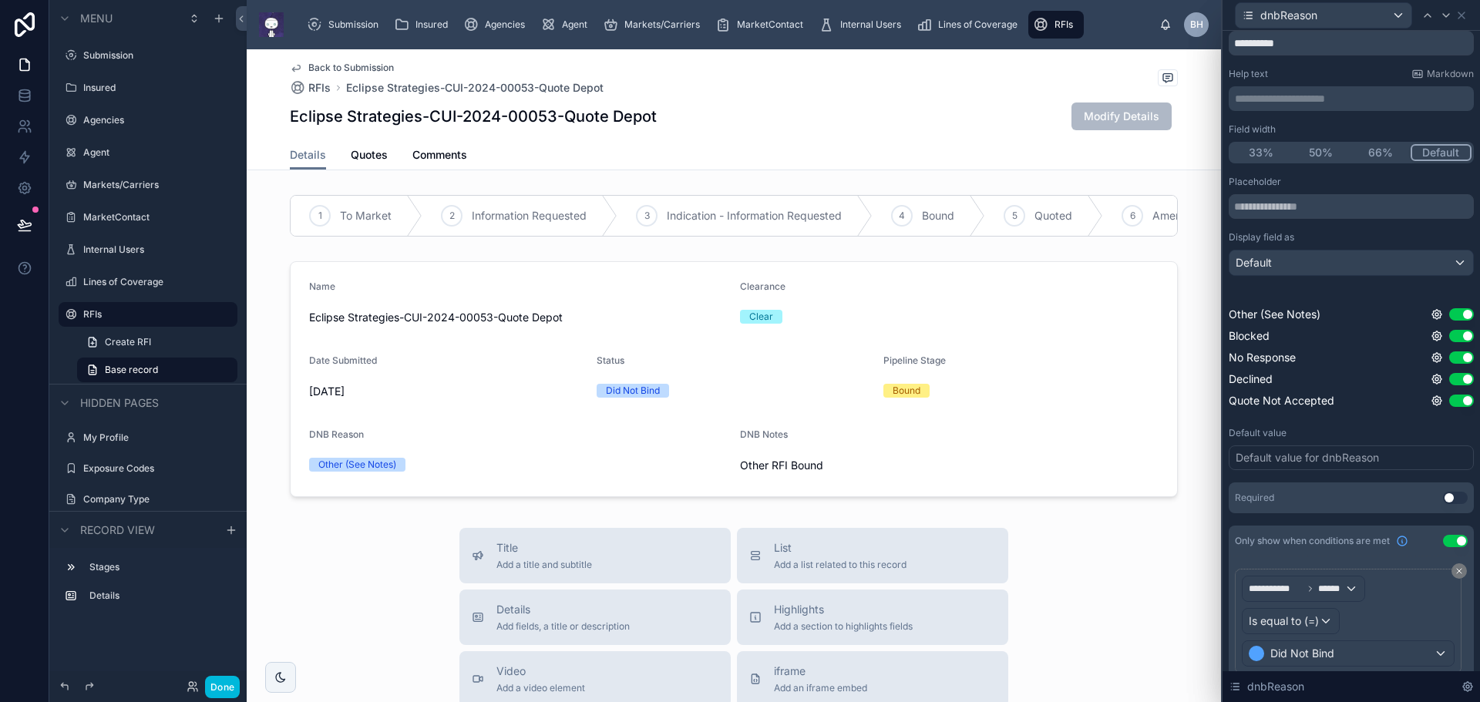
scroll to position [0, 0]
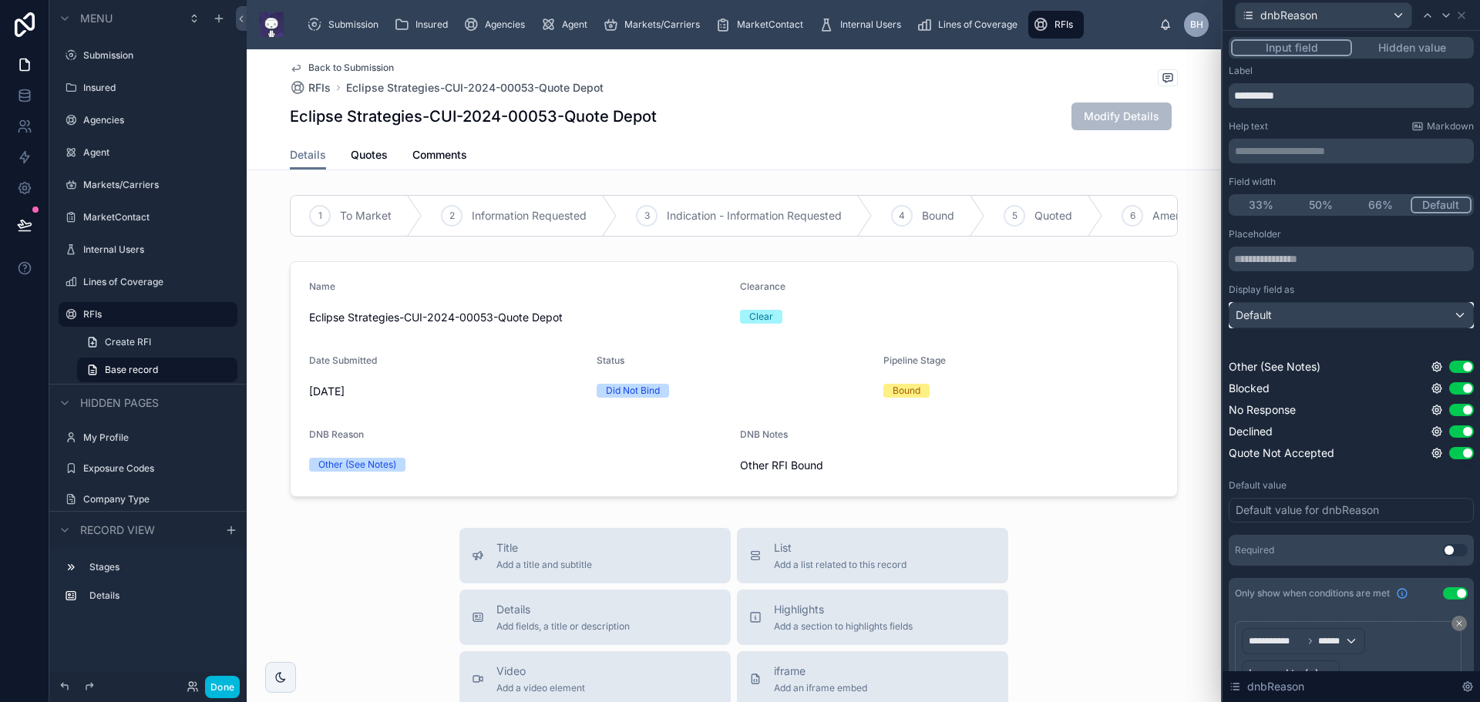
click at [1446, 316] on div "Default" at bounding box center [1352, 315] width 244 height 25
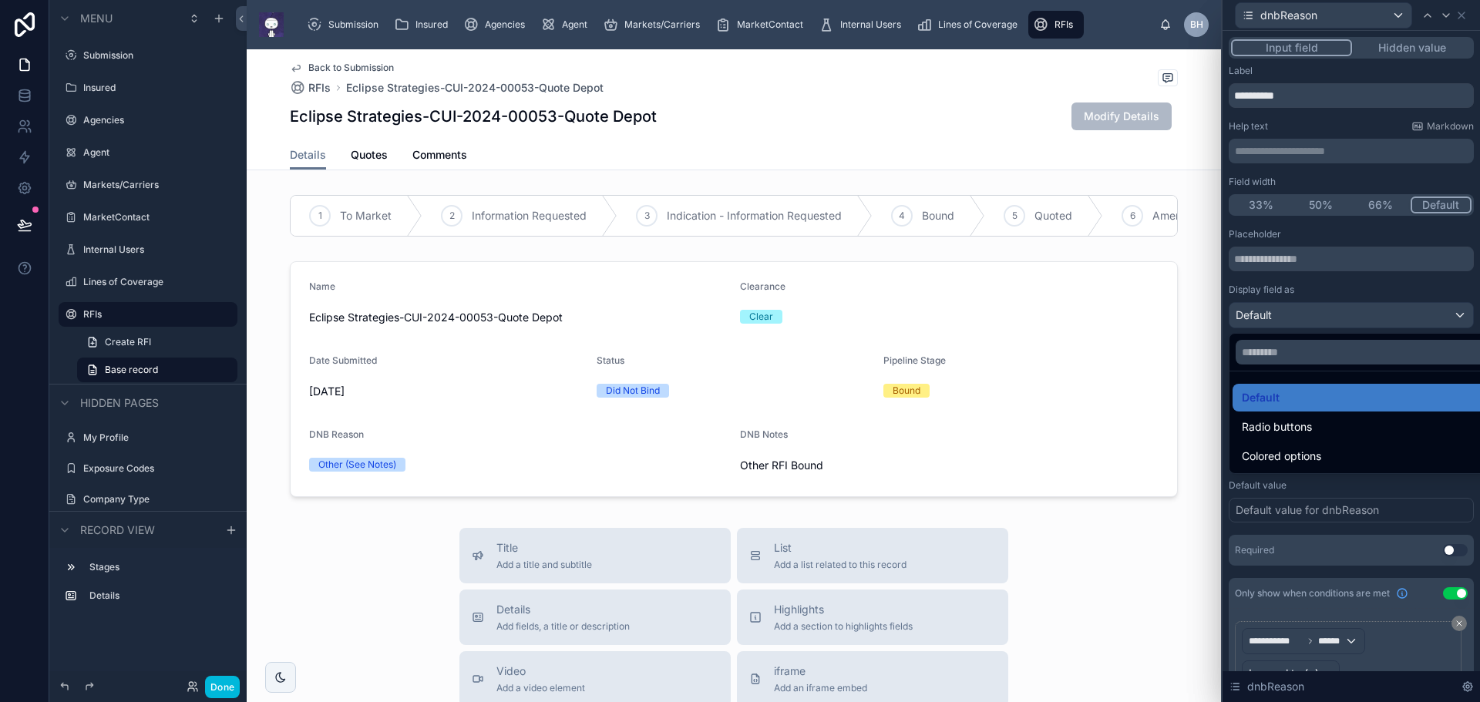
click at [1384, 281] on div at bounding box center [1351, 351] width 257 height 702
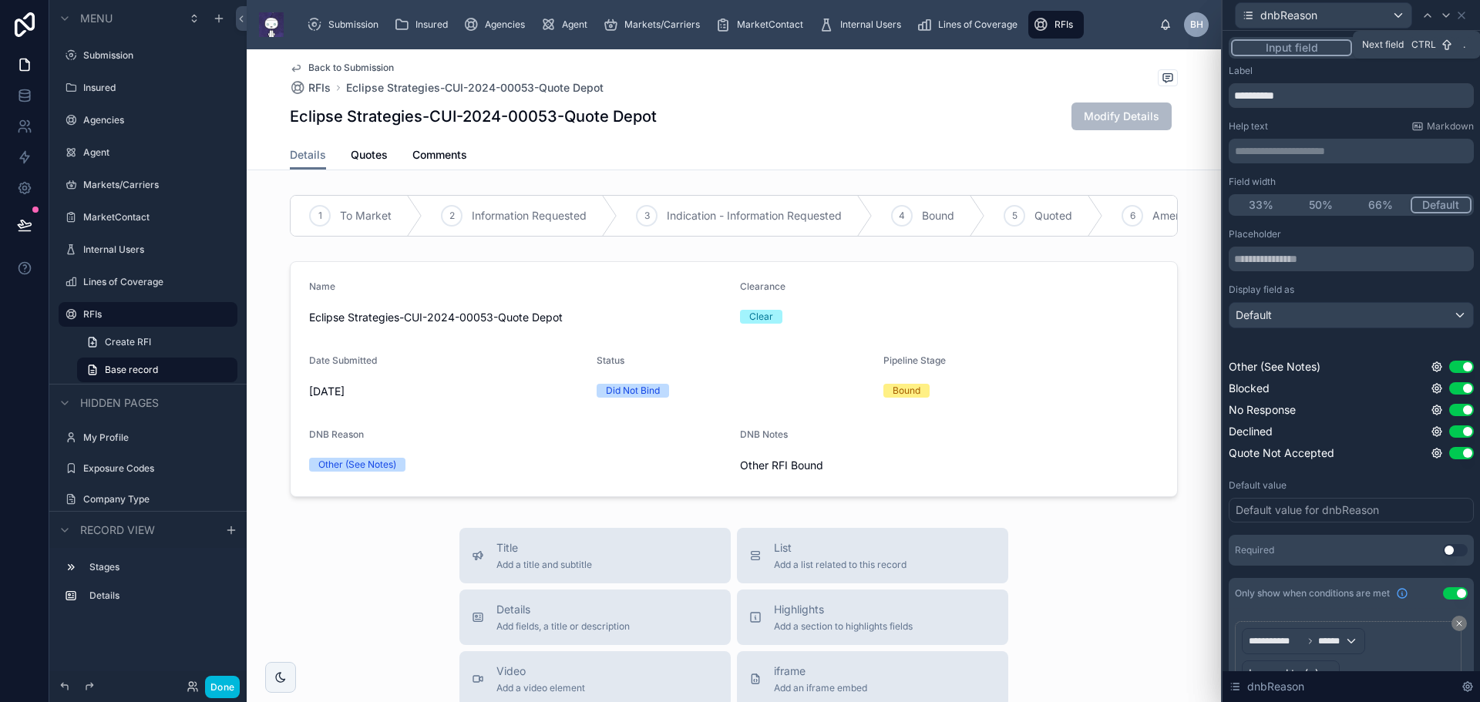
click at [1449, 13] on icon at bounding box center [1446, 15] width 12 height 12
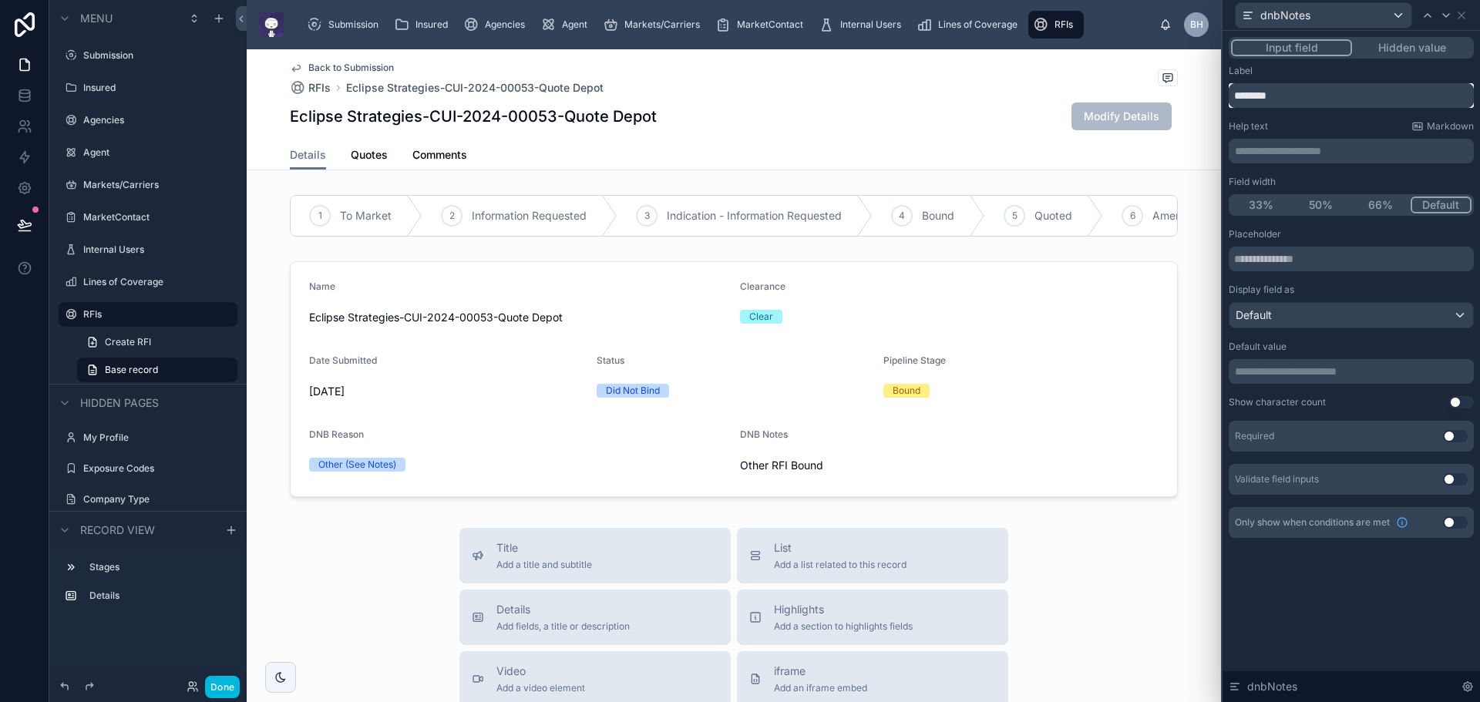
click at [1257, 97] on input "********" at bounding box center [1351, 95] width 245 height 25
type input "*********"
click at [1461, 523] on button "Use setting" at bounding box center [1455, 523] width 25 height 12
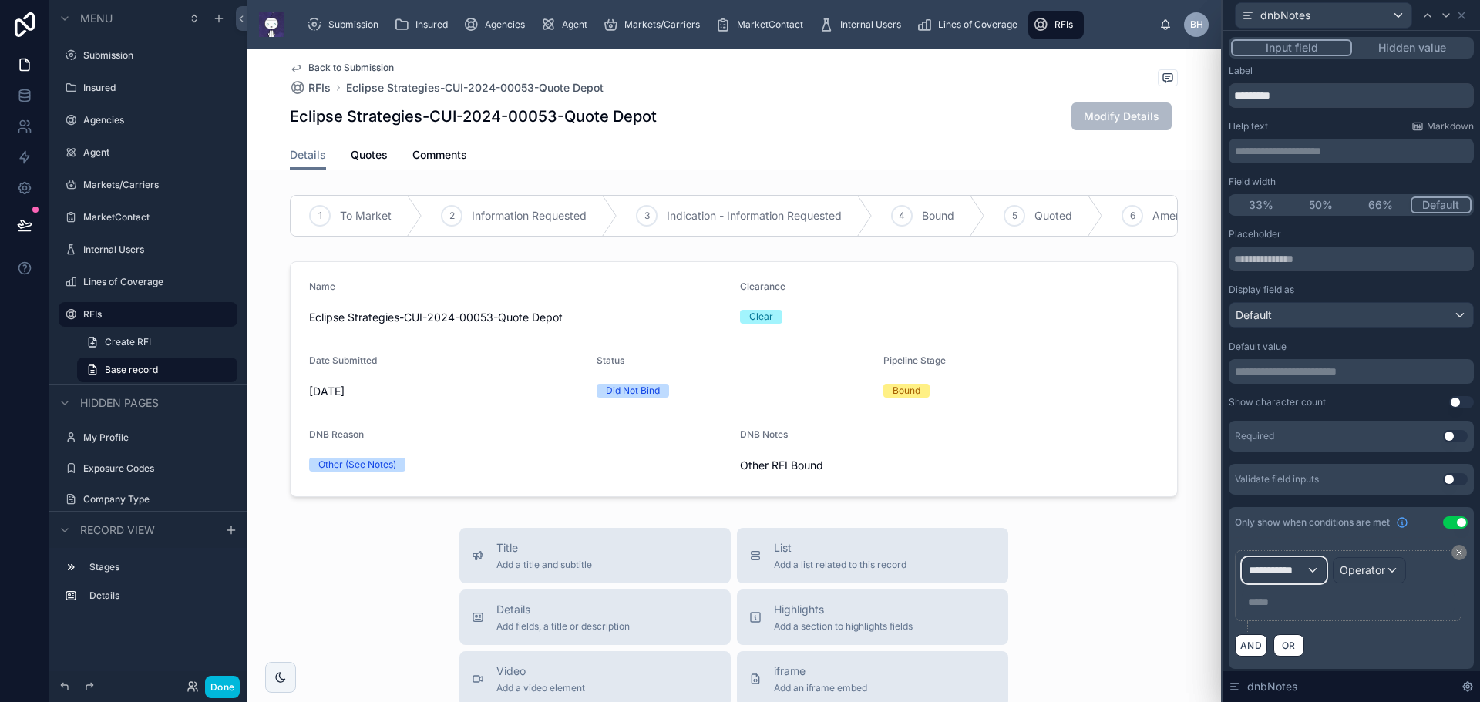
click at [1314, 571] on div "**********" at bounding box center [1284, 570] width 83 height 25
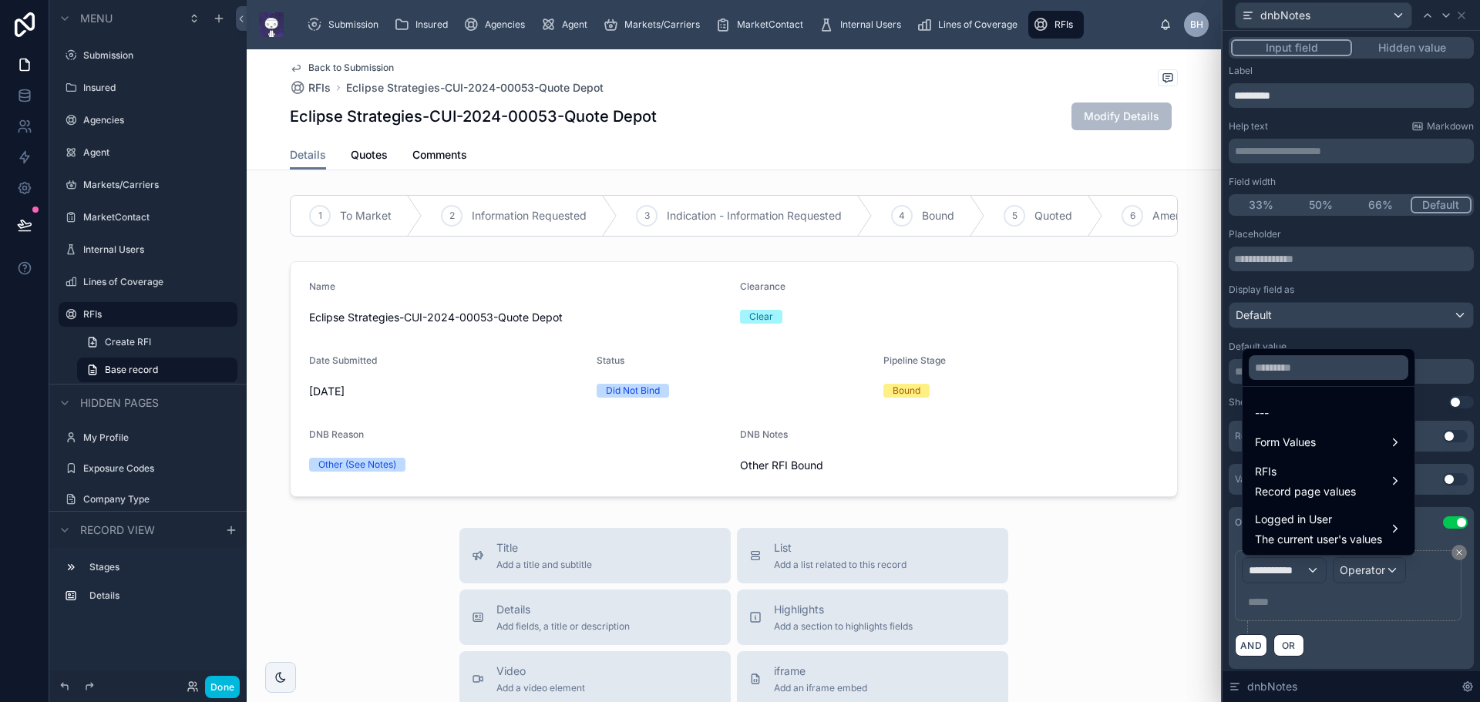
click at [1285, 442] on span "Form Values" at bounding box center [1285, 442] width 61 height 19
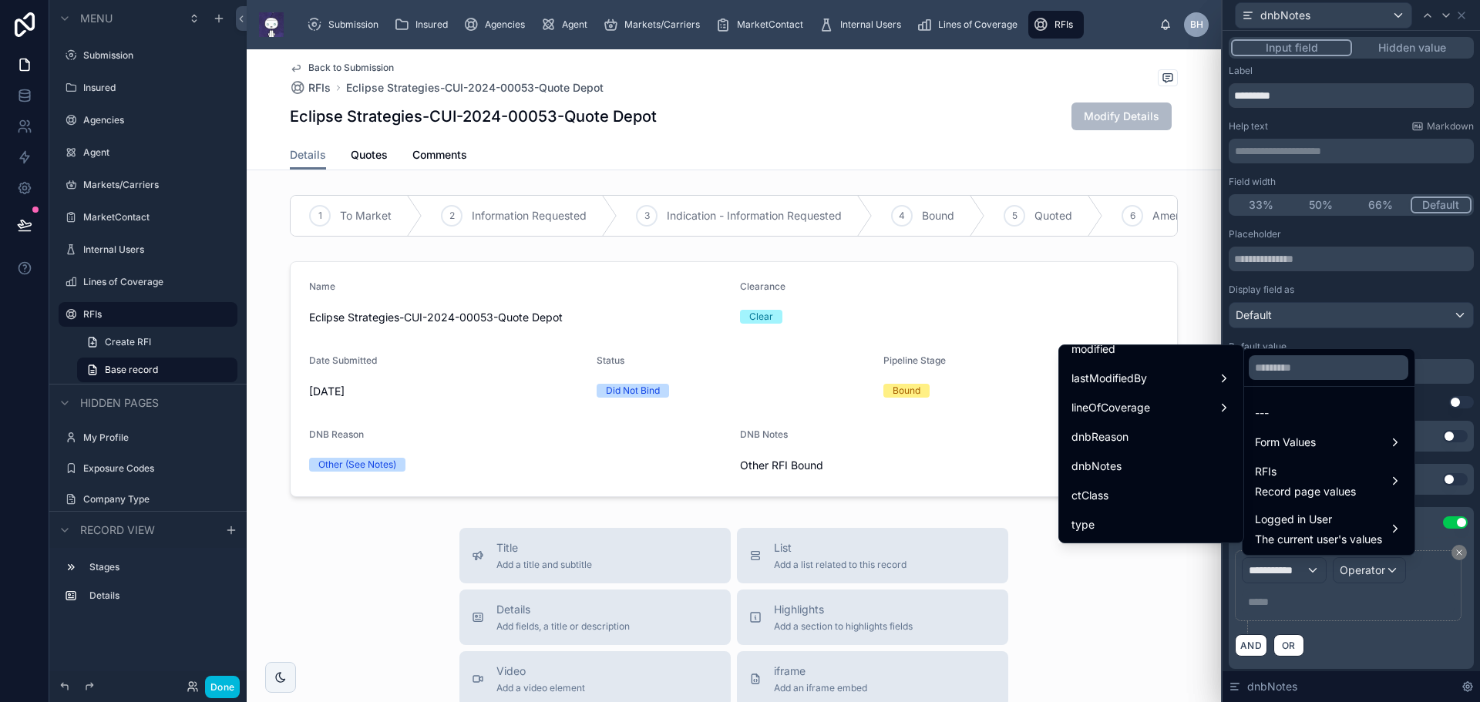
scroll to position [463, 0]
click at [1154, 435] on div "dnbReason" at bounding box center [1152, 427] width 160 height 19
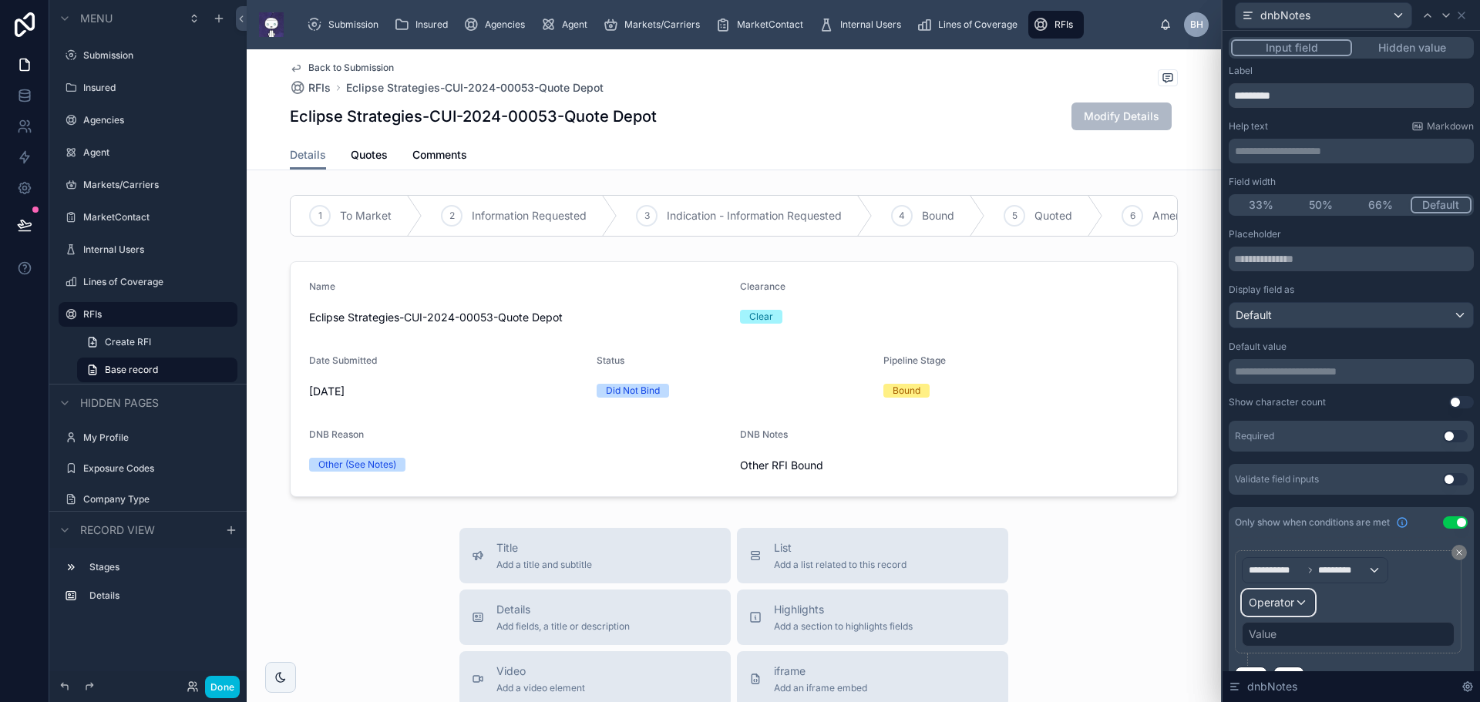
click at [1298, 603] on div "Operator" at bounding box center [1279, 603] width 72 height 25
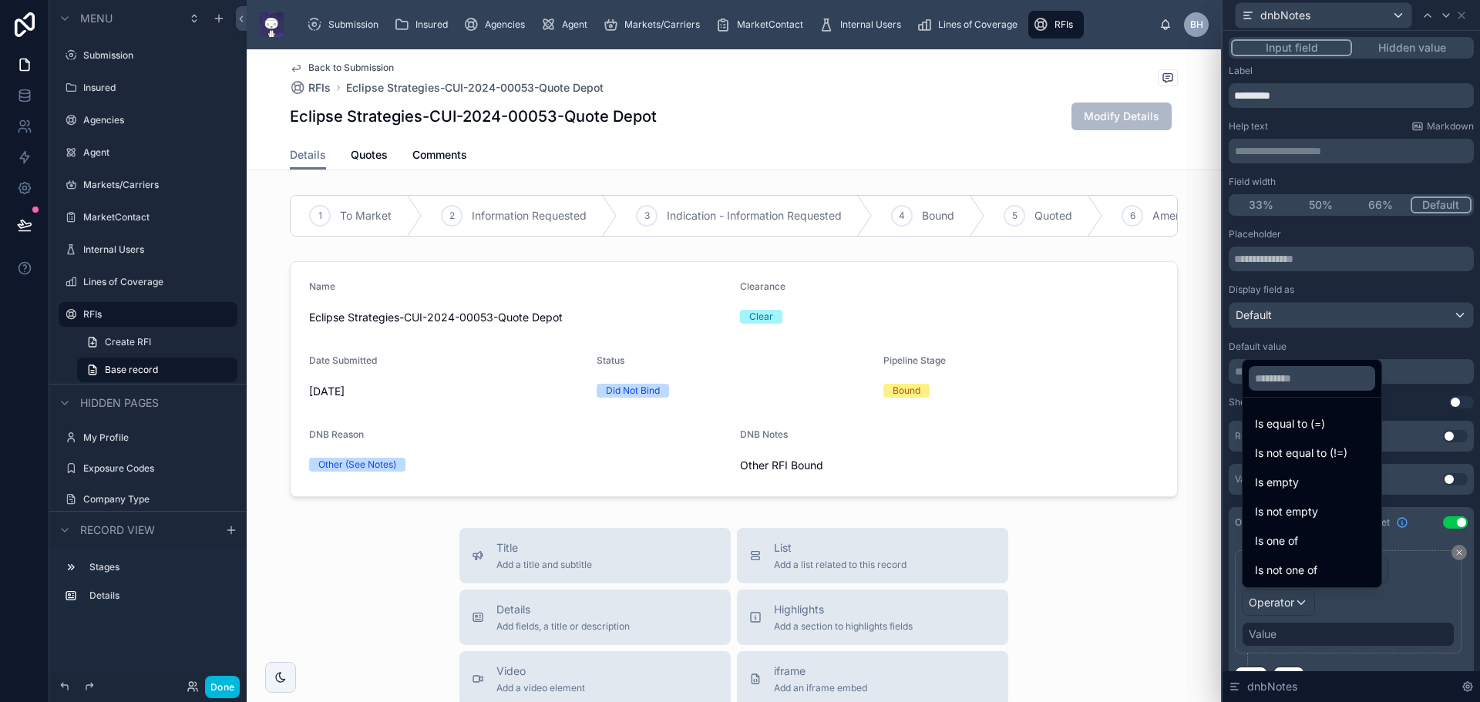
click at [1287, 420] on span "Is equal to (=)" at bounding box center [1290, 424] width 70 height 19
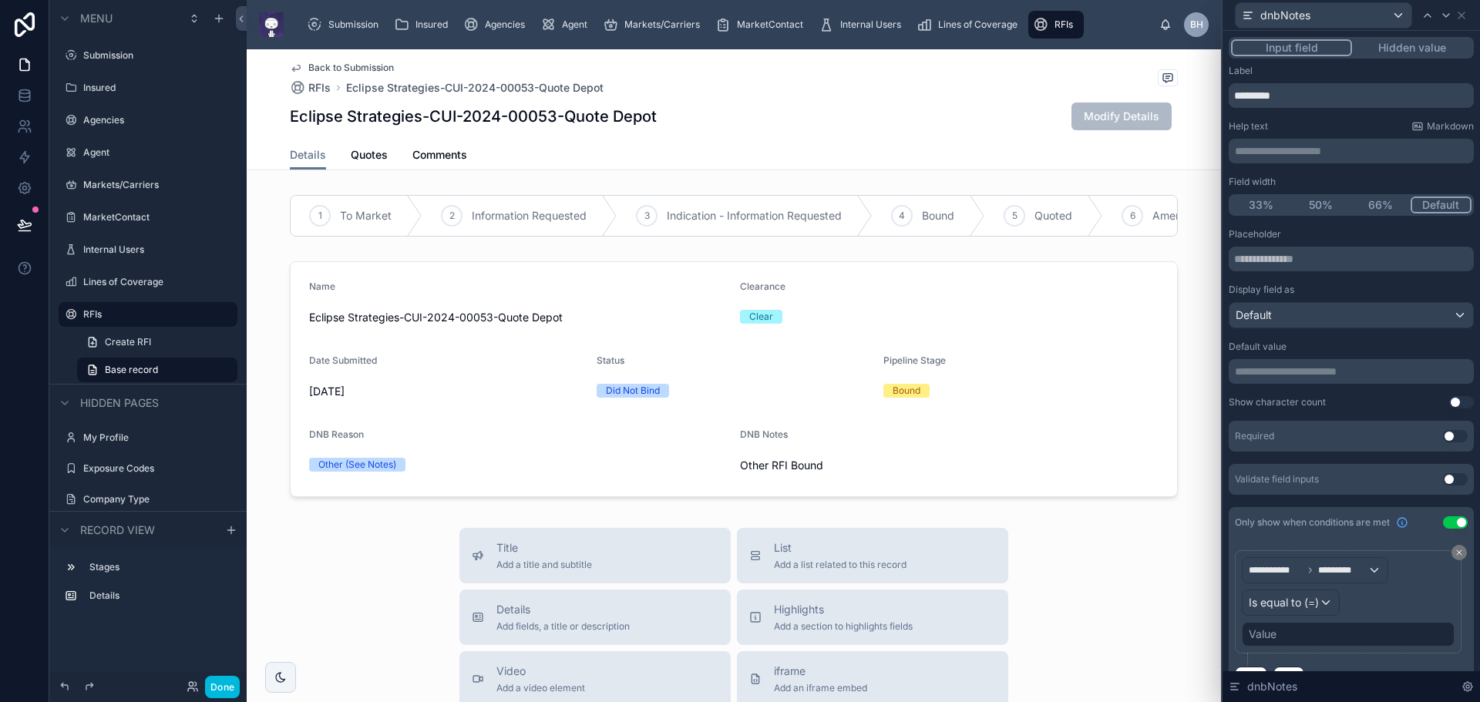
click at [1294, 637] on div "Value" at bounding box center [1348, 634] width 213 height 25
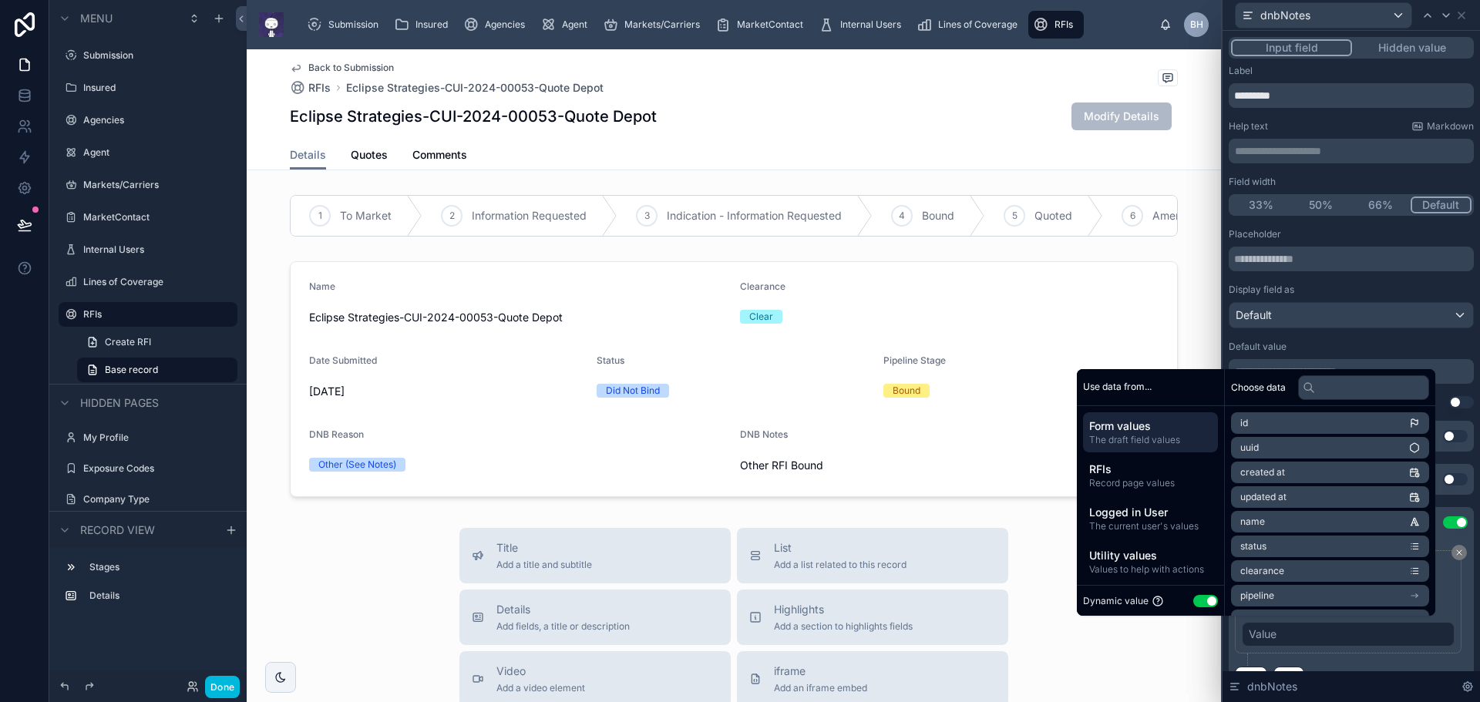
click at [1193, 600] on button "Use setting" at bounding box center [1205, 601] width 25 height 12
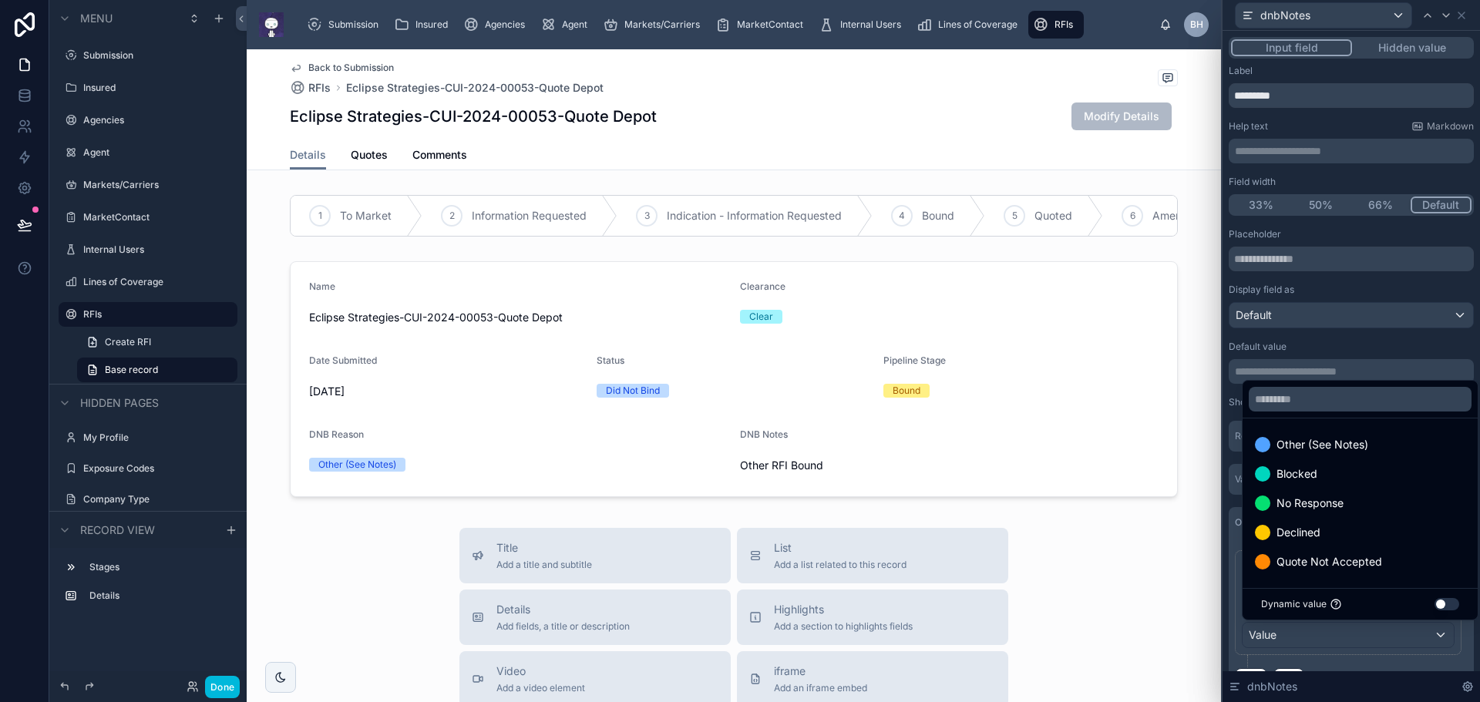
click at [1327, 442] on span "Other (See Notes)" at bounding box center [1323, 445] width 92 height 19
click at [1339, 344] on div "Default value" at bounding box center [1351, 347] width 245 height 12
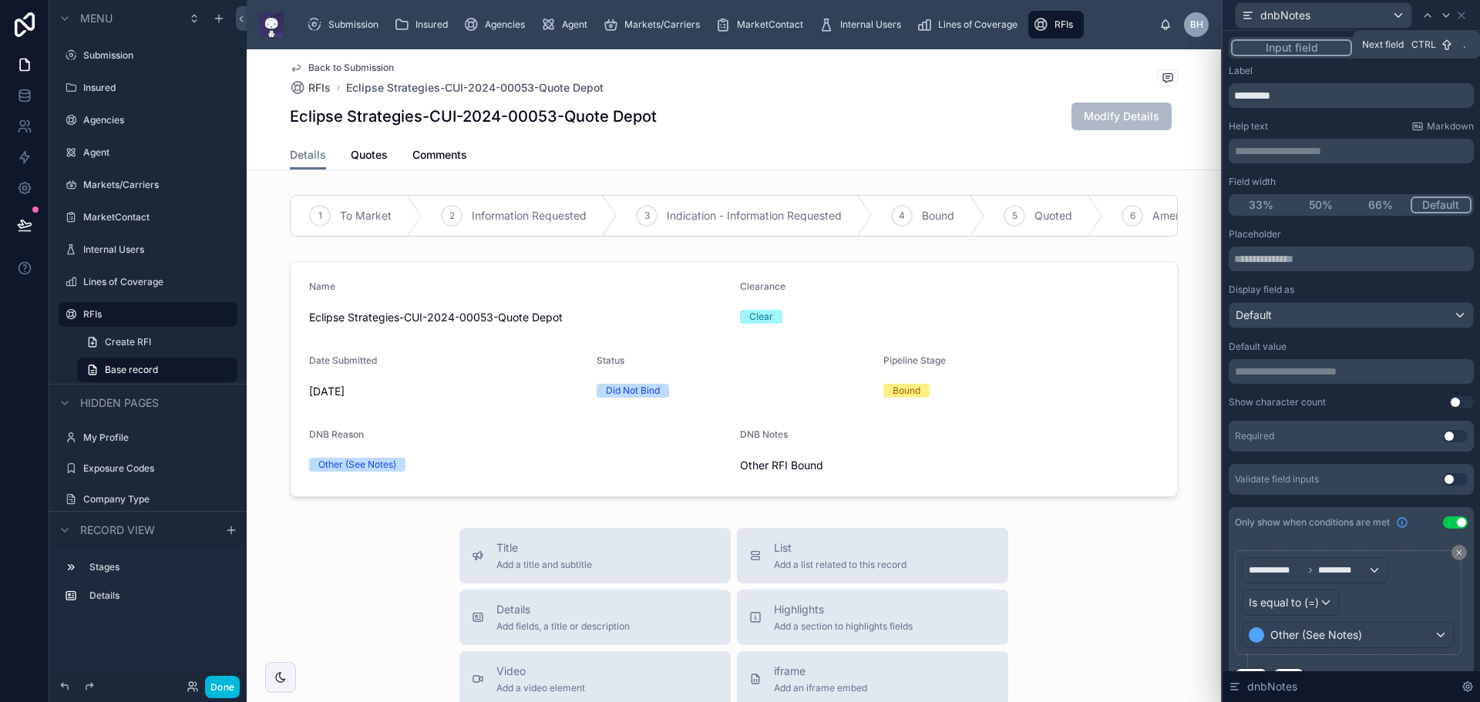
click at [1450, 15] on icon at bounding box center [1446, 15] width 12 height 12
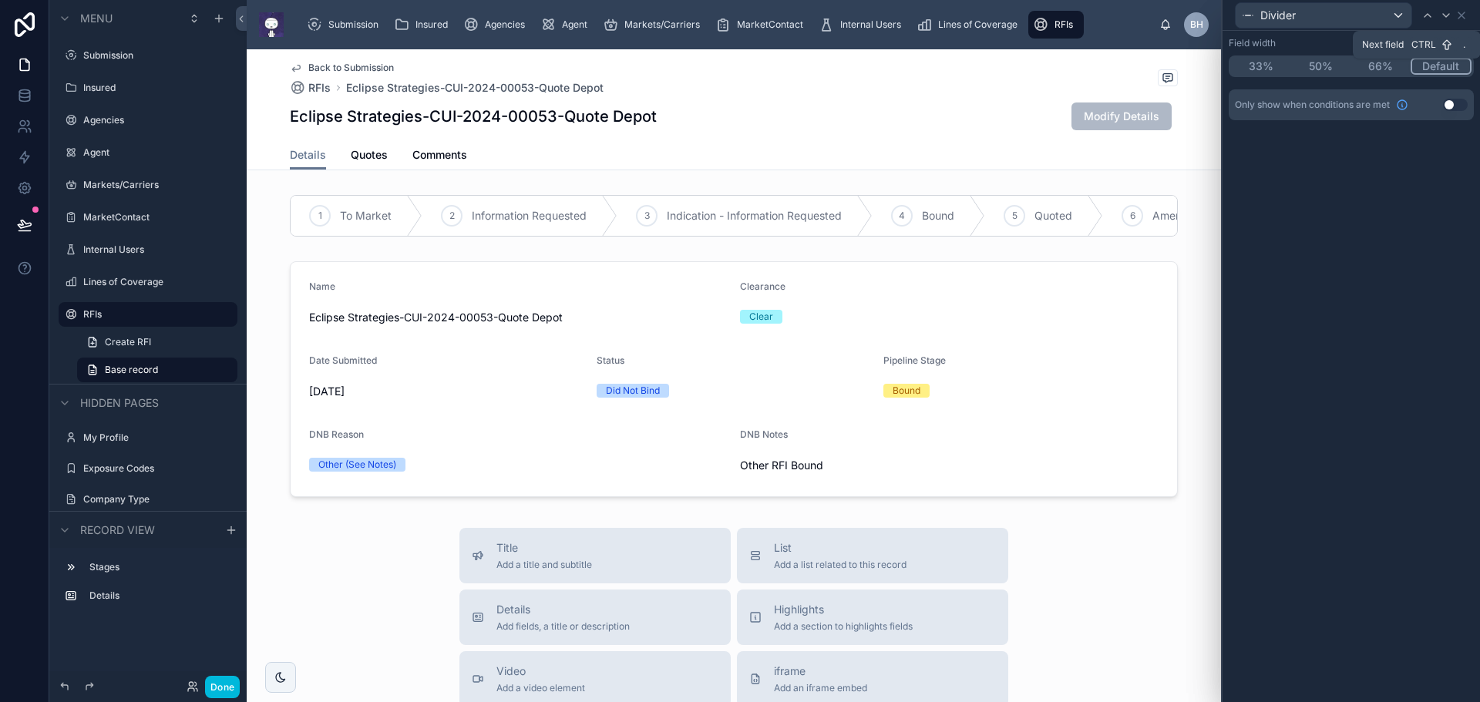
click at [1449, 15] on icon at bounding box center [1446, 15] width 12 height 12
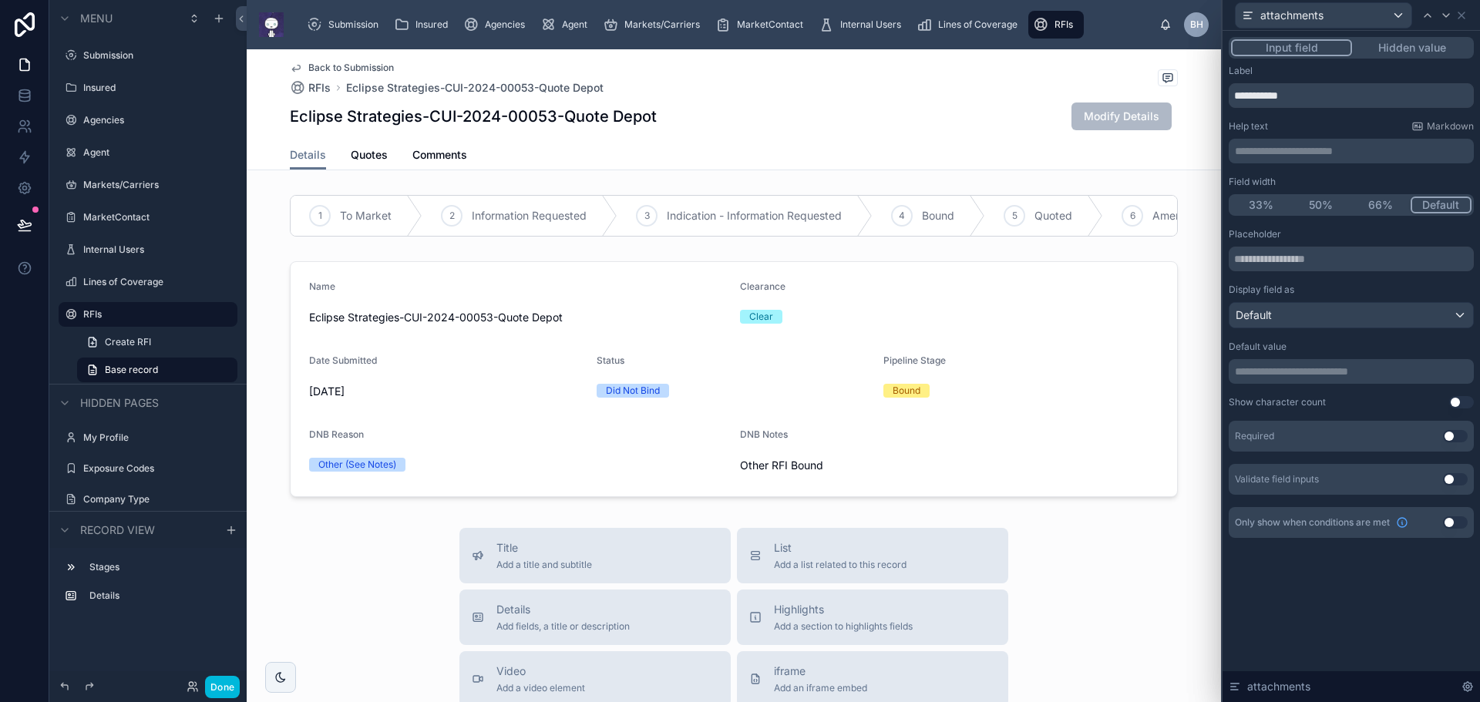
click at [1421, 603] on div "**********" at bounding box center [1351, 366] width 257 height 671
drag, startPoint x: 1117, startPoint y: 584, endPoint x: 1114, endPoint y: 575, distance: 9.0
click at [217, 690] on button "Done" at bounding box center [222, 687] width 35 height 22
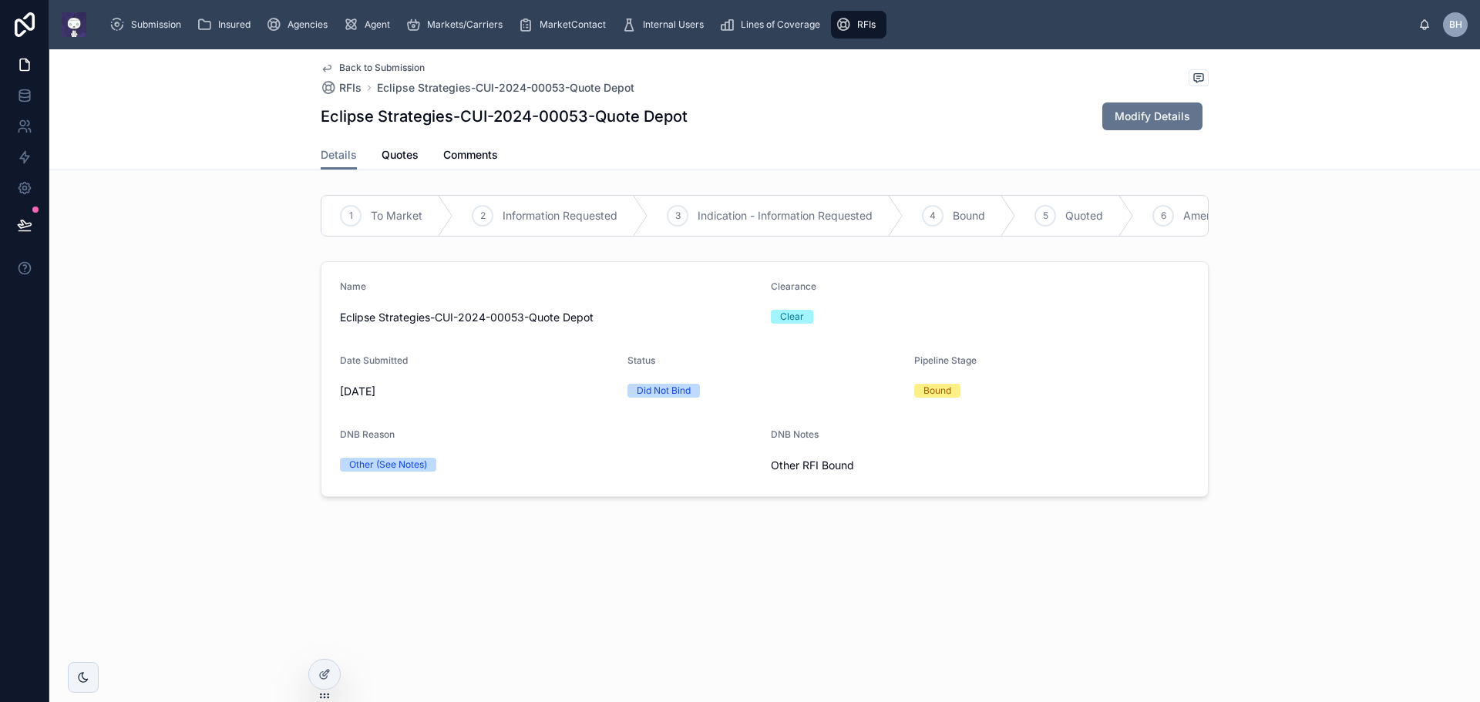
click at [1156, 117] on span "Modify Details" at bounding box center [1153, 116] width 76 height 15
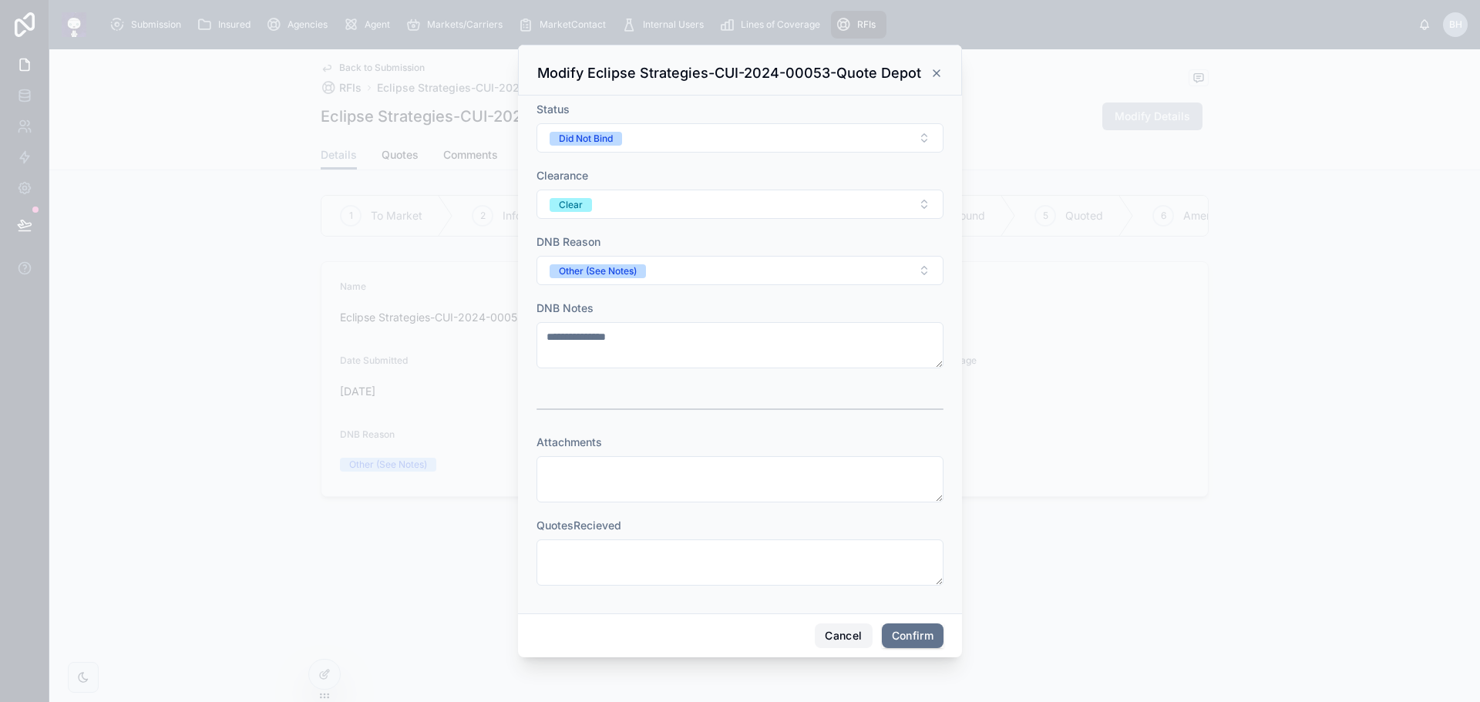
click at [841, 638] on button "Cancel" at bounding box center [843, 636] width 57 height 25
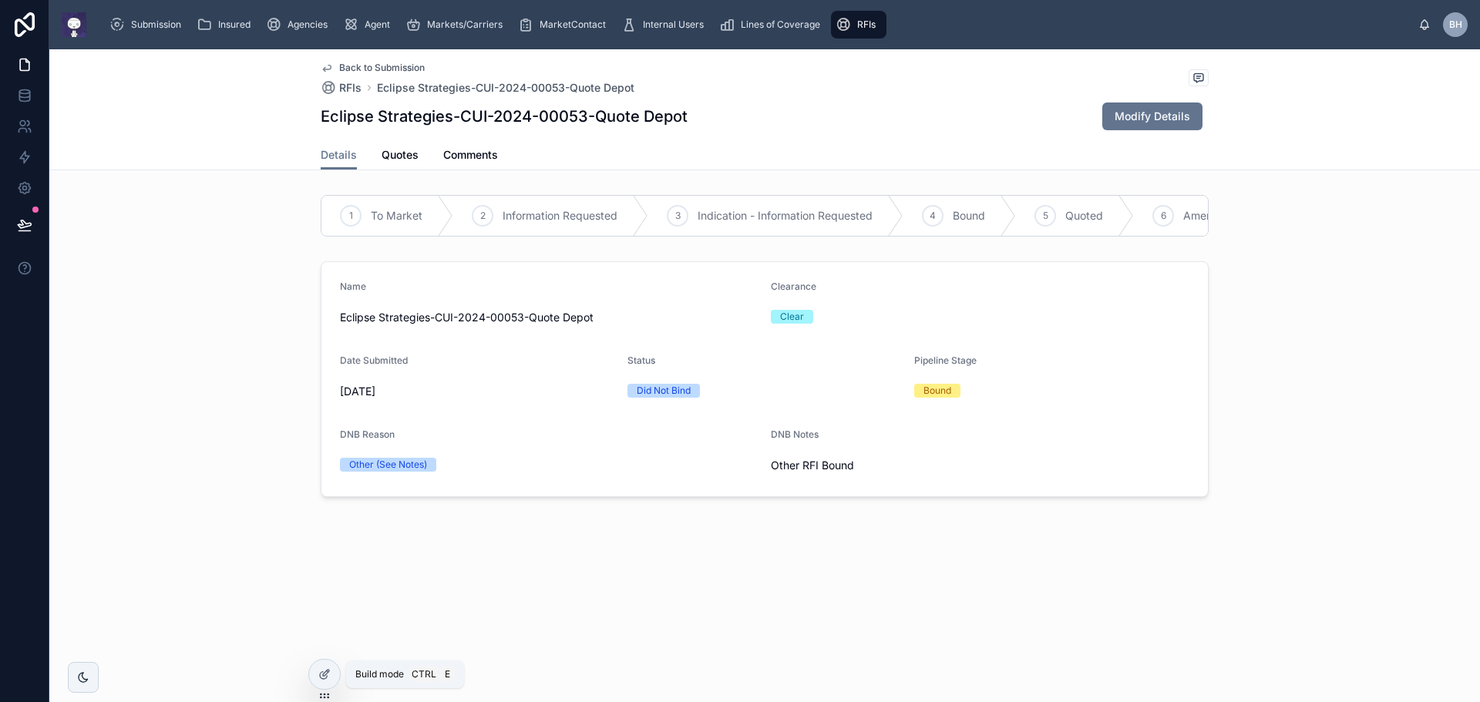
click at [326, 674] on icon at bounding box center [324, 674] width 12 height 12
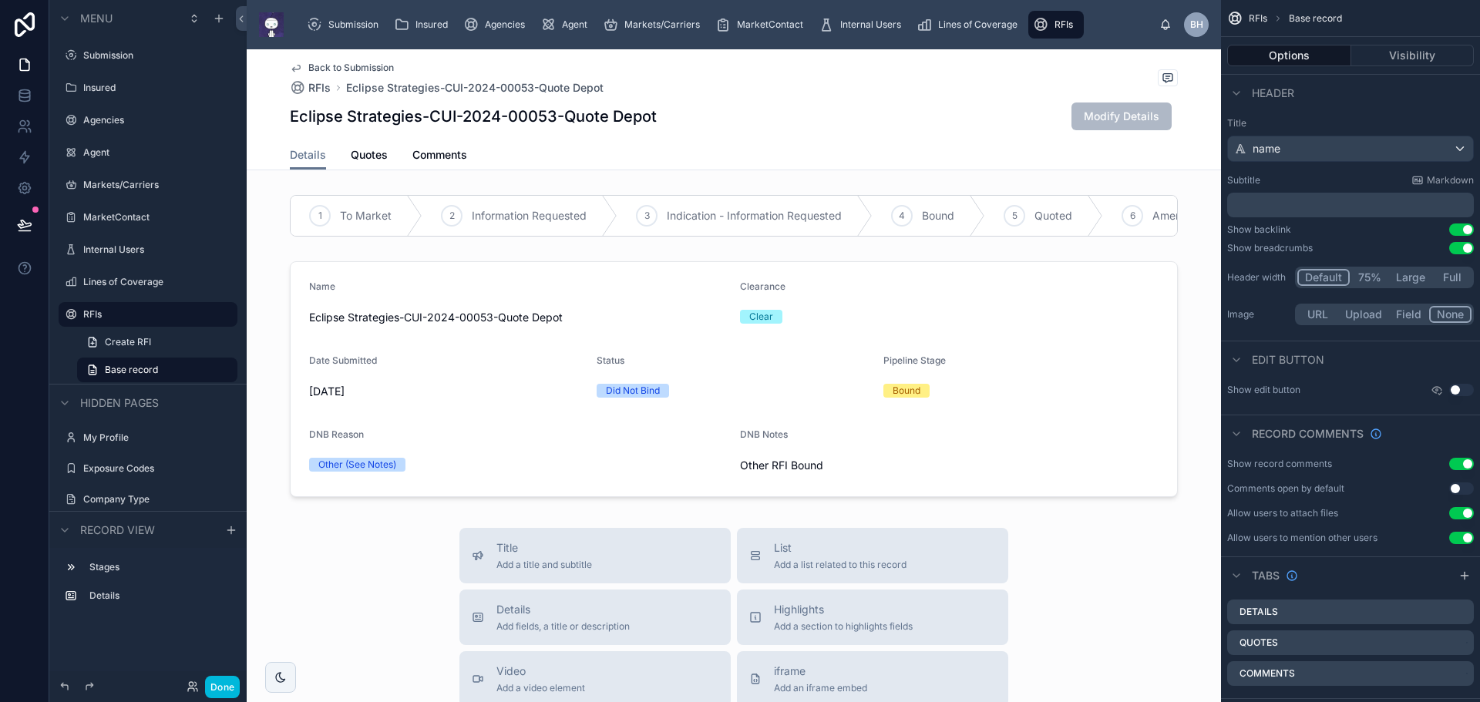
click at [1067, 315] on div at bounding box center [734, 379] width 974 height 248
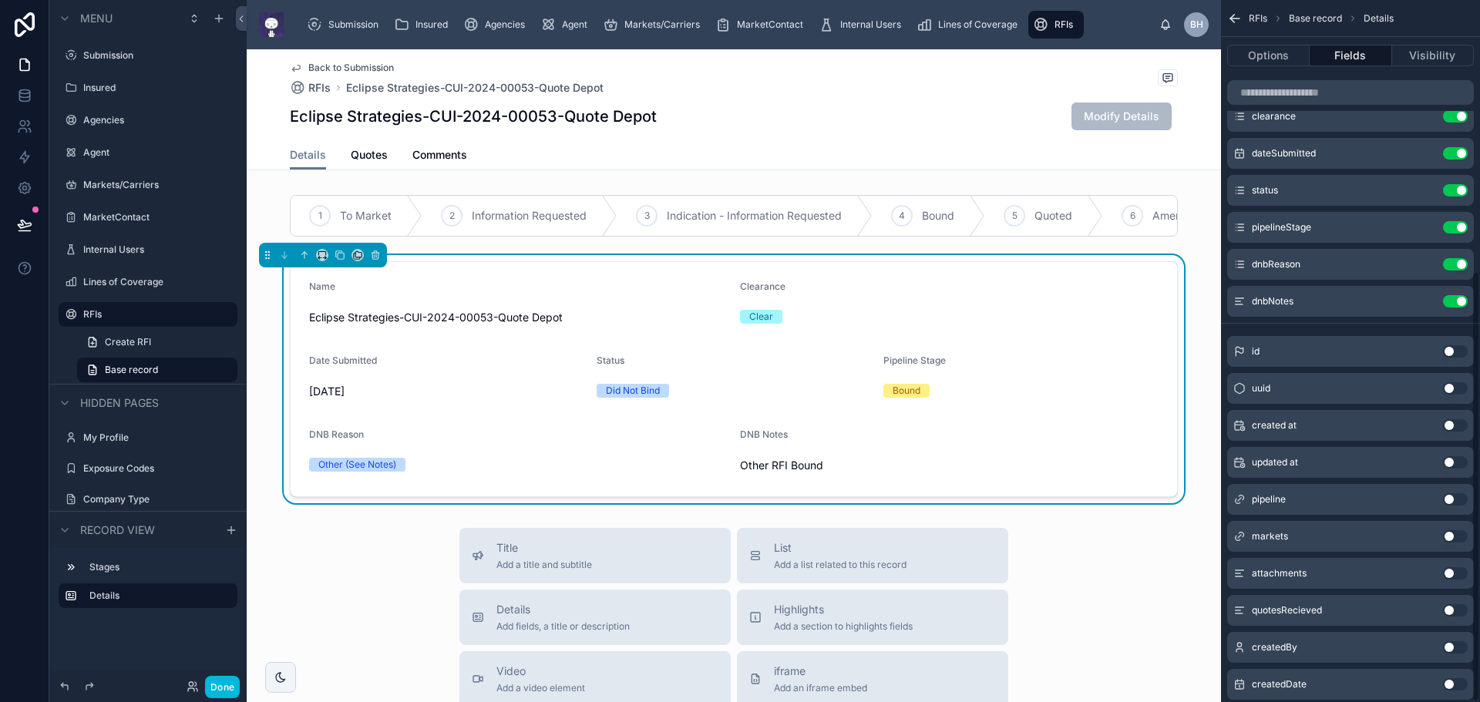
scroll to position [0, 0]
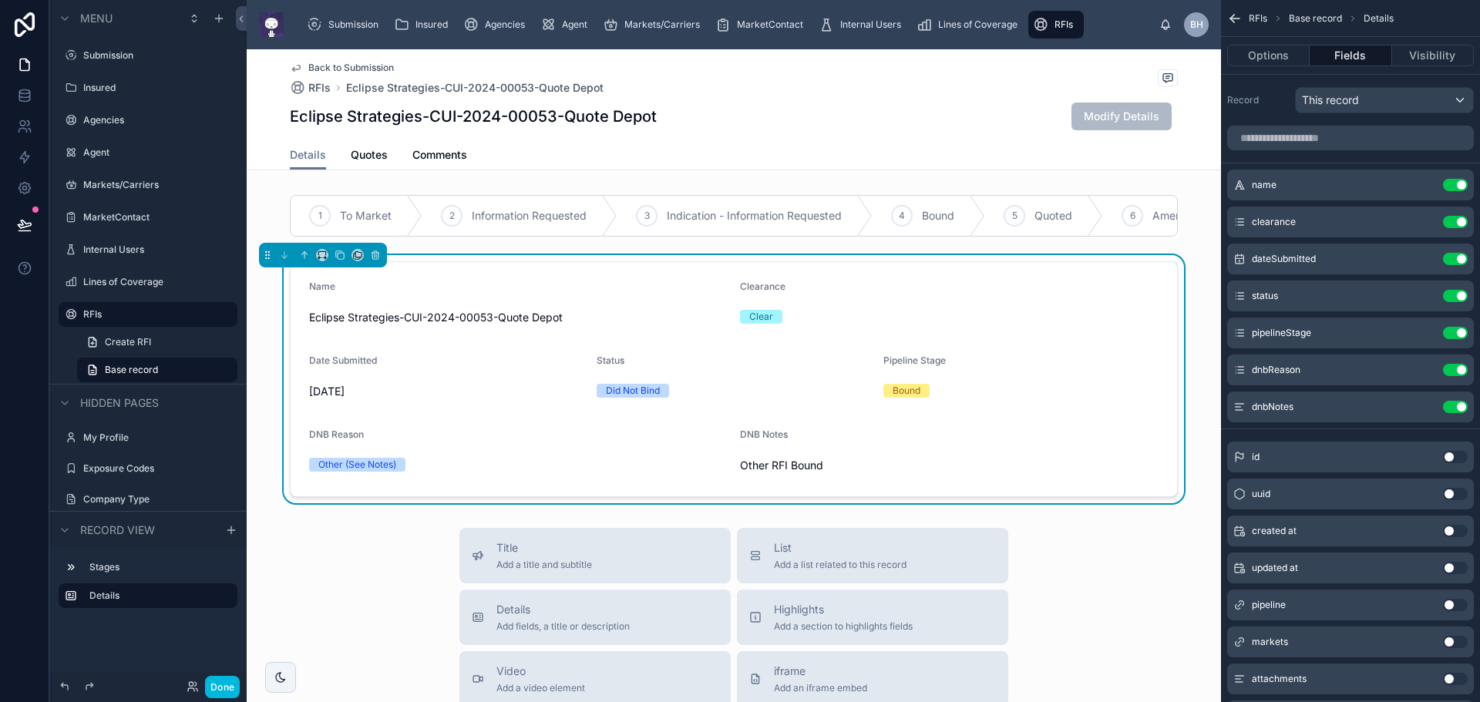
drag, startPoint x: 1132, startPoint y: 564, endPoint x: 1130, endPoint y: 551, distance: 12.4
click at [306, 155] on span "Details" at bounding box center [308, 154] width 36 height 15
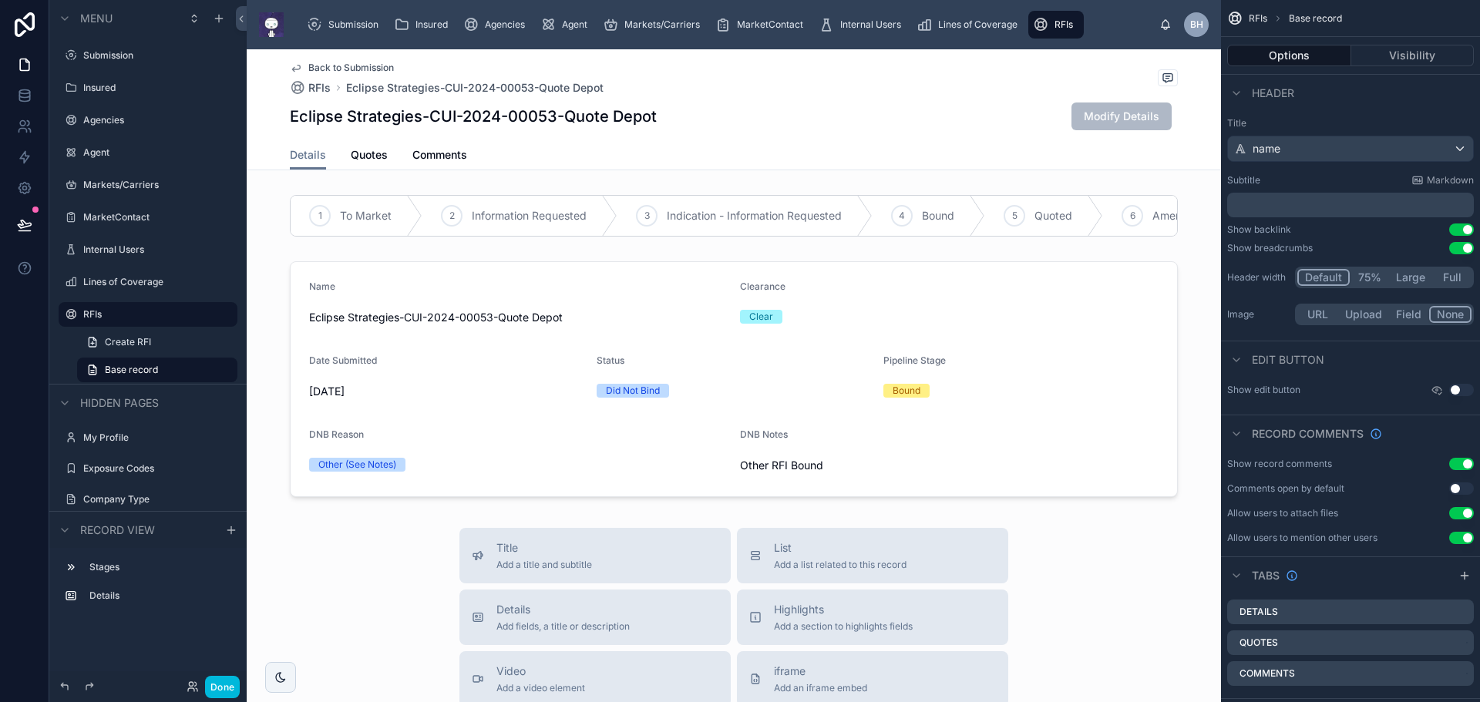
click at [303, 158] on span "Details" at bounding box center [308, 154] width 36 height 15
click at [335, 69] on span "Back to Submission" at bounding box center [351, 68] width 86 height 12
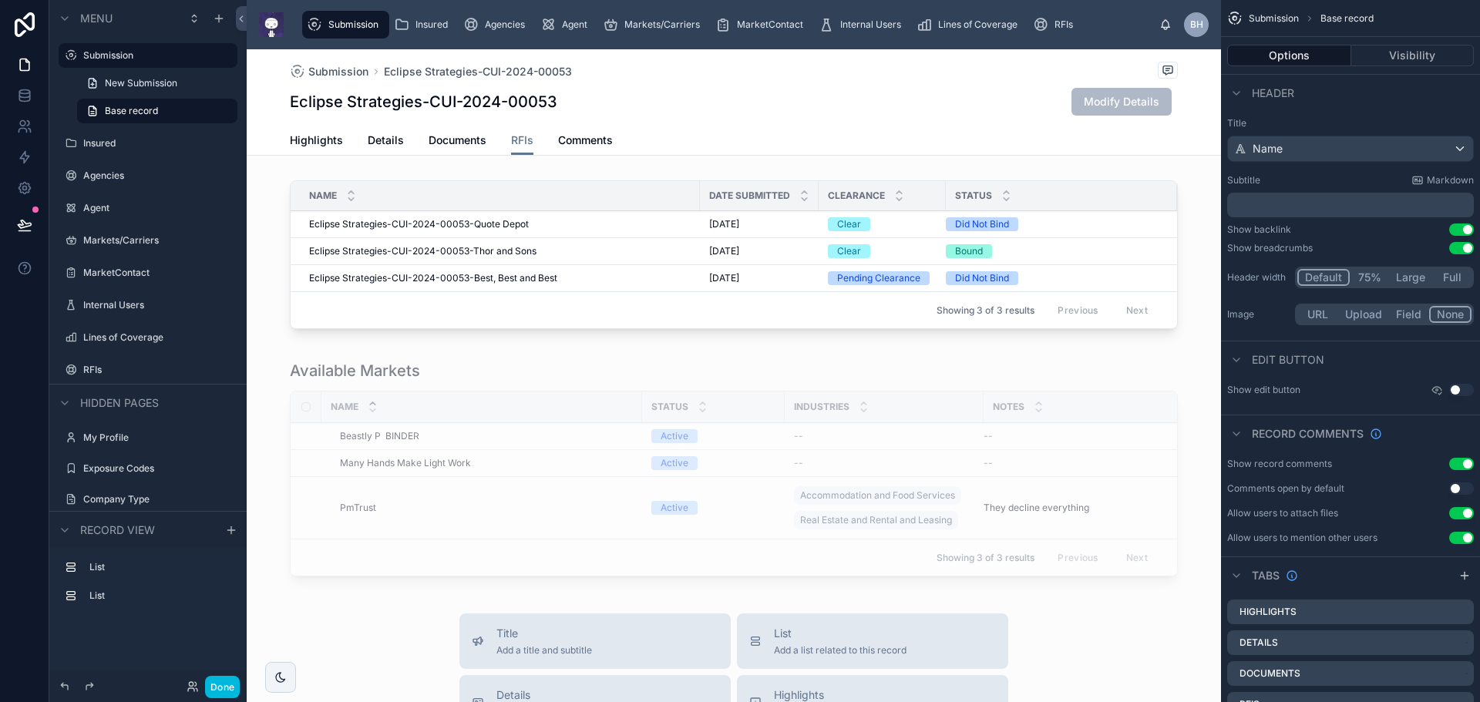
click at [321, 146] on span "Highlights" at bounding box center [316, 140] width 53 height 15
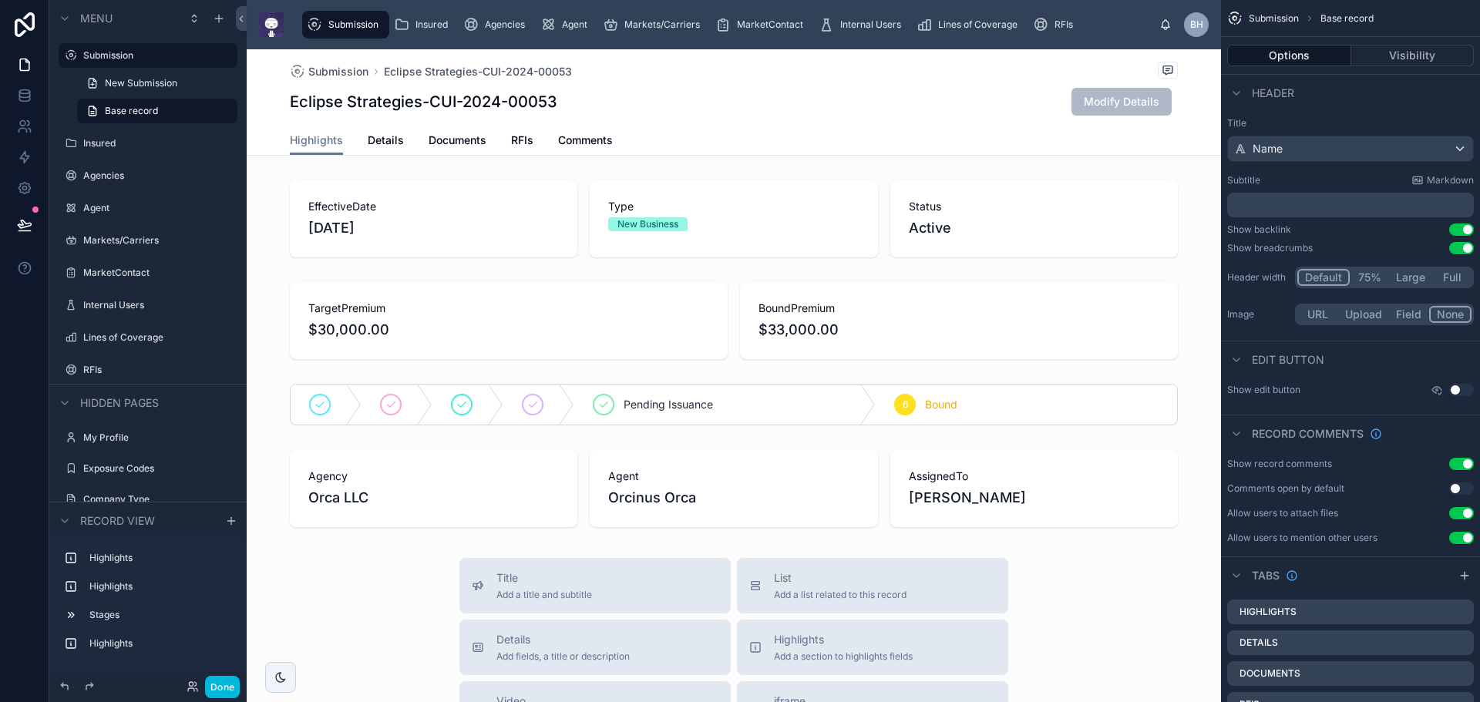
click at [708, 68] on div "Submission Eclipse Strategies-CUI-2024-00053" at bounding box center [734, 71] width 888 height 19
click at [1069, 22] on span "RFIs" at bounding box center [1064, 25] width 19 height 12
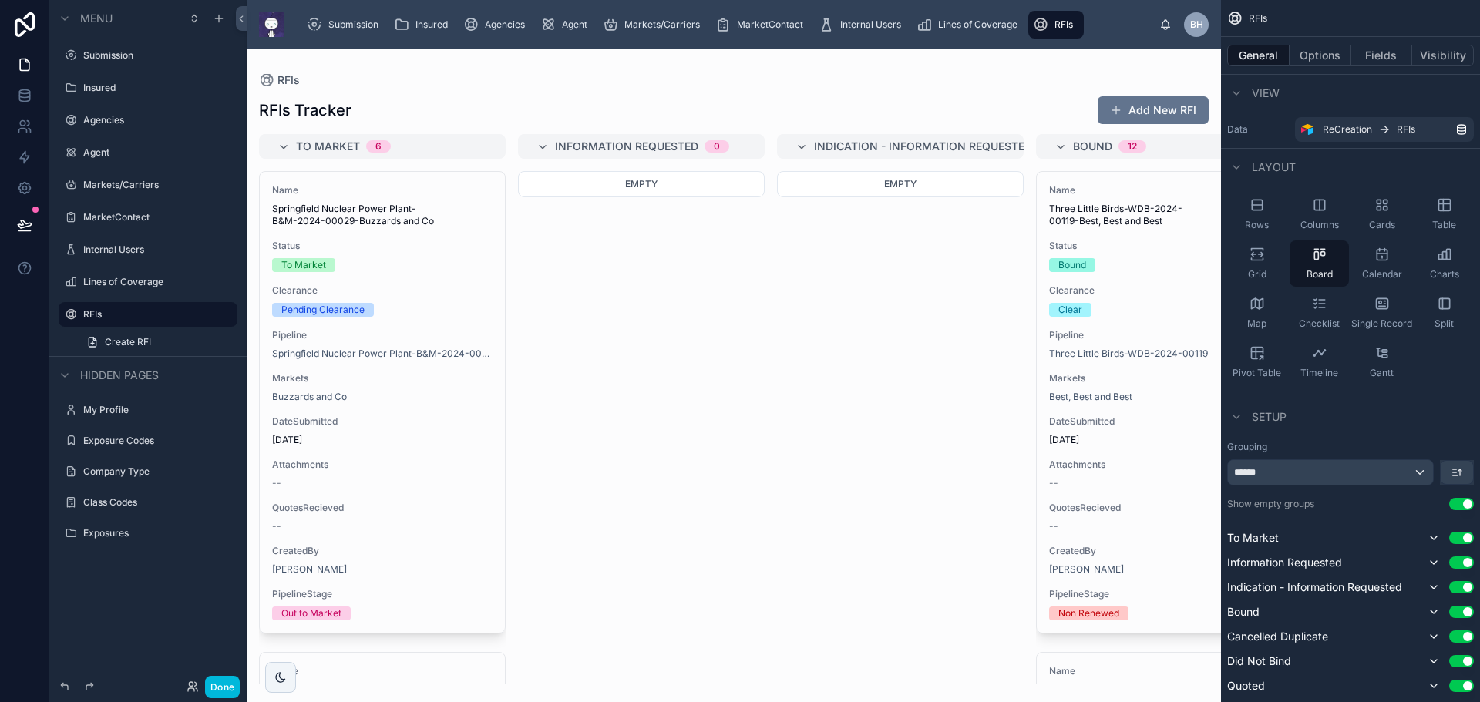
click at [436, 22] on span "Insured" at bounding box center [432, 25] width 32 height 12
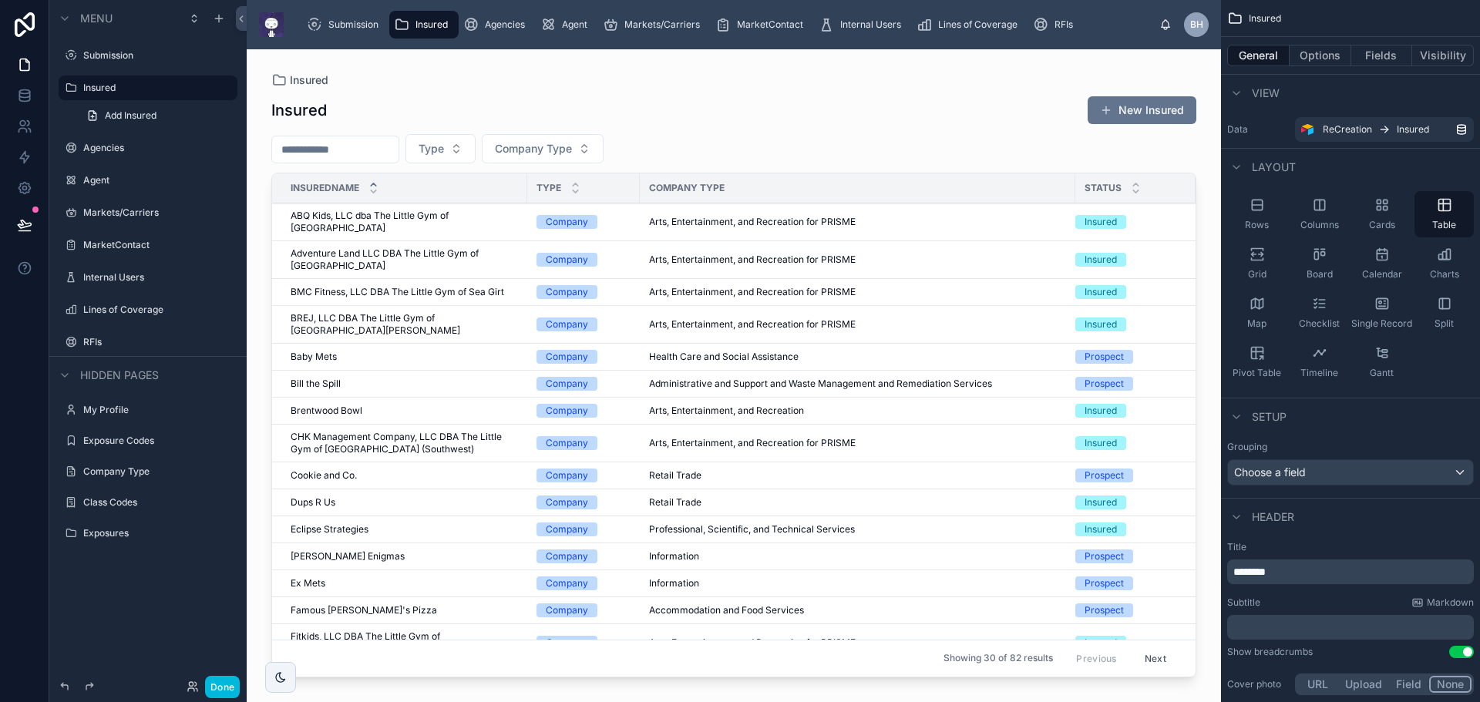
click at [326, 494] on div at bounding box center [734, 366] width 974 height 634
click at [350, 523] on span "Eclipse Strategies" at bounding box center [330, 529] width 78 height 12
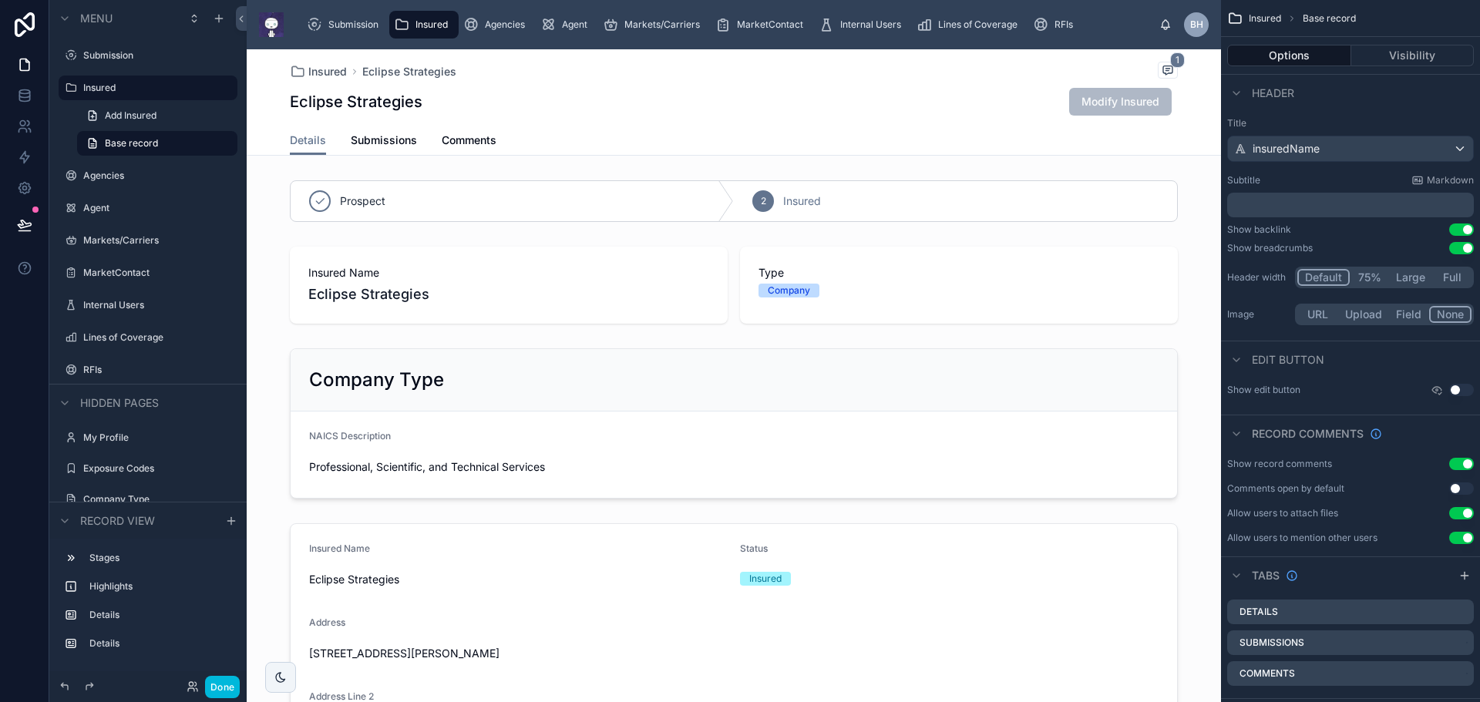
click at [379, 140] on span "Submissions" at bounding box center [384, 140] width 66 height 15
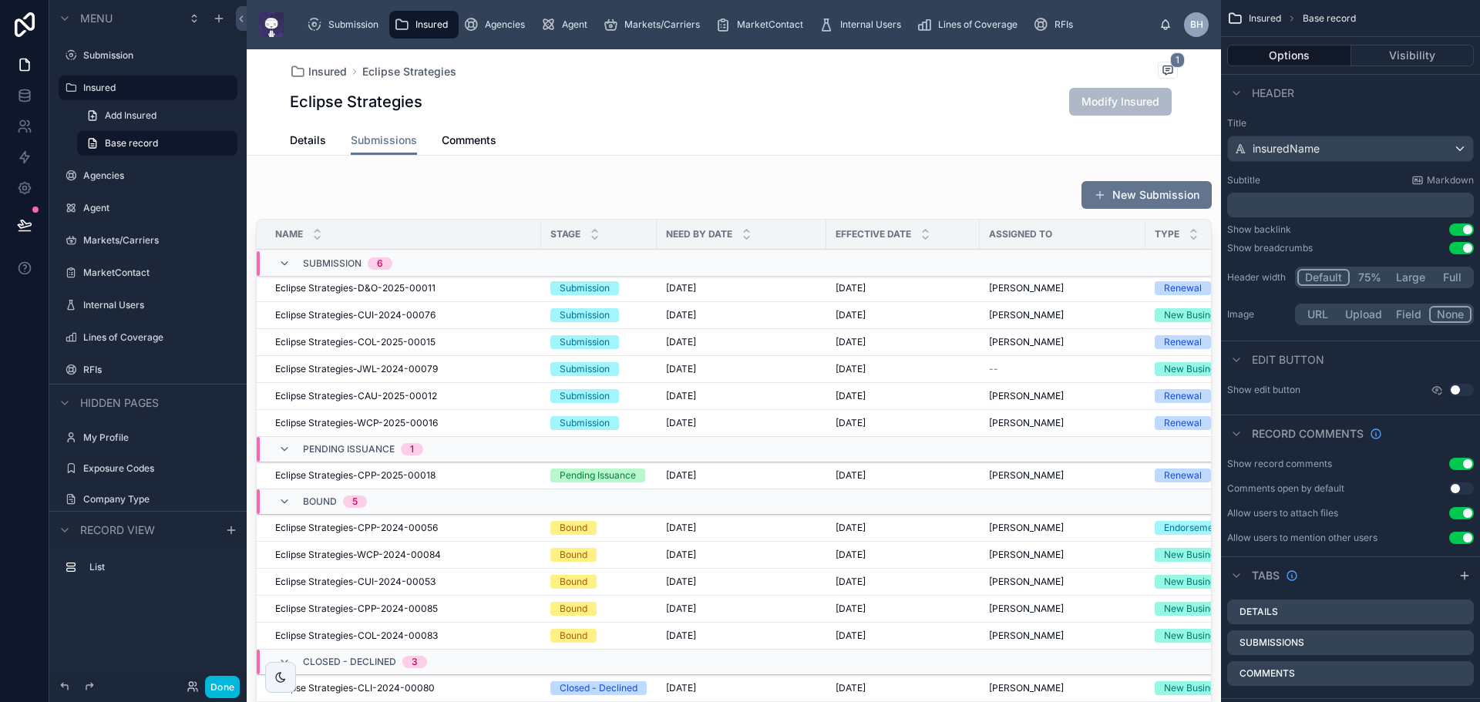
click at [329, 584] on div at bounding box center [734, 466] width 974 height 585
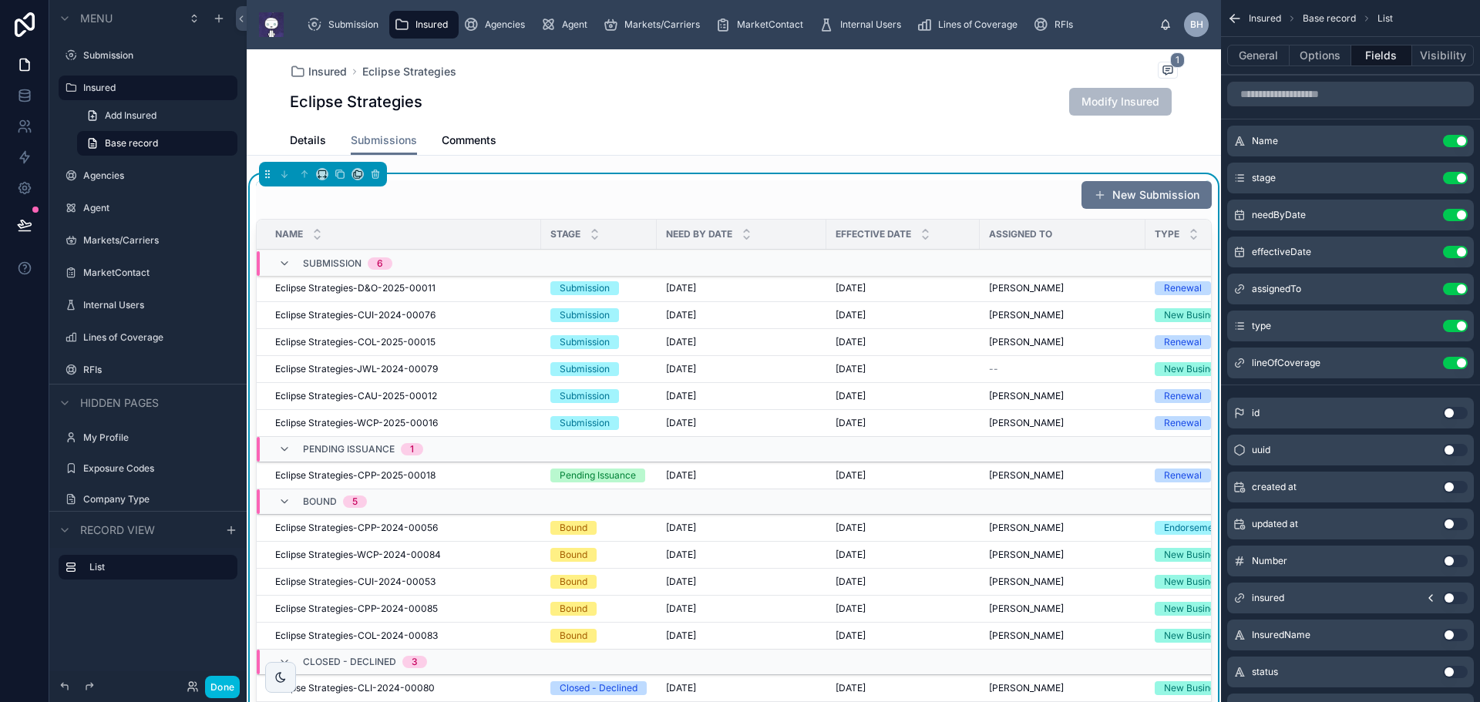
click at [329, 584] on span "Eclipse Strategies-CUI-2024-00053" at bounding box center [355, 582] width 160 height 12
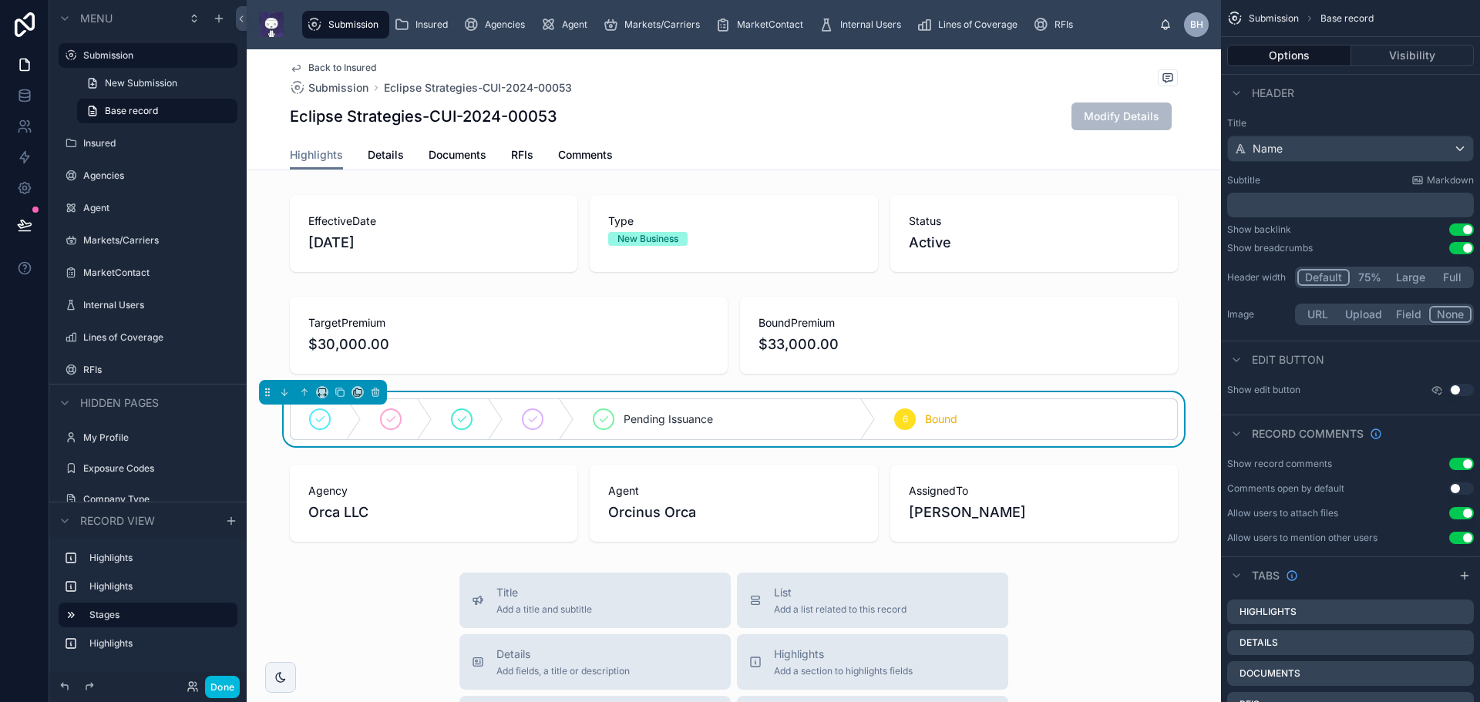
click at [516, 163] on link "RFIs" at bounding box center [522, 156] width 22 height 31
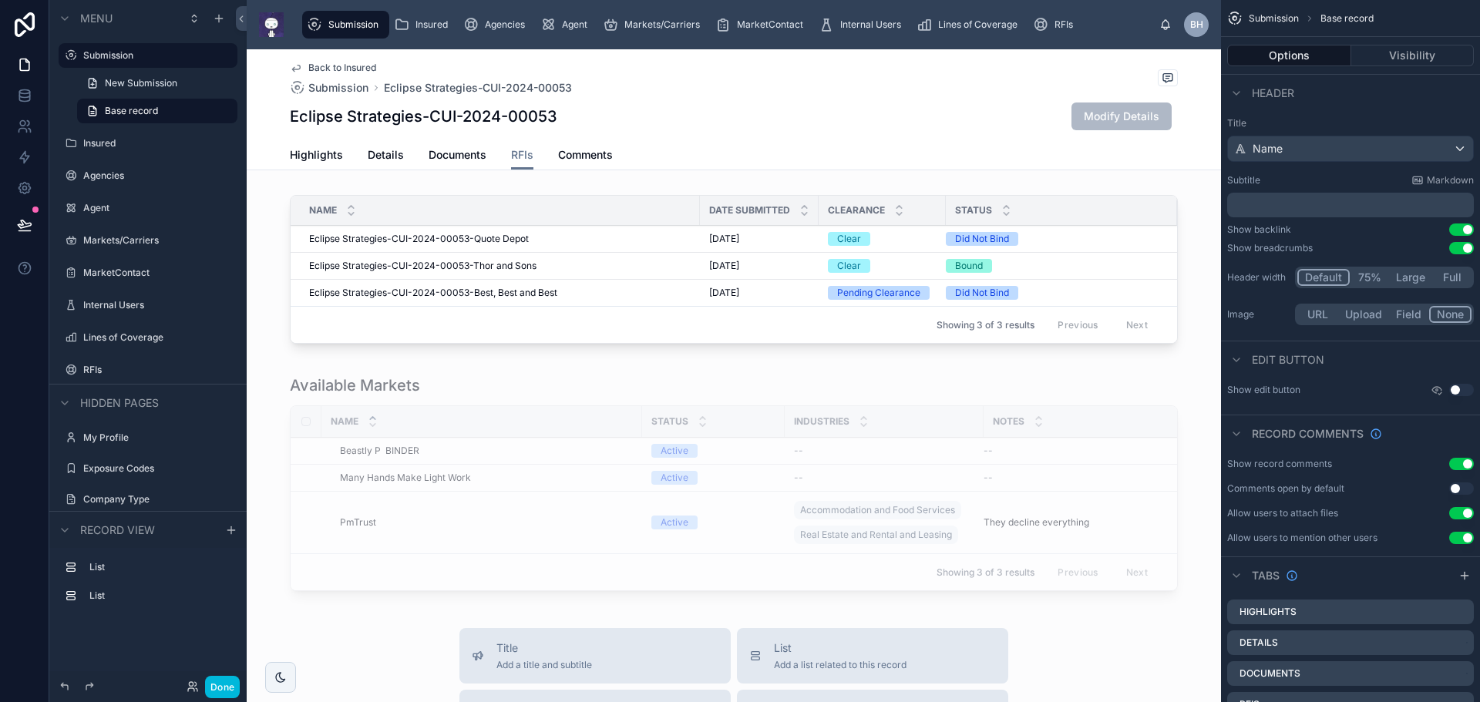
click at [586, 379] on div at bounding box center [734, 486] width 974 height 235
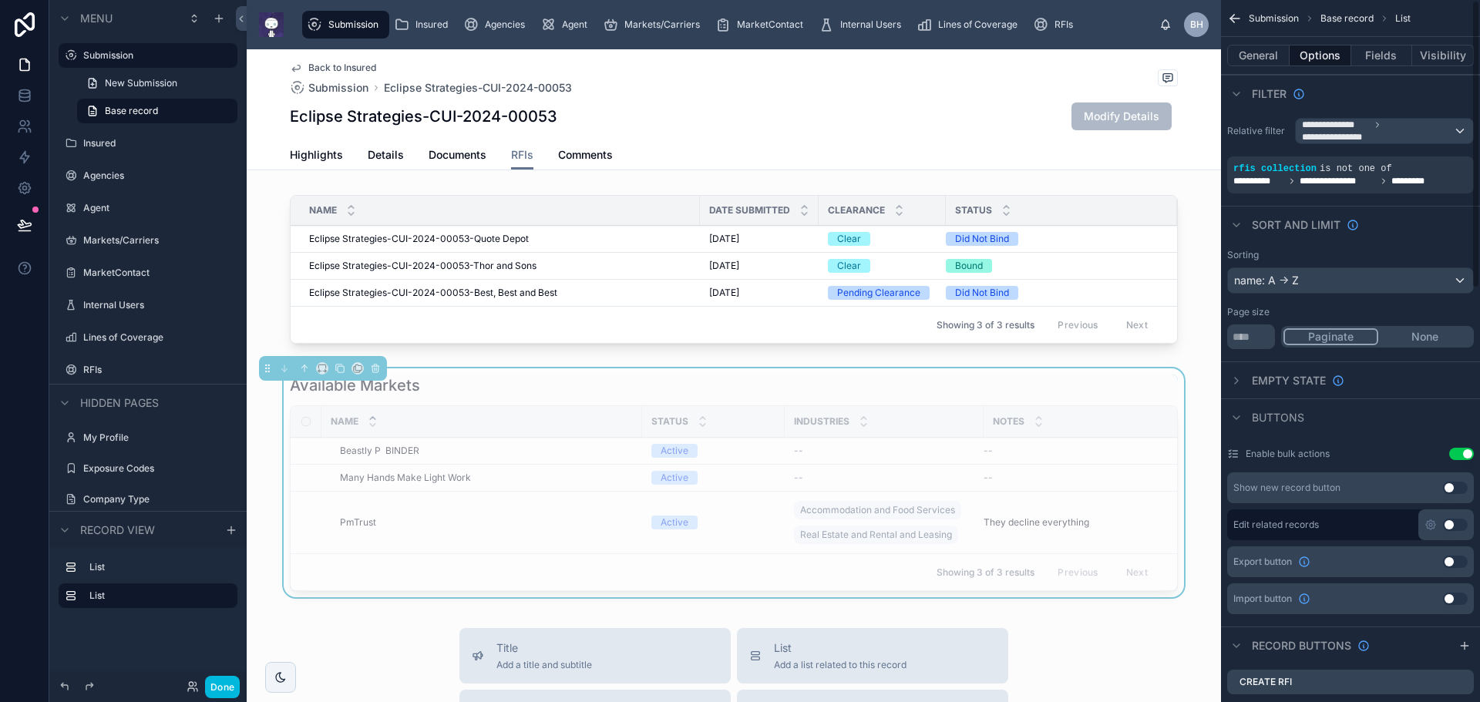
click at [1446, 52] on button "Visibility" at bounding box center [1443, 56] width 62 height 22
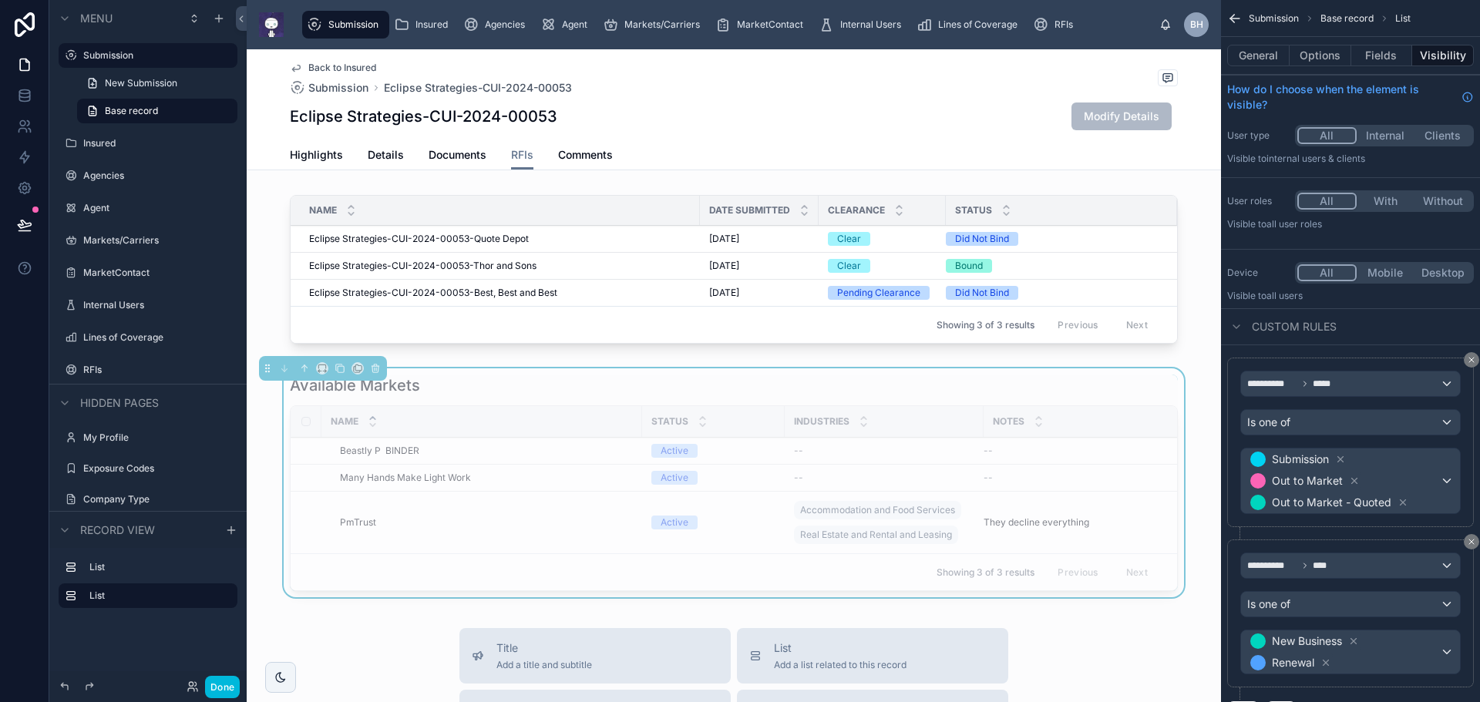
click at [821, 91] on div "Back to Insured Submission Eclipse Strategies-CUI-2024-00053" at bounding box center [734, 79] width 888 height 34
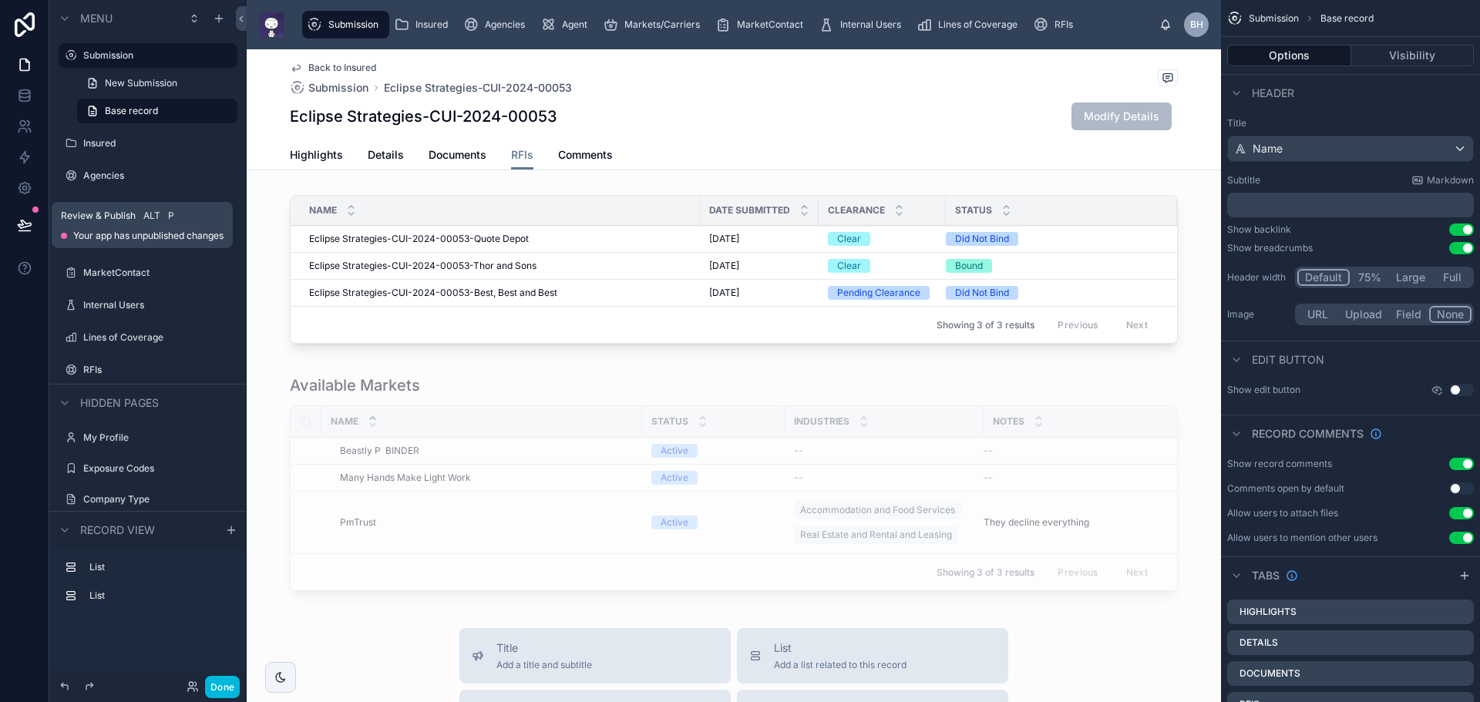
click at [32, 227] on button at bounding box center [25, 225] width 34 height 43
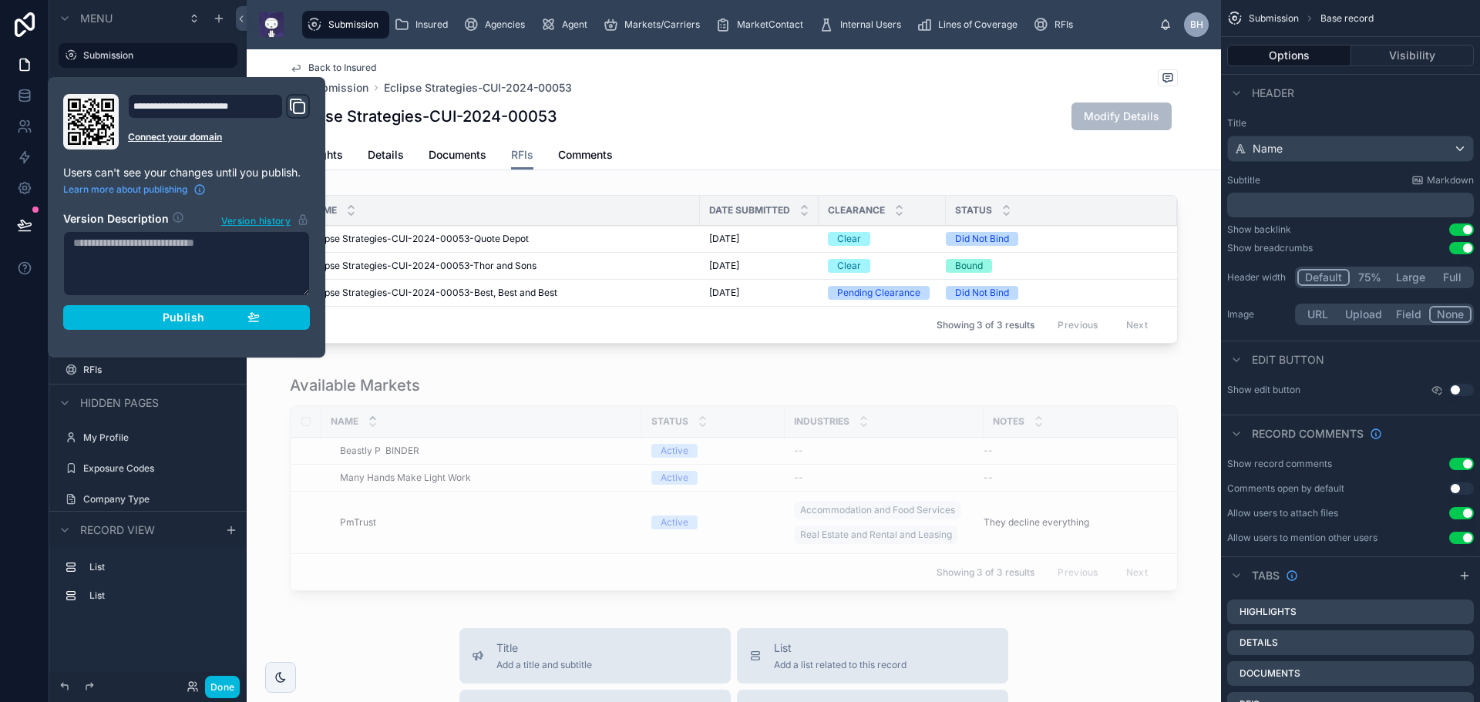
click at [198, 318] on span "Publish" at bounding box center [184, 318] width 42 height 14
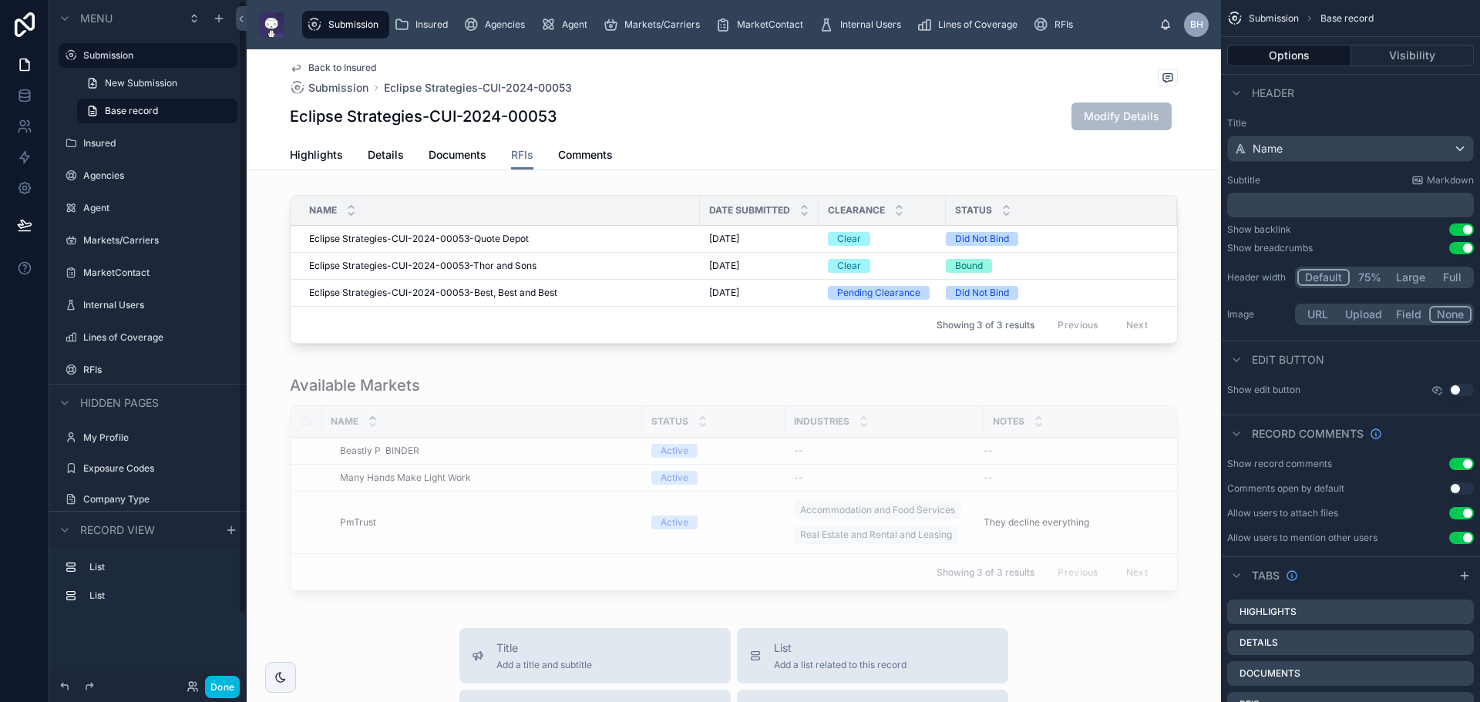
click at [256, 419] on div at bounding box center [734, 486] width 974 height 235
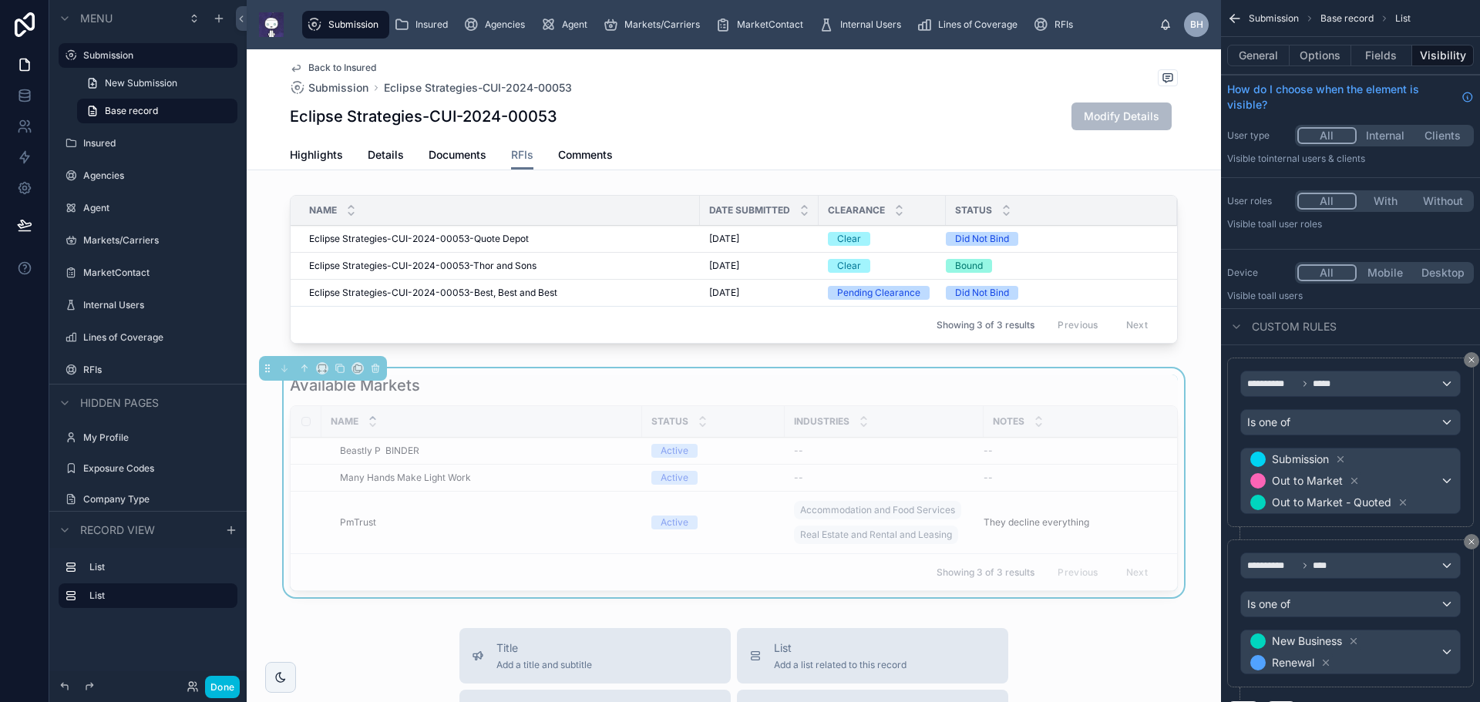
click at [824, 93] on div "Back to Insured Submission Eclipse Strategies-CUI-2024-00053" at bounding box center [734, 79] width 888 height 34
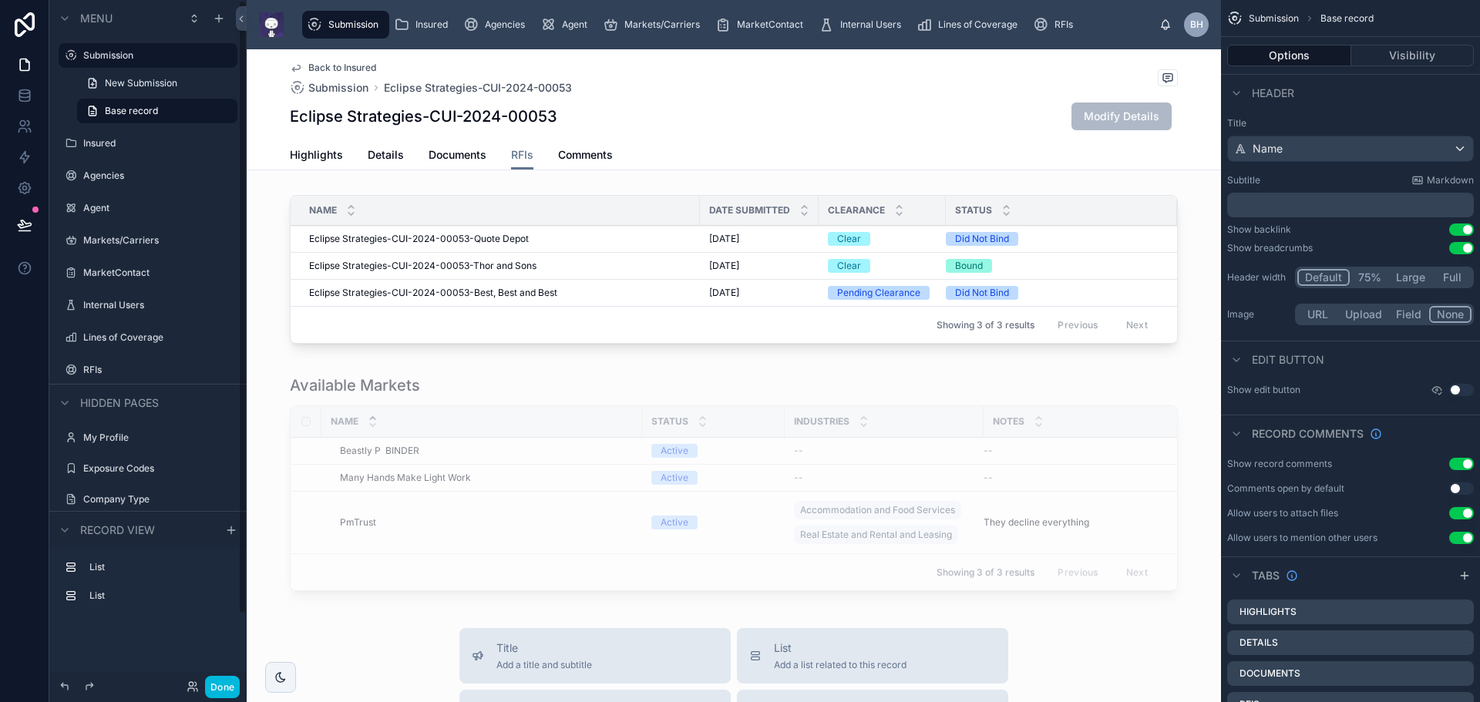
click at [257, 380] on div at bounding box center [734, 486] width 974 height 235
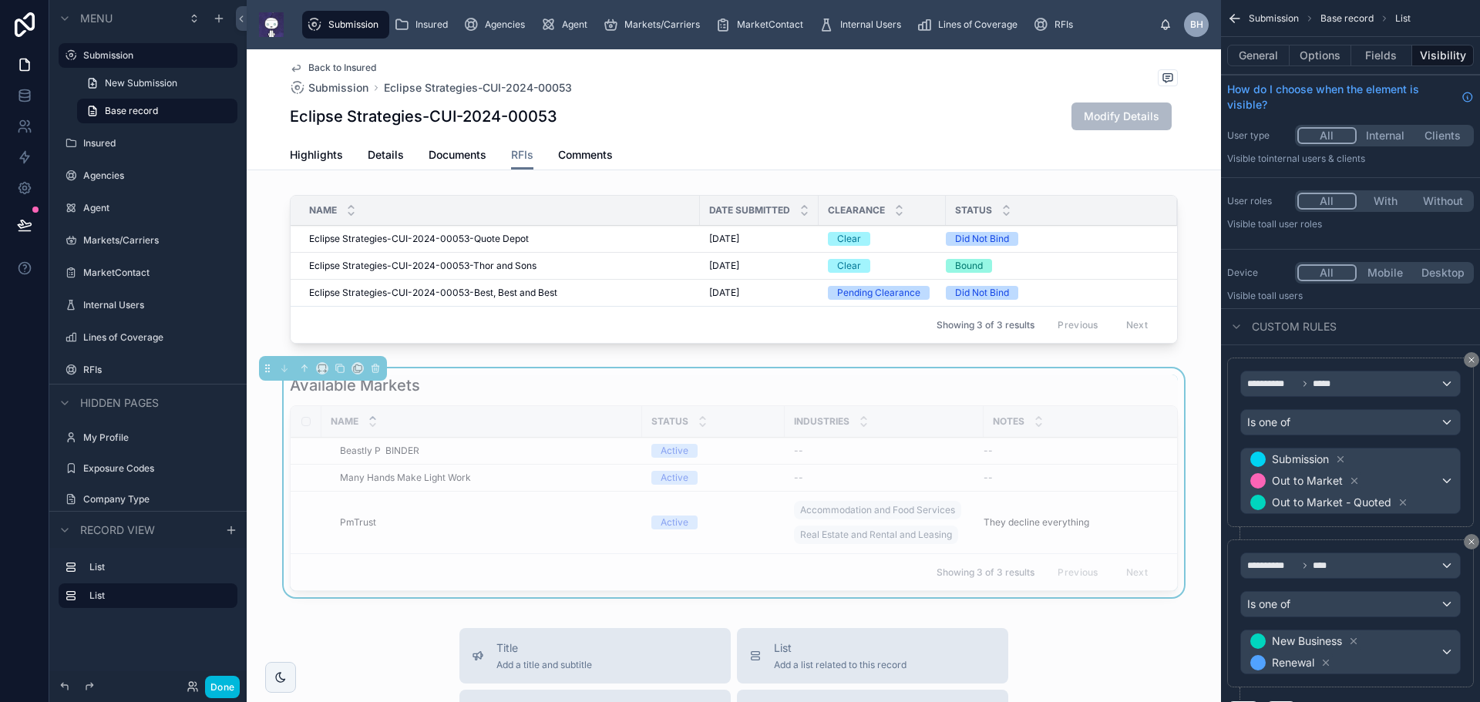
click at [651, 190] on div at bounding box center [734, 272] width 974 height 167
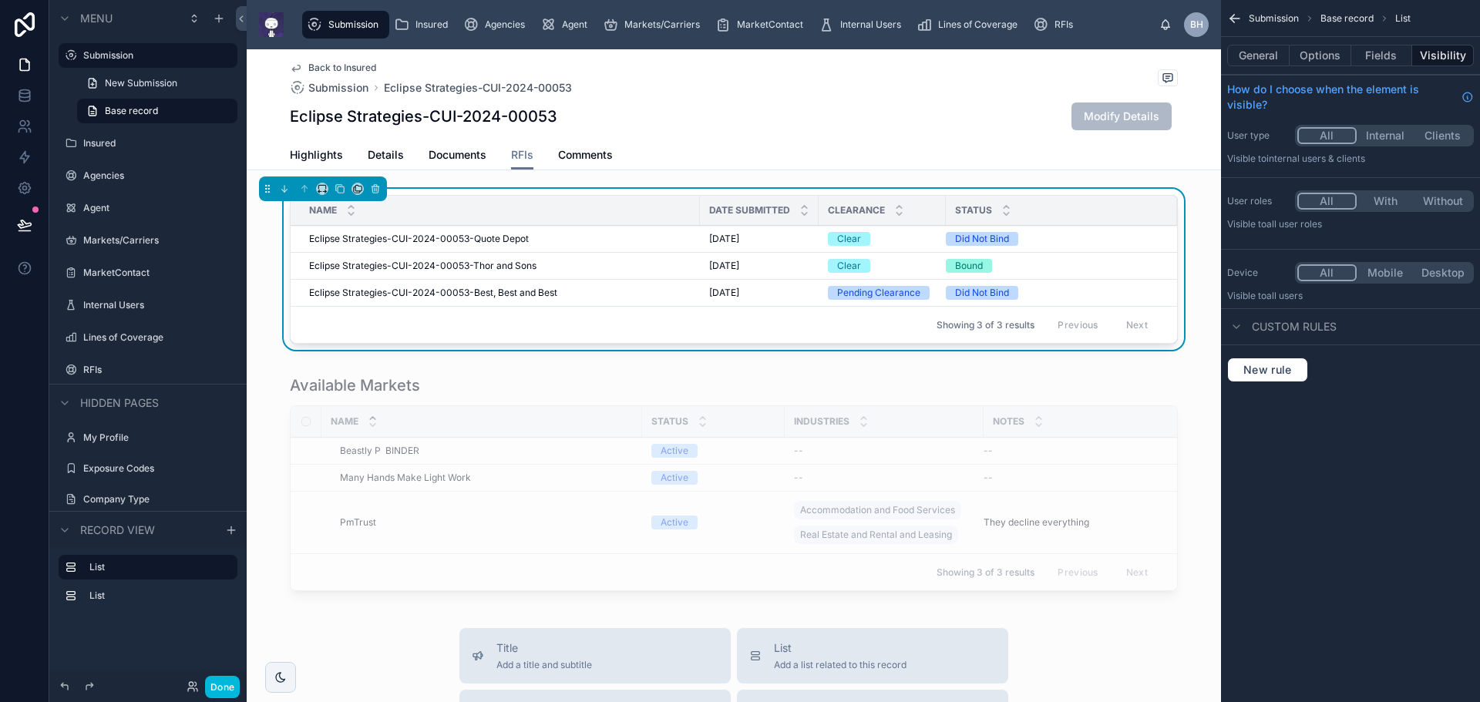
click at [1092, 204] on div "Status" at bounding box center [1061, 210] width 231 height 29
click at [911, 104] on div "Eclipse Strategies-CUI-2024-00053 Modify Details" at bounding box center [734, 116] width 888 height 29
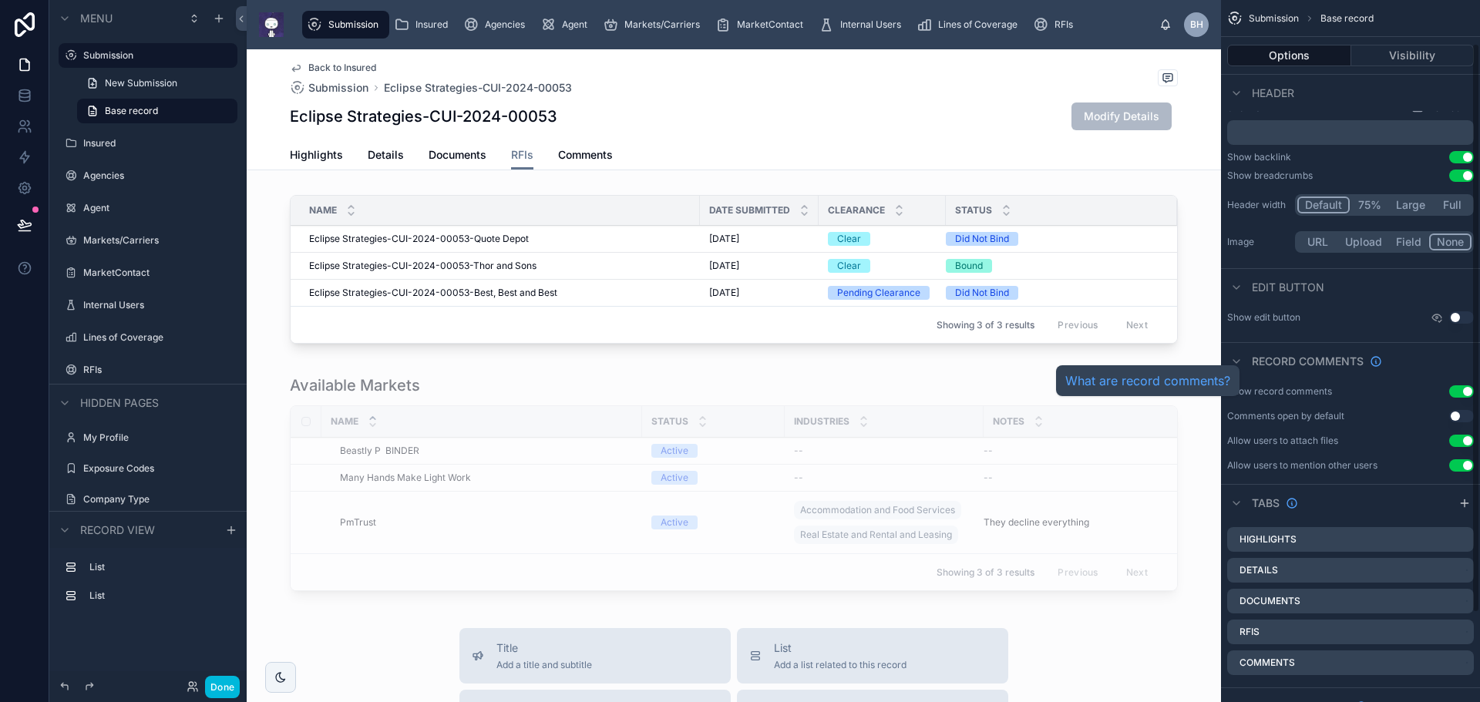
scroll to position [163, 0]
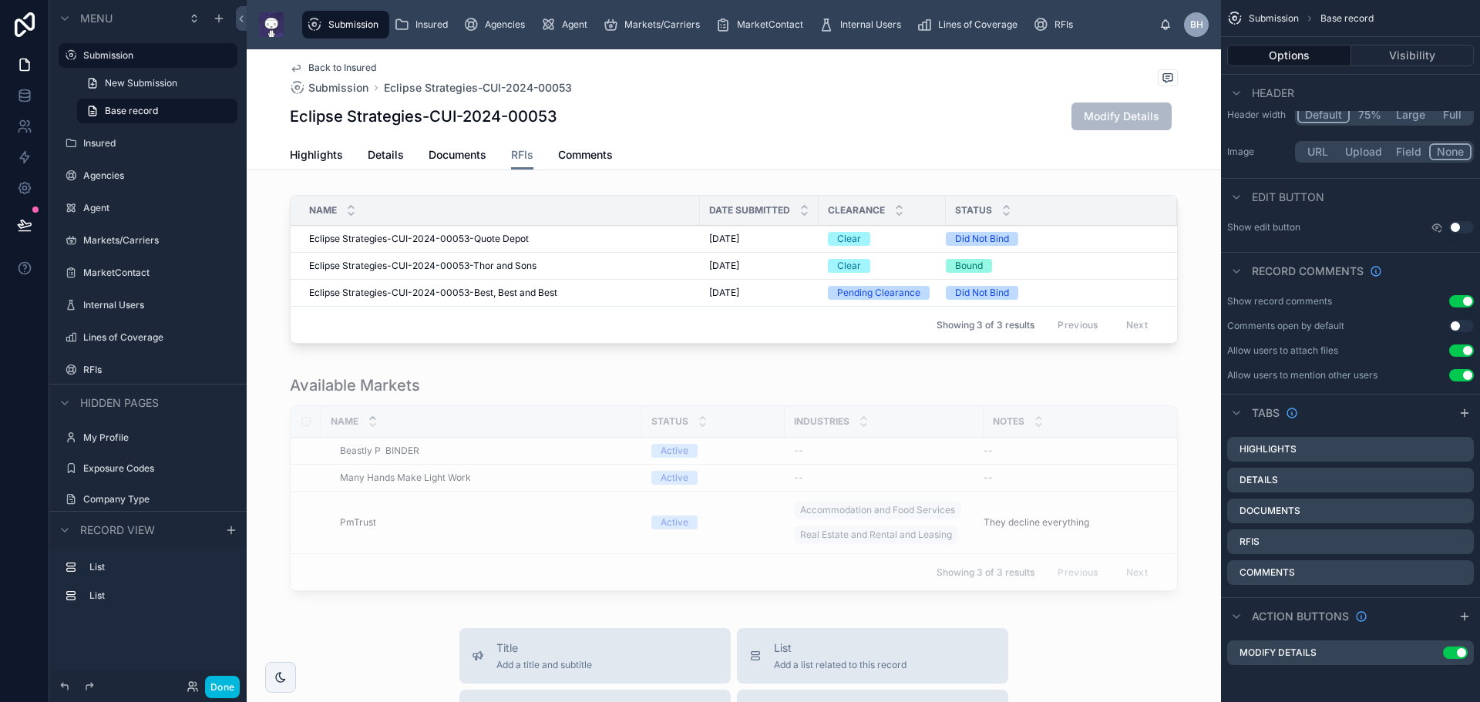
click at [0, 0] on icon "scrollable content" at bounding box center [0, 0] width 0 height 0
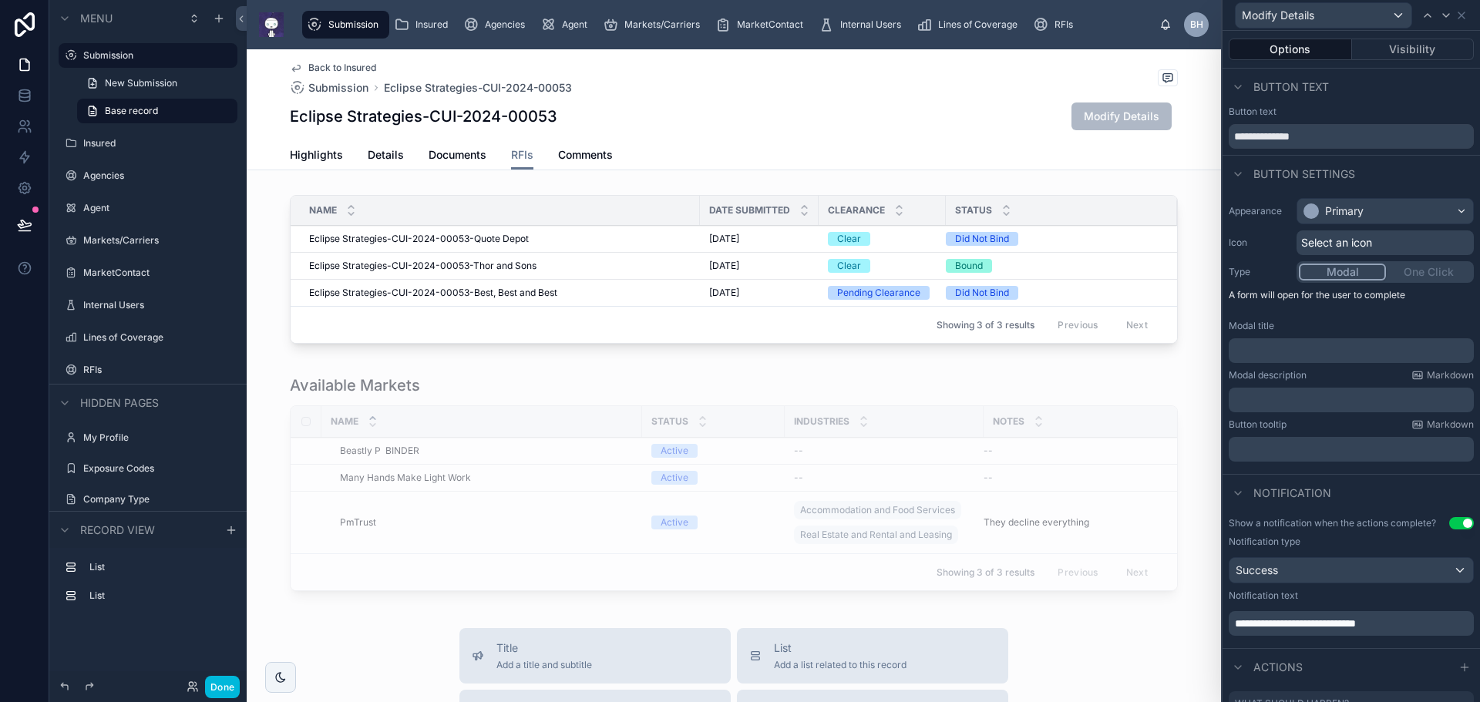
scroll to position [150, 0]
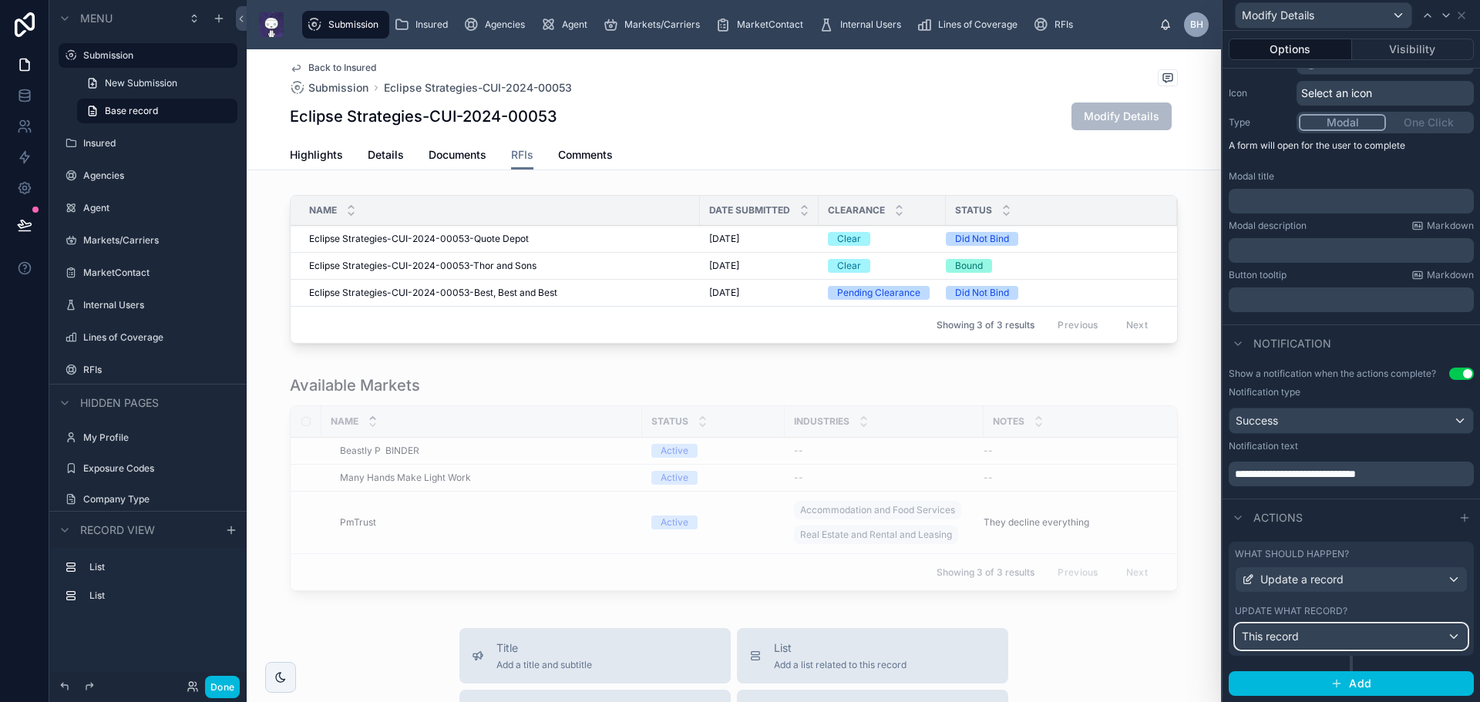
click at [1296, 642] on span "This record" at bounding box center [1270, 636] width 57 height 15
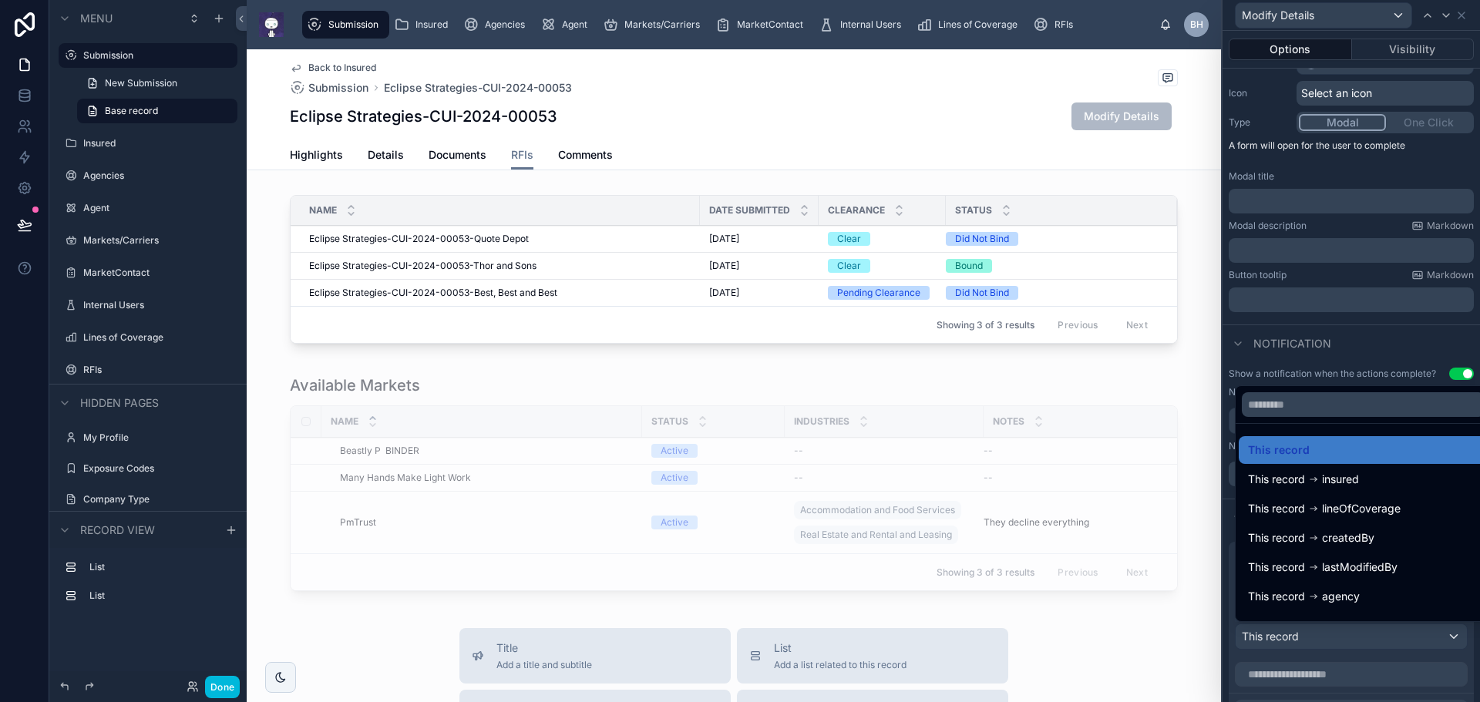
click at [1296, 642] on div at bounding box center [1351, 351] width 257 height 702
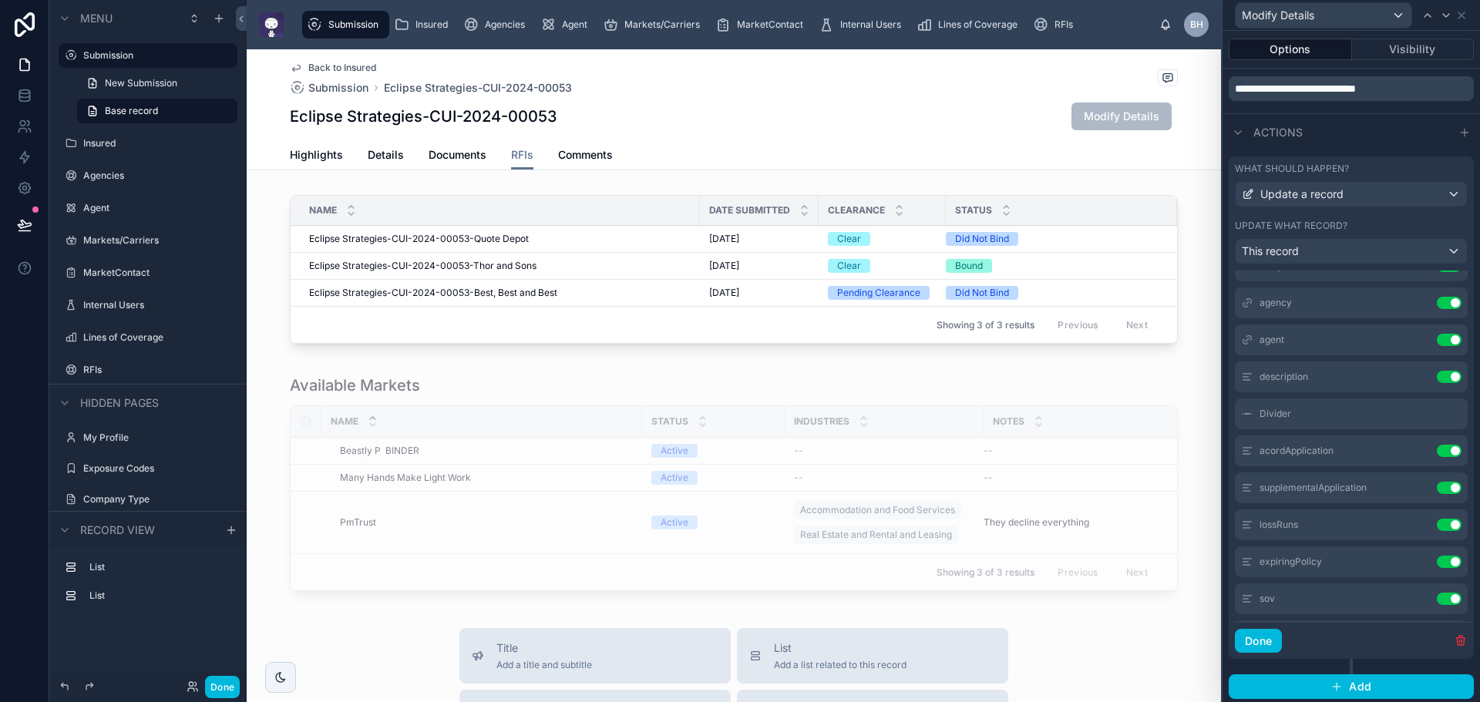
scroll to position [154, 0]
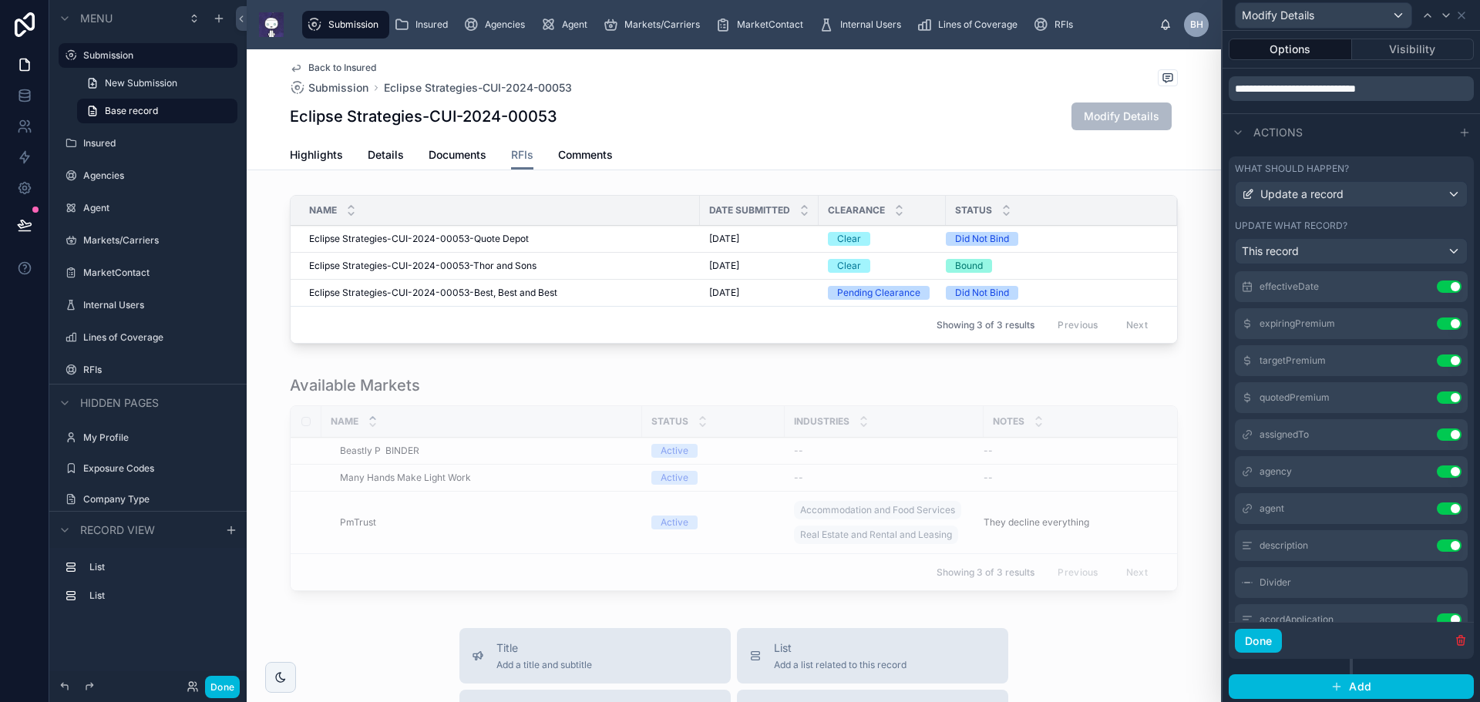
click at [466, 293] on div at bounding box center [734, 272] width 974 height 167
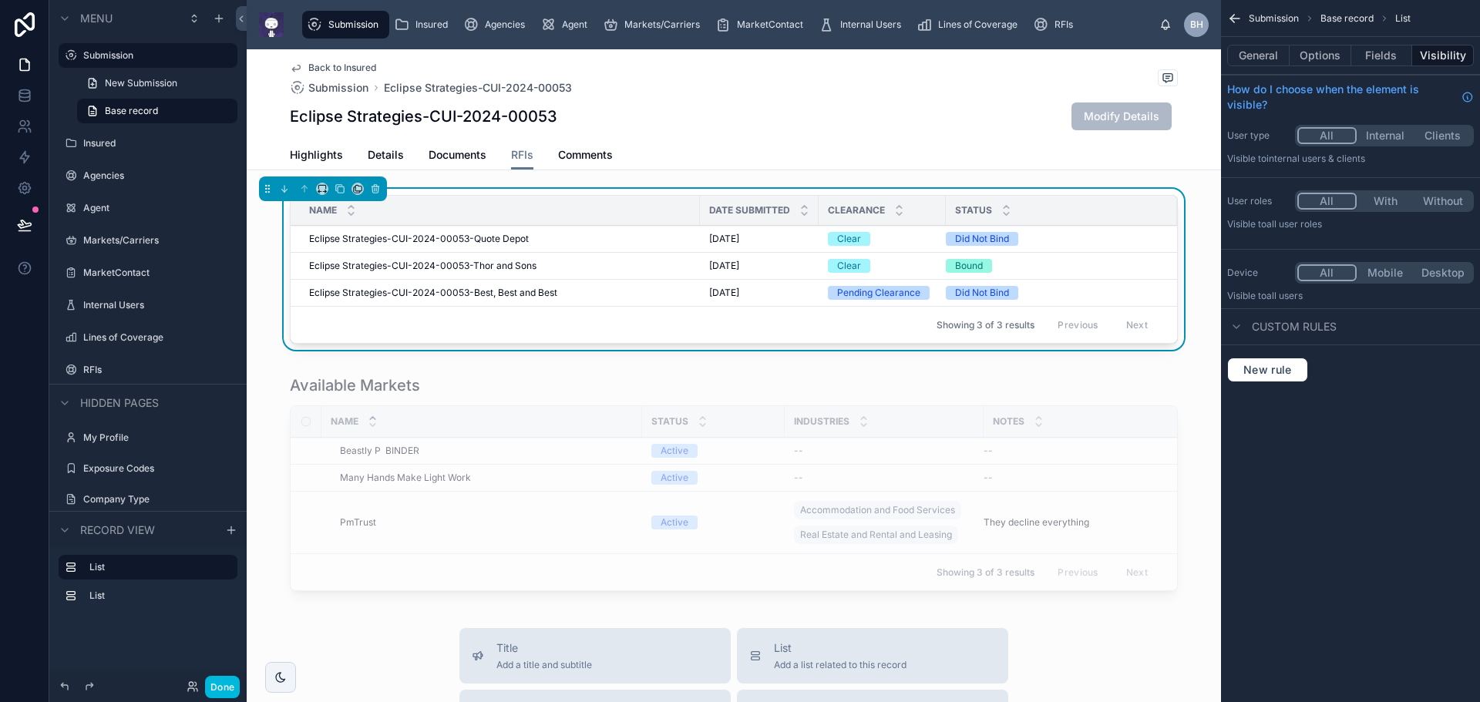
scroll to position [0, 0]
click at [466, 293] on span "Eclipse Strategies-CUI-2024-00053-Best, Best and Best" at bounding box center [433, 293] width 248 height 12
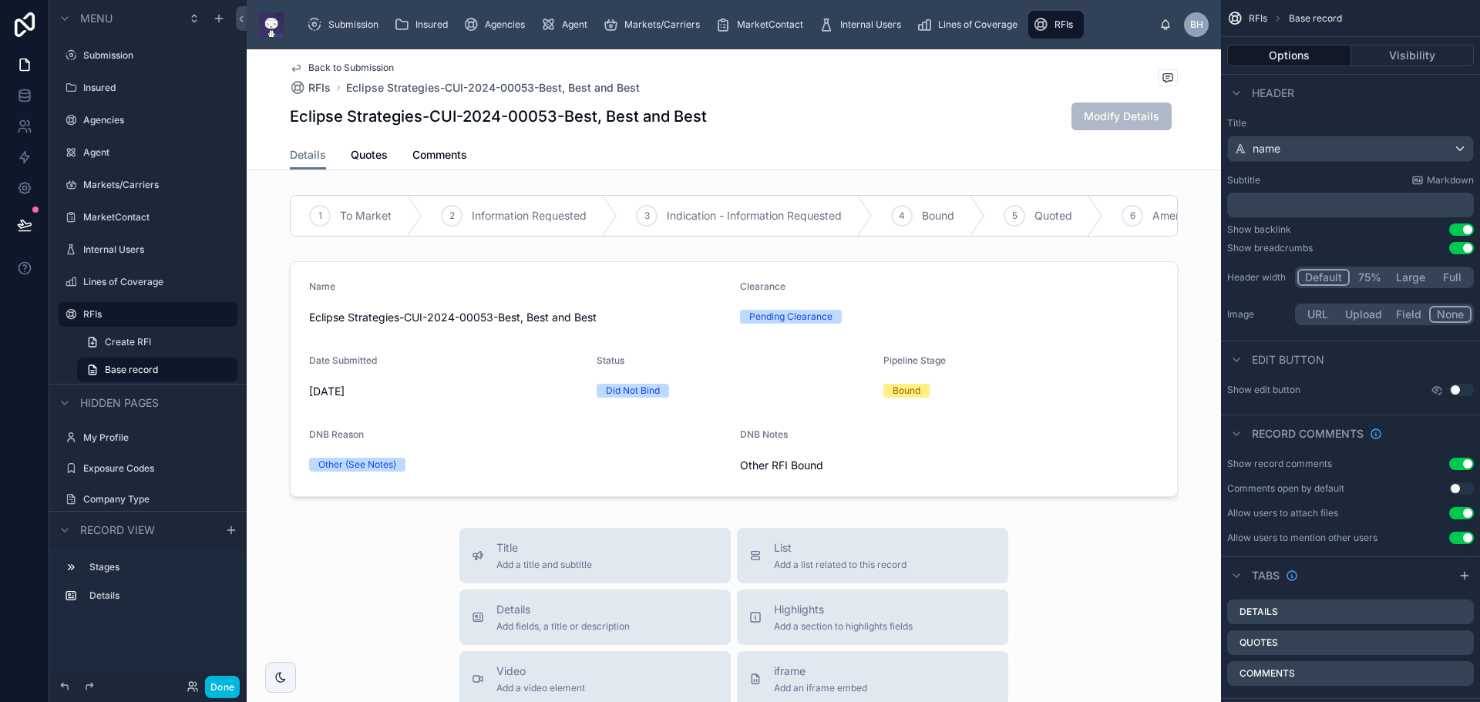
click at [877, 98] on div "Back to Submission RFIs Eclipse Strategies-CUI-2024-00053-Best, Best and Best E…" at bounding box center [734, 94] width 888 height 91
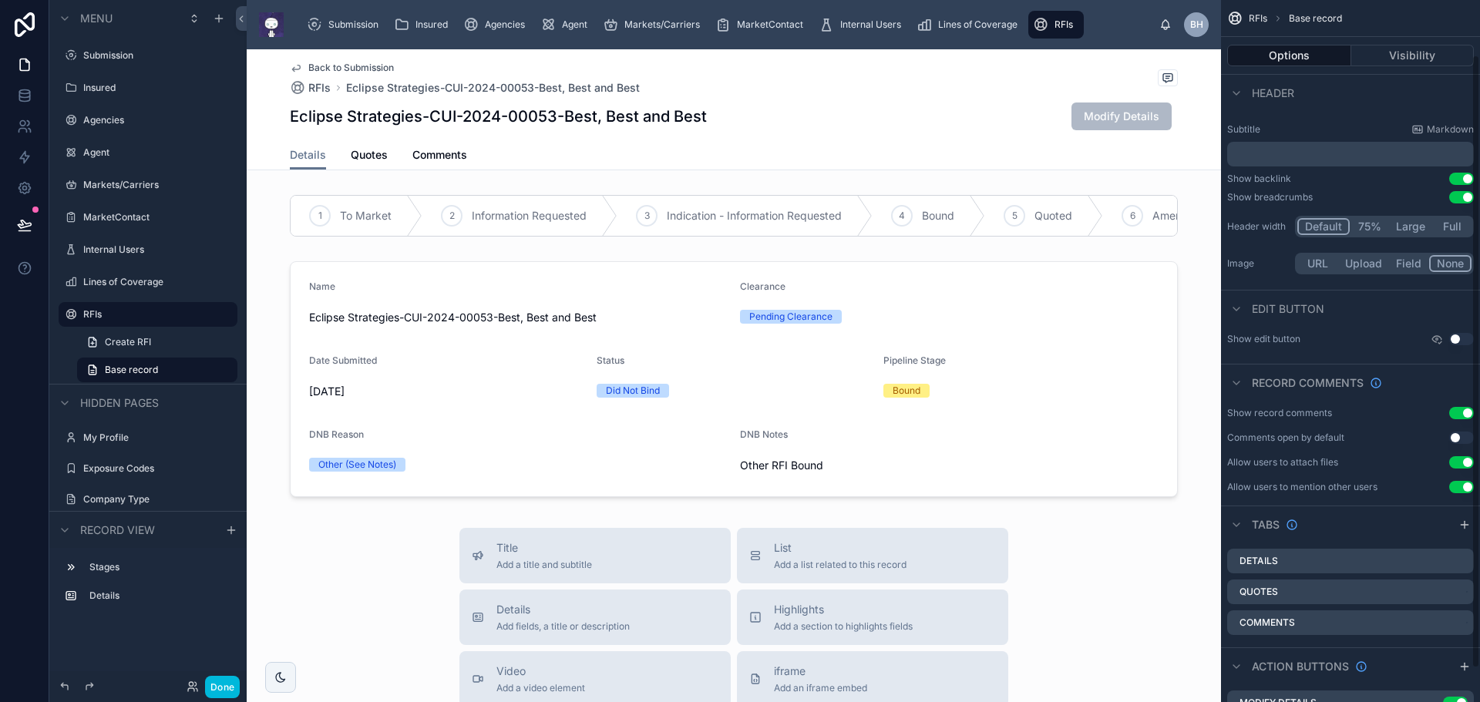
scroll to position [101, 0]
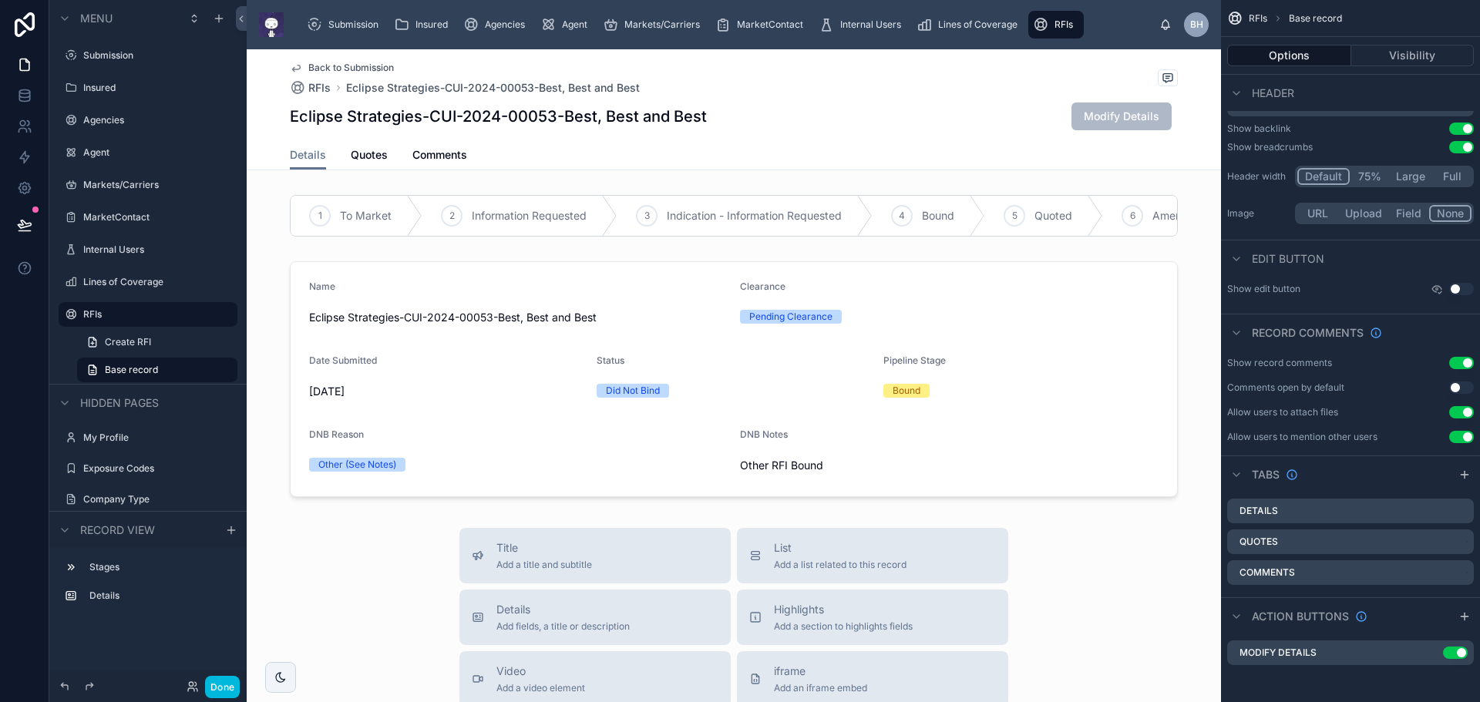
click at [0, 0] on icon "scrollable content" at bounding box center [0, 0] width 0 height 0
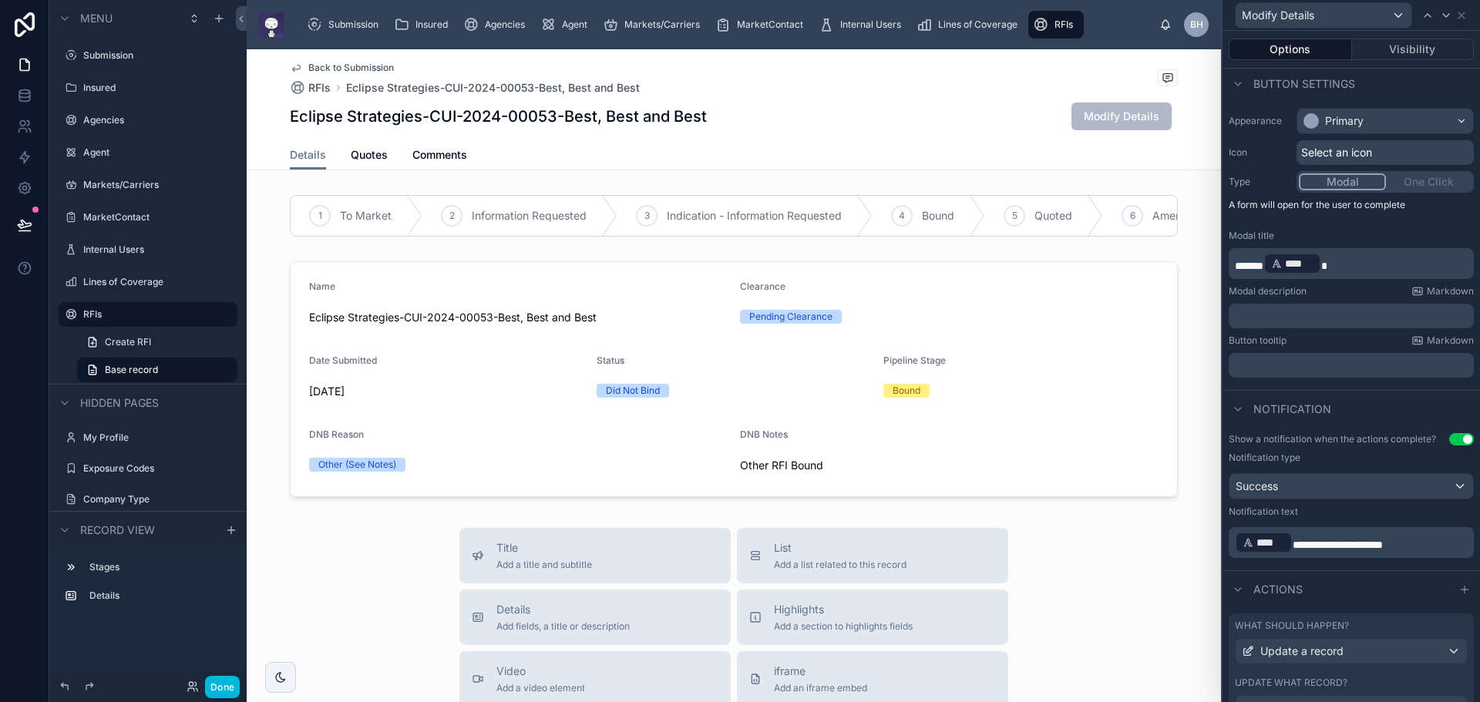
scroll to position [162, 0]
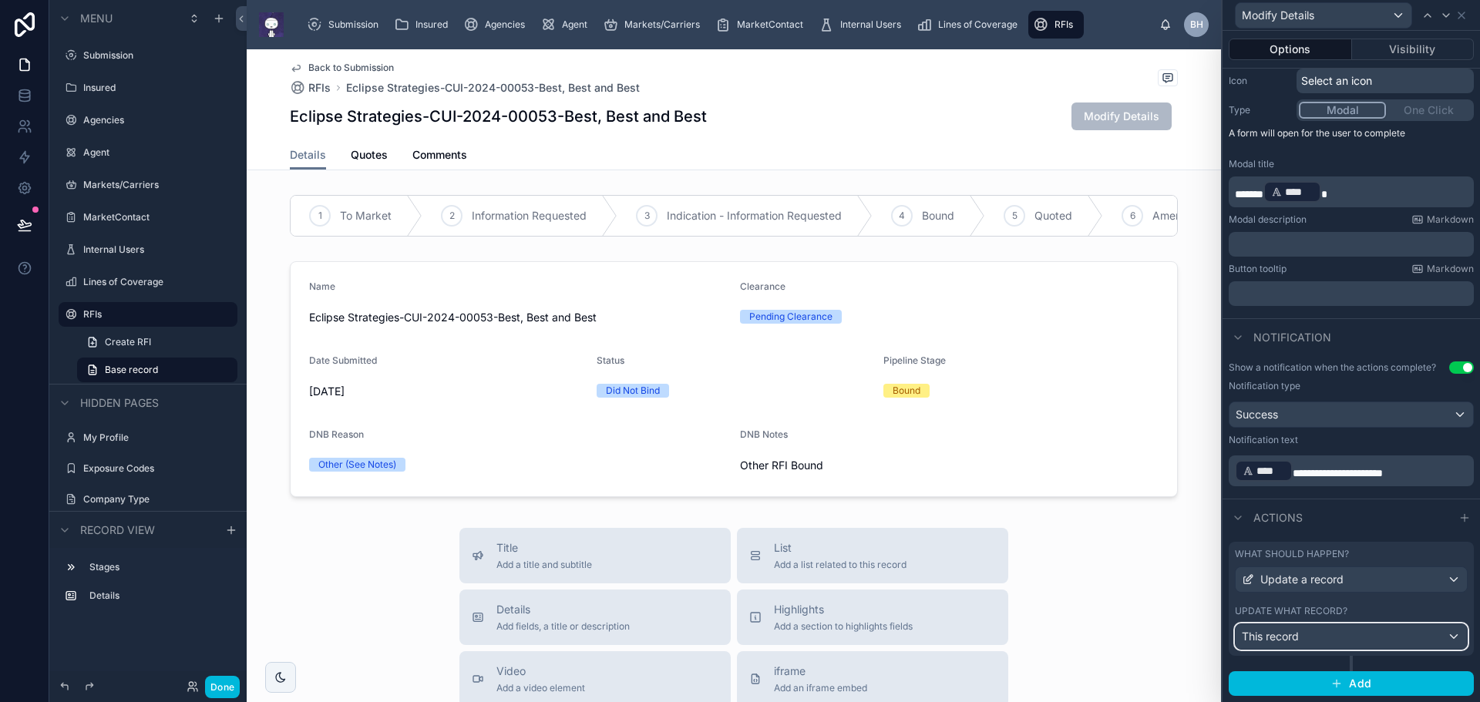
click at [1297, 636] on span "This record" at bounding box center [1270, 636] width 57 height 15
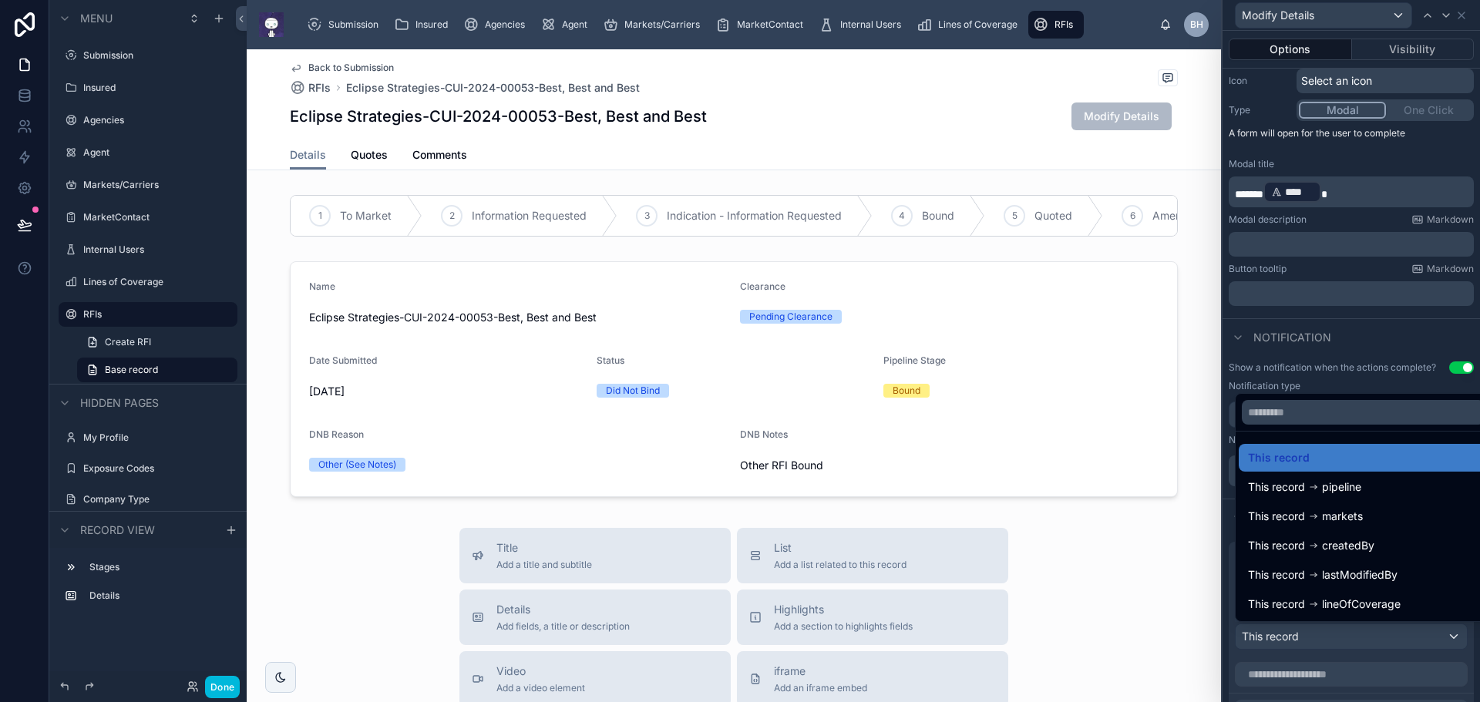
click at [1297, 636] on div at bounding box center [1351, 351] width 257 height 702
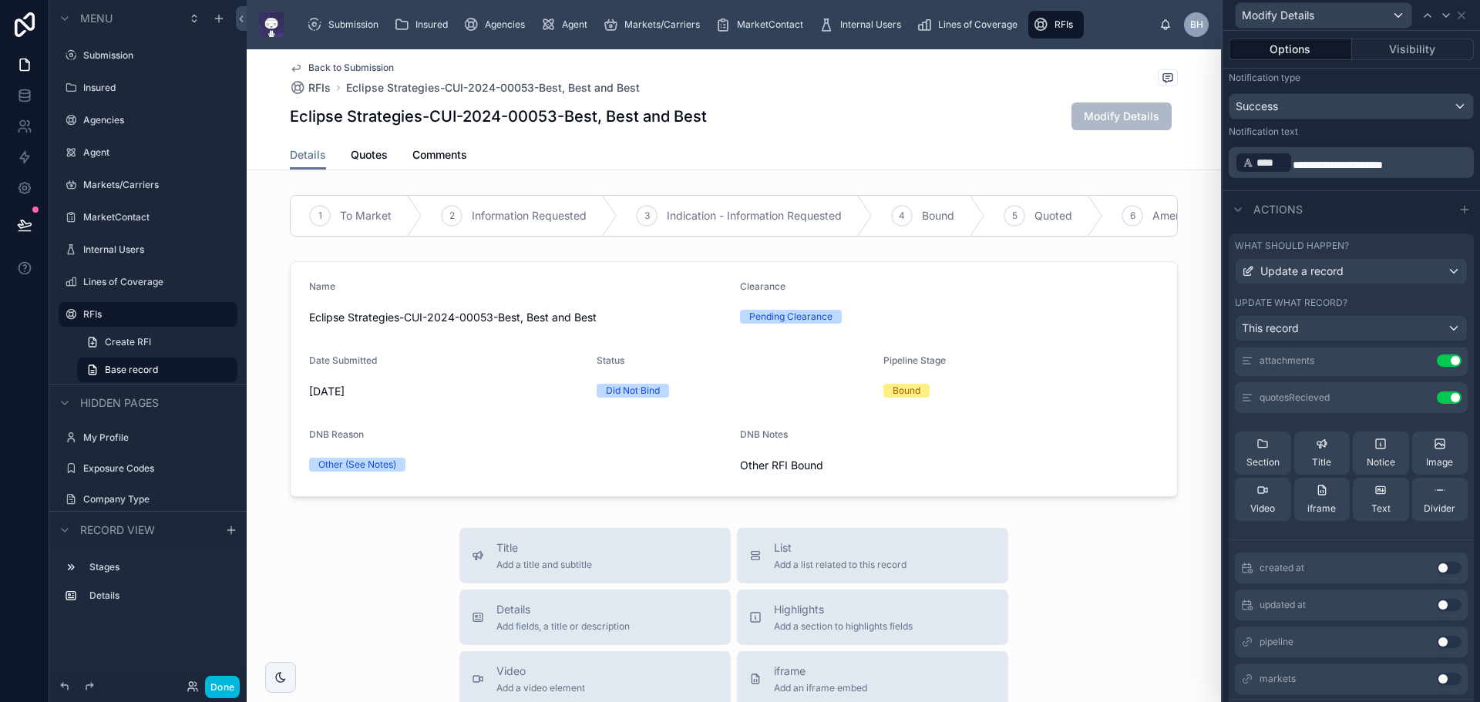
scroll to position [0, 0]
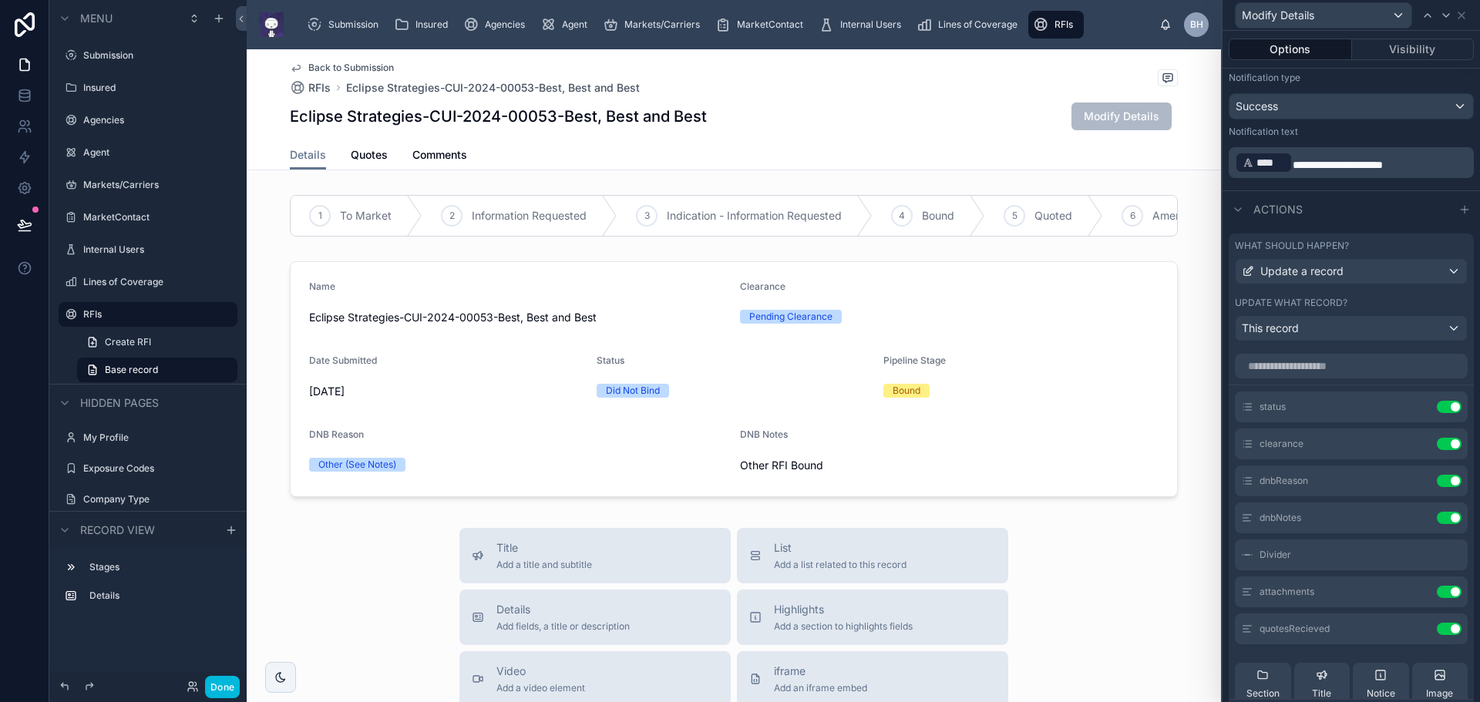
click at [910, 101] on div "Back to Submission RFIs Eclipse Strategies-CUI-2024-00053-Best, Best and Best E…" at bounding box center [734, 94] width 888 height 91
click at [25, 225] on icon at bounding box center [24, 224] width 15 height 15
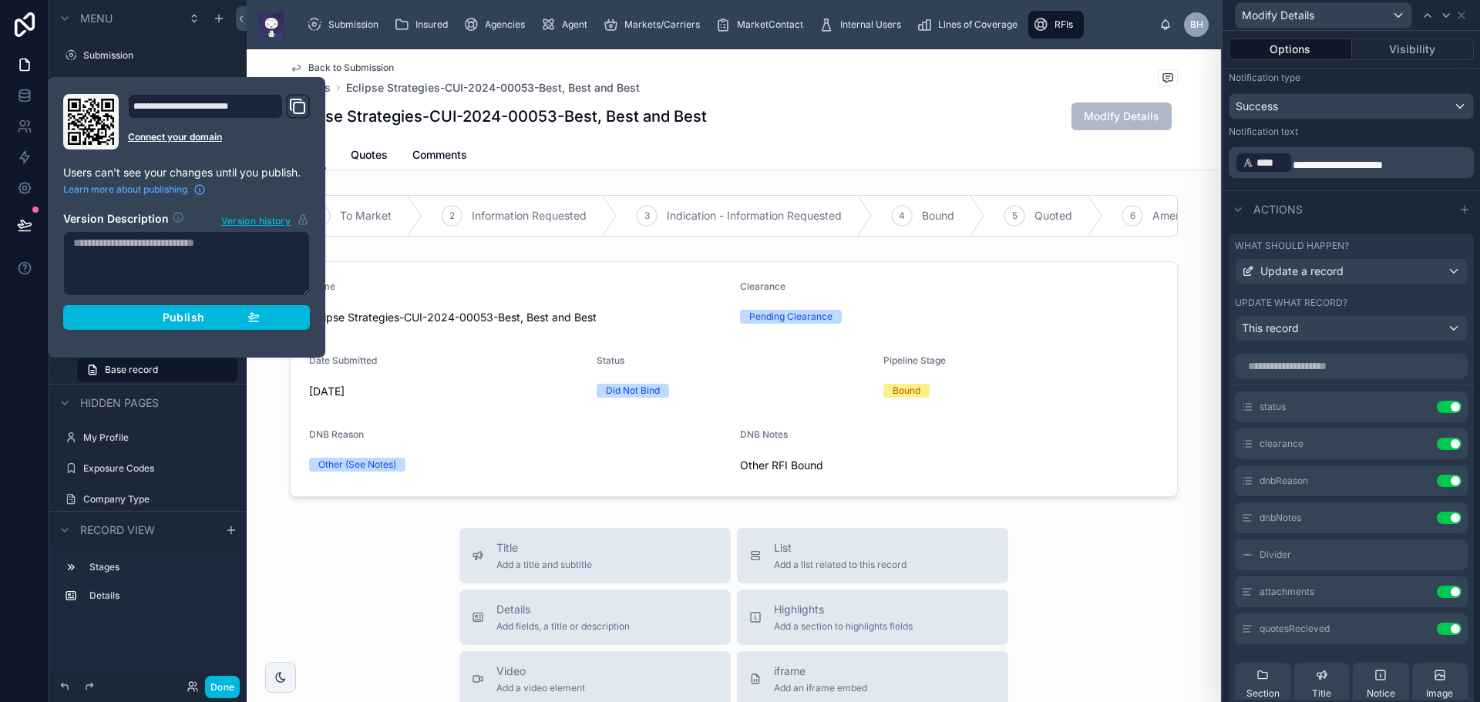
click at [191, 316] on span "Publish" at bounding box center [184, 318] width 42 height 14
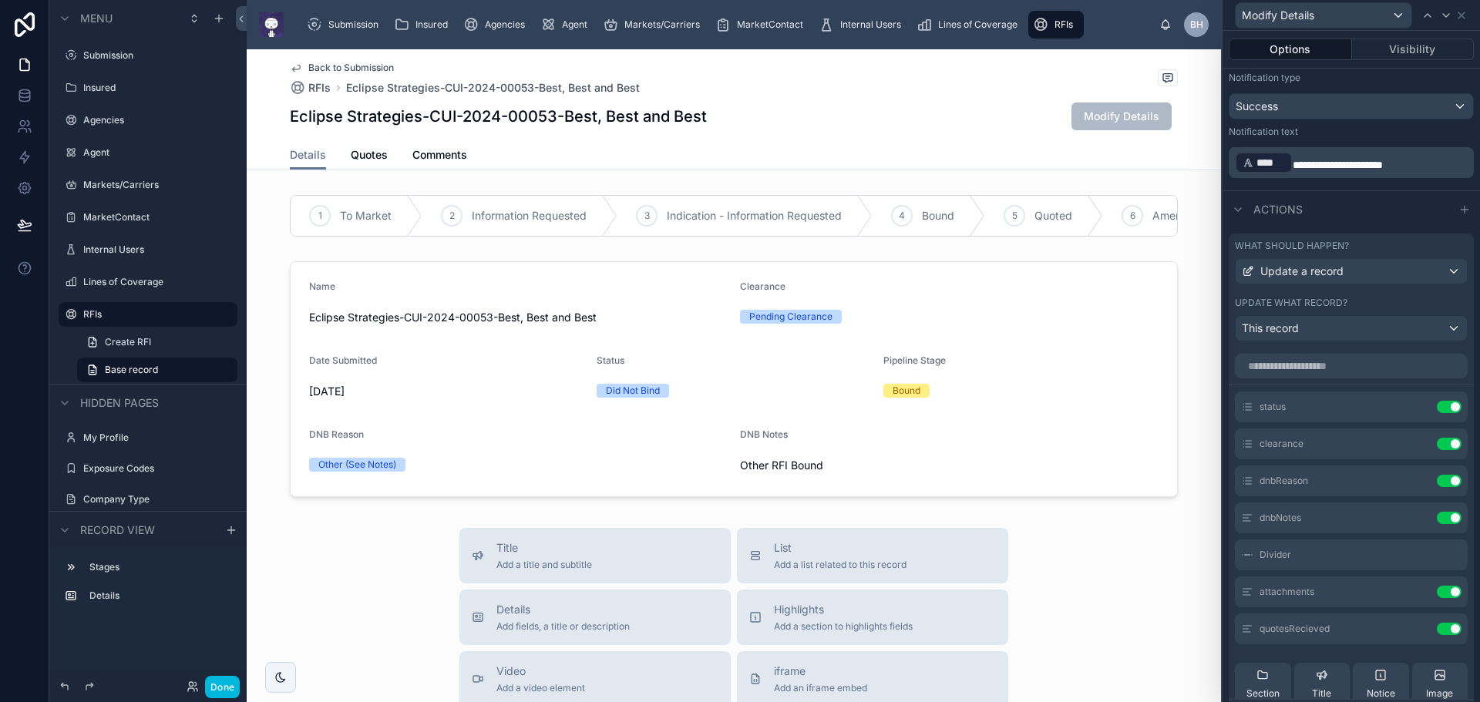
click at [928, 94] on div "Back to Submission RFIs Eclipse Strategies-CUI-2024-00053-Best, Best and Best" at bounding box center [734, 79] width 888 height 34
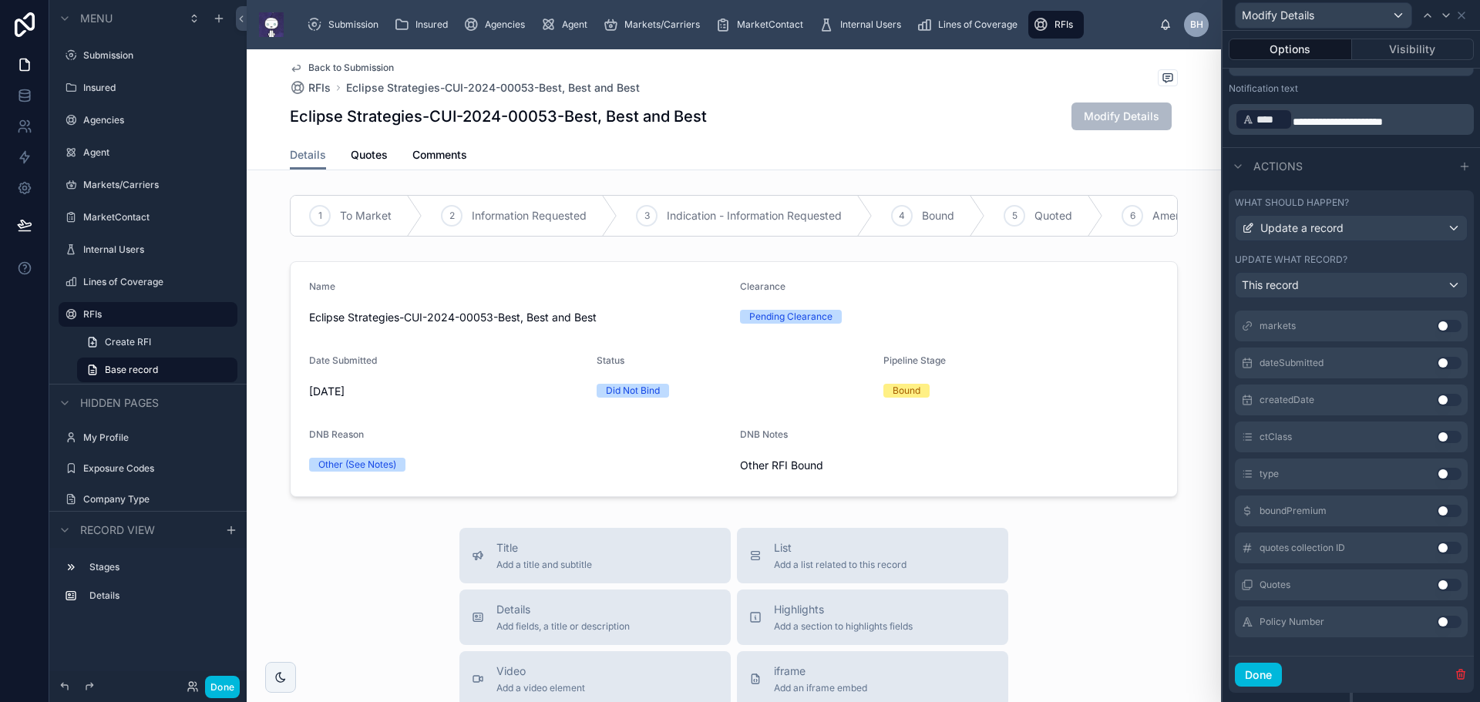
scroll to position [550, 0]
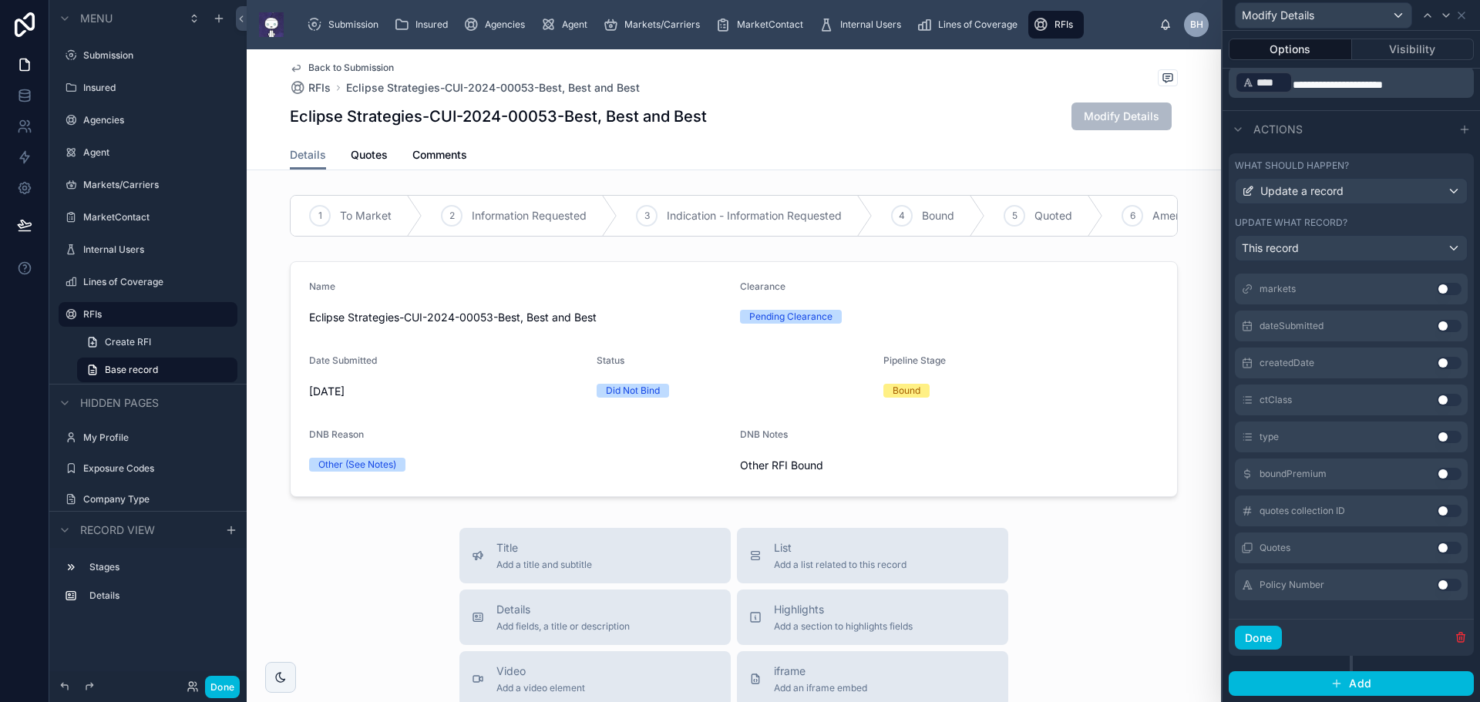
click at [1118, 288] on div at bounding box center [734, 379] width 974 height 248
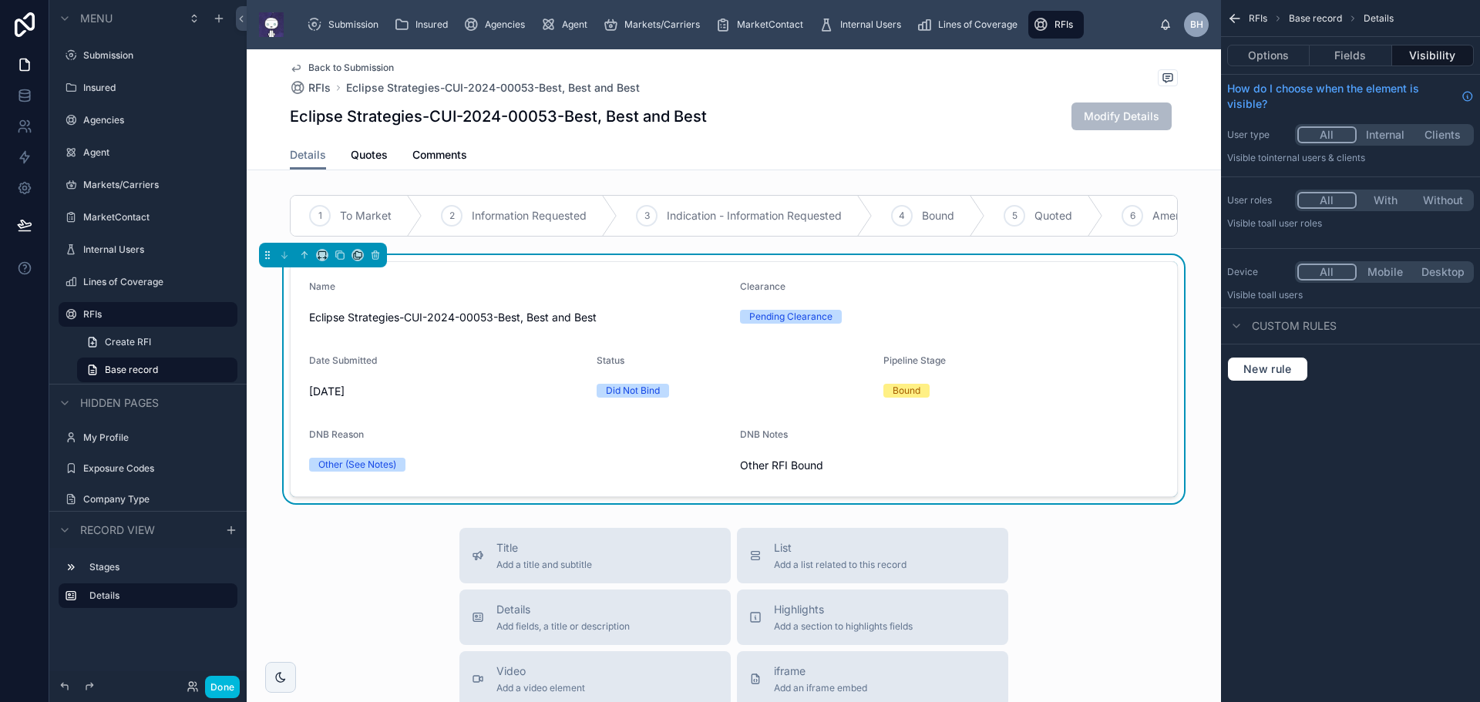
scroll to position [0, 0]
click at [1349, 56] on button "Fields" at bounding box center [1351, 56] width 82 height 22
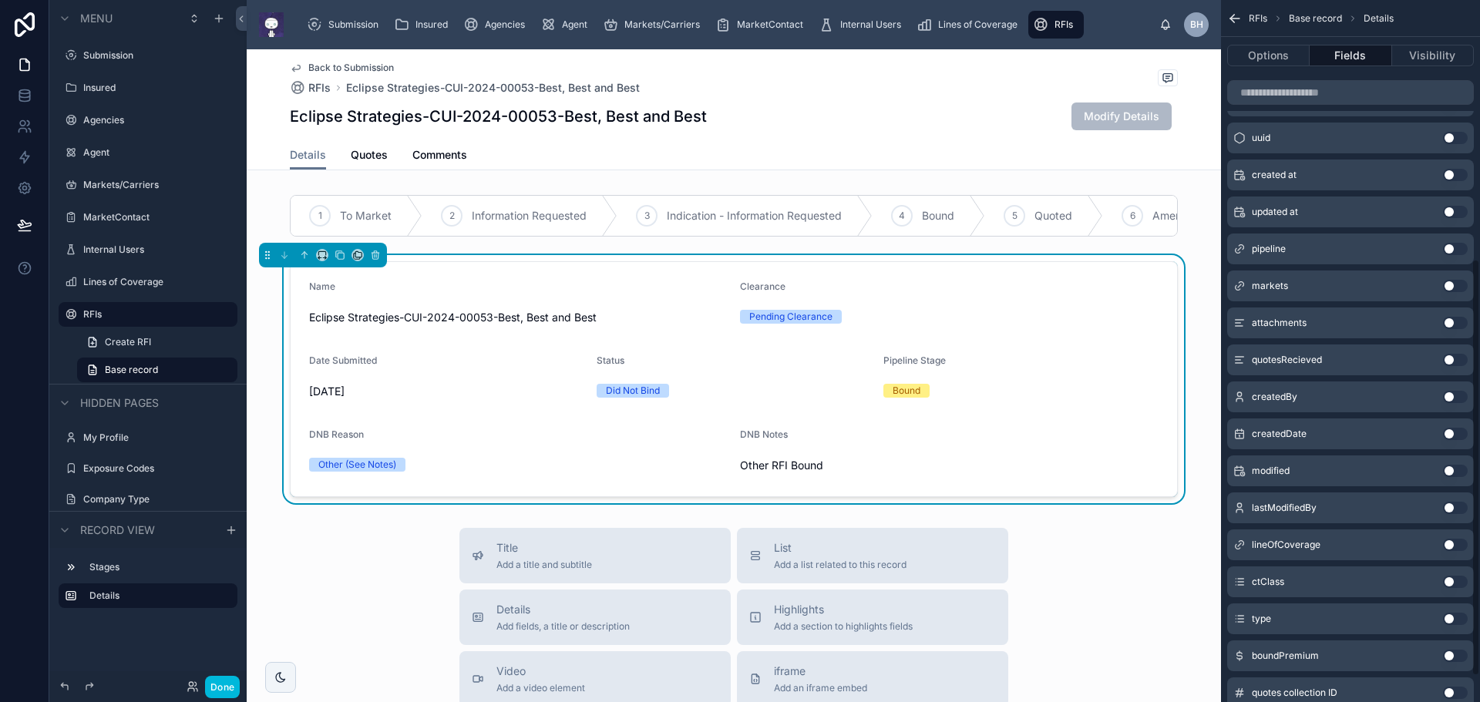
scroll to position [480, 0]
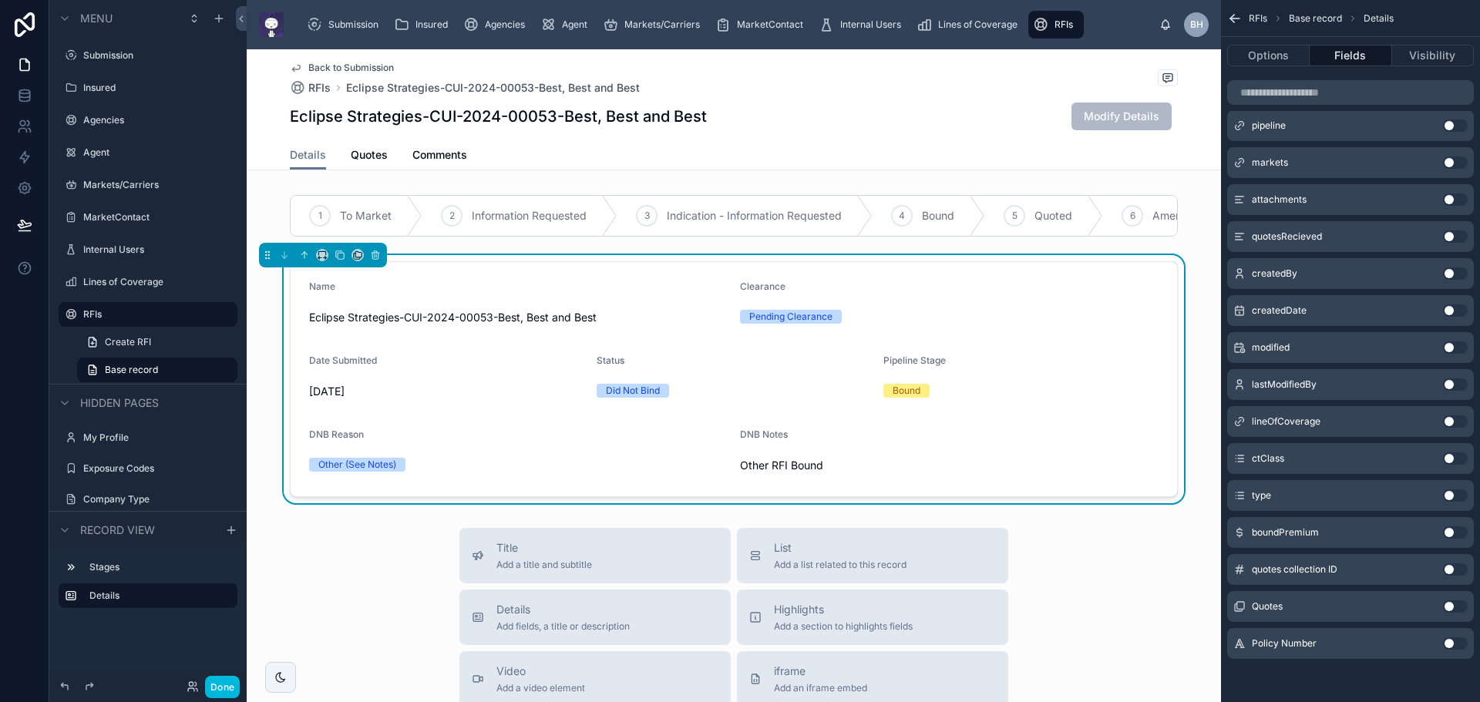
click at [1463, 645] on button "Use setting" at bounding box center [1455, 644] width 25 height 12
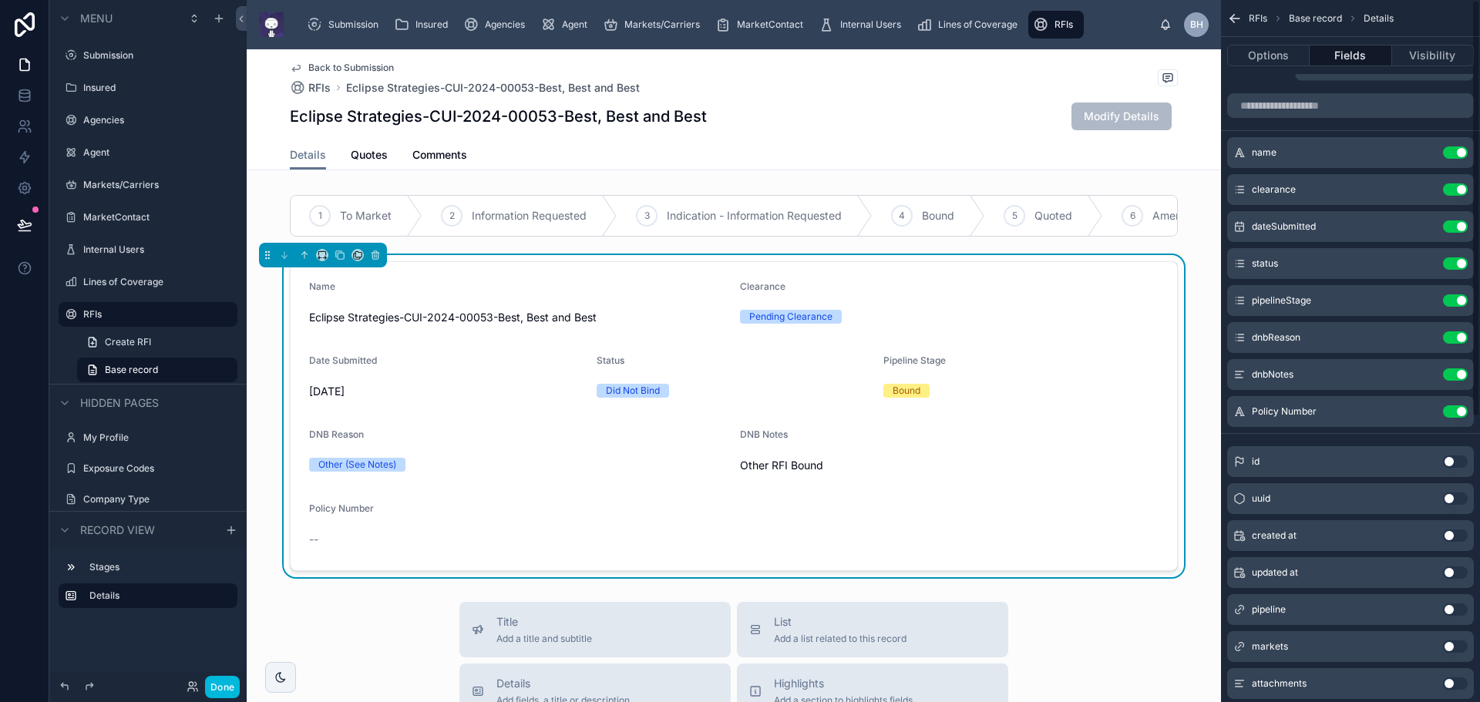
scroll to position [0, 0]
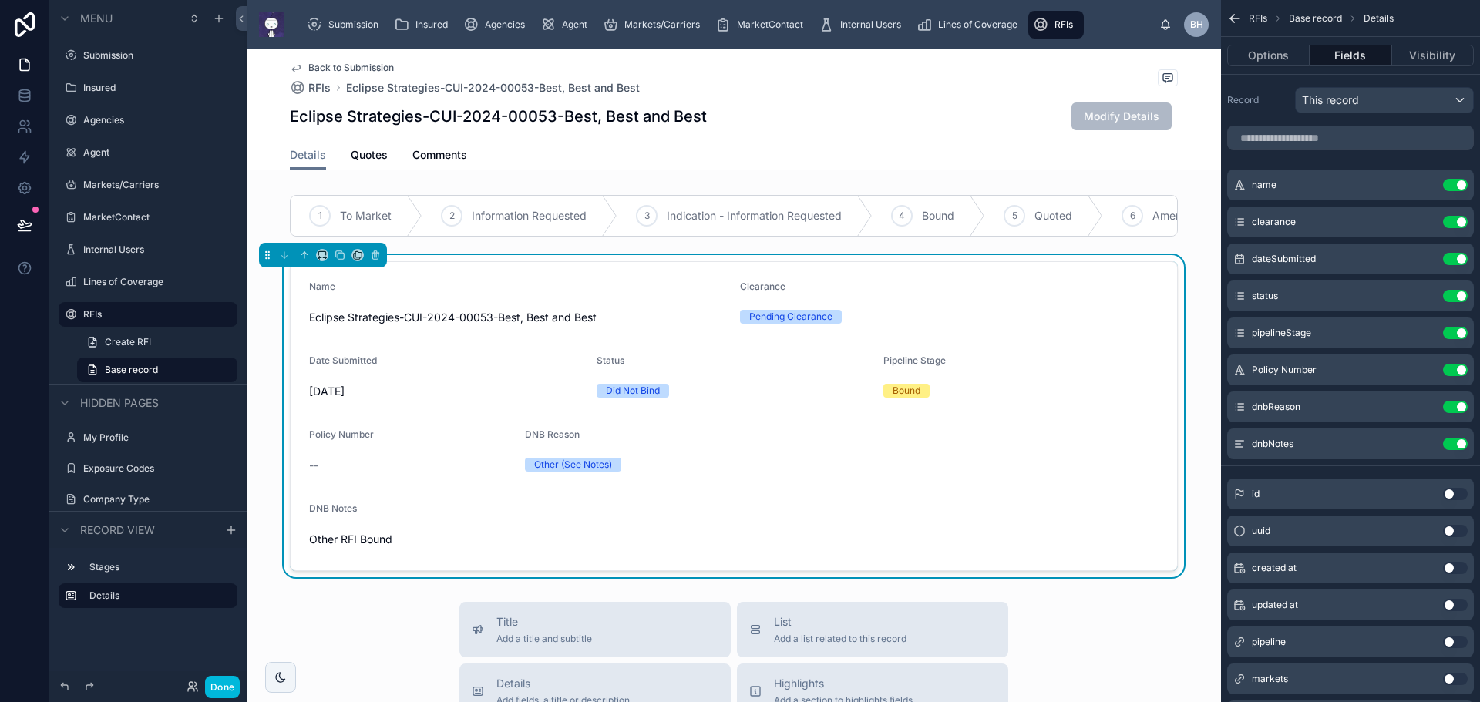
click at [0, 0] on icon "scrollable content" at bounding box center [0, 0] width 0 height 0
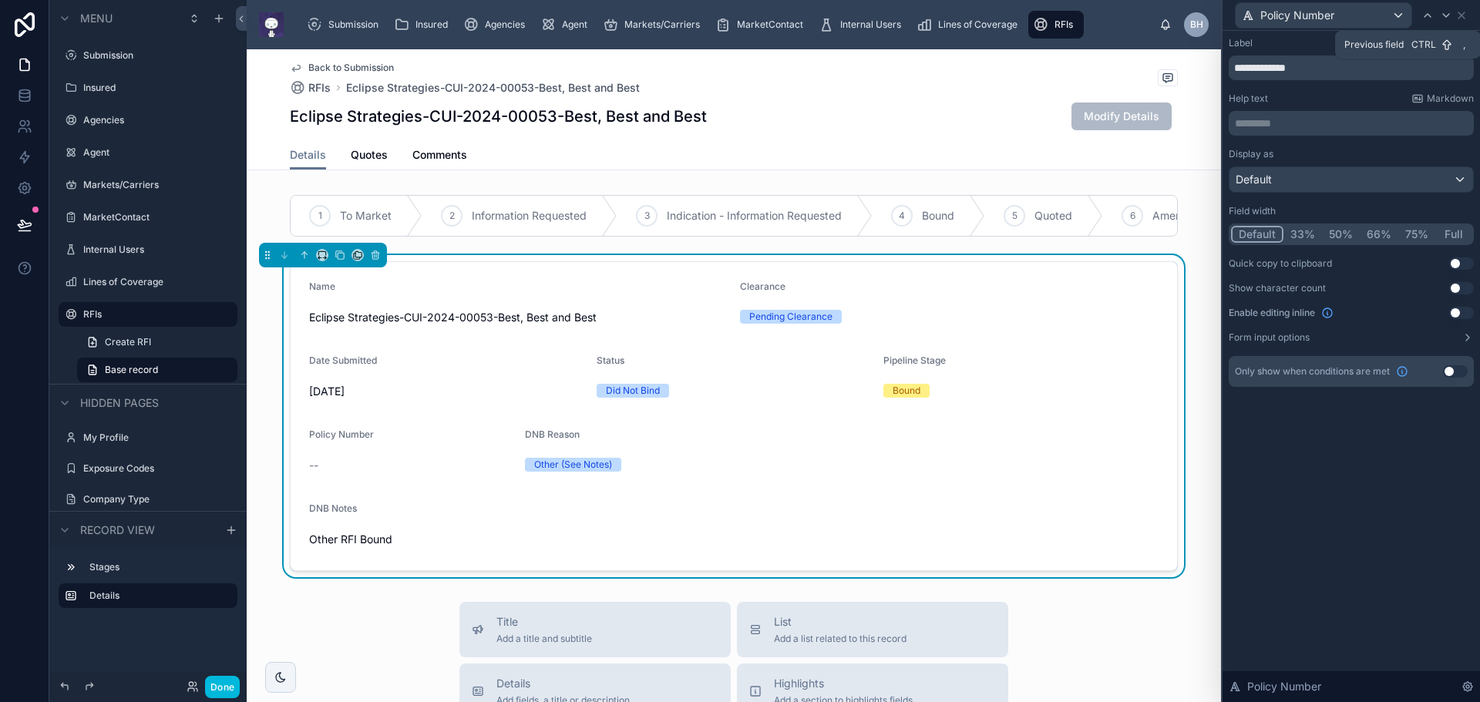
click at [1432, 16] on icon at bounding box center [1428, 15] width 12 height 12
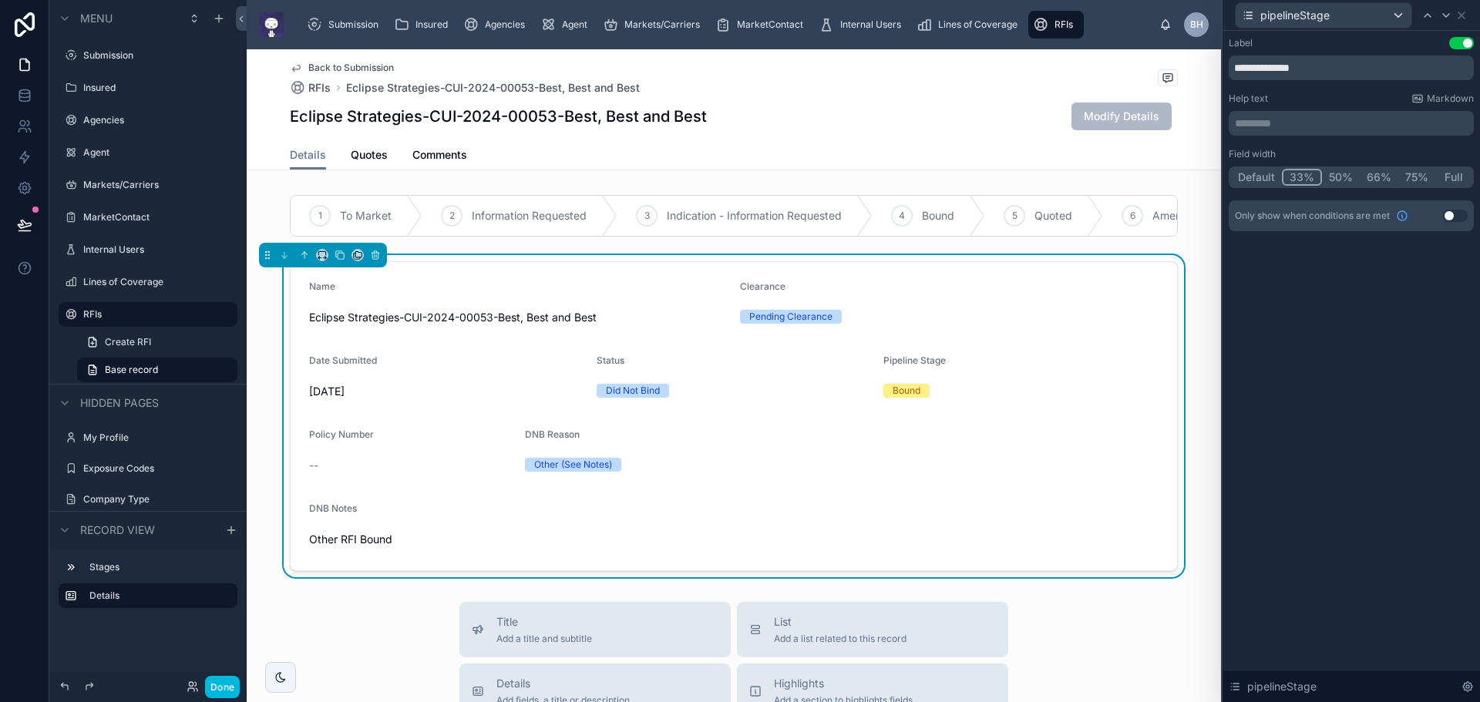
click at [1255, 178] on button "Default" at bounding box center [1256, 177] width 51 height 17
click at [1429, 17] on icon at bounding box center [1428, 15] width 12 height 12
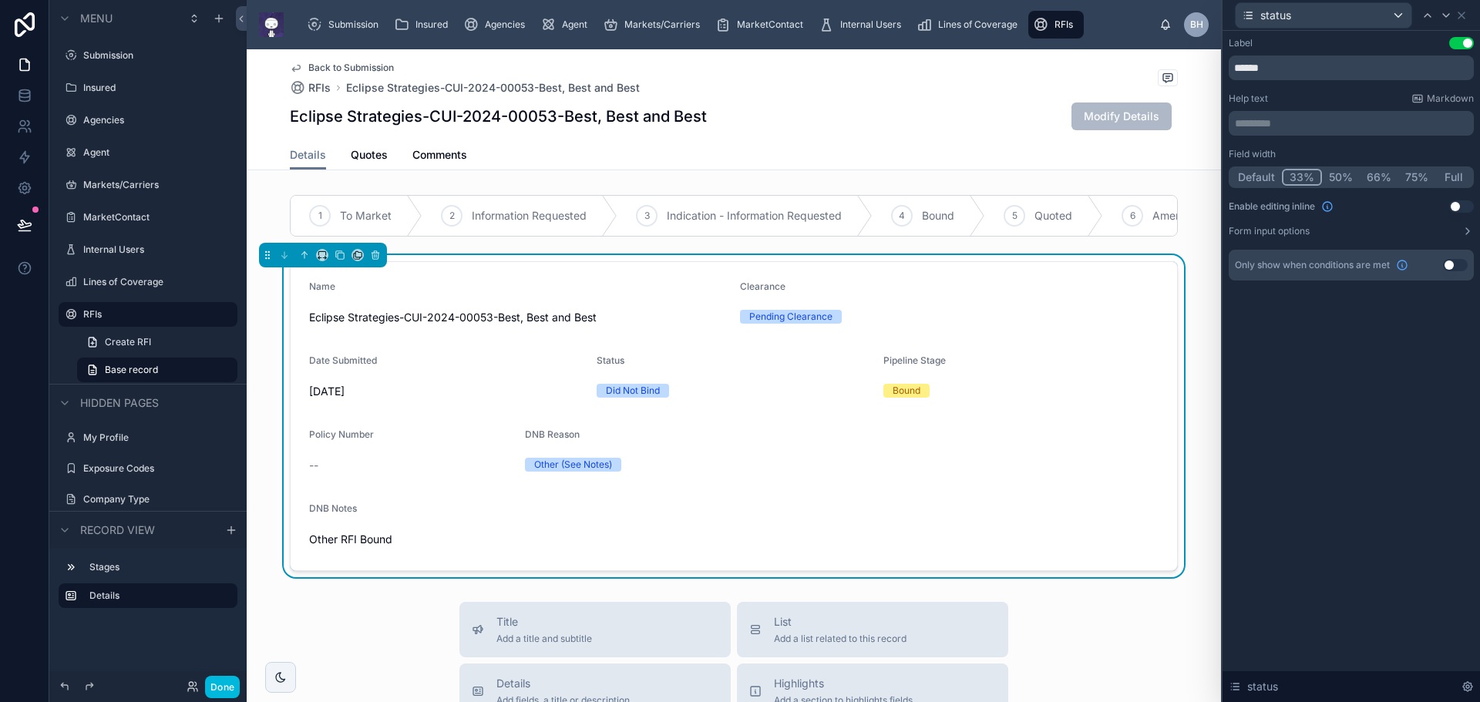
click at [1262, 179] on button "Default" at bounding box center [1256, 177] width 51 height 17
click at [1425, 12] on icon at bounding box center [1428, 15] width 12 height 12
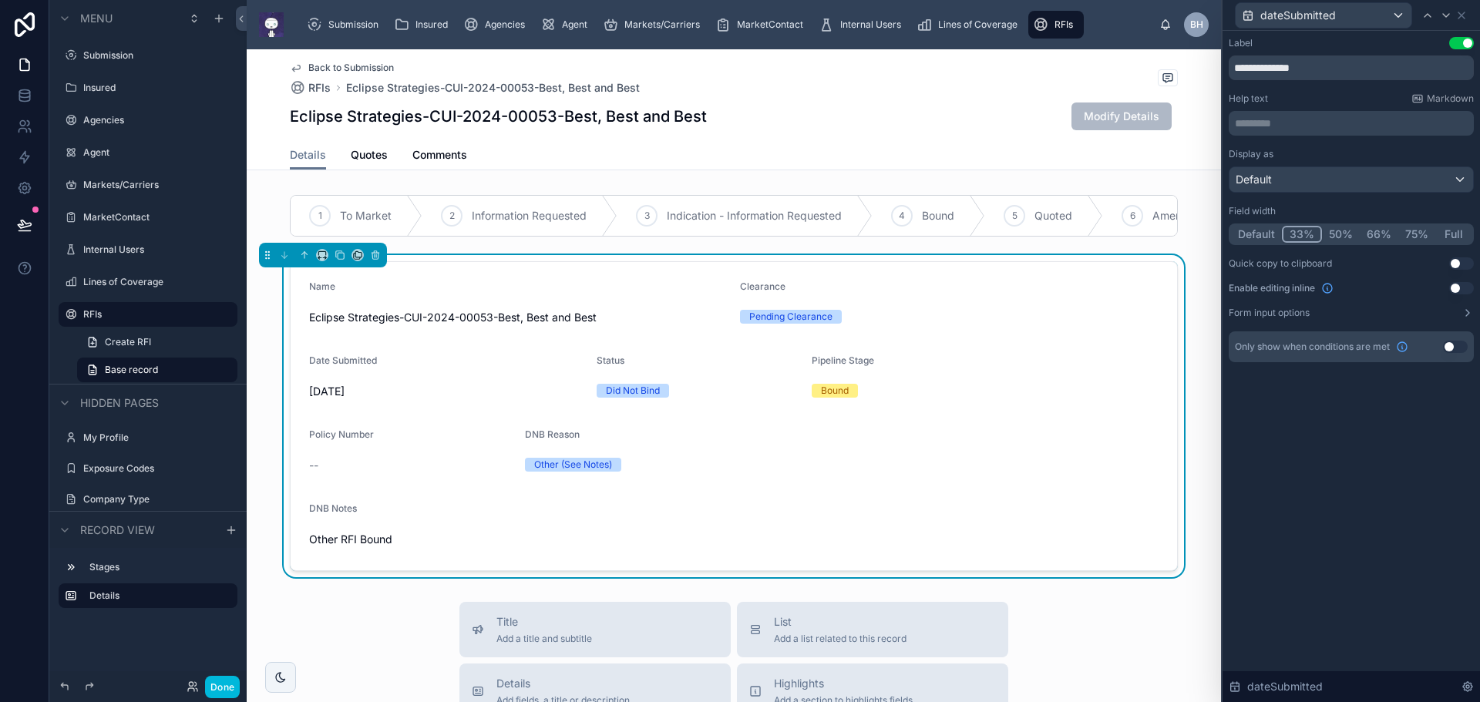
click at [1262, 234] on button "Default" at bounding box center [1256, 234] width 51 height 17
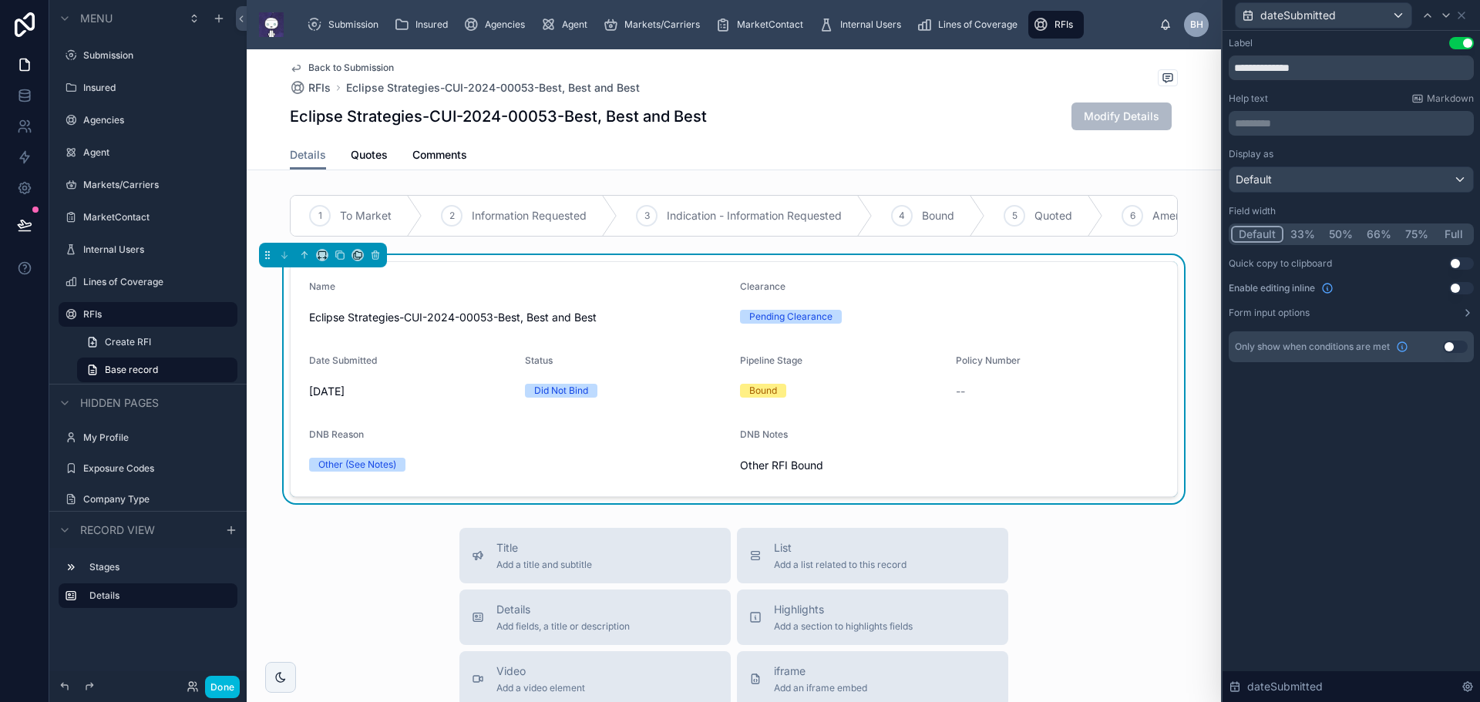
click at [1385, 539] on div "**********" at bounding box center [1351, 366] width 257 height 671
click at [220, 682] on button "Done" at bounding box center [222, 687] width 35 height 22
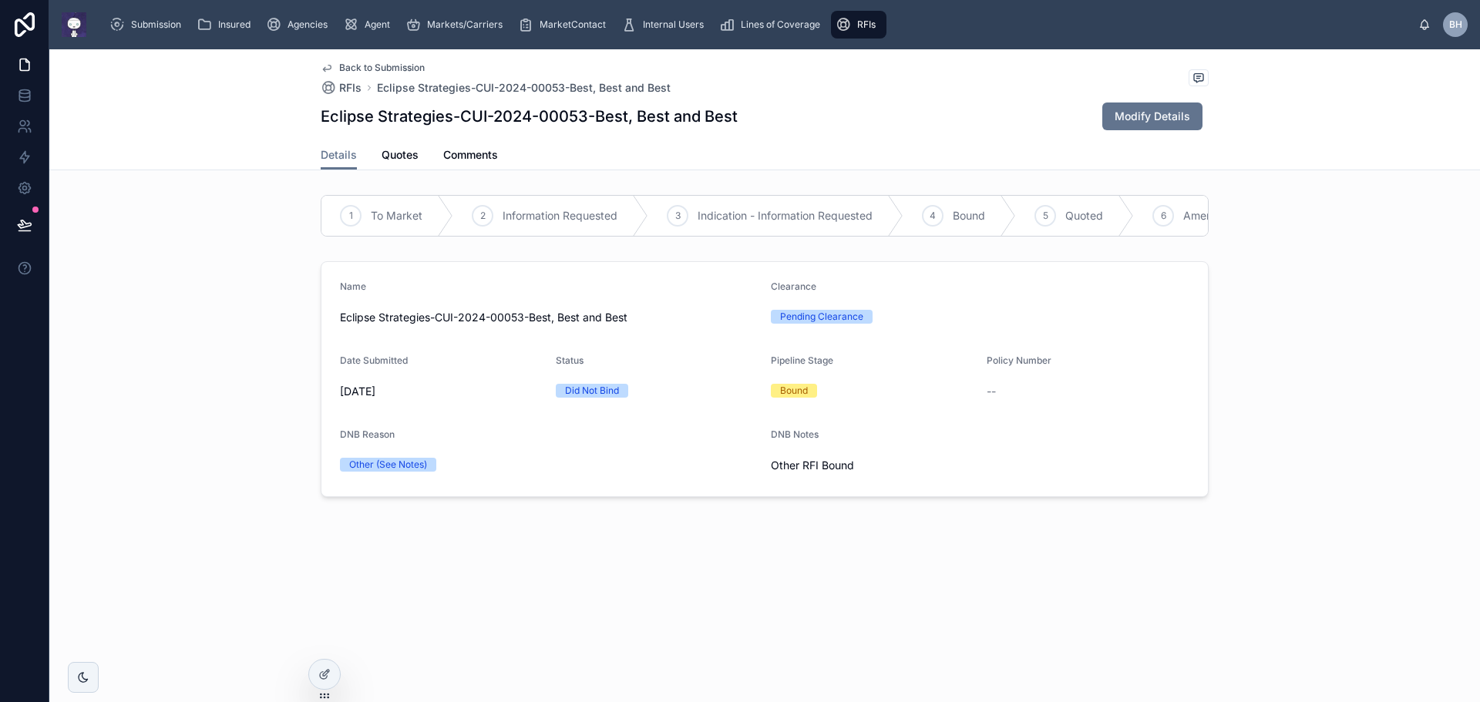
click at [385, 66] on span "Back to Submission" at bounding box center [382, 68] width 86 height 12
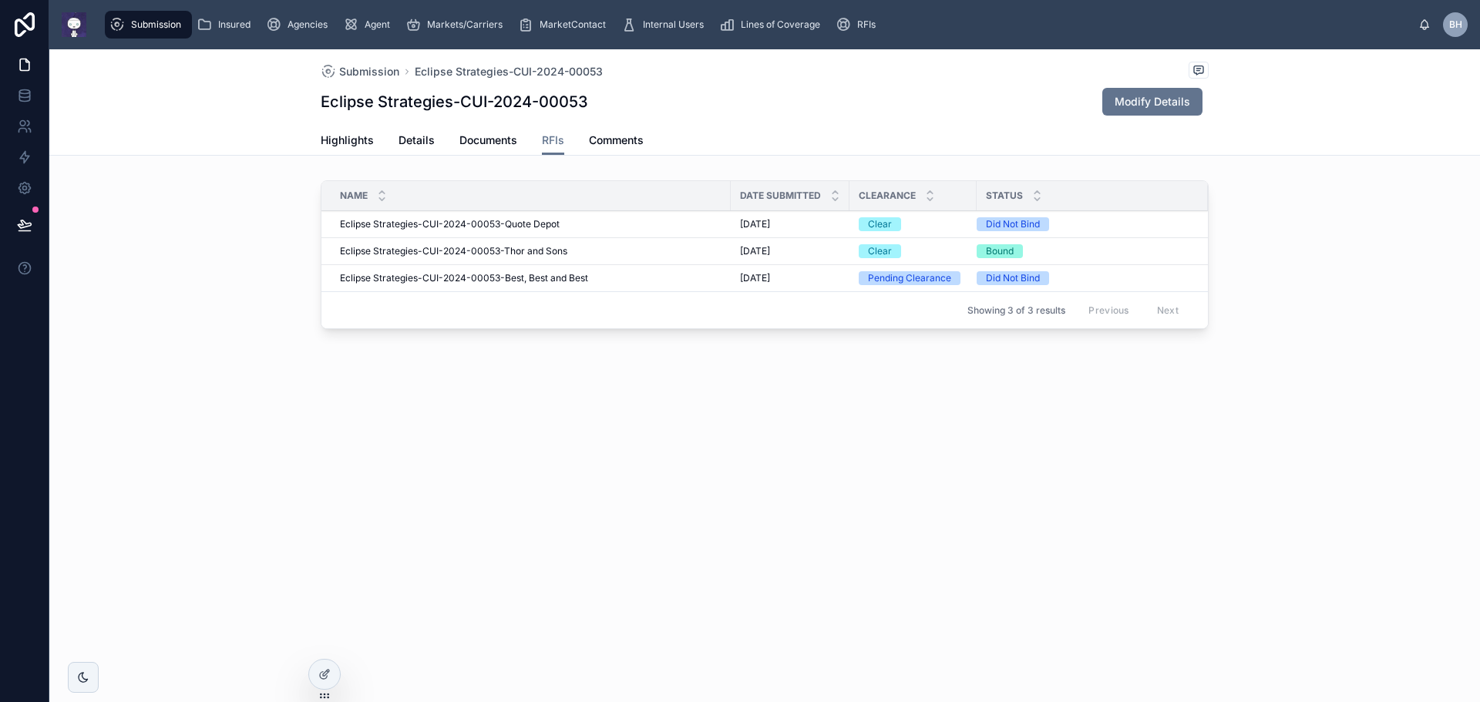
click at [387, 225] on span "Eclipse Strategies-CUI-2024-00053-Quote Depot" at bounding box center [450, 224] width 220 height 12
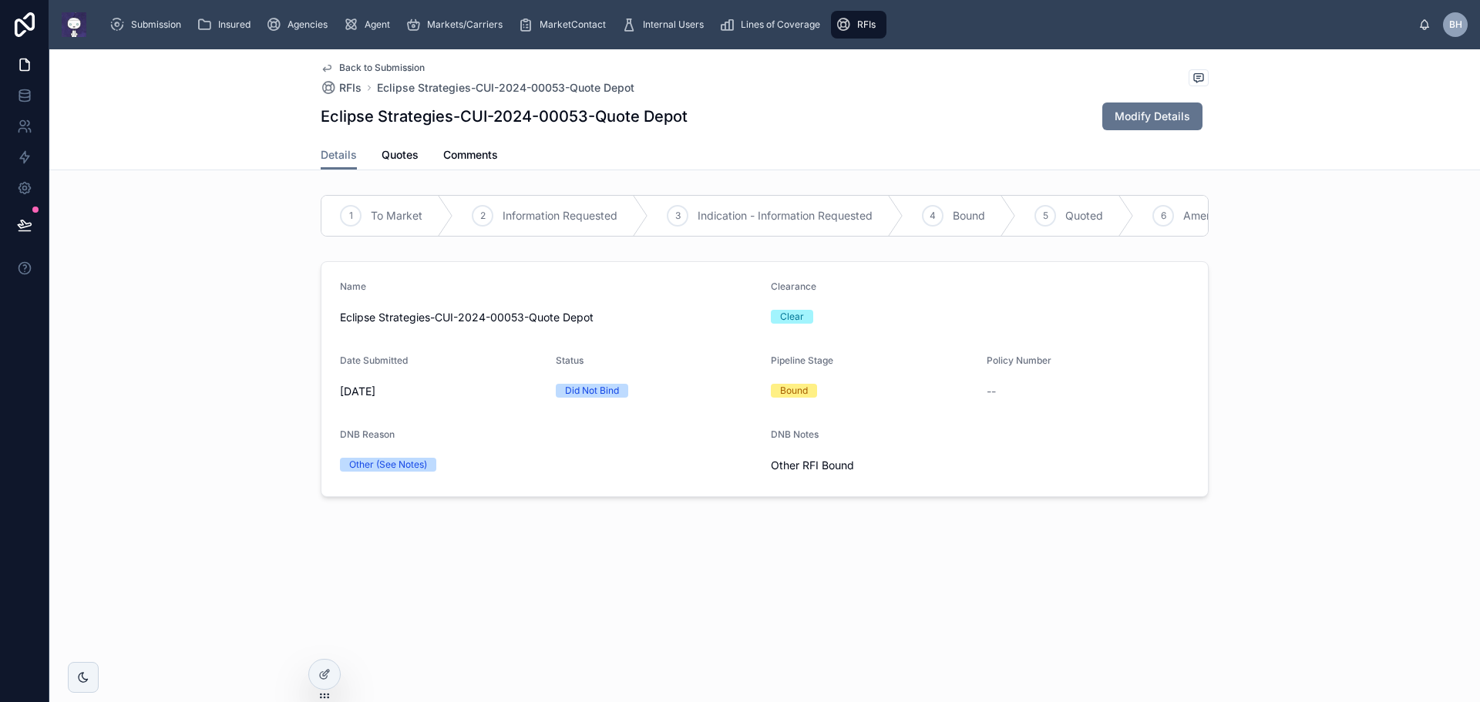
click at [389, 69] on span "Back to Submission" at bounding box center [382, 68] width 86 height 12
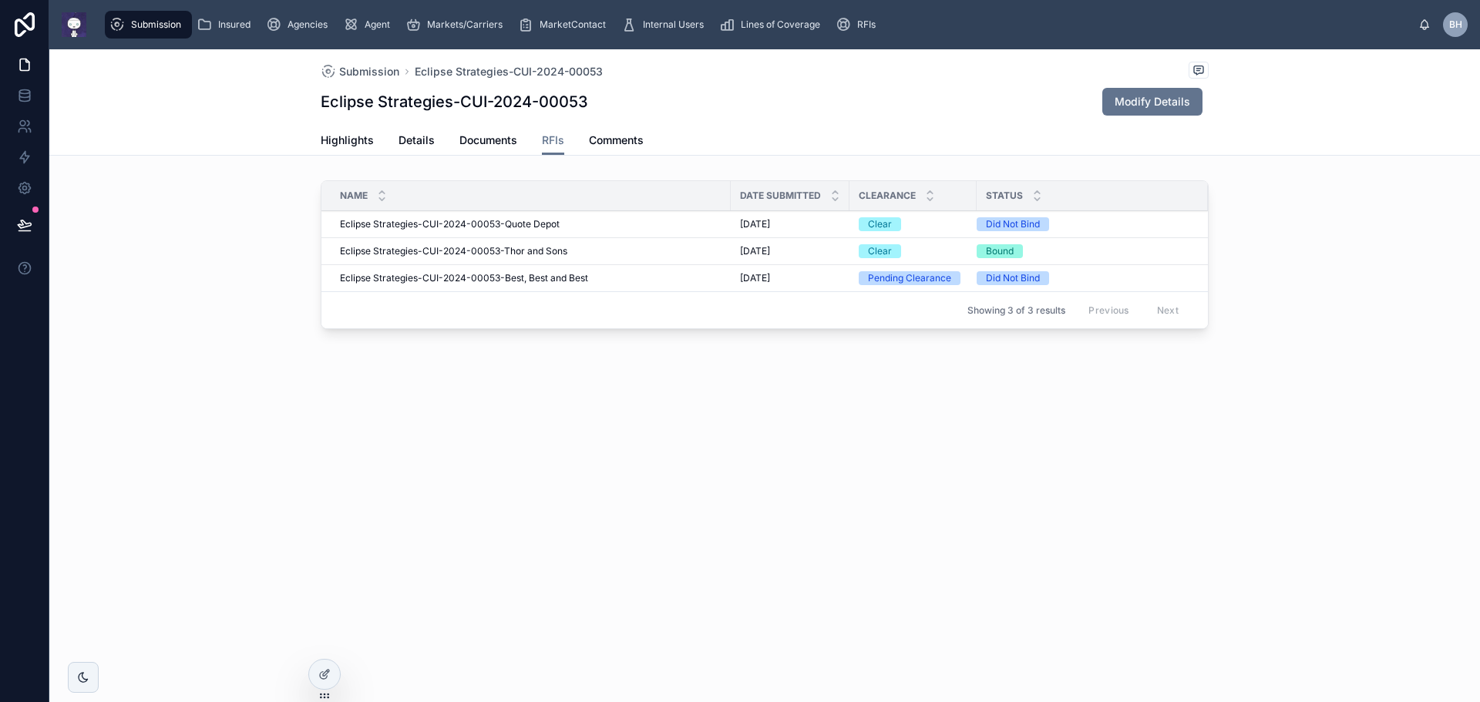
click at [521, 246] on span "Eclipse Strategies-CUI-2024-00053-Thor and Sons" at bounding box center [453, 251] width 227 height 12
click at [537, 252] on span "Eclipse Strategies-CUI-2024-00053-Thor and Sons" at bounding box center [453, 251] width 227 height 12
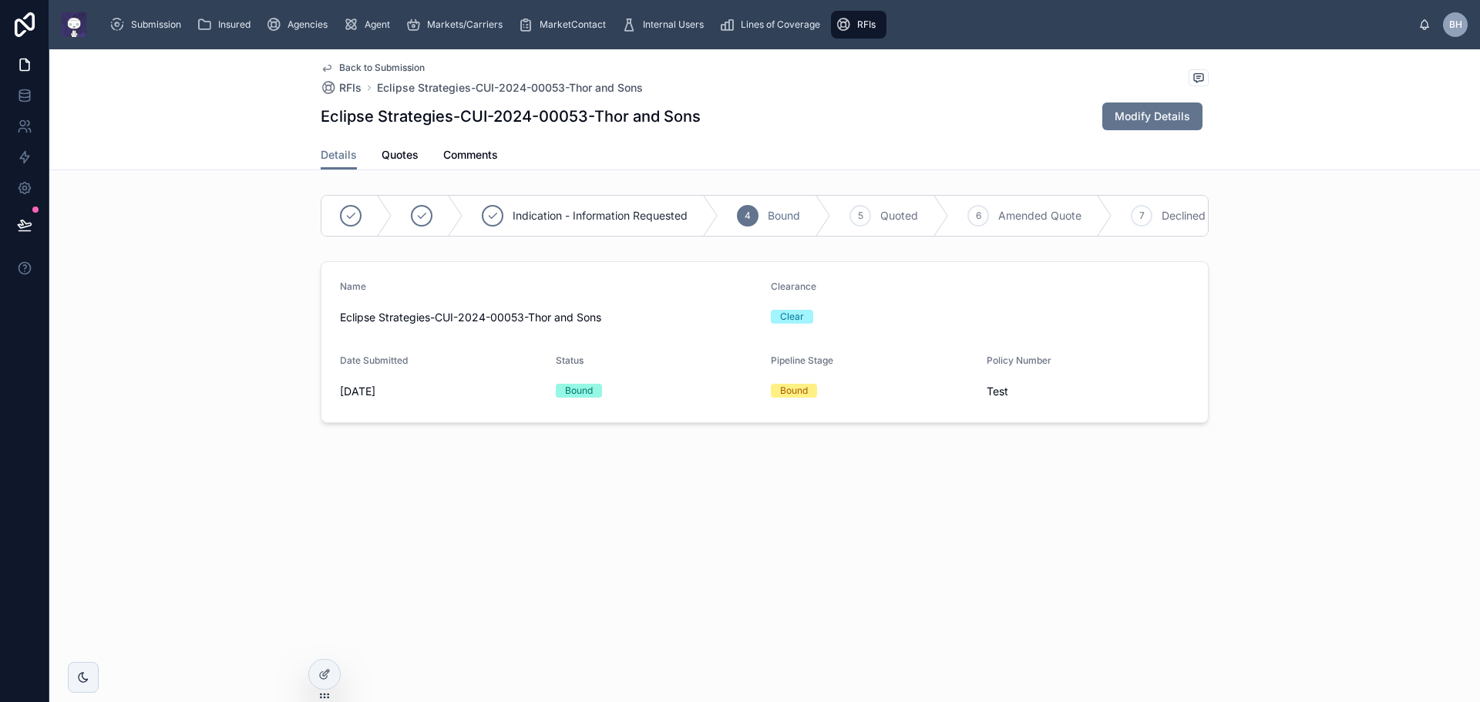
click at [1154, 116] on span "Modify Details" at bounding box center [1153, 116] width 76 height 15
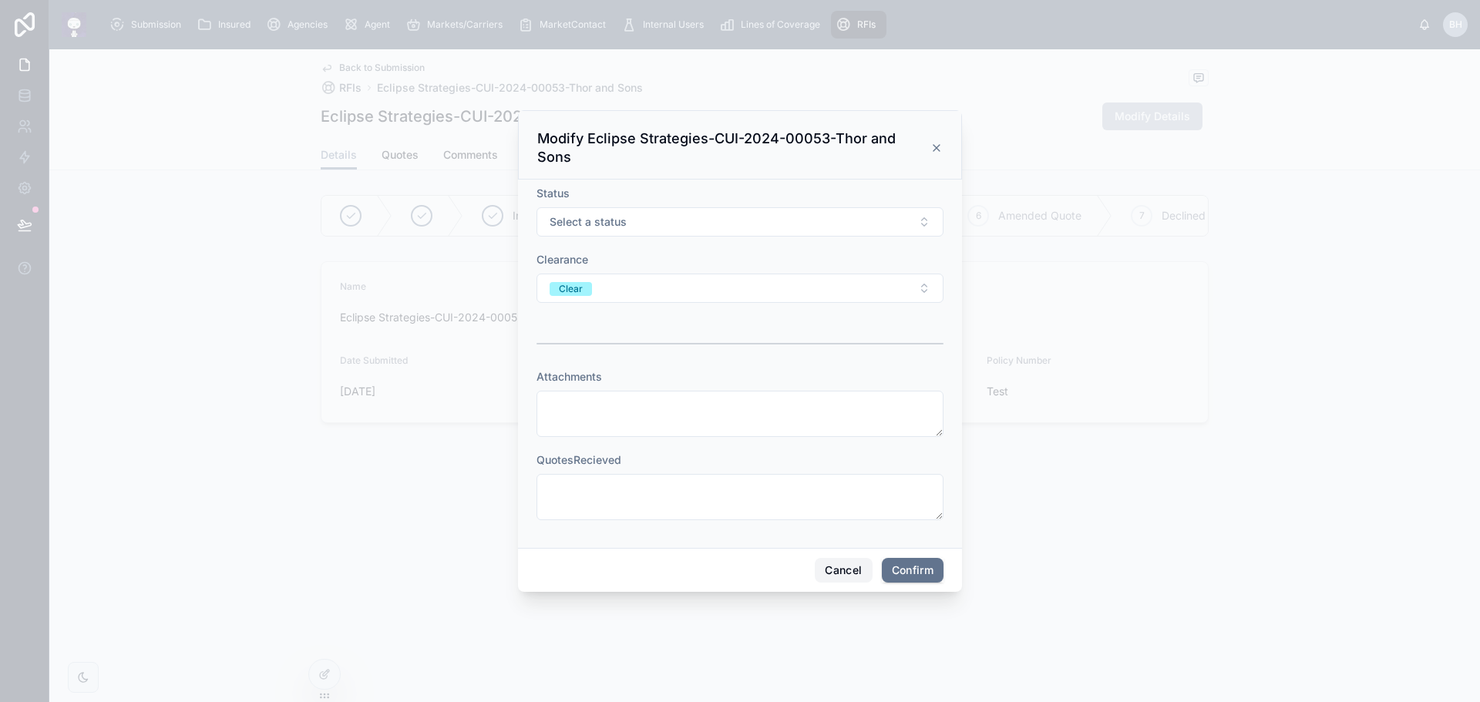
click at [845, 564] on button "Cancel" at bounding box center [843, 570] width 57 height 25
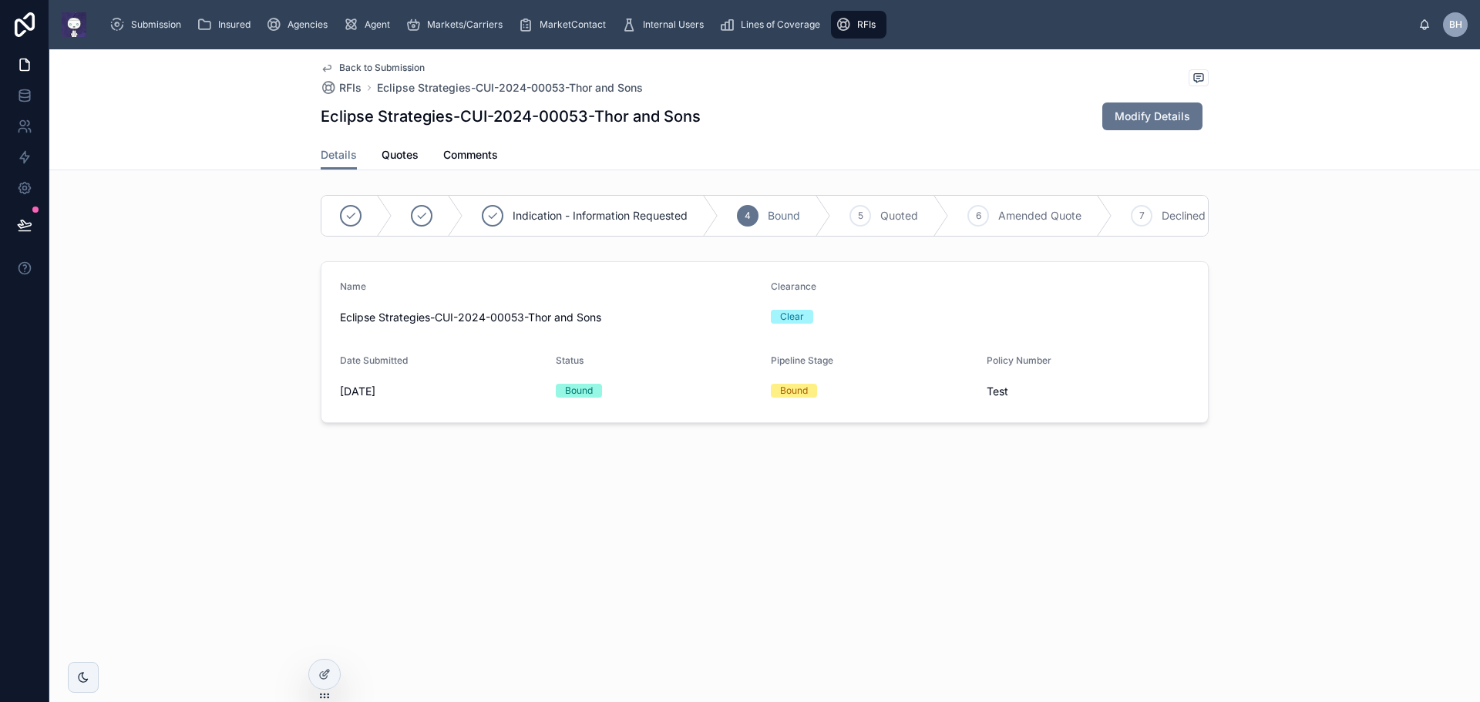
click at [380, 63] on span "Back to Submission" at bounding box center [382, 68] width 86 height 12
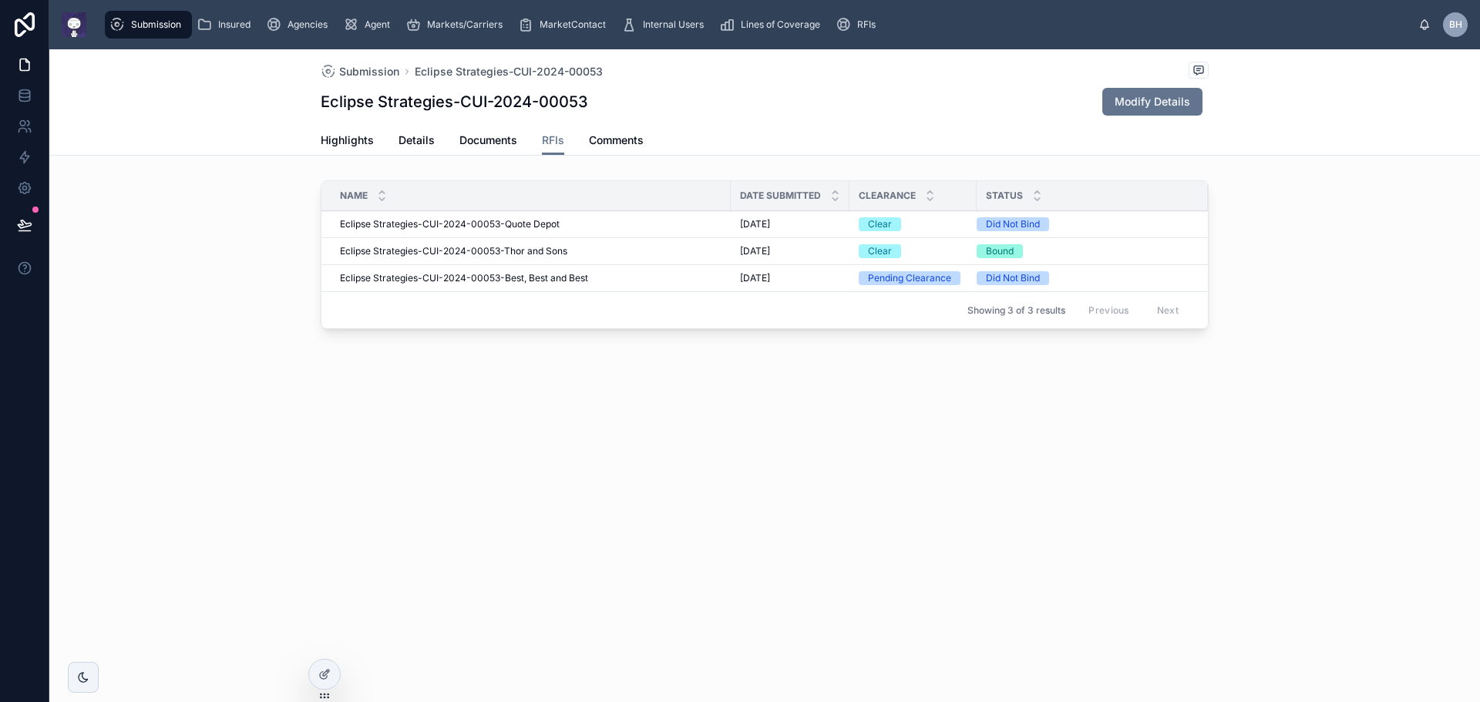
click at [510, 224] on span "Eclipse Strategies-CUI-2024-00053-Quote Depot" at bounding box center [450, 224] width 220 height 12
click at [640, 200] on div "Name" at bounding box center [525, 195] width 409 height 29
click at [515, 307] on div "Showing 3 of 3 results Previous Next" at bounding box center [764, 309] width 887 height 37
click at [319, 681] on div at bounding box center [324, 674] width 31 height 29
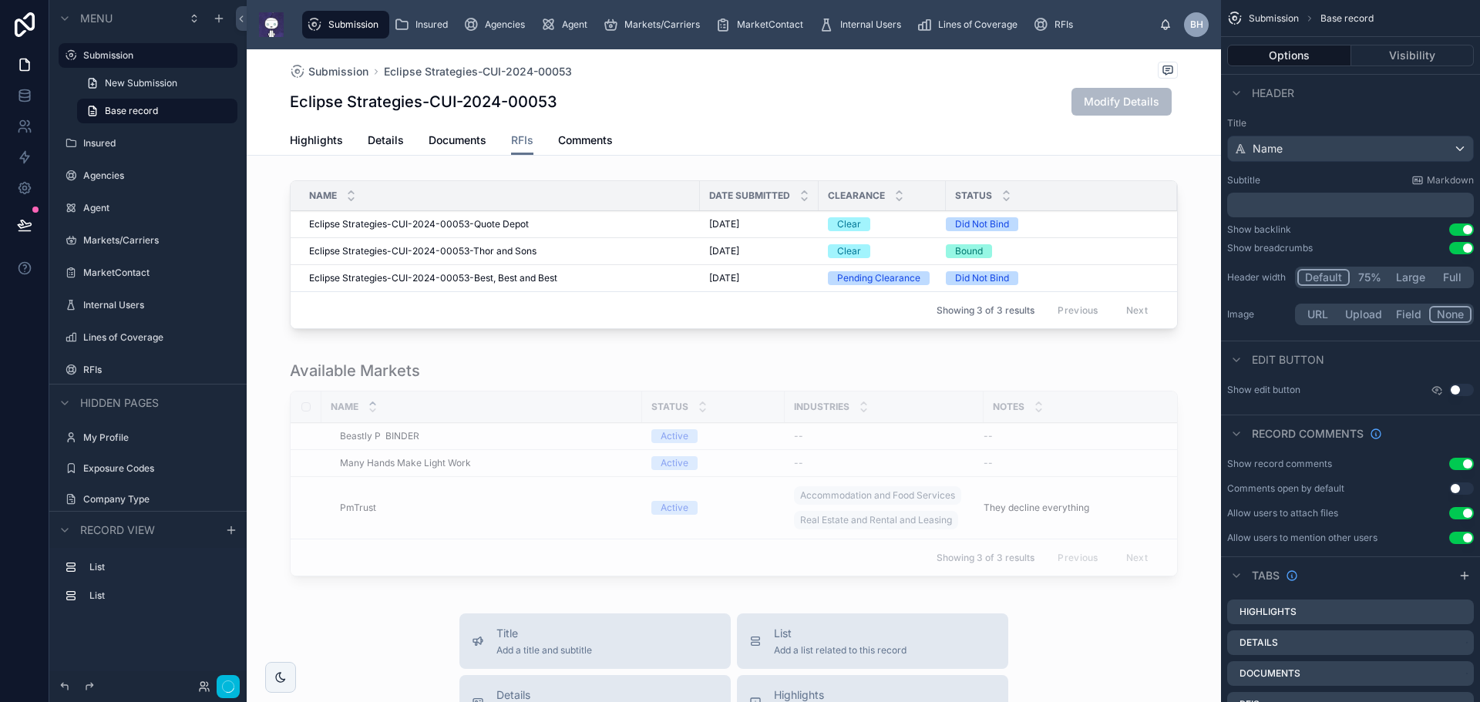
click at [600, 309] on div "Showing 3 of 3 results Previous Next" at bounding box center [734, 309] width 887 height 37
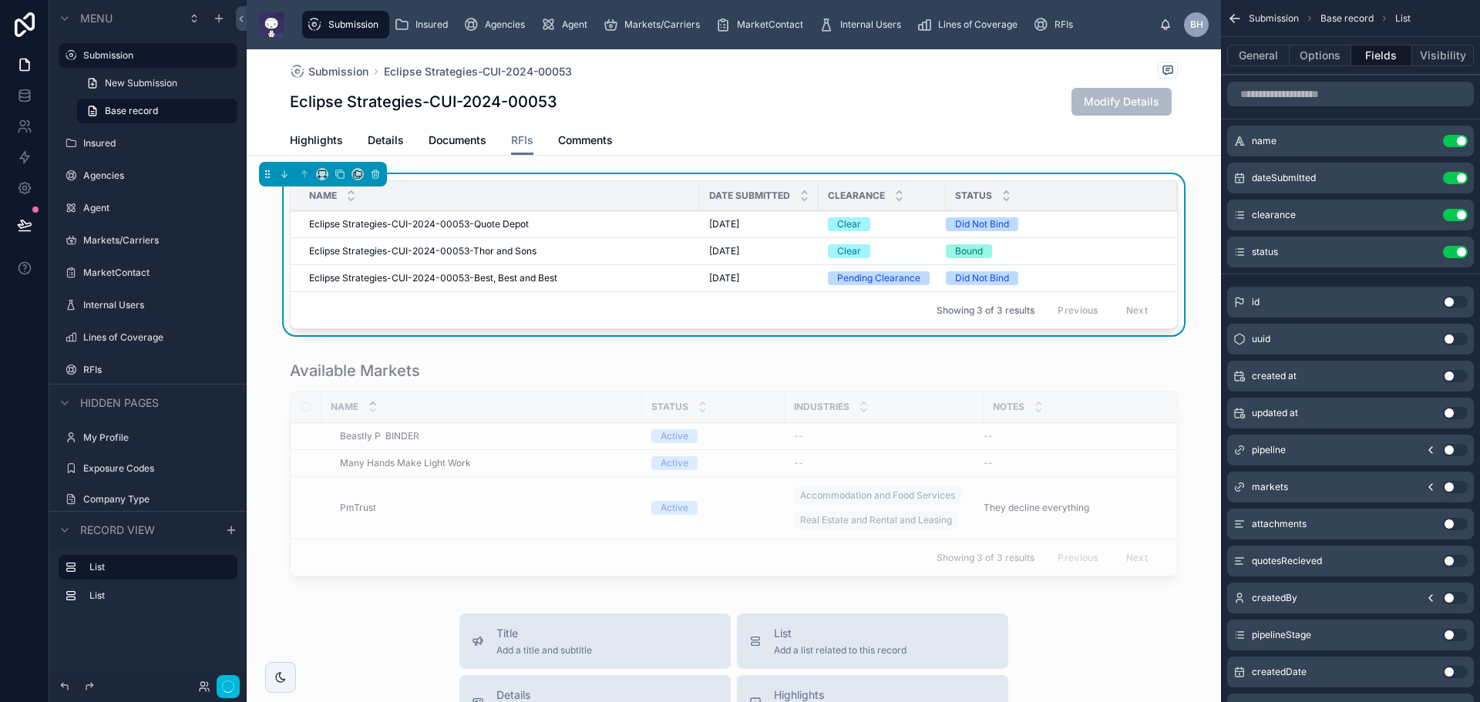
click at [1267, 56] on button "General" at bounding box center [1258, 56] width 62 height 22
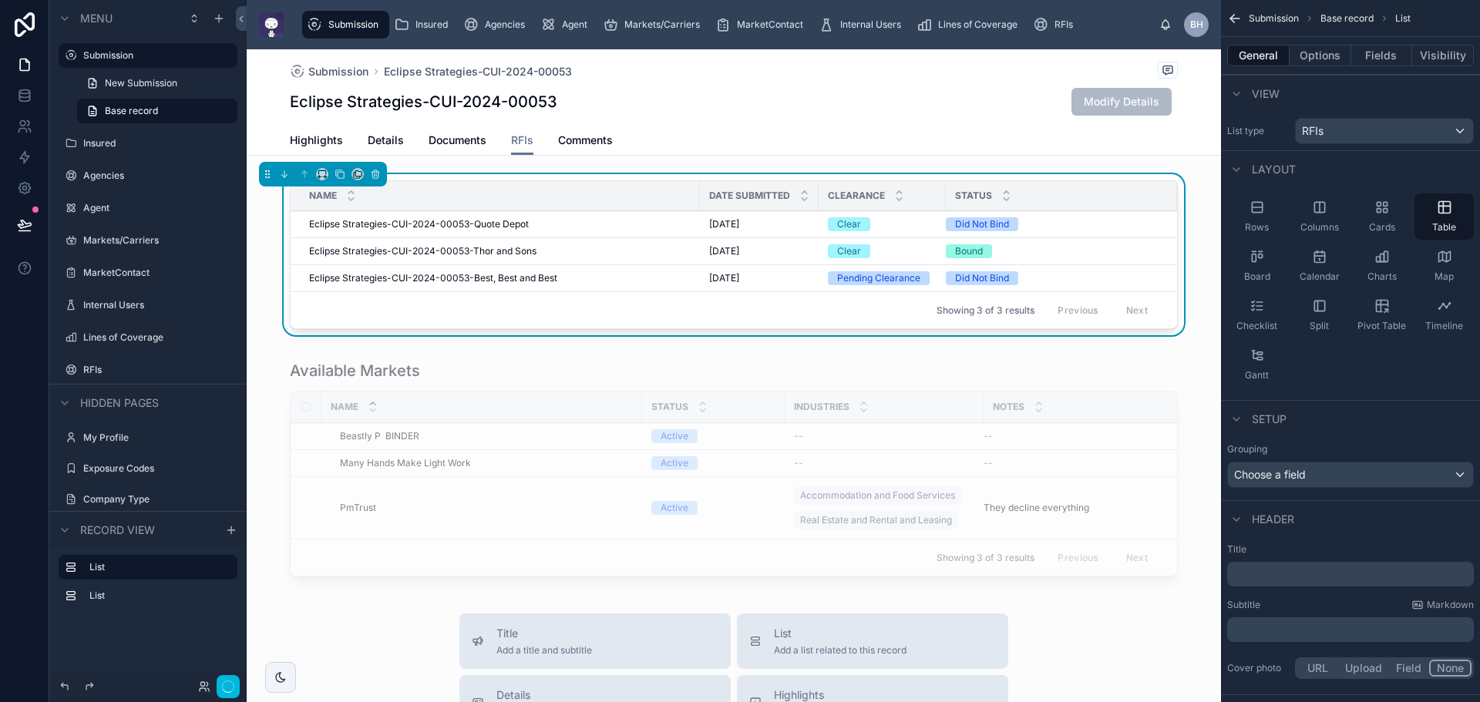
click at [1379, 54] on button "Fields" at bounding box center [1382, 56] width 62 height 22
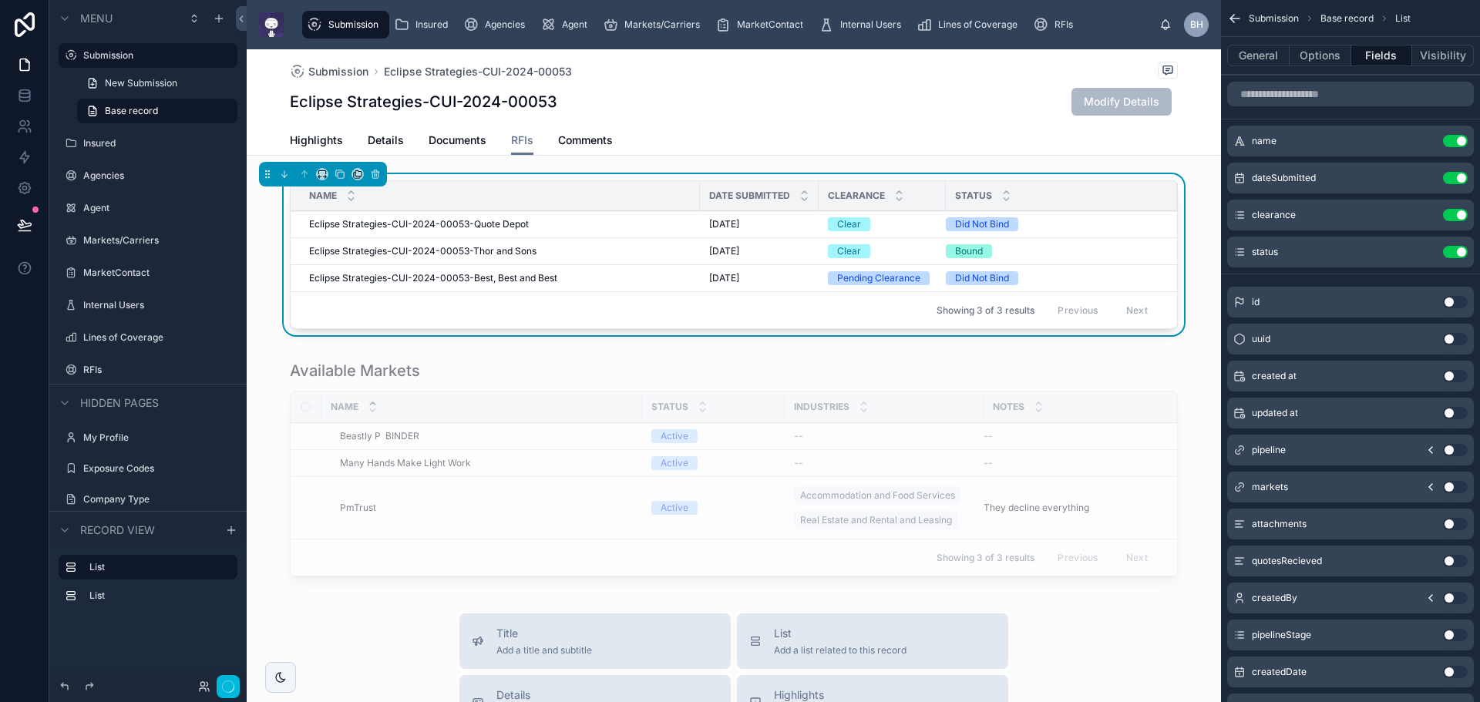
click at [1258, 55] on button "General" at bounding box center [1258, 56] width 62 height 22
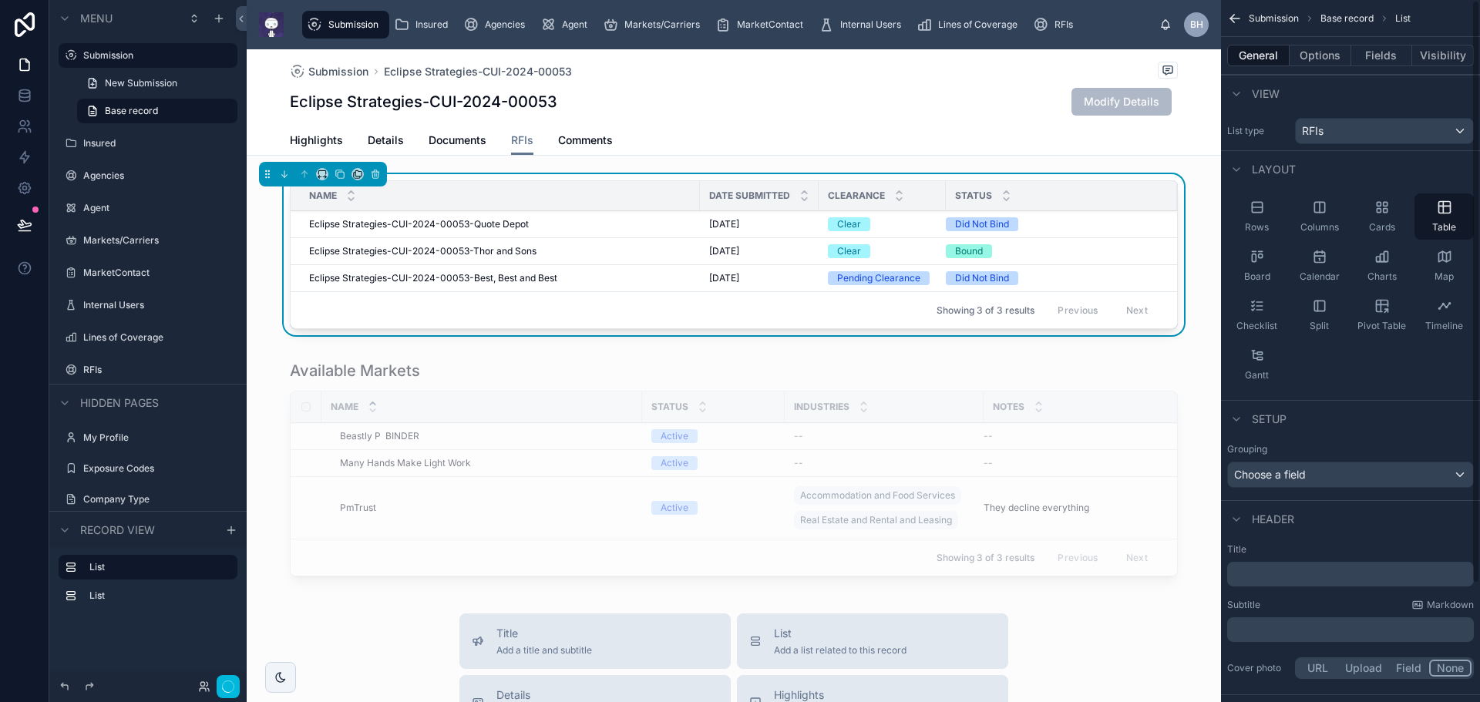
click at [1332, 56] on button "Options" at bounding box center [1321, 56] width 62 height 22
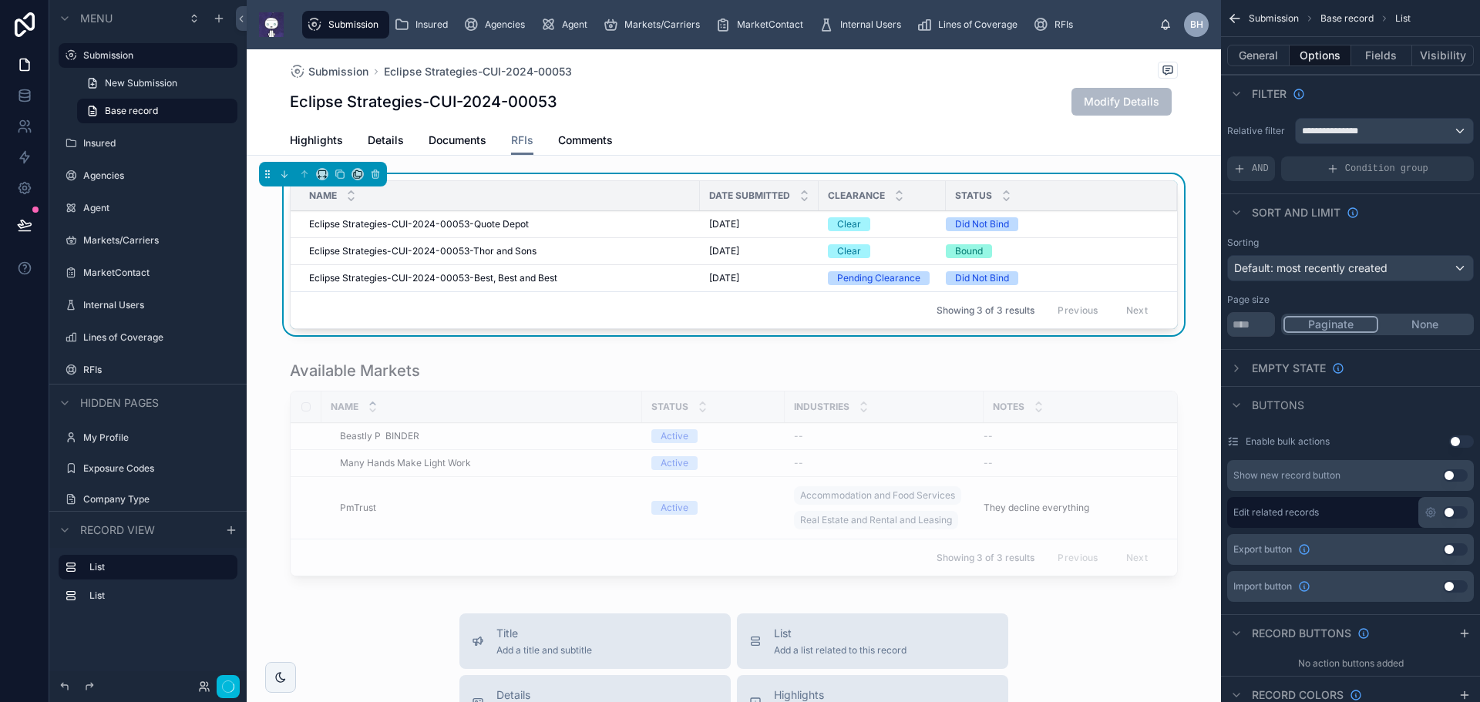
click at [24, 482] on div at bounding box center [24, 351] width 49 height 702
click at [769, 82] on div "Submission Eclipse Strategies-CUI-2024-00053 Eclipse Strategies-CUI-2024-00053 …" at bounding box center [734, 87] width 888 height 76
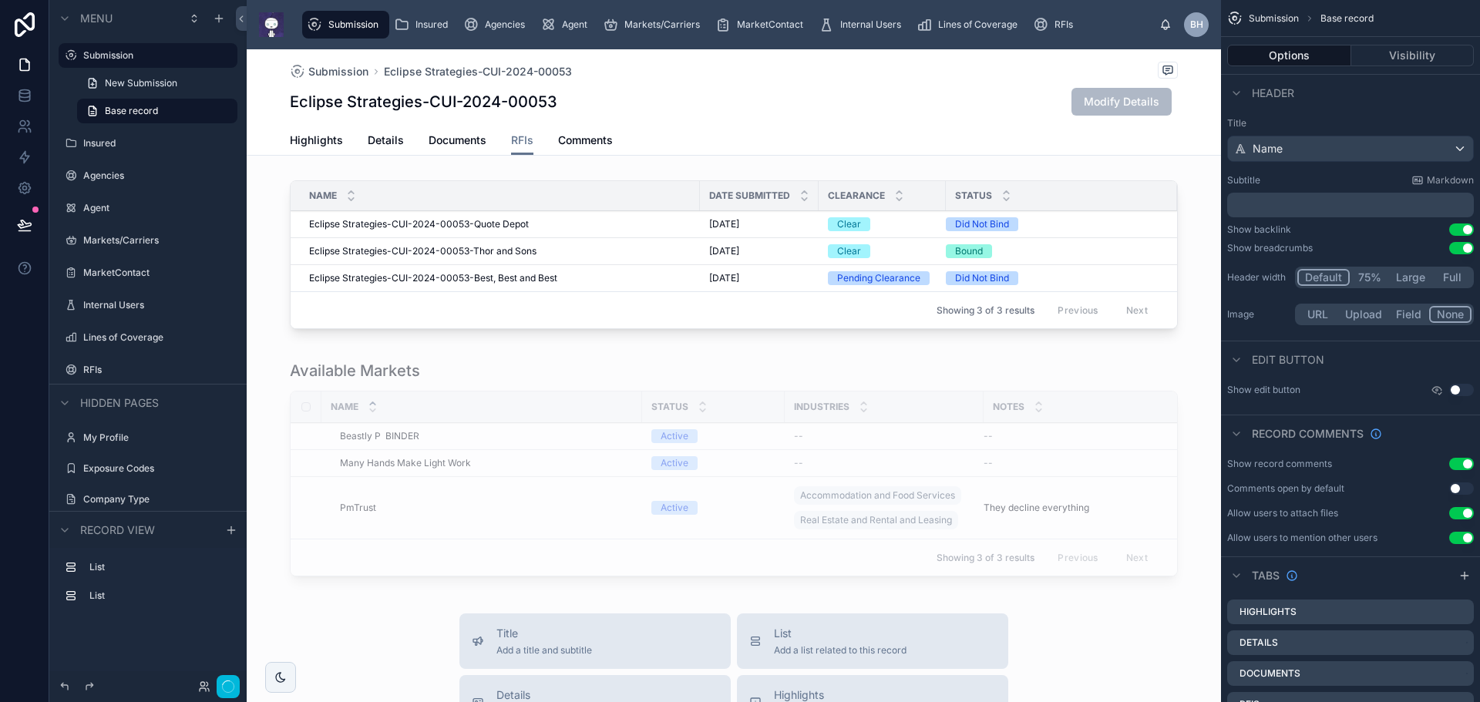
click at [794, 92] on div "Eclipse Strategies-CUI-2024-00053 Modify Details" at bounding box center [734, 101] width 888 height 29
click at [803, 78] on div "Submission Eclipse Strategies-CUI-2024-00053" at bounding box center [734, 71] width 888 height 19
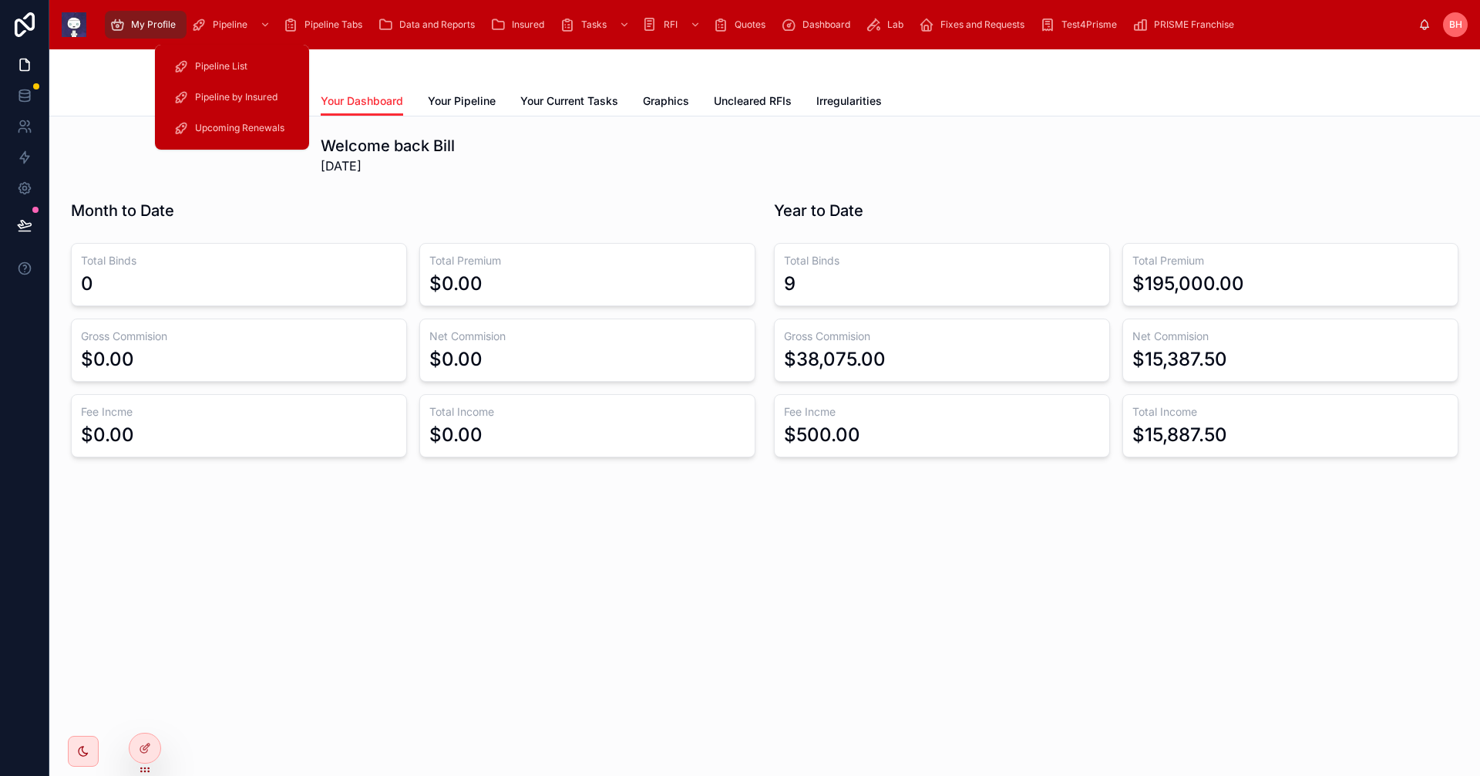
click at [222, 25] on span "Pipeline" at bounding box center [230, 25] width 35 height 12
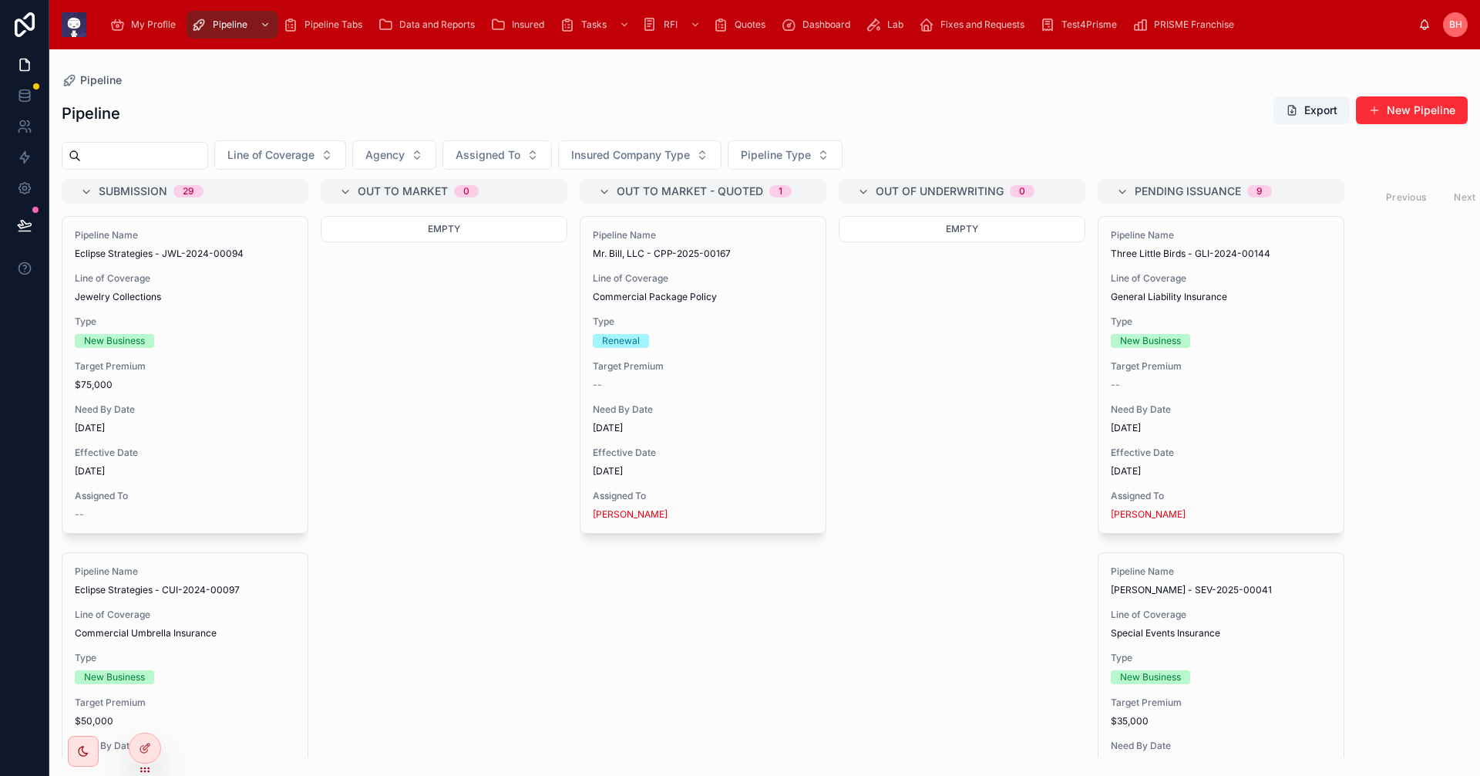
click at [119, 146] on input "text" at bounding box center [144, 156] width 126 height 22
click at [537, 25] on span "Insured" at bounding box center [528, 25] width 32 height 12
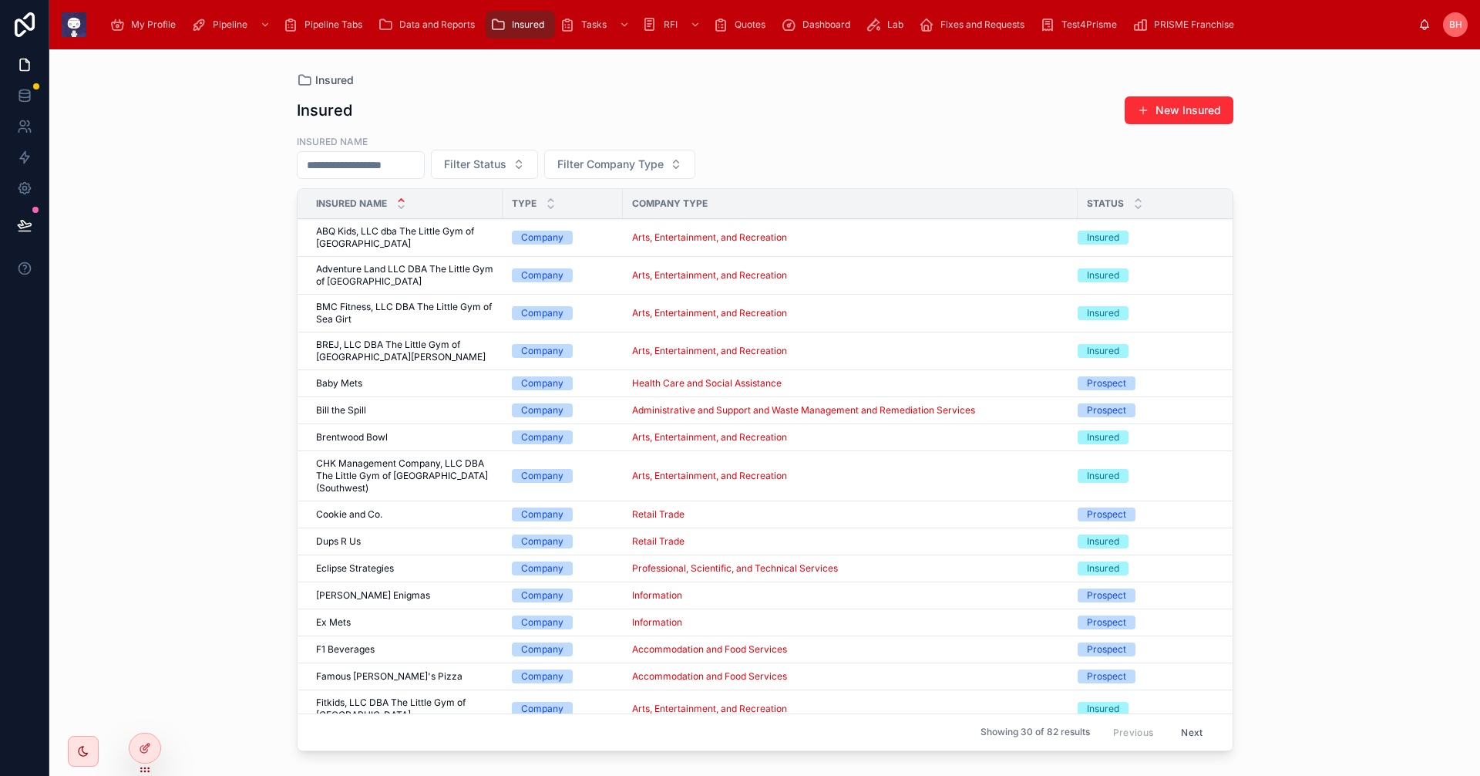
click at [358, 167] on input "text" at bounding box center [361, 165] width 126 height 22
click at [358, 167] on input "*" at bounding box center [361, 165] width 126 height 22
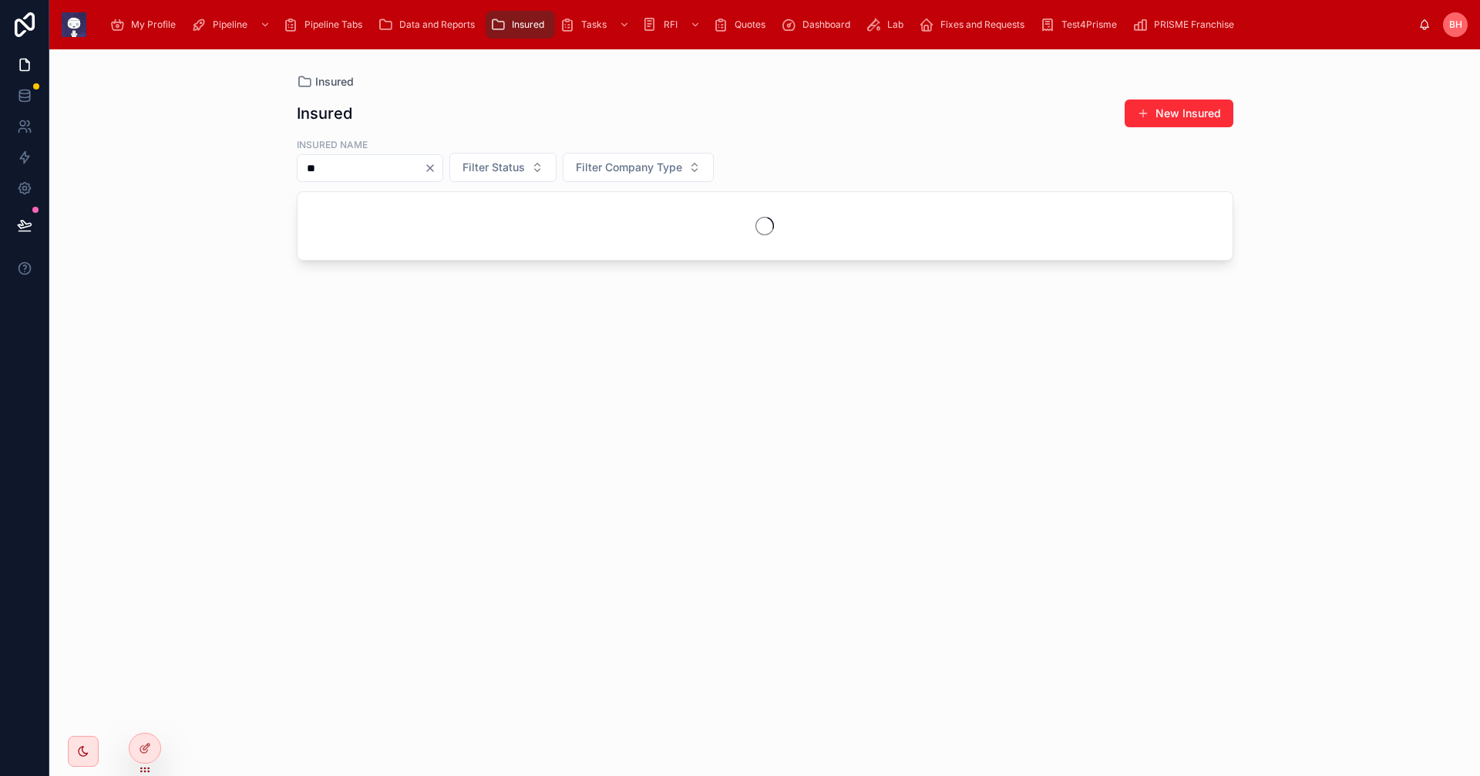
type input "*"
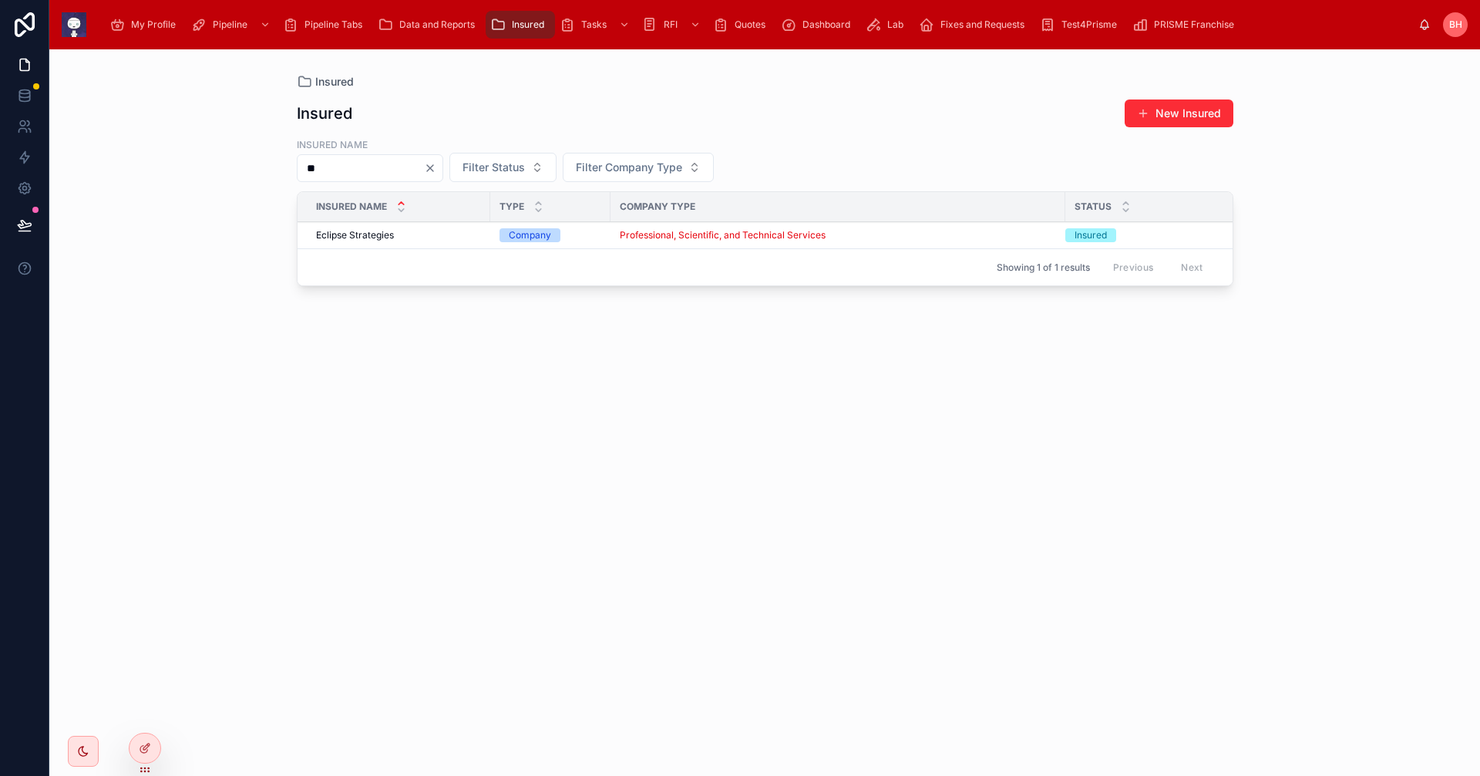
type input "**"
click at [357, 234] on span "Eclipse Strategies" at bounding box center [355, 235] width 78 height 12
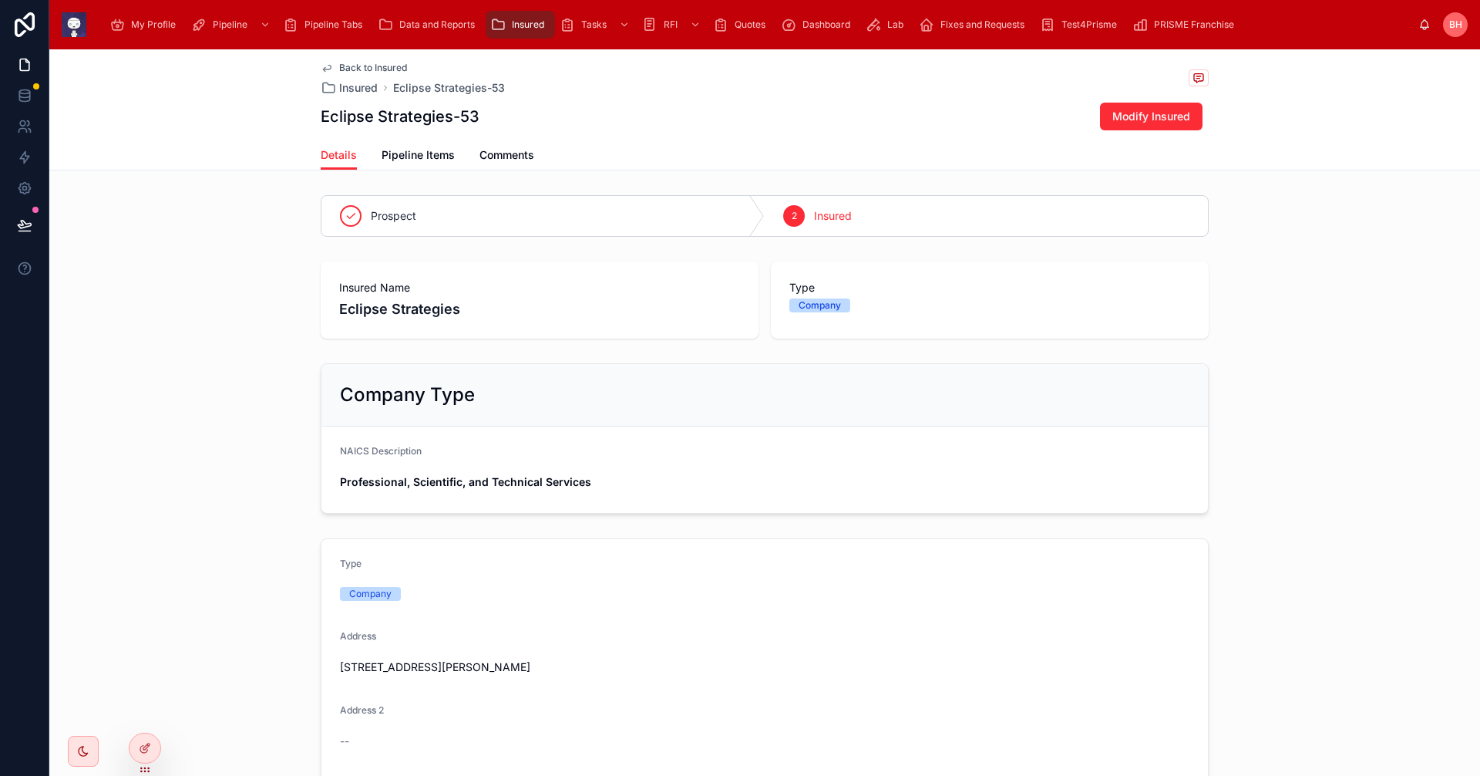
click at [373, 69] on span "Back to Insured" at bounding box center [373, 68] width 68 height 12
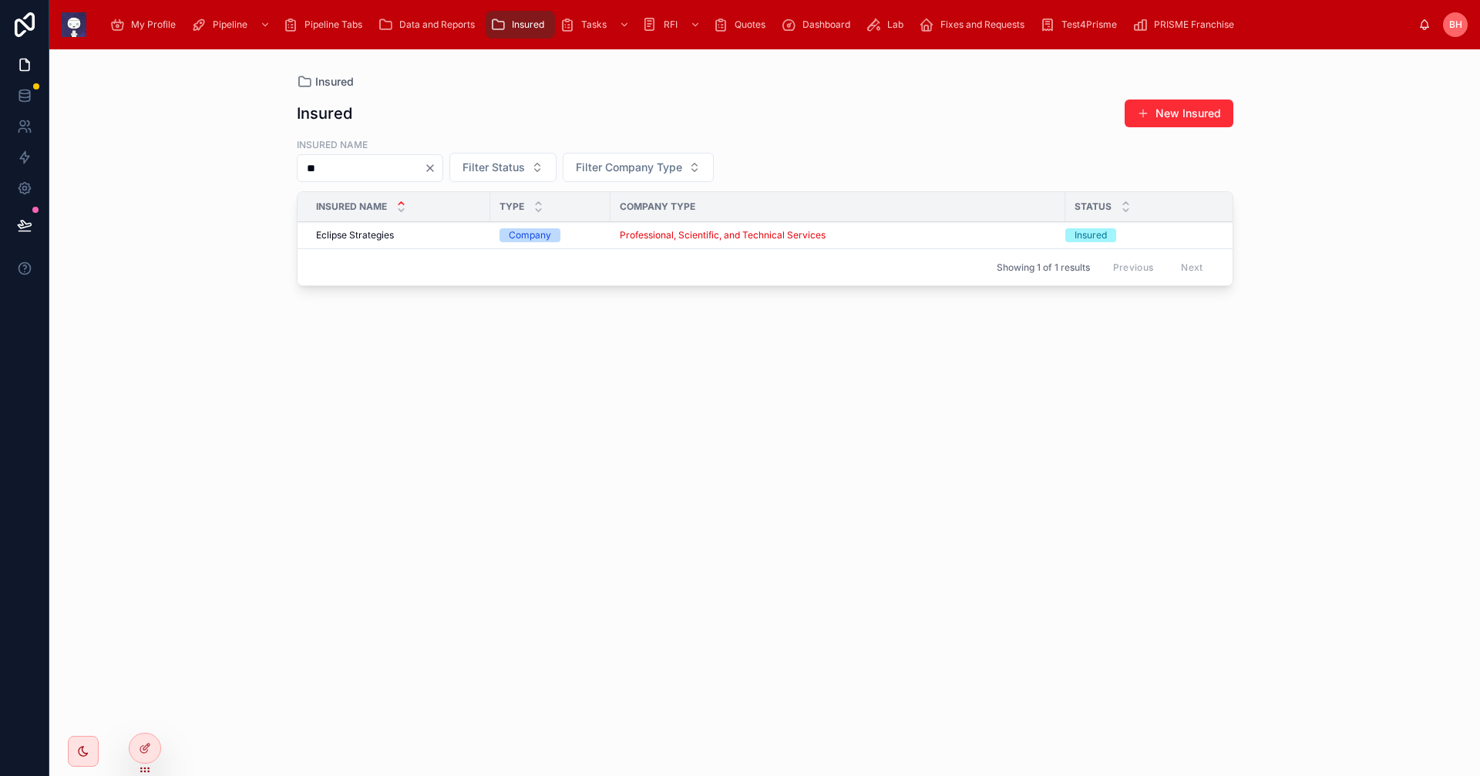
click at [341, 234] on span "Eclipse Strategies" at bounding box center [355, 235] width 78 height 12
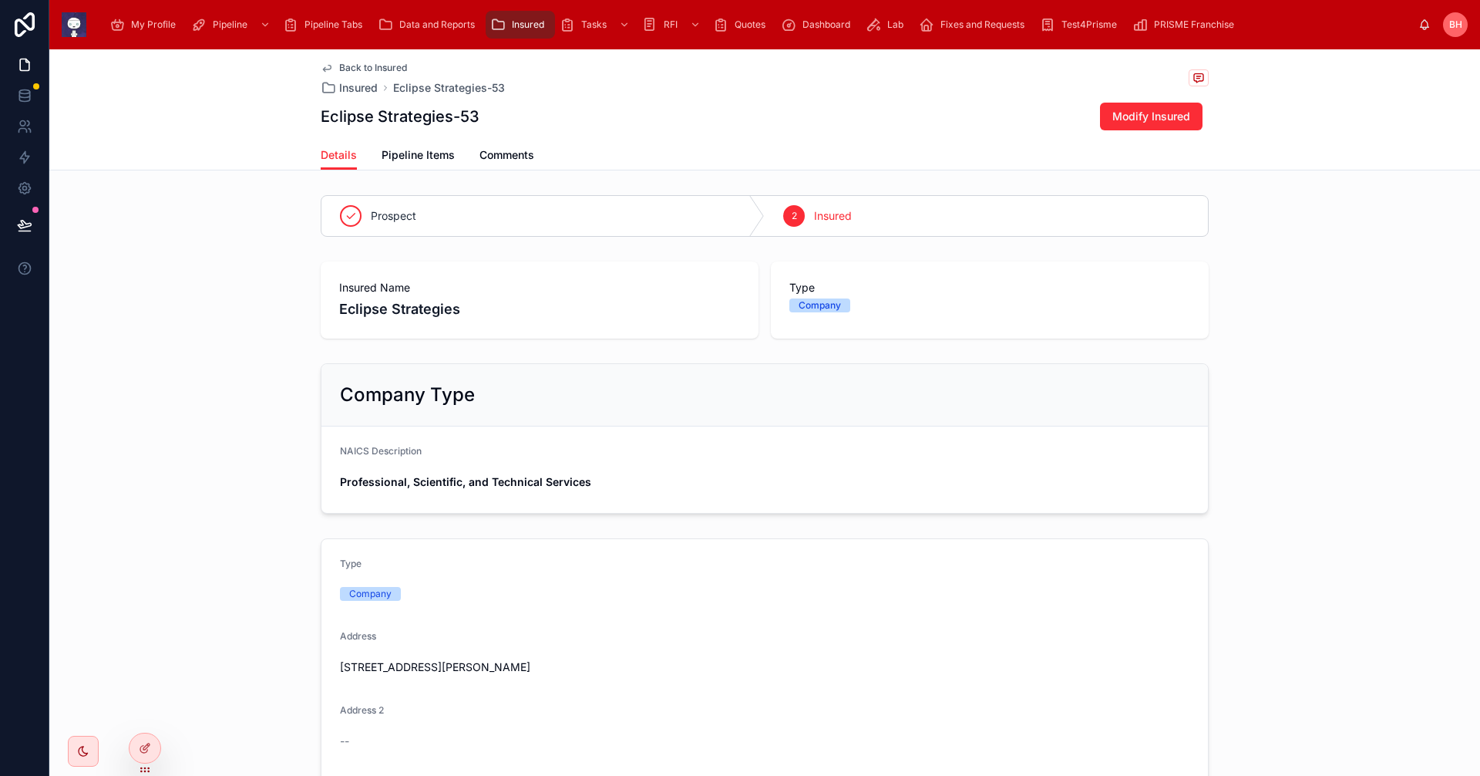
scroll to position [250, 0]
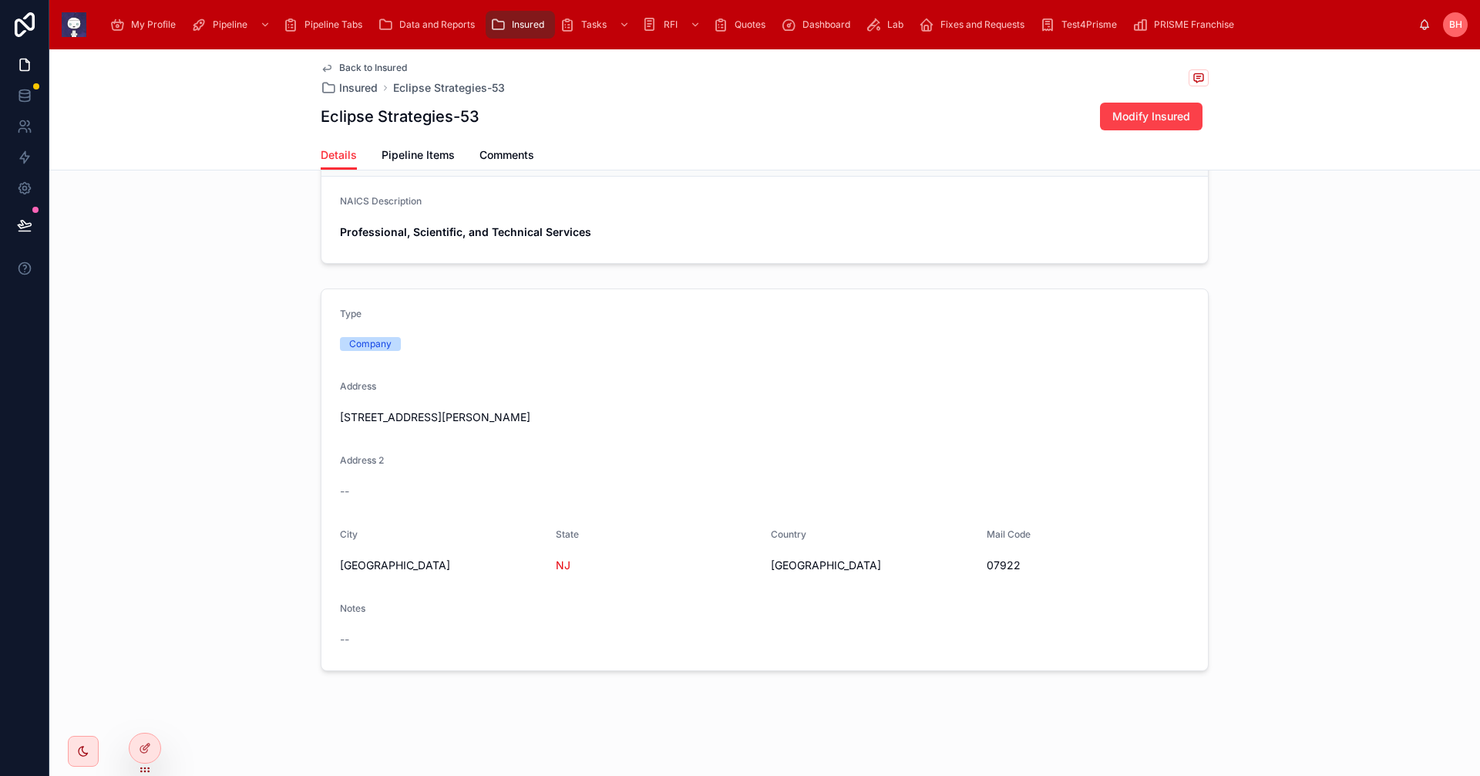
click at [1165, 116] on span "Modify Insured" at bounding box center [1151, 116] width 78 height 15
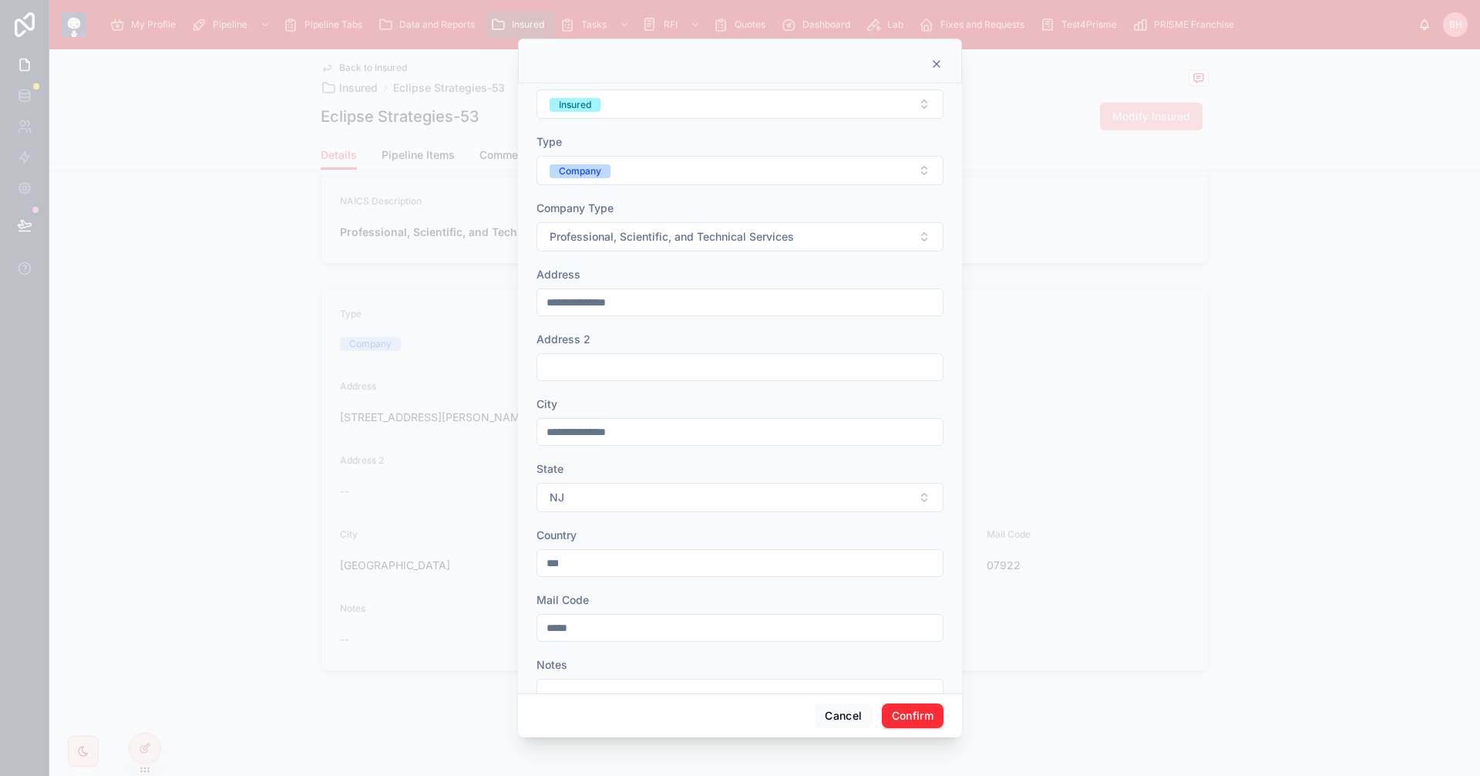
scroll to position [146, 0]
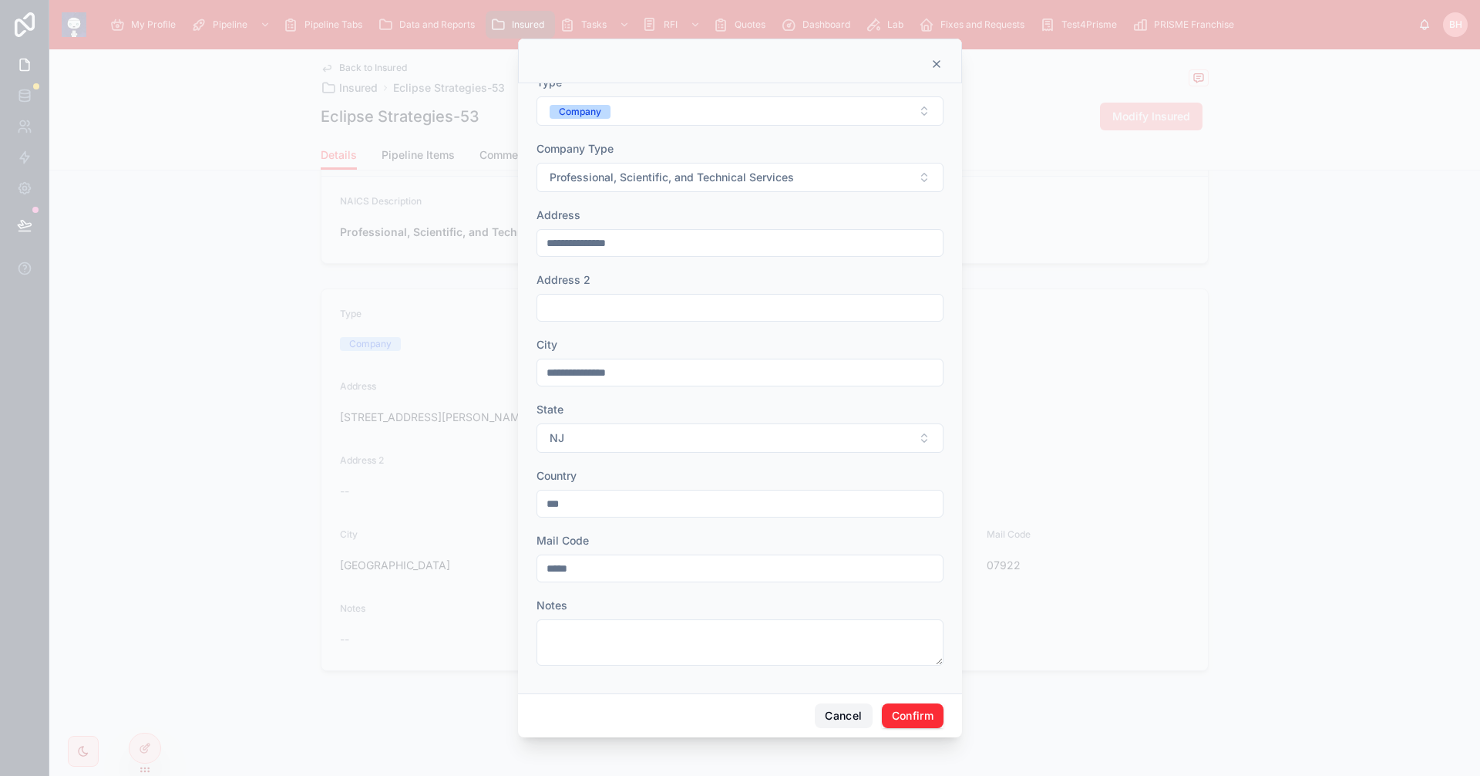
click at [843, 722] on button "Cancel" at bounding box center [843, 715] width 57 height 25
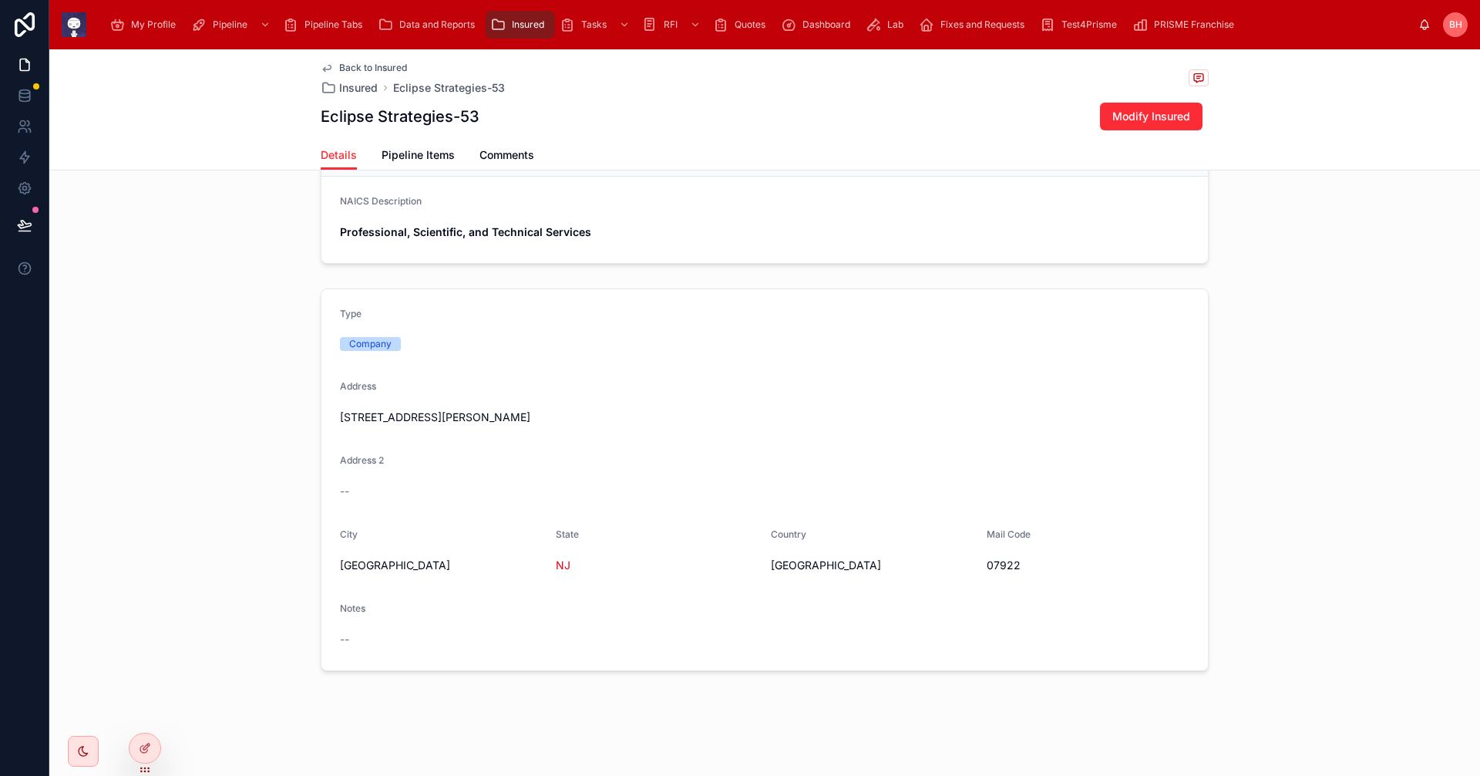
click at [416, 156] on span "Pipeline Items" at bounding box center [418, 154] width 73 height 15
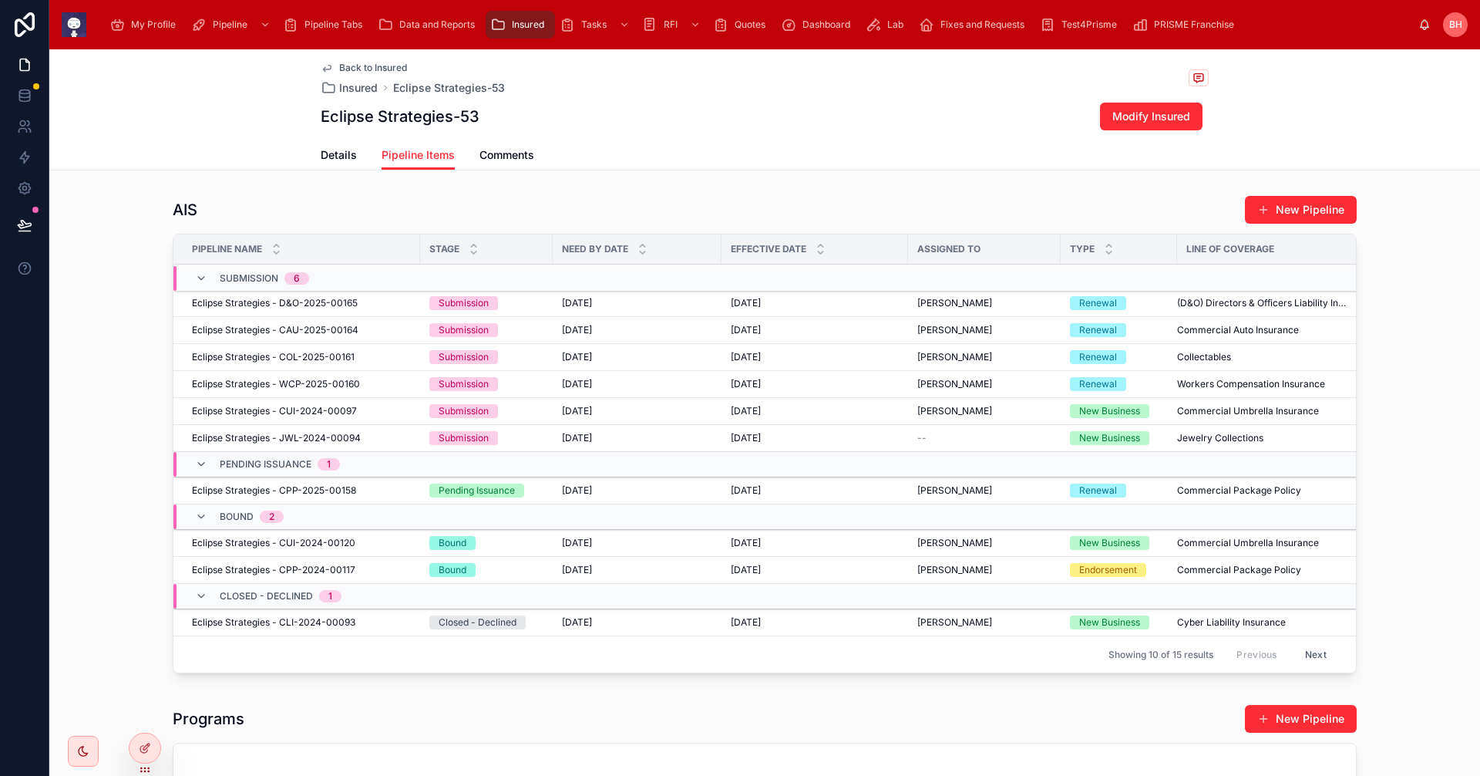
click at [227, 488] on span "Eclipse Strategies - CPP-2025-00158" at bounding box center [274, 490] width 164 height 12
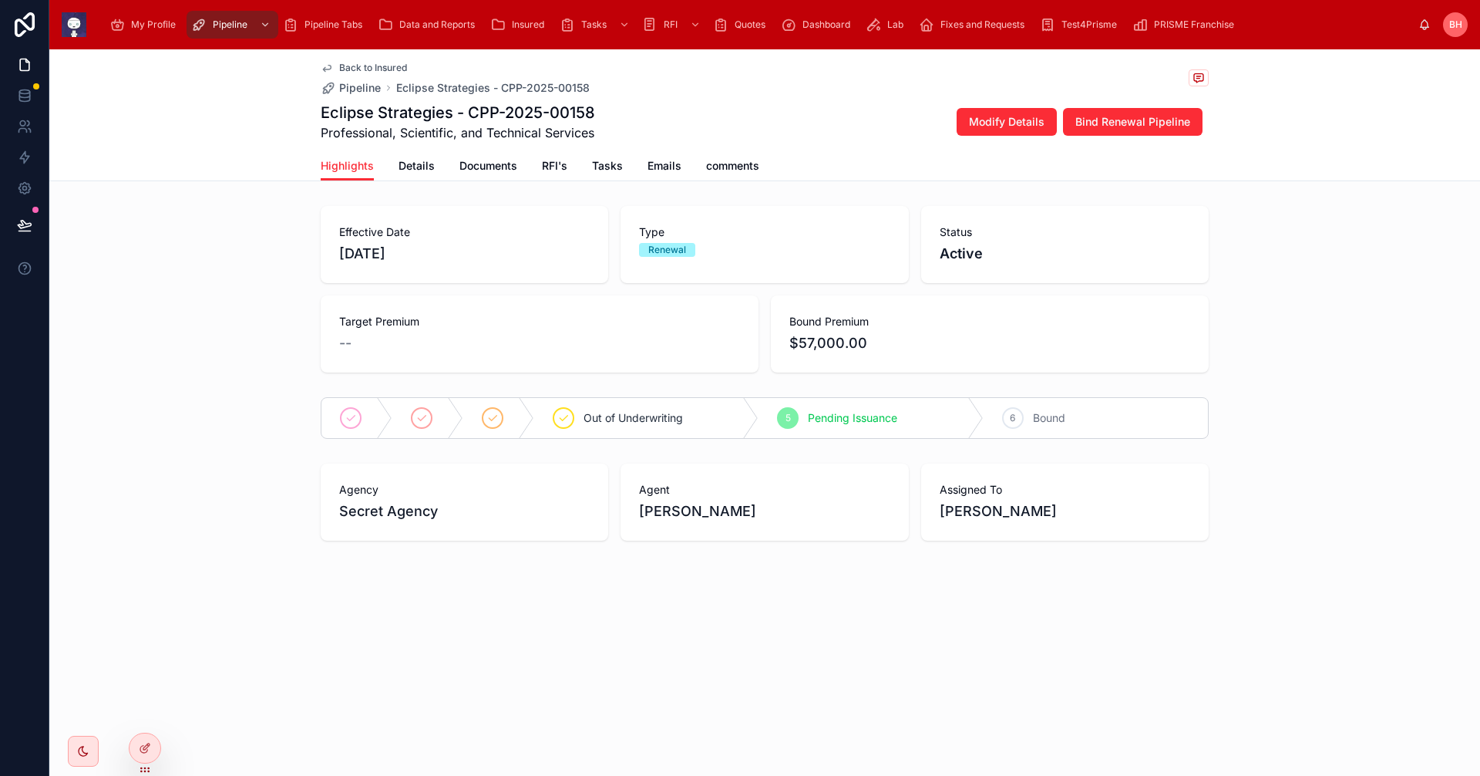
click at [557, 163] on span "RFI's" at bounding box center [554, 165] width 25 height 15
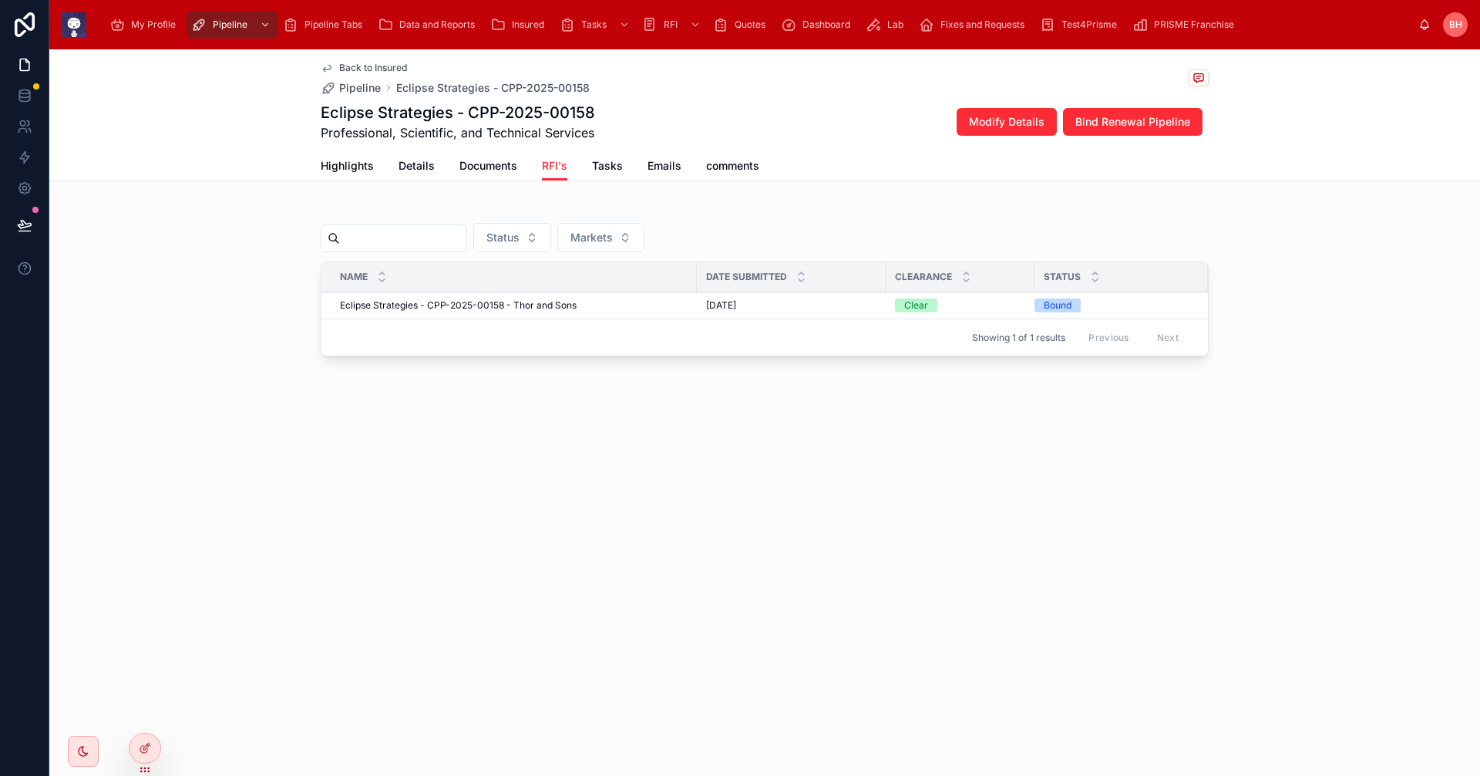
click at [379, 66] on span "Back to Insured" at bounding box center [373, 68] width 68 height 12
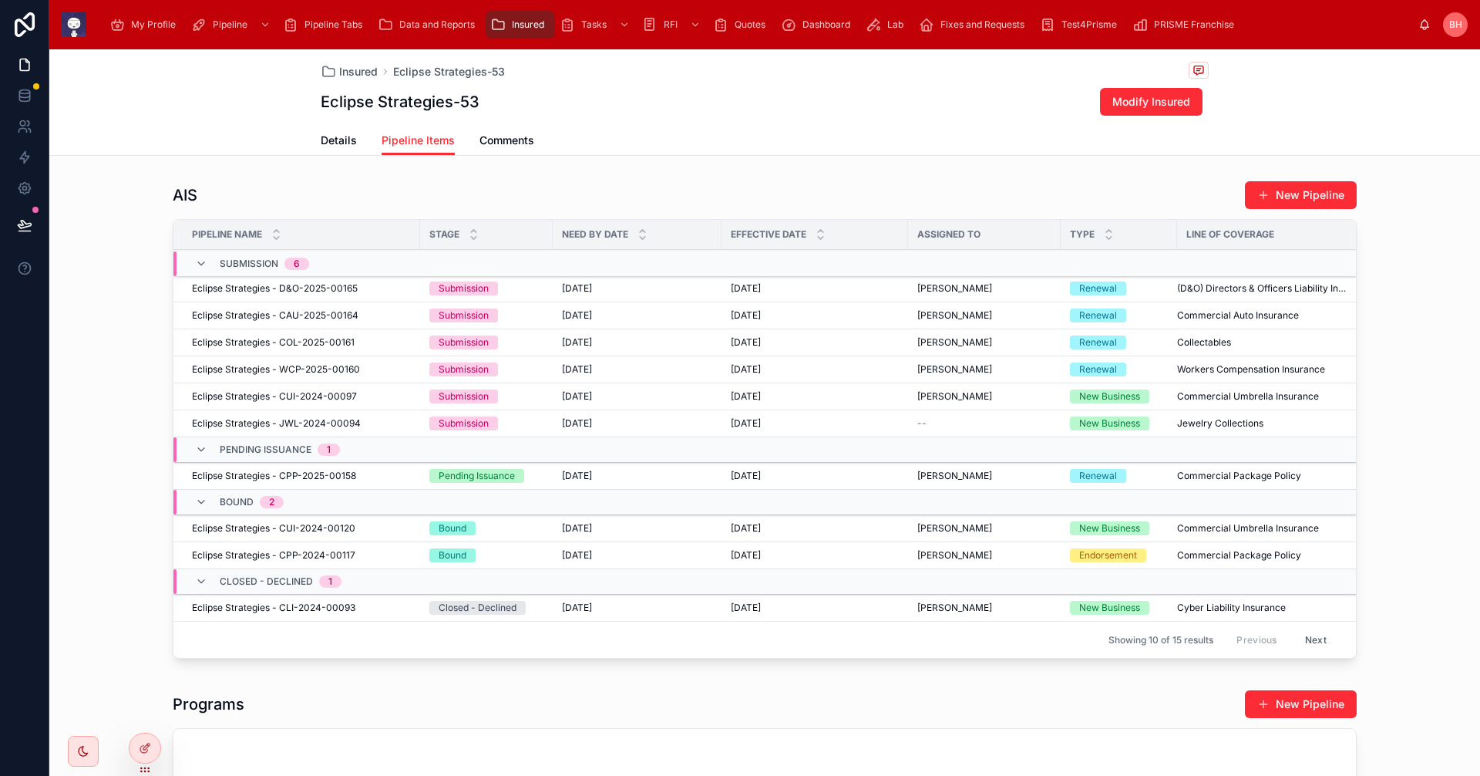
click at [230, 527] on span "Eclipse Strategies - CUI-2024-00120" at bounding box center [273, 528] width 163 height 12
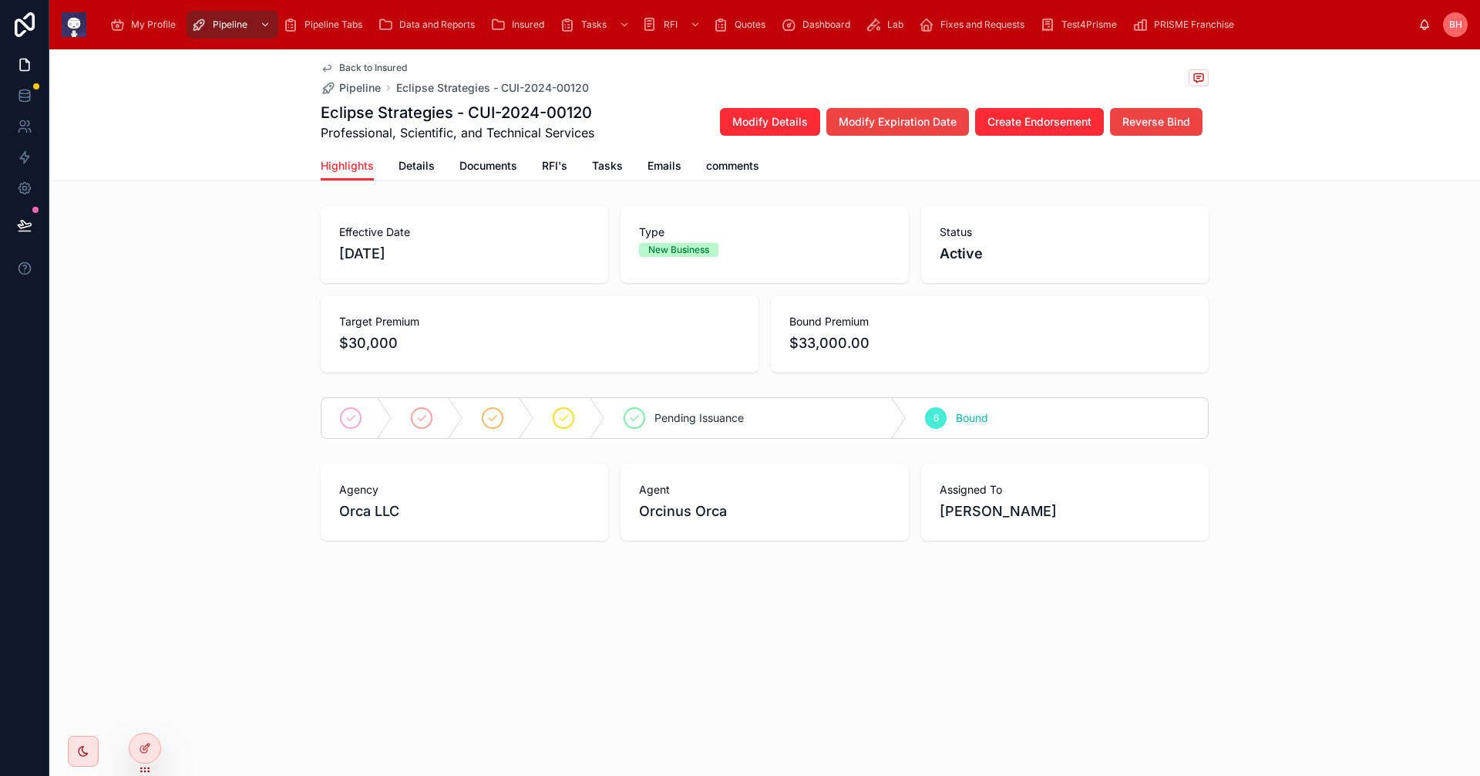
click at [421, 170] on span "Details" at bounding box center [417, 165] width 36 height 15
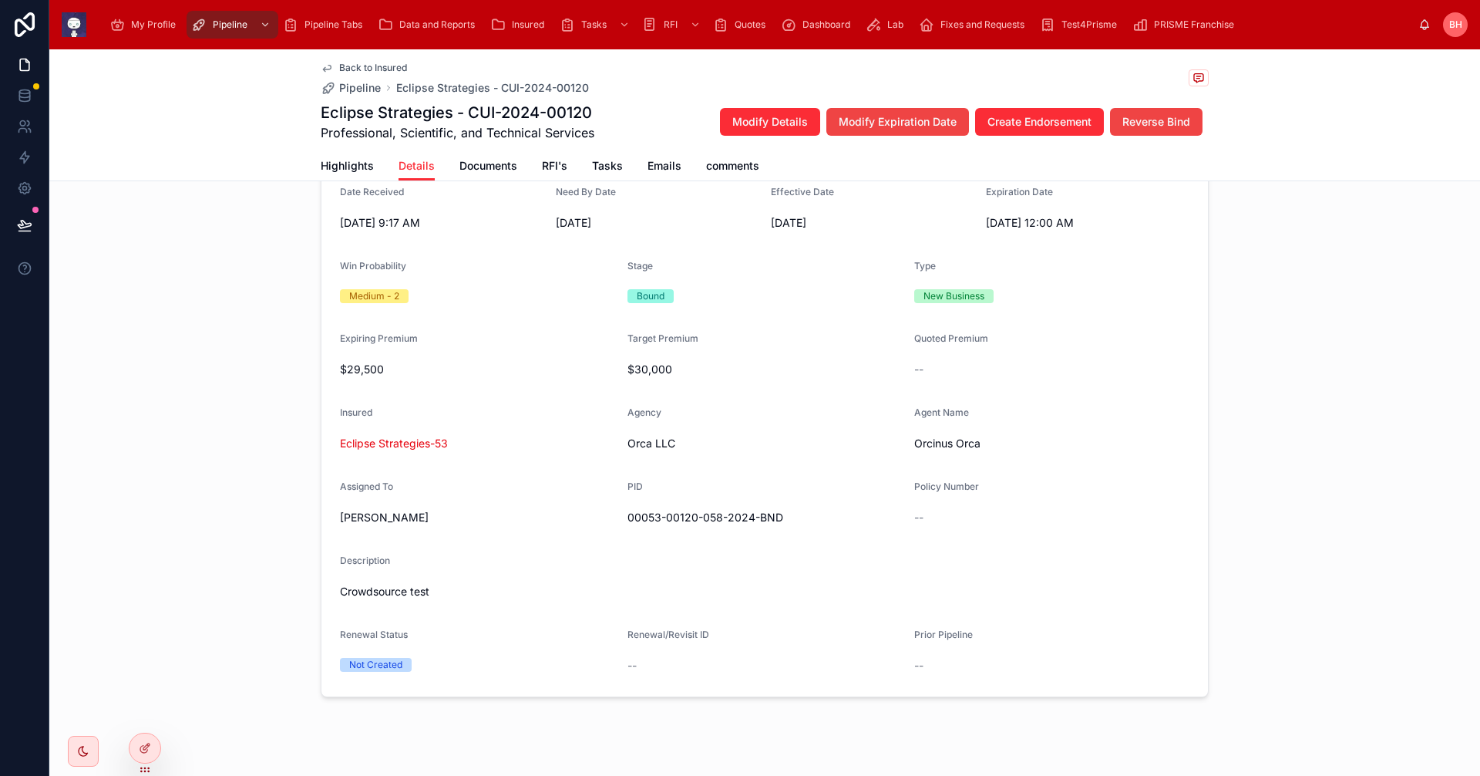
scroll to position [205, 0]
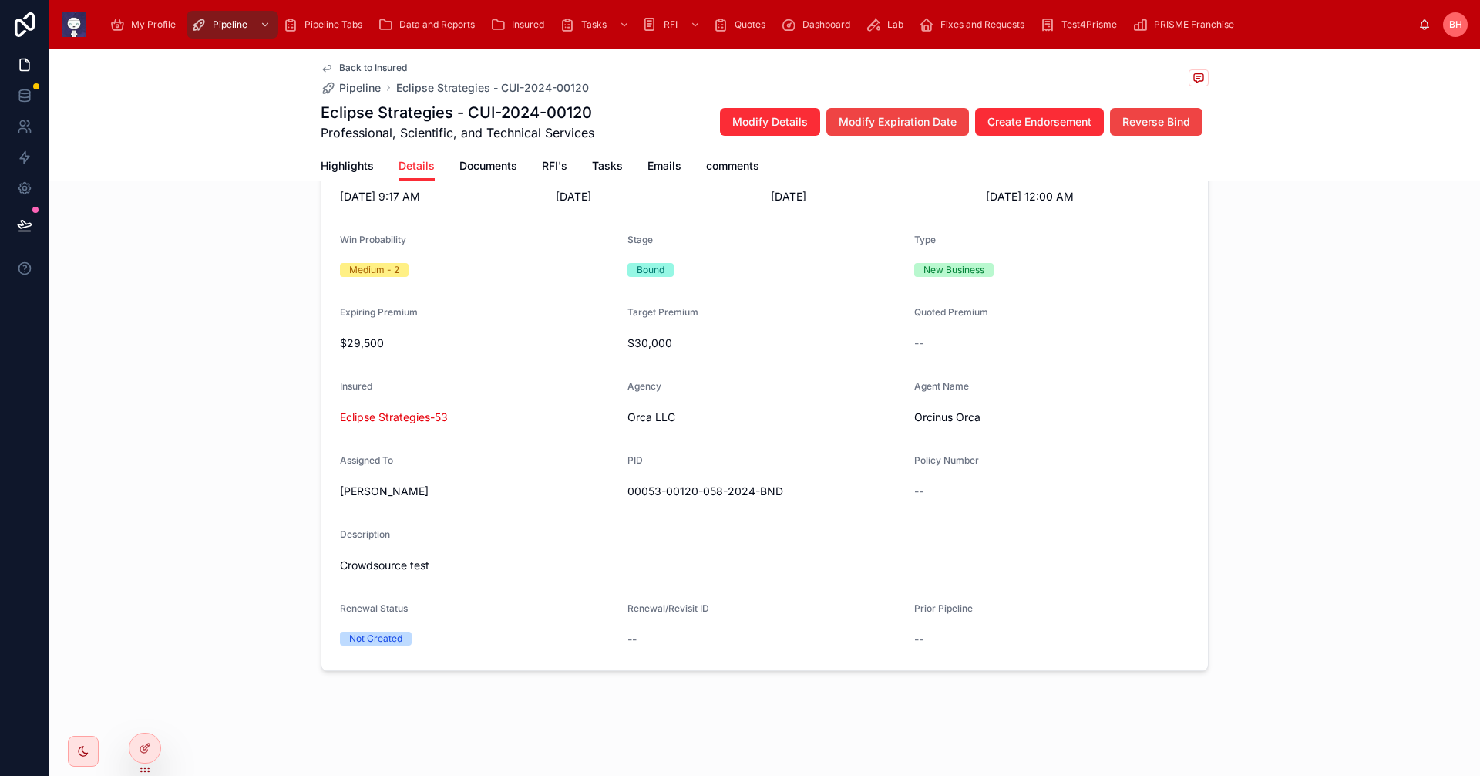
click at [483, 170] on span "Documents" at bounding box center [488, 165] width 58 height 15
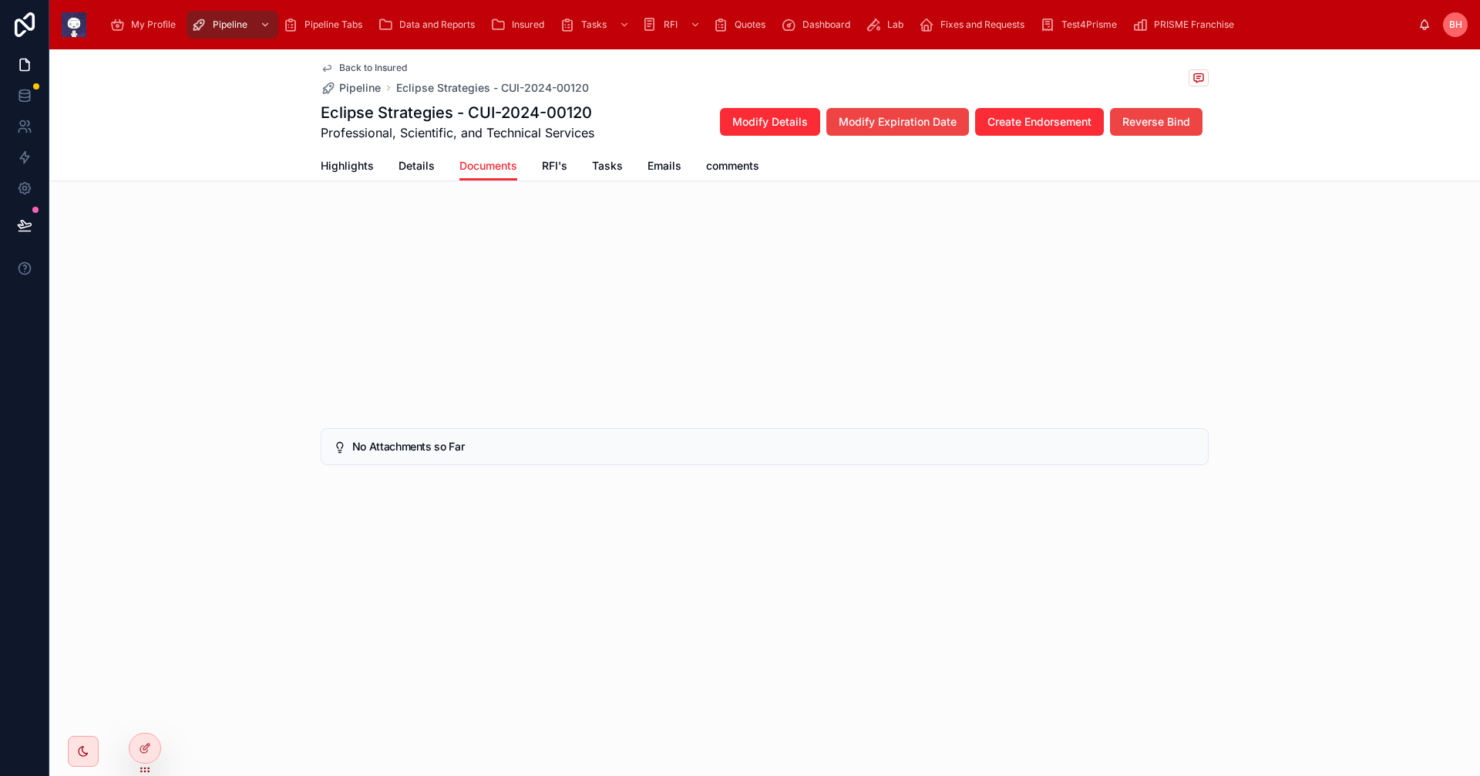
click at [562, 168] on span "RFI's" at bounding box center [554, 165] width 25 height 15
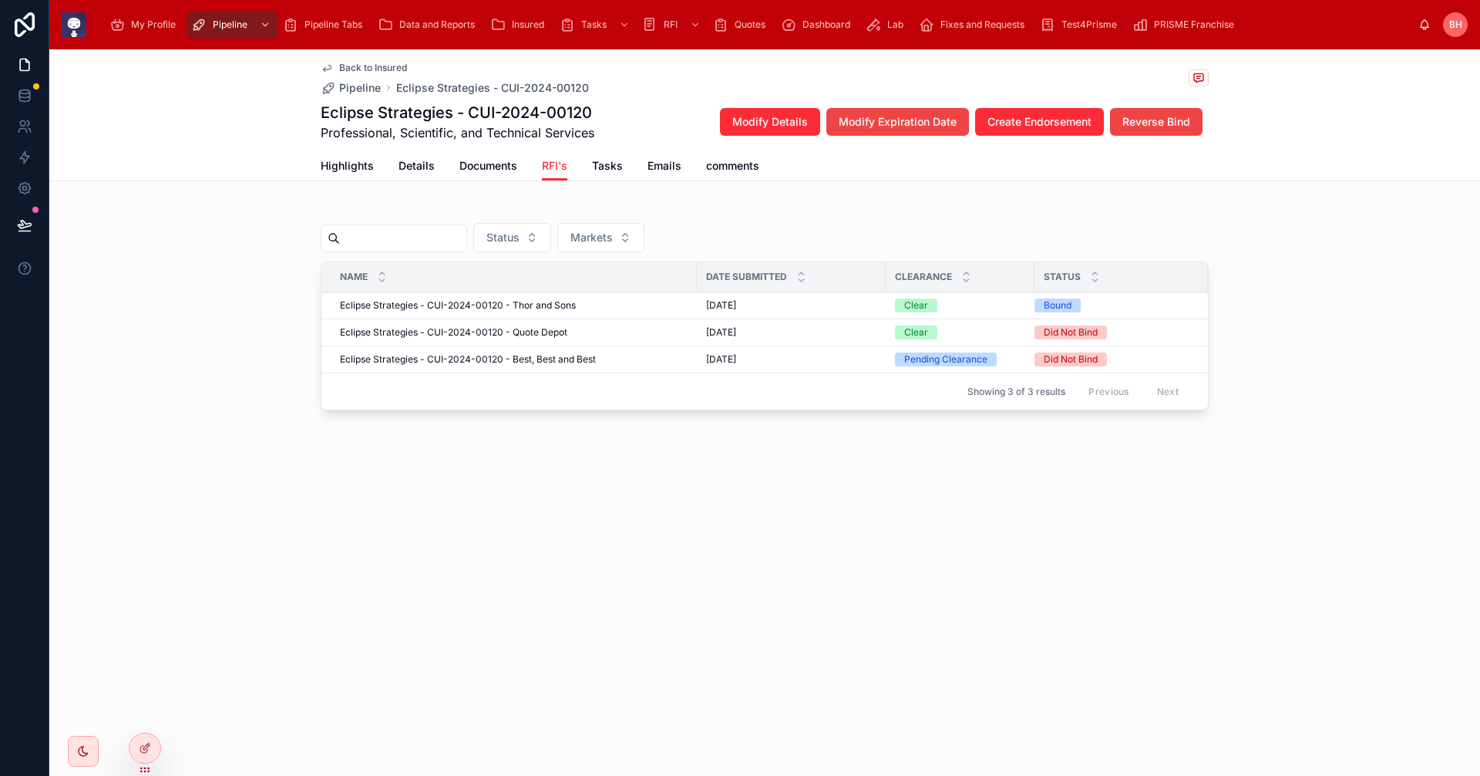
click at [390, 358] on span "Eclipse Strategies - CUI-2024-00120 - Best, Best and Best" at bounding box center [468, 359] width 256 height 12
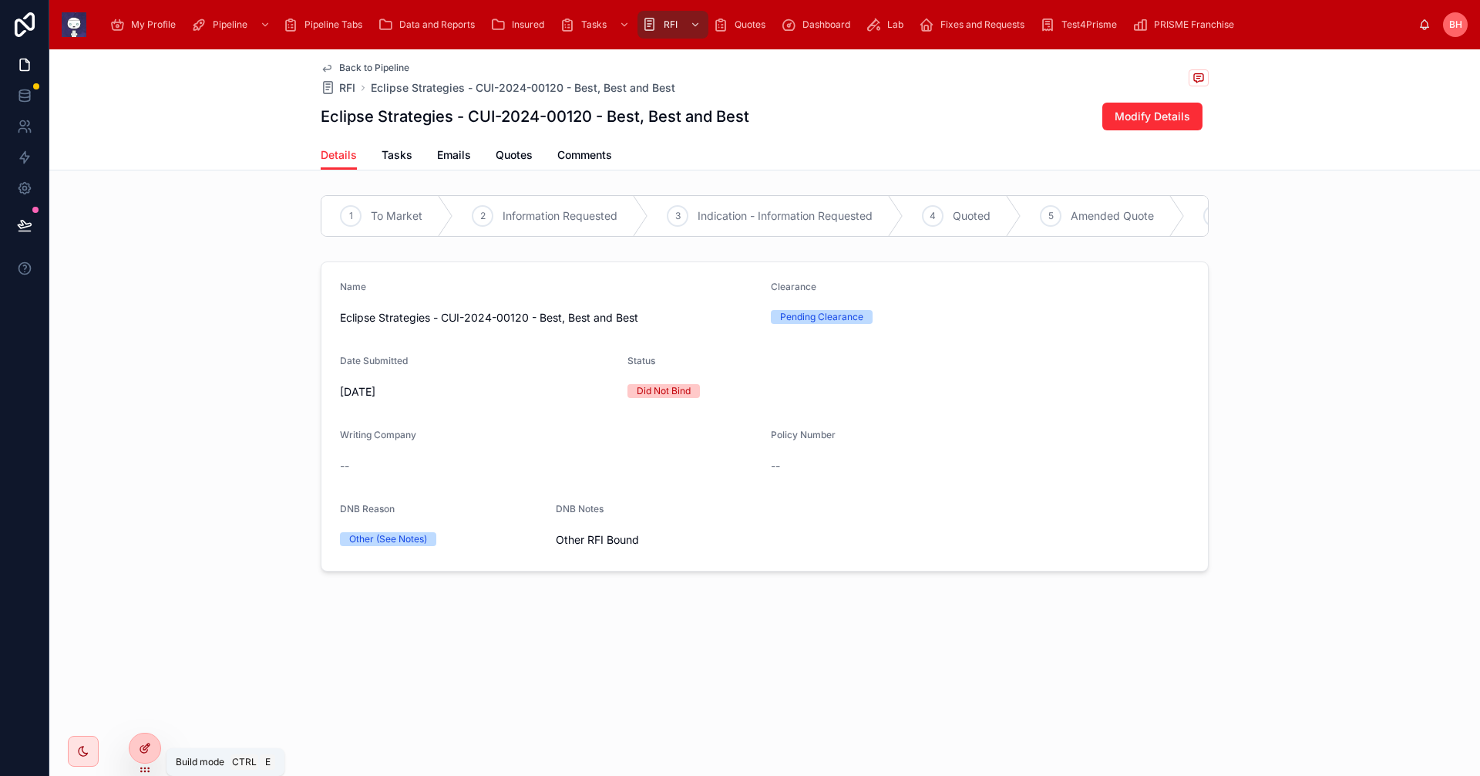
click at [143, 758] on div at bounding box center [145, 747] width 31 height 29
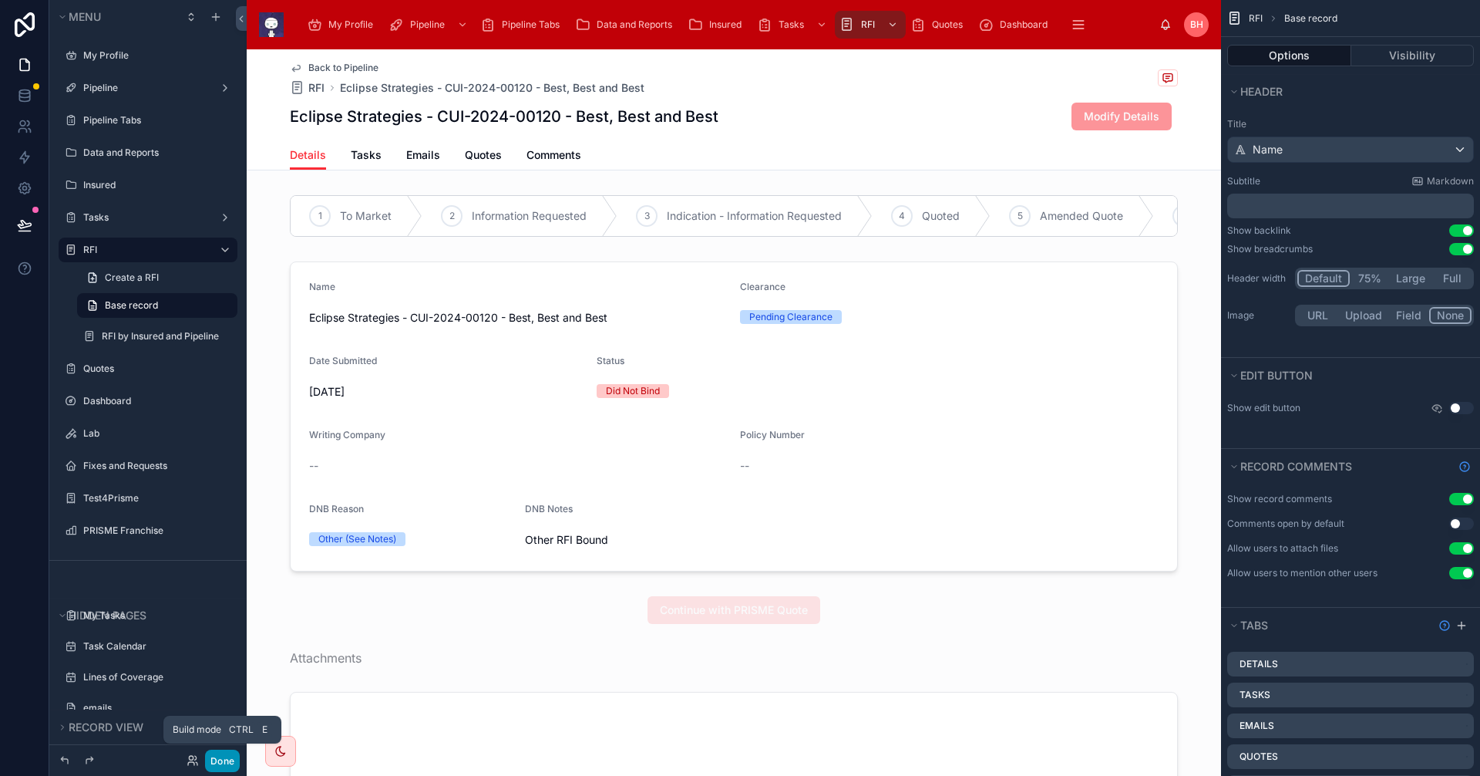
click at [223, 762] on button "Done" at bounding box center [222, 760] width 35 height 22
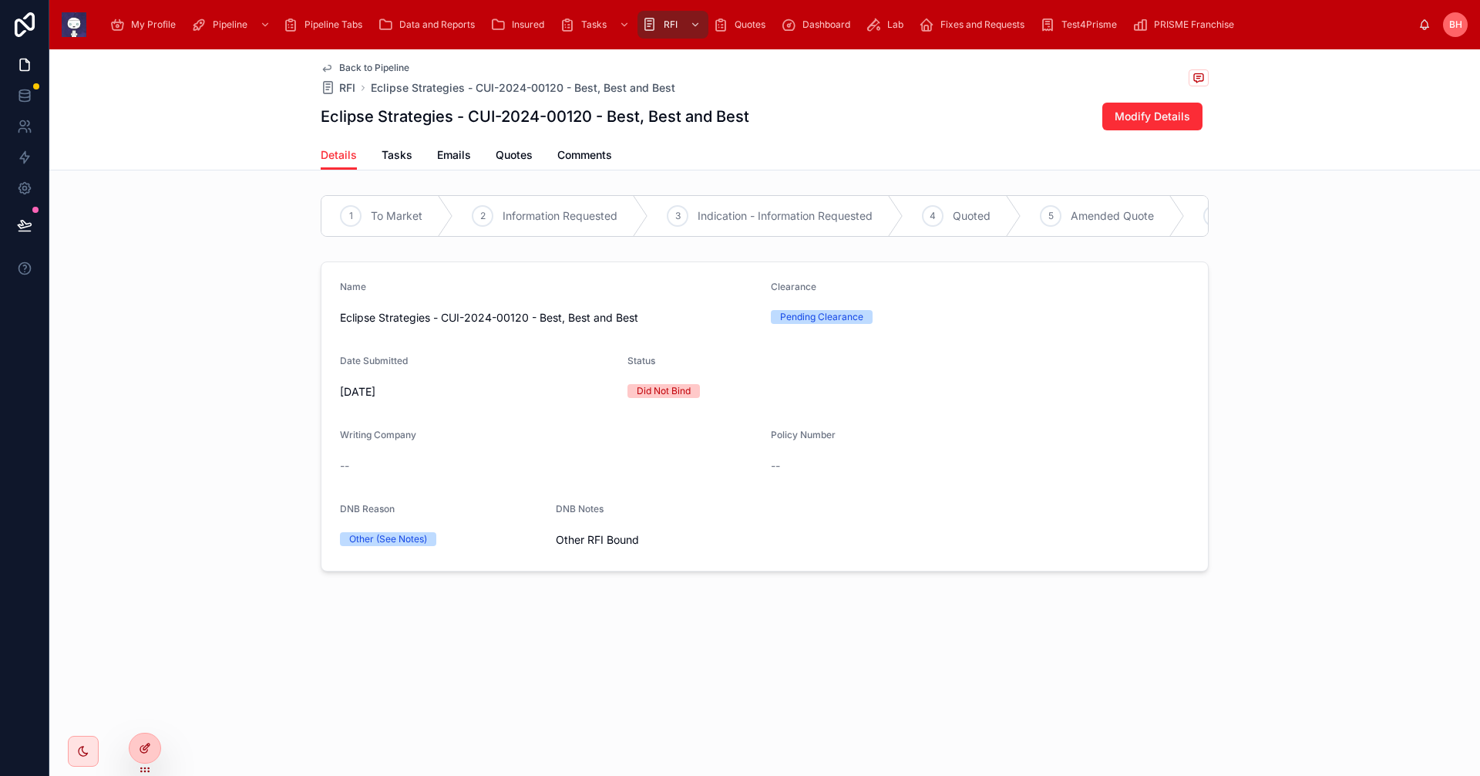
click at [144, 749] on icon at bounding box center [145, 748] width 12 height 12
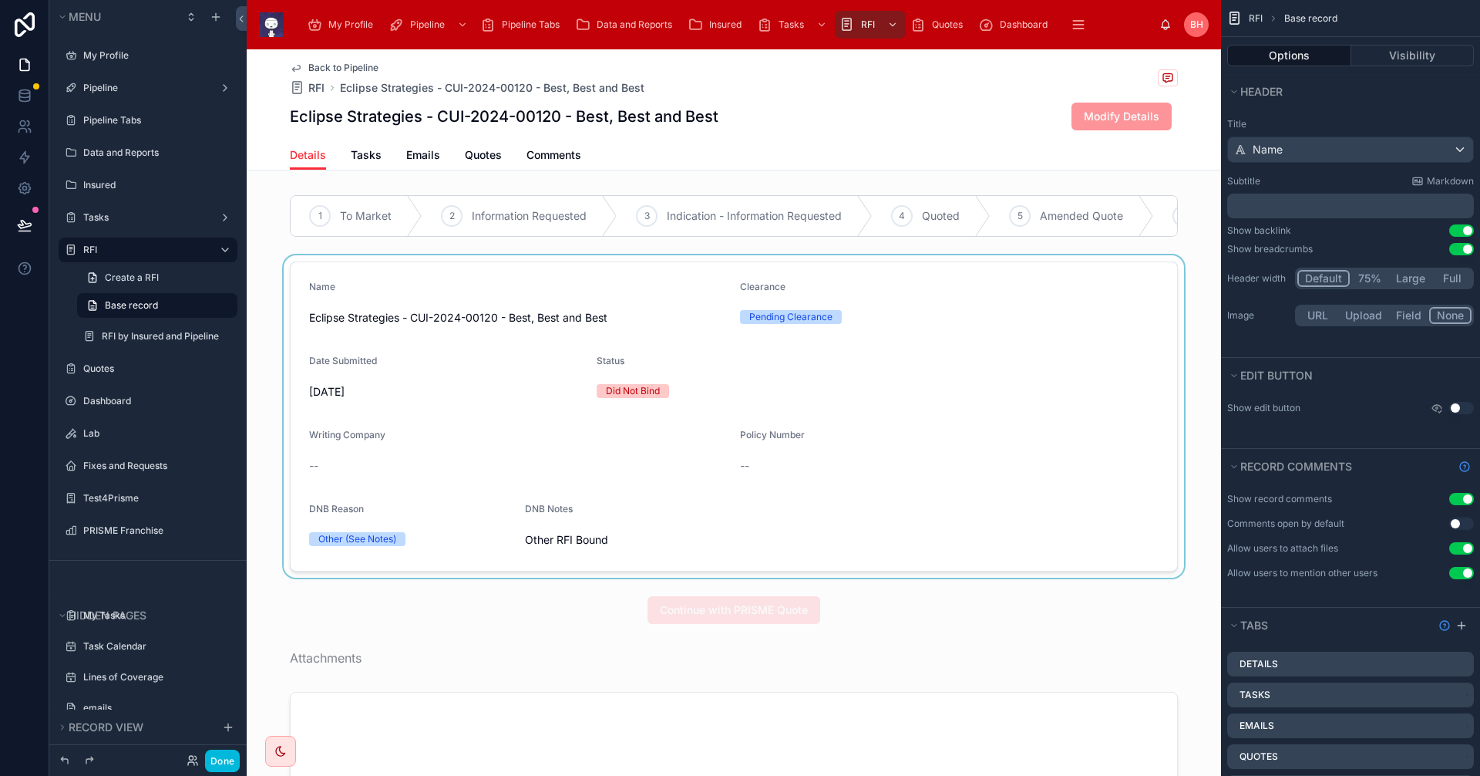
click at [1110, 544] on div at bounding box center [734, 416] width 974 height 322
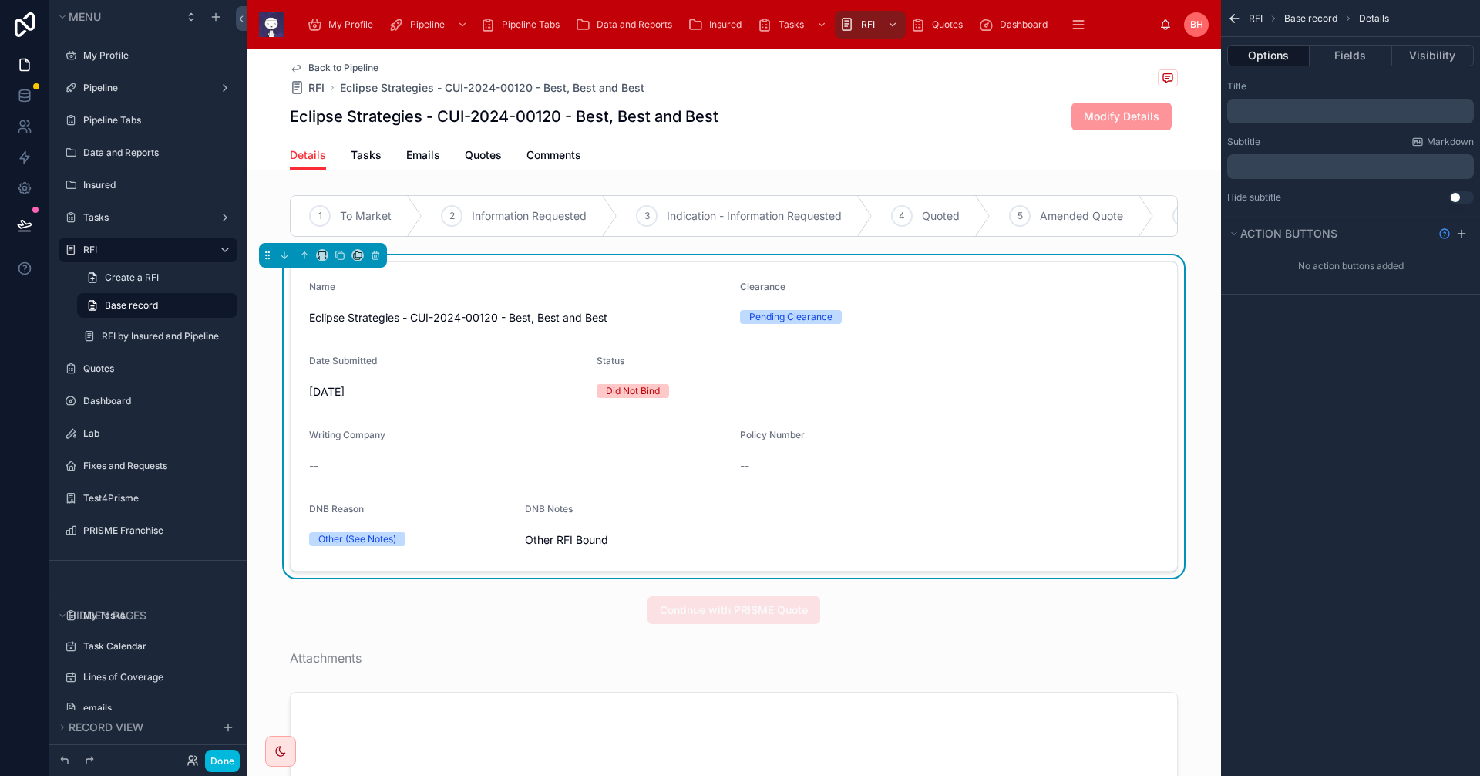
click at [1291, 598] on div "RFI Base record Details Options Fields Visibility Title ﻿ Subtitle Markdown ﻿ H…" at bounding box center [1350, 388] width 259 height 776
click at [1047, 299] on div "Clearance" at bounding box center [949, 290] width 419 height 19
click at [1320, 15] on span "Base record" at bounding box center [1310, 18] width 53 height 12
click at [949, 99] on div "Back to Pipeline RFI Eclipse Strategies - CUI-2024-00120 - Best, Best and Best …" at bounding box center [734, 94] width 888 height 91
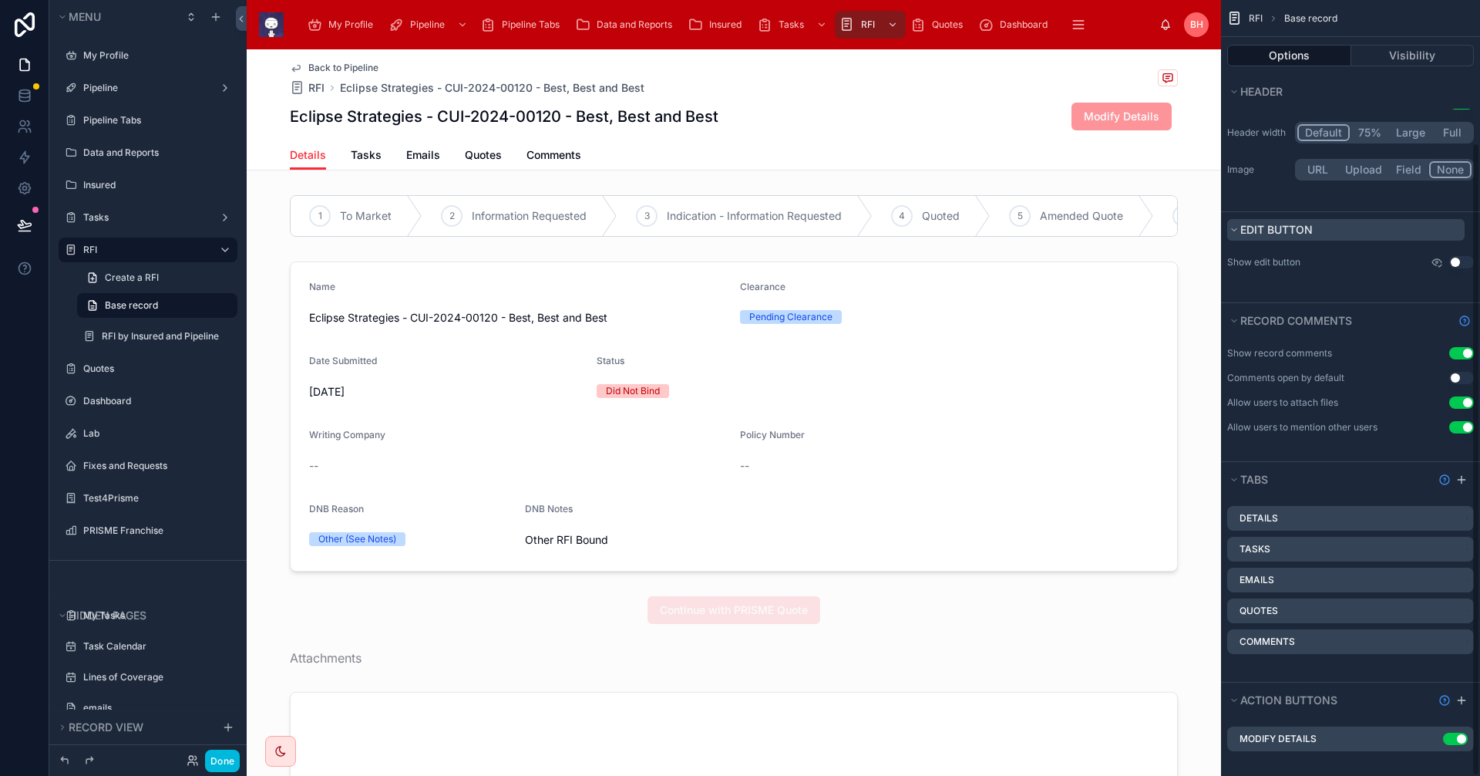
scroll to position [174, 0]
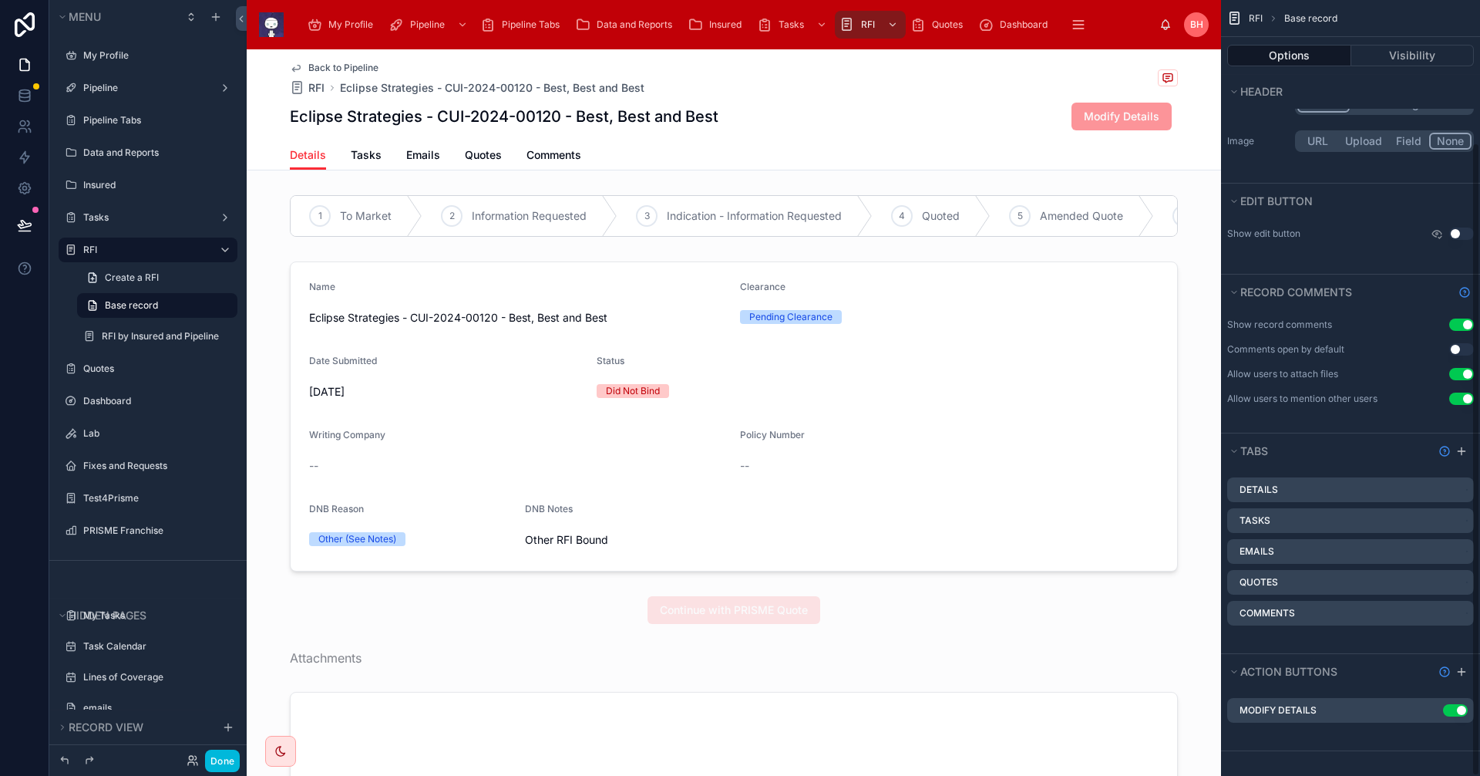
click at [0, 0] on icon "scrollable content" at bounding box center [0, 0] width 0 height 0
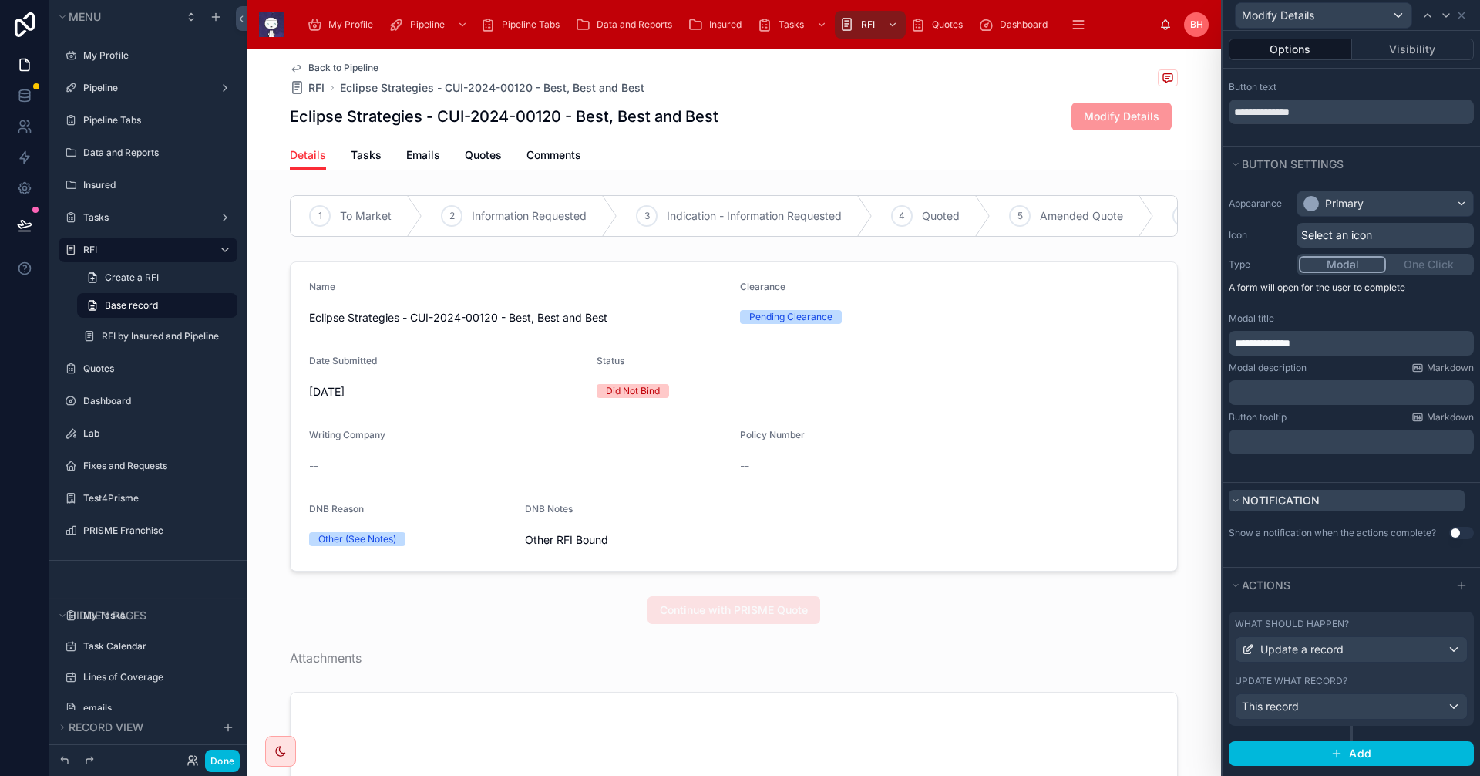
scroll to position [37, 0]
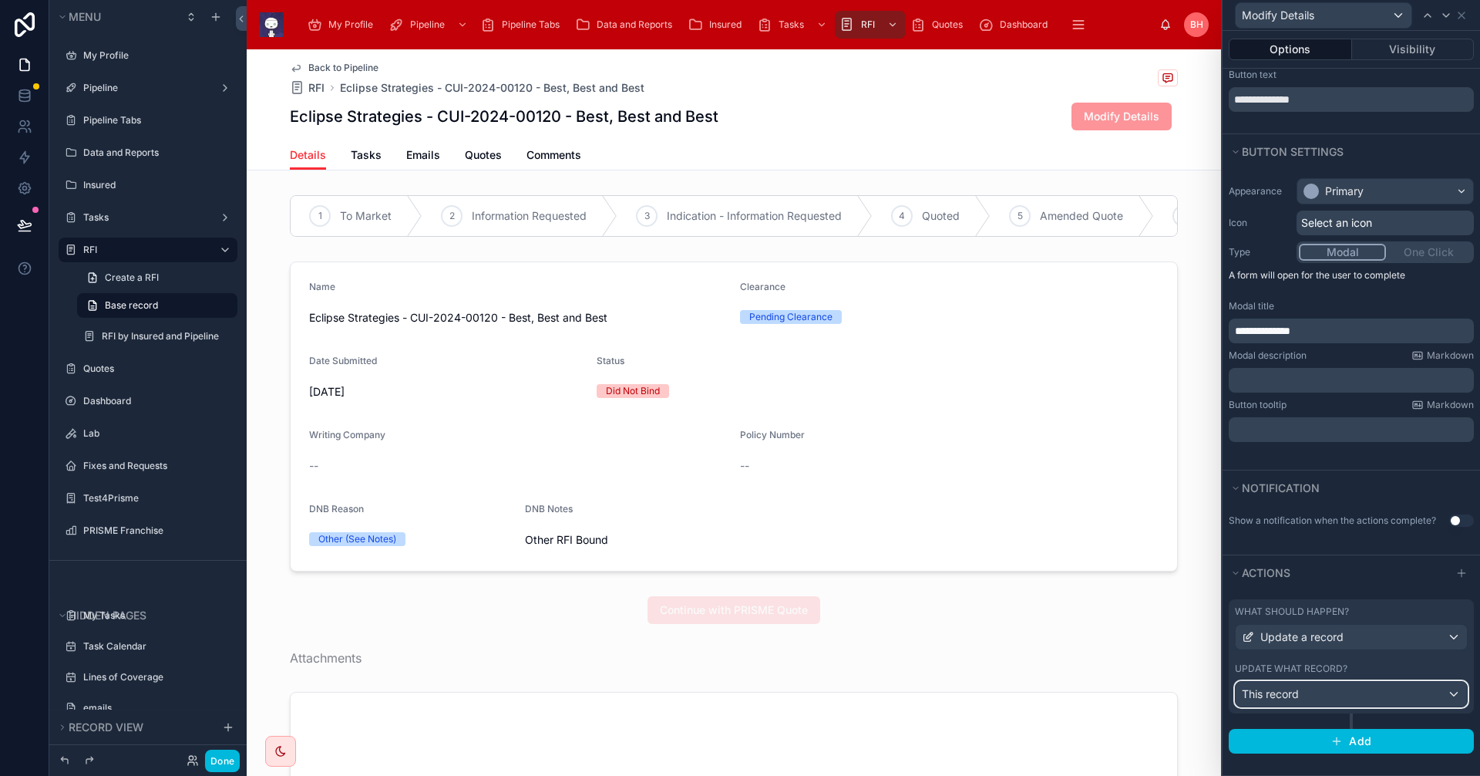
click at [1336, 687] on div "This record" at bounding box center [1351, 694] width 231 height 25
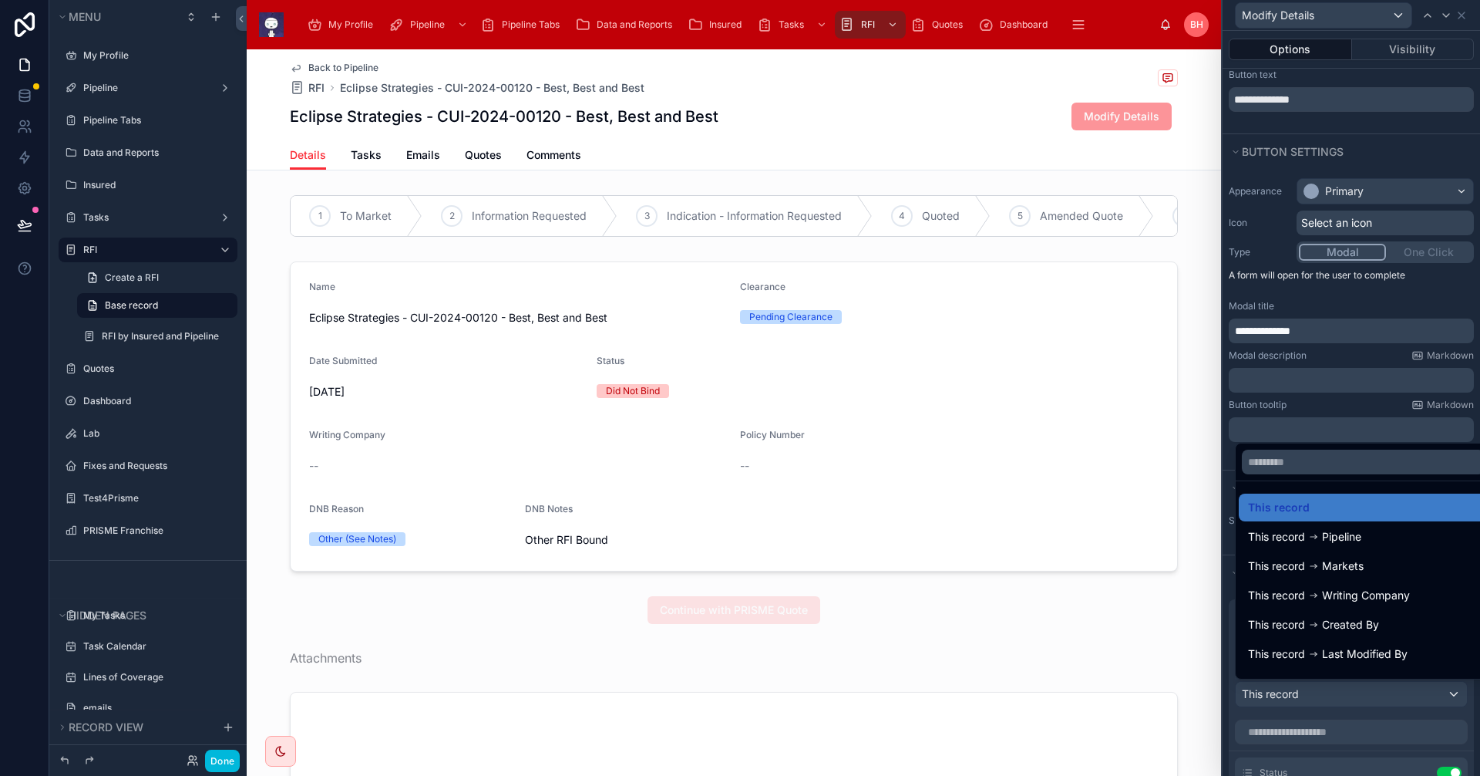
click at [1336, 687] on div at bounding box center [1351, 388] width 257 height 776
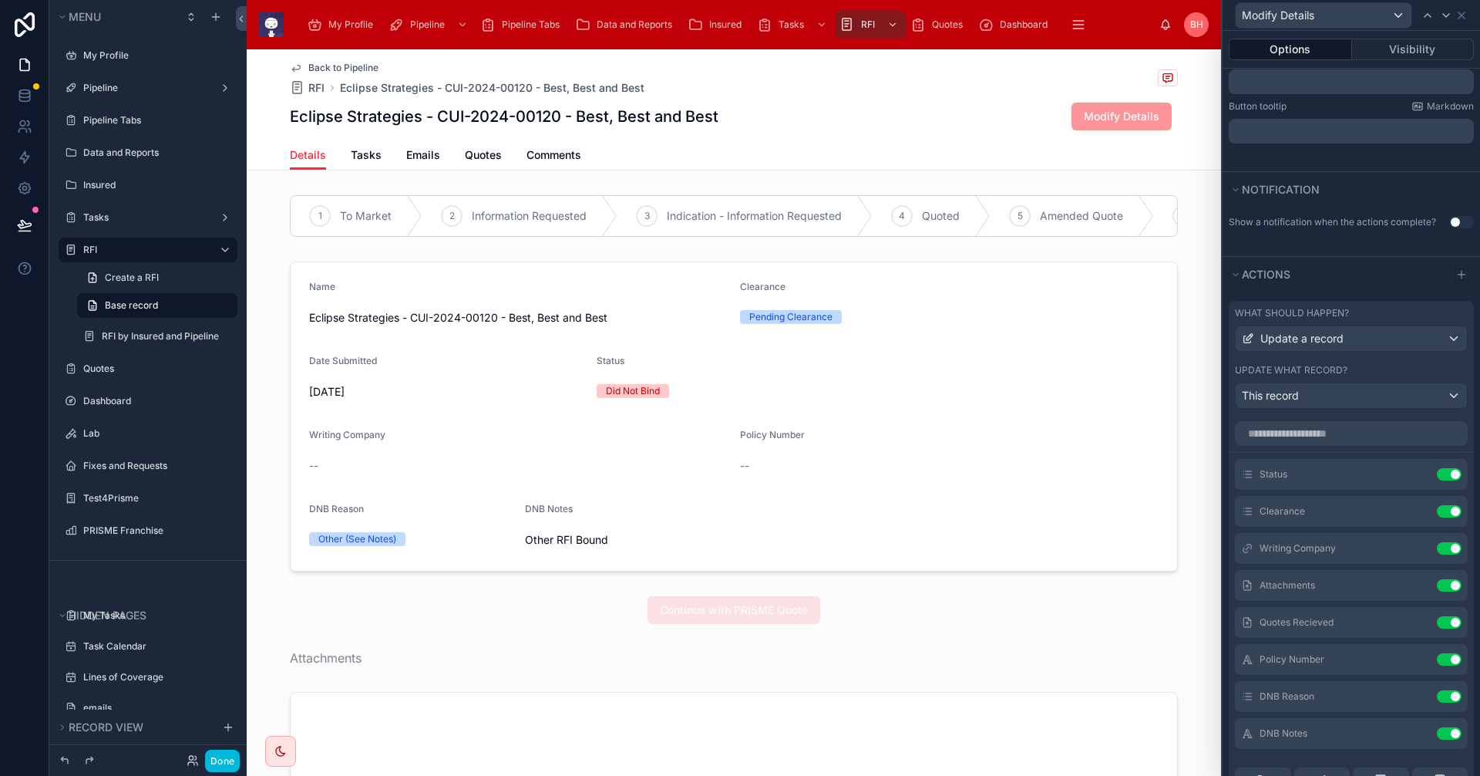
scroll to position [462, 0]
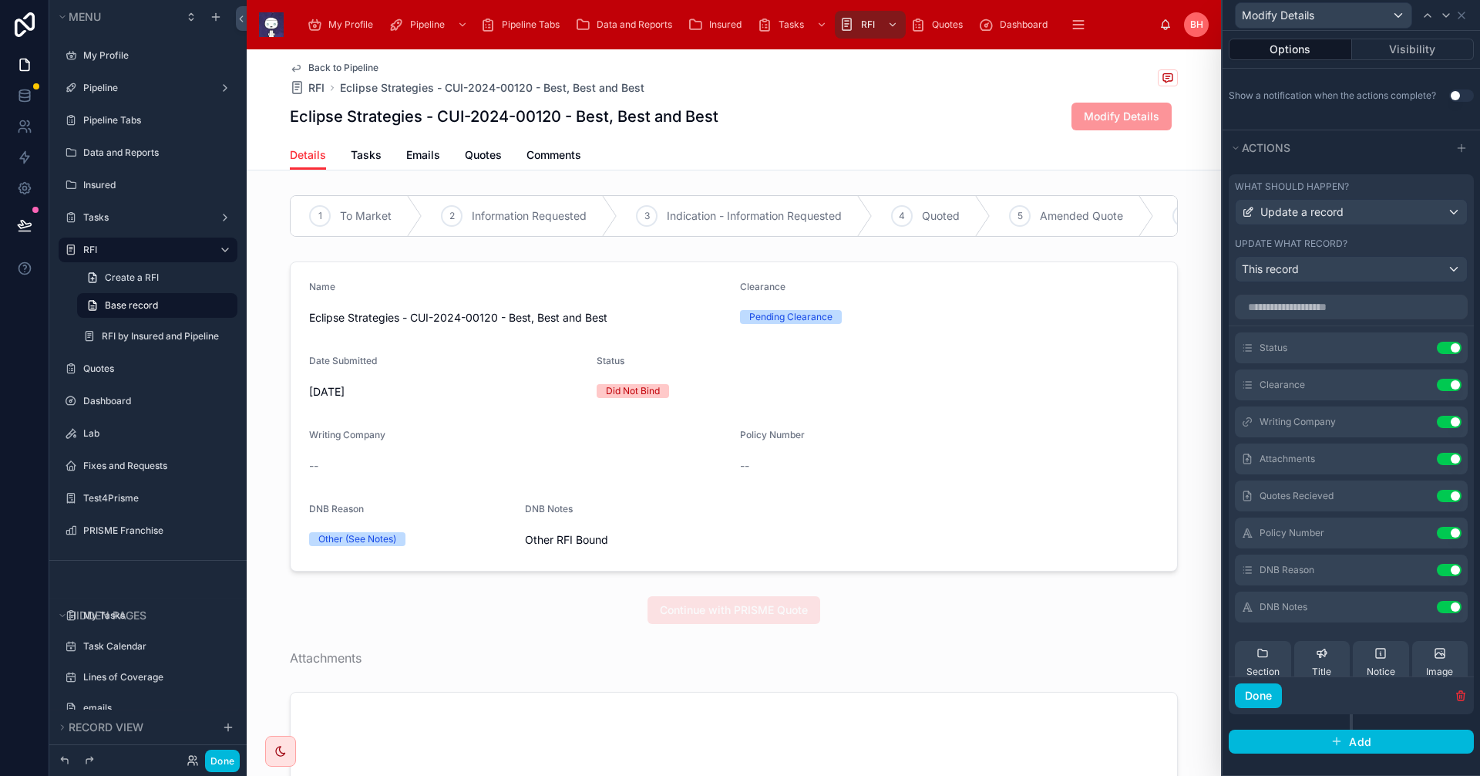
click at [0, 0] on icon at bounding box center [0, 0] width 0 height 0
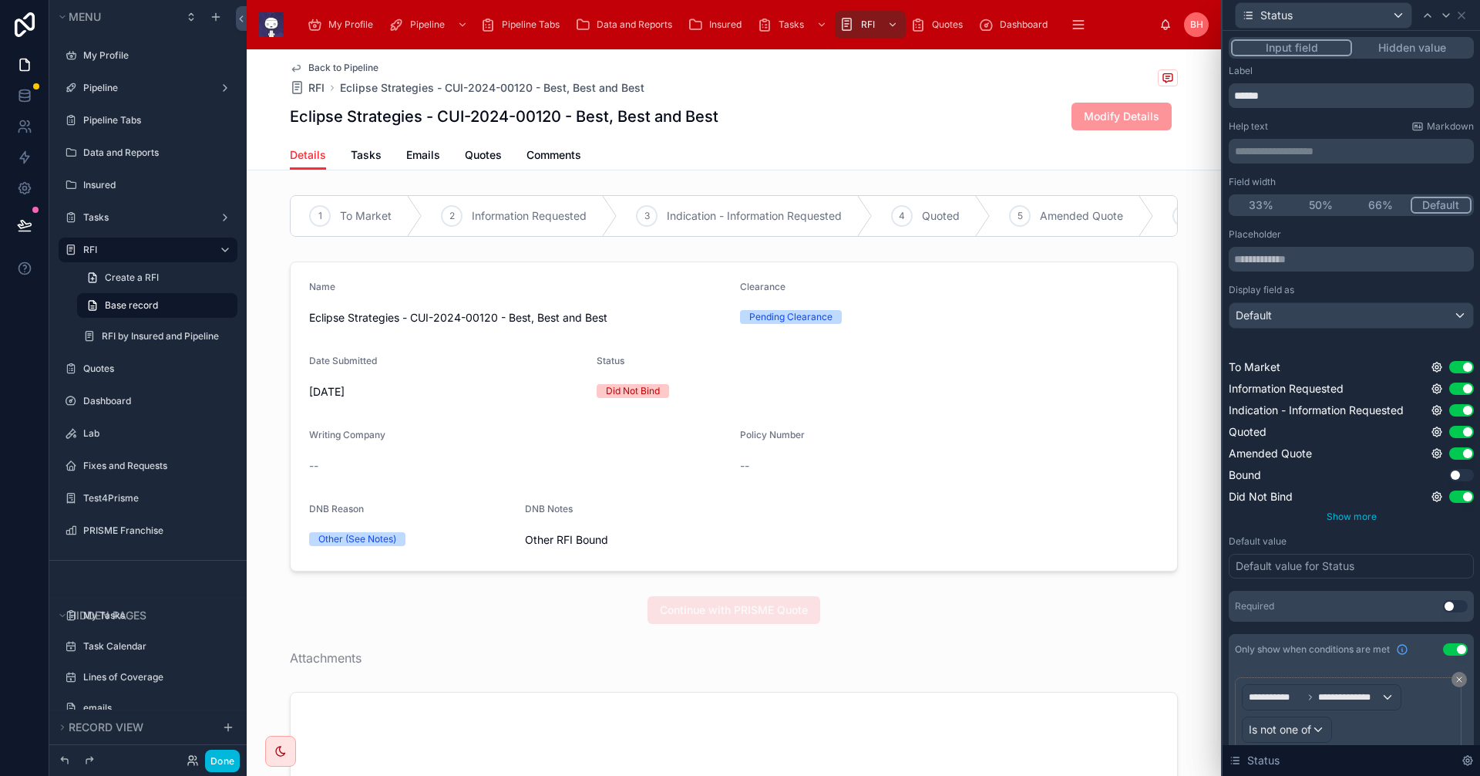
click at [1348, 515] on span "Show more" at bounding box center [1352, 516] width 50 height 12
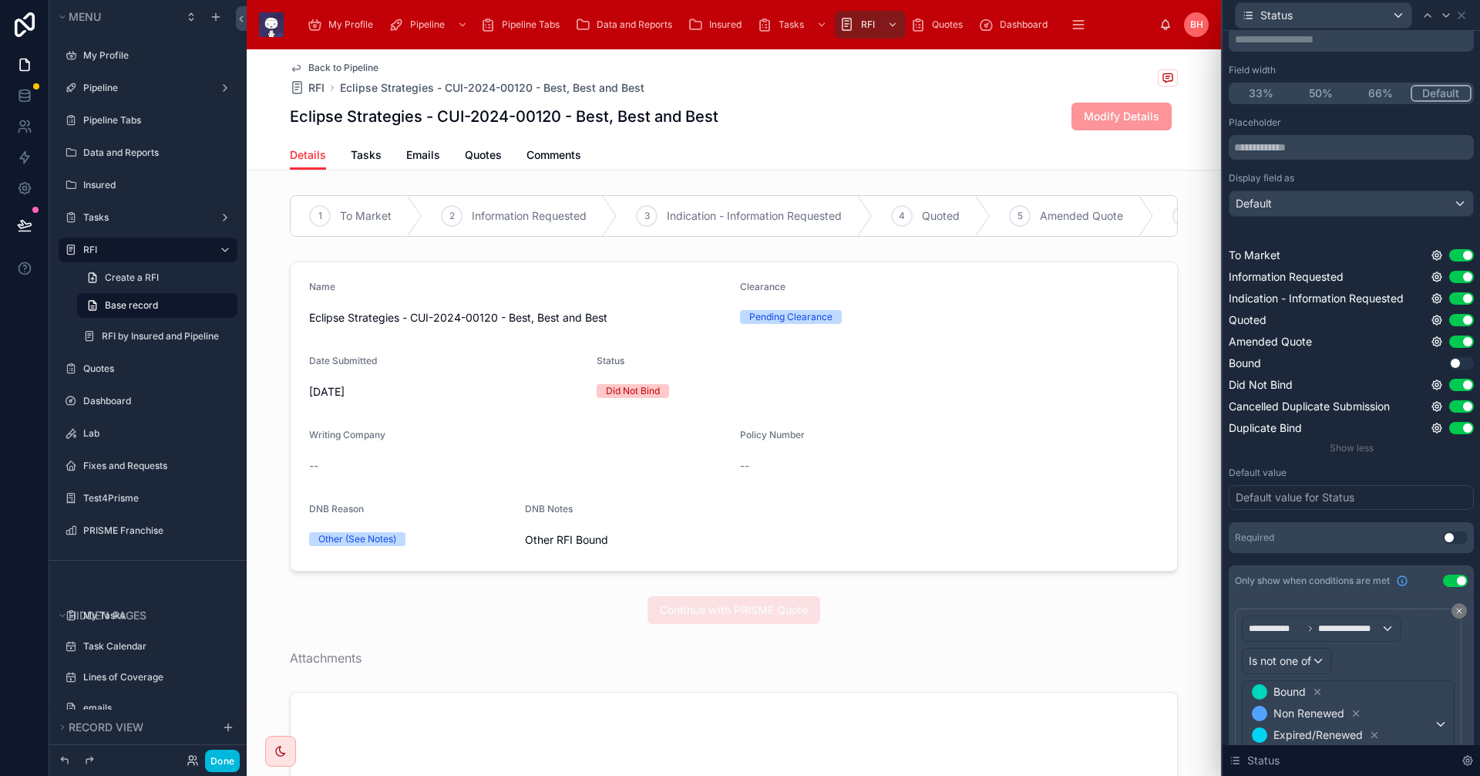
scroll to position [0, 0]
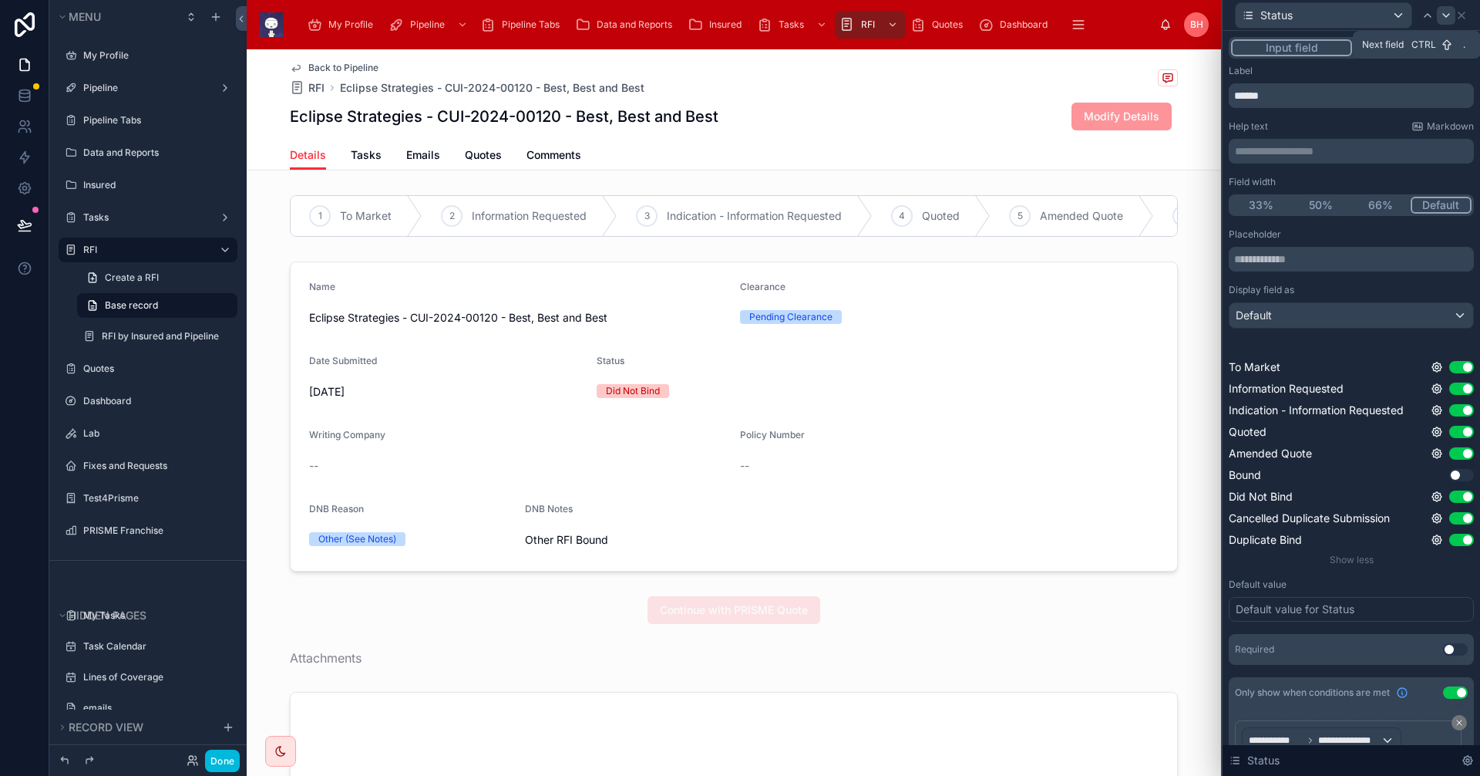
click at [1449, 15] on icon at bounding box center [1446, 15] width 12 height 12
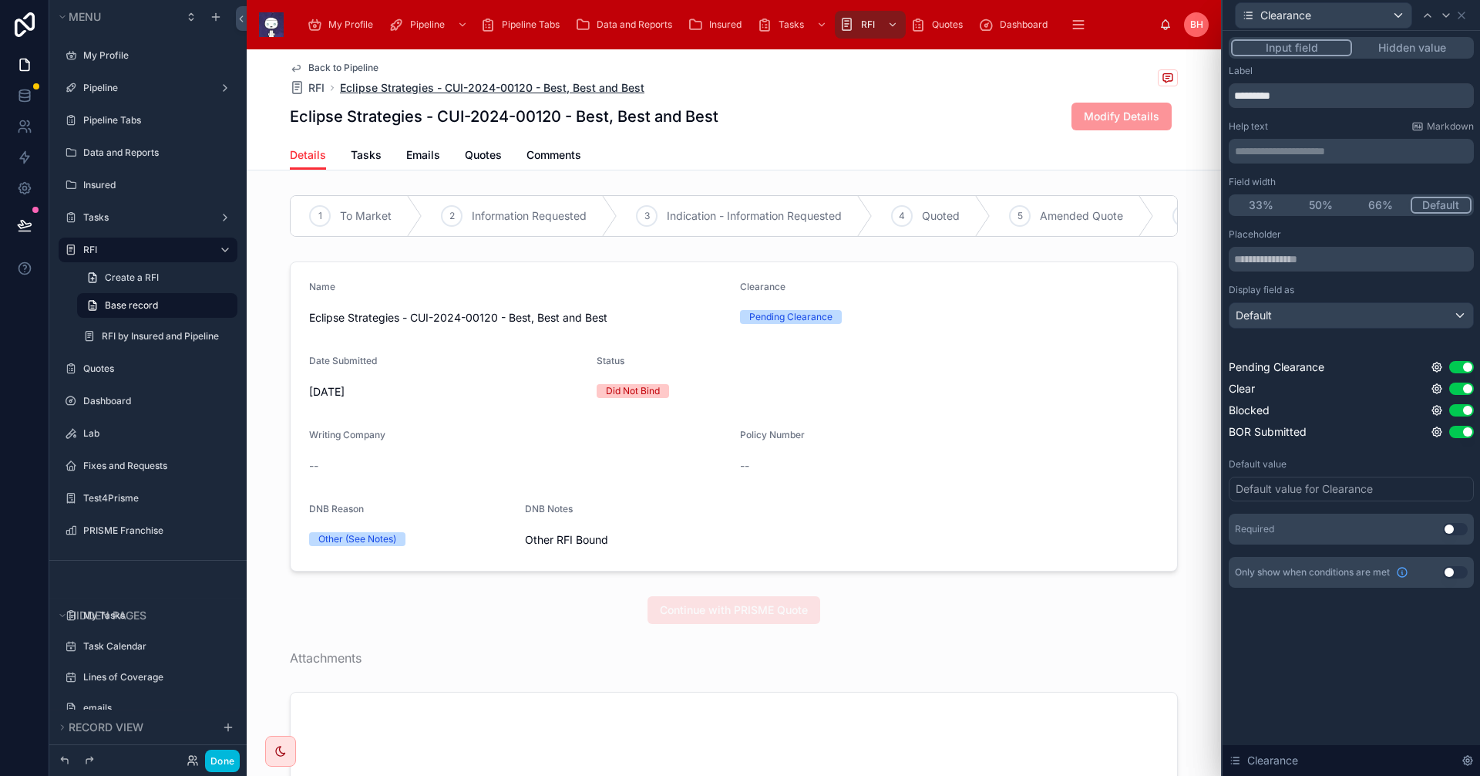
click at [592, 89] on span "Eclipse Strategies - CUI-2024-00120 - Best, Best and Best" at bounding box center [492, 87] width 305 height 15
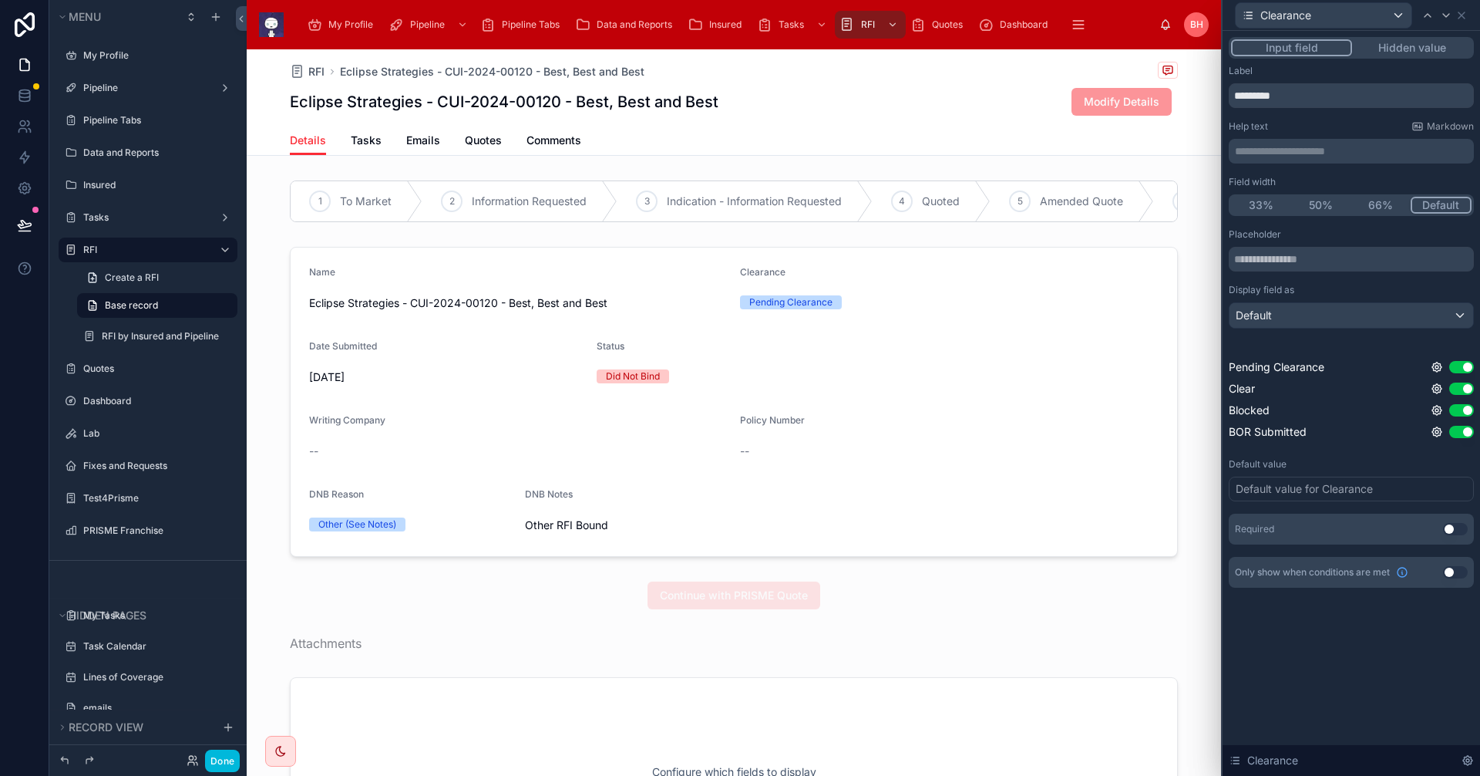
click at [297, 143] on span "Details" at bounding box center [308, 140] width 36 height 15
click at [719, 20] on span "Insured" at bounding box center [725, 25] width 32 height 12
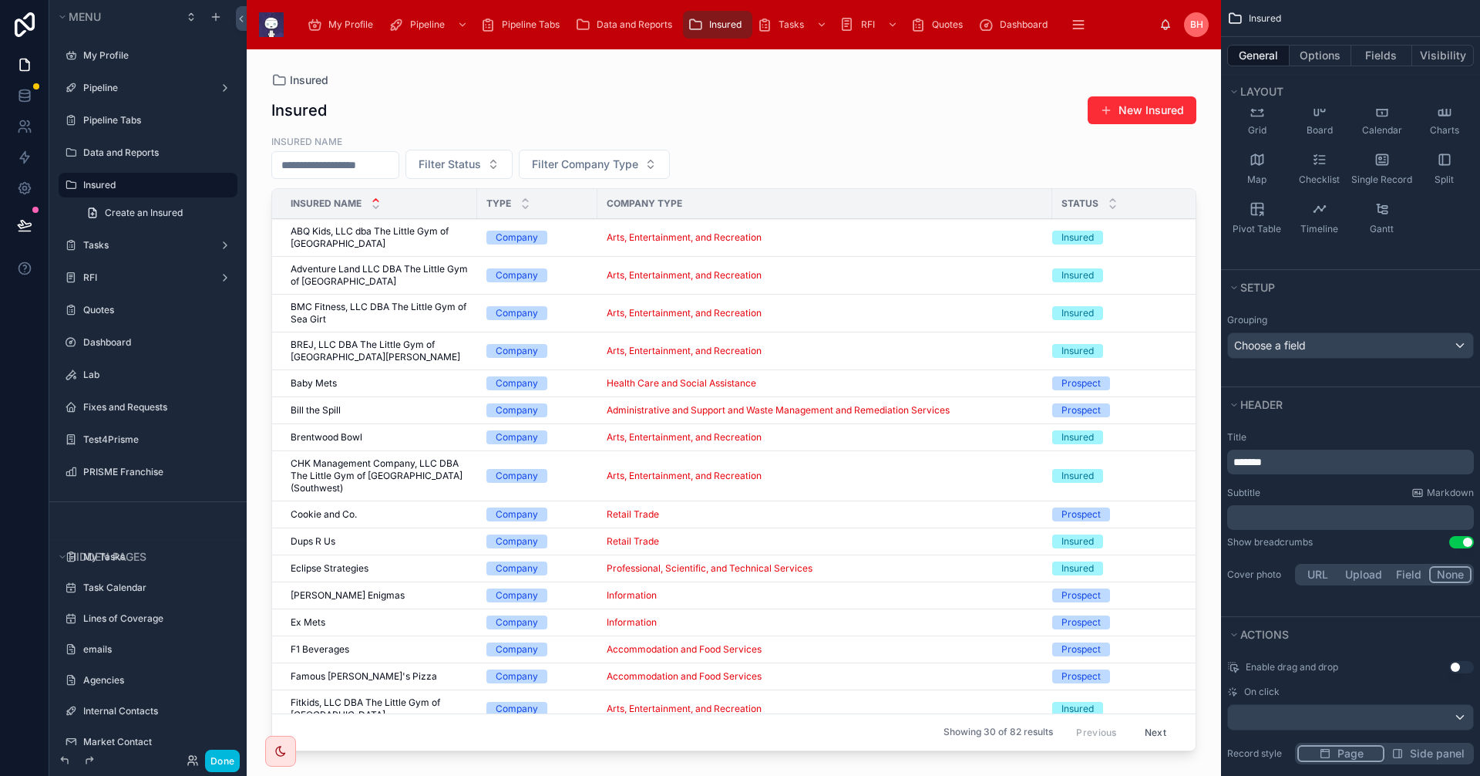
click at [333, 567] on div at bounding box center [734, 403] width 974 height 708
click at [320, 568] on span "Eclipse Strategies" at bounding box center [330, 568] width 78 height 12
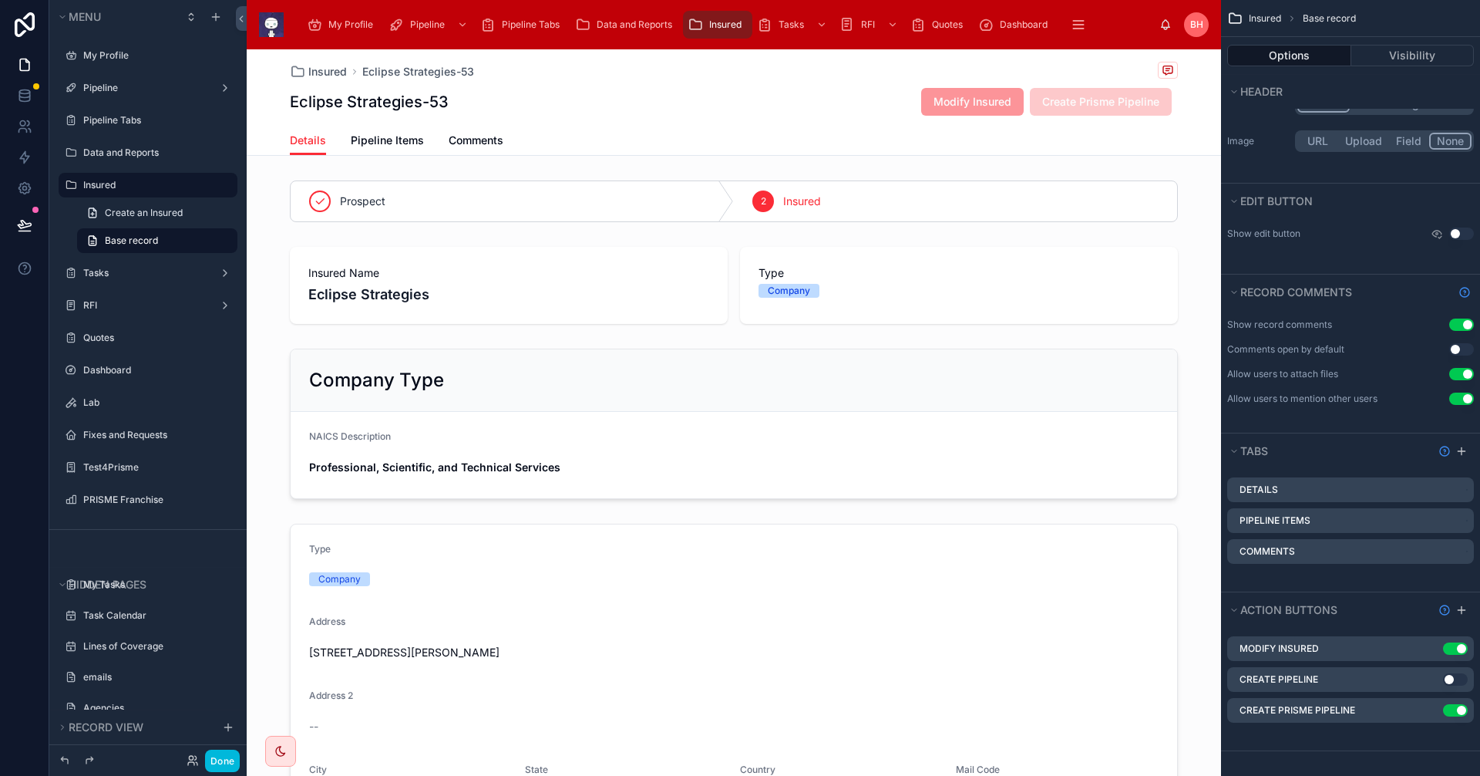
click at [374, 141] on span "Pipeline Items" at bounding box center [387, 140] width 73 height 15
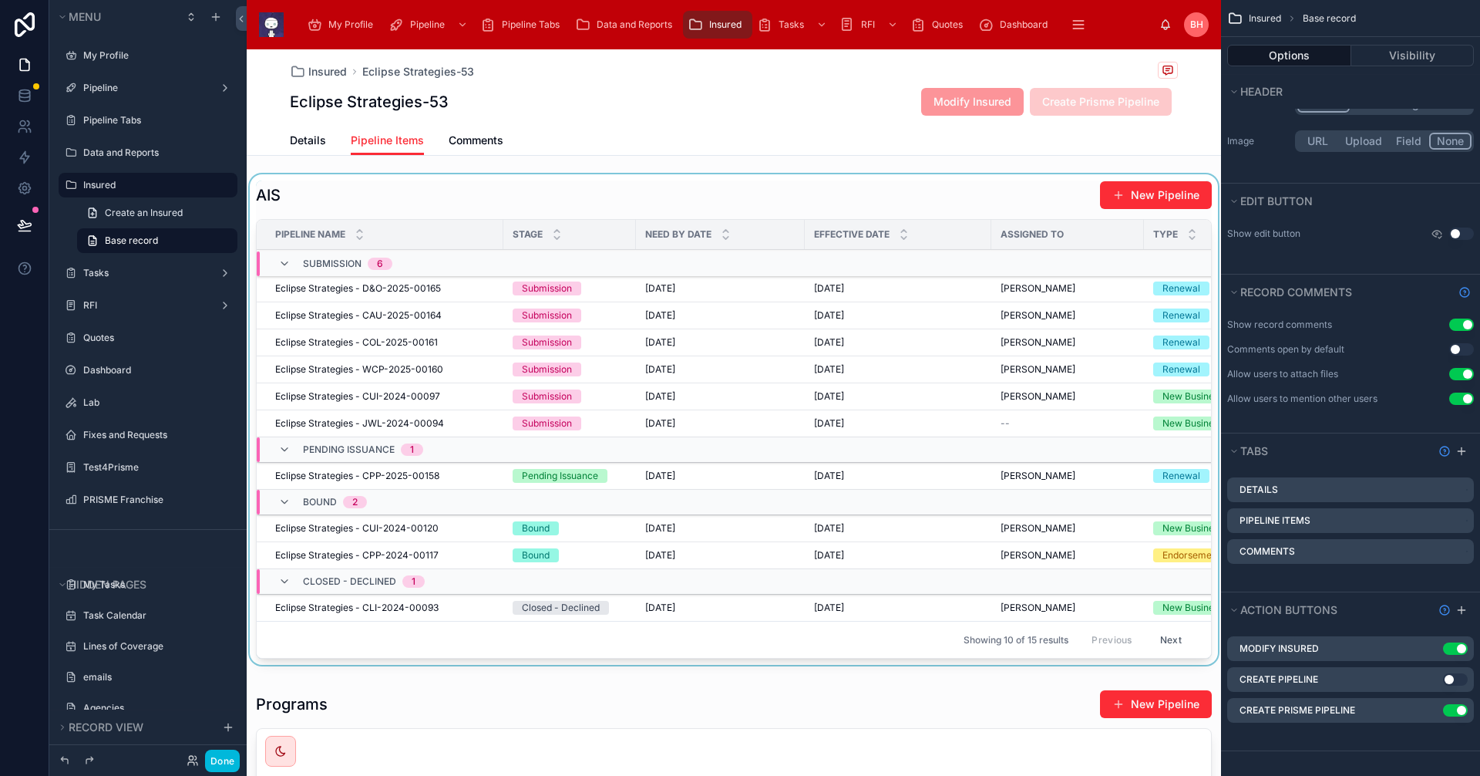
click at [335, 530] on div at bounding box center [734, 422] width 974 height 496
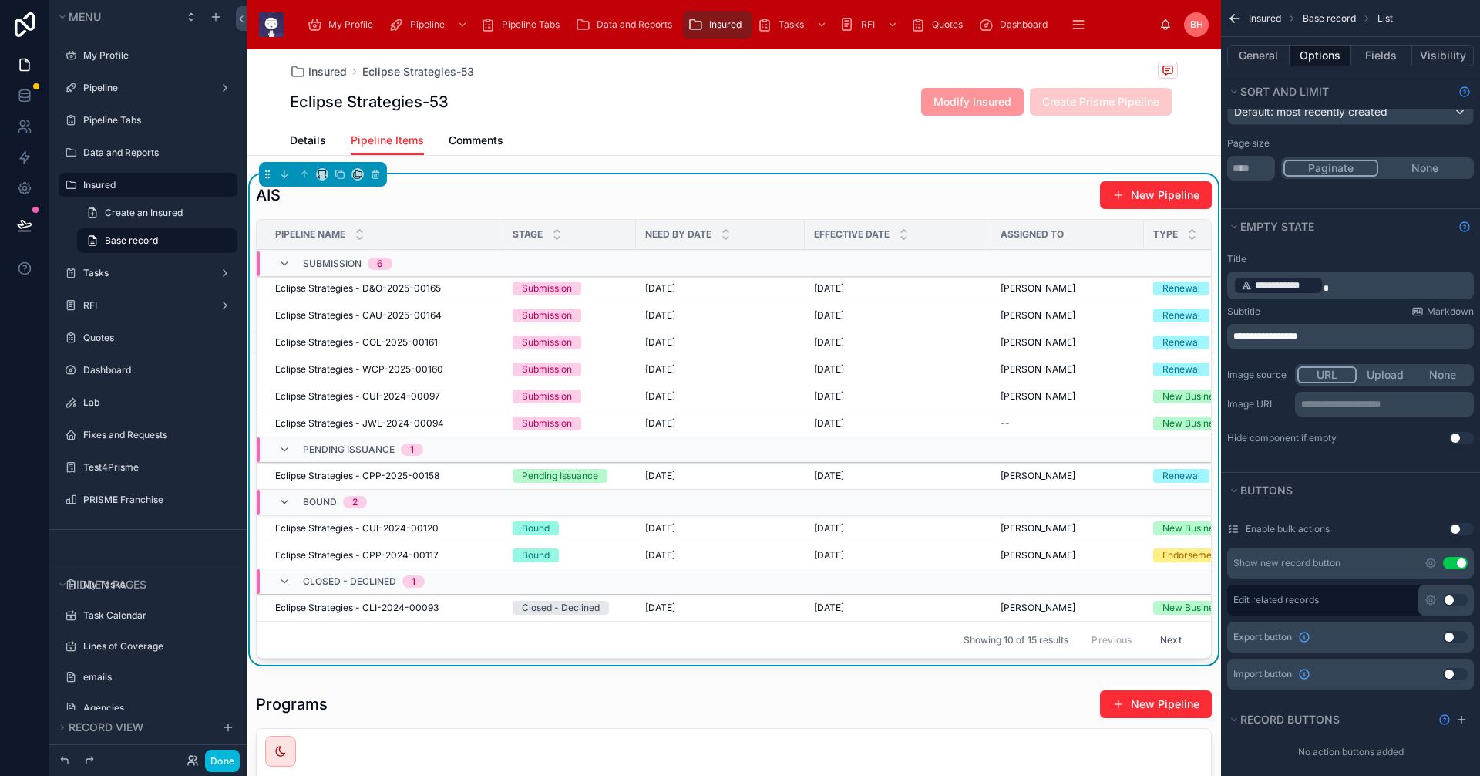
click at [335, 530] on span "Eclipse Strategies - CUI-2024-00120" at bounding box center [356, 528] width 163 height 12
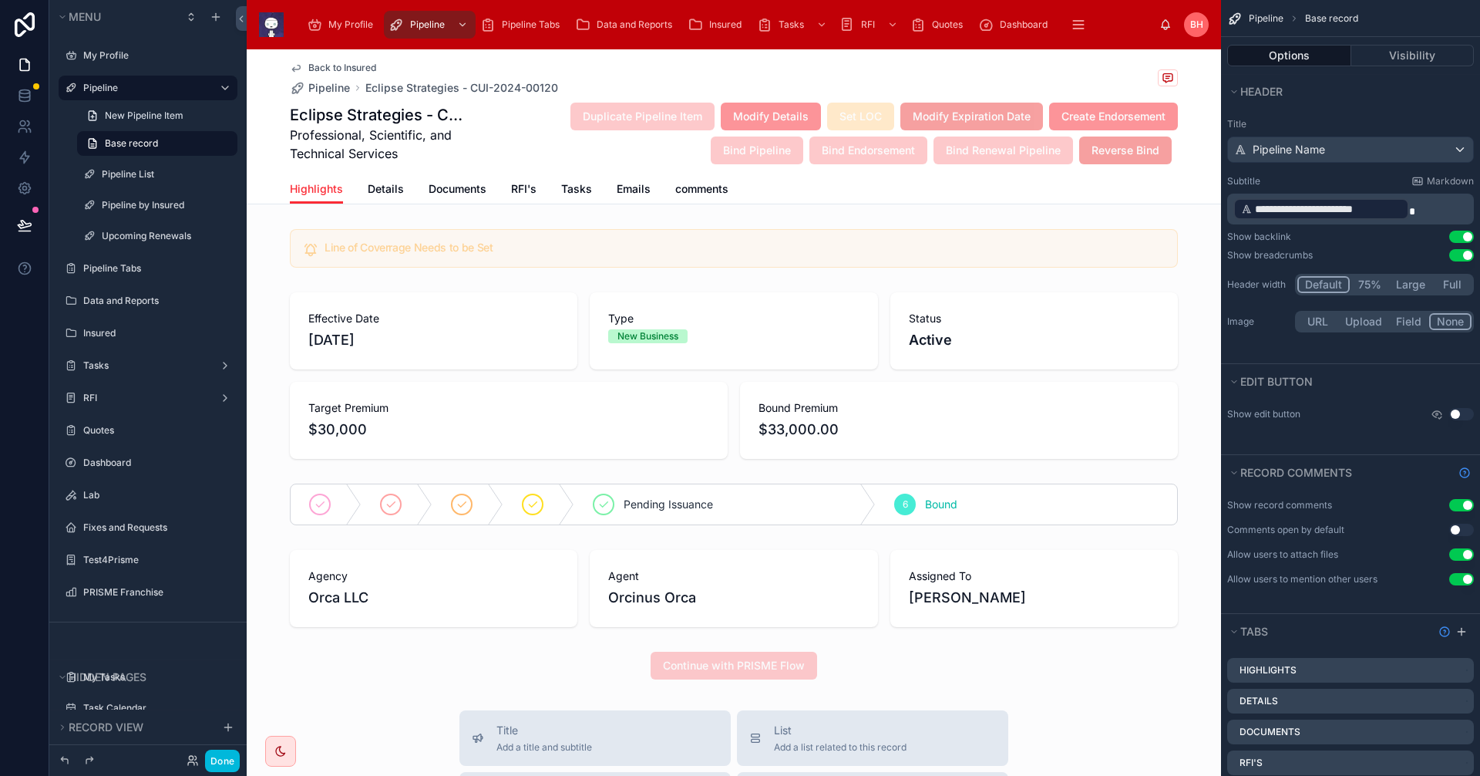
click at [514, 194] on span "RFI's" at bounding box center [523, 188] width 25 height 15
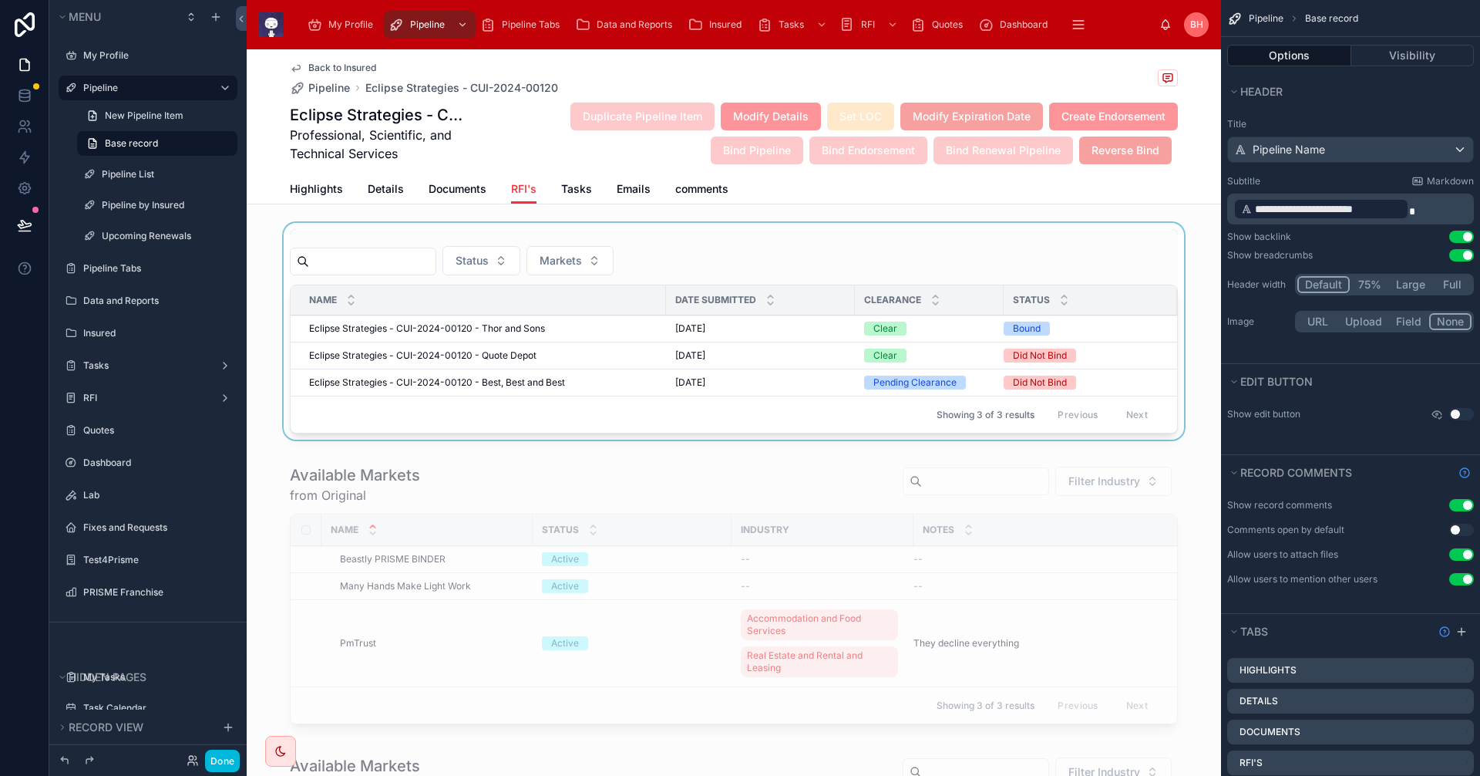
click at [370, 379] on div at bounding box center [734, 334] width 974 height 223
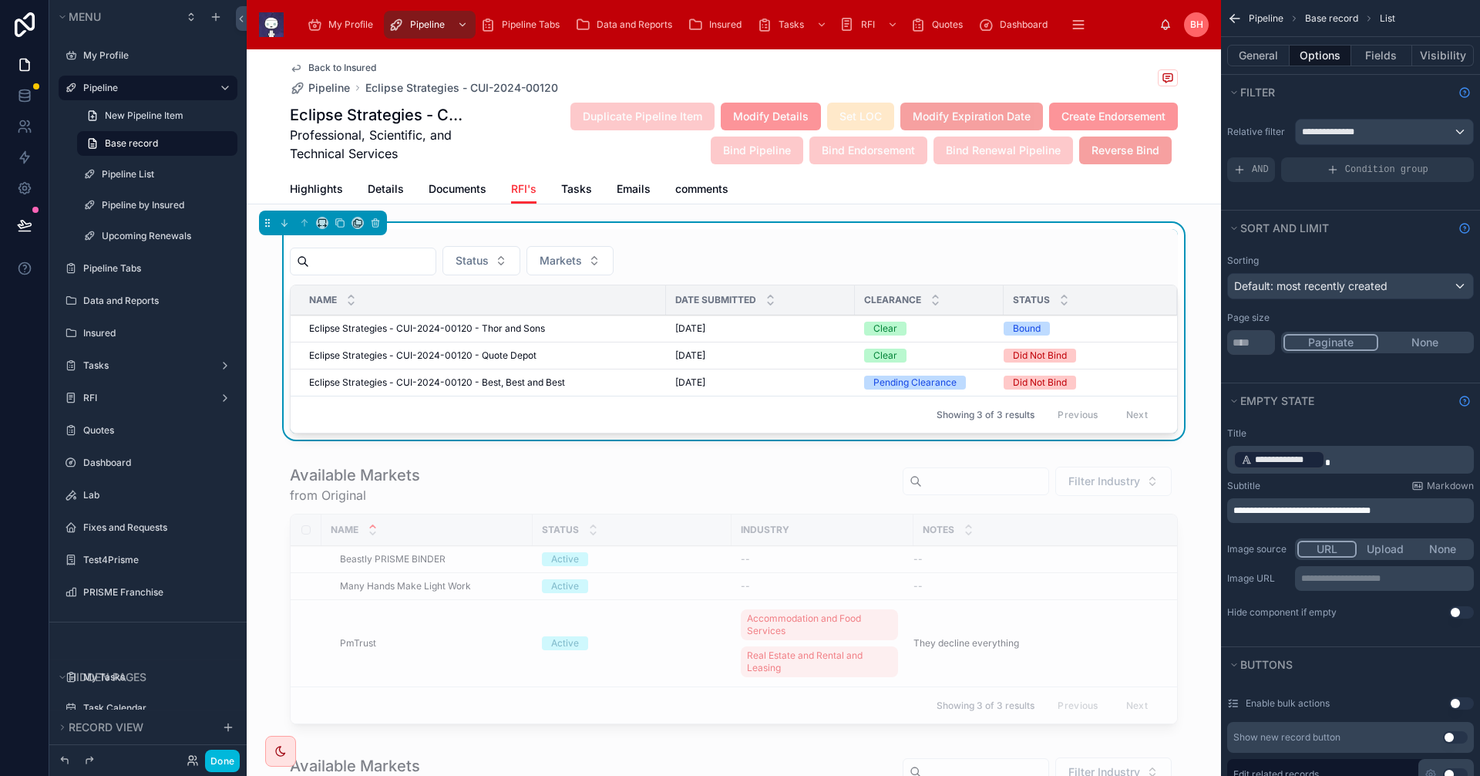
click at [365, 382] on span "Eclipse Strategies - CUI-2024-00120 - Best, Best and Best" at bounding box center [437, 382] width 256 height 12
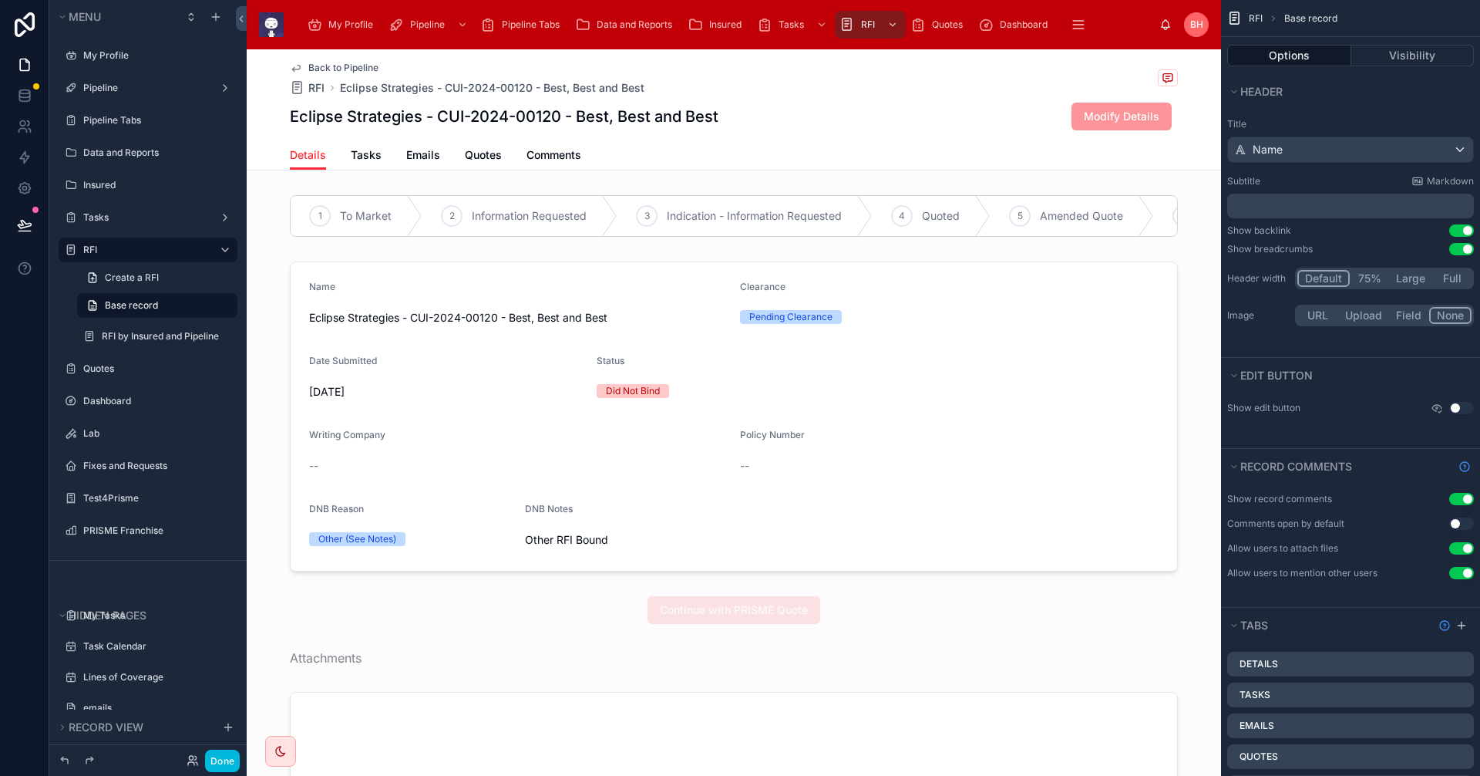
click at [338, 68] on span "Back to Pipeline" at bounding box center [343, 68] width 70 height 12
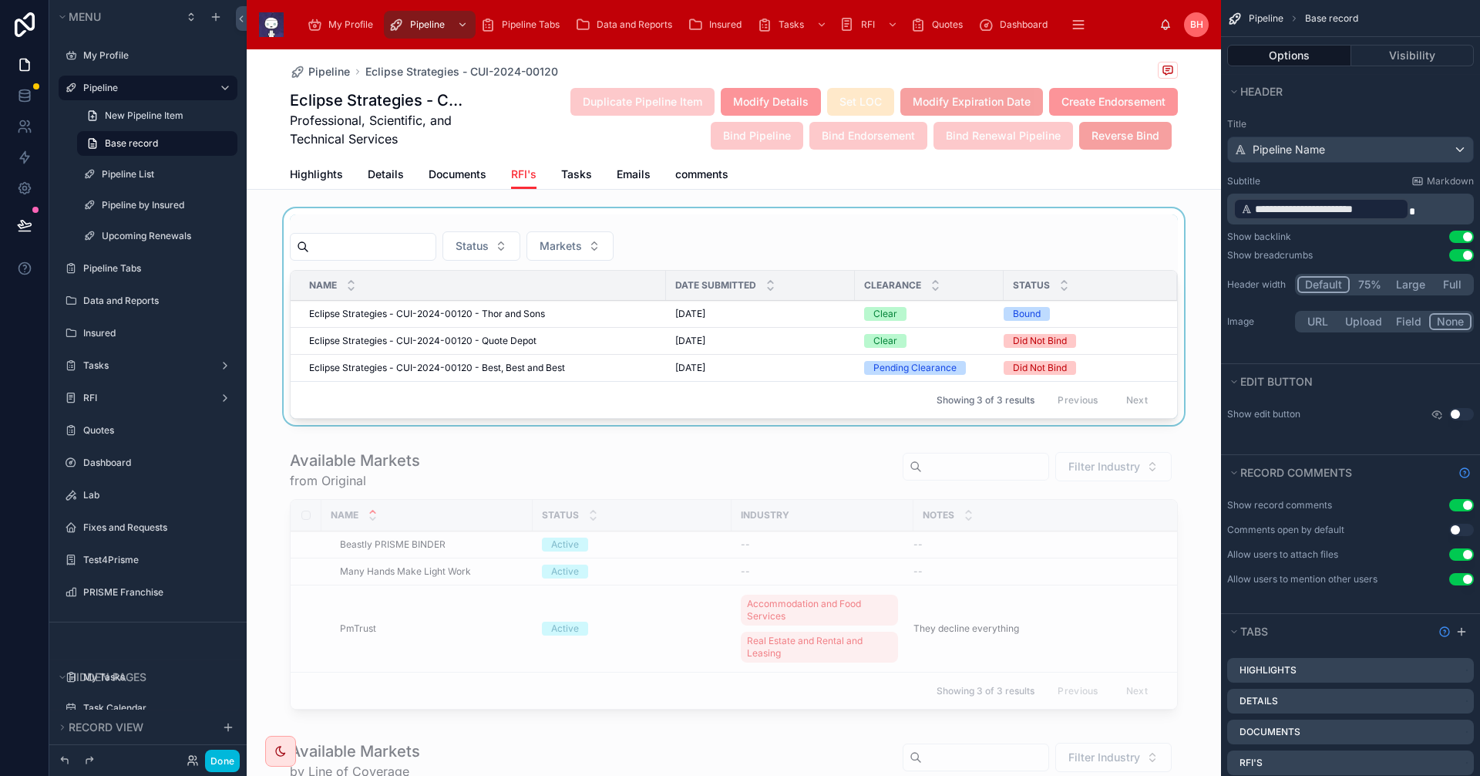
click at [1131, 239] on div at bounding box center [734, 319] width 974 height 223
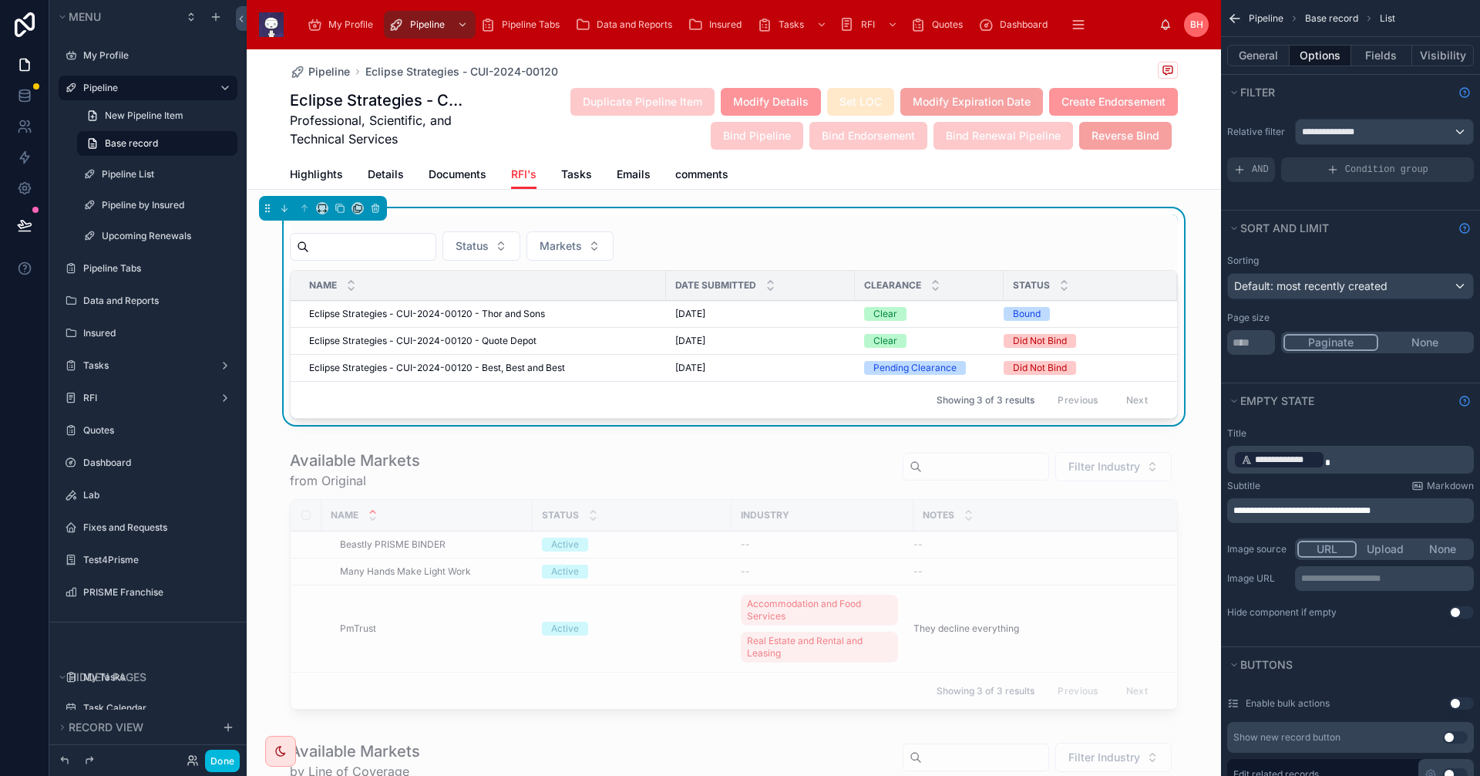
click at [1091, 224] on div "Status Markets Name Date Submitted Clearance Status Eclipse Strategies - CUI-20…" at bounding box center [734, 316] width 888 height 204
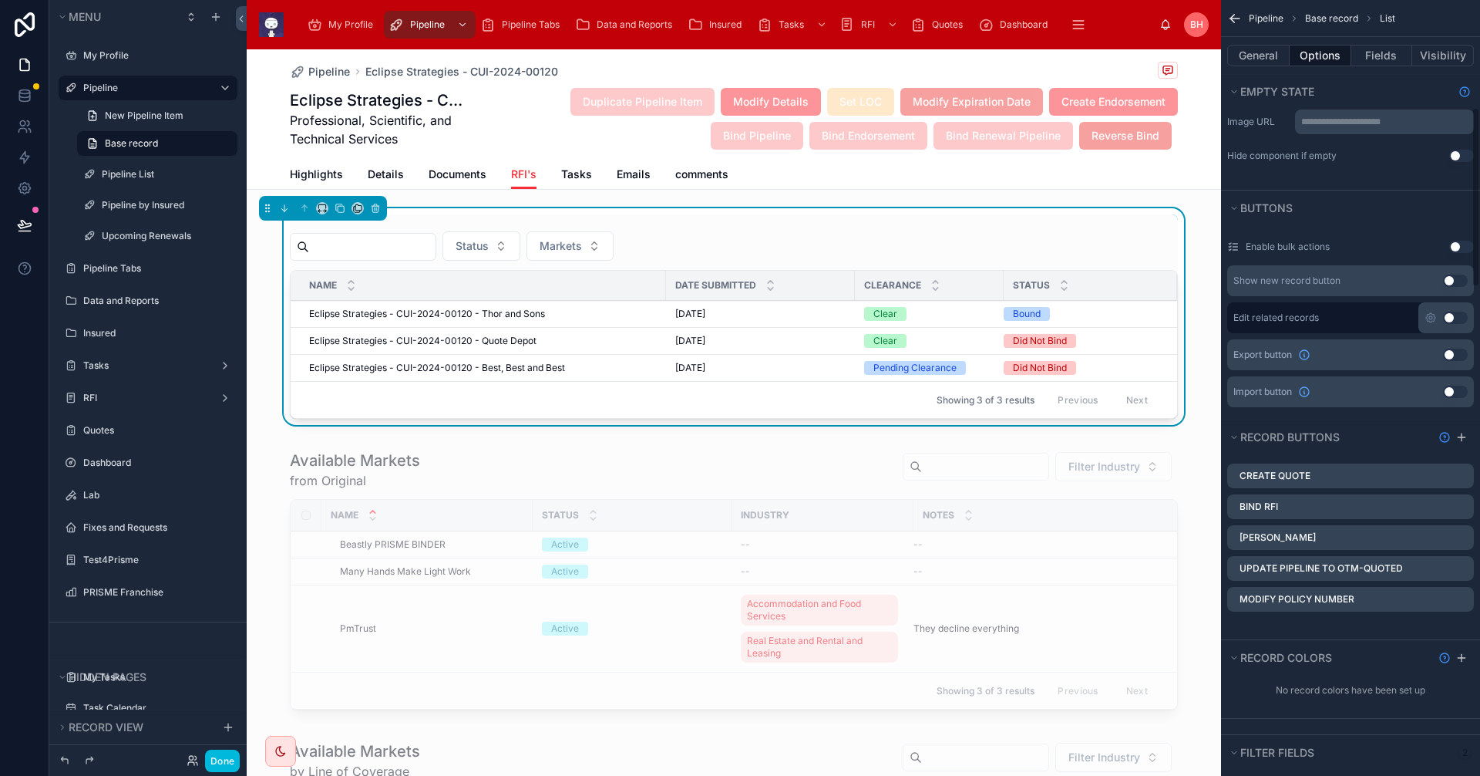
scroll to position [463, 0]
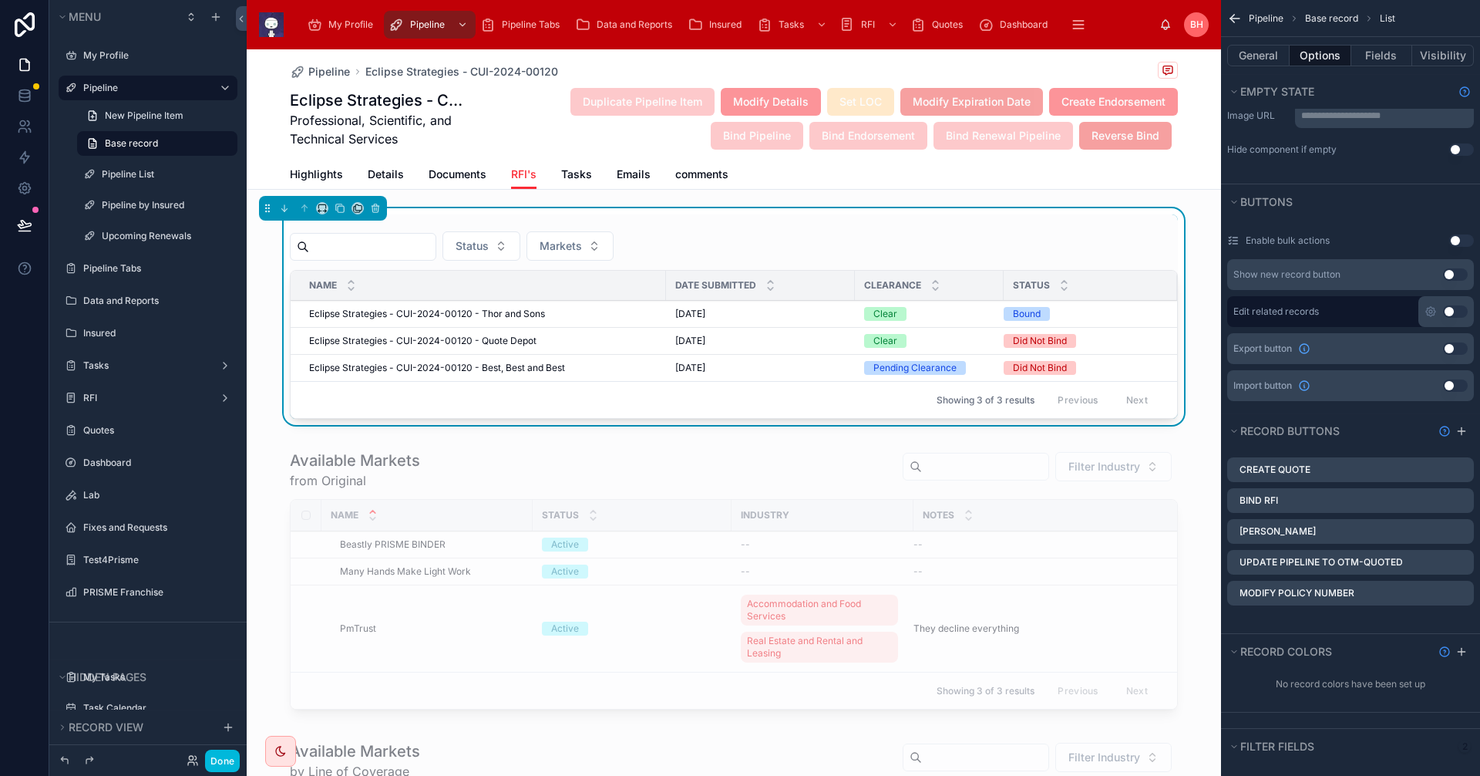
click at [0, 0] on icon "scrollable content" at bounding box center [0, 0] width 0 height 0
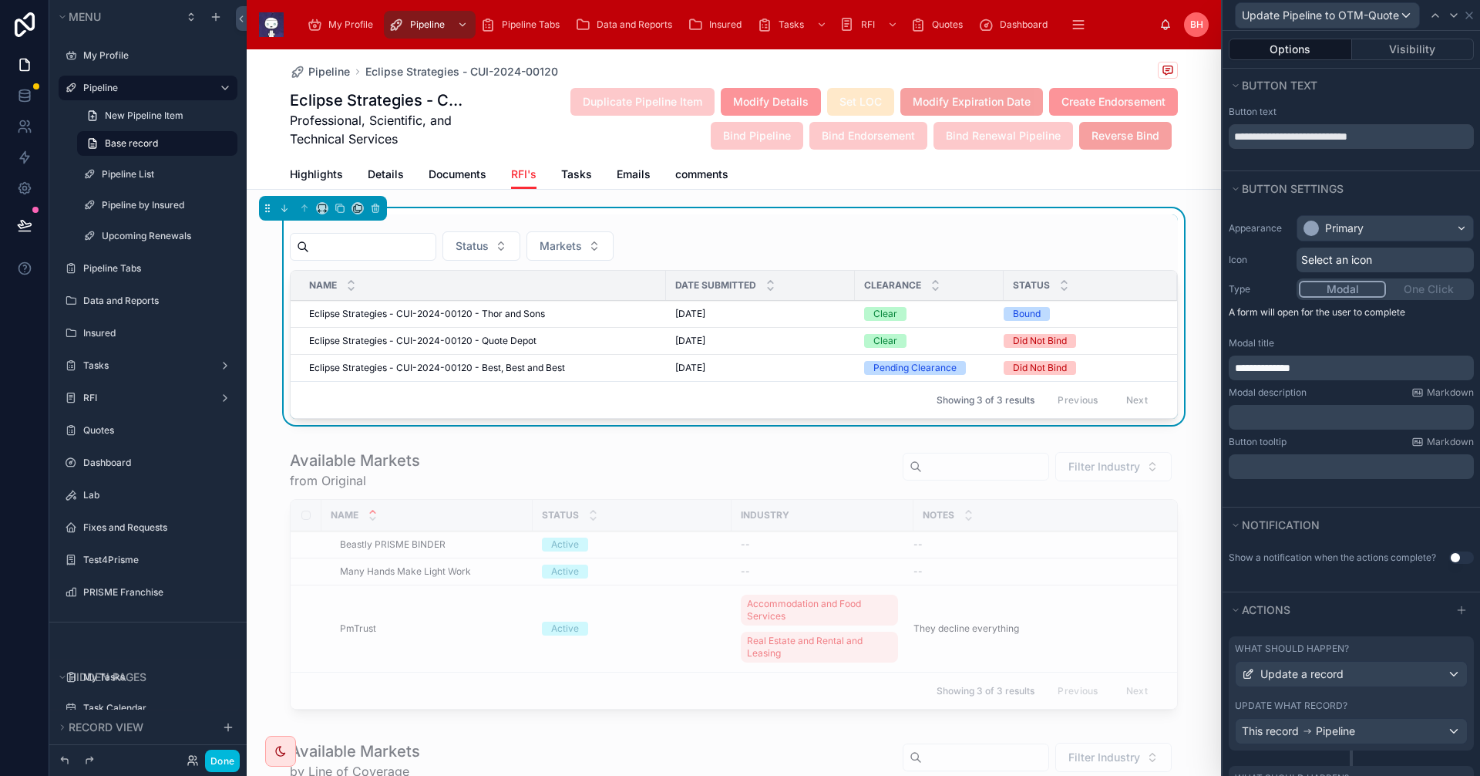
click at [1081, 223] on div "Status Markets Name Date Submitted Clearance Status Eclipse Strategies - CUI-20…" at bounding box center [734, 316] width 888 height 204
click at [1472, 16] on icon at bounding box center [1469, 15] width 12 height 12
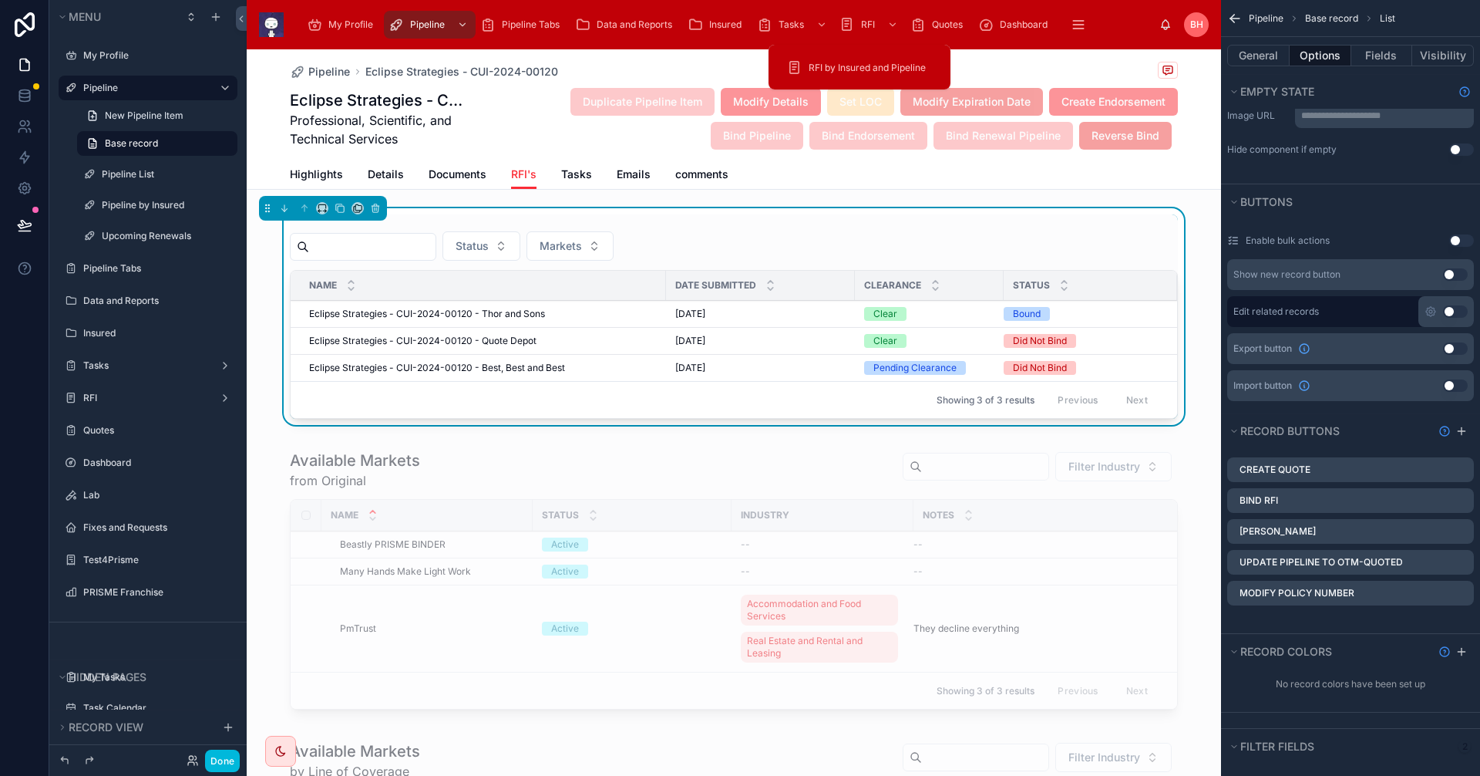
click at [861, 18] on div "RFI" at bounding box center [871, 24] width 62 height 25
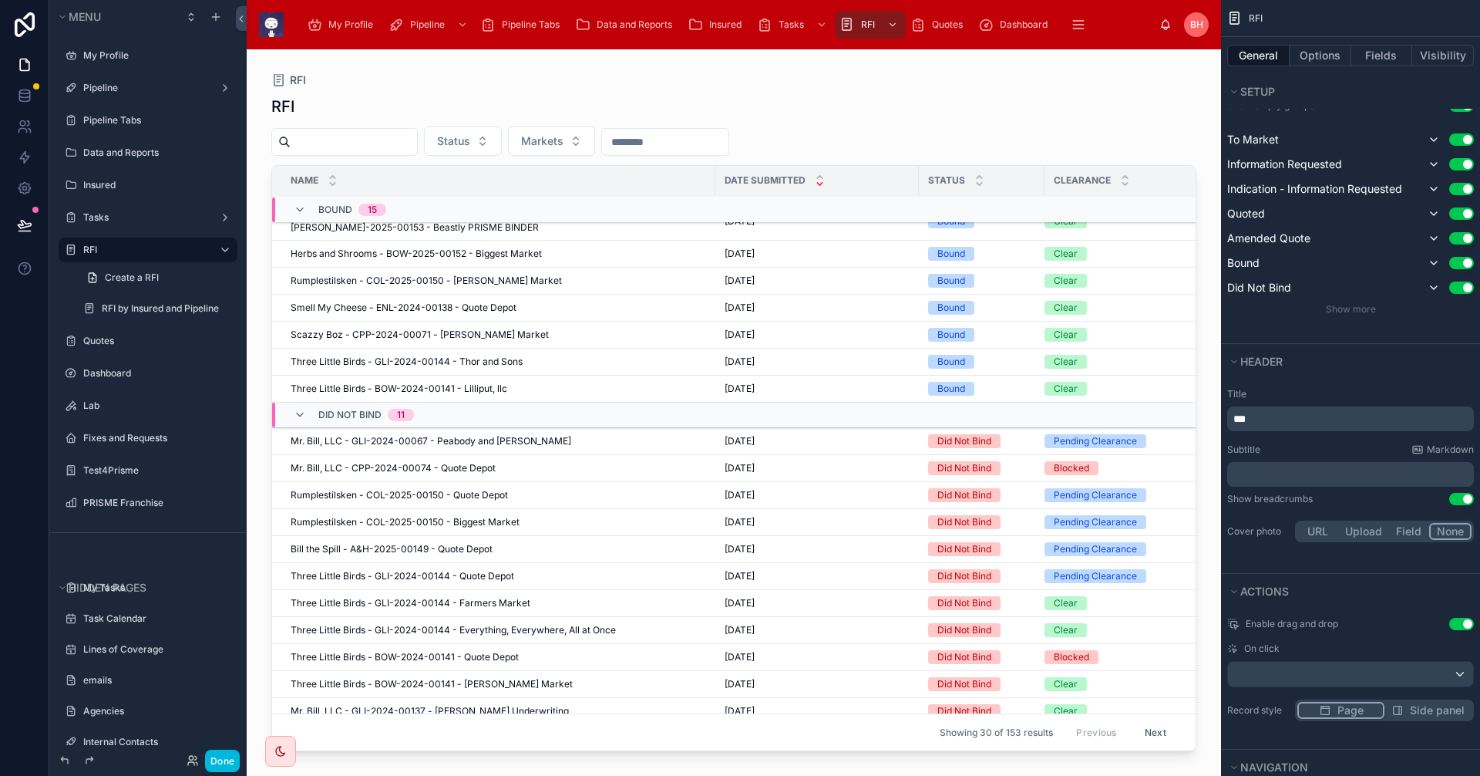
scroll to position [567, 0]
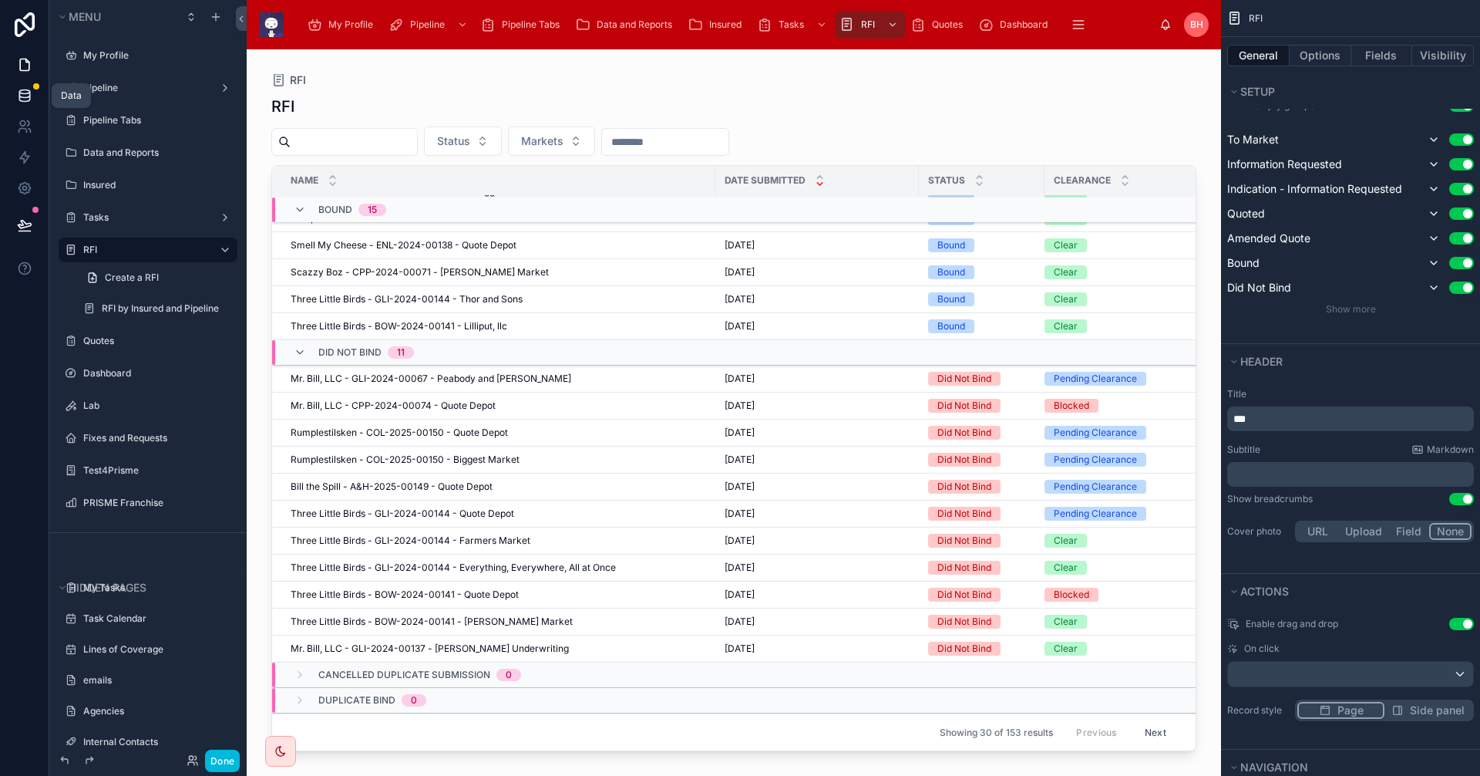
click at [22, 98] on icon at bounding box center [24, 95] width 10 height 6
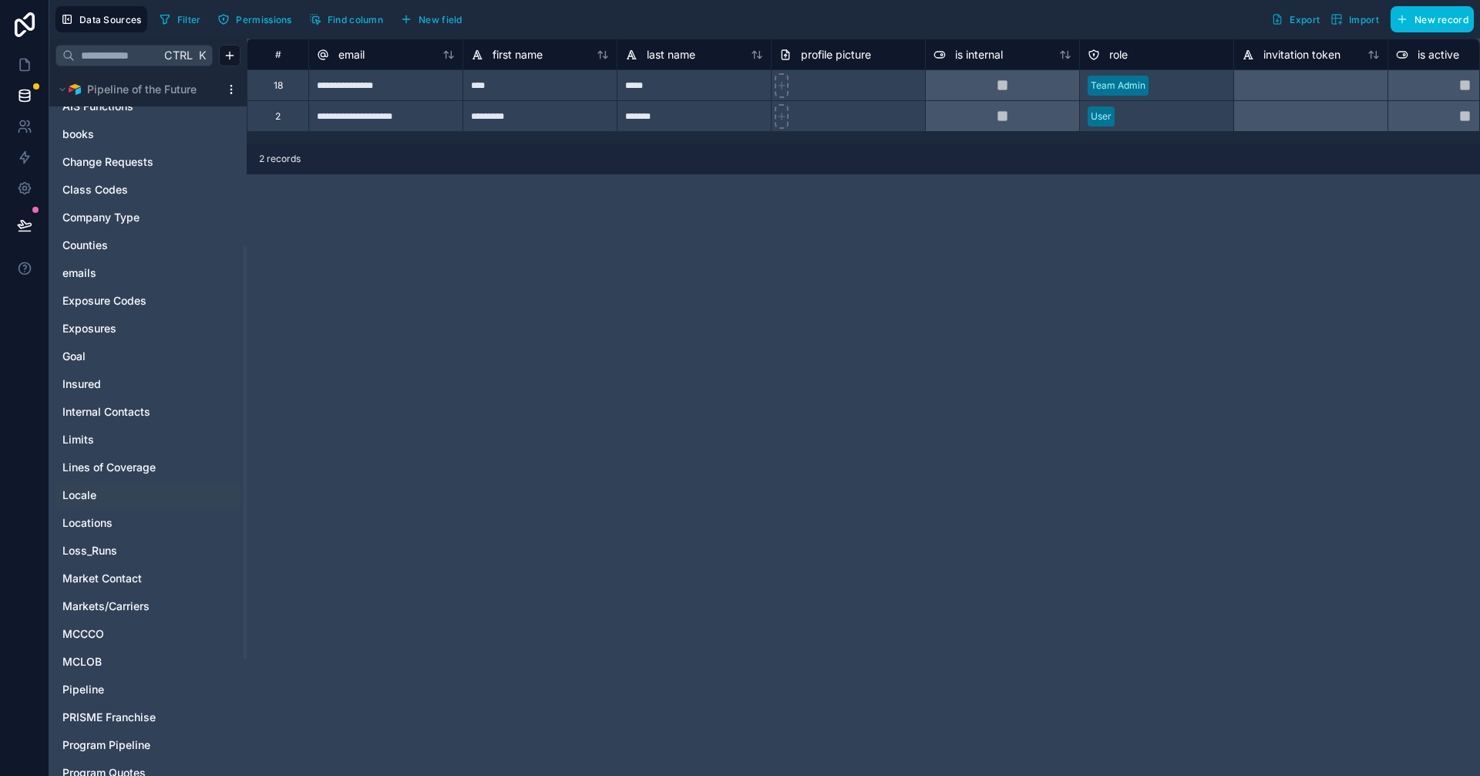
scroll to position [308, 0]
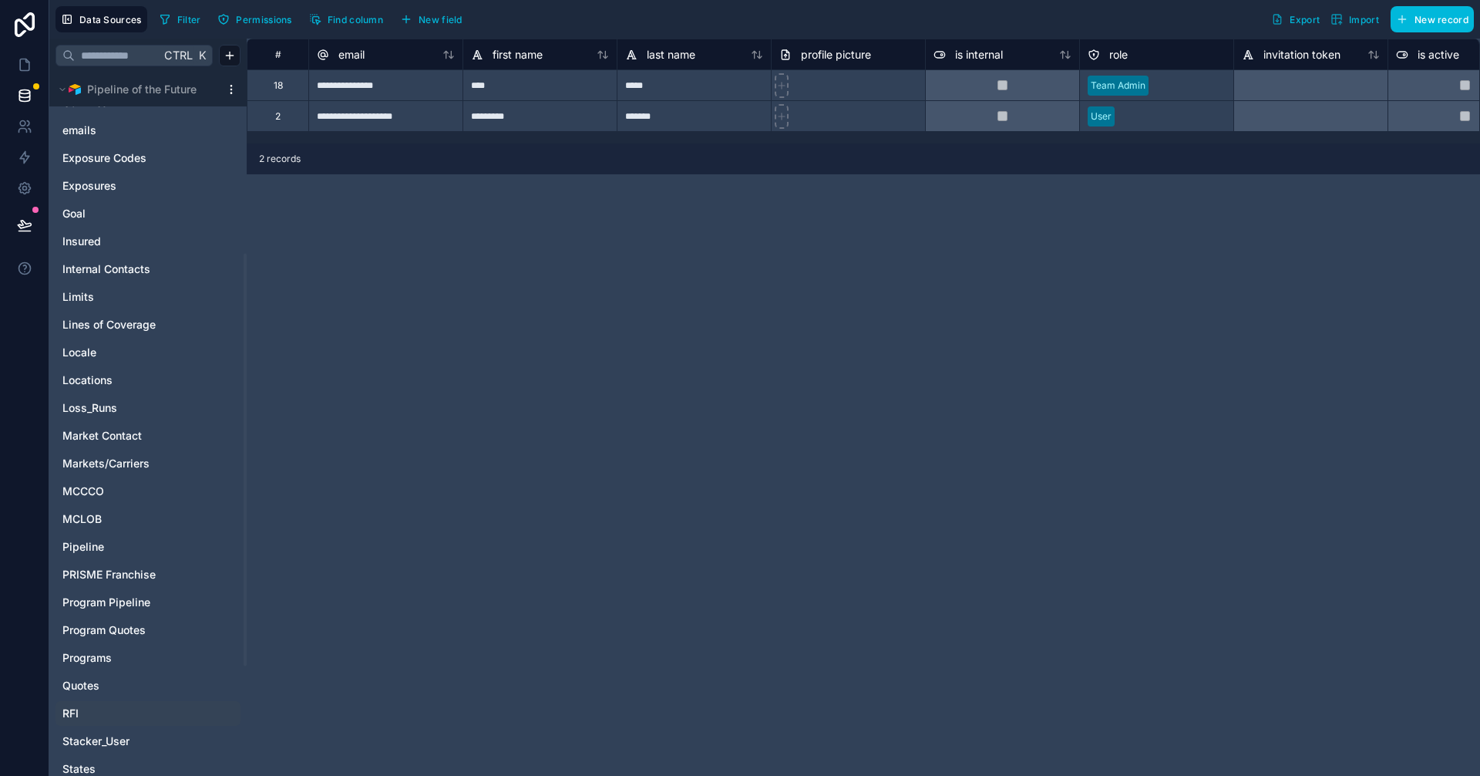
click at [88, 714] on link "RFI" at bounding box center [132, 712] width 140 height 15
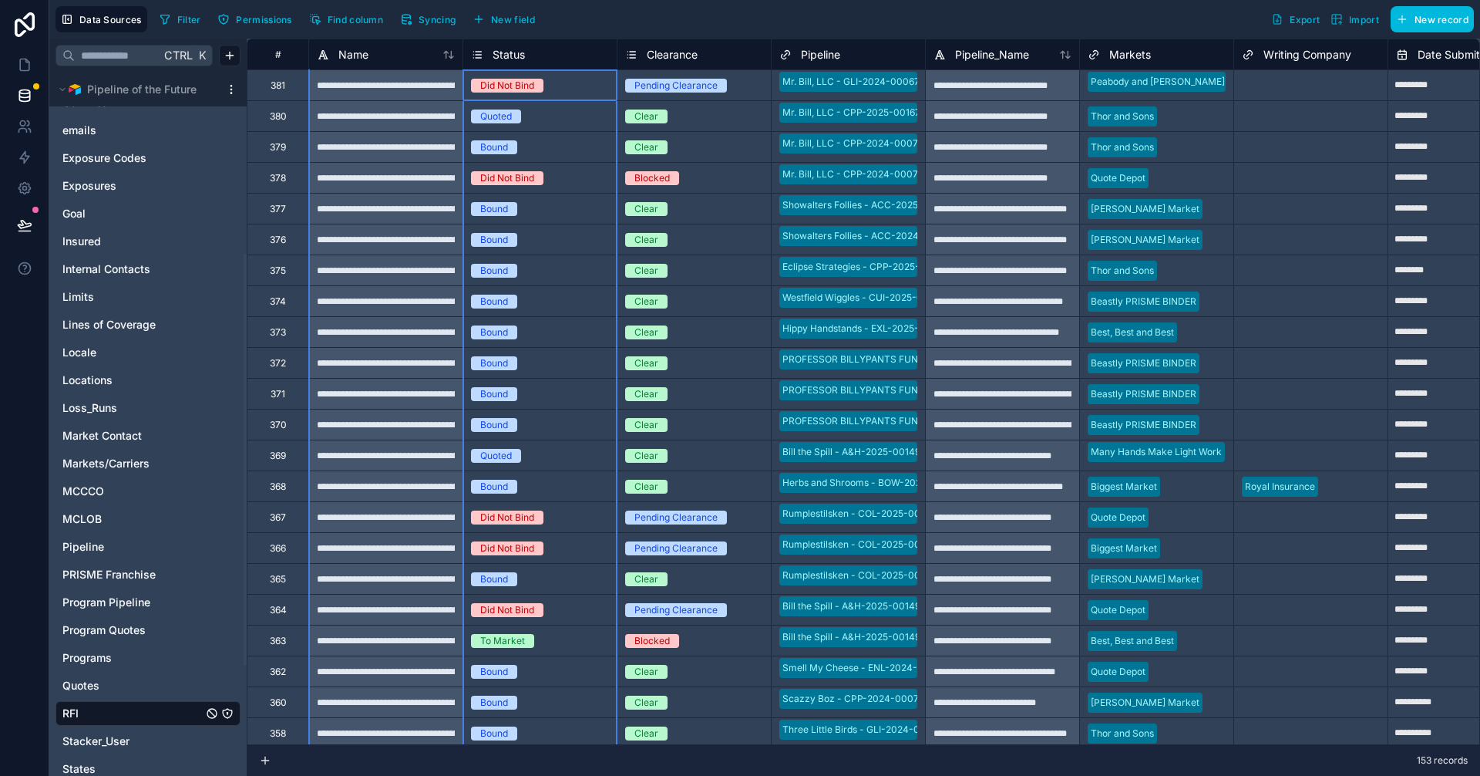
click at [465, 52] on div "Status" at bounding box center [539, 54] width 153 height 19
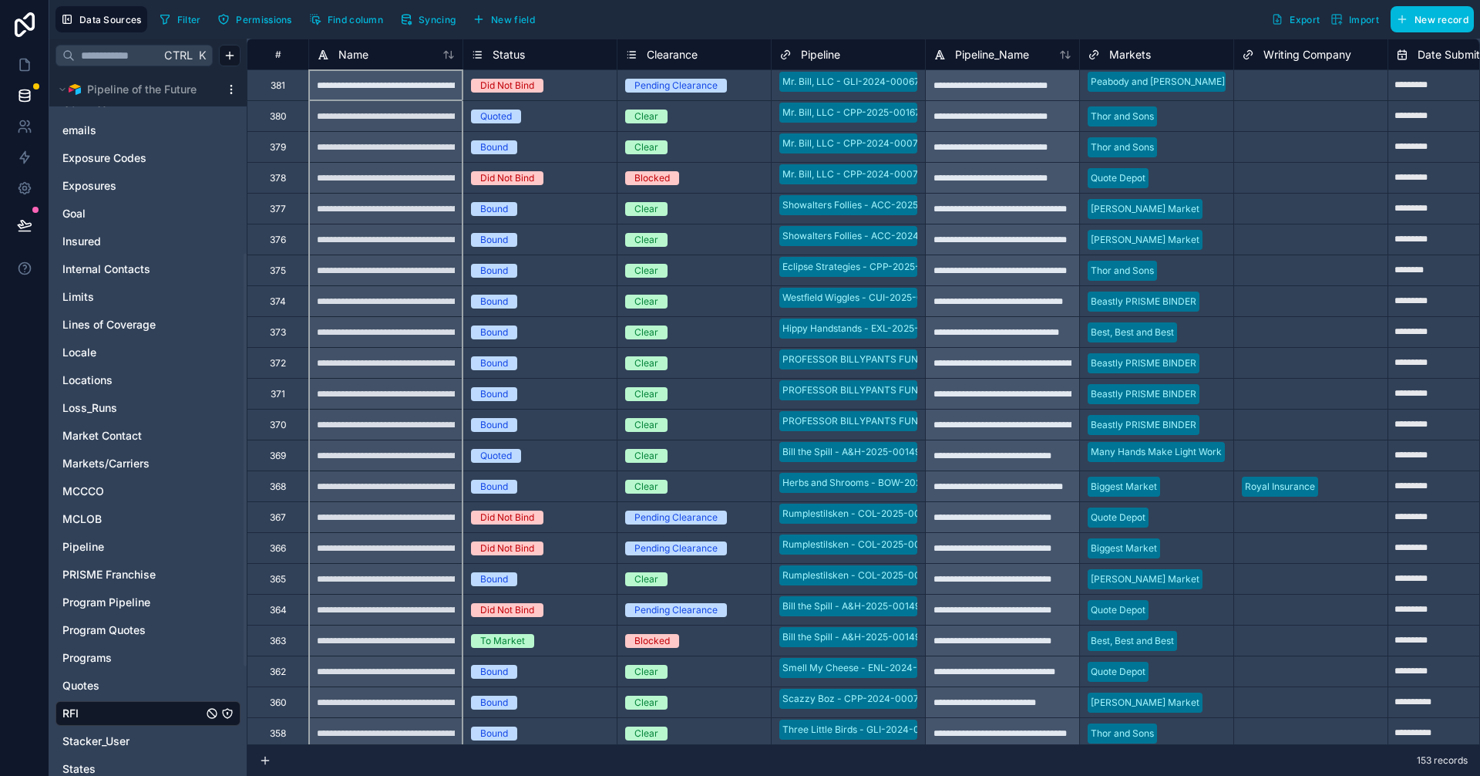
click at [399, 55] on div "Name" at bounding box center [386, 54] width 138 height 19
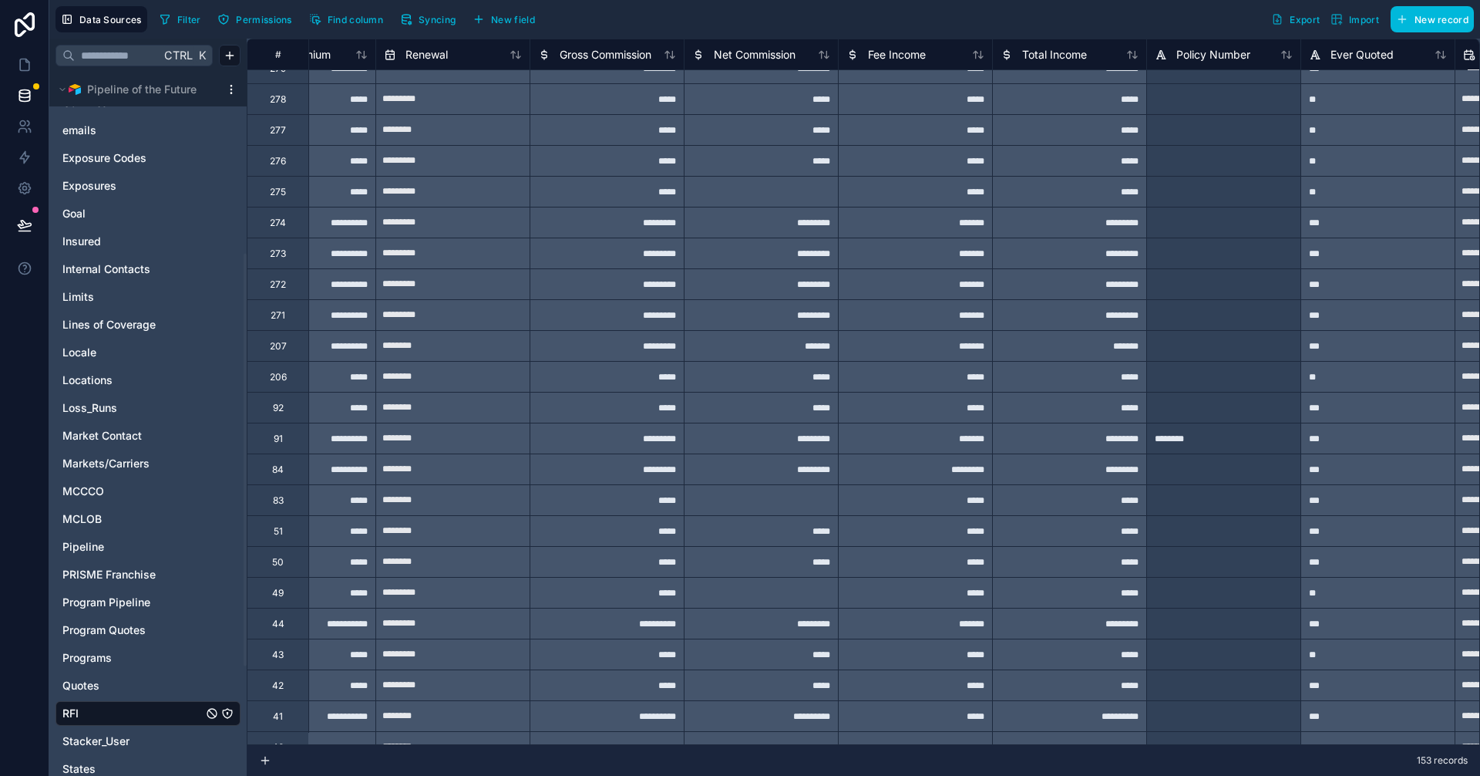
scroll to position [2914, 5792]
click at [1189, 443] on div "********" at bounding box center [1223, 439] width 154 height 31
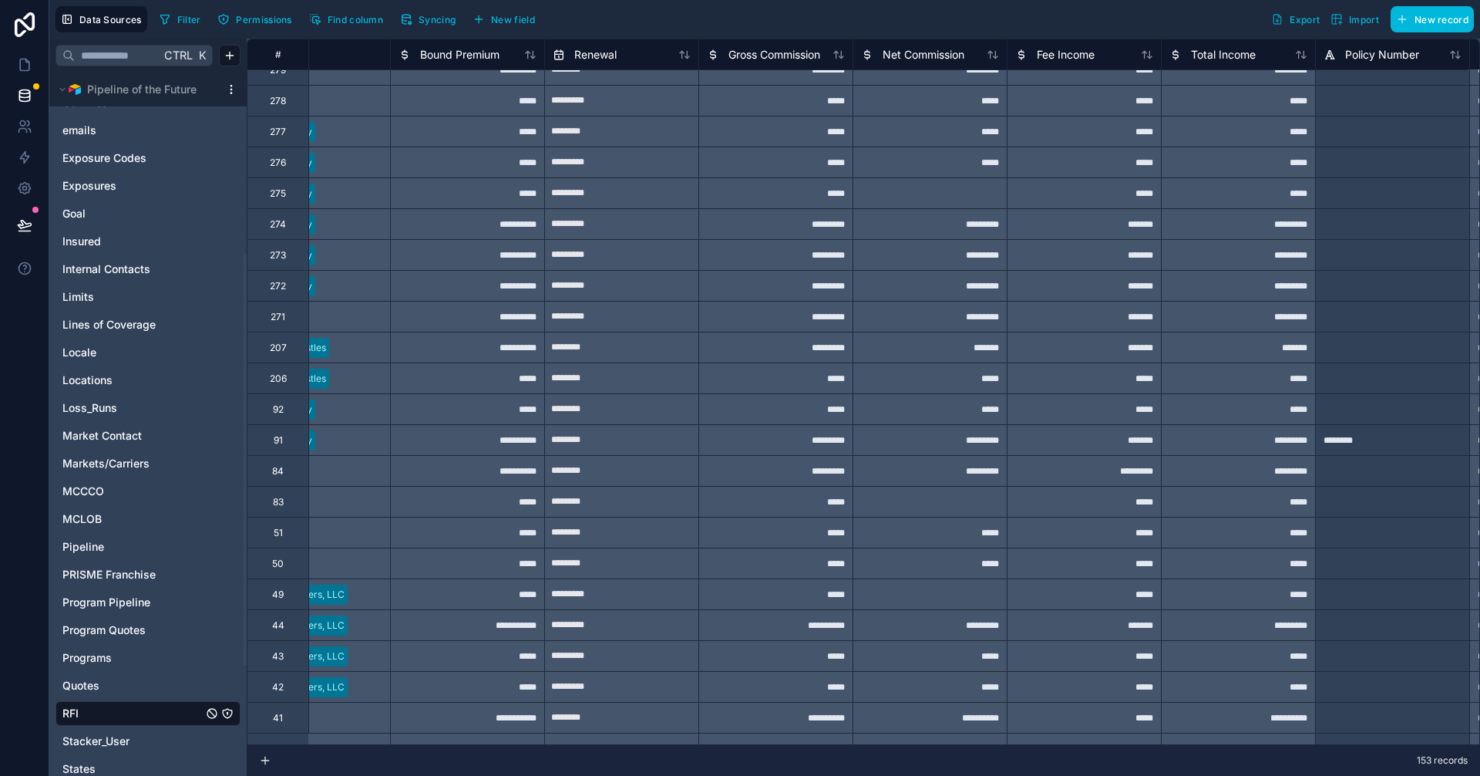
scroll to position [2914, 5629]
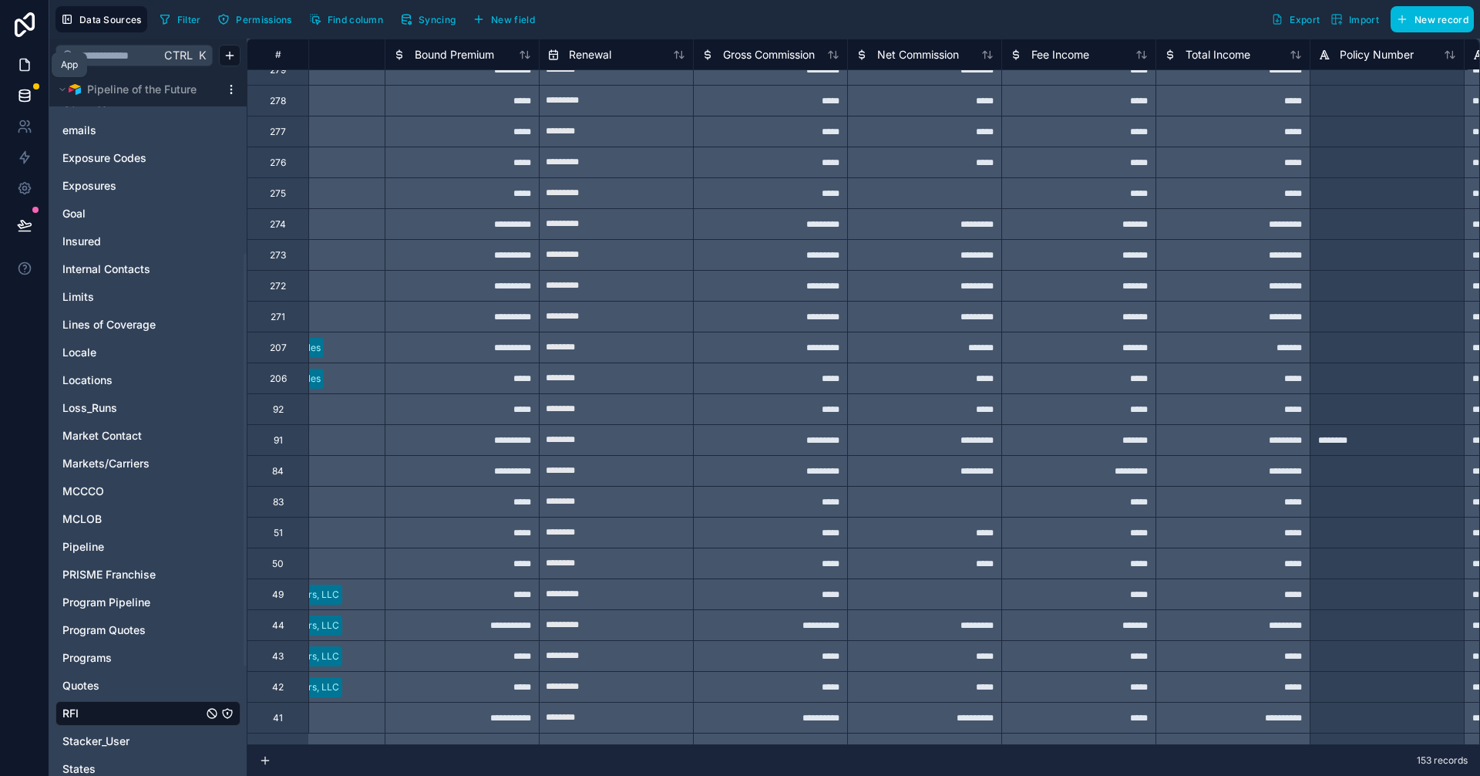
click at [22, 61] on icon at bounding box center [24, 64] width 15 height 15
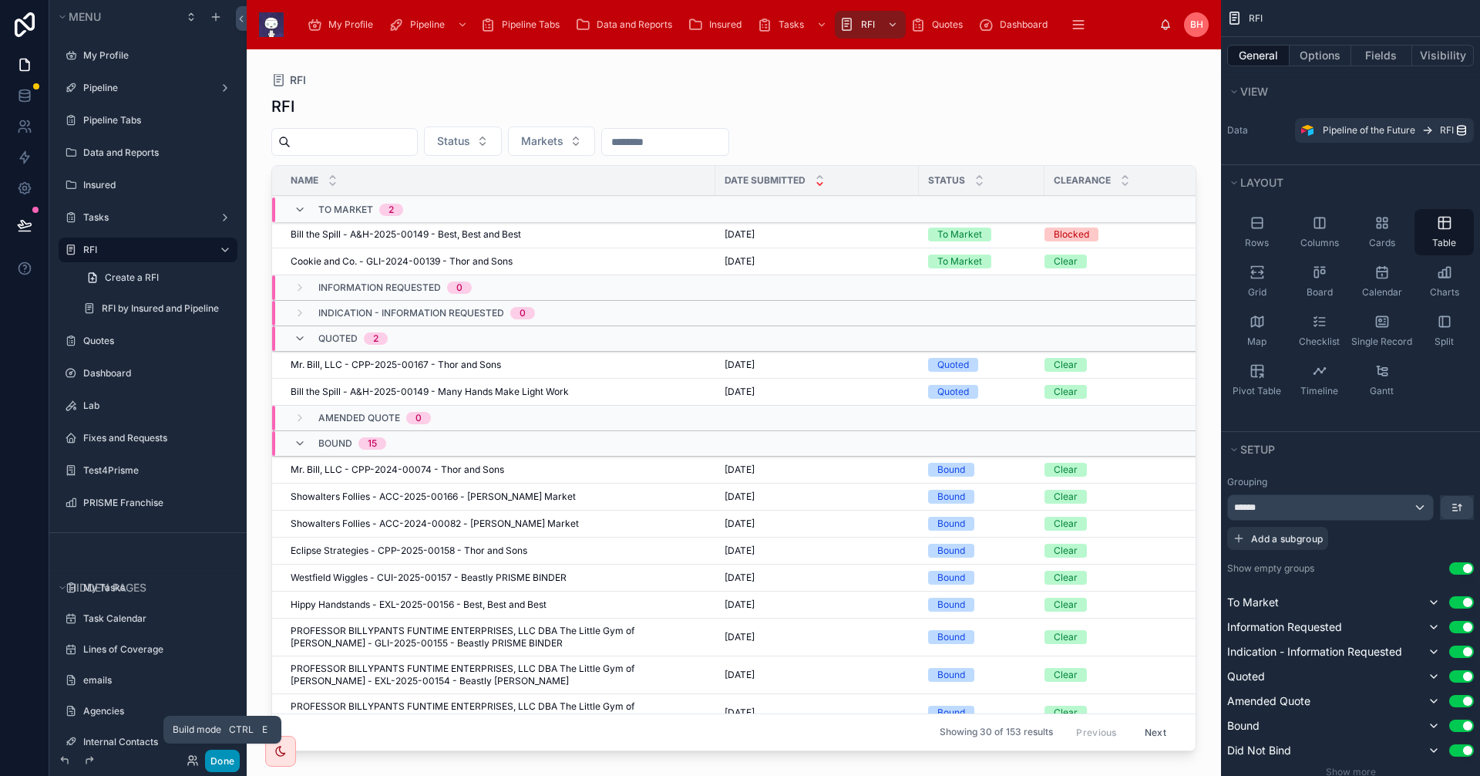
click at [224, 764] on button "Done" at bounding box center [222, 760] width 35 height 22
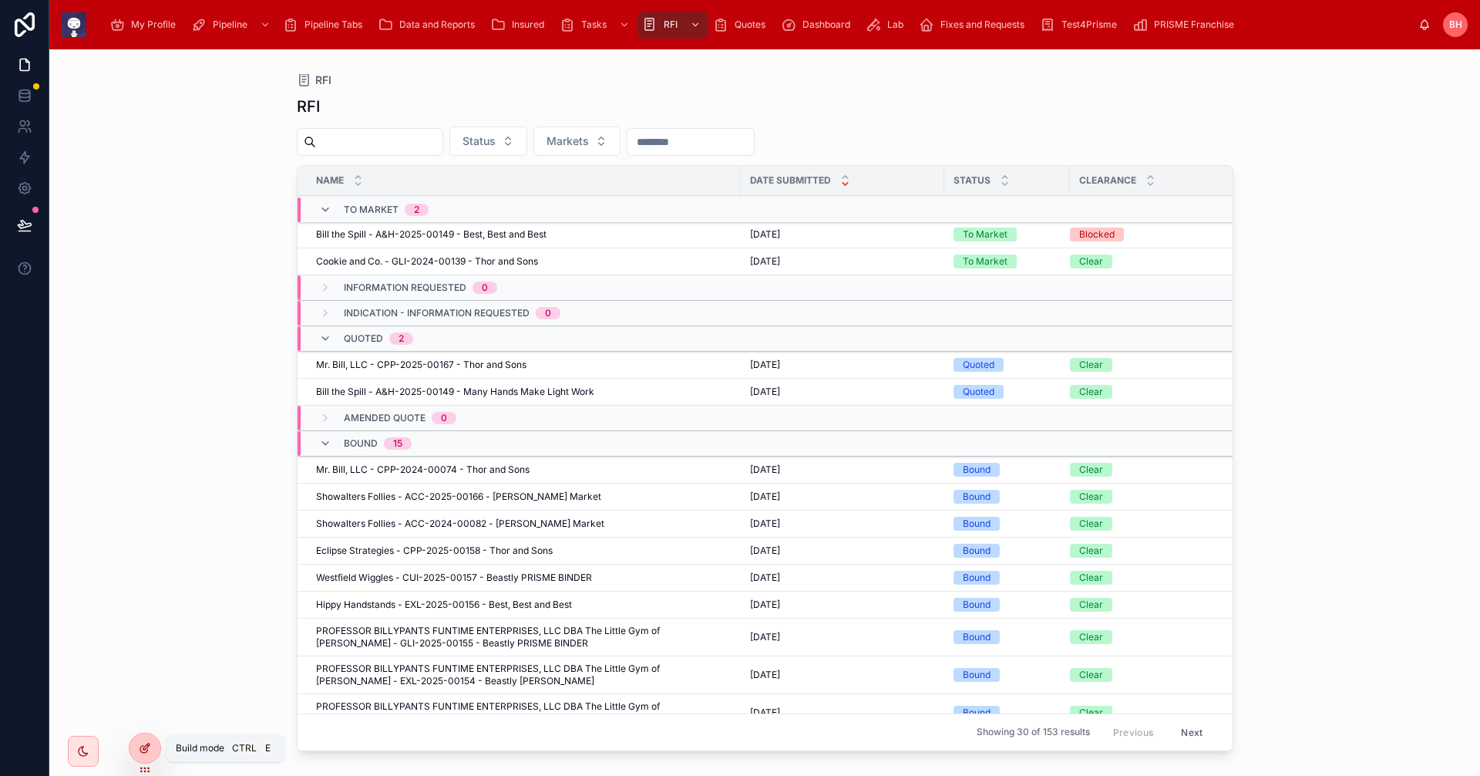
click at [144, 750] on icon at bounding box center [145, 748] width 12 height 12
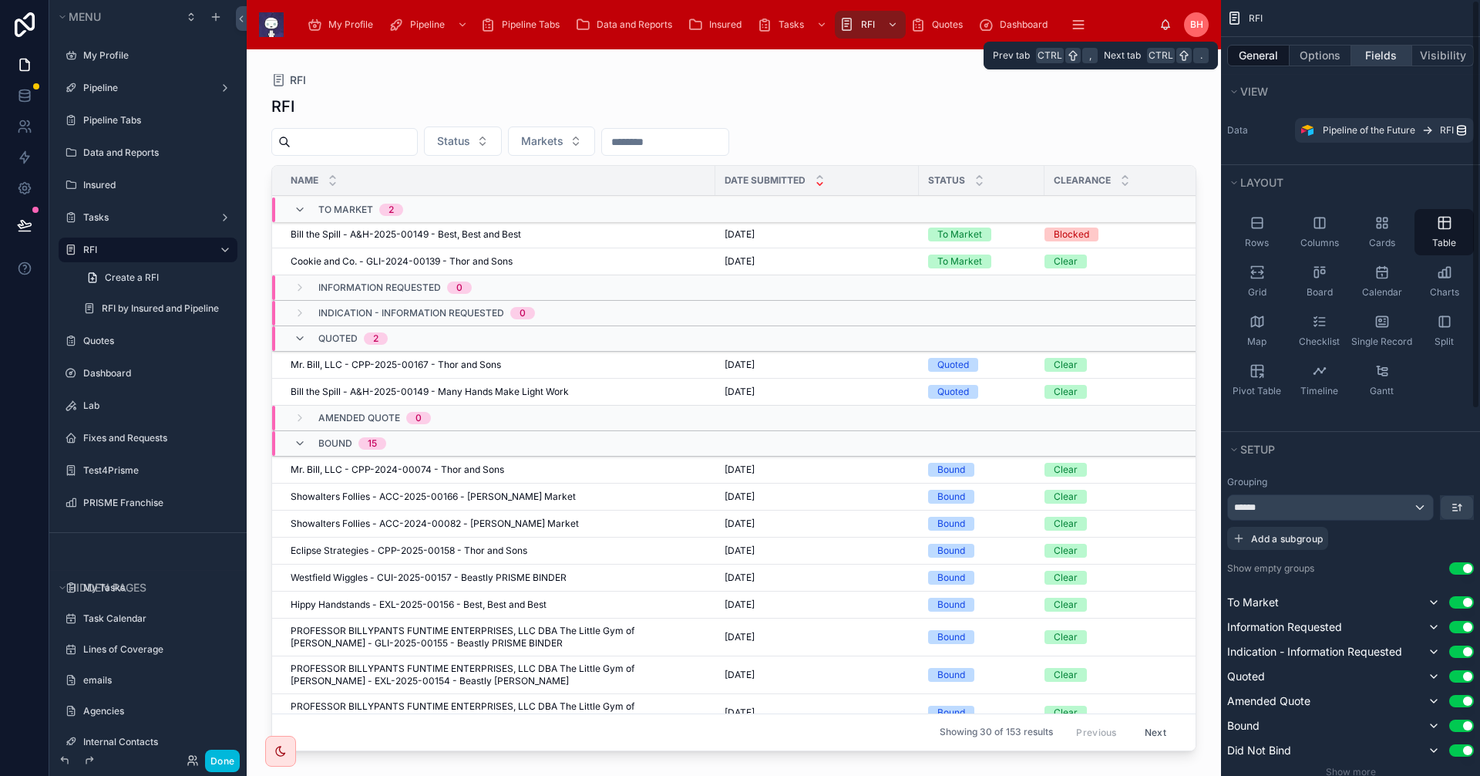
click at [1375, 58] on button "Fields" at bounding box center [1382, 56] width 62 height 22
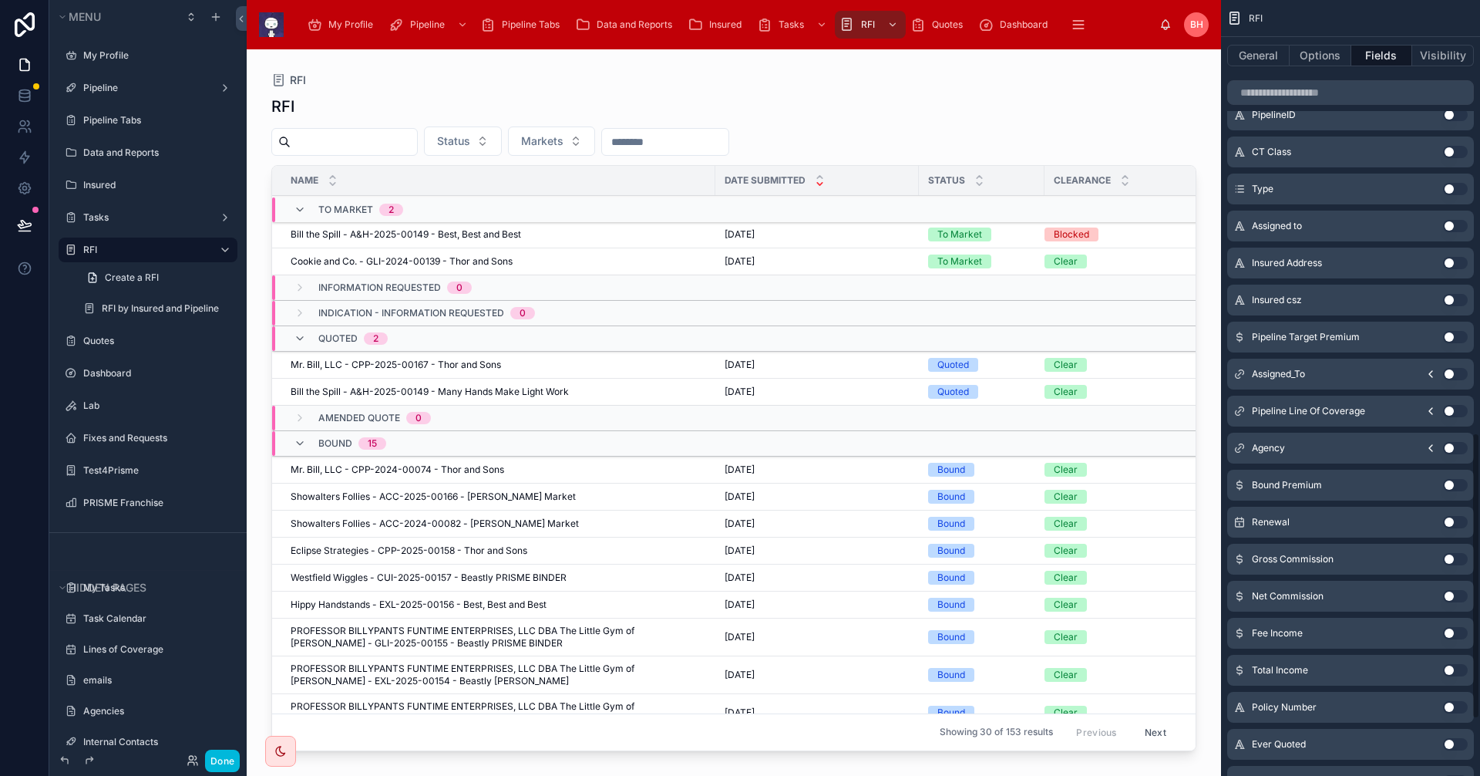
scroll to position [1169, 0]
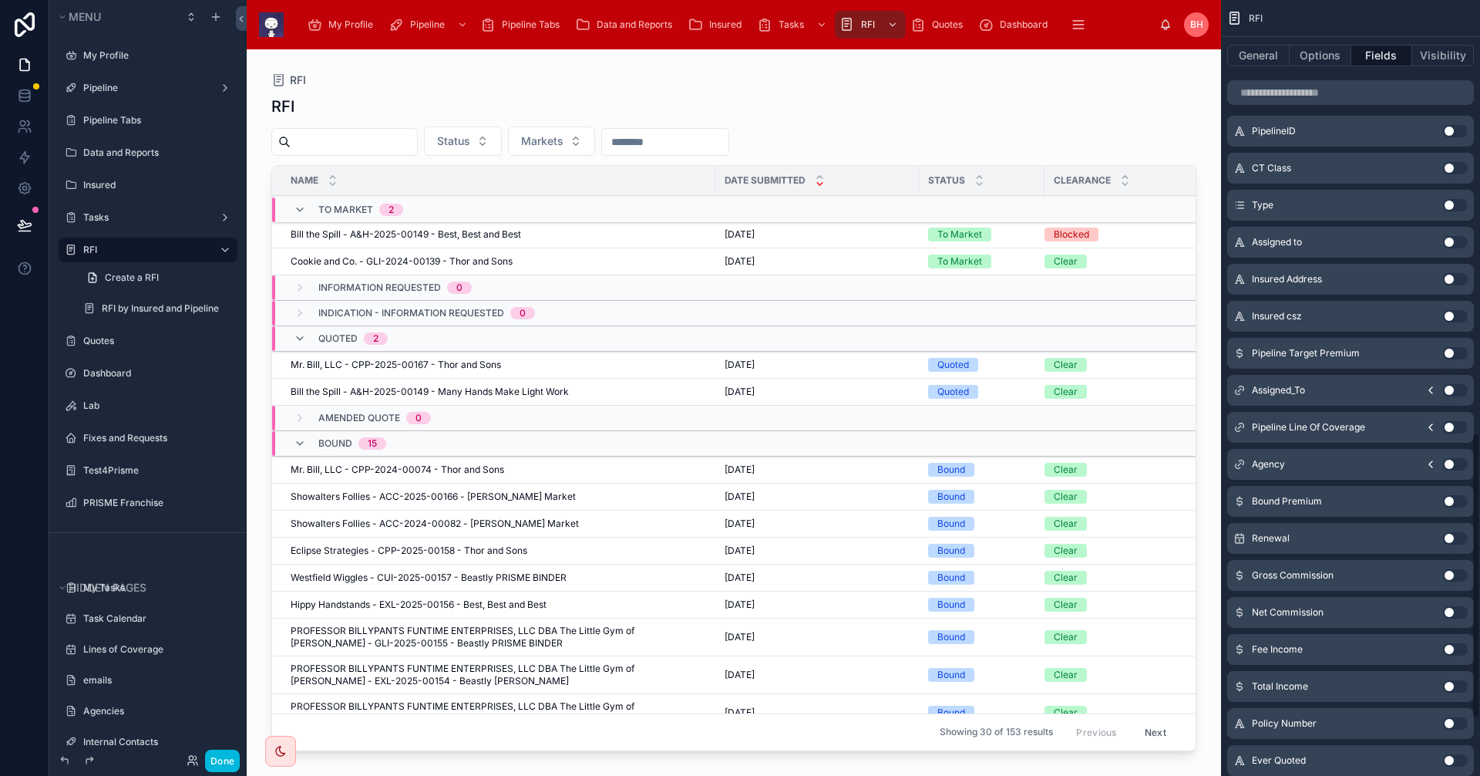
click at [1461, 503] on button "Use setting" at bounding box center [1455, 501] width 25 height 12
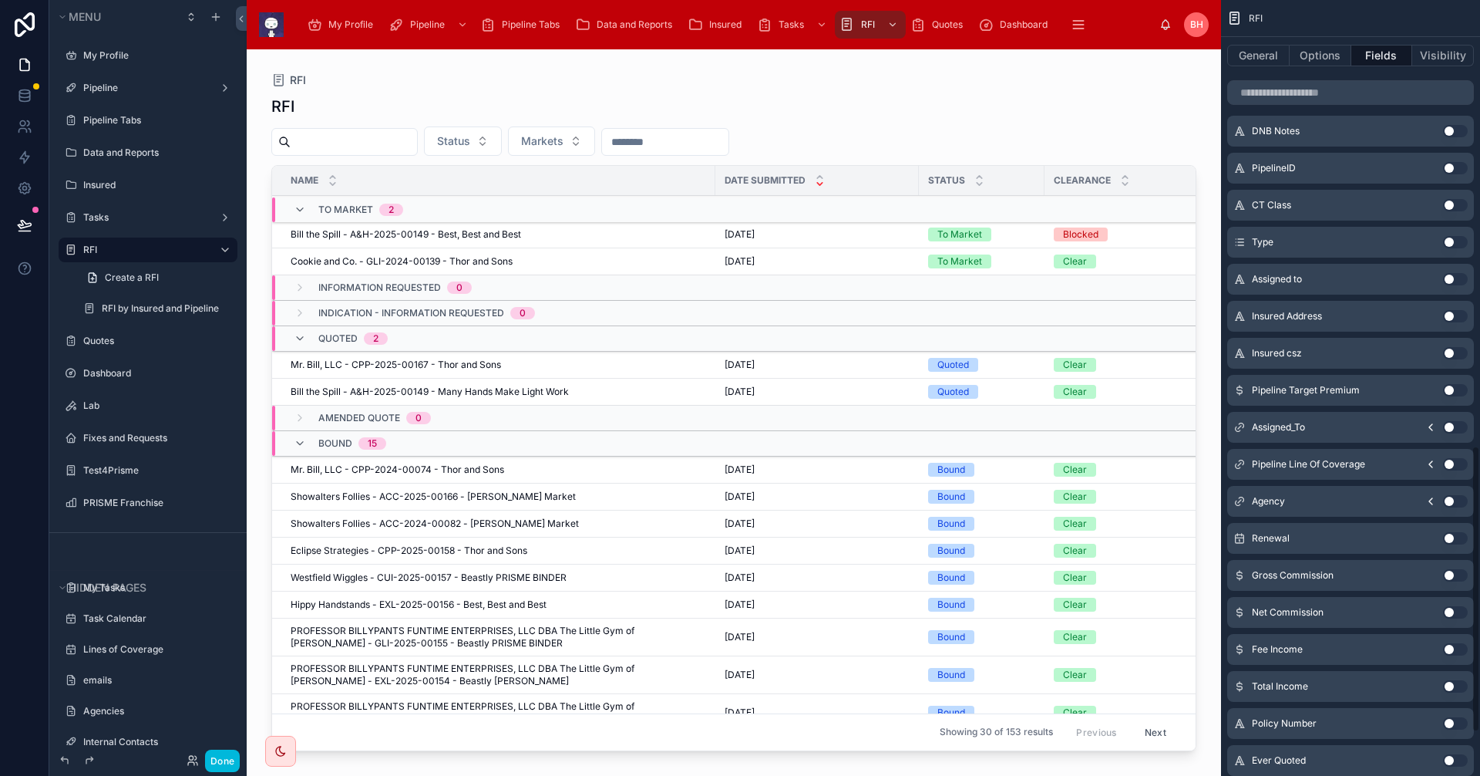
scroll to position [1207, 0]
click at [215, 762] on button "Done" at bounding box center [222, 760] width 35 height 22
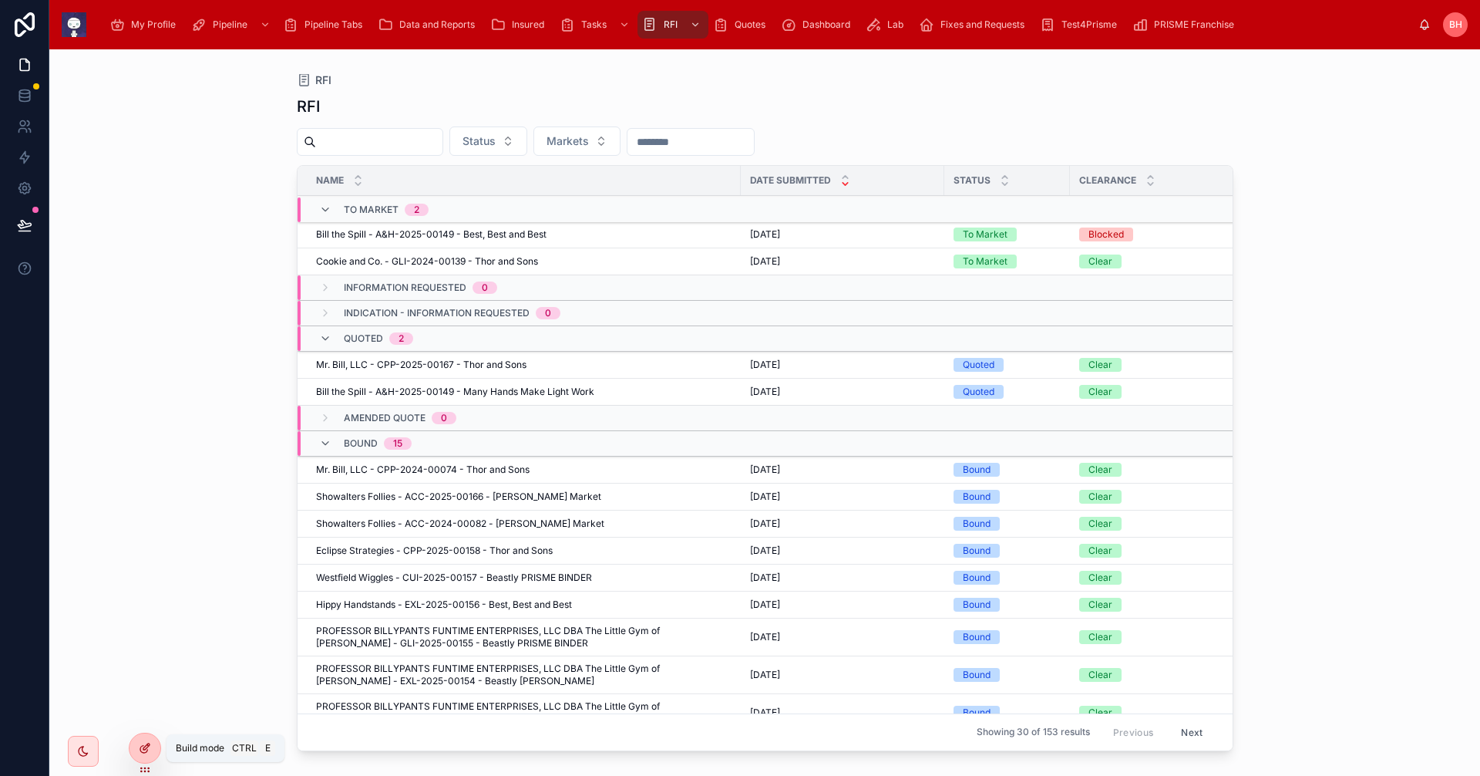
click at [154, 744] on div at bounding box center [145, 747] width 31 height 29
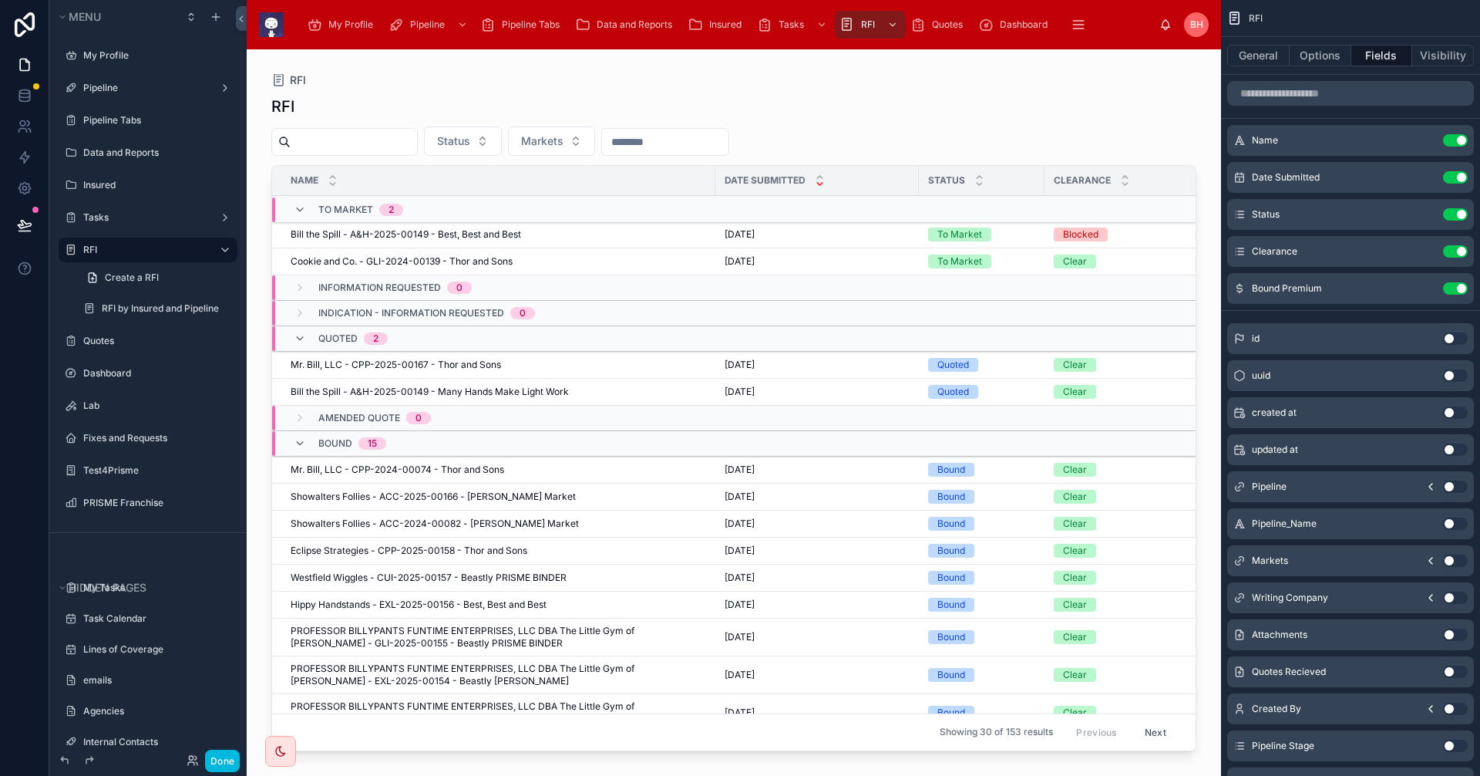
click at [877, 165] on div at bounding box center [734, 403] width 974 height 708
click at [1260, 56] on button "General" at bounding box center [1258, 56] width 62 height 22
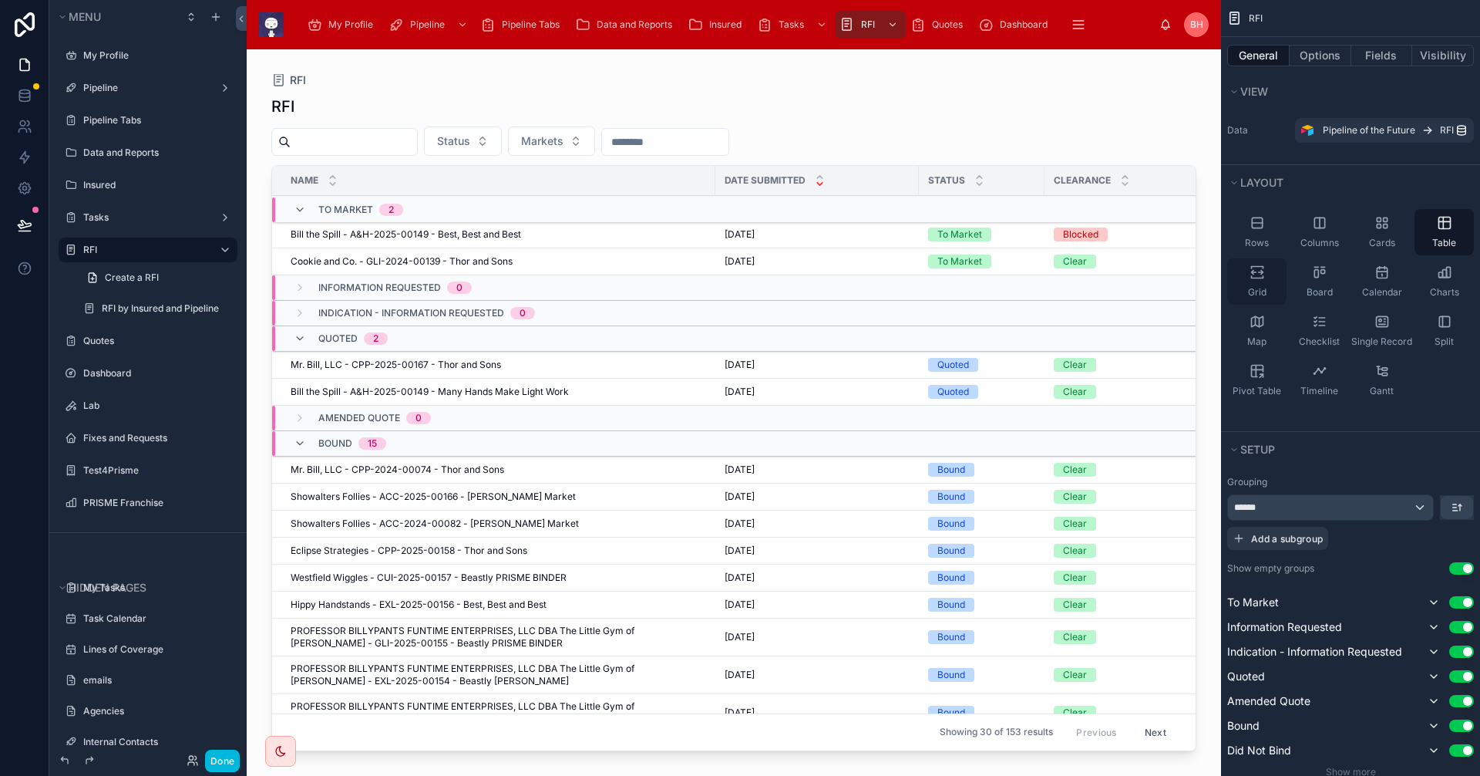
click at [1257, 278] on icon "scrollable content" at bounding box center [1257, 277] width 12 height 2
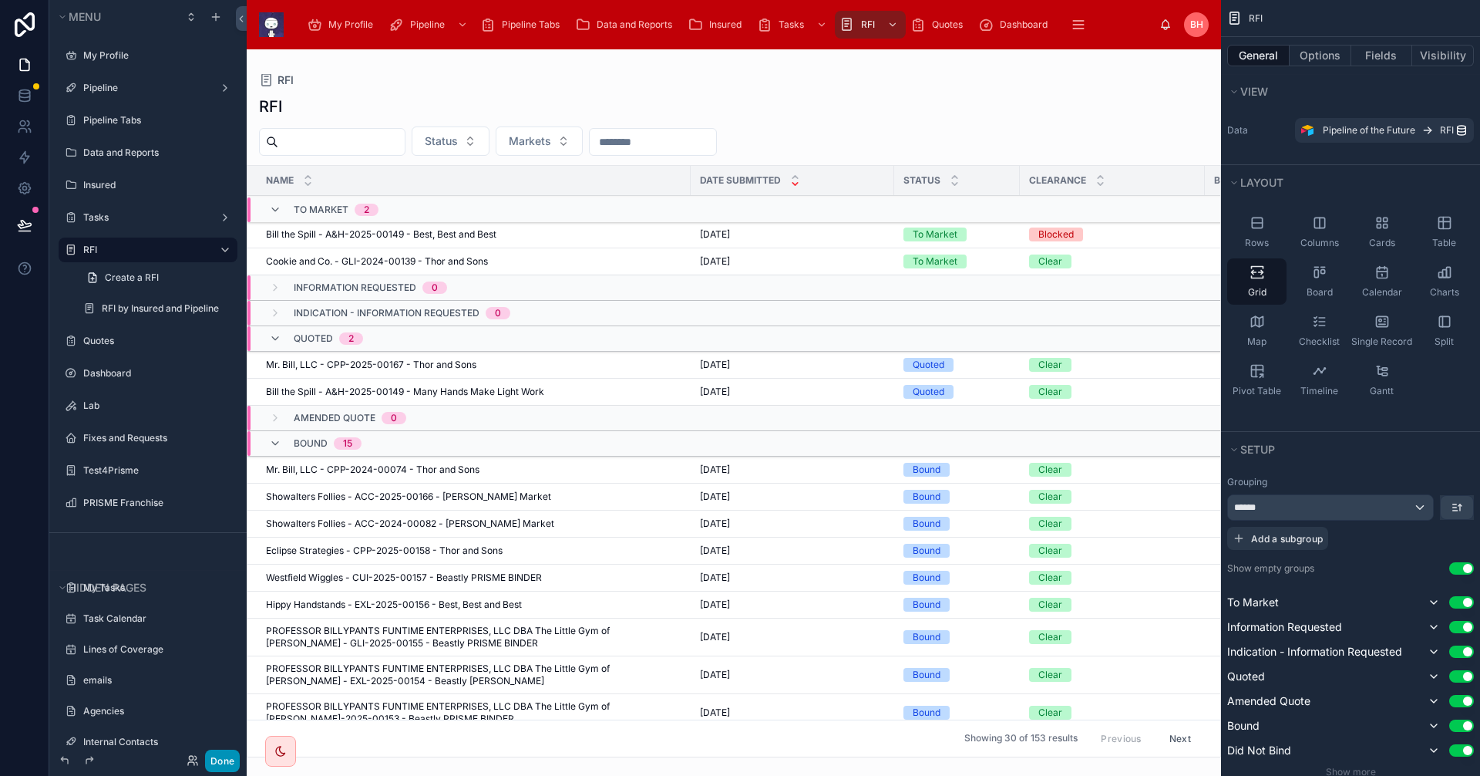
click at [212, 762] on button "Done" at bounding box center [222, 760] width 35 height 22
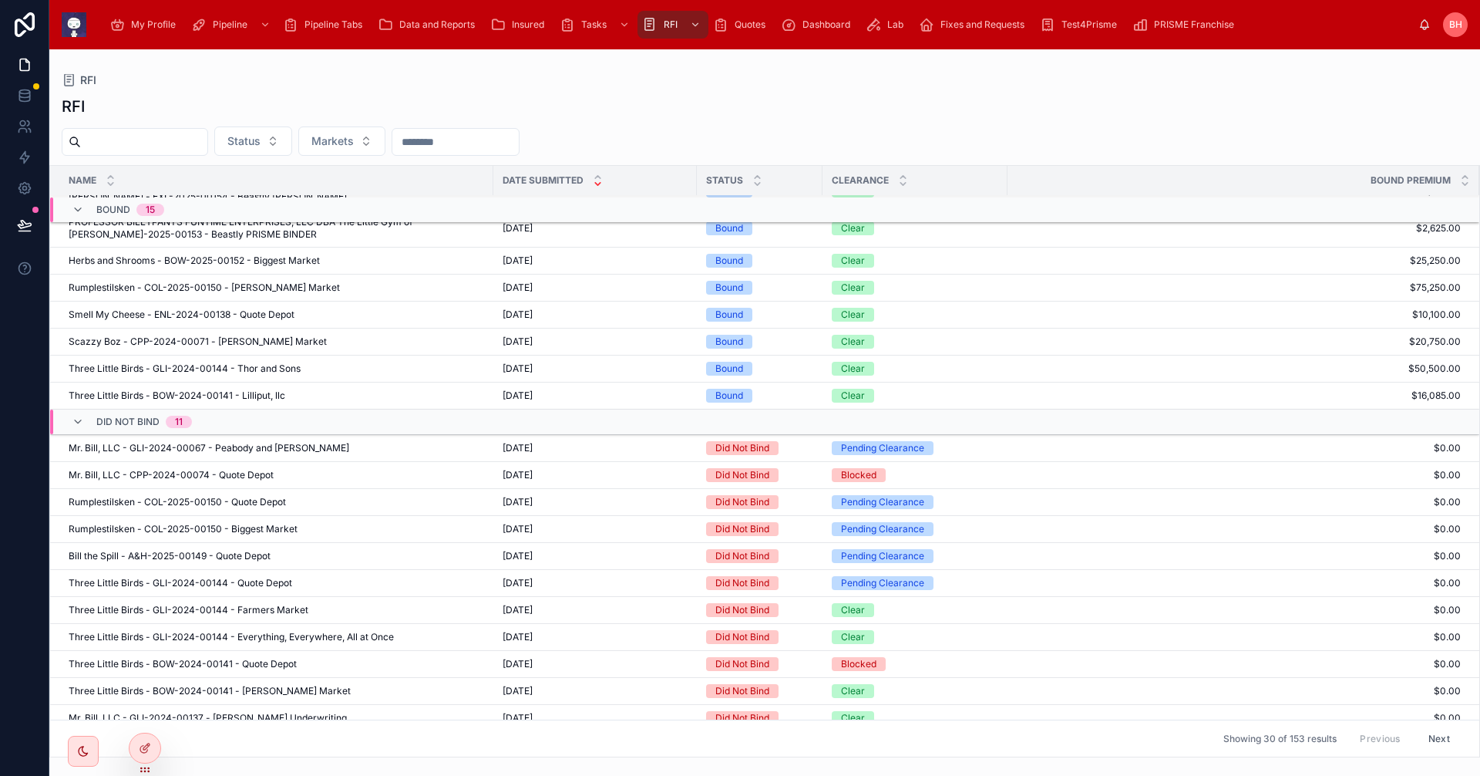
scroll to position [528, 0]
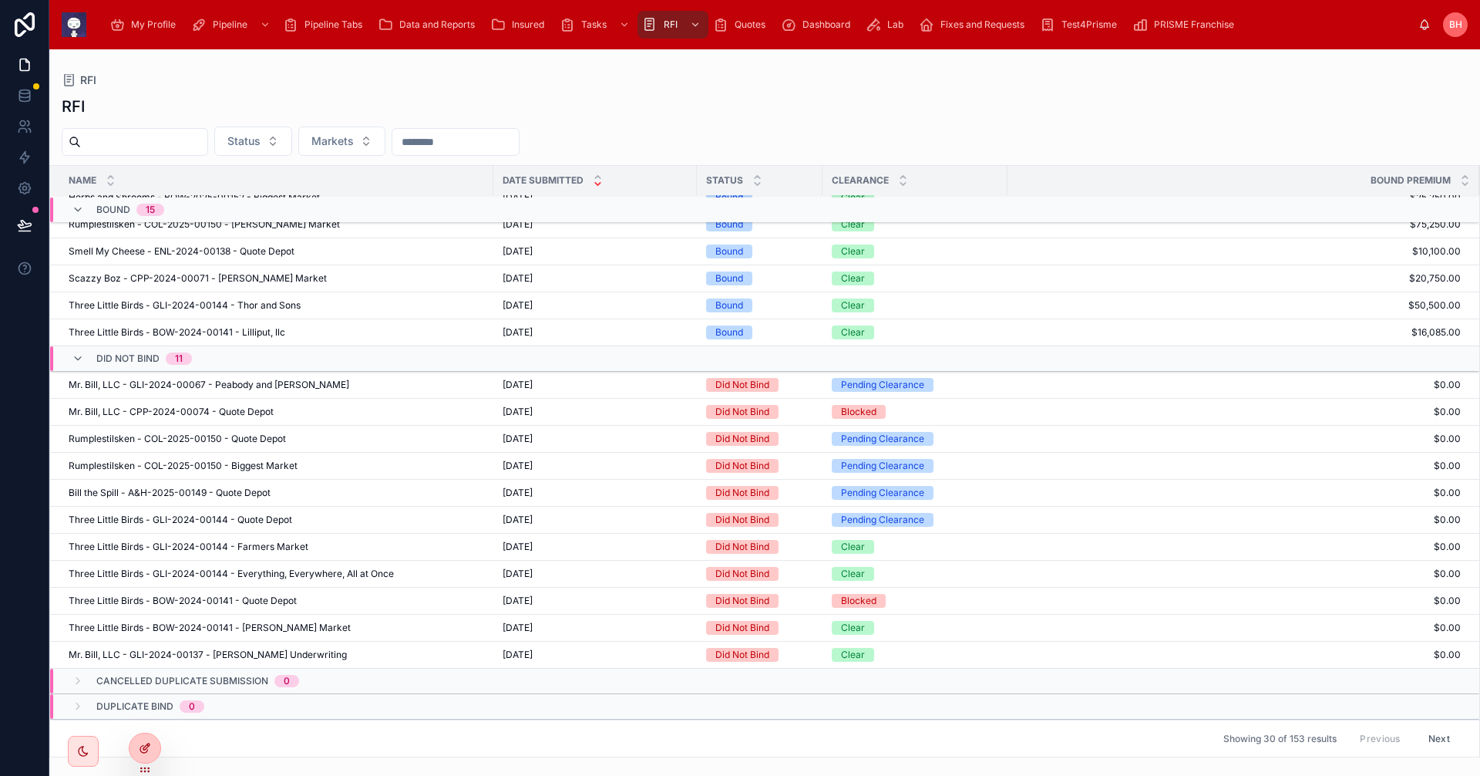
click at [147, 754] on div at bounding box center [145, 747] width 31 height 29
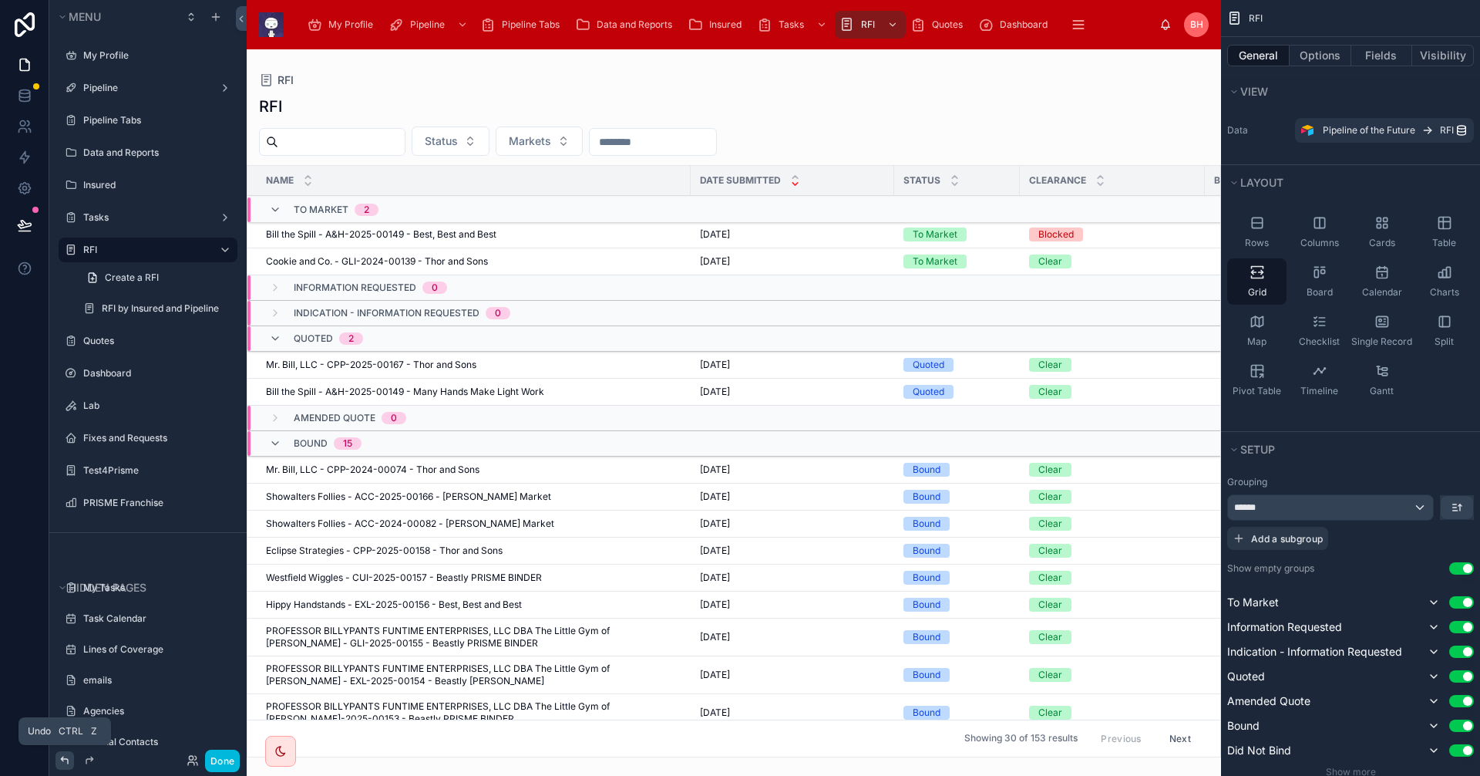
click at [62, 763] on icon at bounding box center [65, 760] width 12 height 12
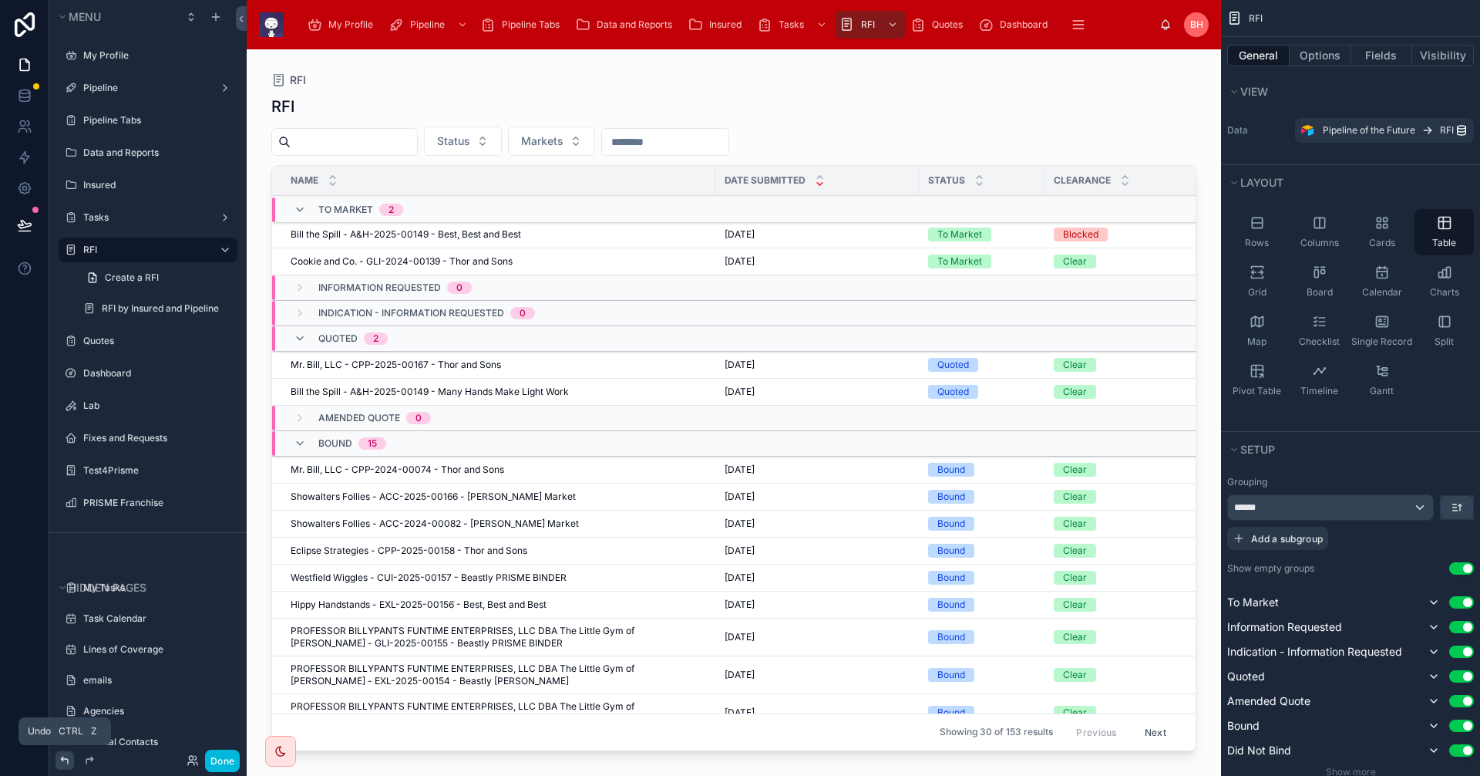
click at [62, 763] on icon at bounding box center [65, 760] width 12 height 12
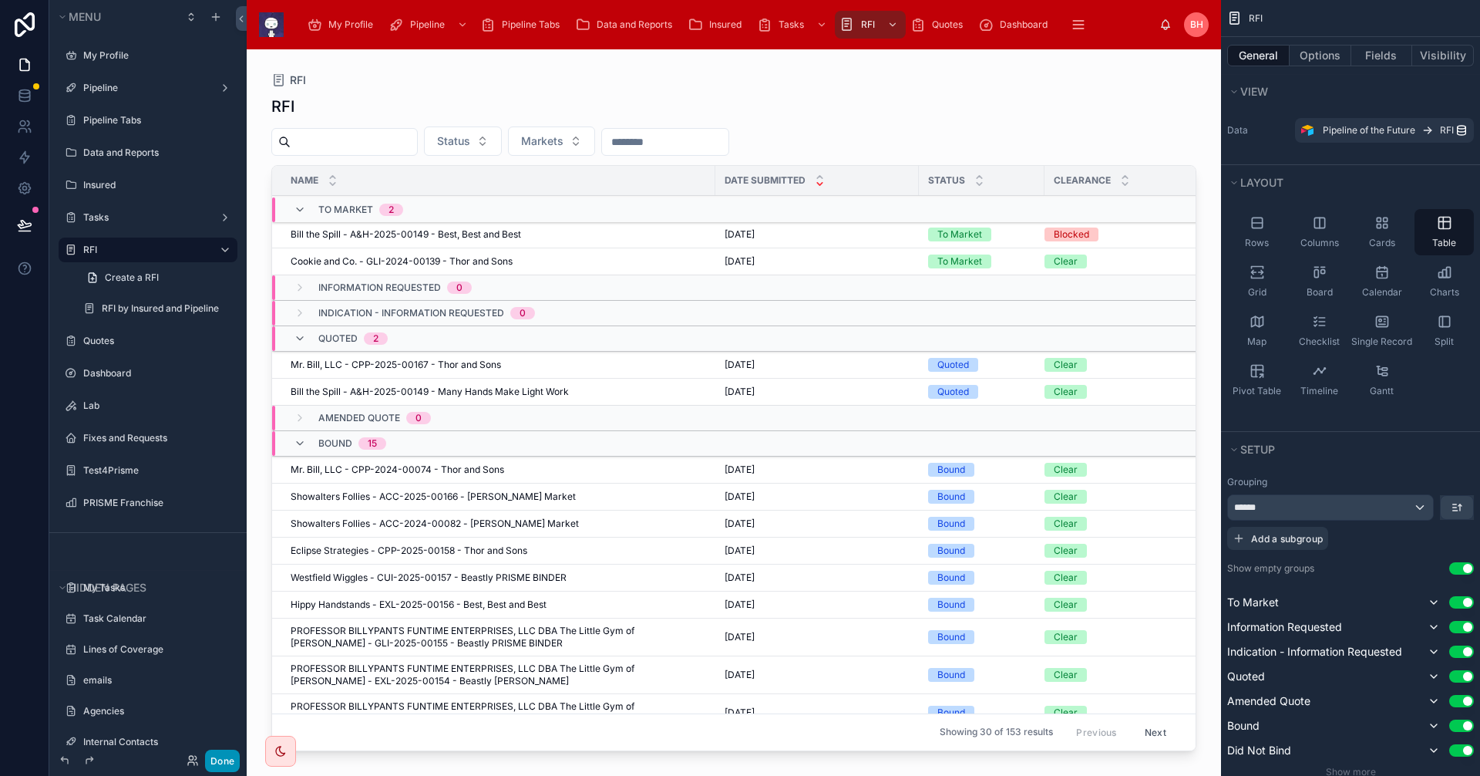
click at [227, 753] on button "Done" at bounding box center [222, 760] width 35 height 22
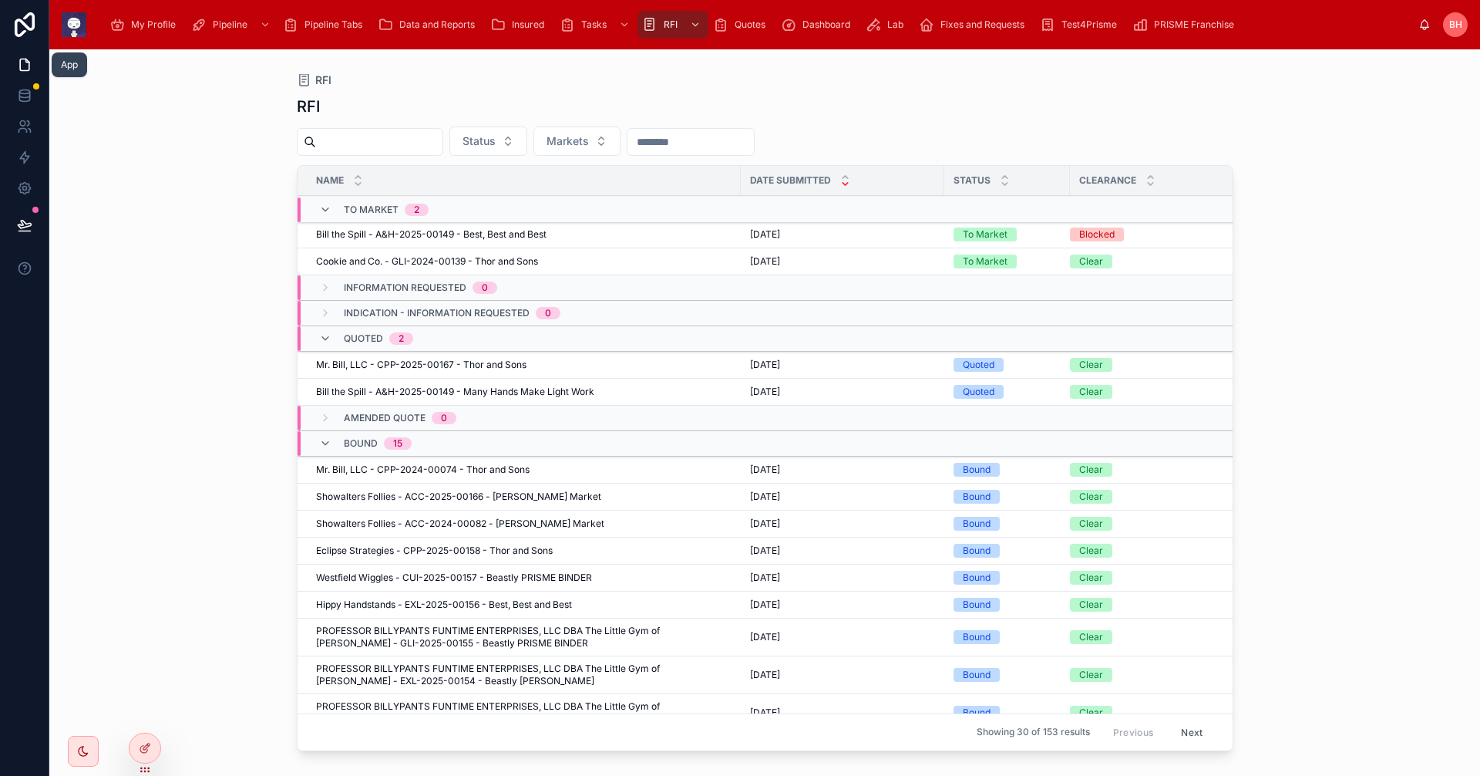
click at [22, 66] on icon at bounding box center [24, 64] width 15 height 15
click at [347, 550] on span "Eclipse Strategies - CPP-2025-00158 - Thor and Sons" at bounding box center [434, 550] width 237 height 12
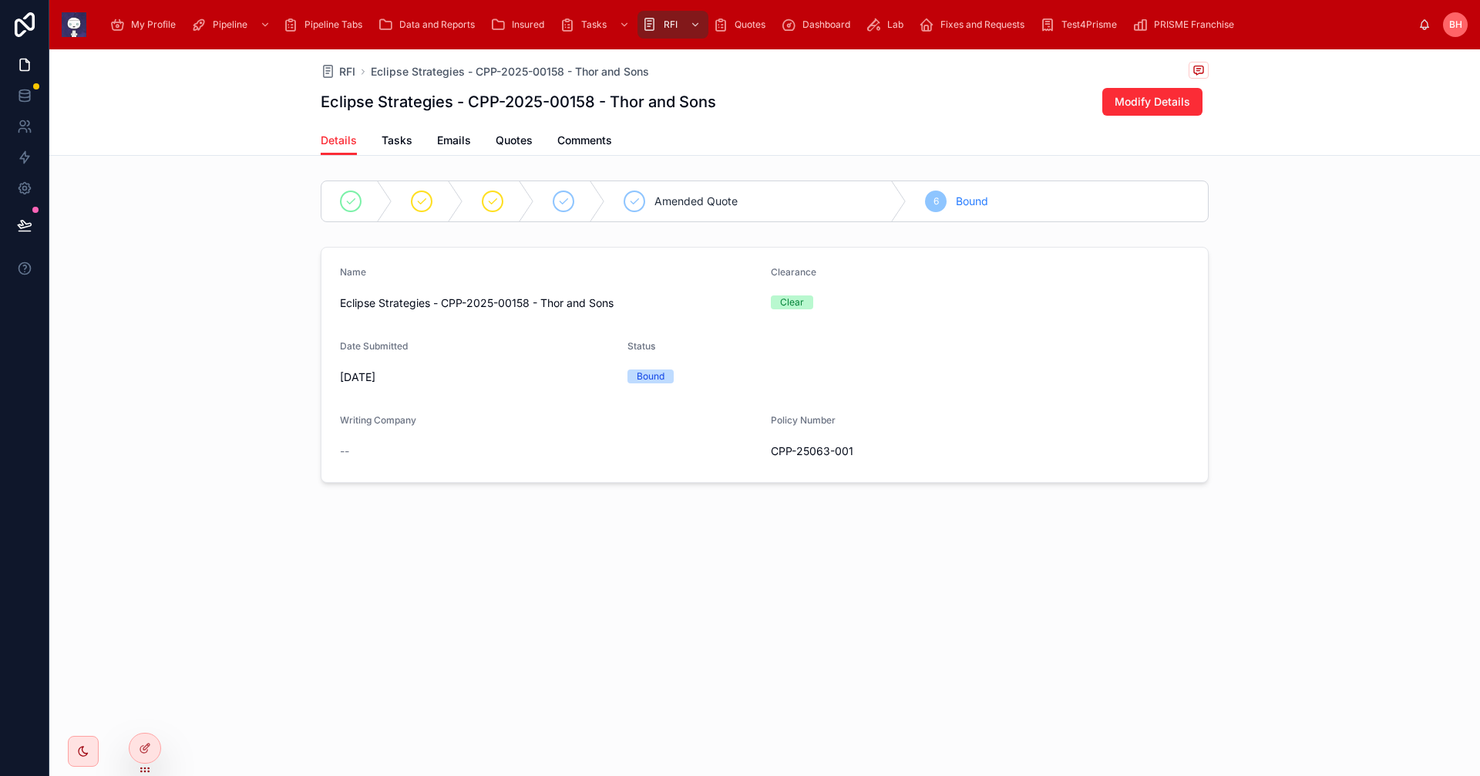
click at [523, 16] on div "Insured" at bounding box center [520, 24] width 60 height 25
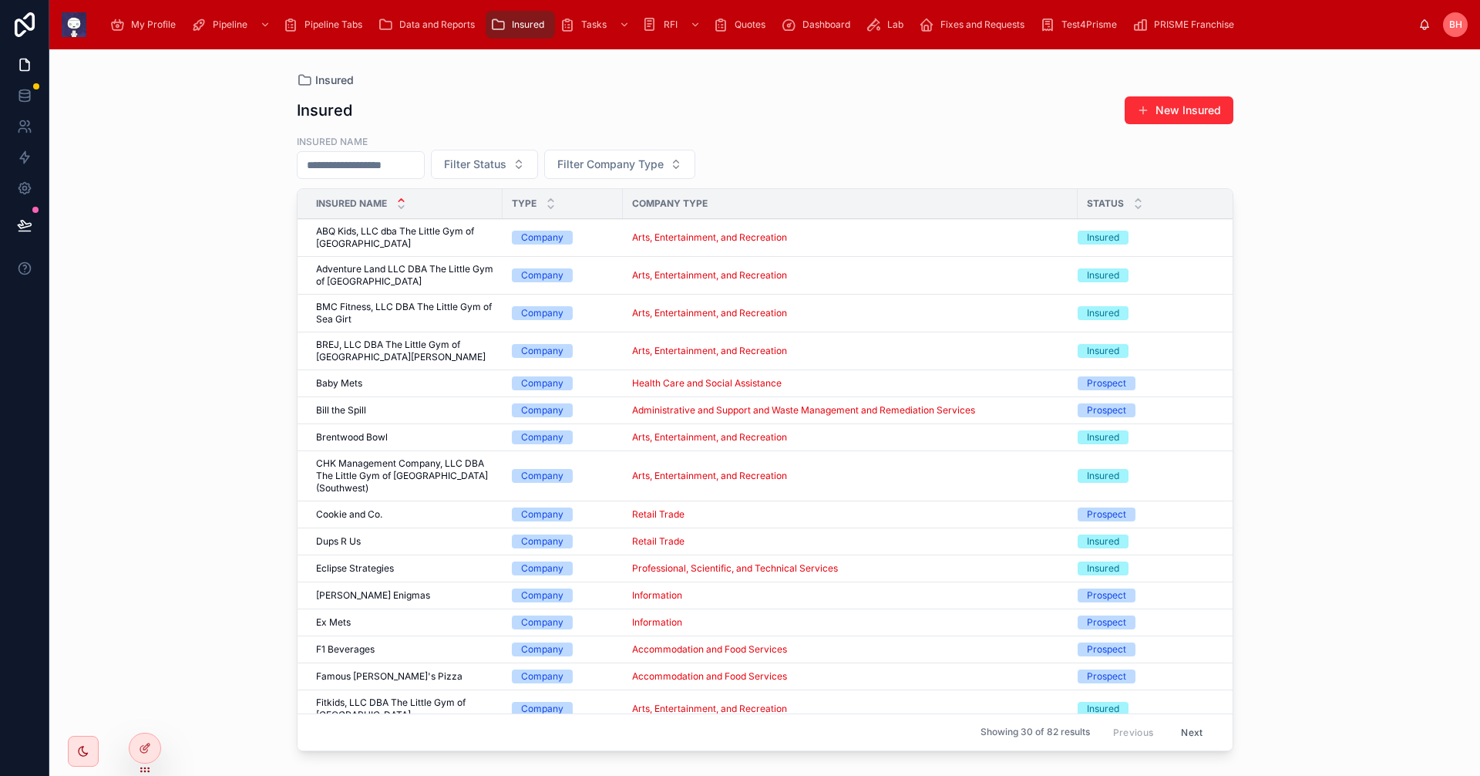
click at [387, 566] on span "Eclipse Strategies" at bounding box center [355, 568] width 78 height 12
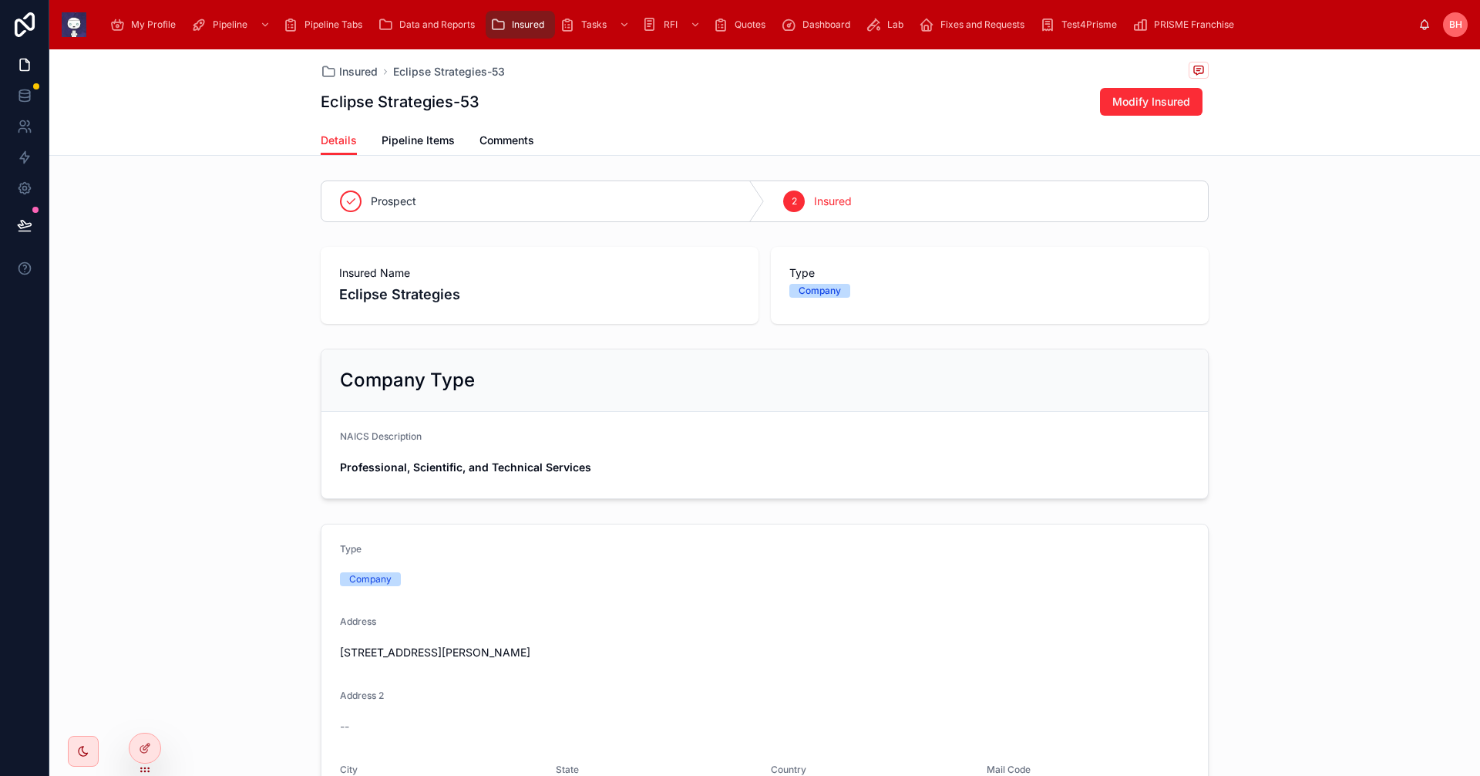
click at [411, 141] on span "Pipeline Items" at bounding box center [418, 140] width 73 height 15
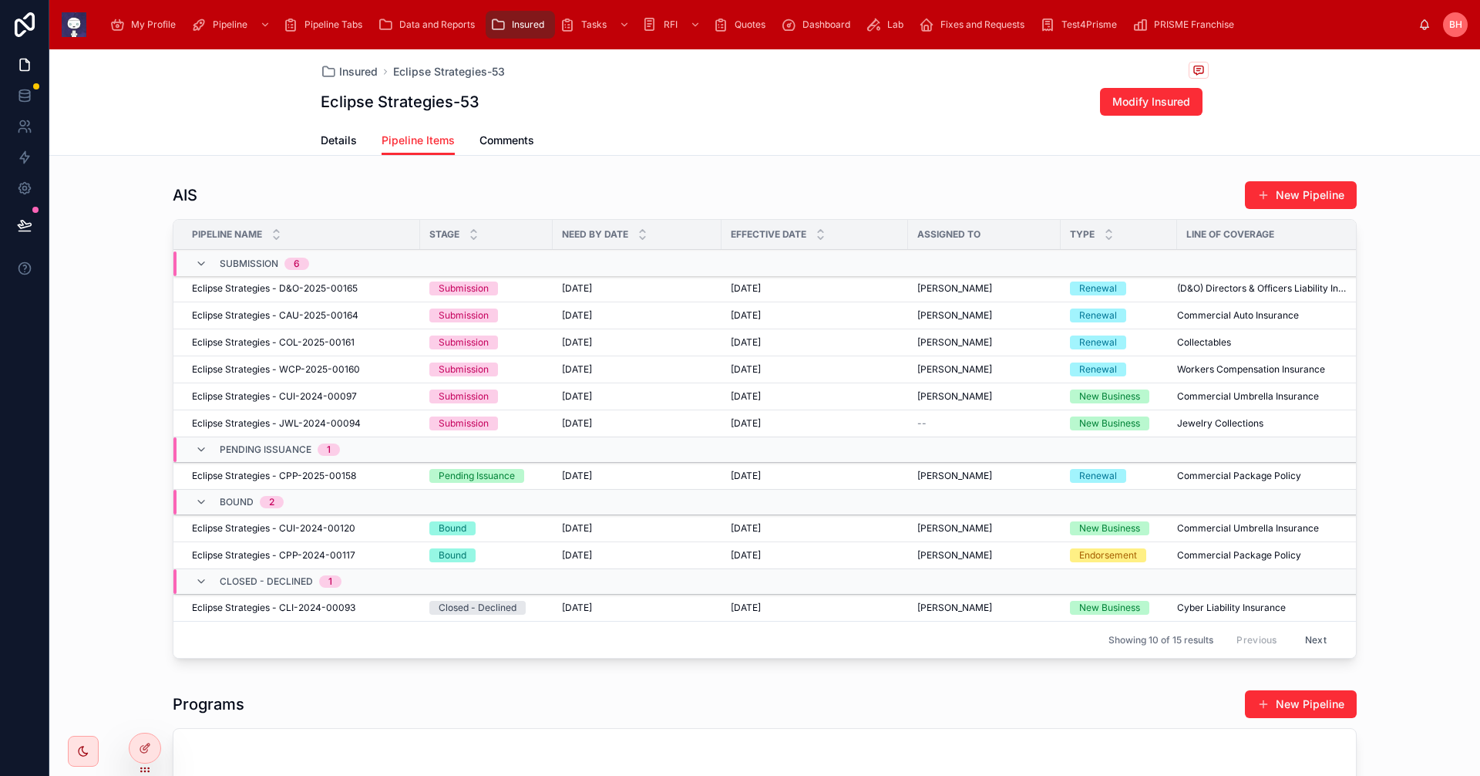
click at [228, 526] on span "Eclipse Strategies - CUI-2024-00120" at bounding box center [273, 528] width 163 height 12
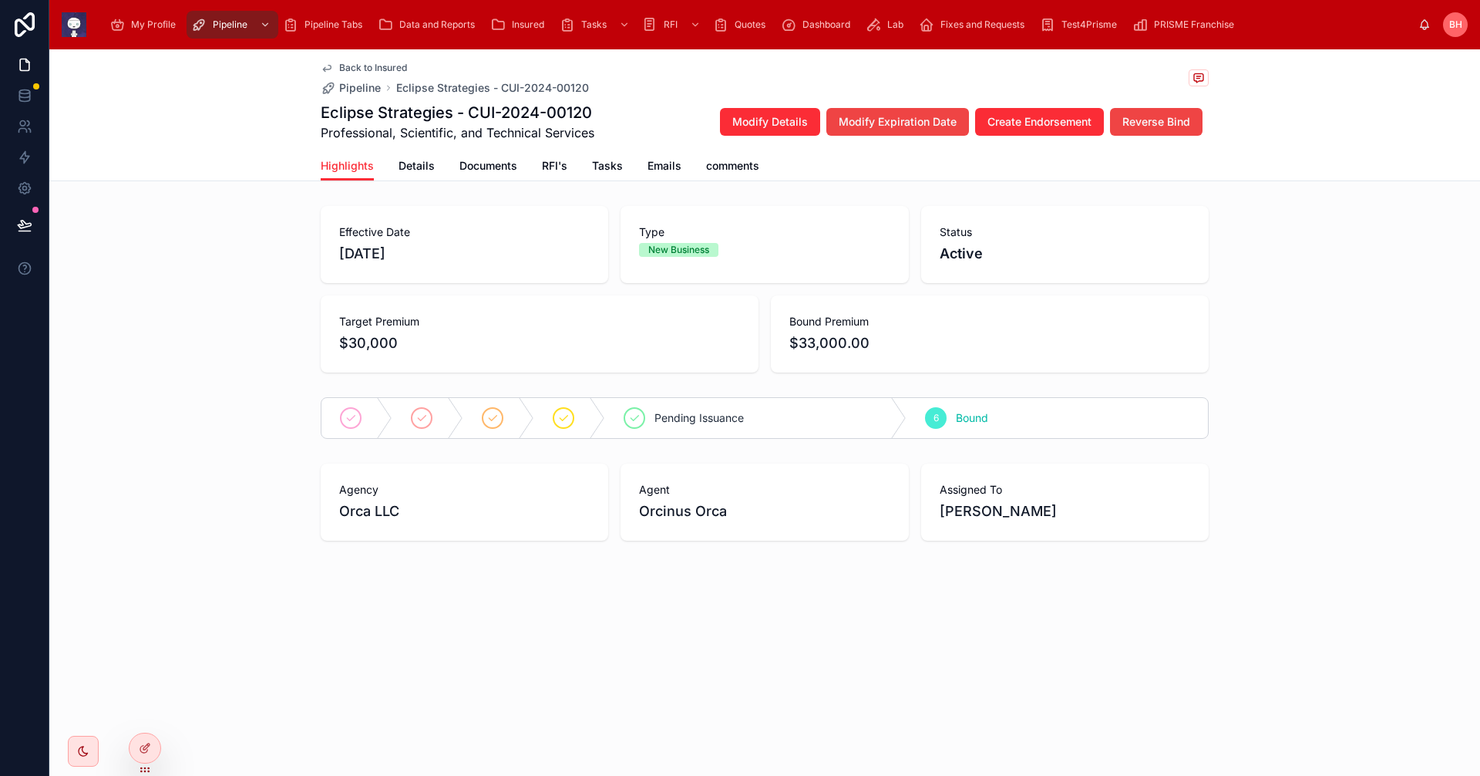
click at [550, 167] on span "RFI's" at bounding box center [554, 165] width 25 height 15
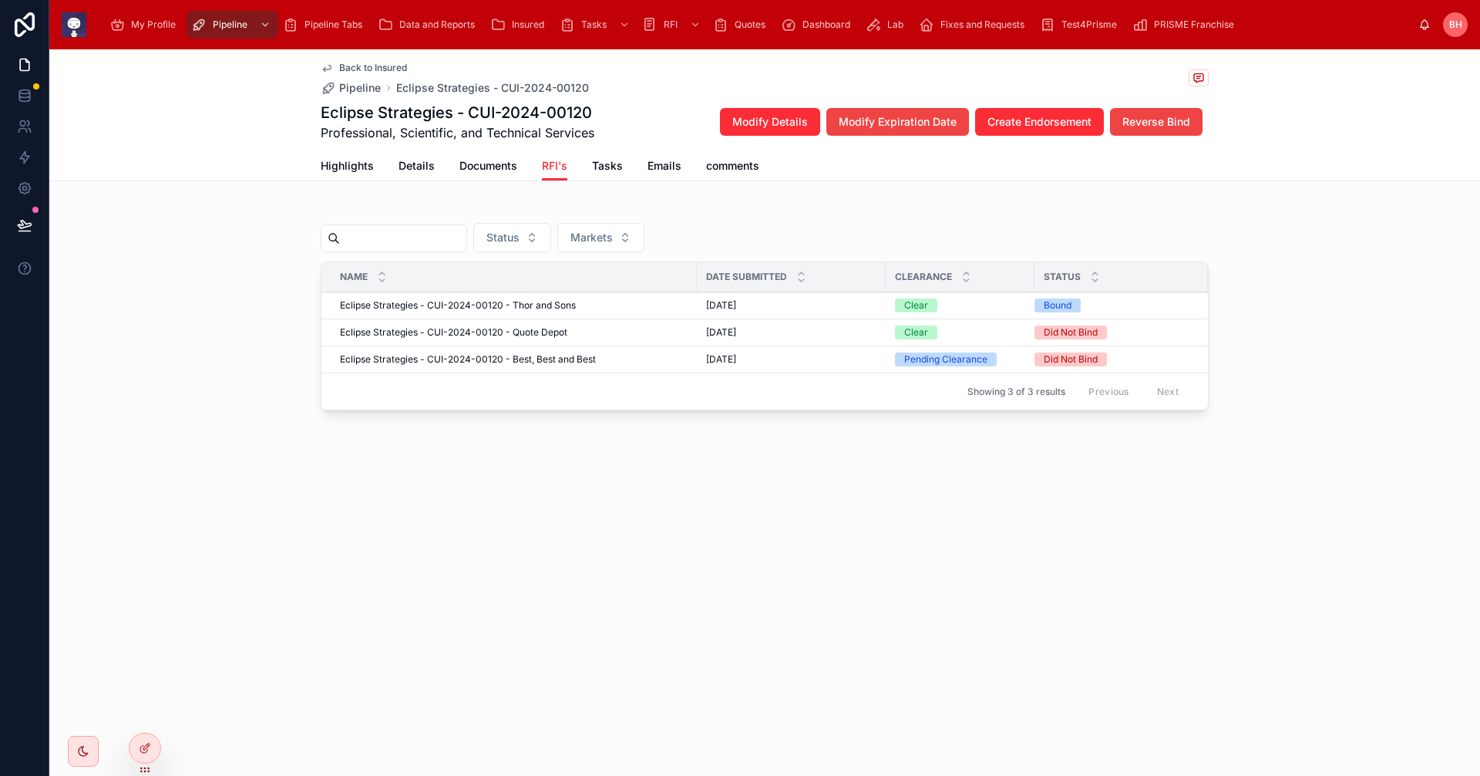
click at [406, 306] on span "Eclipse Strategies - CUI-2024-00120 - Thor and Sons" at bounding box center [458, 305] width 236 height 12
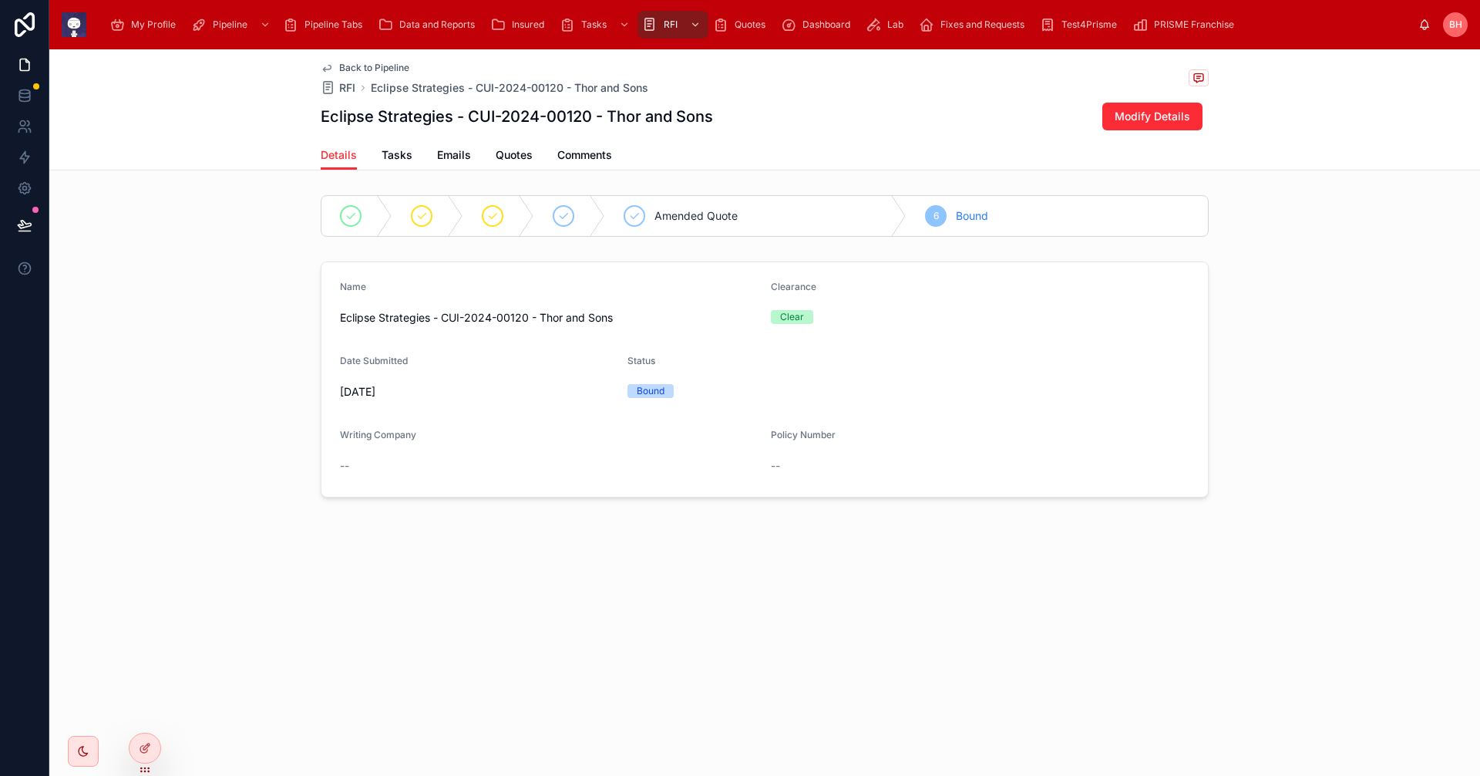
click at [389, 71] on span "Back to Pipeline" at bounding box center [374, 68] width 70 height 12
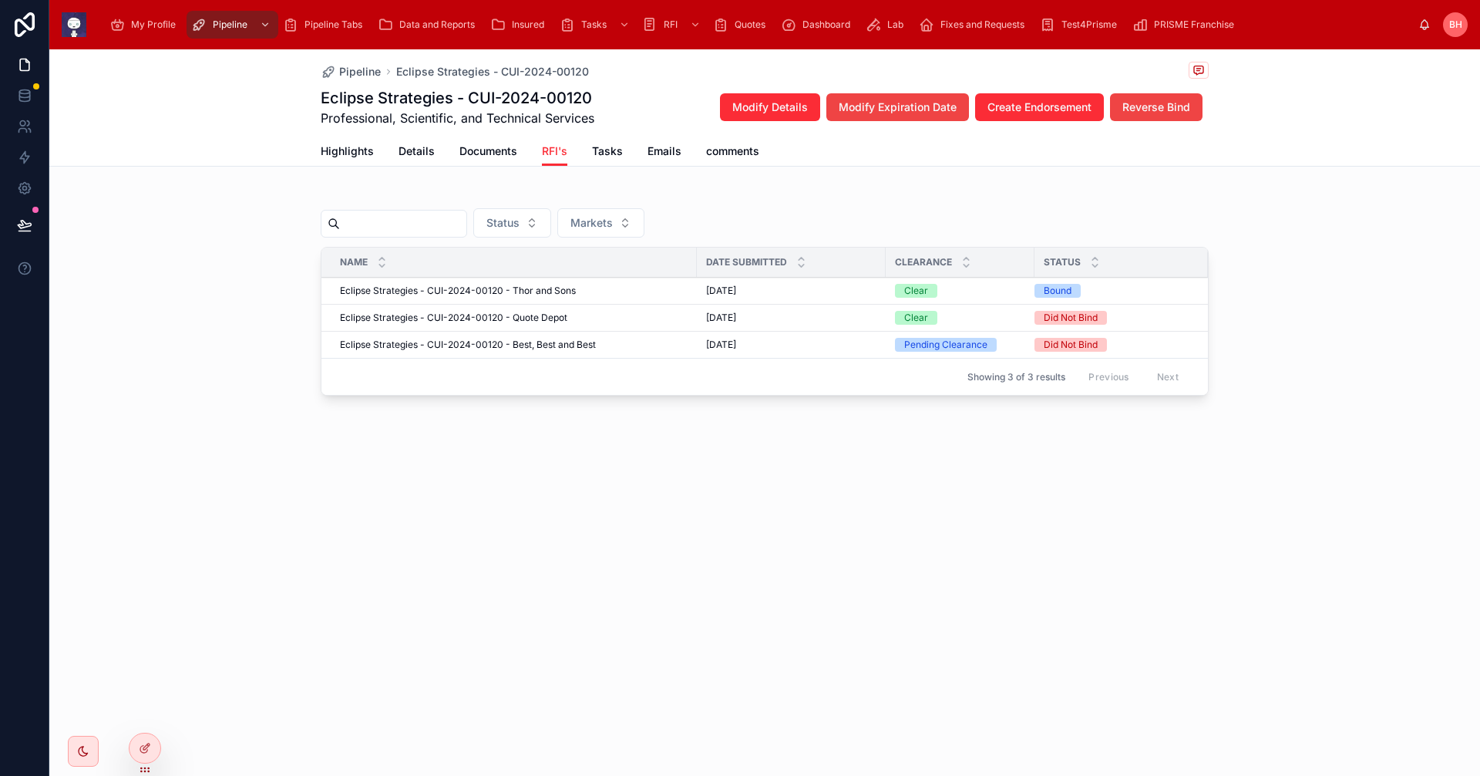
click at [429, 316] on span "Eclipse Strategies - CUI-2024-00120 - Quote Depot" at bounding box center [453, 317] width 227 height 12
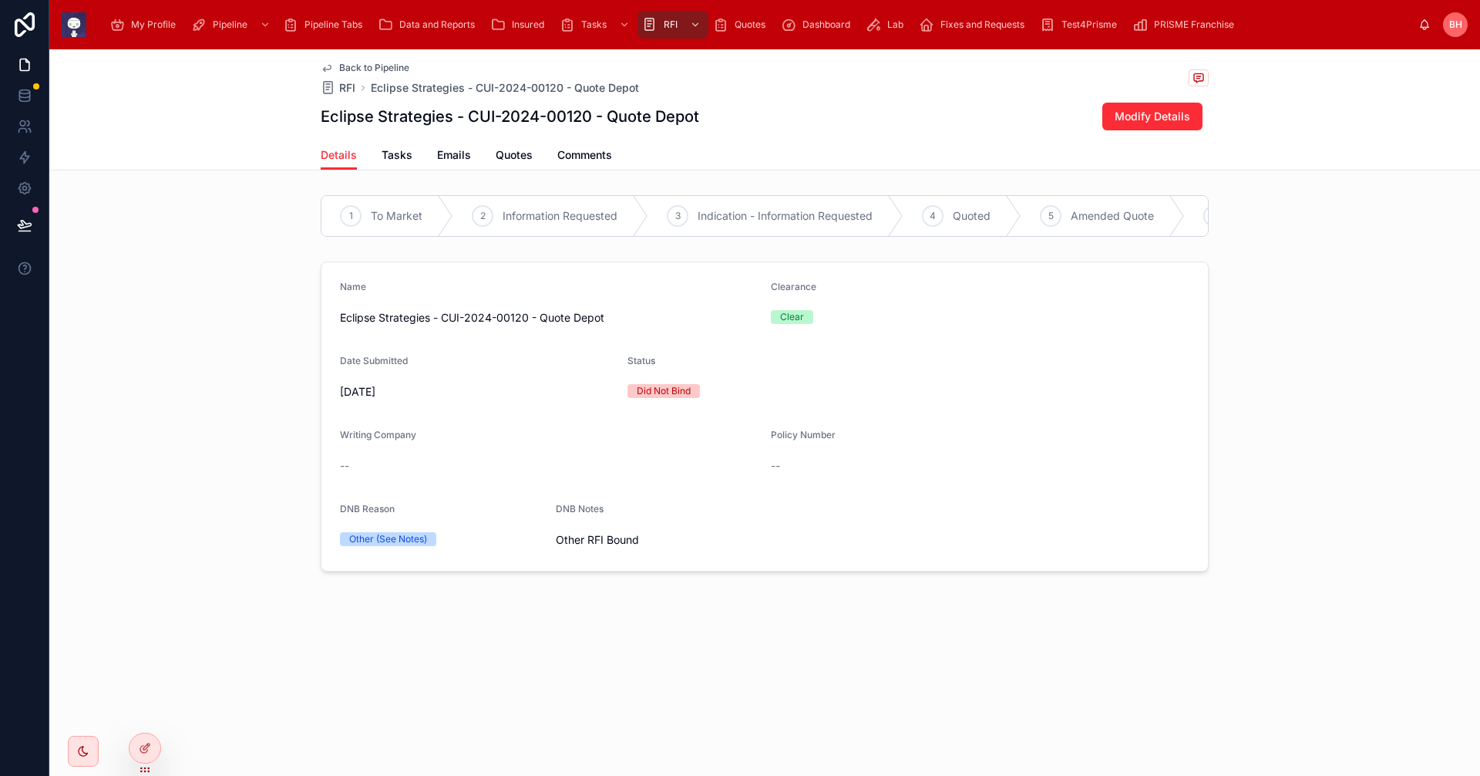
click at [389, 67] on span "Back to Pipeline" at bounding box center [374, 68] width 70 height 12
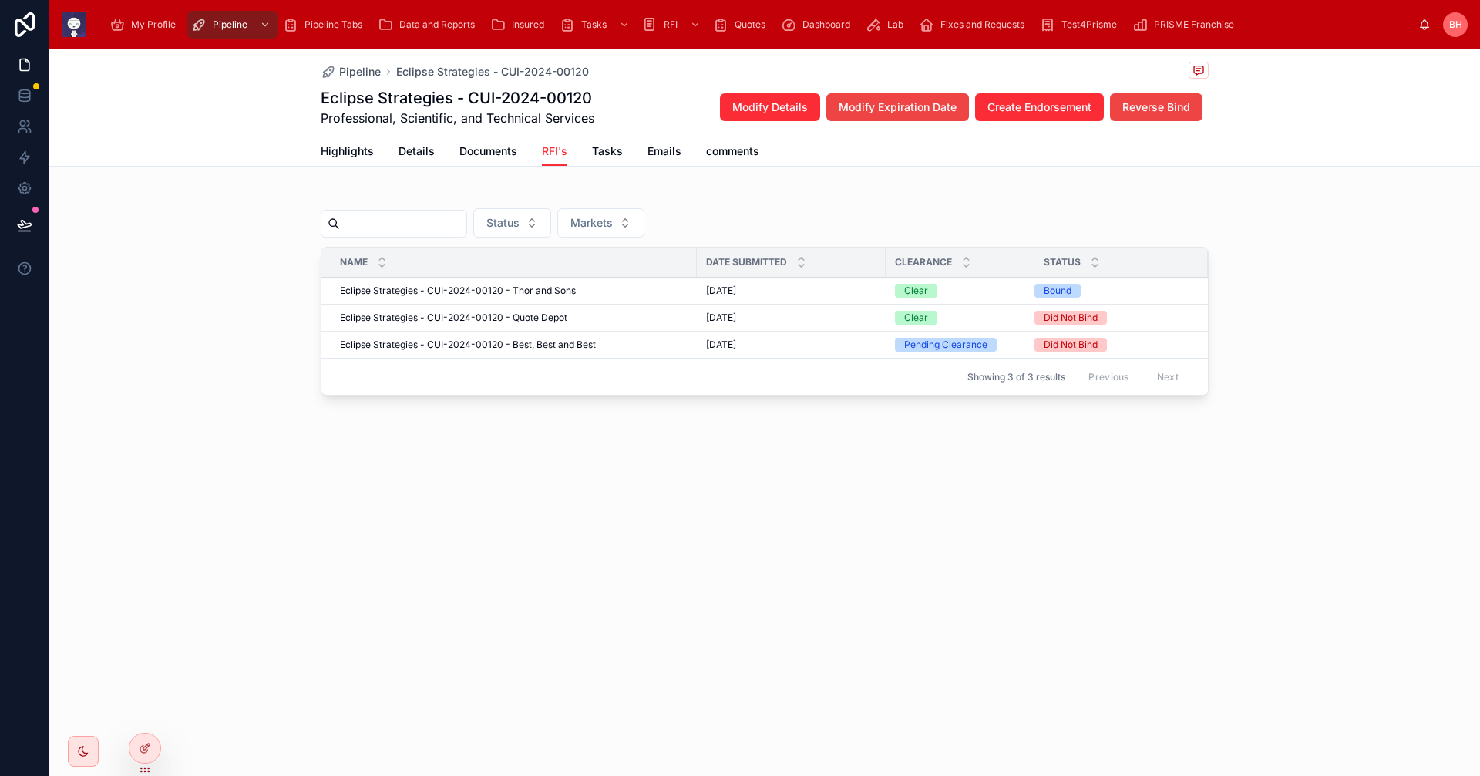
click at [1174, 247] on div "Name Date Submitted Clearance Status Eclipse Strategies - CUI-2024-00120 - Thor…" at bounding box center [765, 321] width 888 height 149
click at [153, 753] on div at bounding box center [145, 747] width 31 height 29
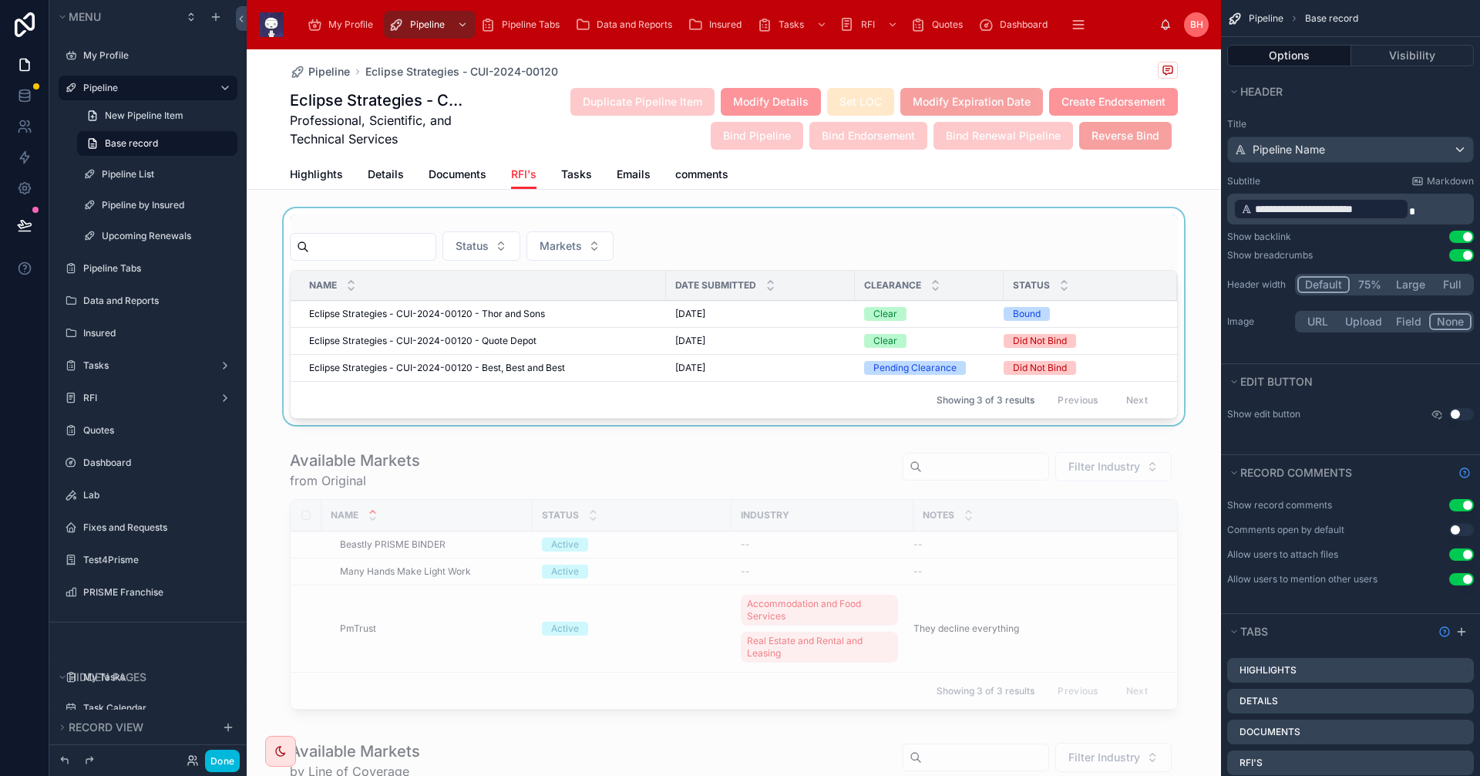
click at [1038, 237] on div at bounding box center [734, 319] width 974 height 223
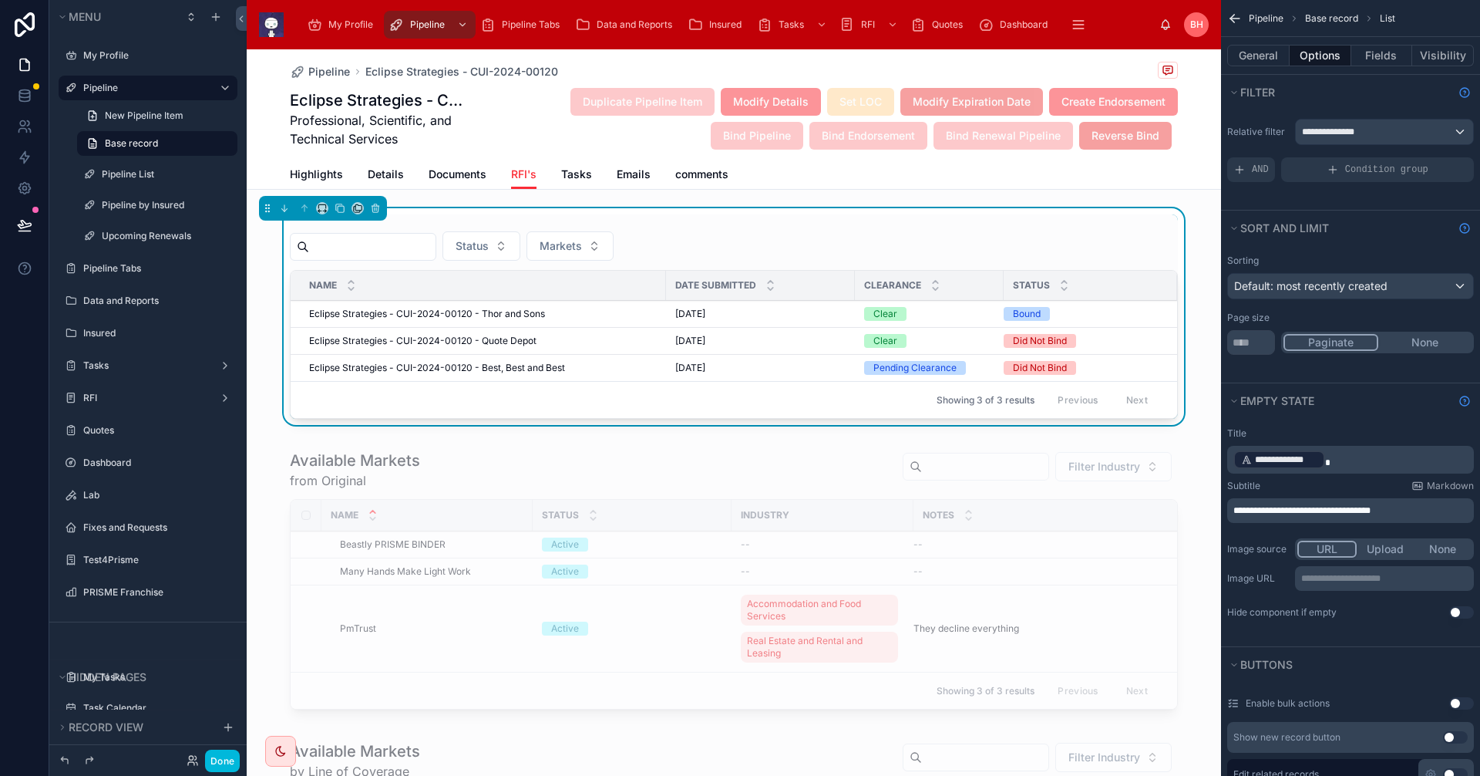
click at [261, 436] on div "Status Markets Name Date Submitted Clearance Status Eclipse Strategies - CUI-20…" at bounding box center [734, 564] width 974 height 712
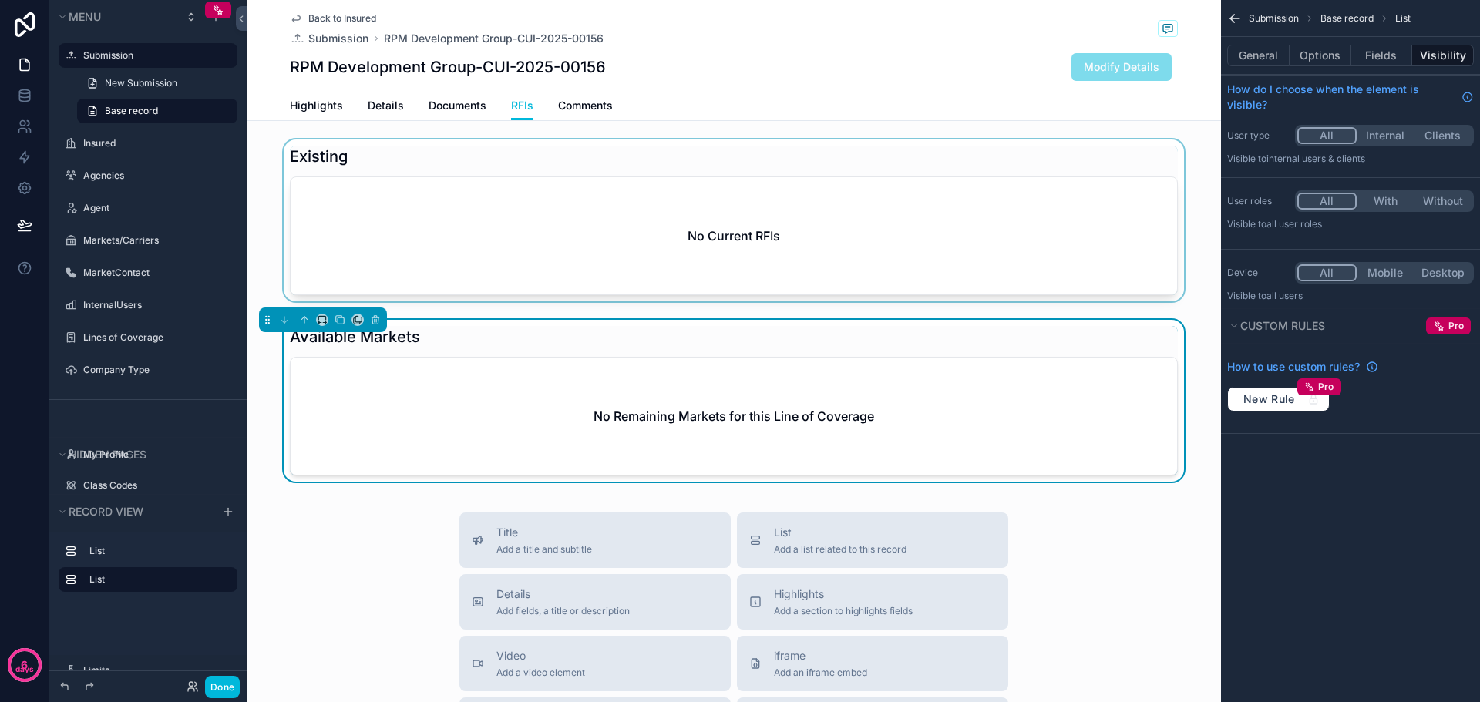
click at [846, 226] on div "scrollable content" at bounding box center [734, 224] width 974 height 168
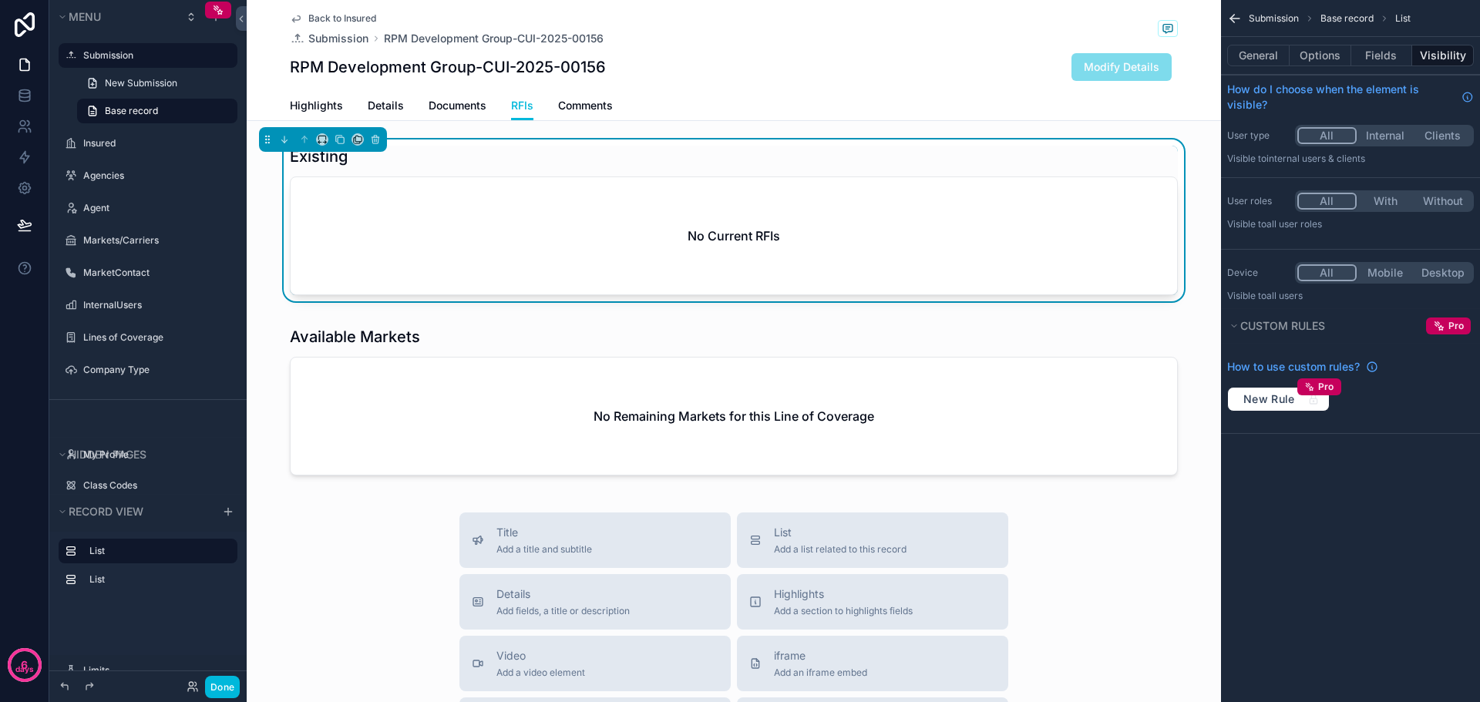
click at [1313, 542] on div "Submission Base record List General Options Fields Visibility How do I choose w…" at bounding box center [1350, 351] width 259 height 702
